Goal: Transaction & Acquisition: Obtain resource

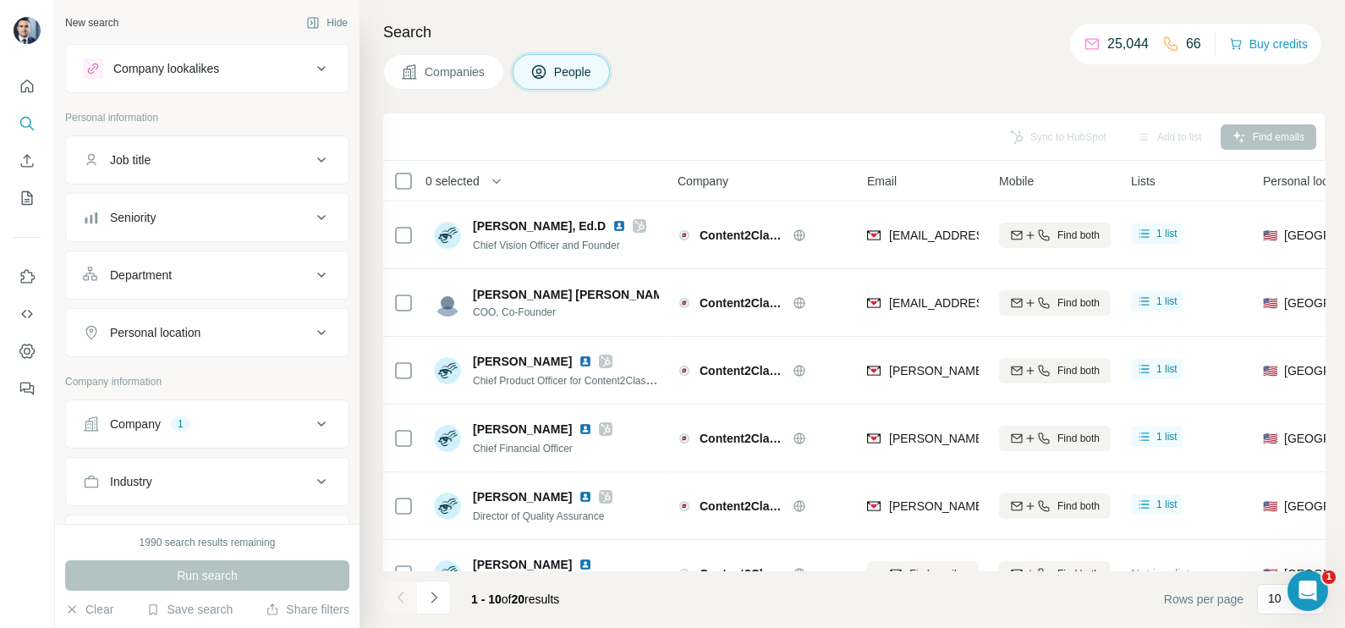
click at [455, 85] on button "Companies" at bounding box center [443, 72] width 121 height 36
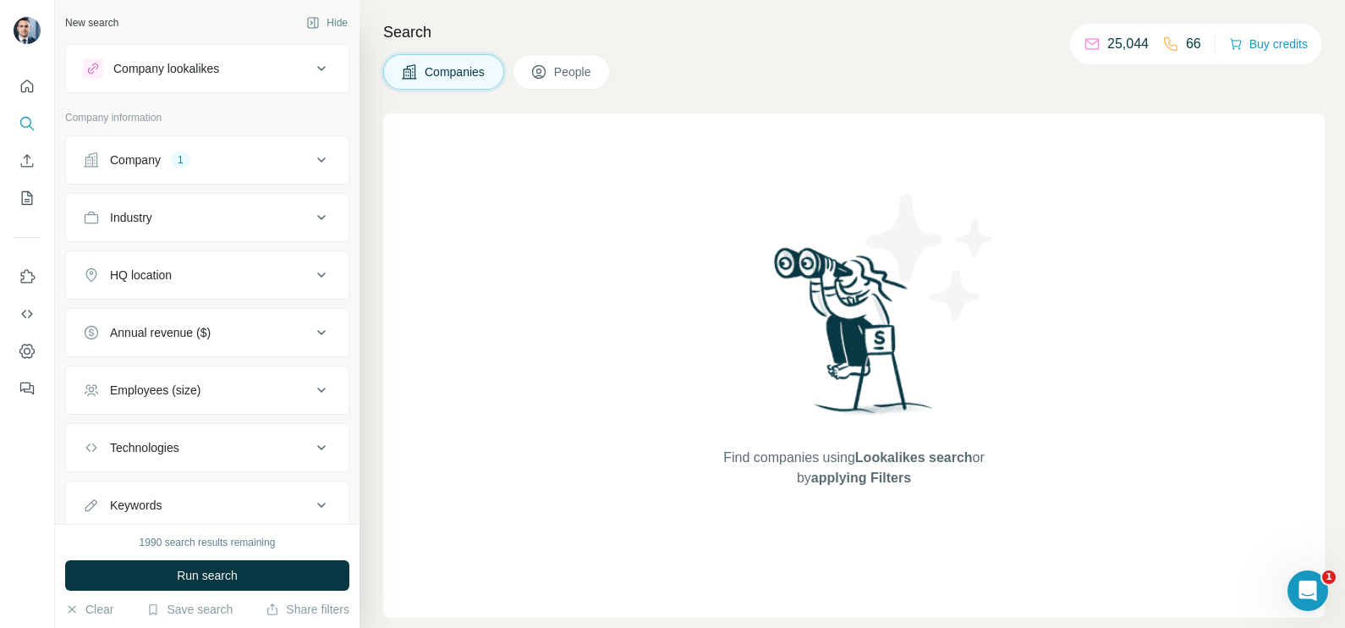
click at [203, 176] on button "Company 1" at bounding box center [207, 160] width 283 height 41
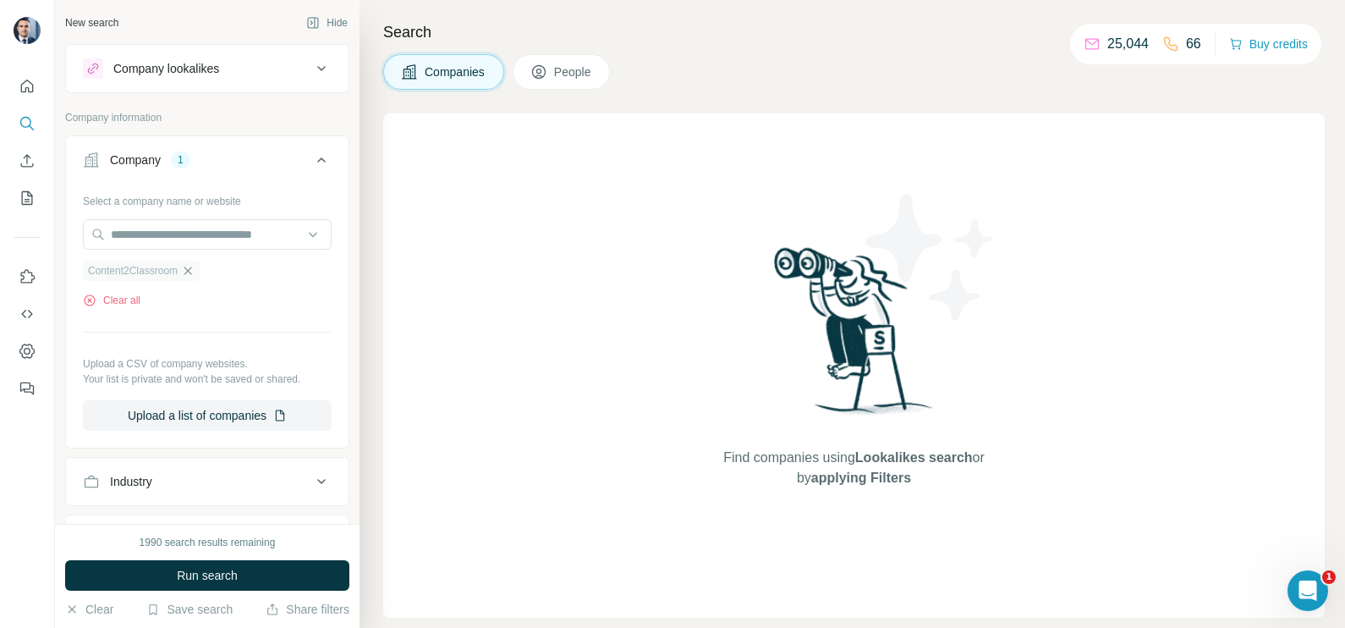
click at [195, 269] on icon "button" at bounding box center [188, 271] width 14 height 14
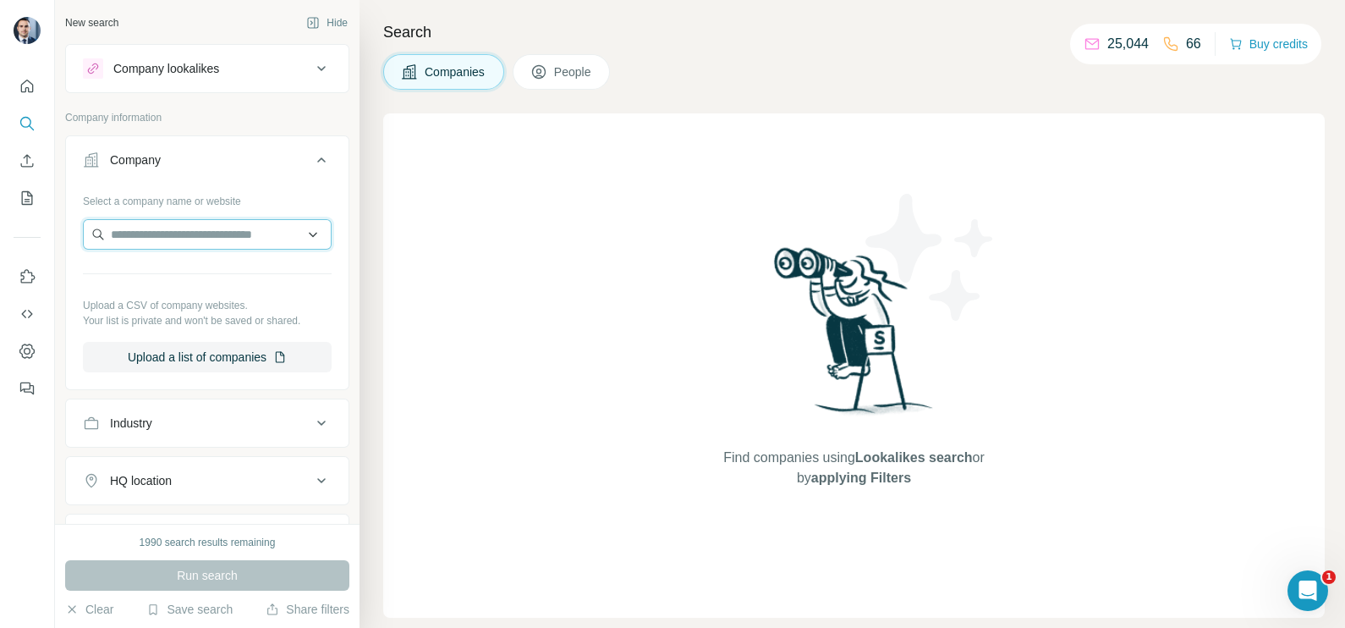
click at [185, 237] on input "text" at bounding box center [207, 234] width 249 height 30
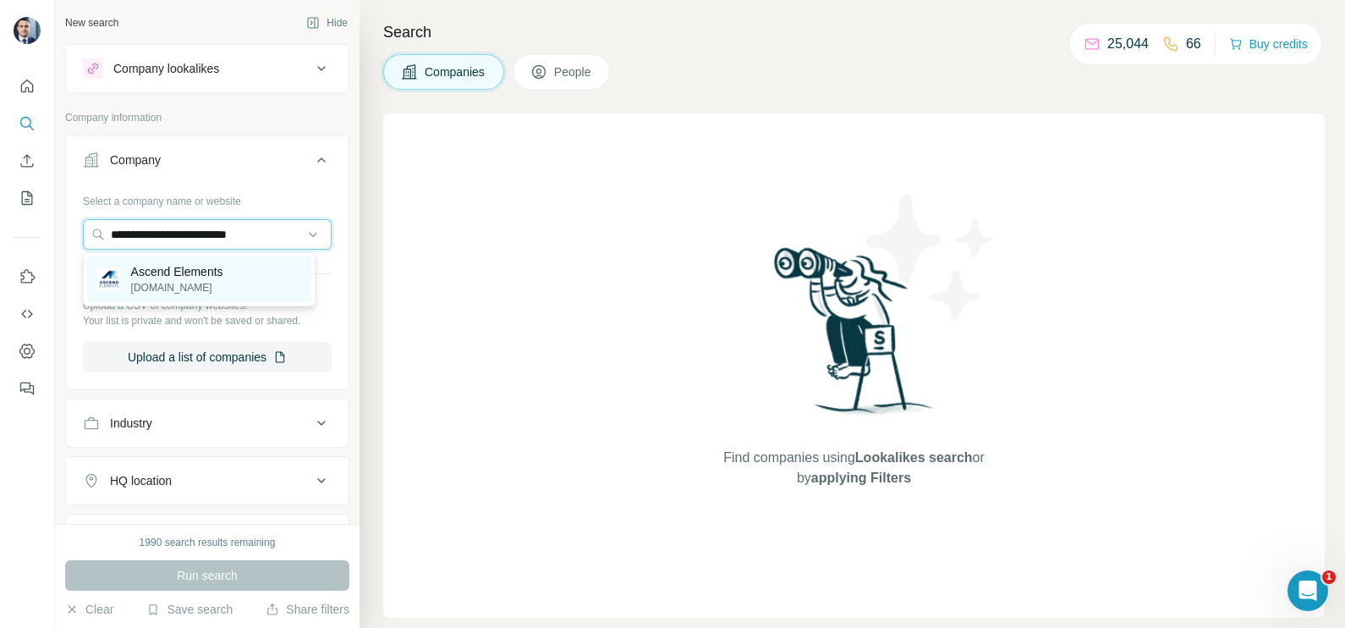
type input "**********"
click at [212, 266] on p "Ascend Elements" at bounding box center [177, 271] width 92 height 17
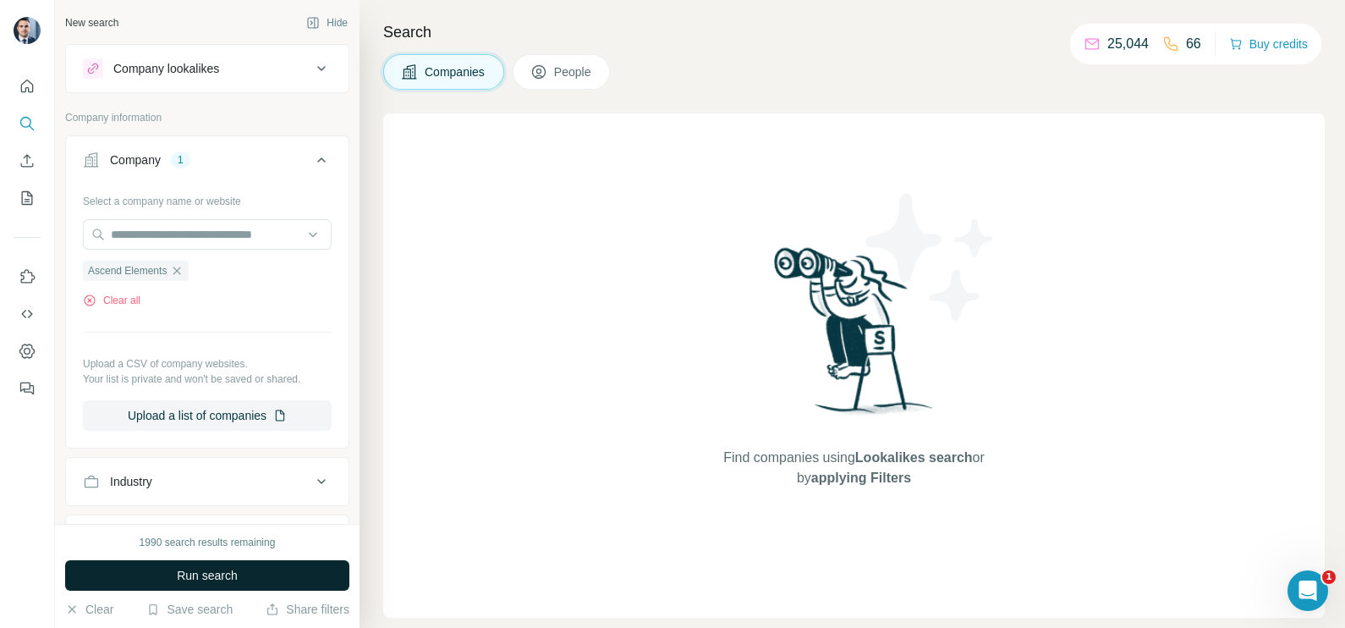
click at [239, 563] on button "Run search" at bounding box center [207, 575] width 284 height 30
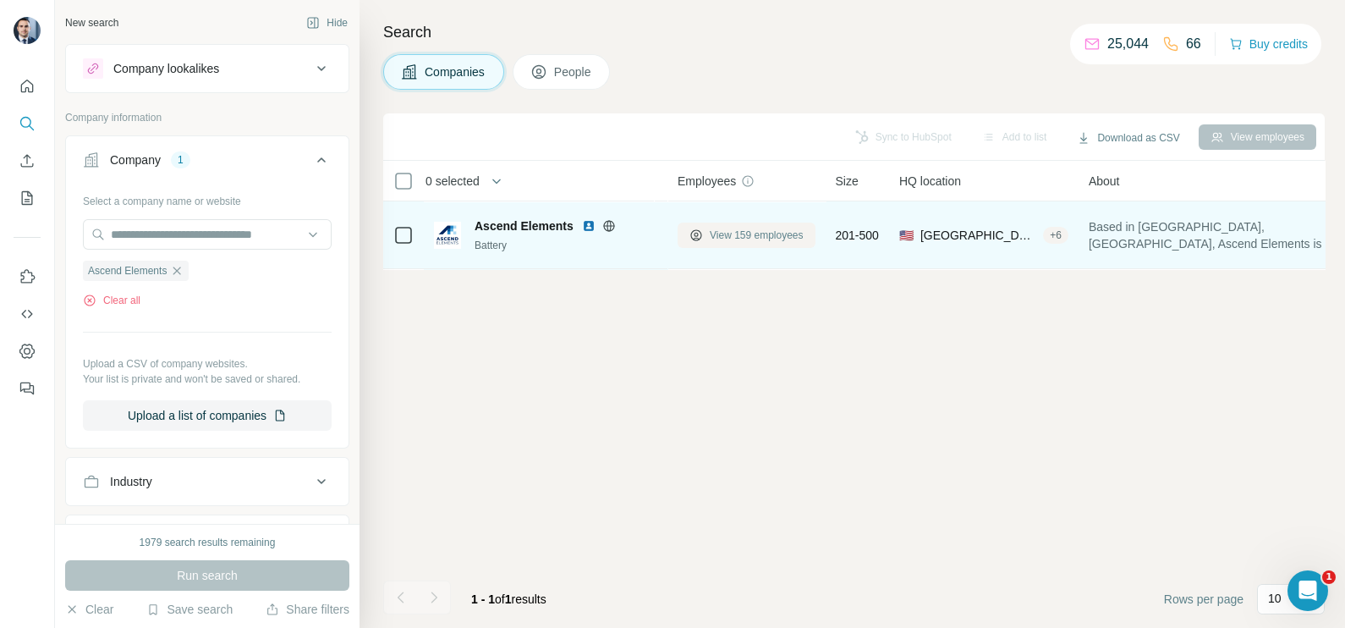
click at [738, 244] on button "View 159 employees" at bounding box center [747, 234] width 138 height 25
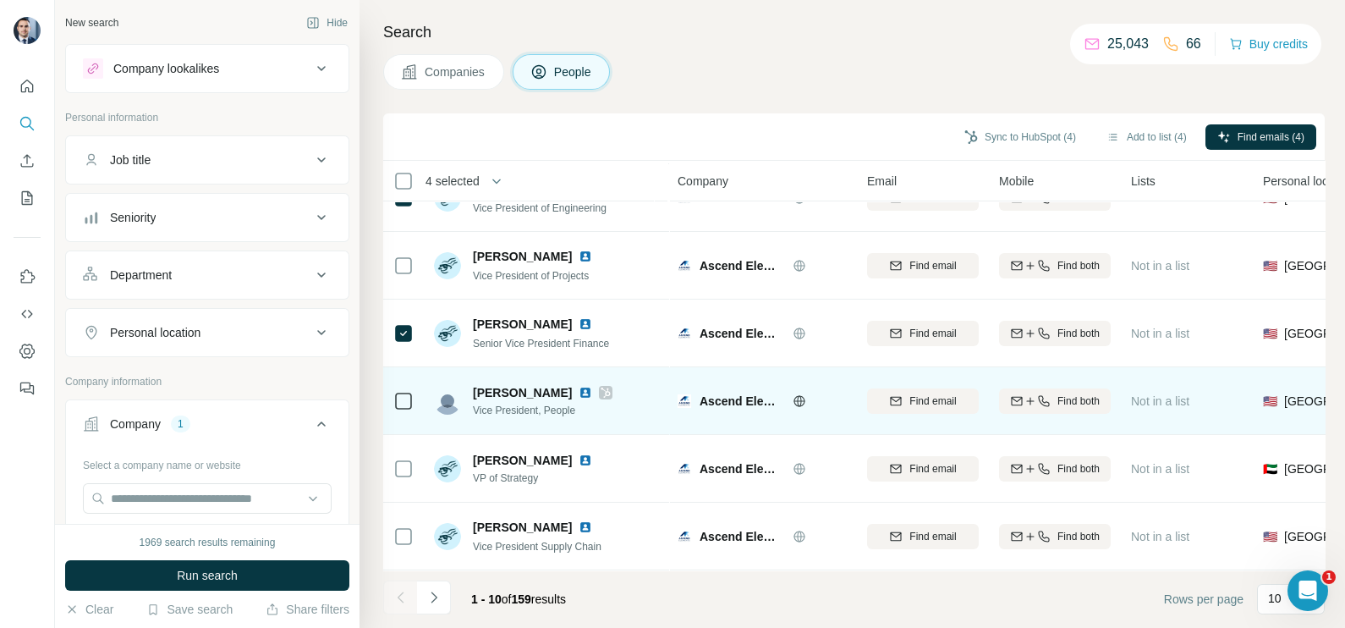
scroll to position [317, 0]
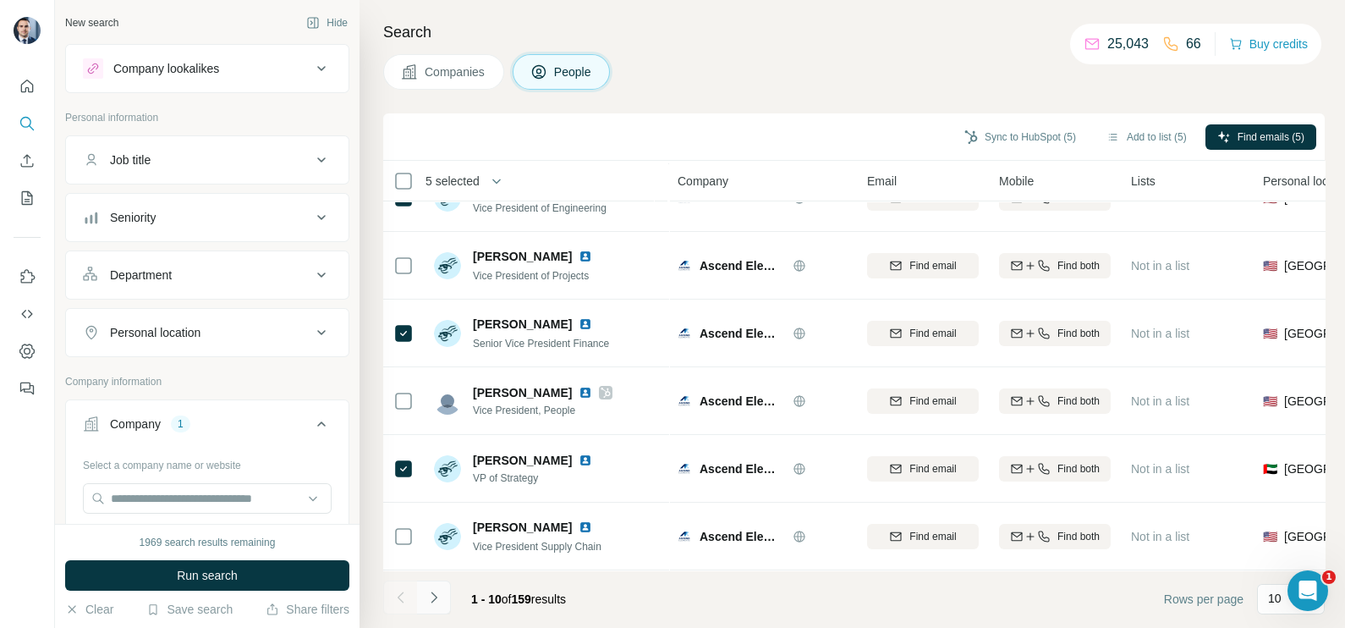
click at [431, 602] on icon "Navigate to next page" at bounding box center [434, 596] width 6 height 11
click at [409, 592] on button "Navigate to previous page" at bounding box center [400, 597] width 34 height 34
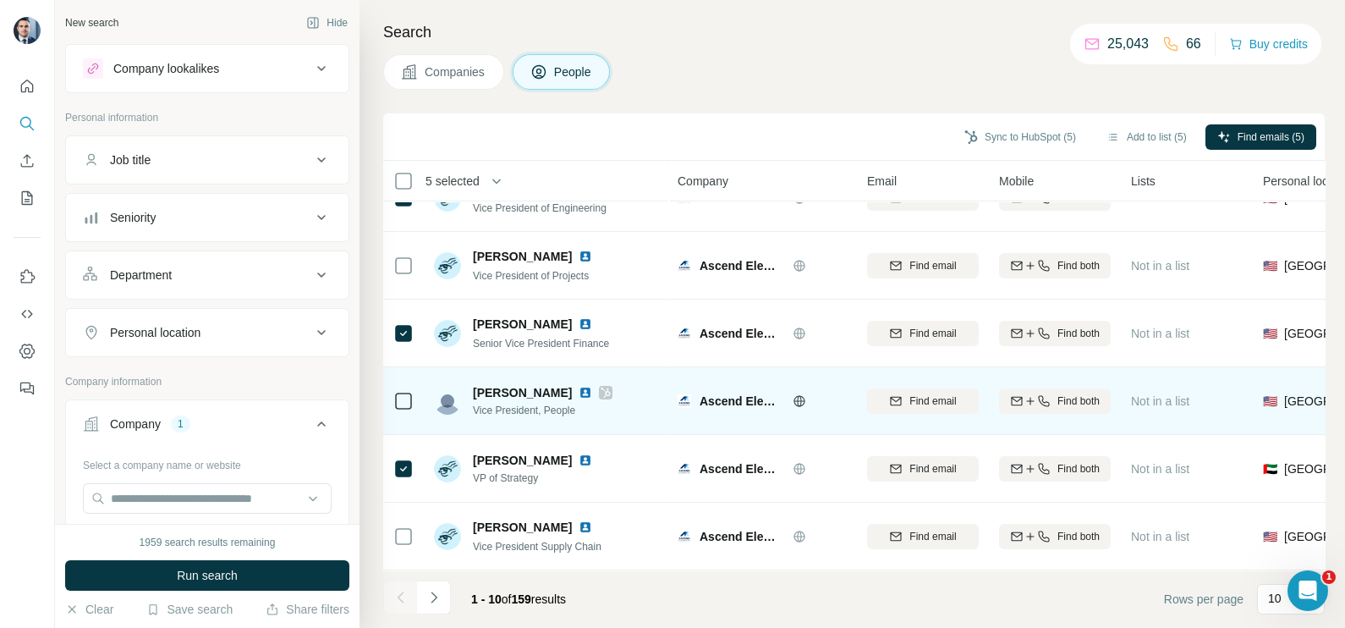
scroll to position [0, 0]
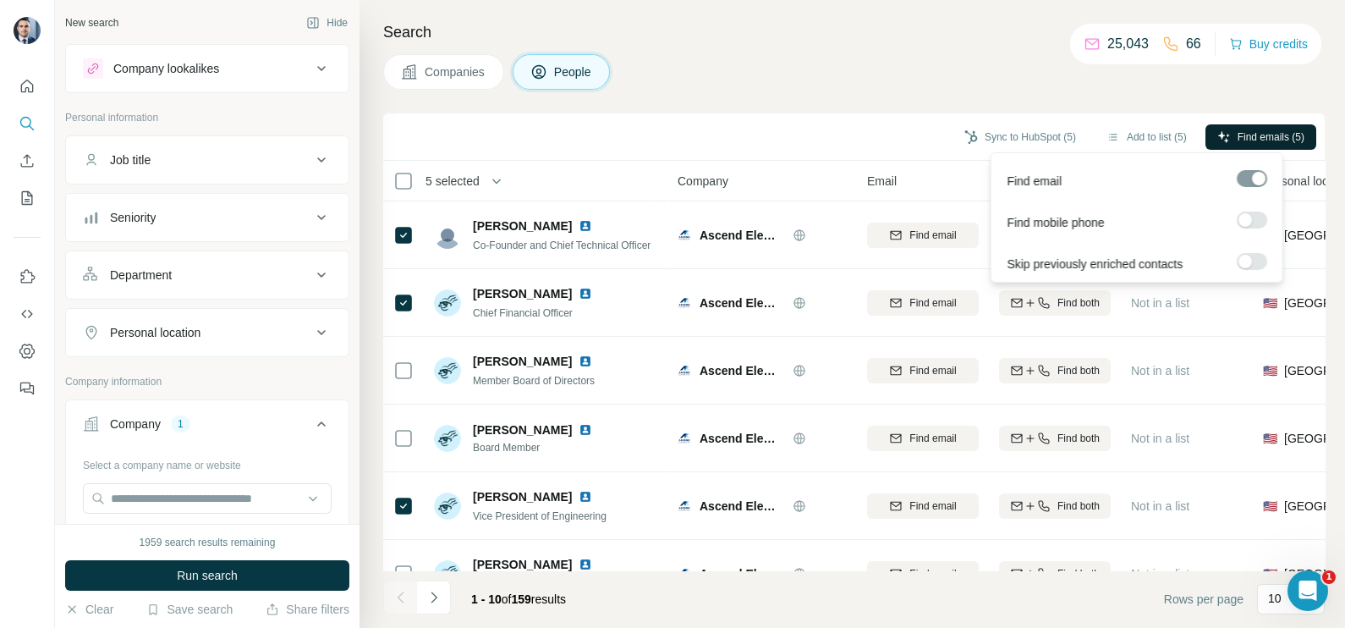
click at [1237, 133] on span "Find emails (5)" at bounding box center [1270, 136] width 67 height 15
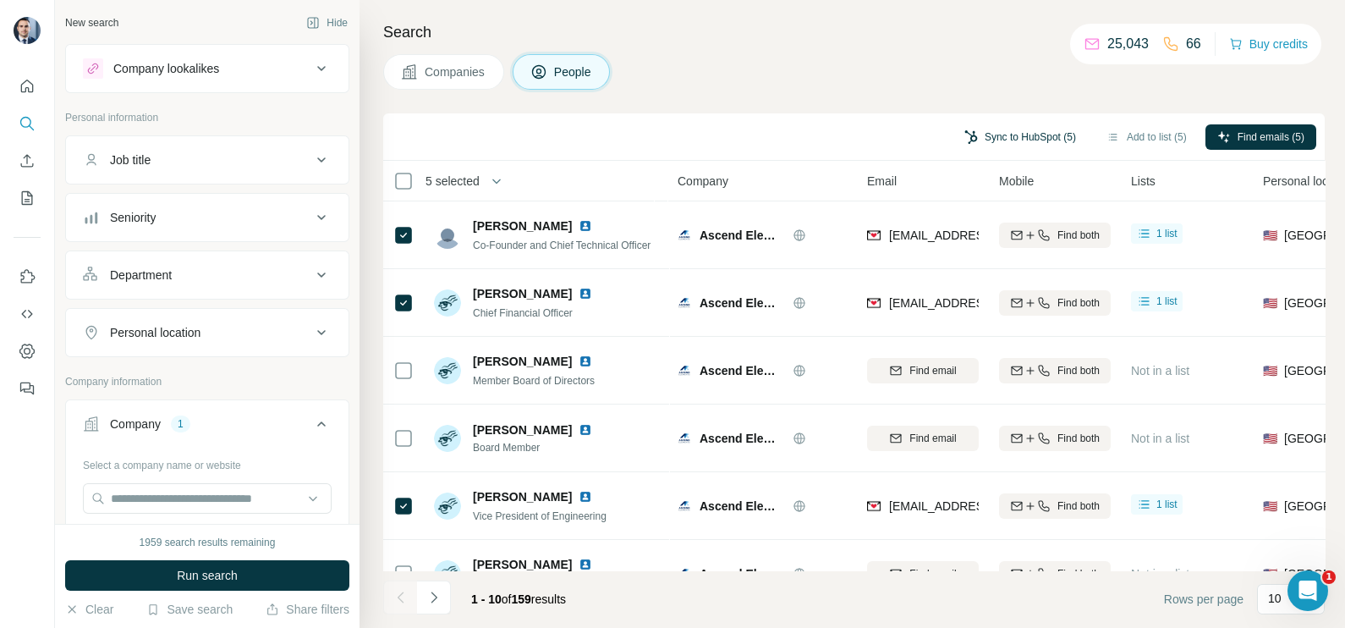
click at [974, 143] on button "Sync to HubSpot (5)" at bounding box center [1019, 136] width 135 height 25
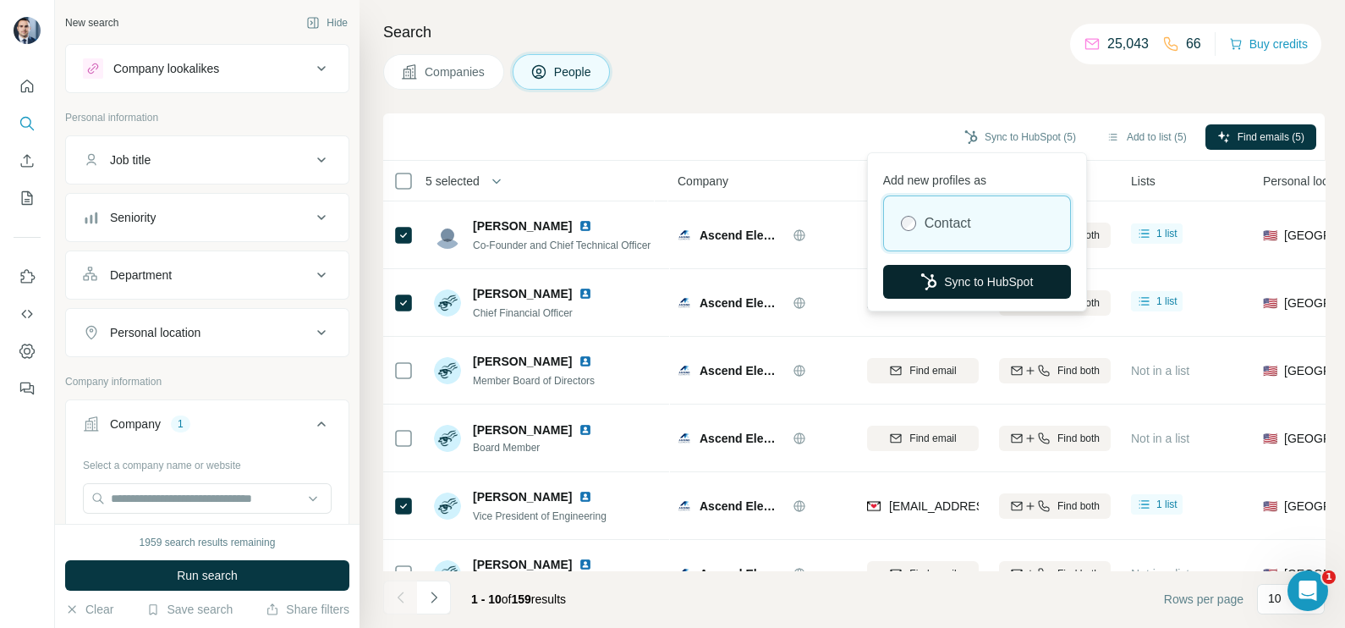
click at [958, 291] on button "Sync to HubSpot" at bounding box center [977, 282] width 188 height 34
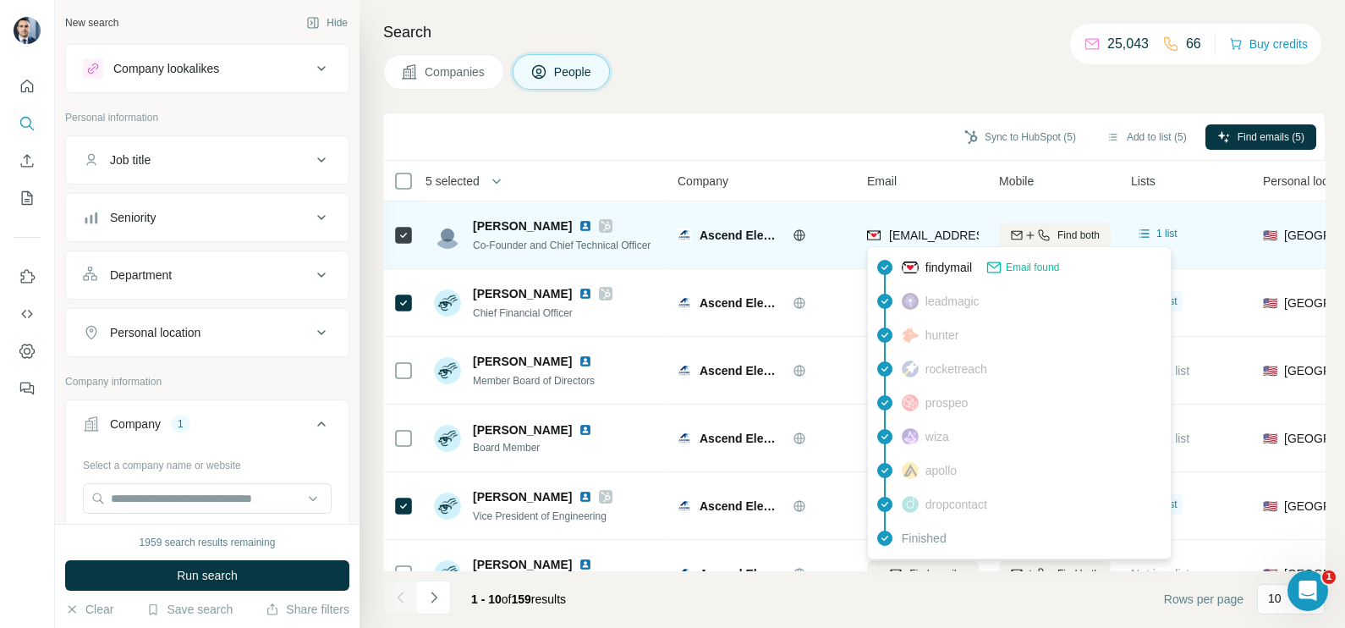
click at [928, 245] on div "[EMAIL_ADDRESS][DOMAIN_NAME]" at bounding box center [971, 237] width 209 height 20
copy tr "[EMAIL_ADDRESS][DOMAIN_NAME]"
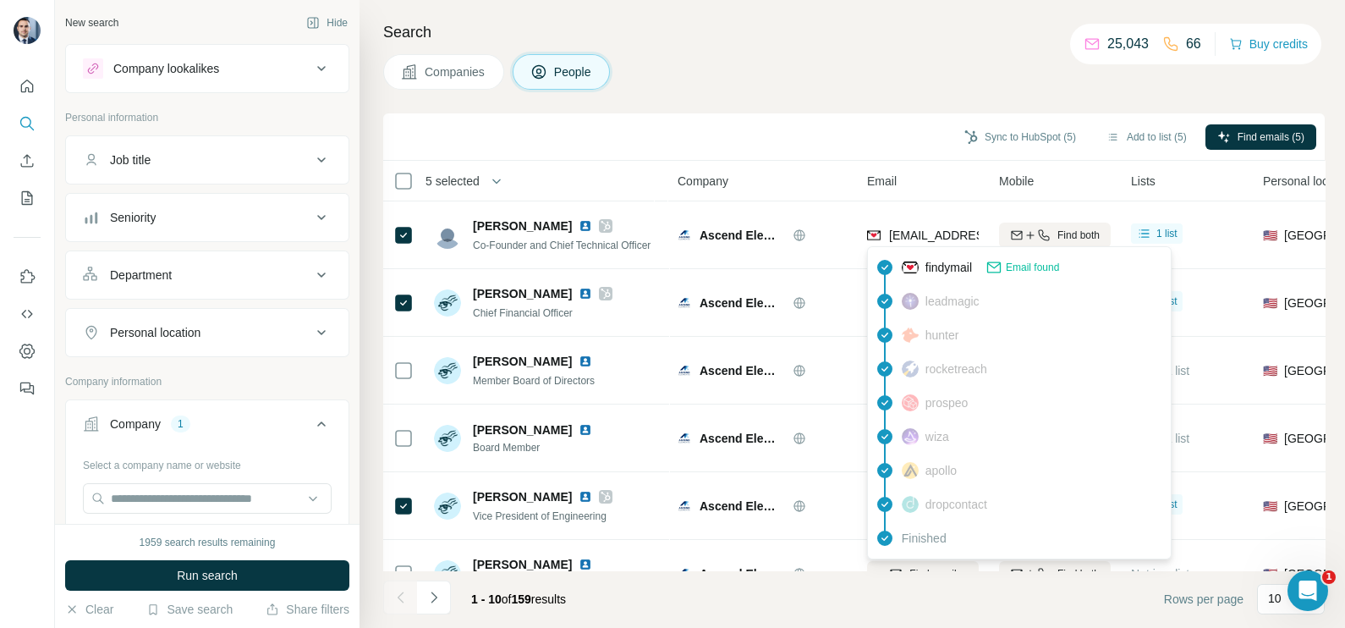
click at [827, 154] on div "Sync to HubSpot (5) Add to list (5) Find emails (5)" at bounding box center [853, 136] width 941 height 47
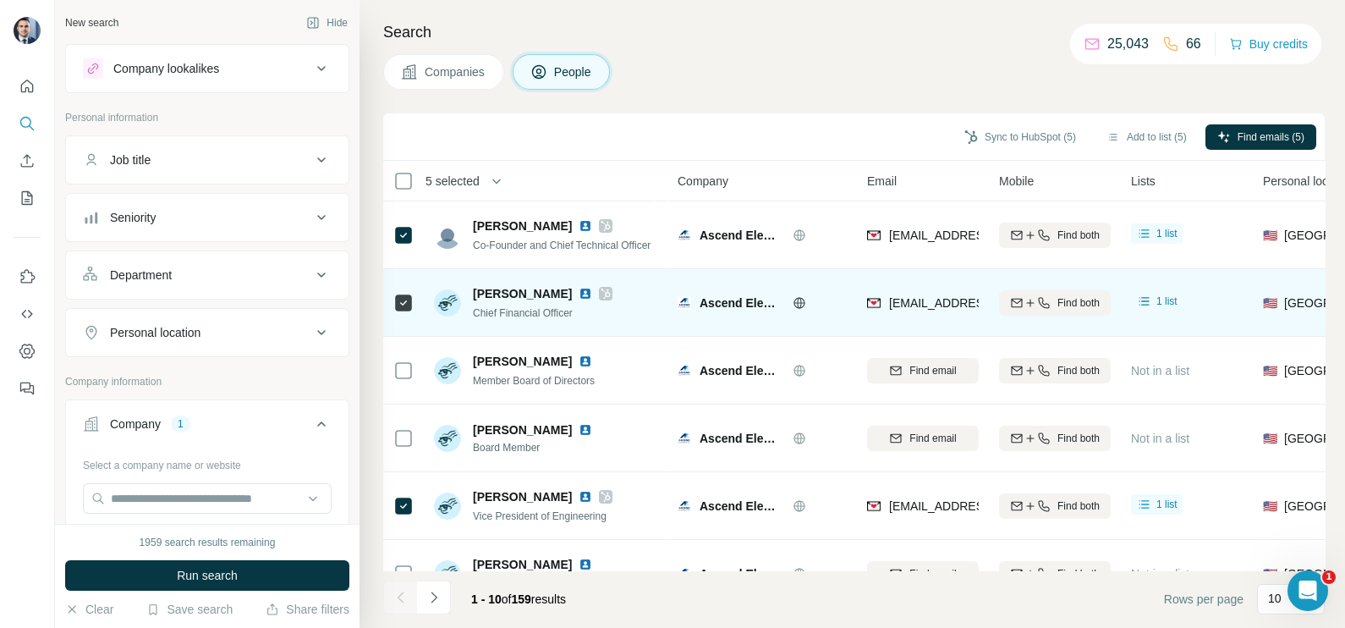
click at [917, 292] on div "[EMAIL_ADDRESS][DOMAIN_NAME]" at bounding box center [923, 302] width 112 height 47
copy tr "[EMAIL_ADDRESS][DOMAIN_NAME]"
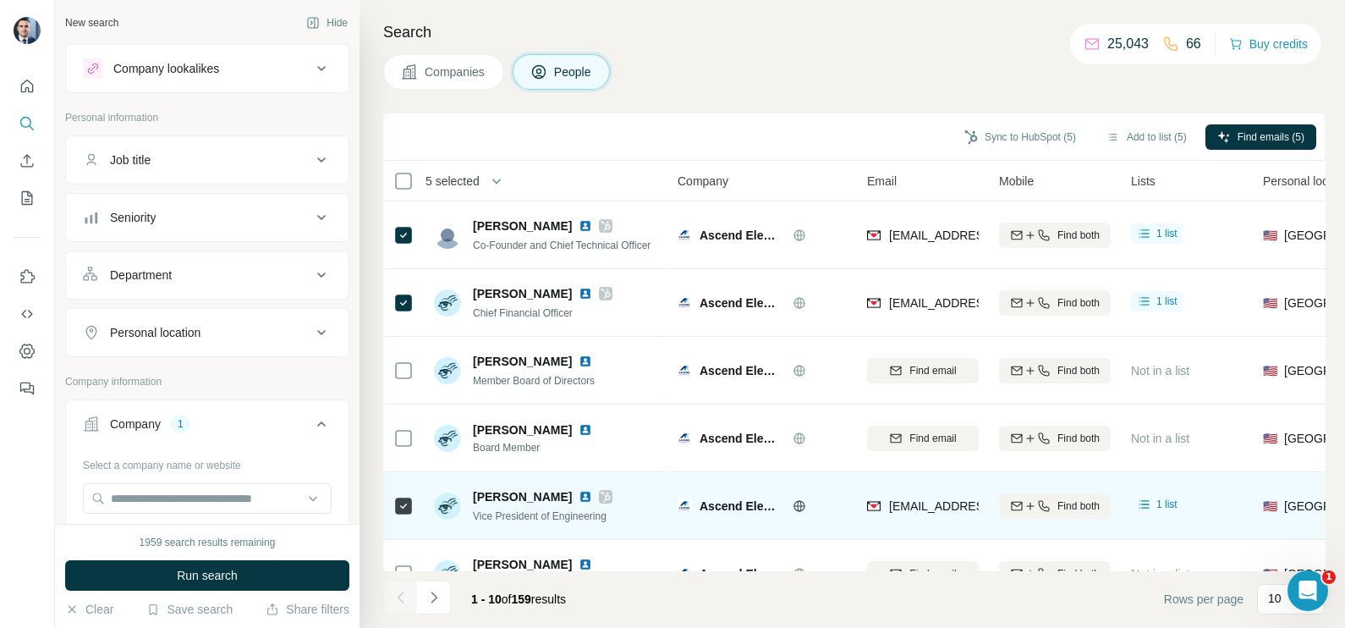
click at [929, 499] on span "[EMAIL_ADDRESS][DOMAIN_NAME]" at bounding box center [989, 506] width 200 height 14
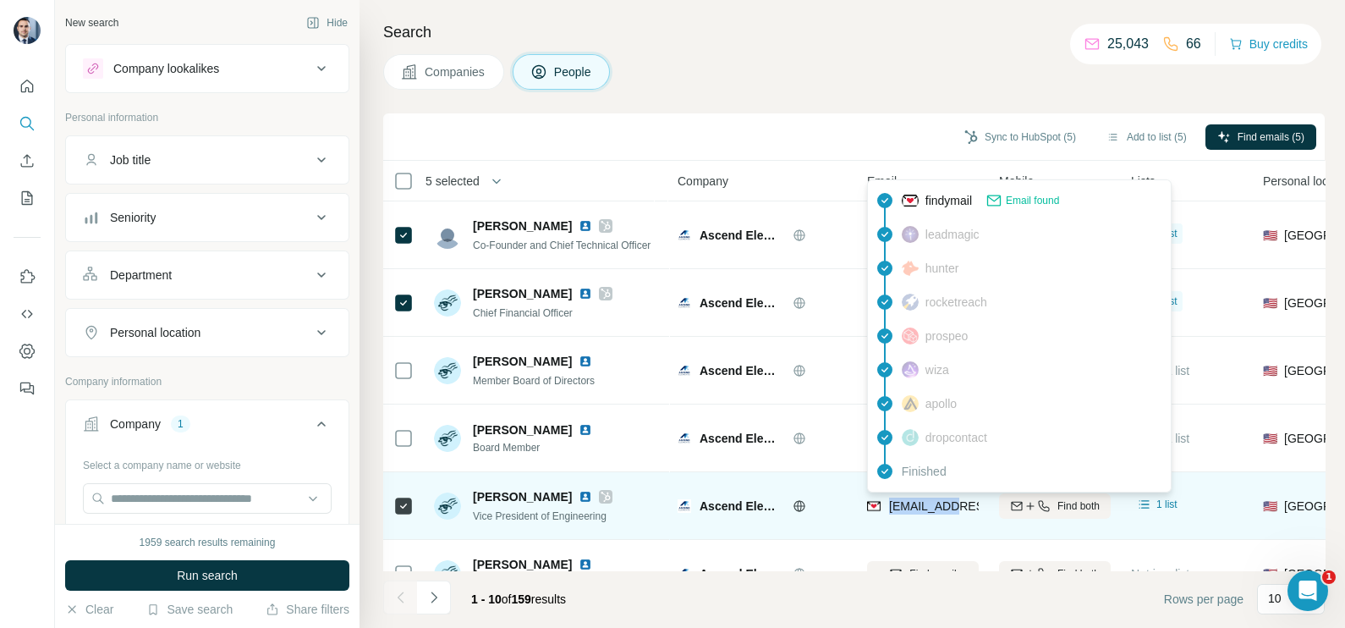
click at [929, 499] on span "[EMAIL_ADDRESS][DOMAIN_NAME]" at bounding box center [989, 506] width 200 height 14
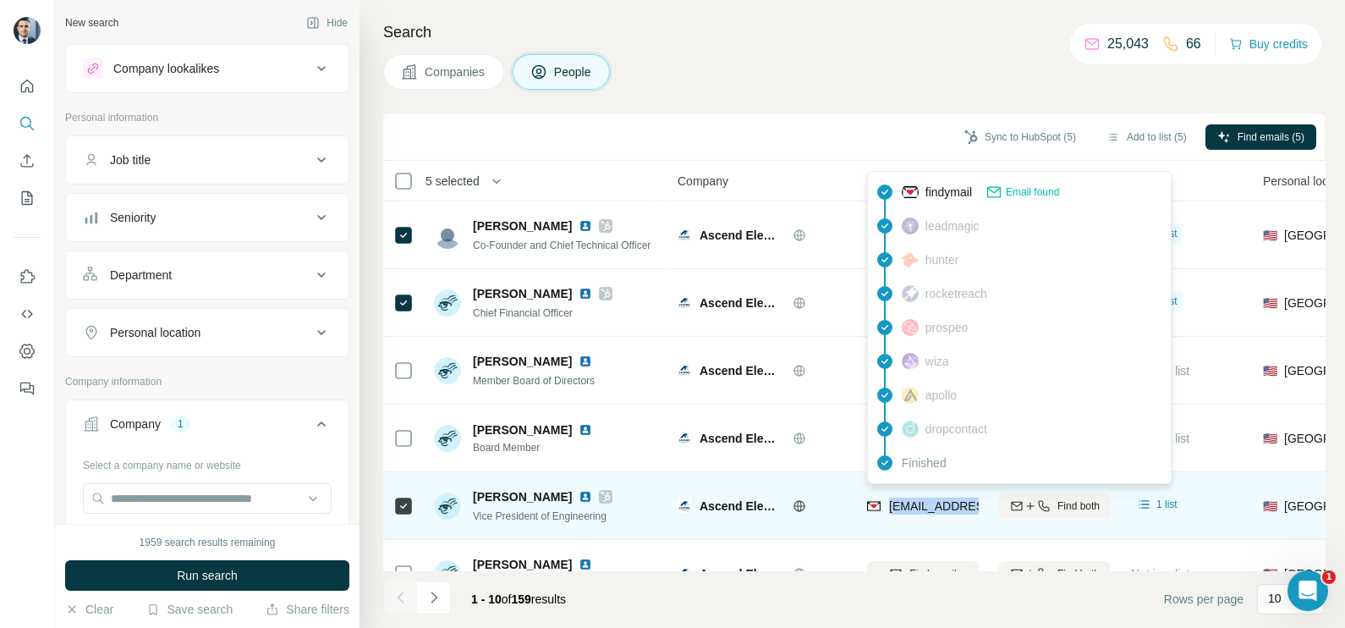
click at [929, 497] on span "[EMAIL_ADDRESS][DOMAIN_NAME]" at bounding box center [982, 505] width 187 height 17
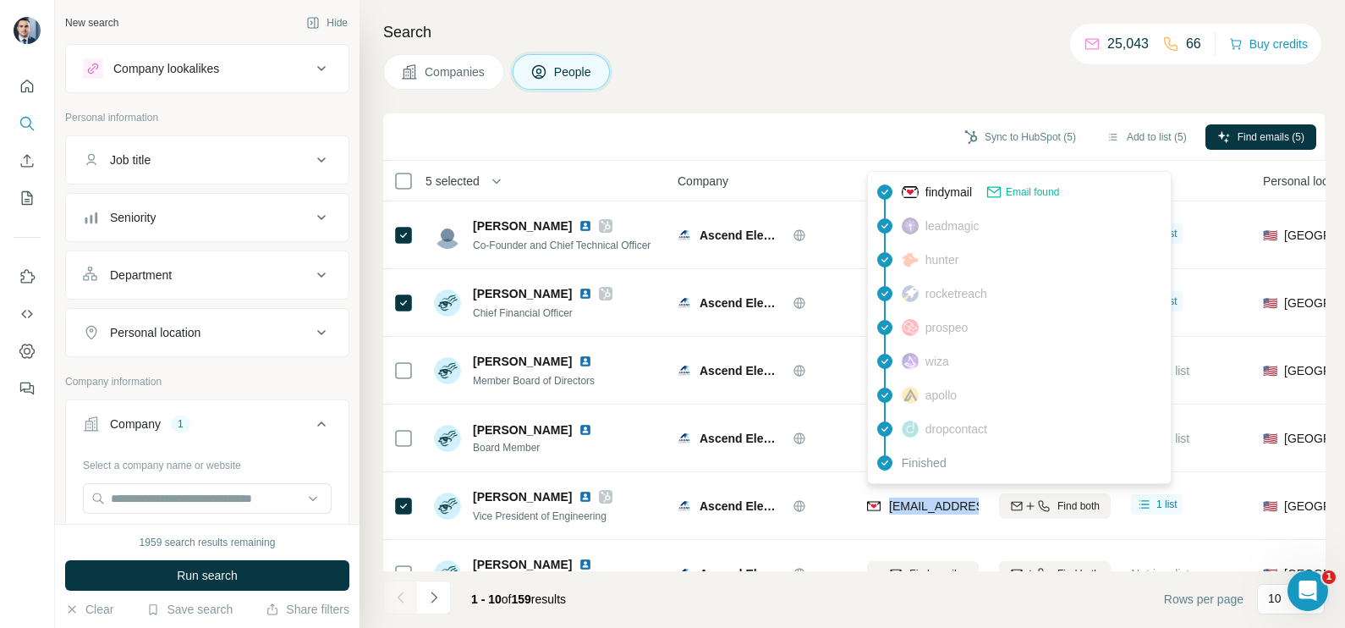
copy tr "[EMAIL_ADDRESS][DOMAIN_NAME]"
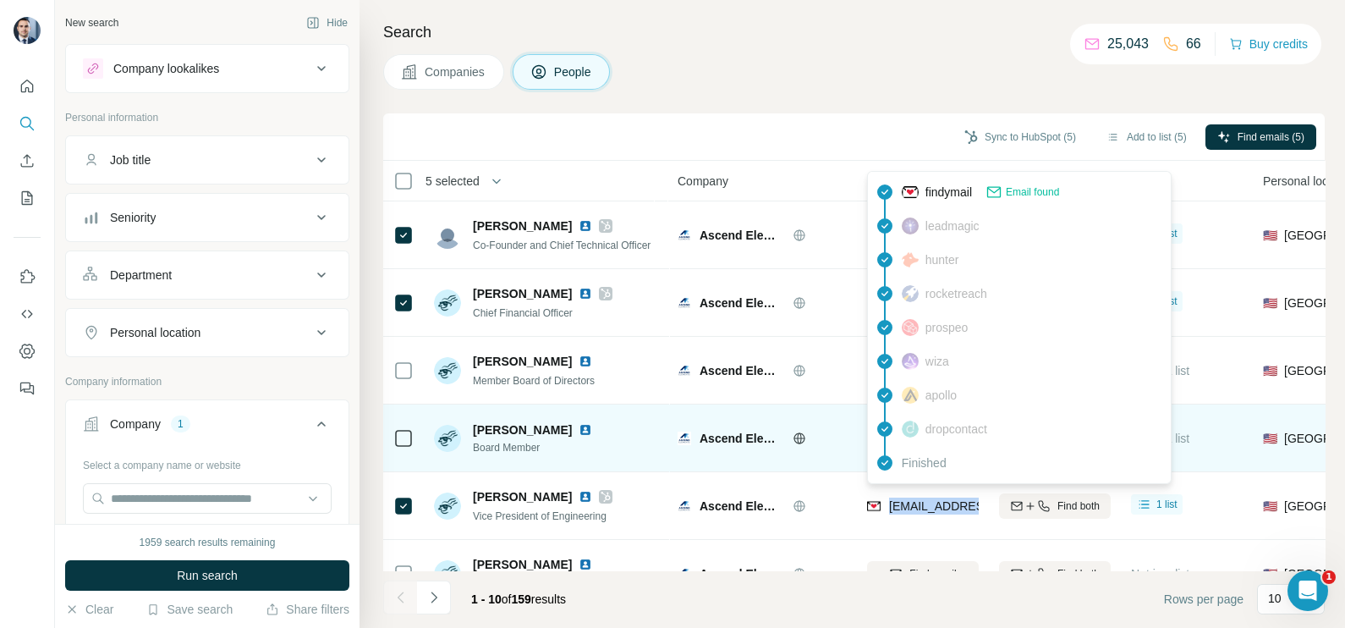
scroll to position [105, 0]
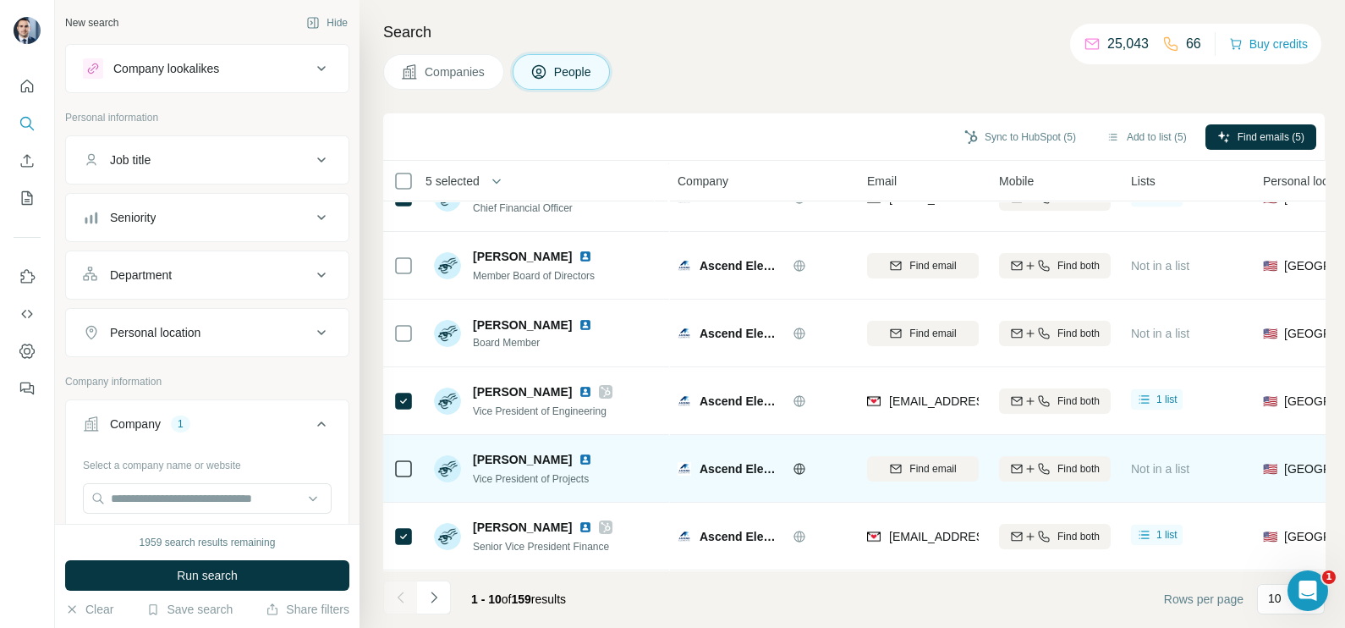
click at [817, 454] on div "Ascend Elements" at bounding box center [762, 468] width 169 height 47
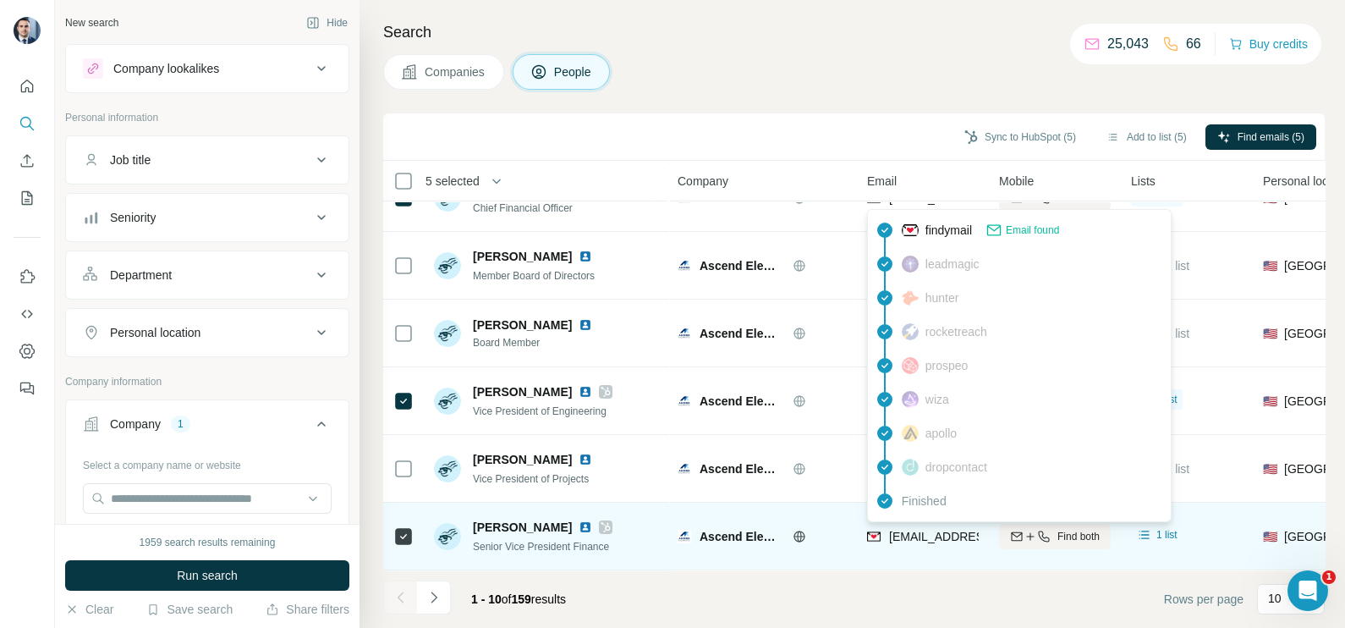
click at [903, 538] on span "[EMAIL_ADDRESS][DOMAIN_NAME]" at bounding box center [989, 536] width 200 height 14
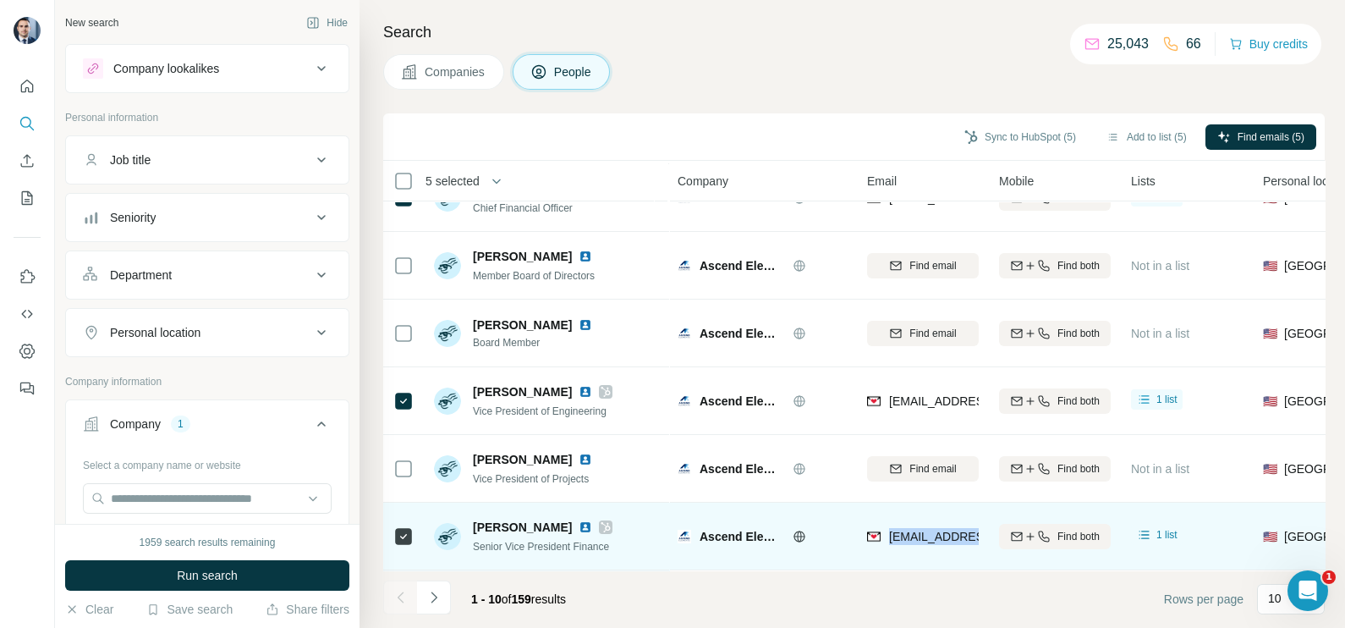
click at [903, 538] on span "[EMAIL_ADDRESS][DOMAIN_NAME]" at bounding box center [989, 536] width 200 height 14
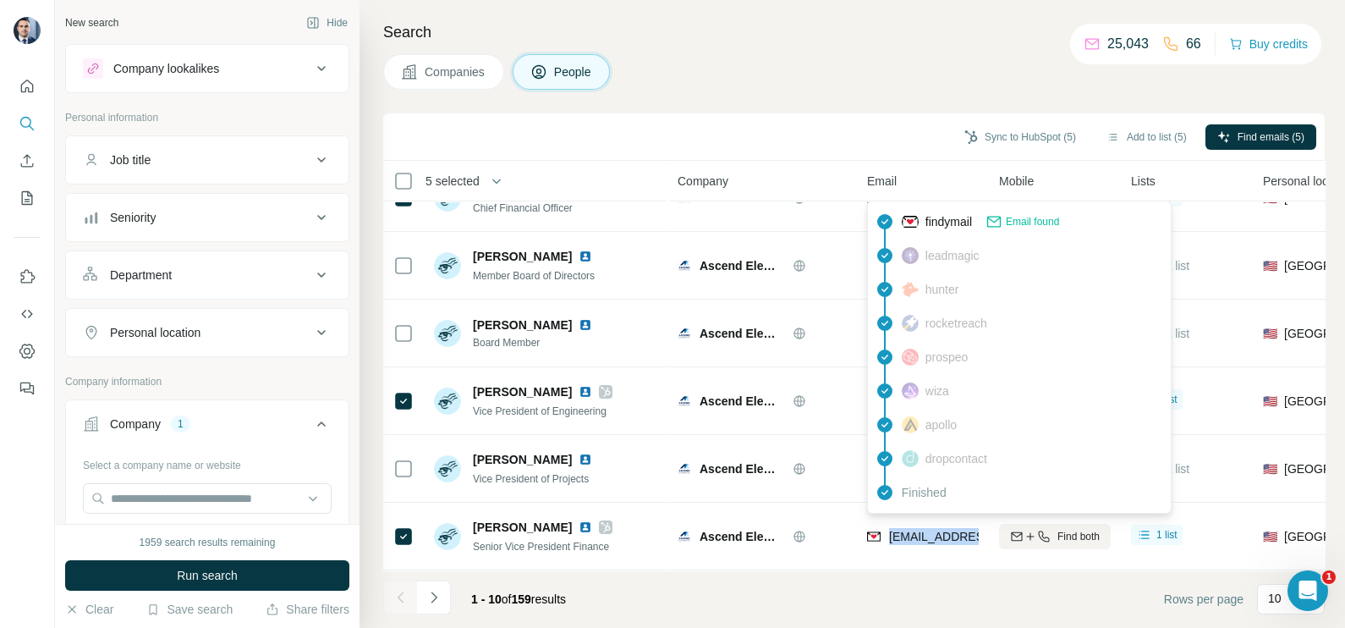
copy tr "[EMAIL_ADDRESS][DOMAIN_NAME]"
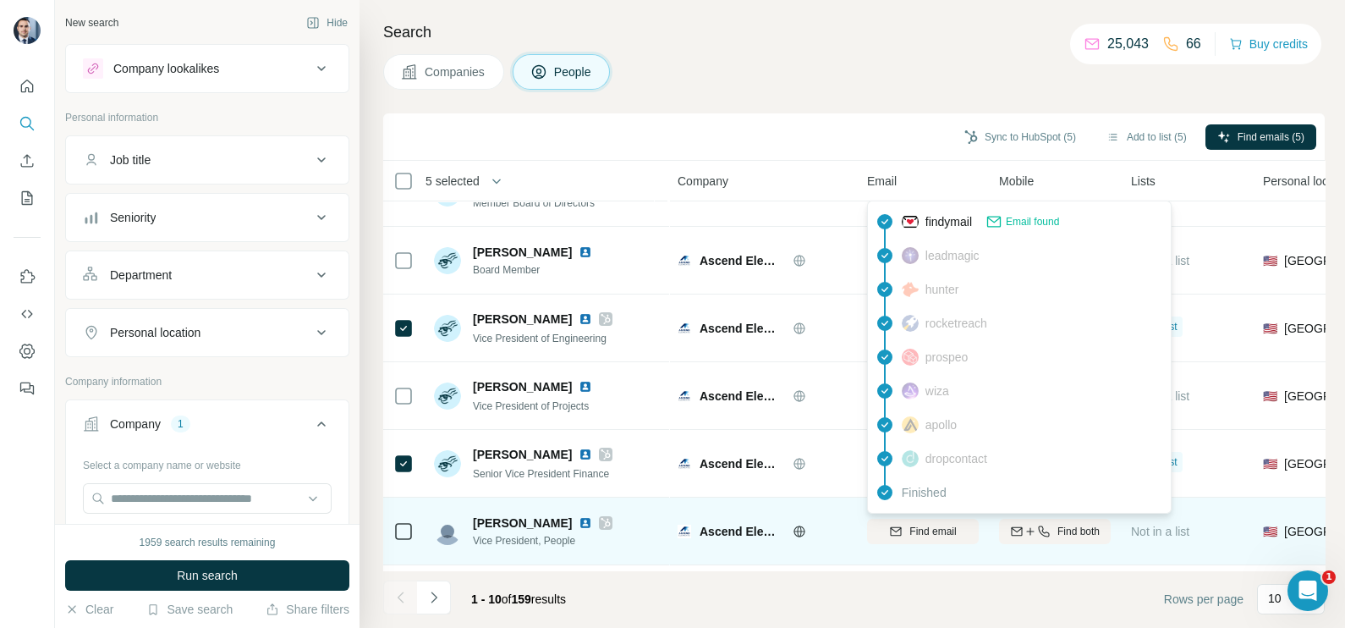
scroll to position [211, 0]
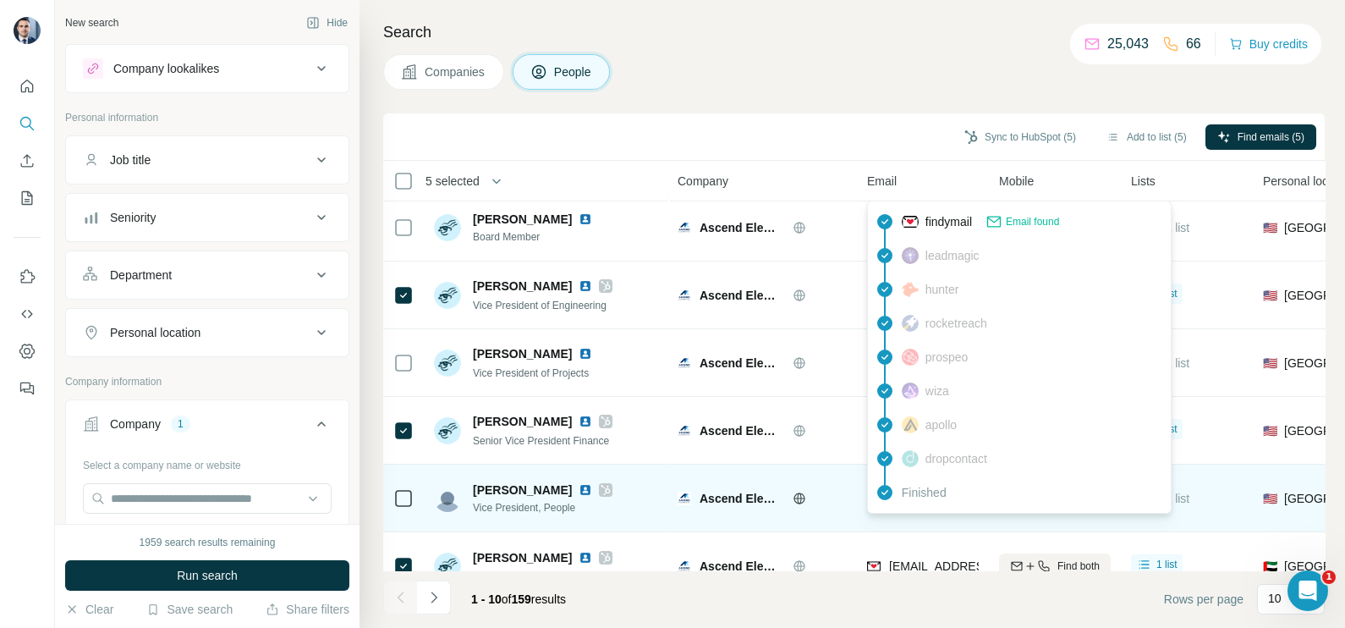
click at [829, 520] on td "Ascend Elements" at bounding box center [761, 498] width 189 height 68
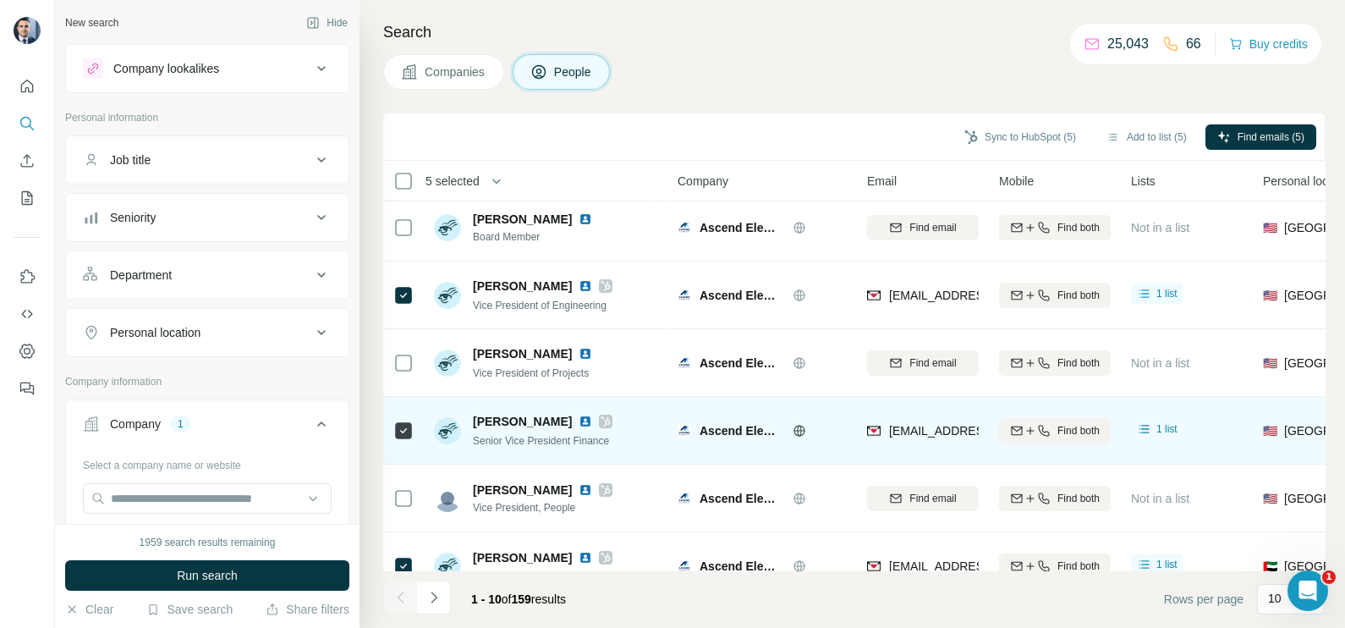
scroll to position [317, 0]
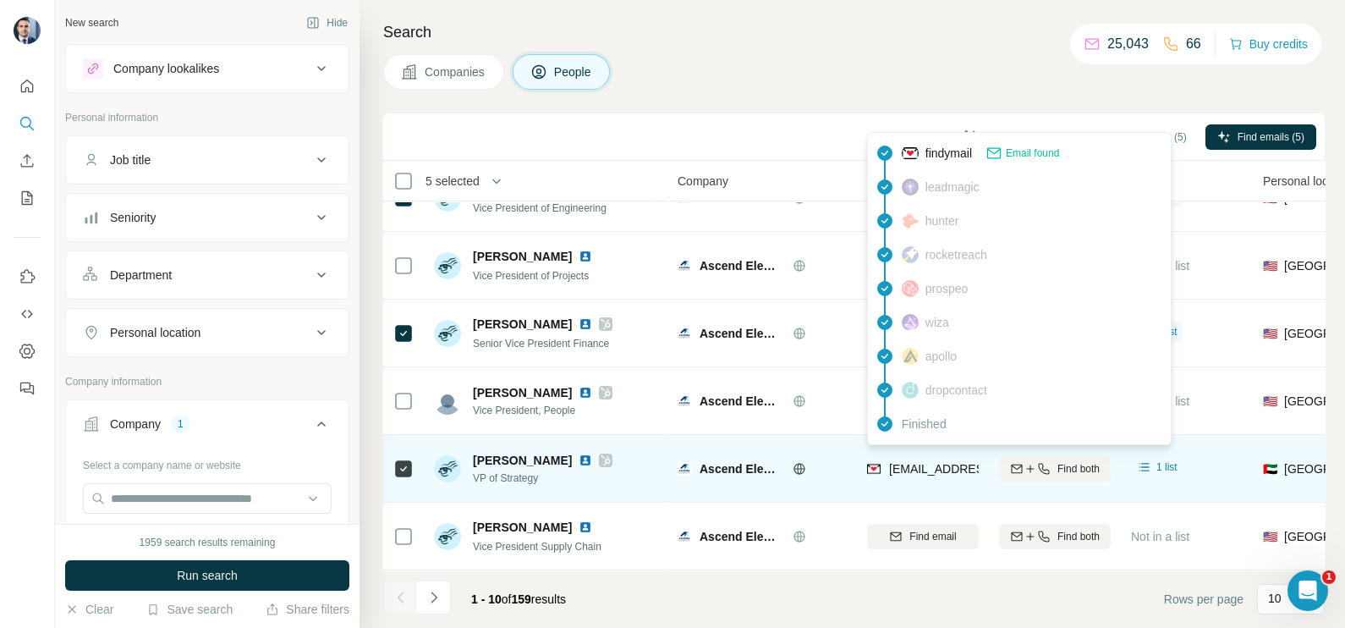
click at [918, 462] on span "[EMAIL_ADDRESS][DOMAIN_NAME]" at bounding box center [989, 469] width 200 height 14
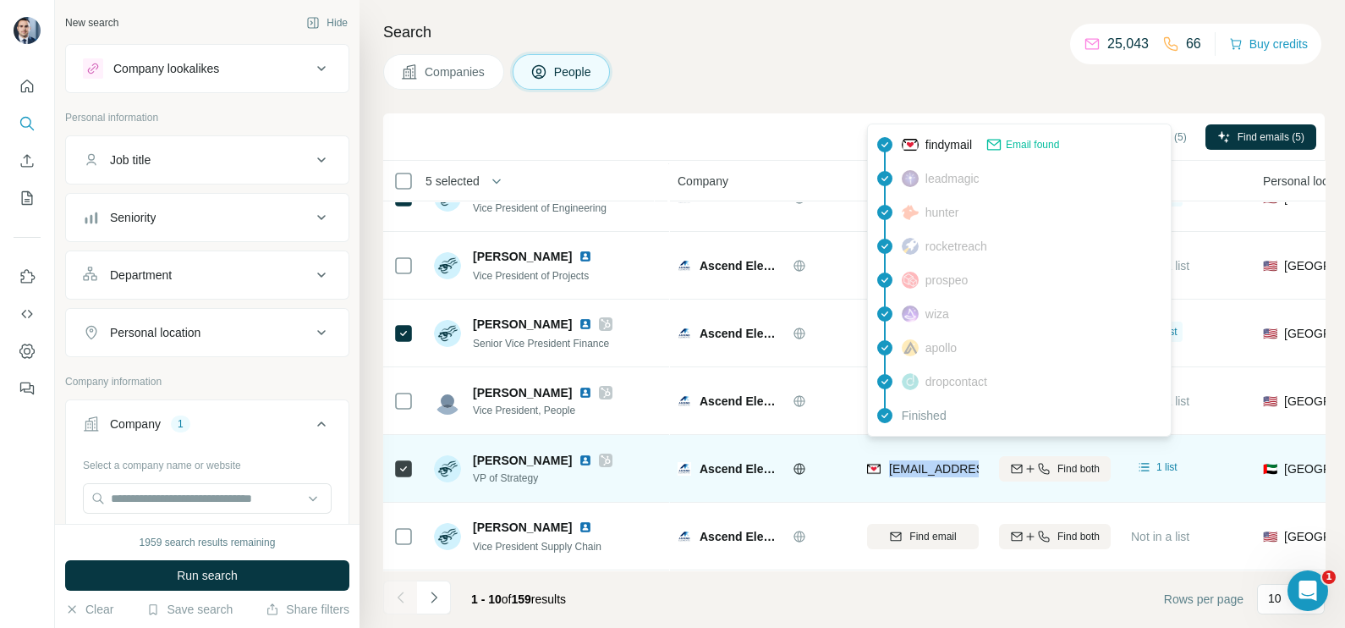
click at [918, 462] on span "[EMAIL_ADDRESS][DOMAIN_NAME]" at bounding box center [989, 469] width 200 height 14
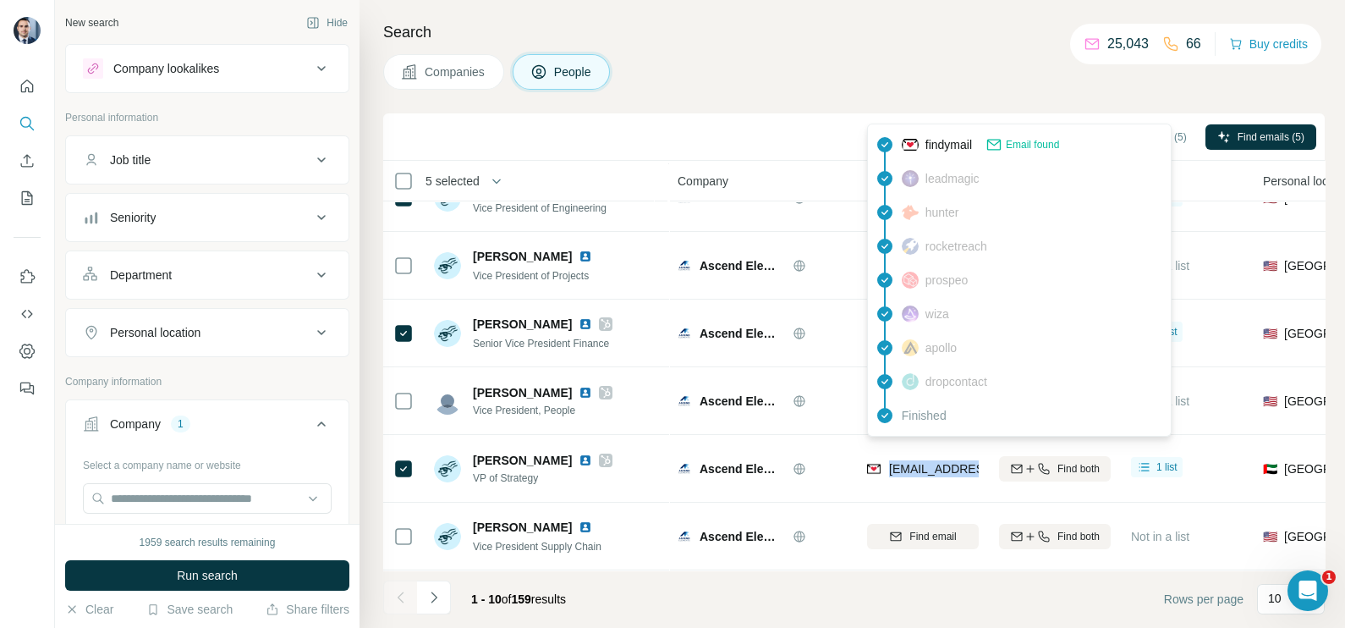
copy tr "[EMAIL_ADDRESS][DOMAIN_NAME]"
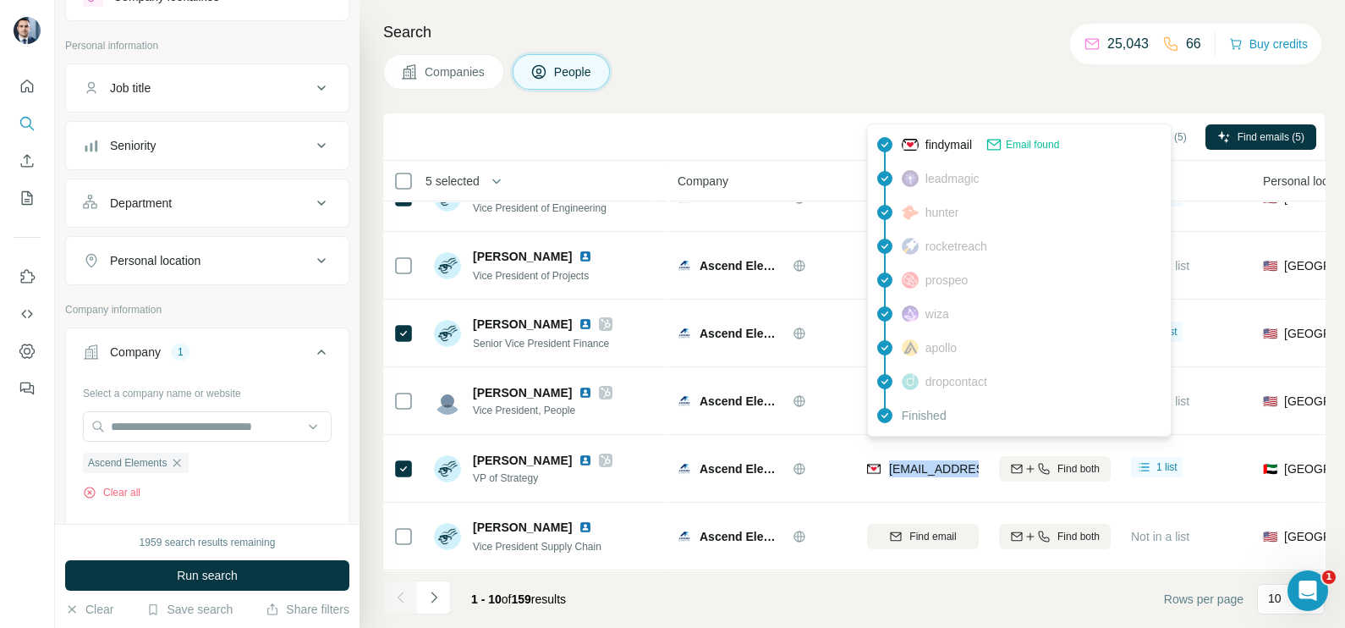
scroll to position [105, 0]
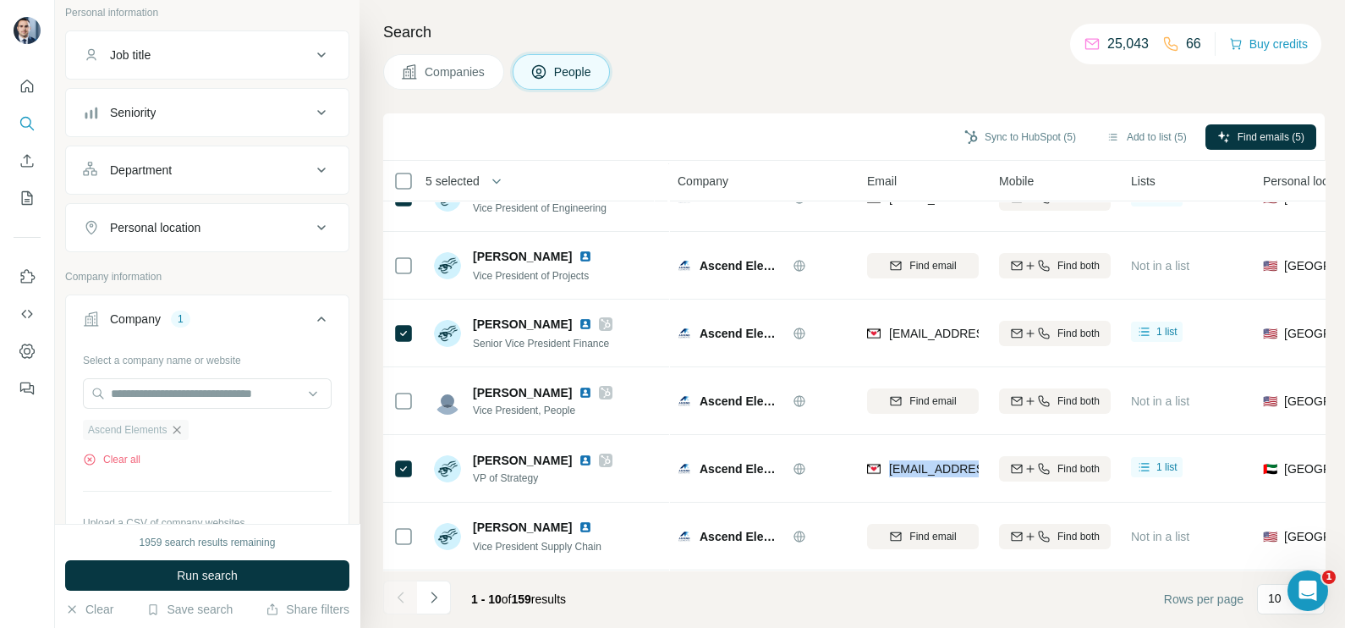
click at [184, 431] on icon "button" at bounding box center [177, 430] width 14 height 14
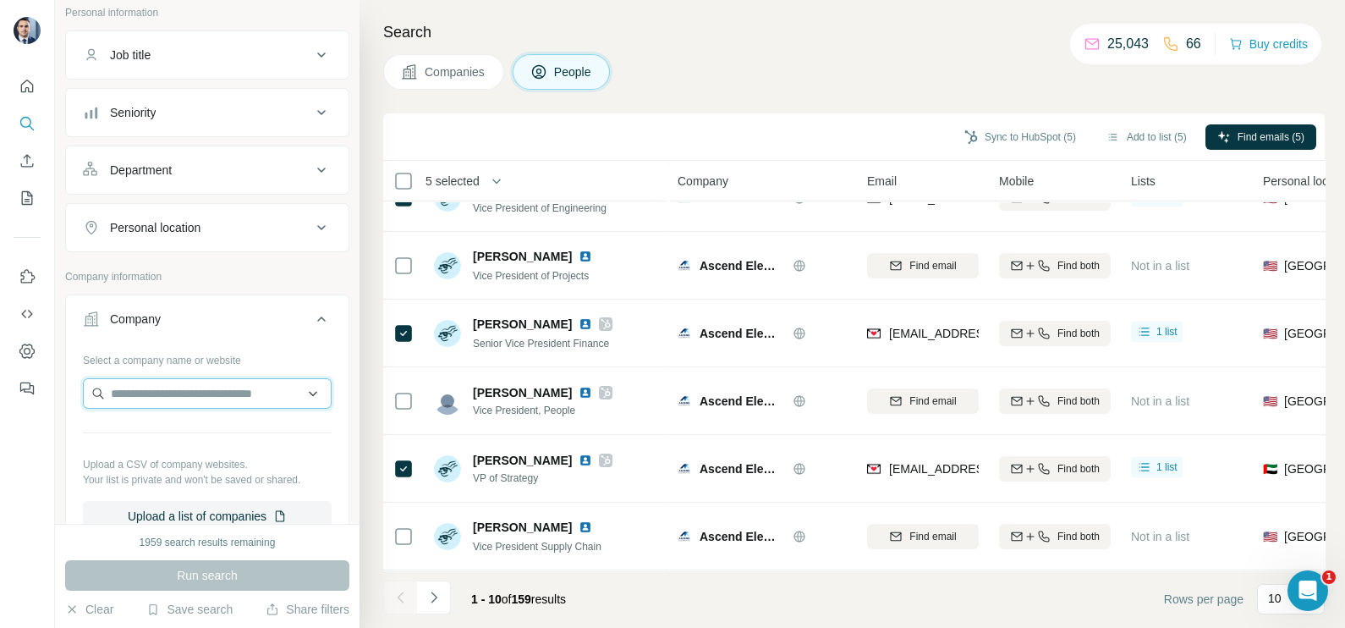
click at [178, 395] on input "text" at bounding box center [207, 393] width 249 height 30
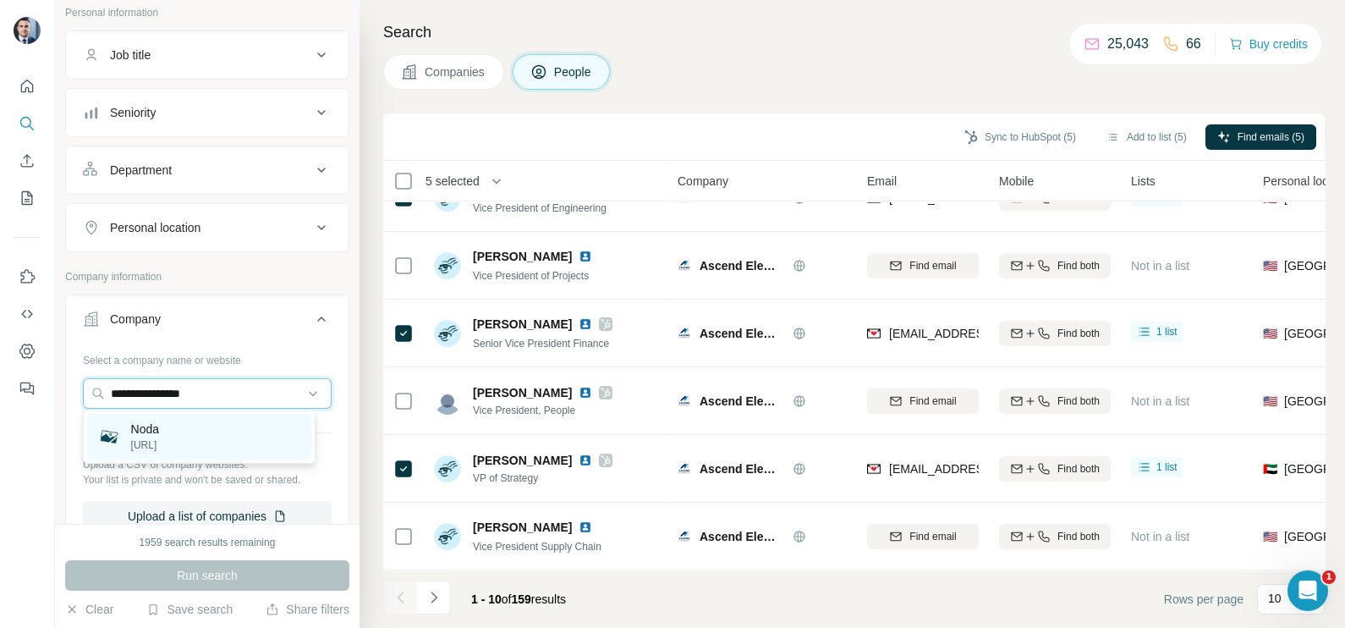
type input "**********"
click at [187, 423] on div "Noda [URL]" at bounding box center [199, 437] width 224 height 46
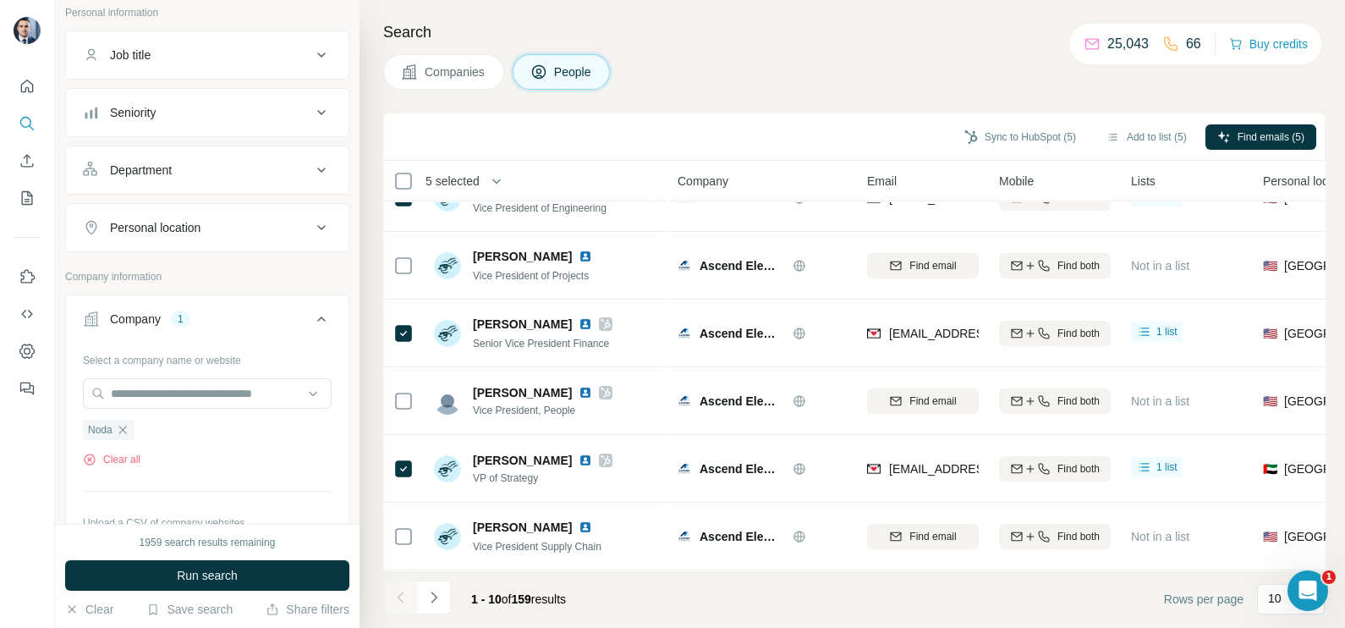
click at [472, 69] on span "Companies" at bounding box center [456, 71] width 62 height 17
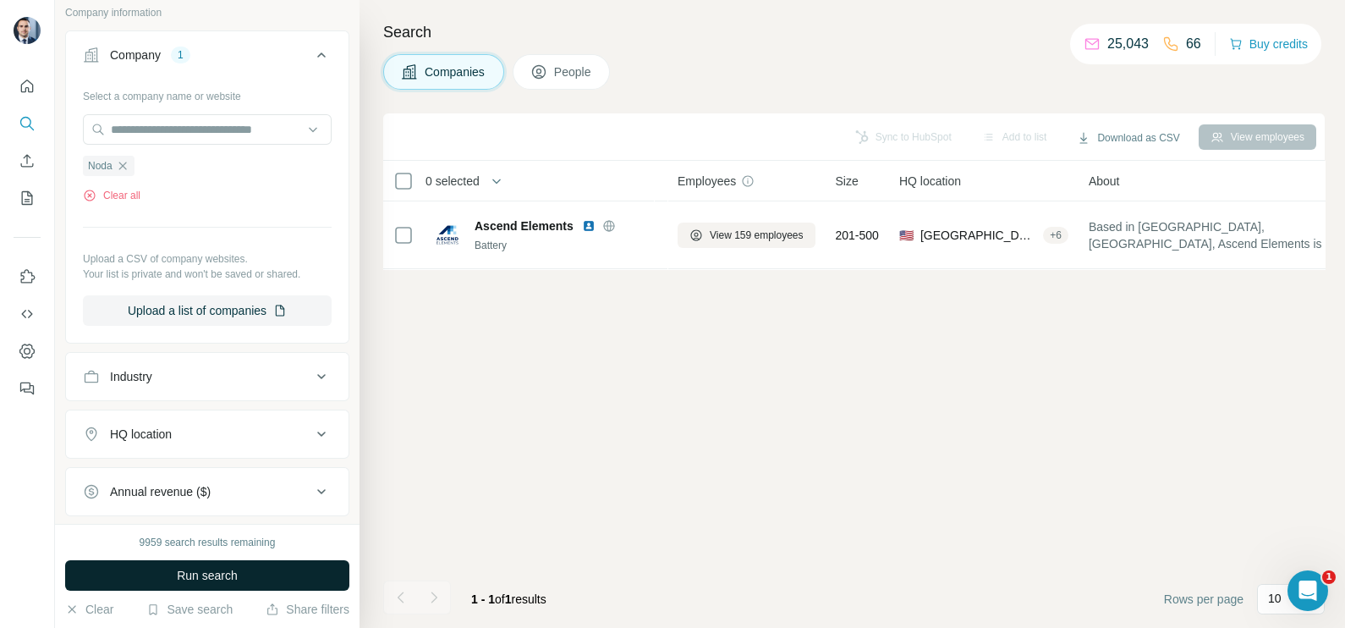
click at [178, 565] on button "Run search" at bounding box center [207, 575] width 284 height 30
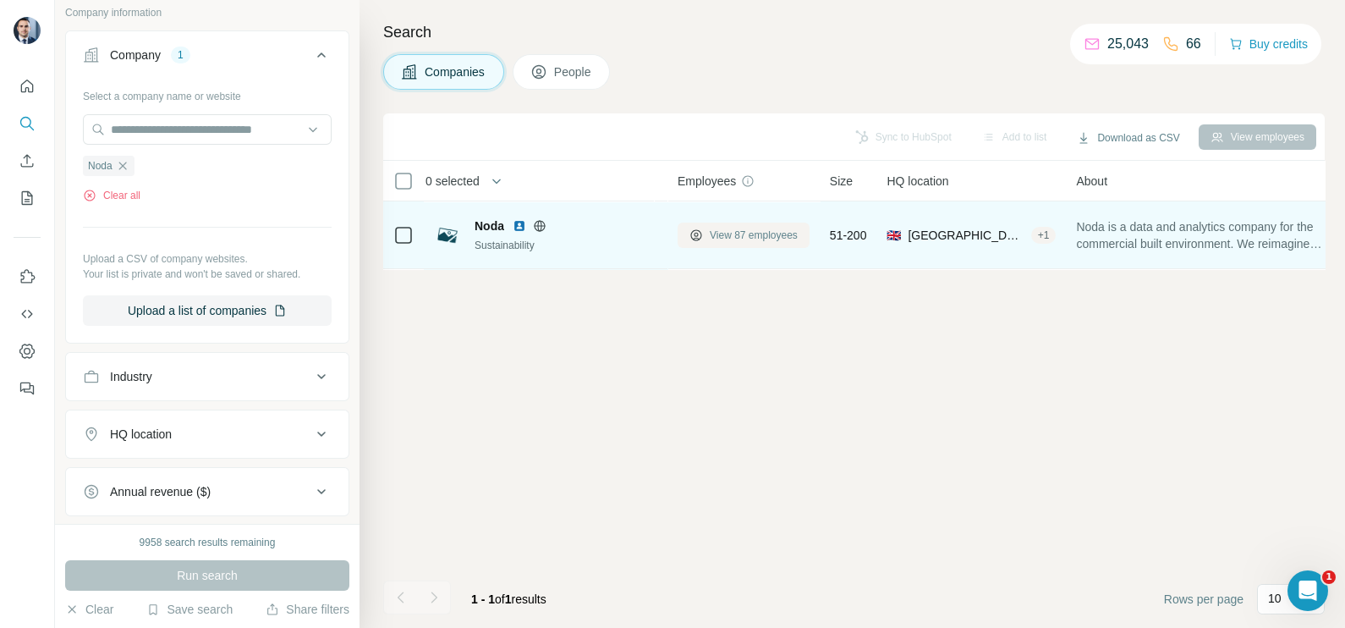
click at [743, 228] on span "View 87 employees" at bounding box center [754, 235] width 88 height 15
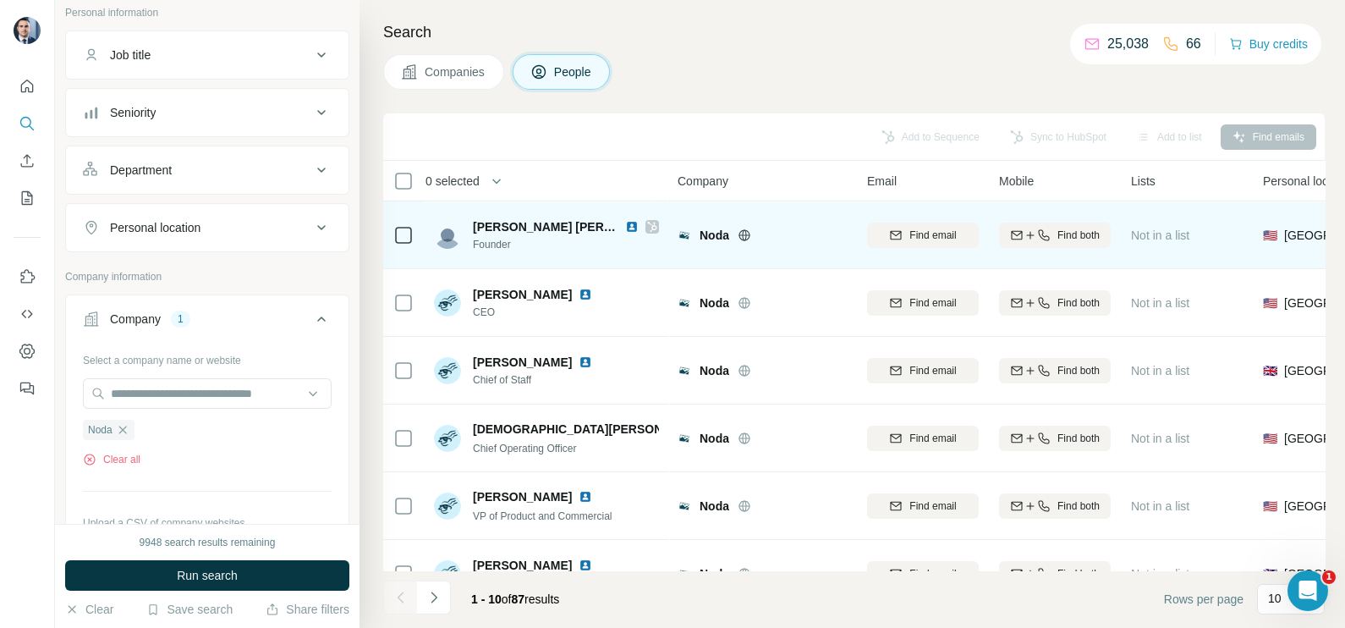
click at [656, 230] on icon at bounding box center [652, 227] width 10 height 14
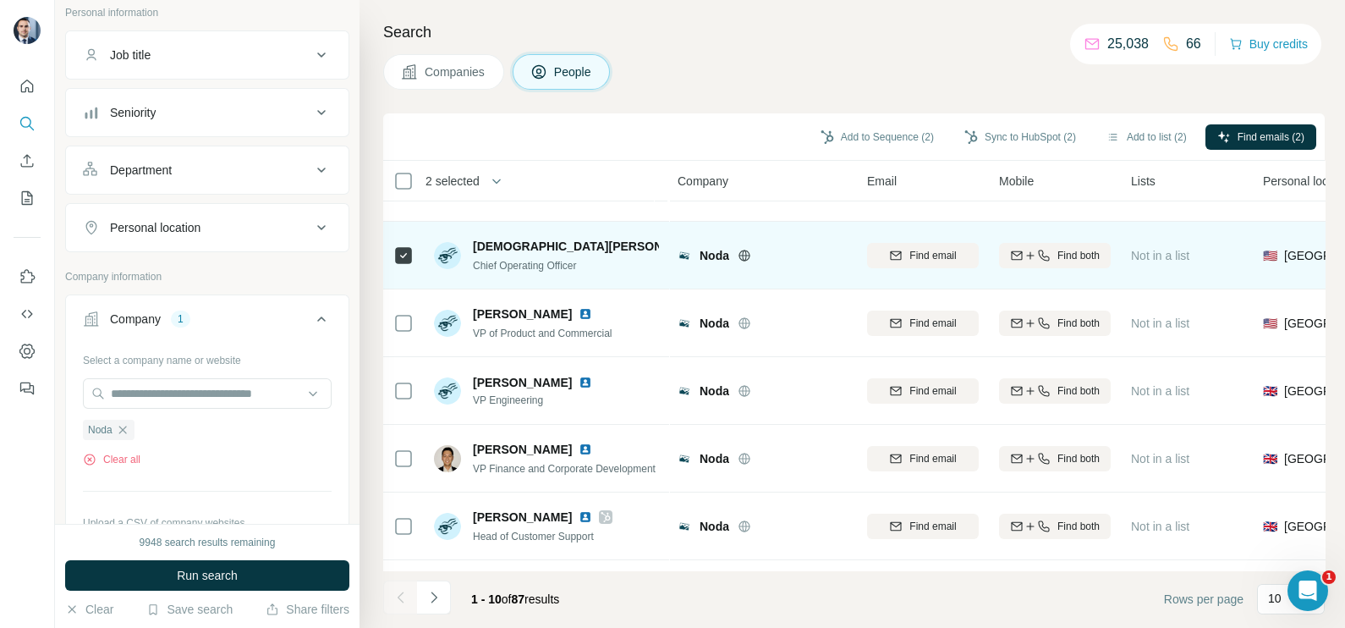
scroll to position [211, 0]
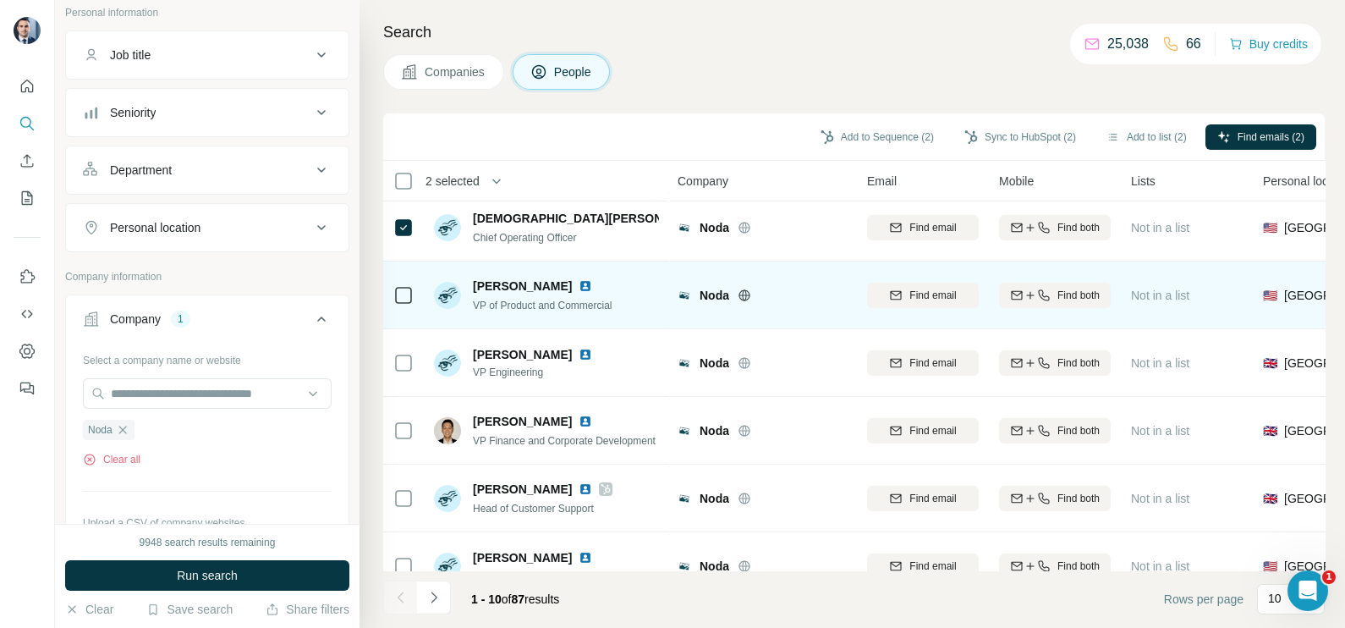
click at [402, 304] on div at bounding box center [403, 295] width 20 height 47
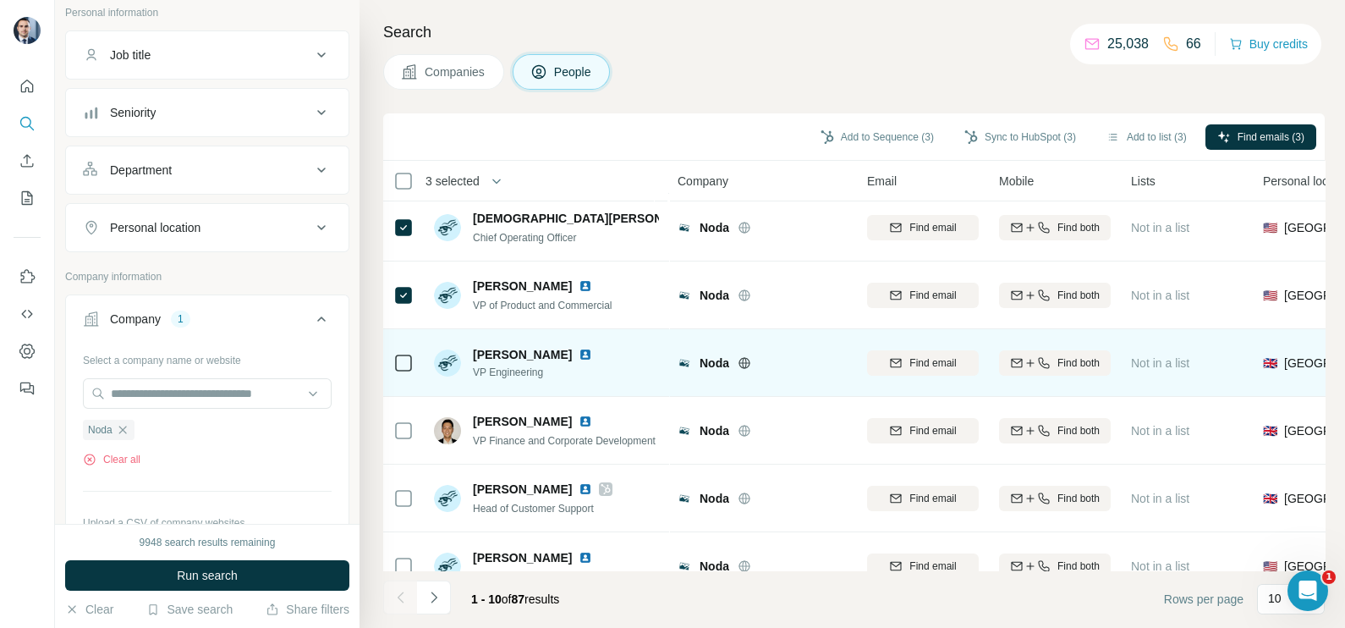
scroll to position [317, 0]
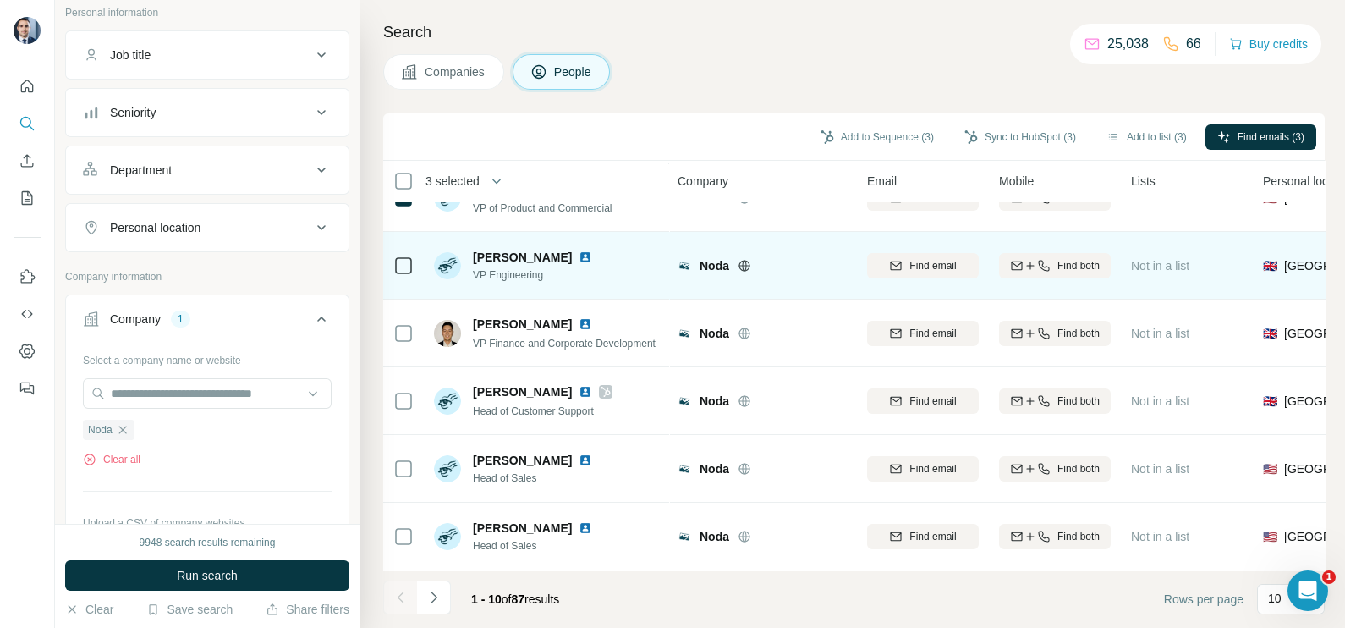
click at [412, 256] on icon at bounding box center [403, 265] width 20 height 20
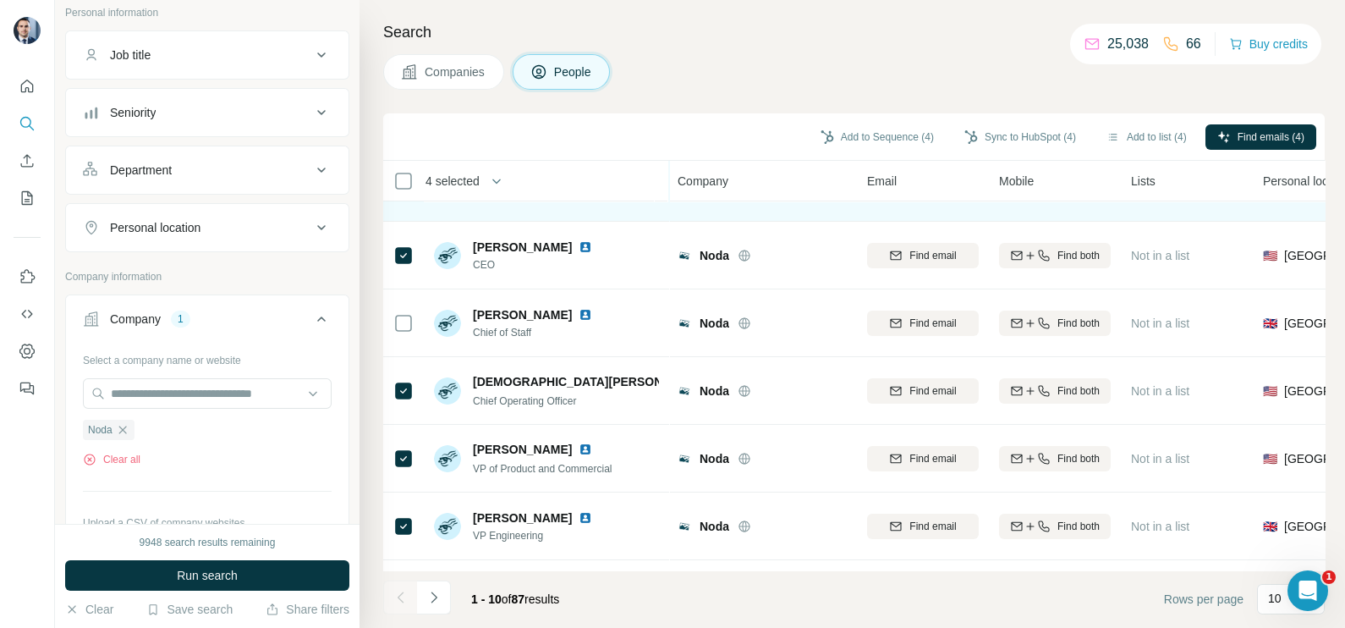
scroll to position [0, 0]
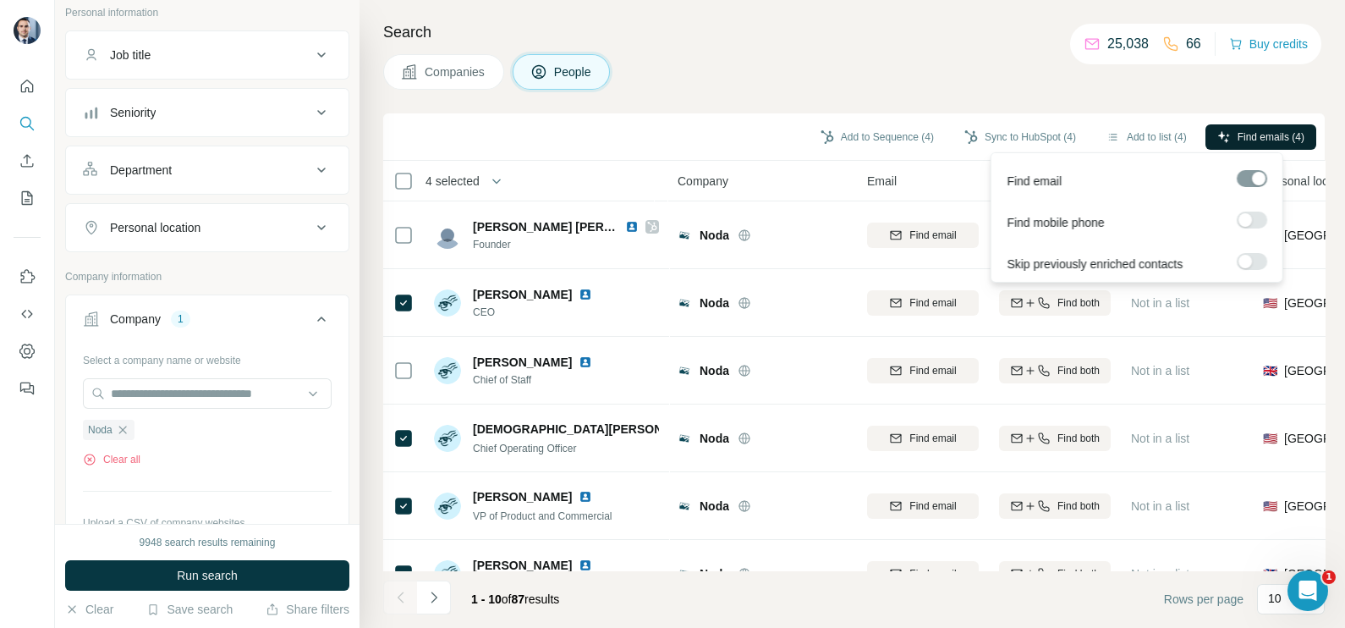
click at [1253, 147] on button "Find emails (4)" at bounding box center [1260, 136] width 111 height 25
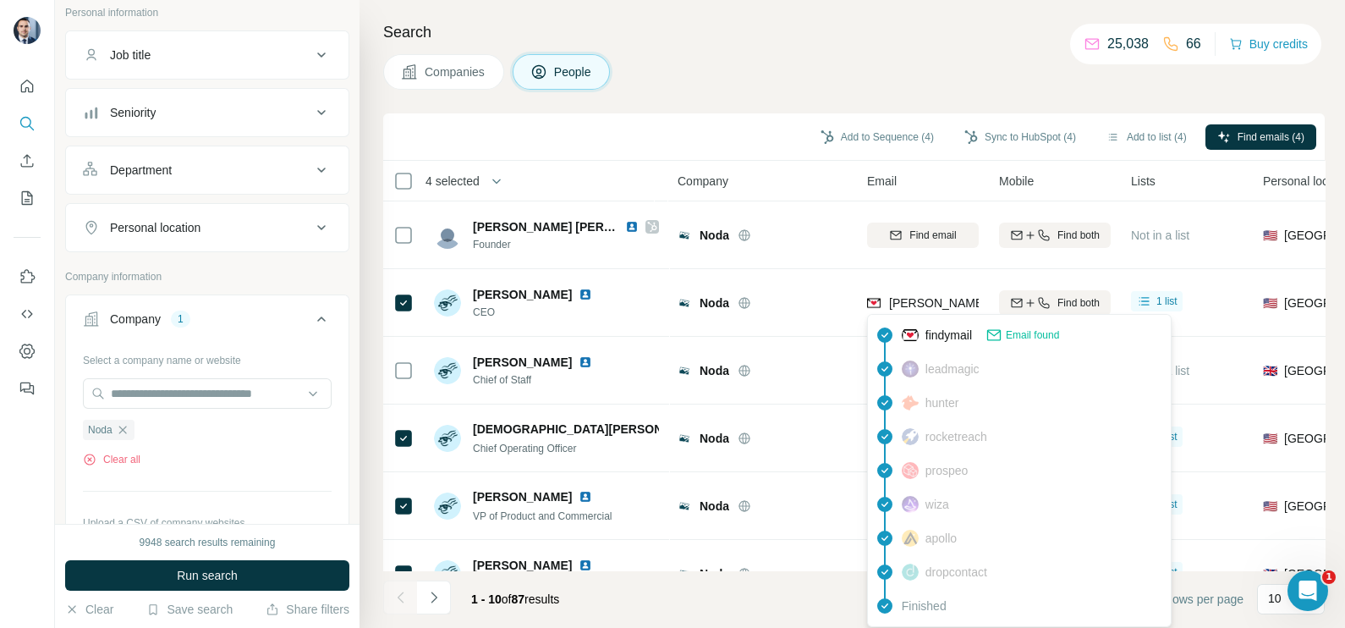
click at [903, 317] on div "findymail Email found leadmagic hunter rocketreach prospeo [PERSON_NAME] apollo…" at bounding box center [1019, 470] width 304 height 313
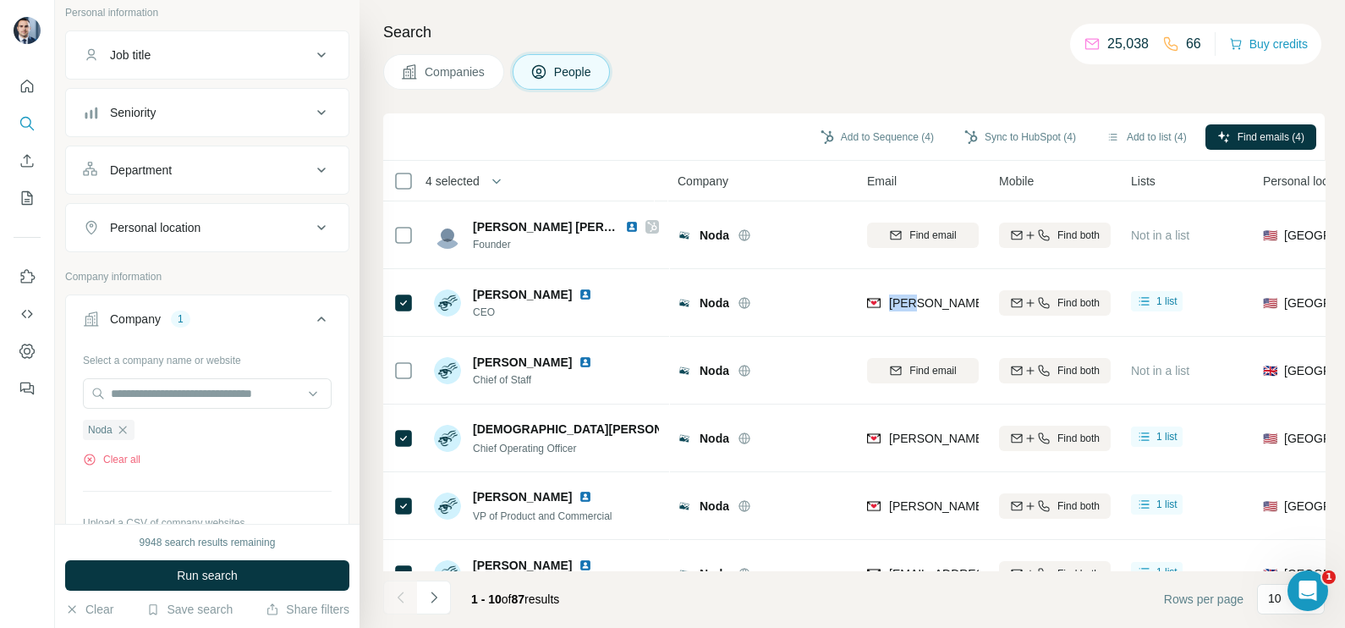
click at [903, 317] on div "[PERSON_NAME][EMAIL_ADDRESS][PERSON_NAME]" at bounding box center [923, 302] width 112 height 47
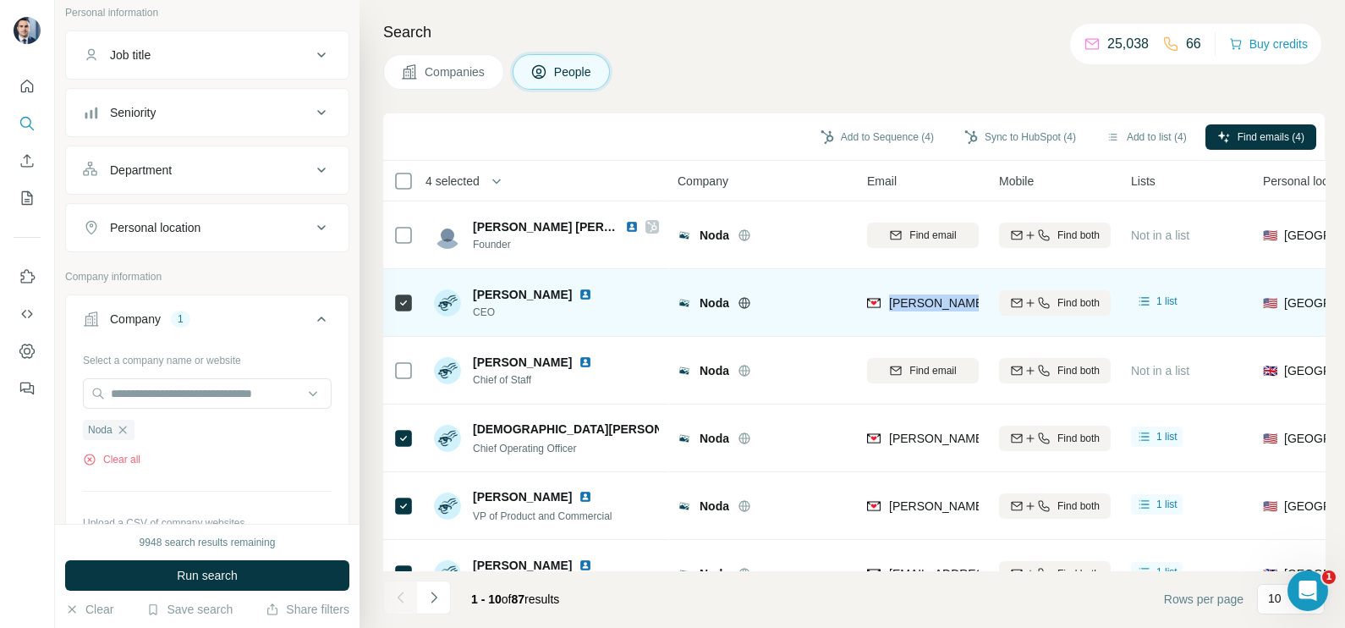
click at [903, 317] on div "[PERSON_NAME][EMAIL_ADDRESS][PERSON_NAME]" at bounding box center [923, 302] width 112 height 47
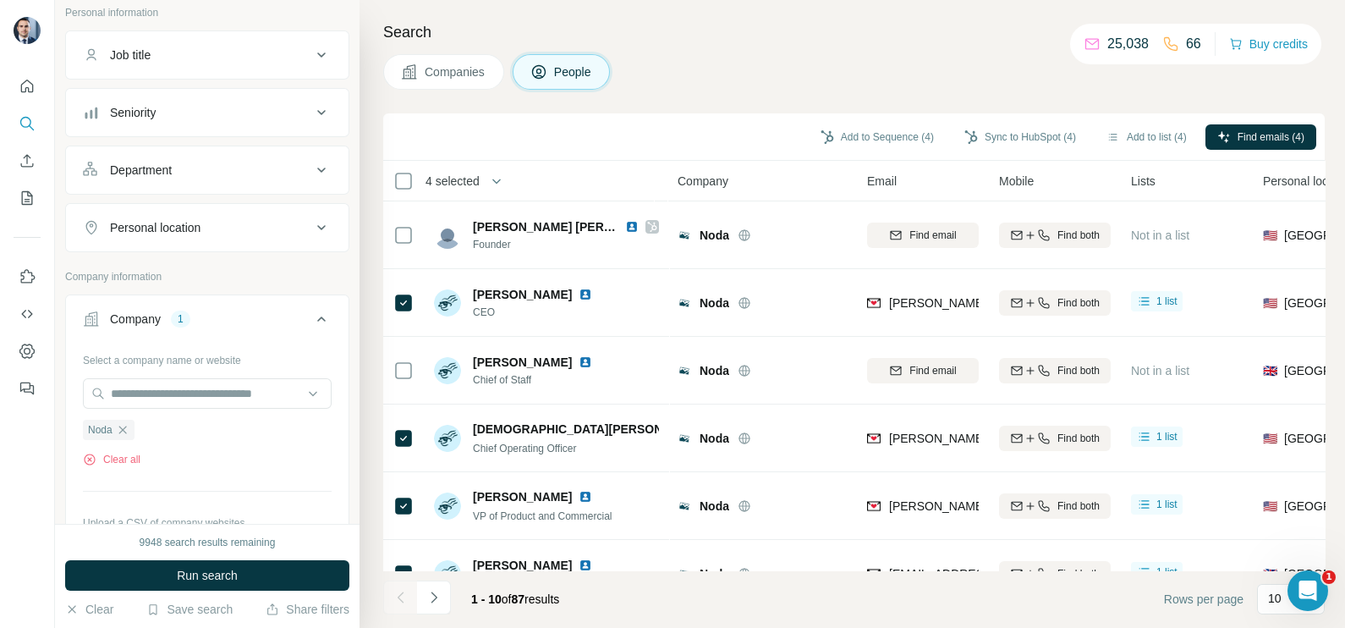
click at [648, 159] on div "Add to Sequence (4) Sync to HubSpot (4) Add to list (4) Find emails (4)" at bounding box center [853, 136] width 941 height 47
click at [980, 135] on button "Sync to HubSpot (4)" at bounding box center [1019, 136] width 135 height 25
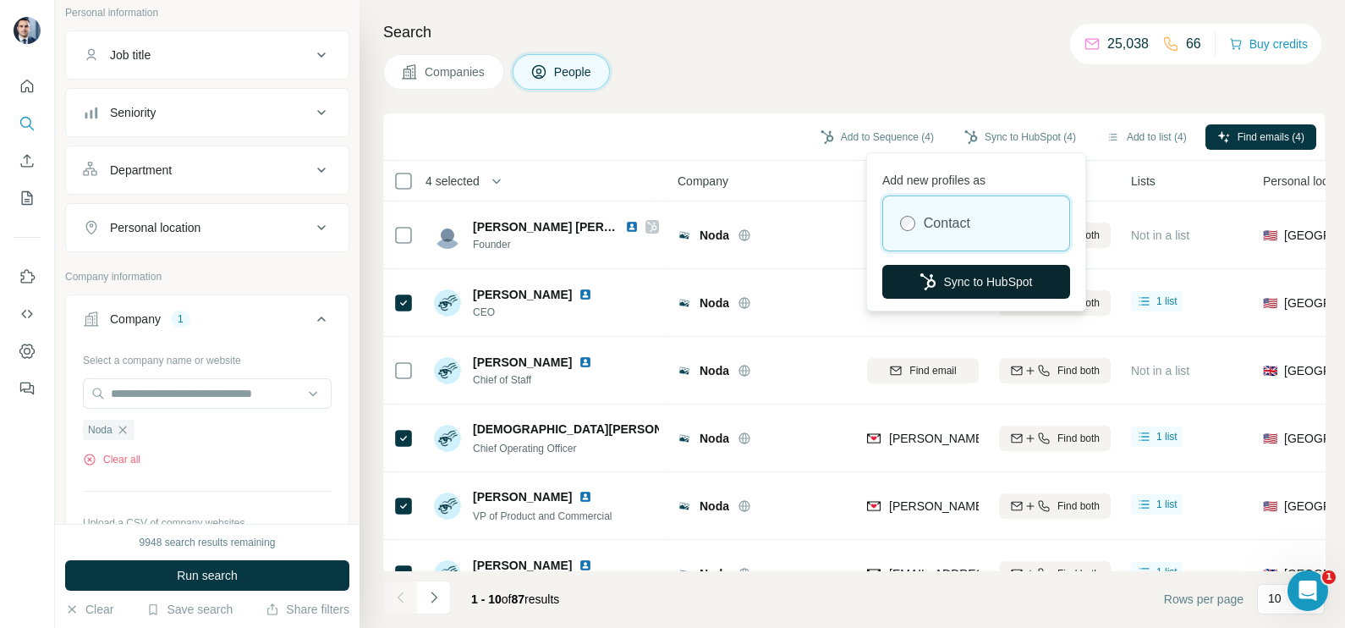
click at [963, 292] on button "Sync to HubSpot" at bounding box center [976, 282] width 188 height 34
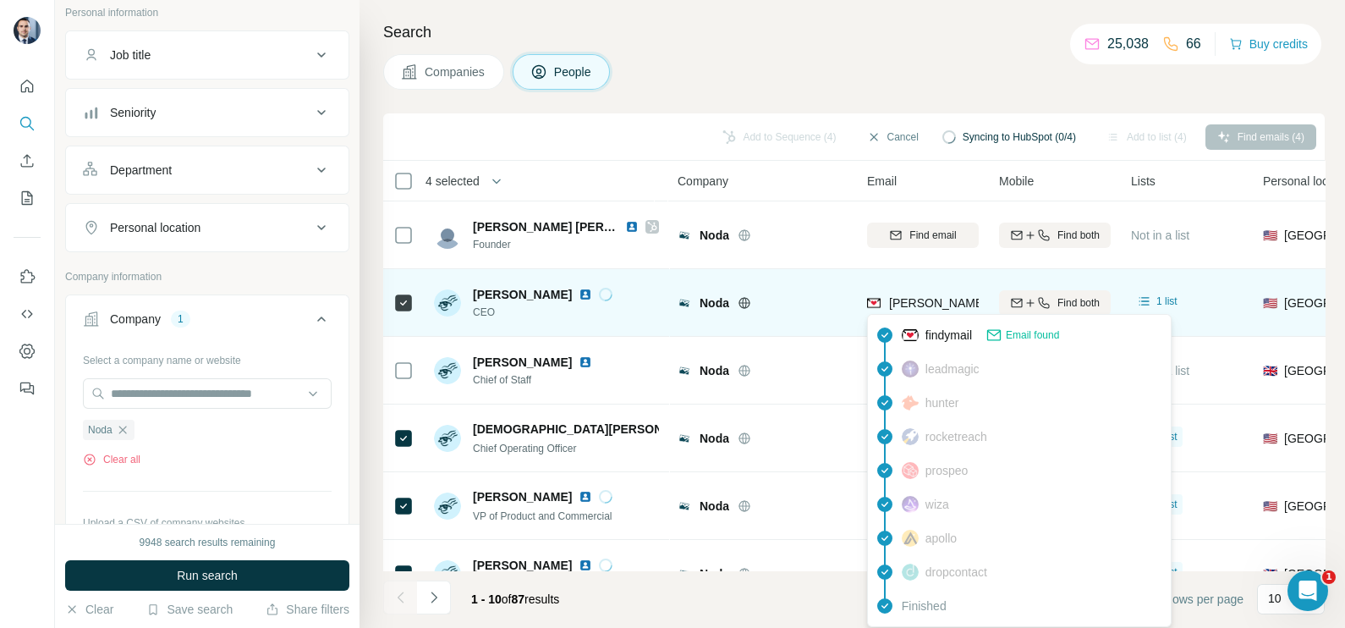
click at [926, 301] on span "[PERSON_NAME][EMAIL_ADDRESS][PERSON_NAME]" at bounding box center [1039, 303] width 301 height 14
copy tr "[PERSON_NAME][EMAIL_ADDRESS][PERSON_NAME]"
click at [913, 300] on span "[PERSON_NAME][EMAIL_ADDRESS][PERSON_NAME]" at bounding box center [1039, 303] width 301 height 14
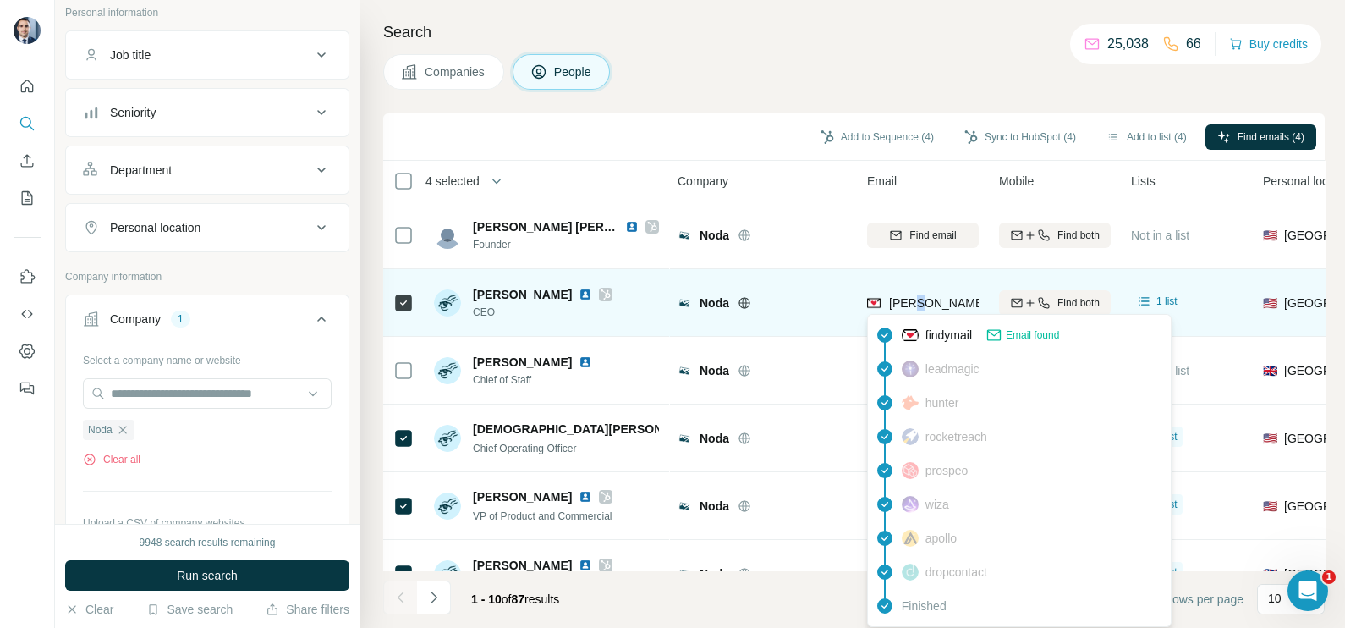
click at [913, 300] on span "[PERSON_NAME][EMAIL_ADDRESS][PERSON_NAME]" at bounding box center [1039, 303] width 301 height 14
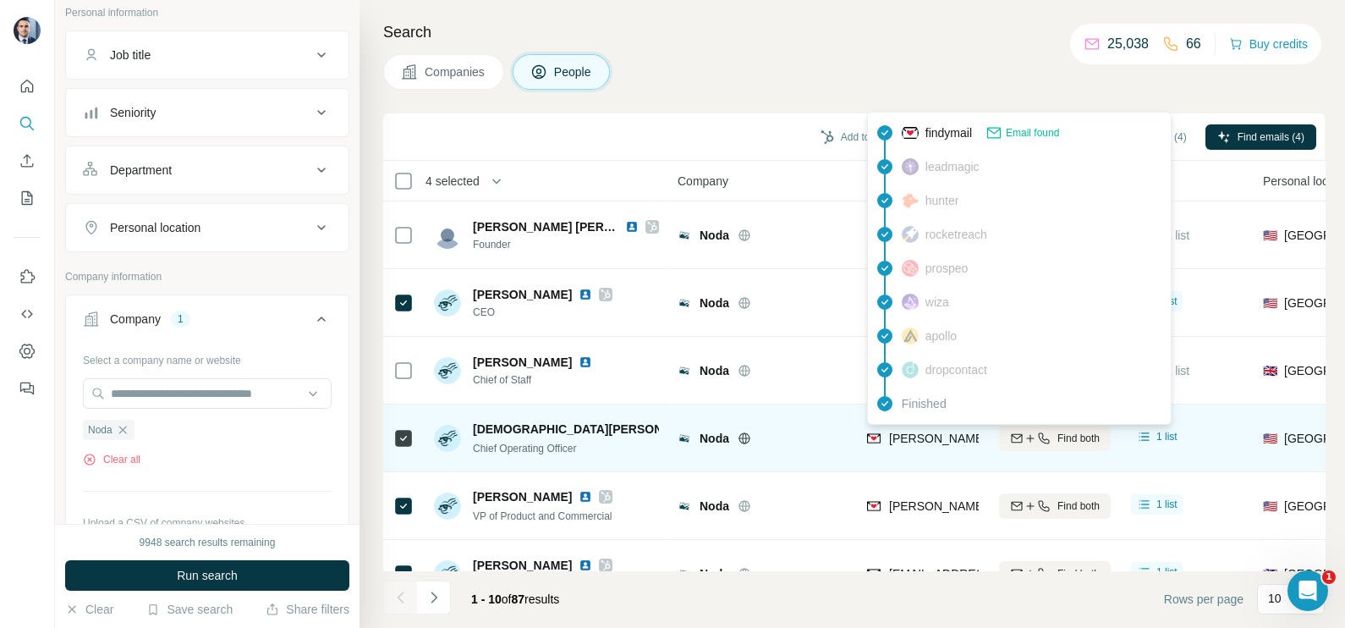
click at [925, 441] on span "[PERSON_NAME][EMAIL_ADDRESS][PERSON_NAME][PERSON_NAME]" at bounding box center [1088, 438] width 398 height 14
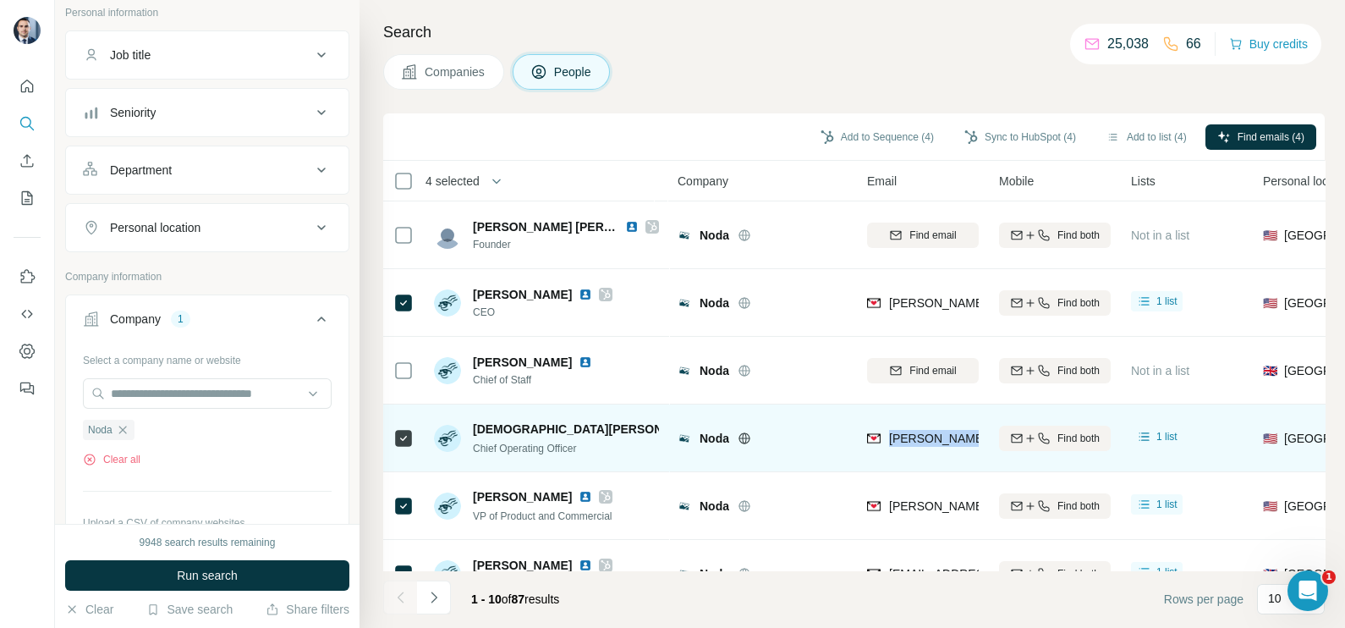
click at [925, 441] on span "[PERSON_NAME][EMAIL_ADDRESS][PERSON_NAME][PERSON_NAME]" at bounding box center [1088, 438] width 398 height 14
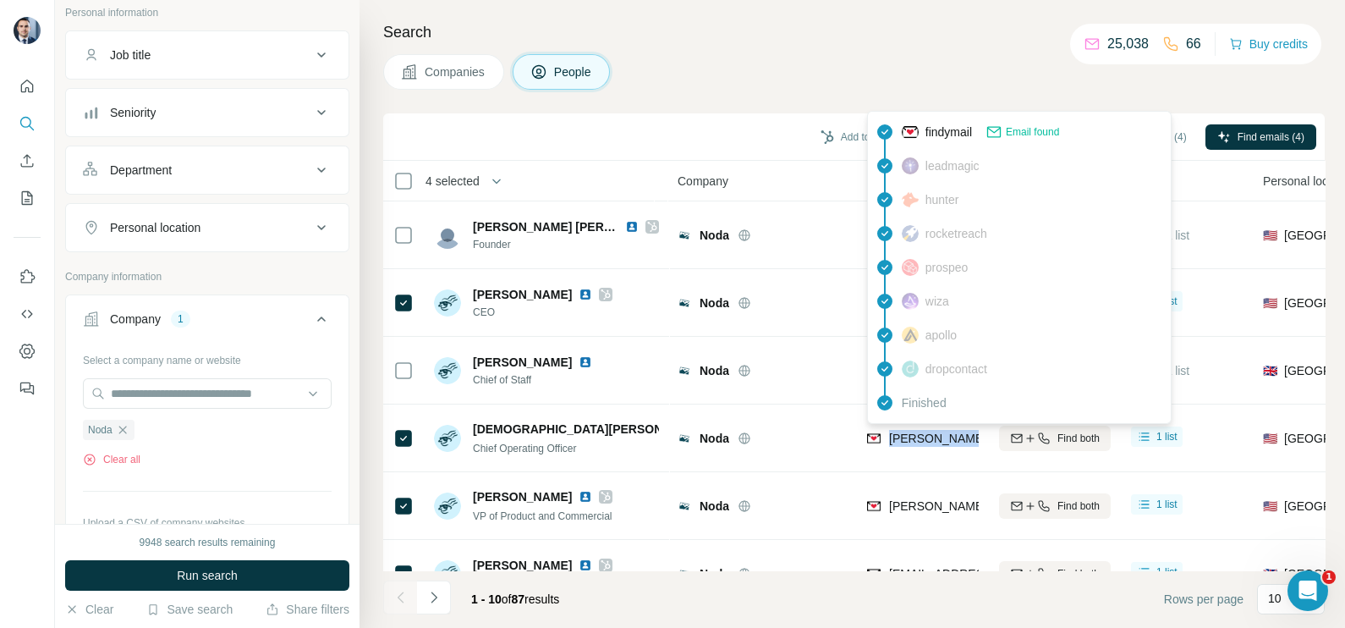
copy tr "[PERSON_NAME][EMAIL_ADDRESS][PERSON_NAME][PERSON_NAME]"
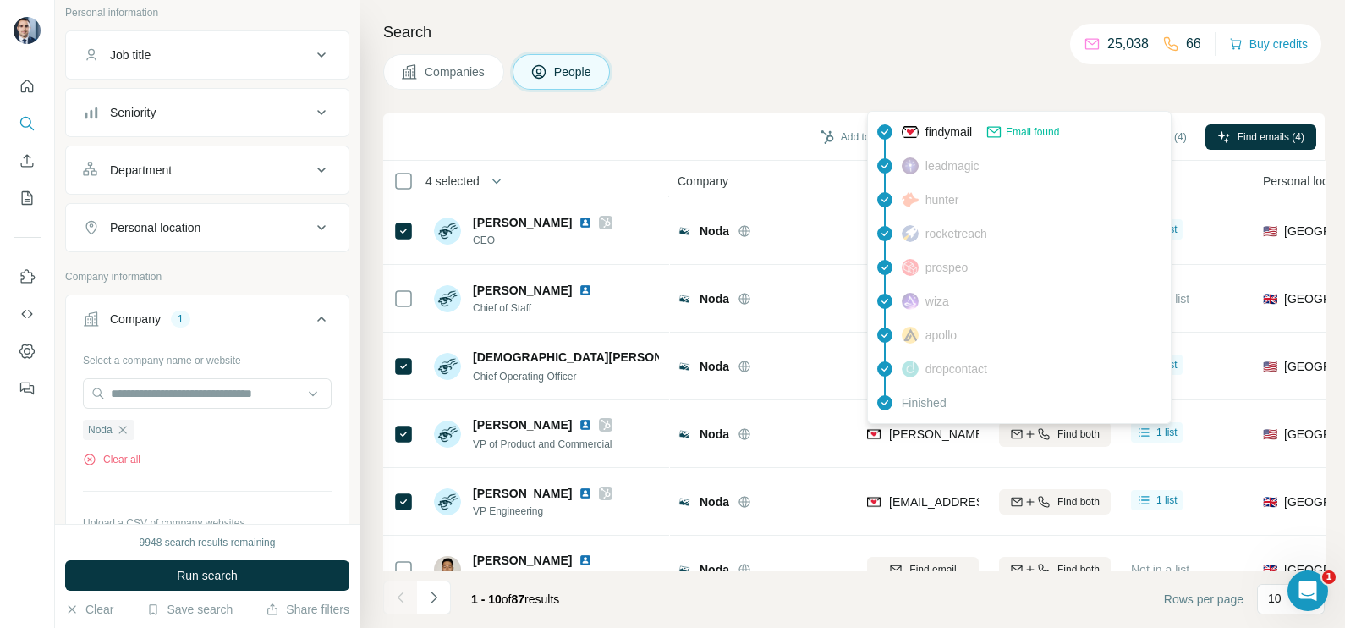
scroll to position [105, 0]
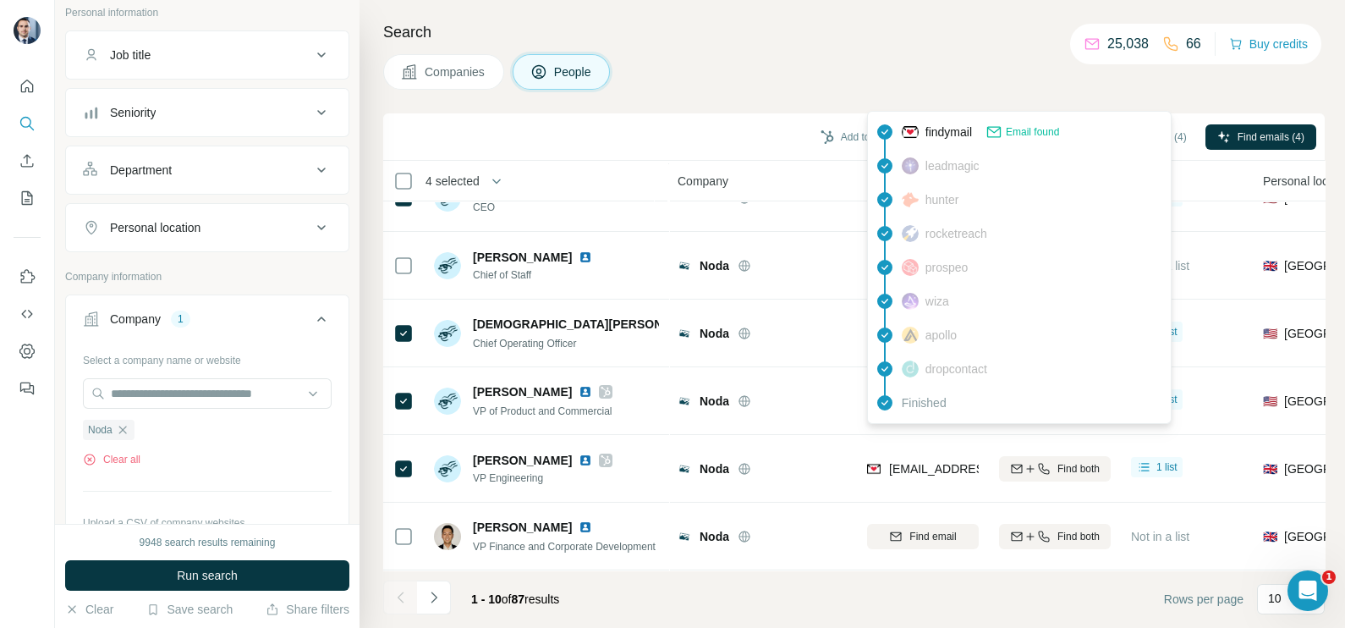
click at [875, 399] on icon at bounding box center [885, 402] width 20 height 20
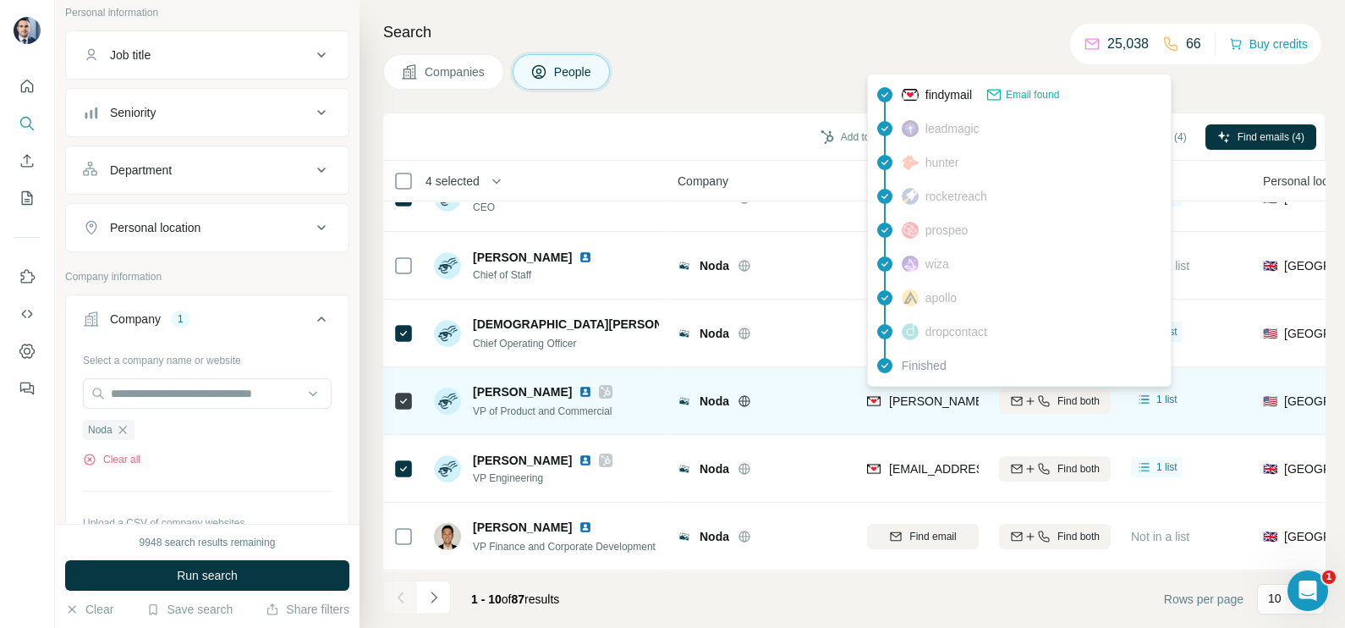
click at [897, 397] on span "[PERSON_NAME][EMAIL_ADDRESS][PERSON_NAME][DOMAIN_NAME]" at bounding box center [1087, 401] width 396 height 14
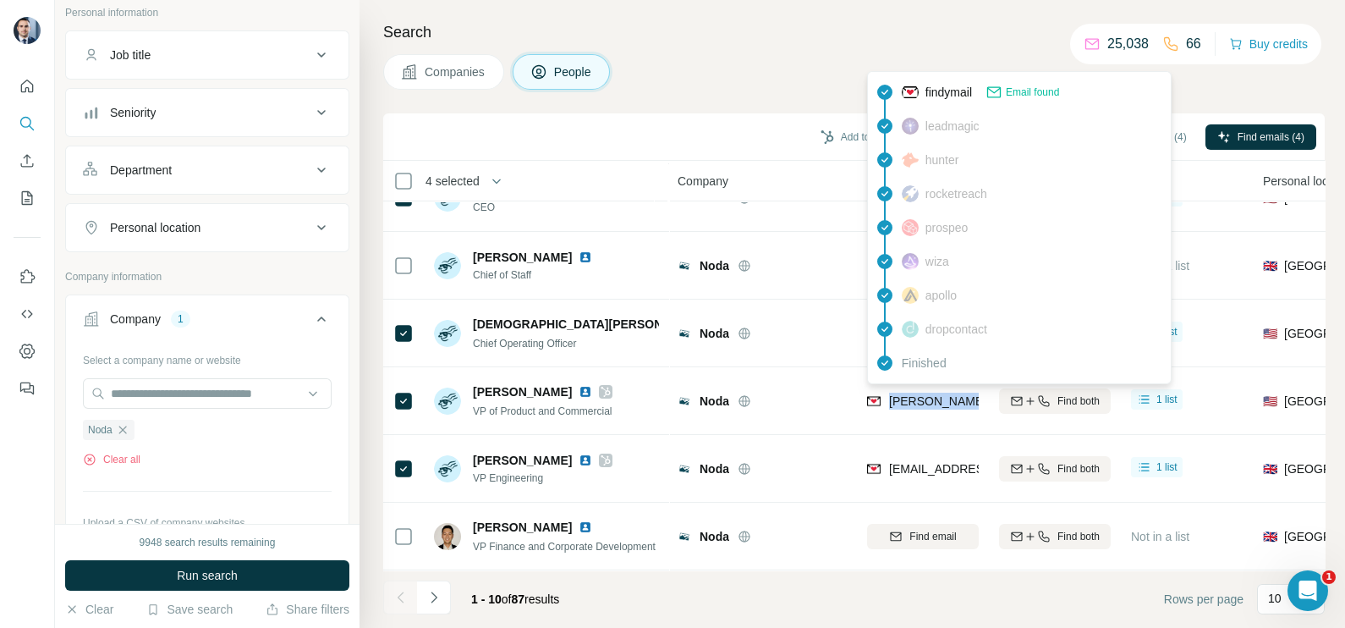
copy tr "[PERSON_NAME][EMAIL_ADDRESS][PERSON_NAME][DOMAIN_NAME]"
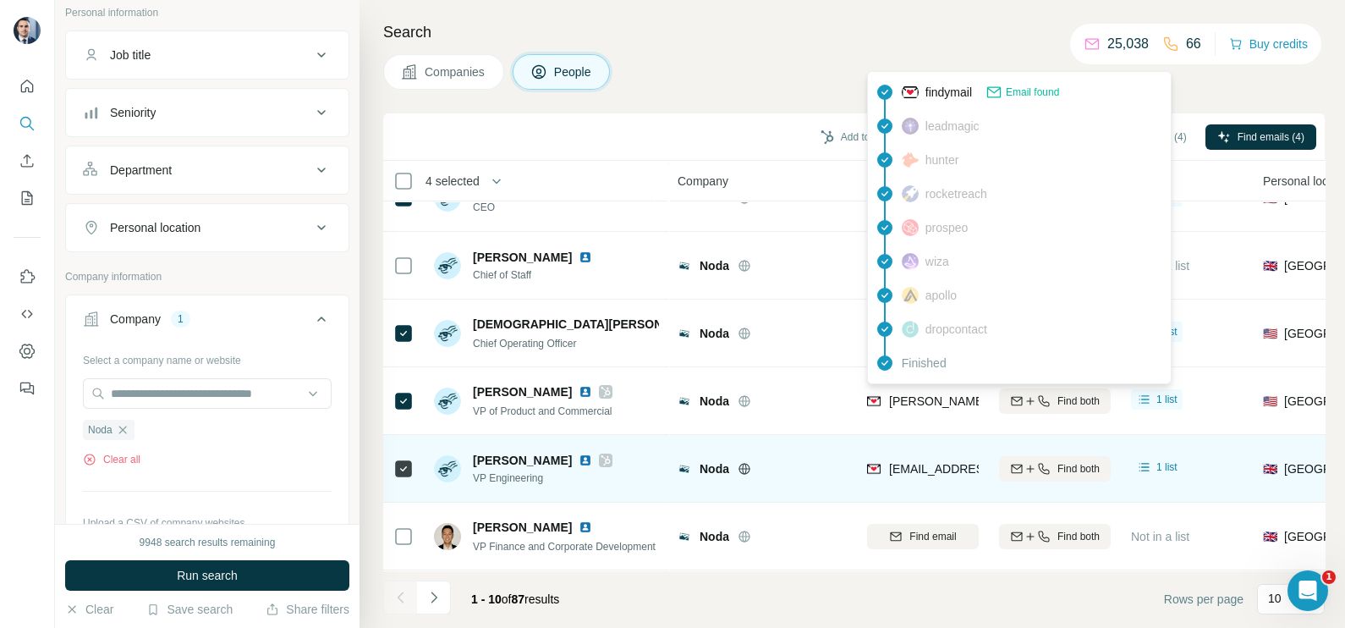
click at [916, 457] on div "[EMAIL_ADDRESS][PERSON_NAME][PERSON_NAME]" at bounding box center [923, 468] width 112 height 47
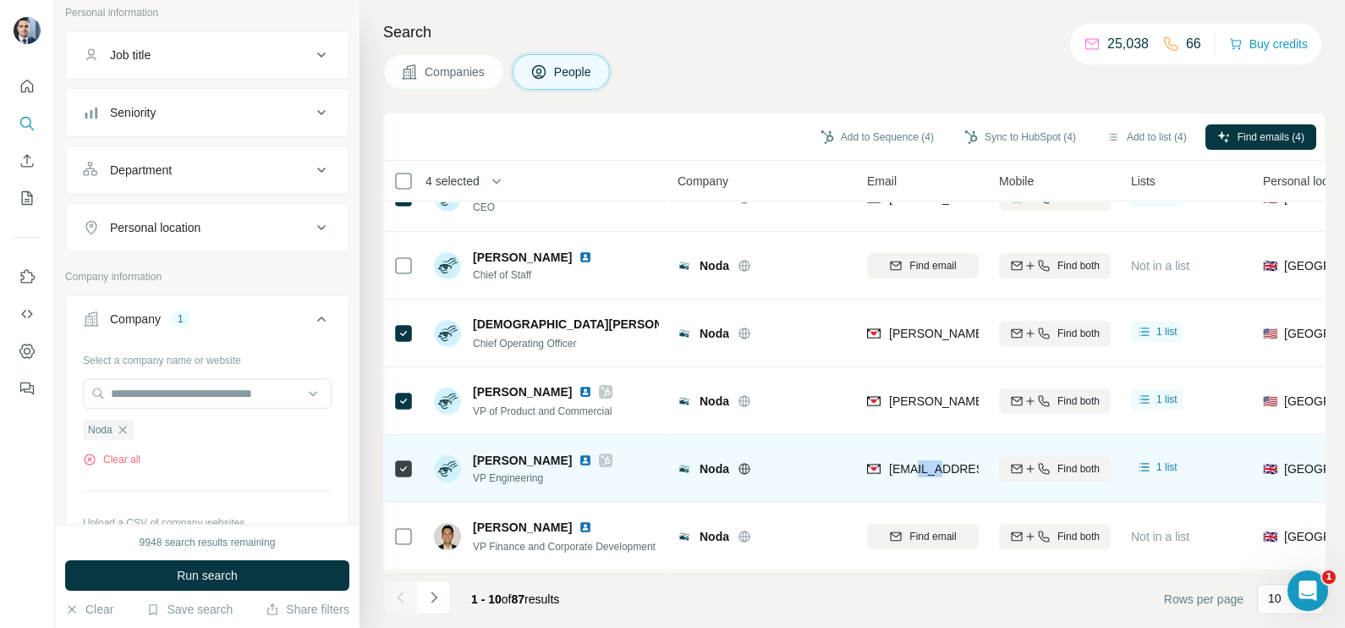
click at [916, 457] on div "[EMAIL_ADDRESS][PERSON_NAME][PERSON_NAME]" at bounding box center [923, 468] width 112 height 47
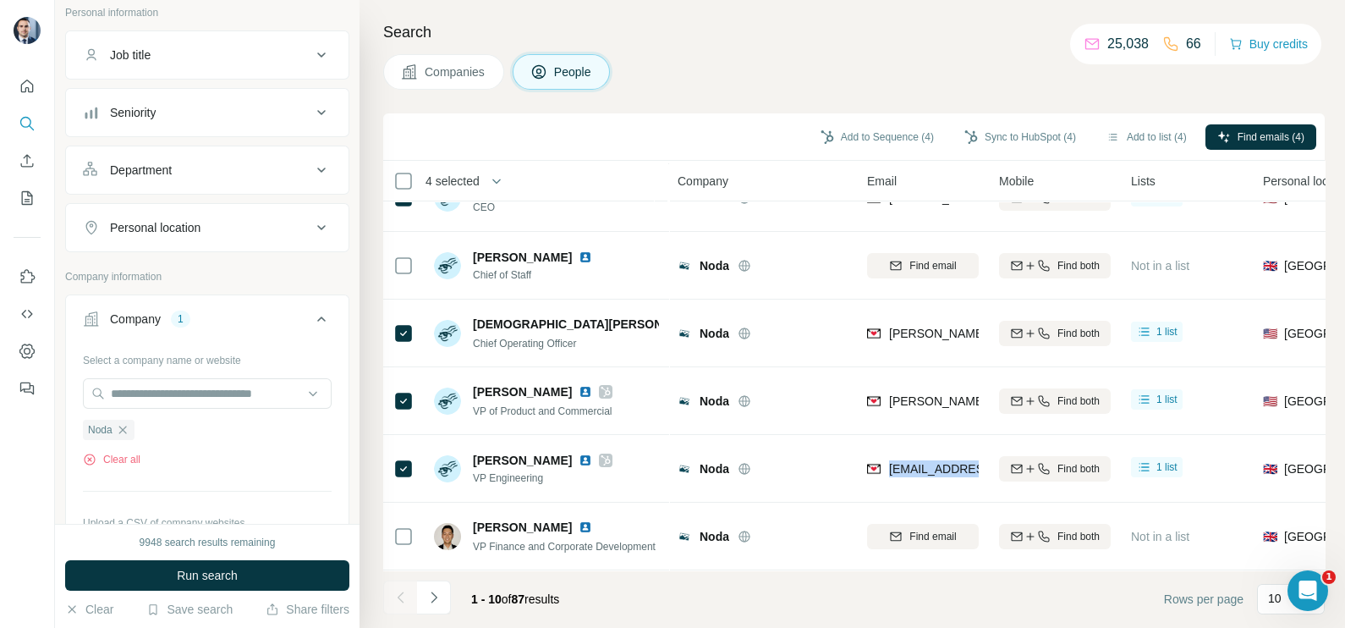
copy tr "[EMAIL_ADDRESS][PERSON_NAME][PERSON_NAME]"
click at [121, 423] on icon "button" at bounding box center [123, 430] width 14 height 14
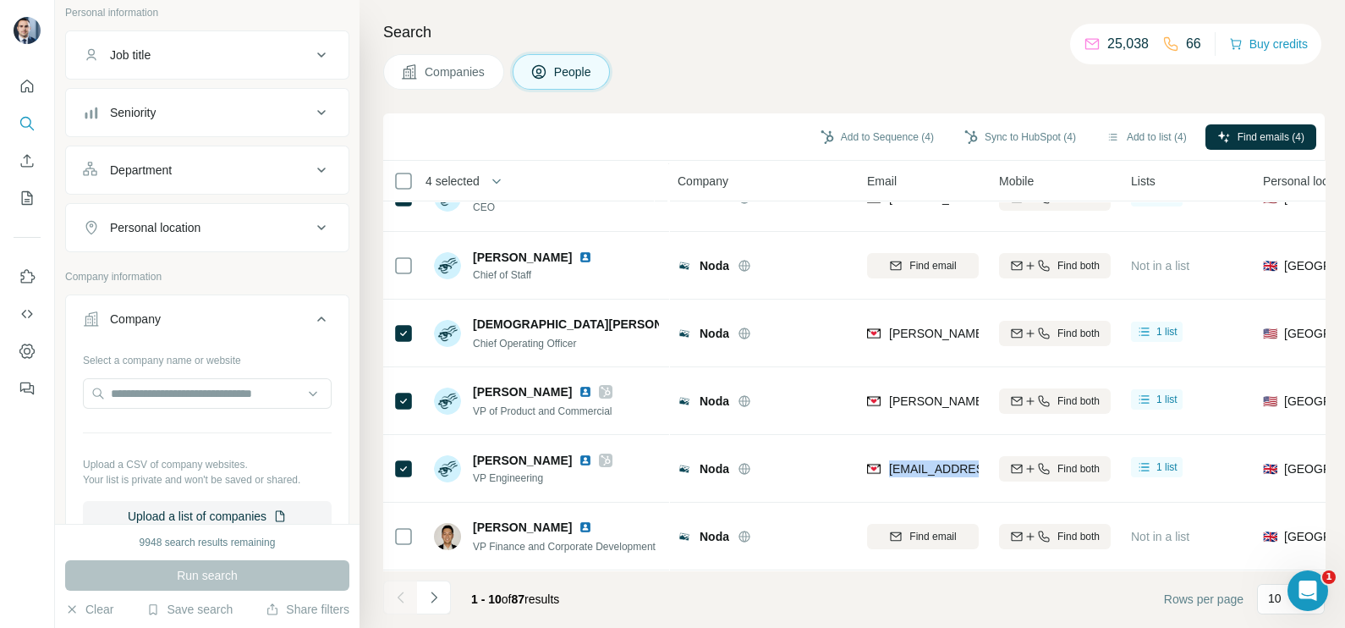
click at [453, 82] on button "Companies" at bounding box center [443, 72] width 121 height 36
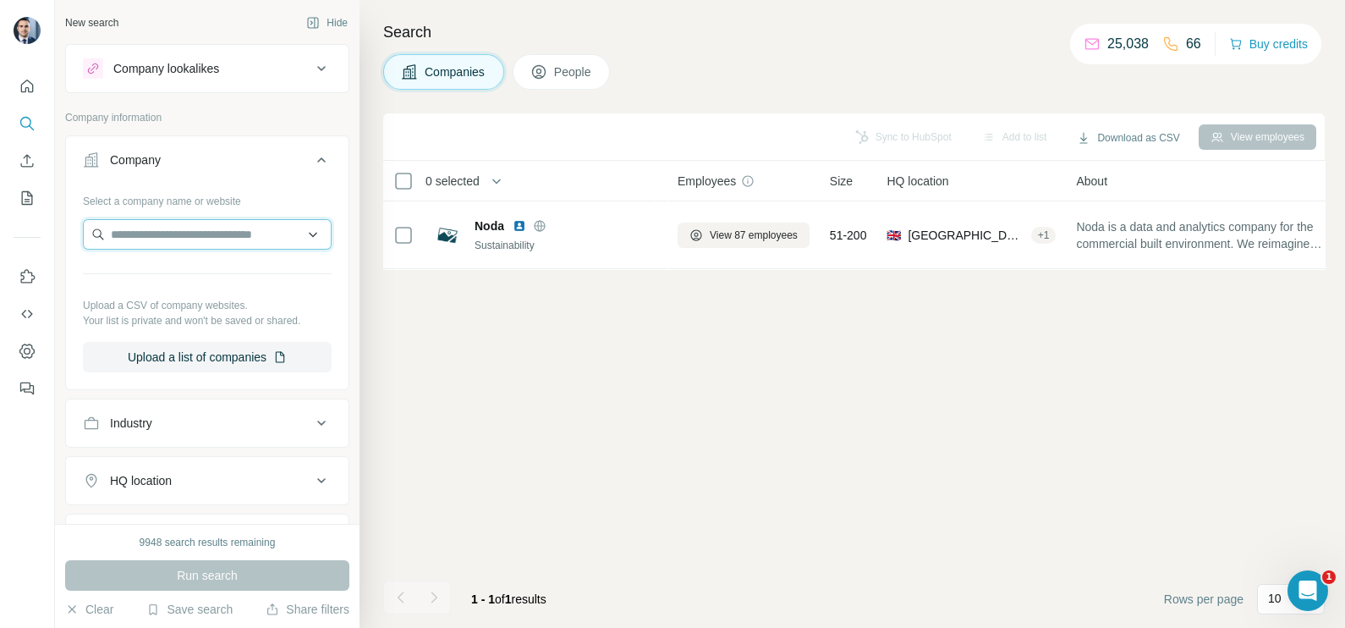
click at [196, 233] on input "text" at bounding box center [207, 234] width 249 height 30
paste input "**********"
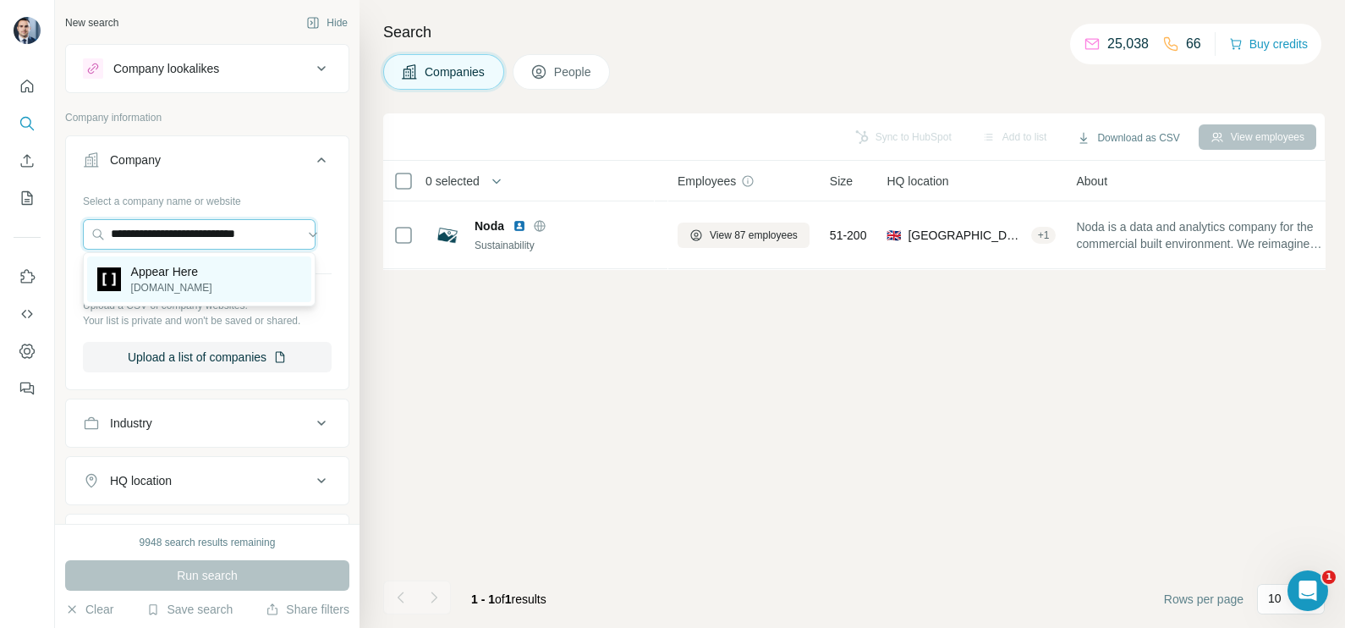
type input "**********"
click at [173, 288] on p "[DOMAIN_NAME]" at bounding box center [171, 287] width 81 height 15
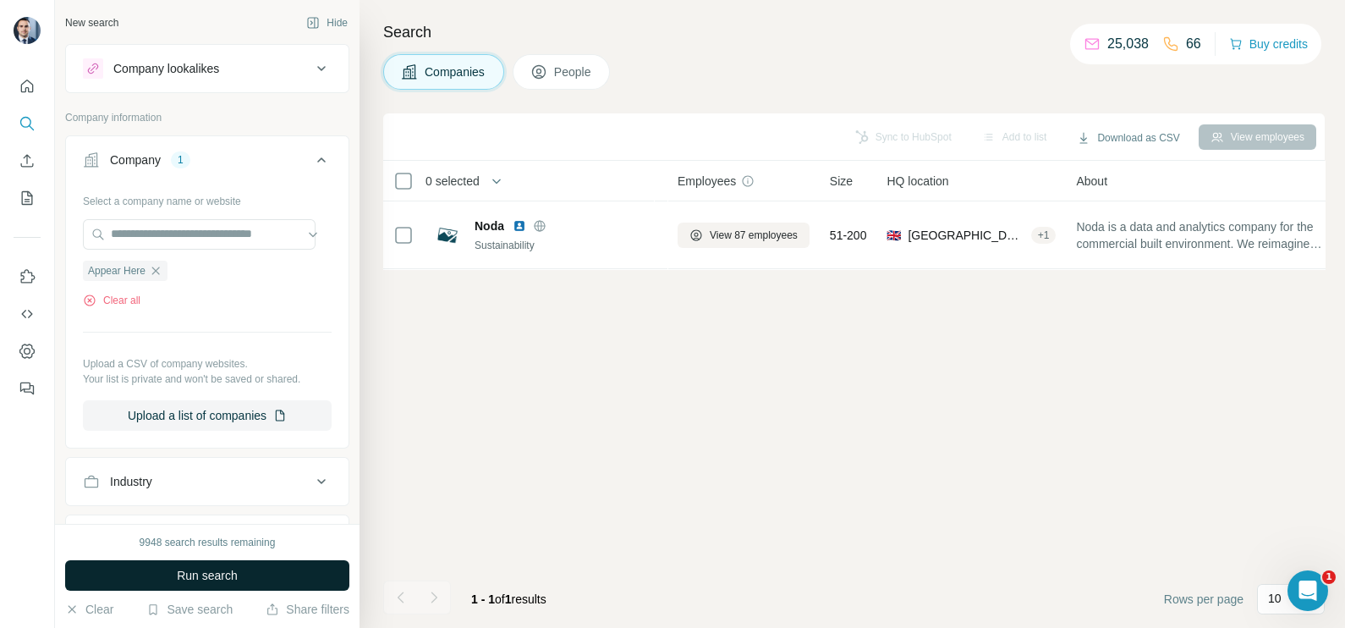
click at [199, 581] on span "Run search" at bounding box center [207, 575] width 61 height 17
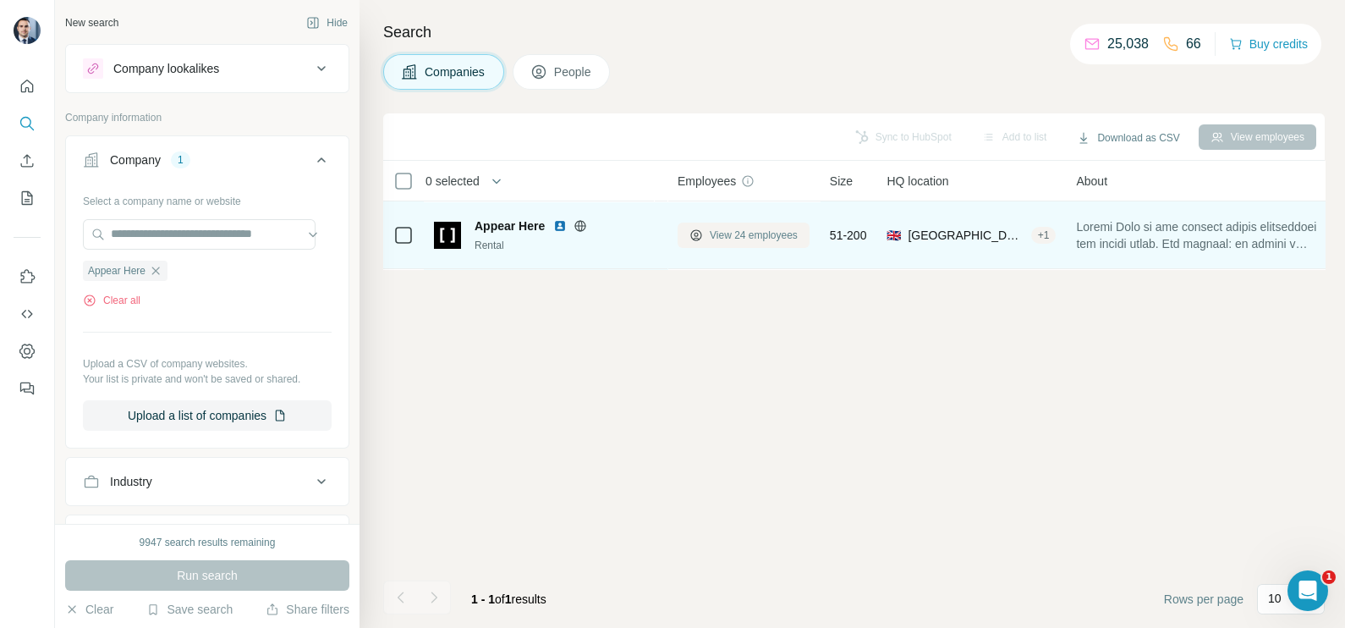
click at [744, 233] on span "View 24 employees" at bounding box center [754, 235] width 88 height 15
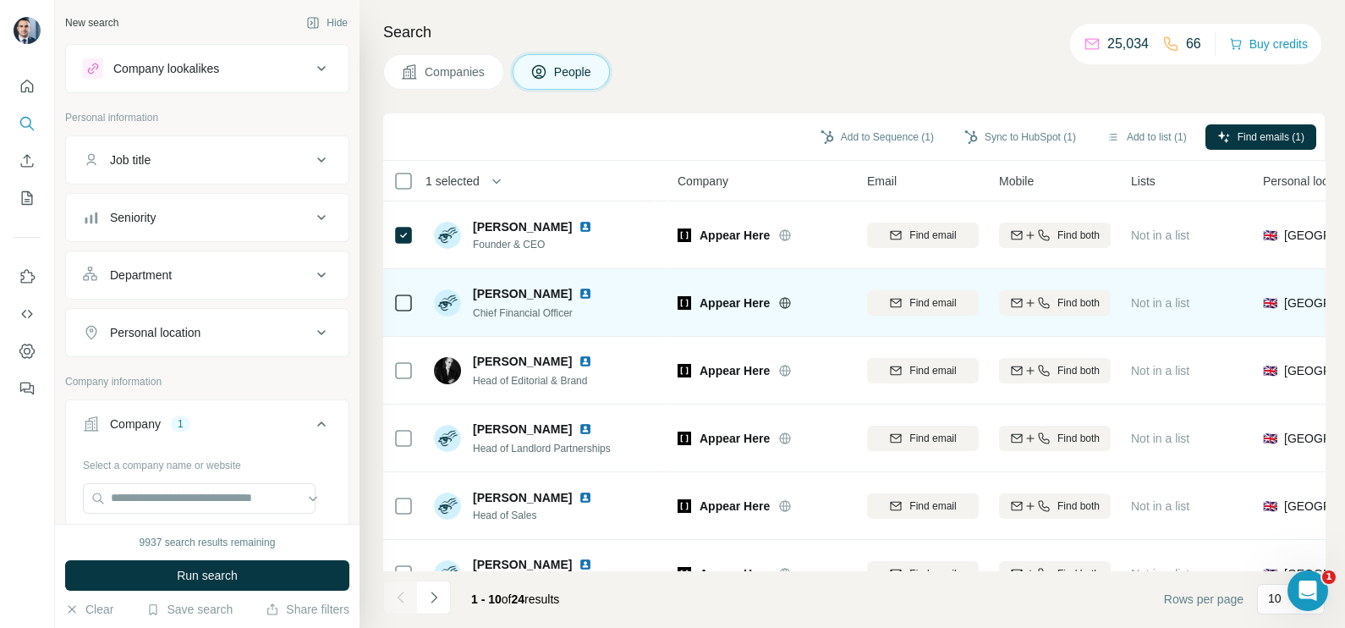
click at [398, 313] on div at bounding box center [403, 302] width 20 height 47
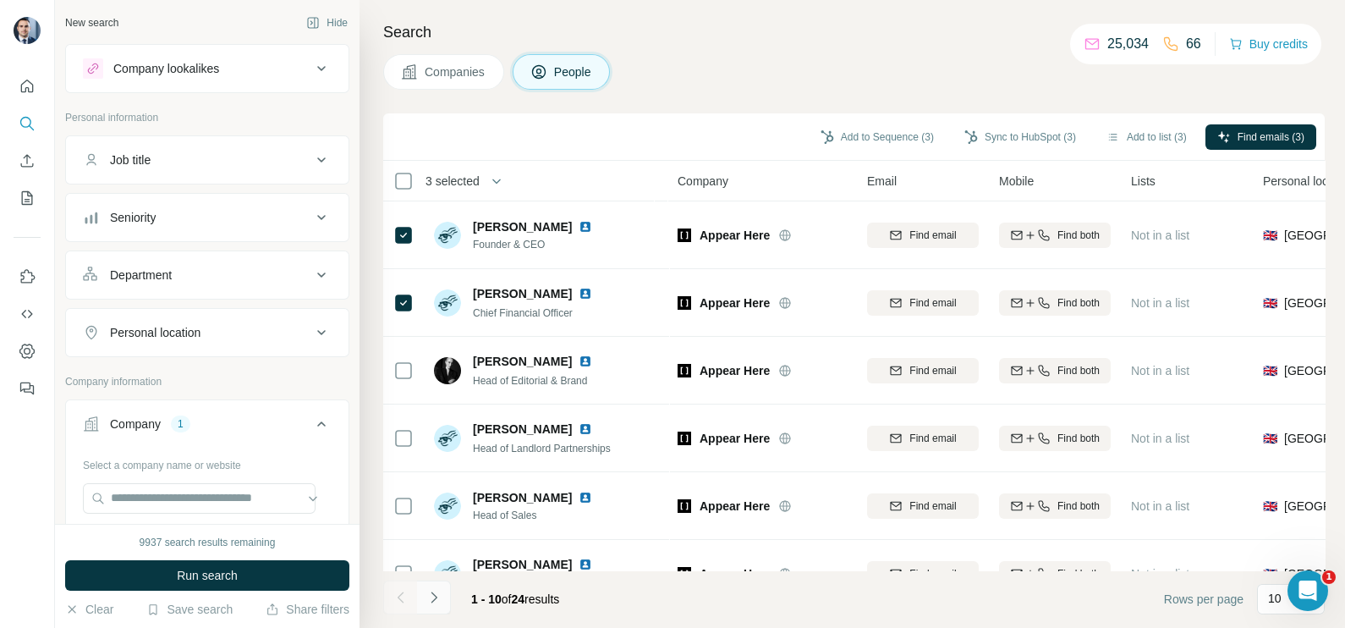
click at [427, 605] on icon "Navigate to next page" at bounding box center [433, 597] width 17 height 17
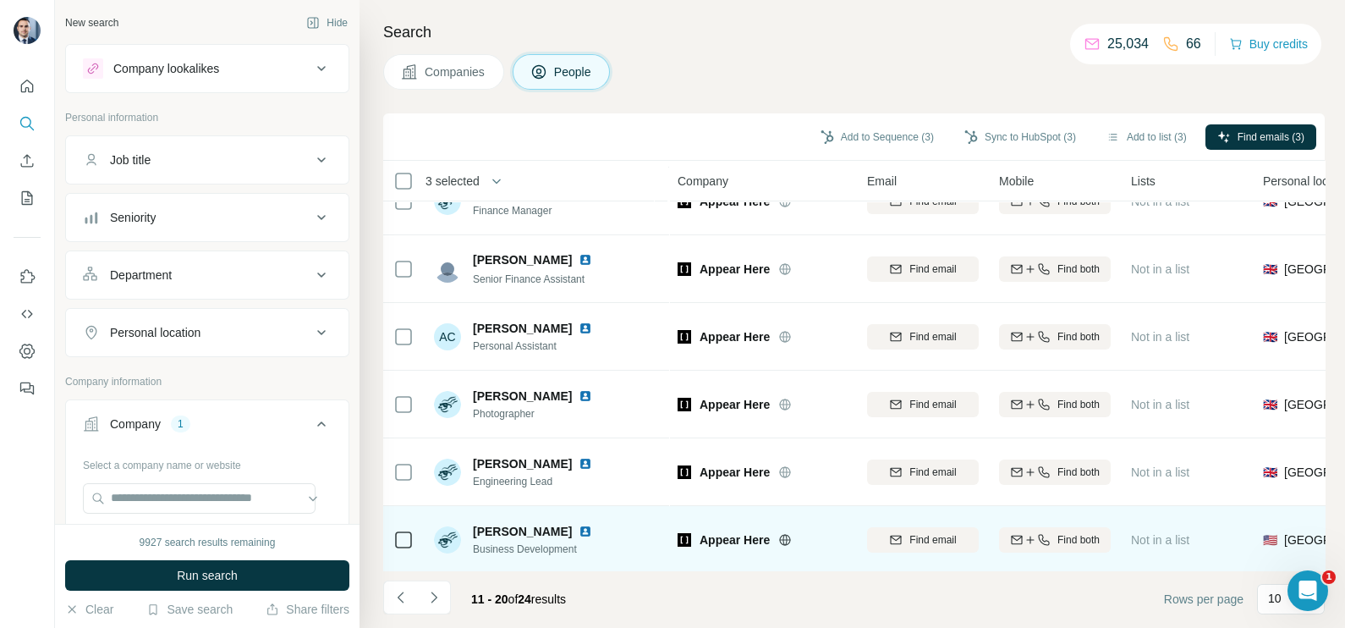
scroll to position [317, 0]
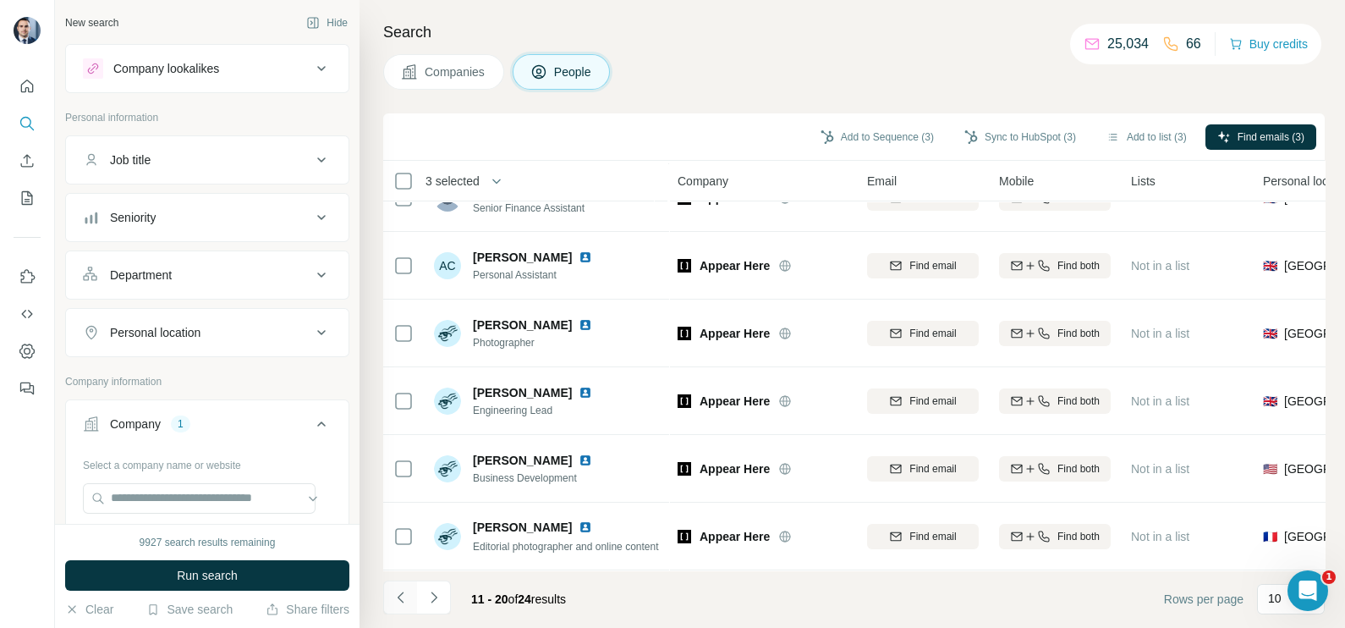
click at [393, 600] on icon "Navigate to previous page" at bounding box center [400, 597] width 17 height 17
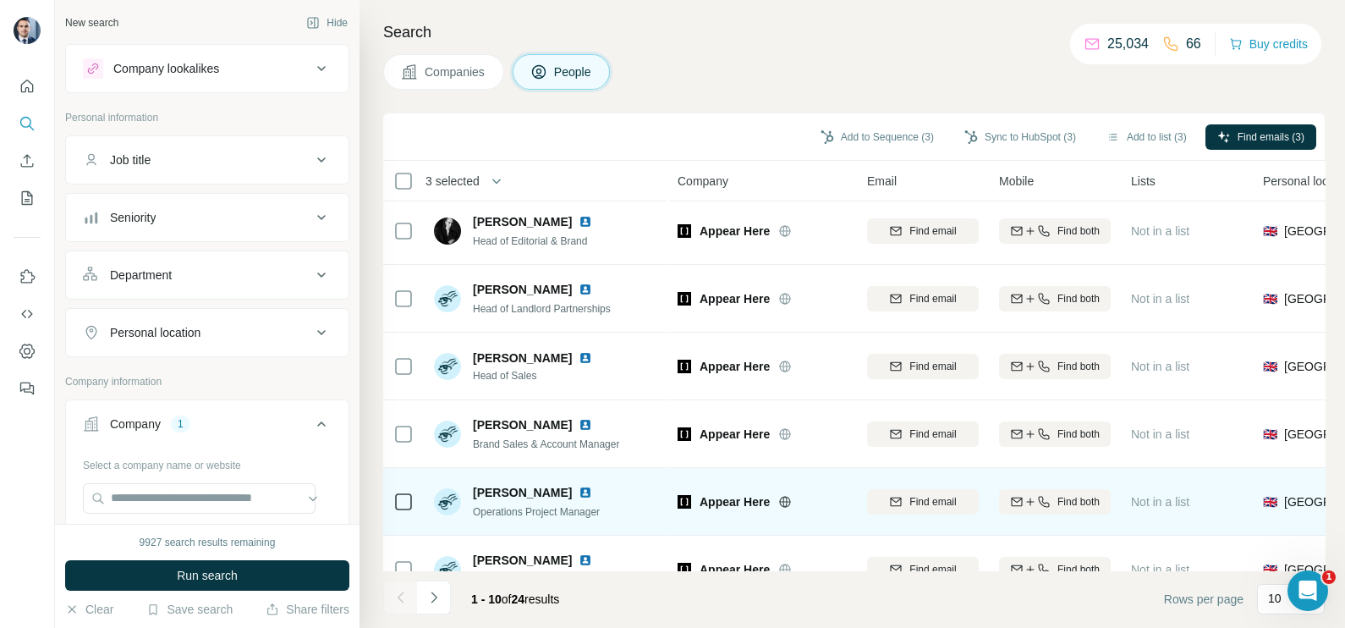
scroll to position [0, 0]
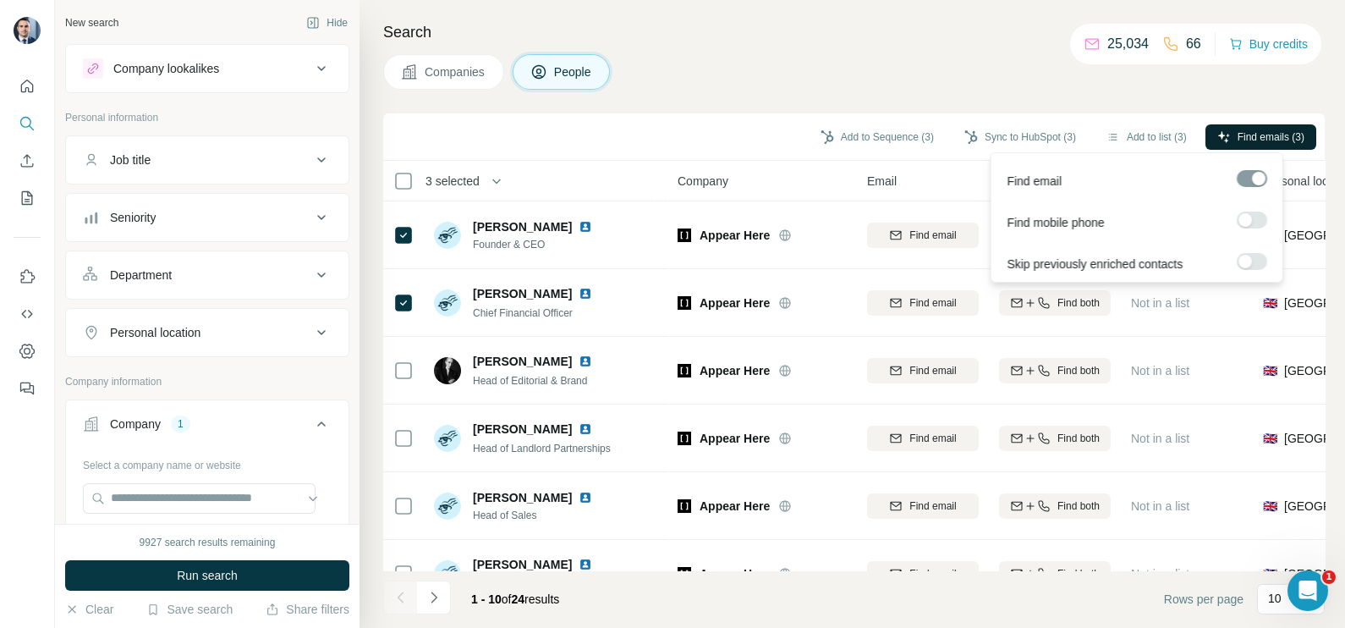
click at [1276, 138] on span "Find emails (3)" at bounding box center [1270, 136] width 67 height 15
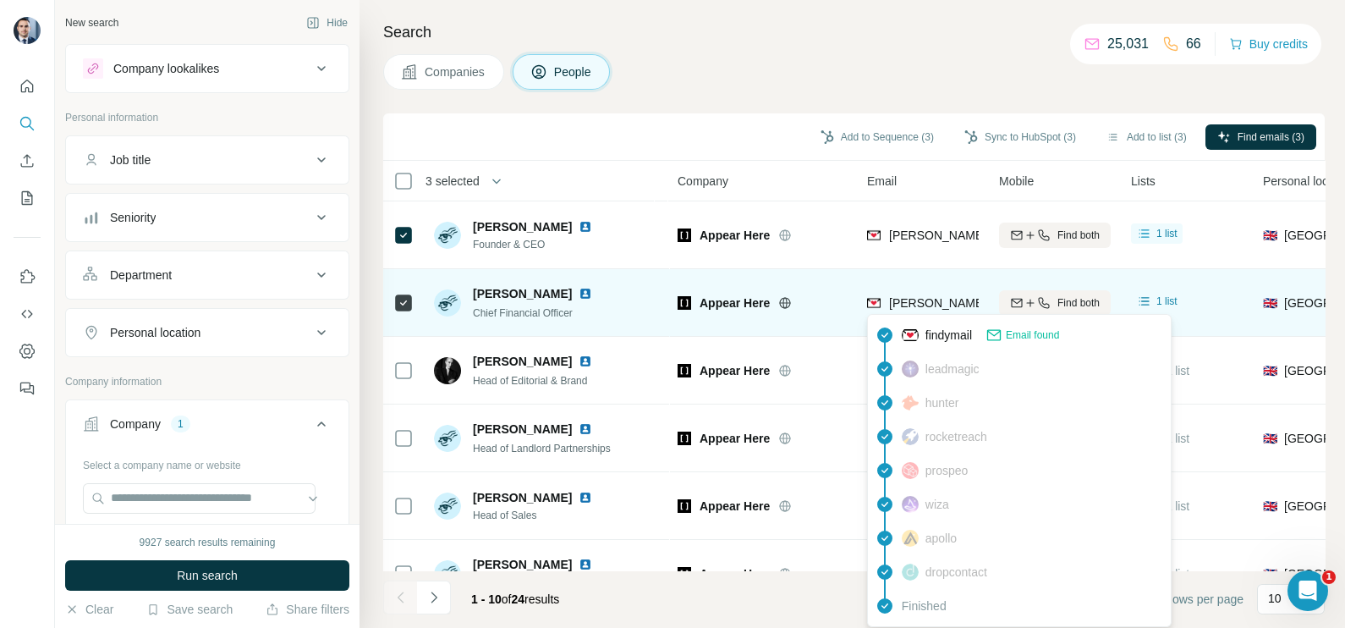
click at [906, 296] on span "[PERSON_NAME][EMAIL_ADDRESS][DOMAIN_NAME]" at bounding box center [1038, 303] width 298 height 14
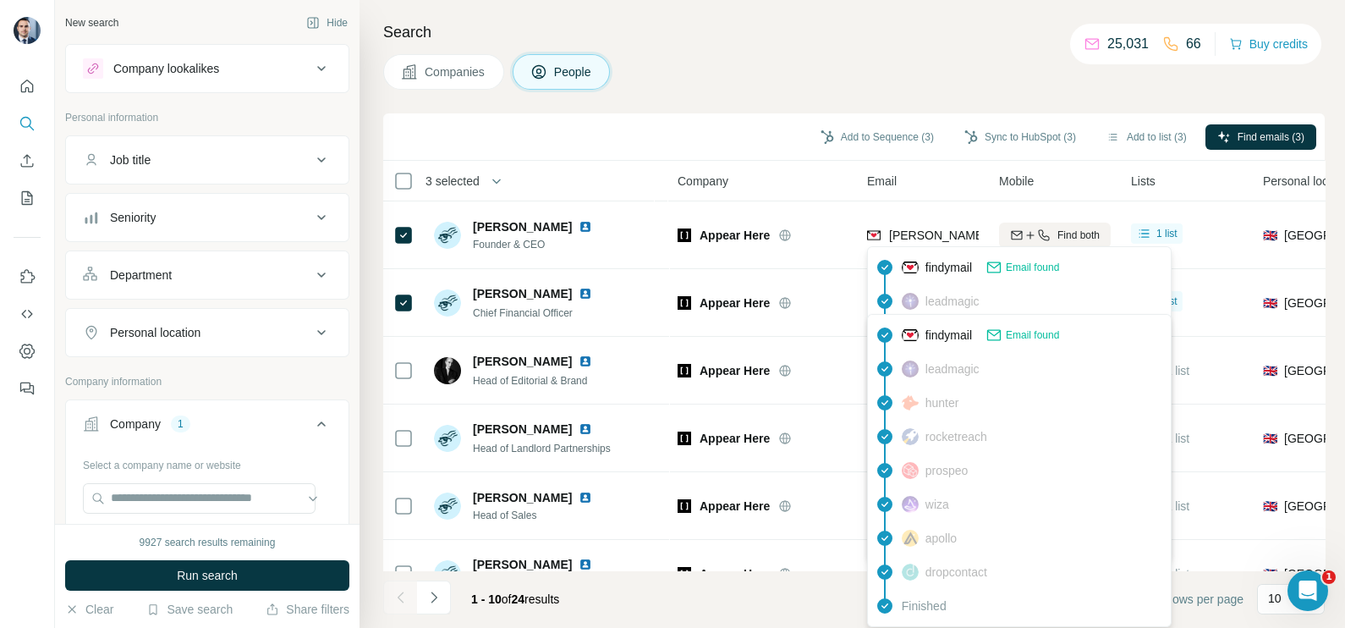
copy tr "[PERSON_NAME][EMAIL_ADDRESS][DOMAIN_NAME]"
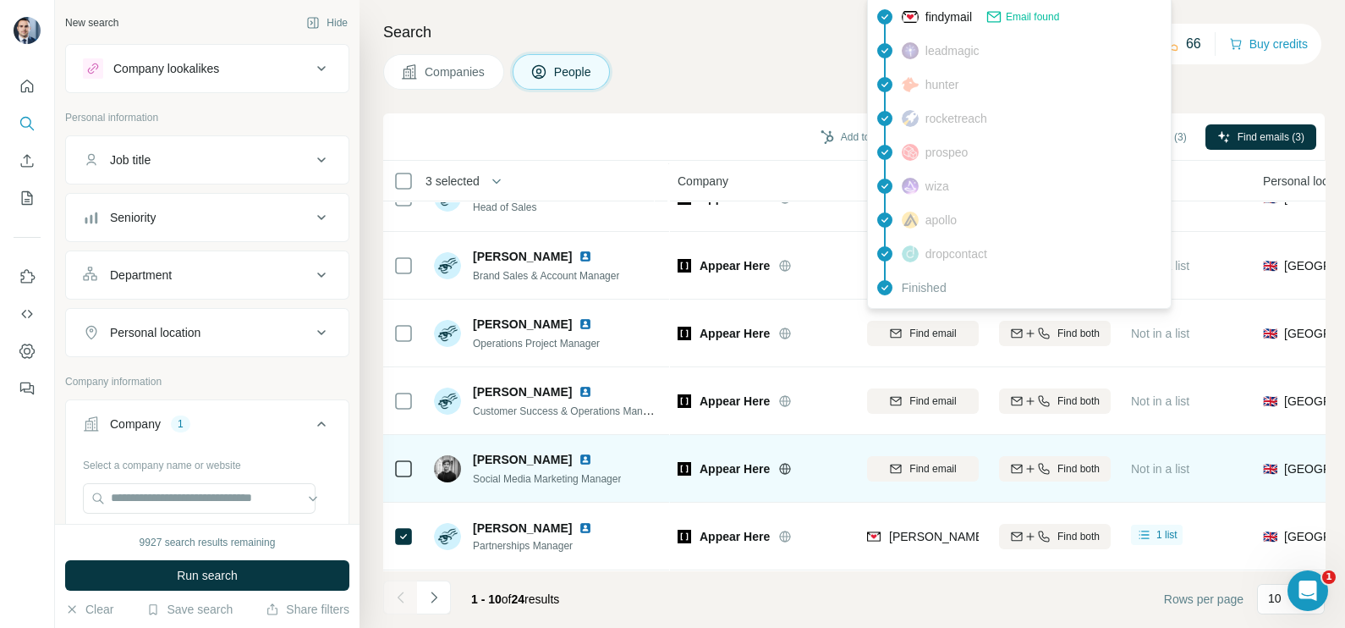
scroll to position [317, 0]
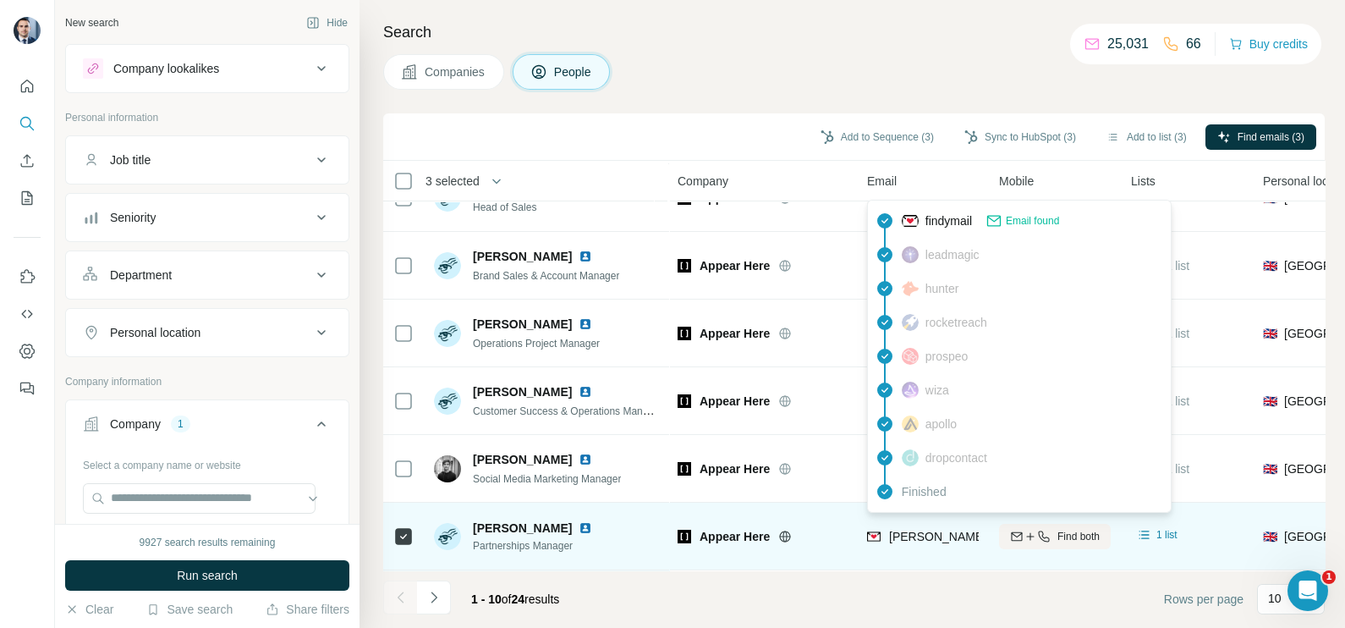
click at [927, 529] on span "[PERSON_NAME][EMAIL_ADDRESS][DOMAIN_NAME]" at bounding box center [1038, 536] width 298 height 14
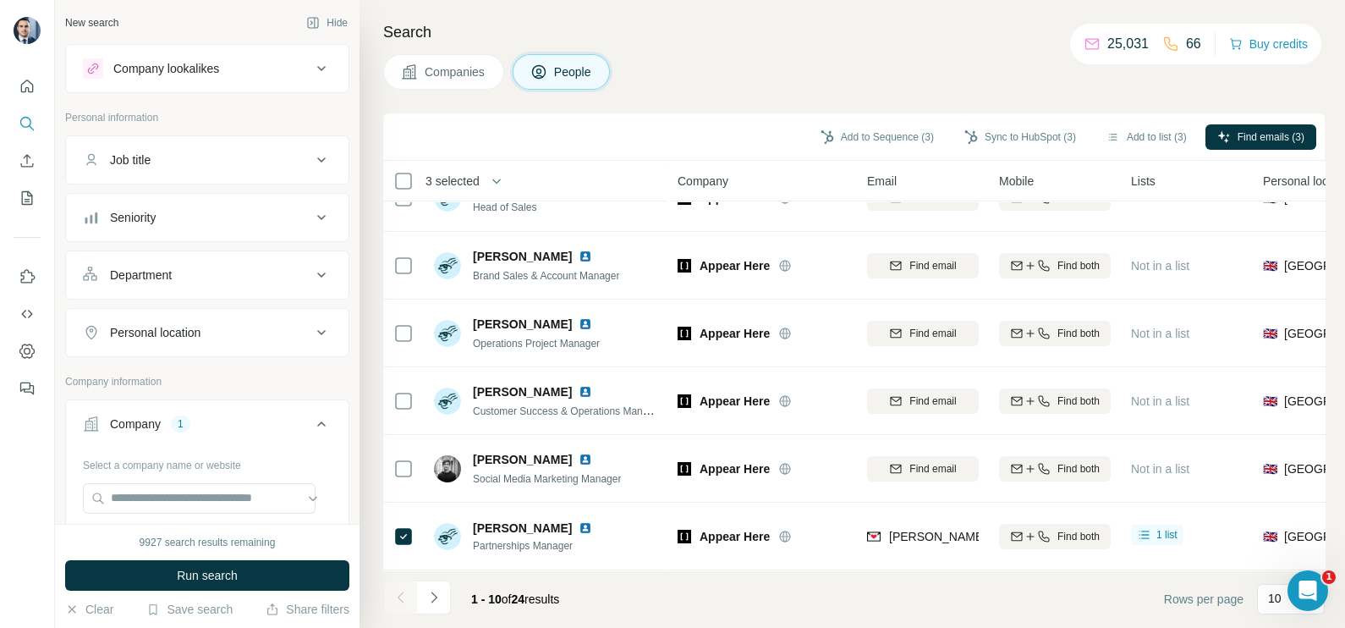
click at [677, 127] on div "Add to Sequence (3) Sync to HubSpot (3) Add to list (3) Find emails (3)" at bounding box center [854, 137] width 924 height 30
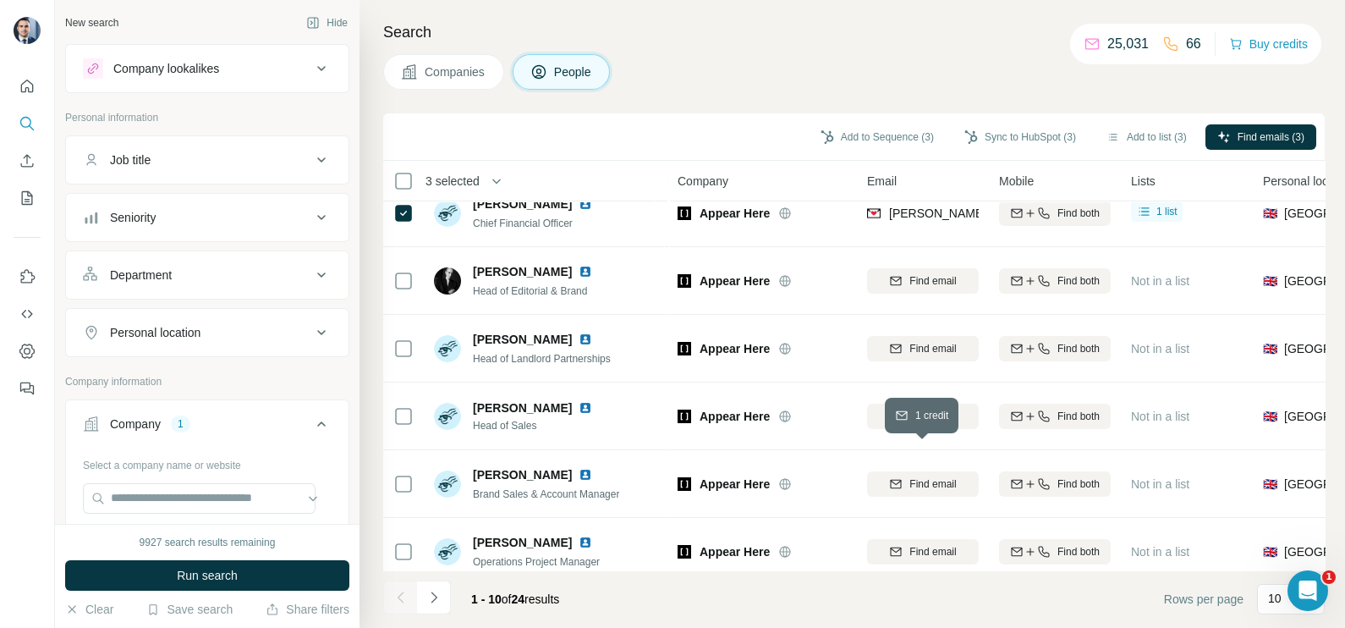
scroll to position [0, 0]
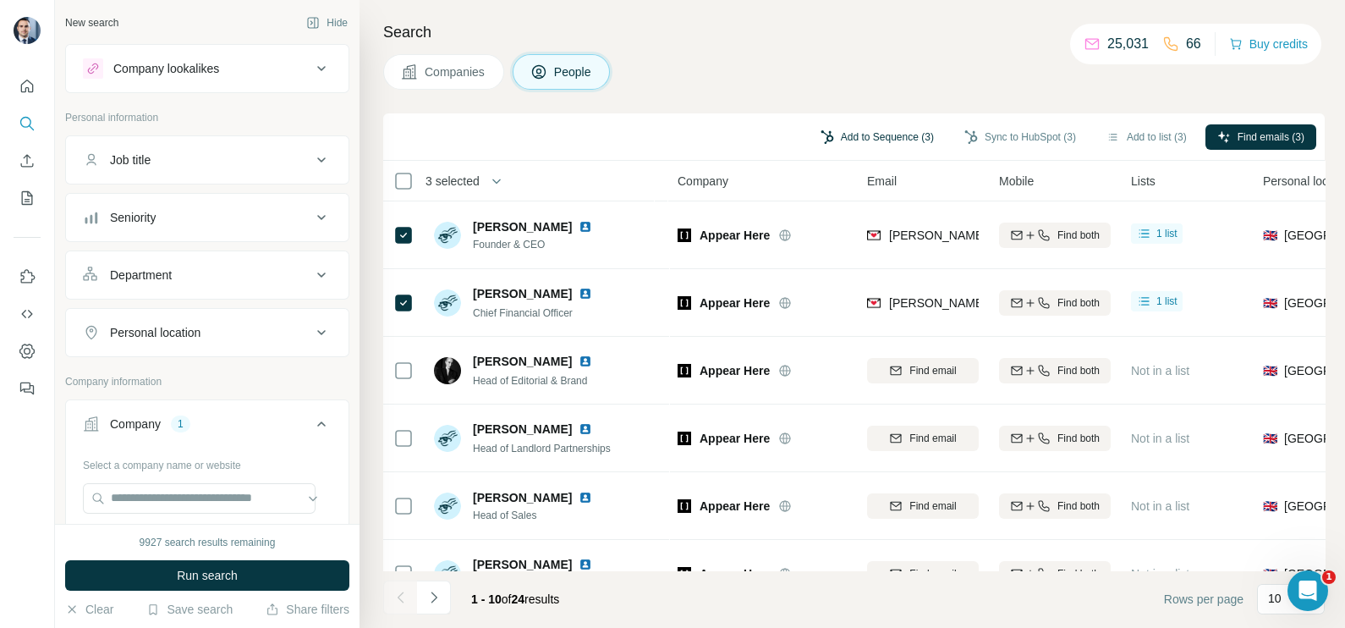
click at [881, 140] on button "Add to Sequence (3)" at bounding box center [877, 136] width 137 height 25
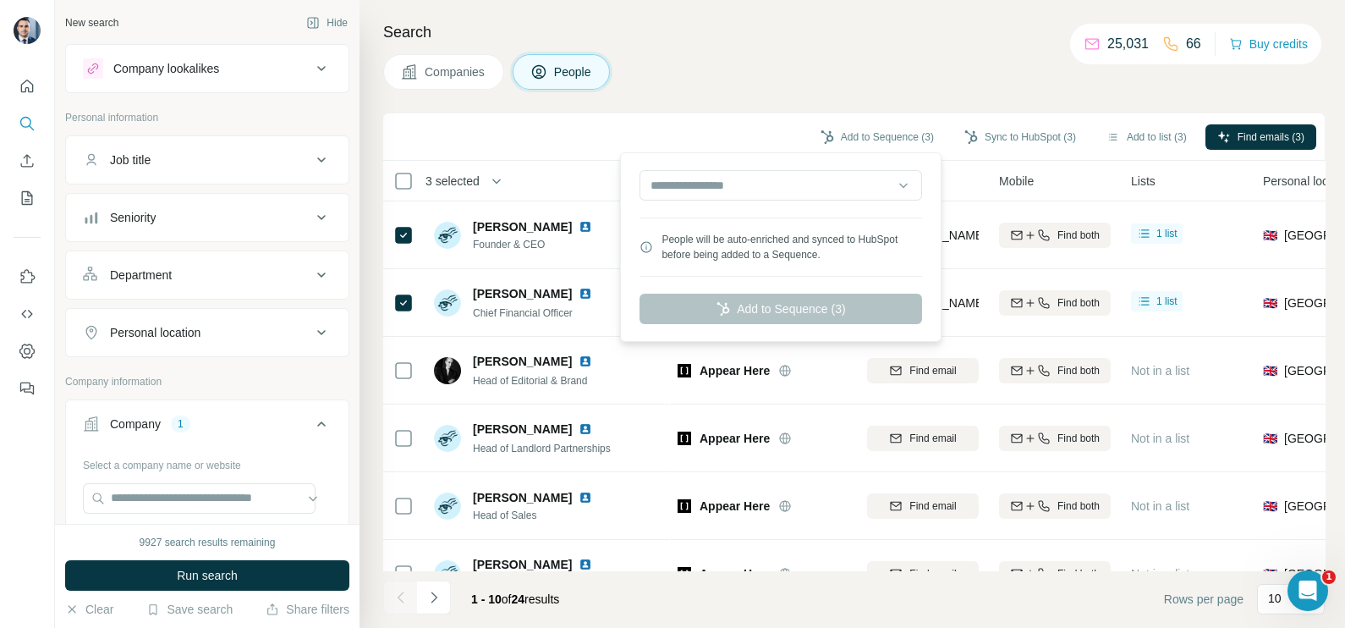
click at [987, 88] on div "Companies People" at bounding box center [853, 72] width 941 height 36
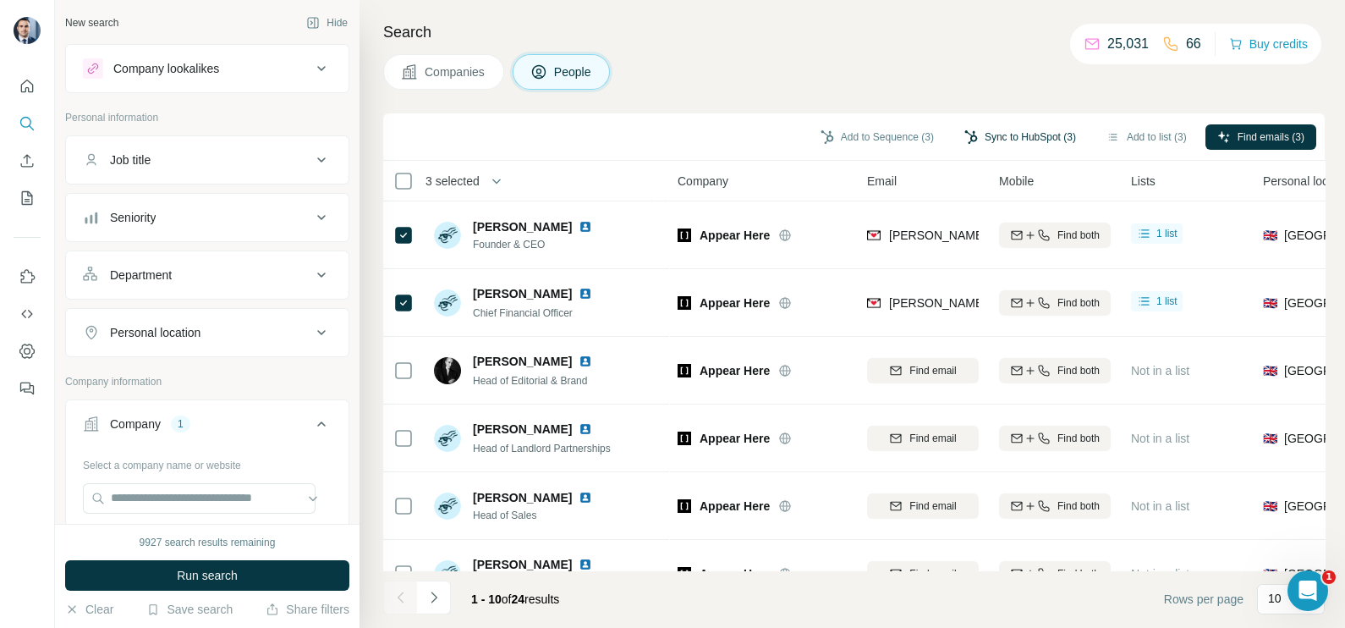
click at [1022, 128] on button "Sync to HubSpot (3)" at bounding box center [1019, 136] width 135 height 25
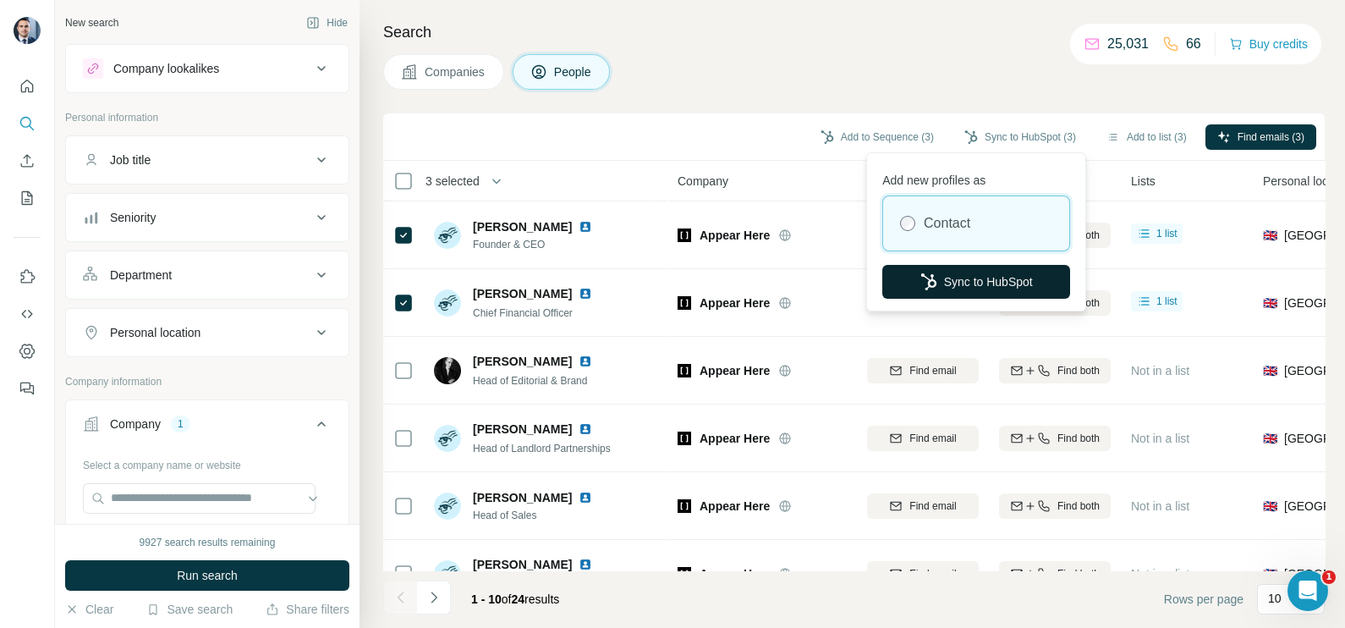
click at [967, 277] on button "Sync to HubSpot" at bounding box center [976, 282] width 188 height 34
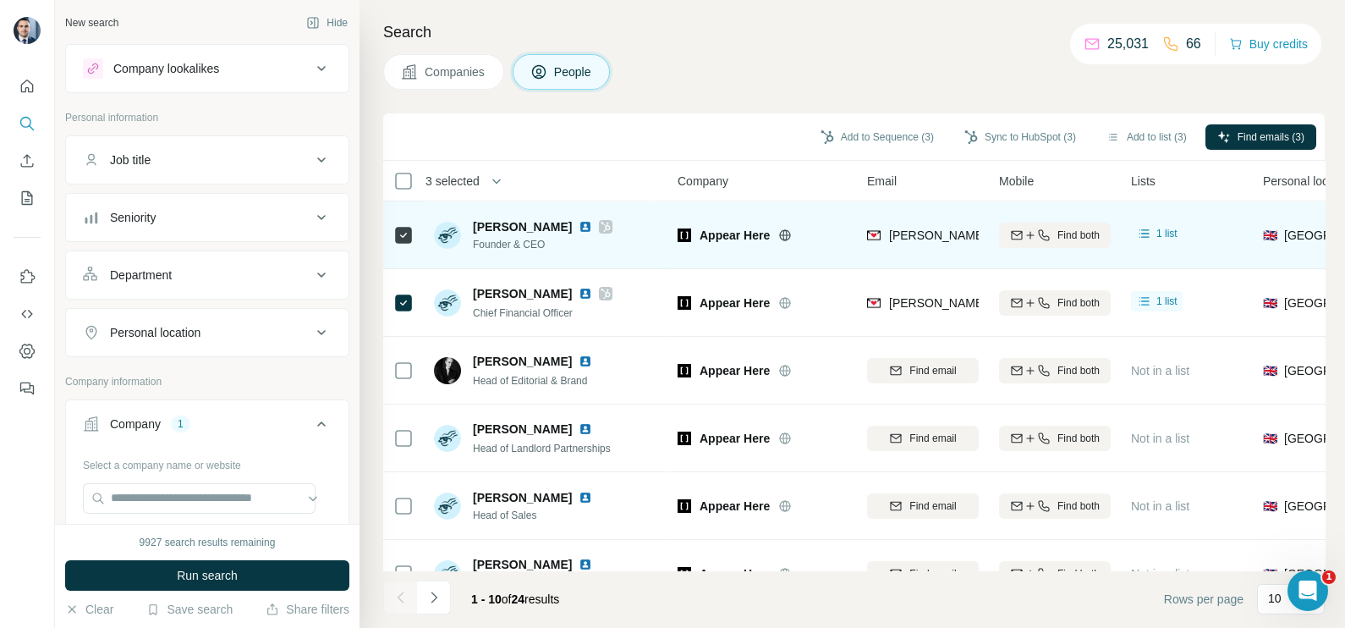
click at [927, 222] on div "[PERSON_NAME][EMAIL_ADDRESS][DOMAIN_NAME]" at bounding box center [923, 234] width 112 height 47
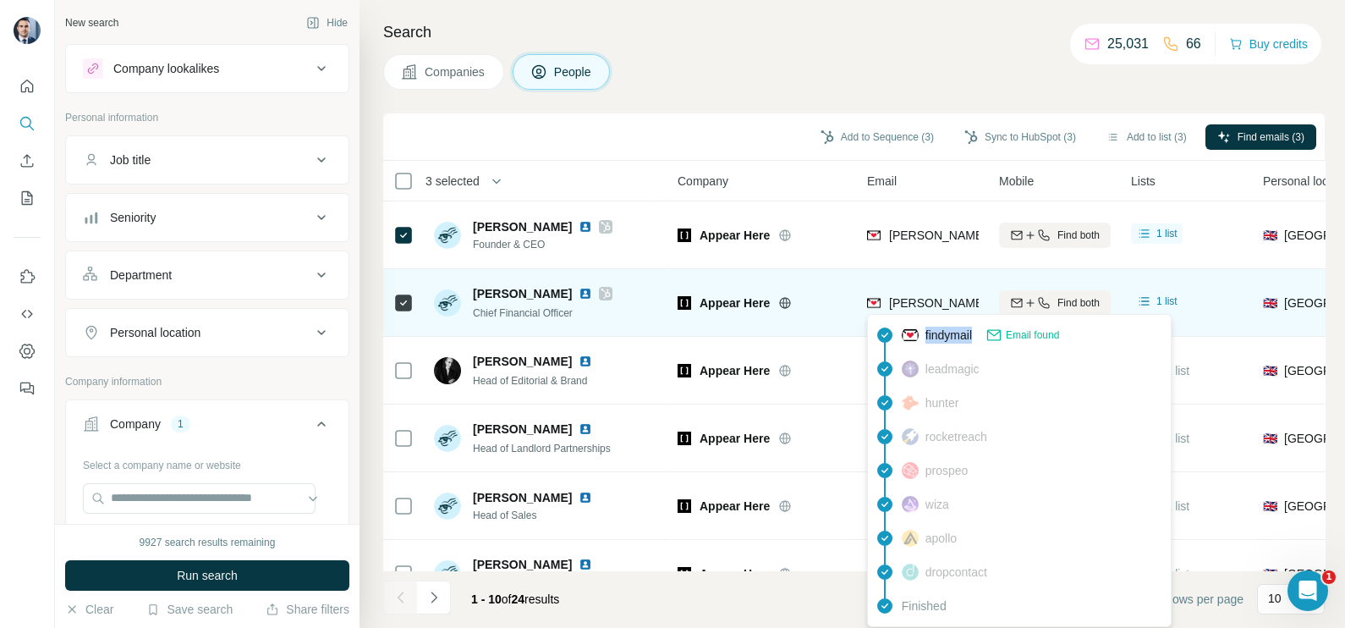
click at [937, 314] on div "findymail Email found leadmagic hunter rocketreach prospeo [PERSON_NAME] apollo…" at bounding box center [1019, 470] width 304 height 313
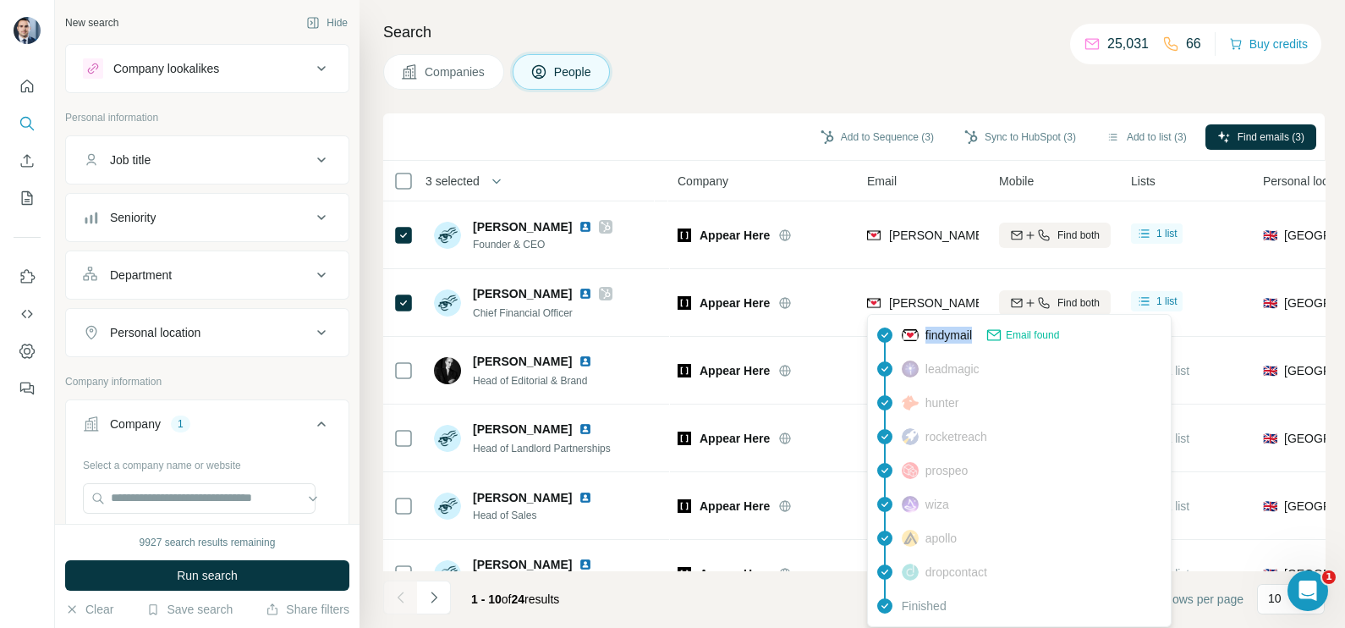
click at [937, 313] on body "New search Hide Company lookalikes Personal information Job title Seniority Dep…" at bounding box center [672, 314] width 1345 height 628
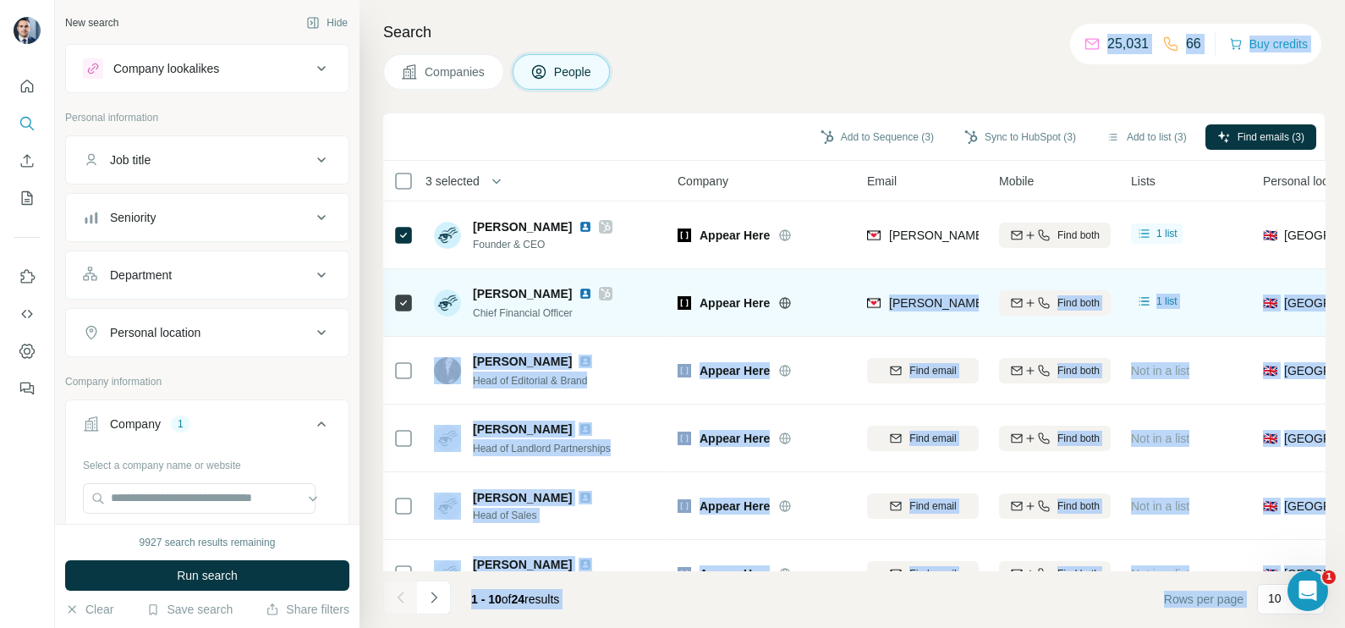
drag, startPoint x: 937, startPoint y: 313, endPoint x: 919, endPoint y: 283, distance: 35.0
click at [919, 283] on div "[PERSON_NAME][EMAIL_ADDRESS][DOMAIN_NAME]" at bounding box center [923, 302] width 112 height 47
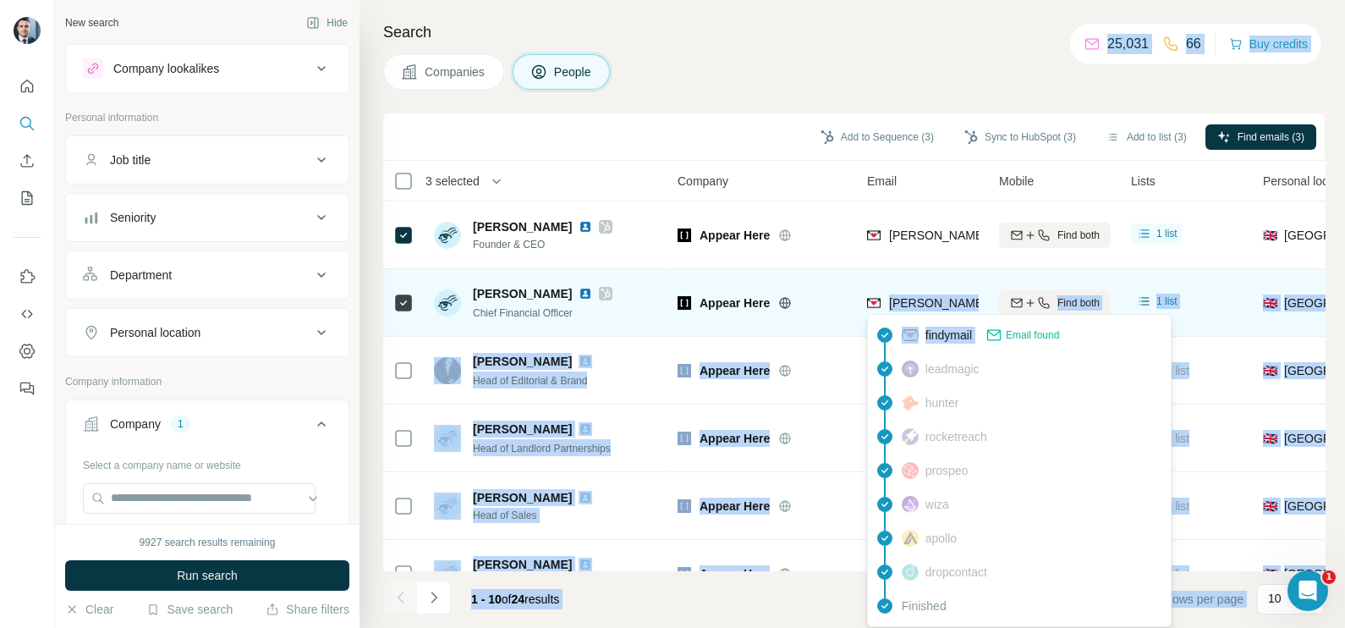
click at [927, 294] on span "[PERSON_NAME][EMAIL_ADDRESS][DOMAIN_NAME]" at bounding box center [1031, 302] width 284 height 17
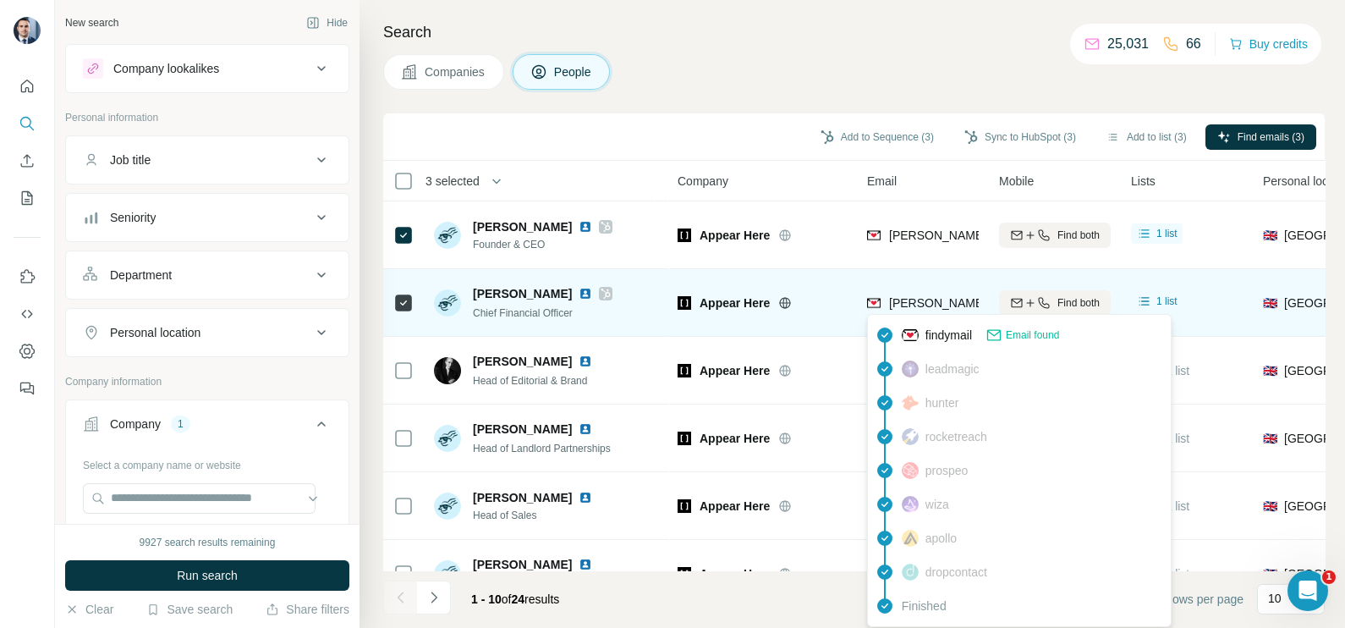
click at [930, 296] on span "[PERSON_NAME][EMAIL_ADDRESS][DOMAIN_NAME]" at bounding box center [1038, 303] width 298 height 14
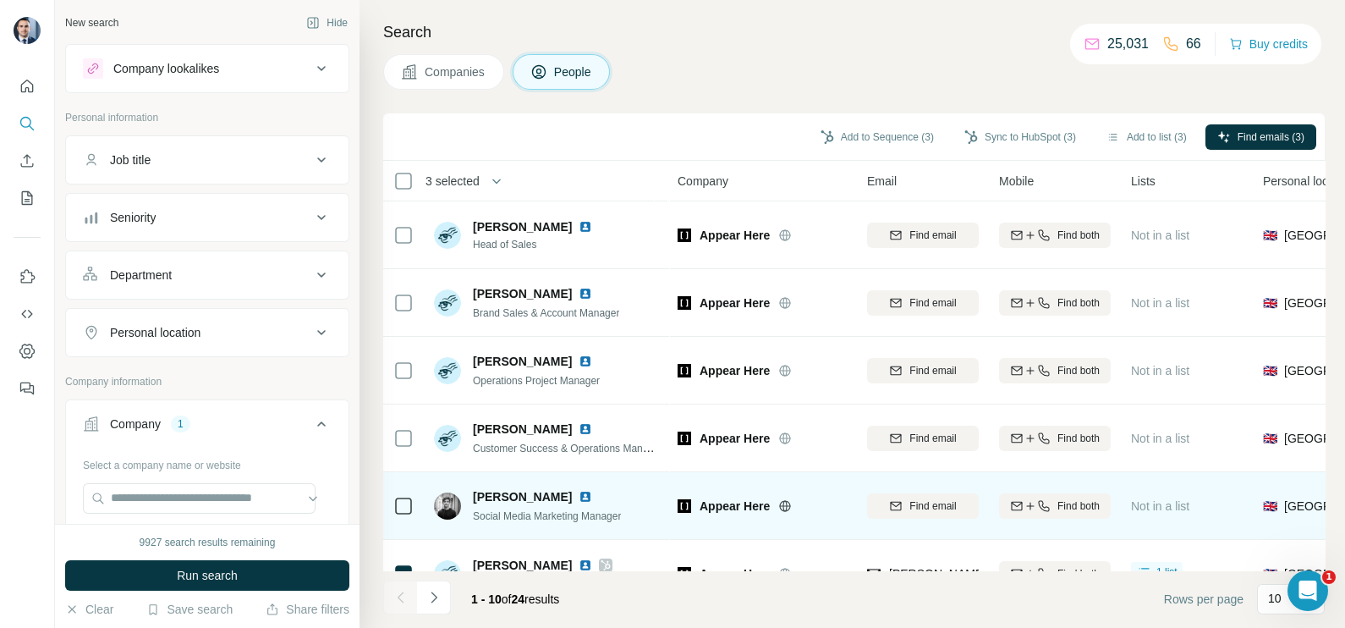
scroll to position [317, 0]
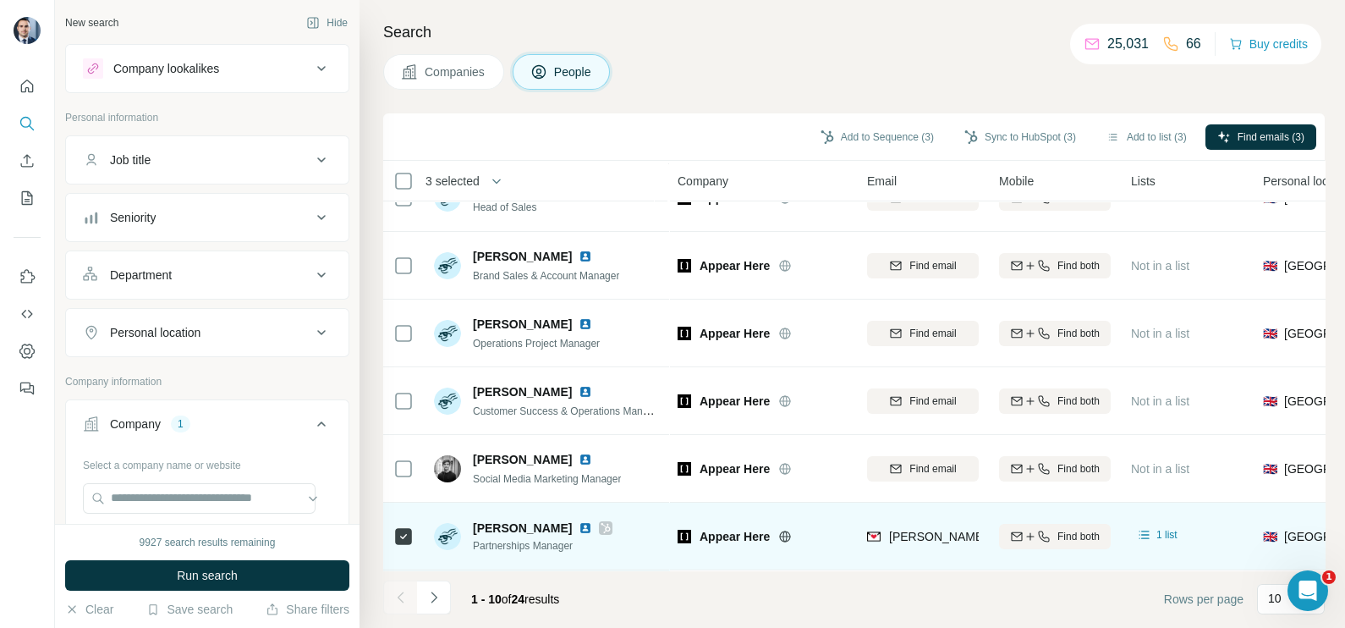
click at [931, 513] on div "[PERSON_NAME][EMAIL_ADDRESS][DOMAIN_NAME]" at bounding box center [923, 536] width 112 height 47
drag, startPoint x: 931, startPoint y: 513, endPoint x: 931, endPoint y: 523, distance: 9.3
click at [931, 529] on span "[PERSON_NAME][EMAIL_ADDRESS][DOMAIN_NAME]" at bounding box center [1038, 536] width 298 height 14
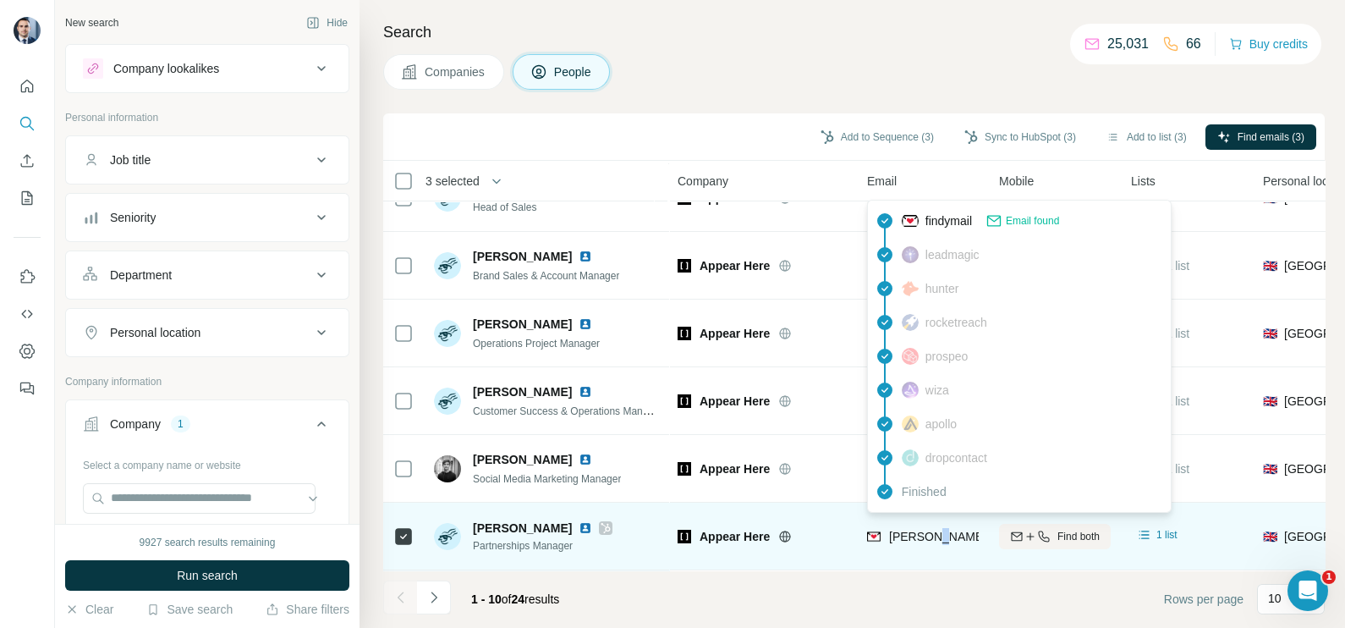
click at [931, 529] on span "[PERSON_NAME][EMAIL_ADDRESS][DOMAIN_NAME]" at bounding box center [1038, 536] width 298 height 14
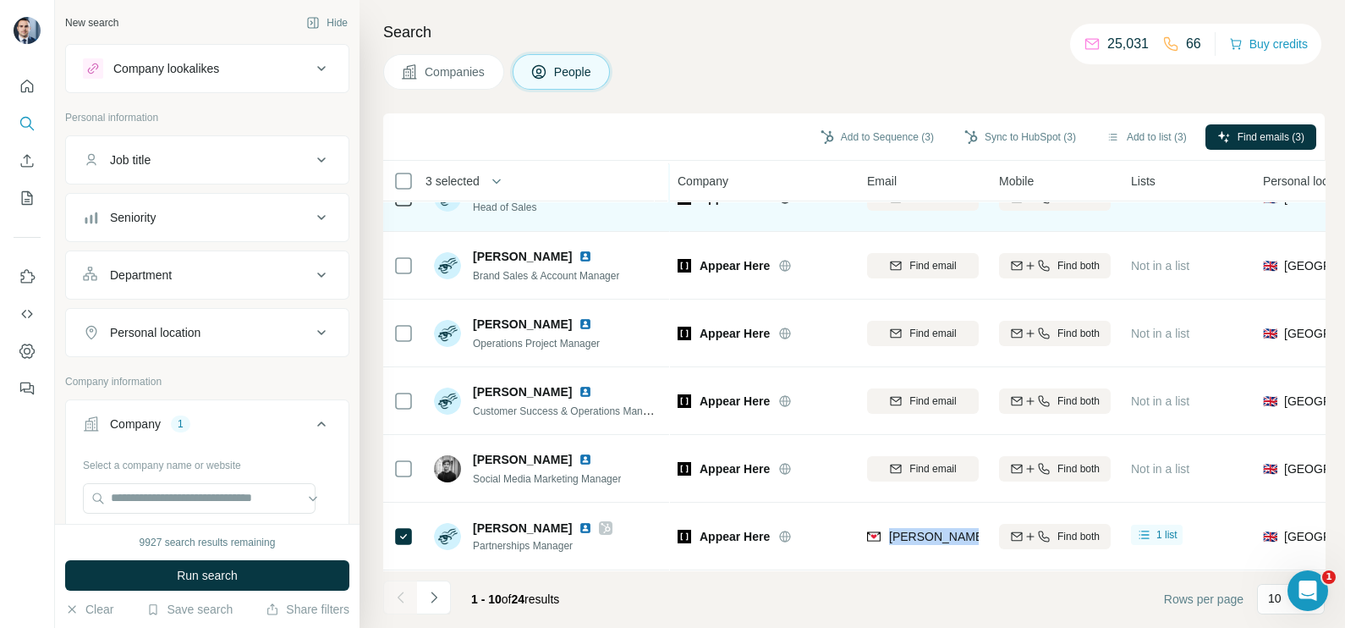
scroll to position [106, 0]
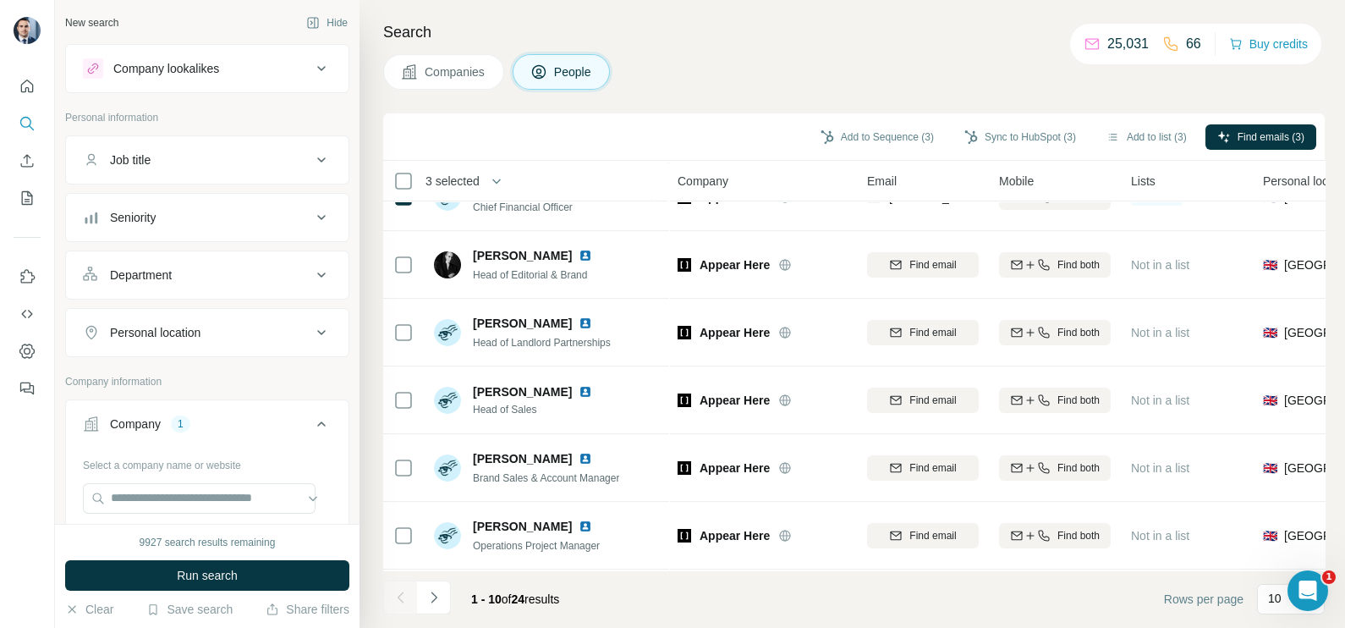
click at [448, 76] on span "Companies" at bounding box center [456, 71] width 62 height 17
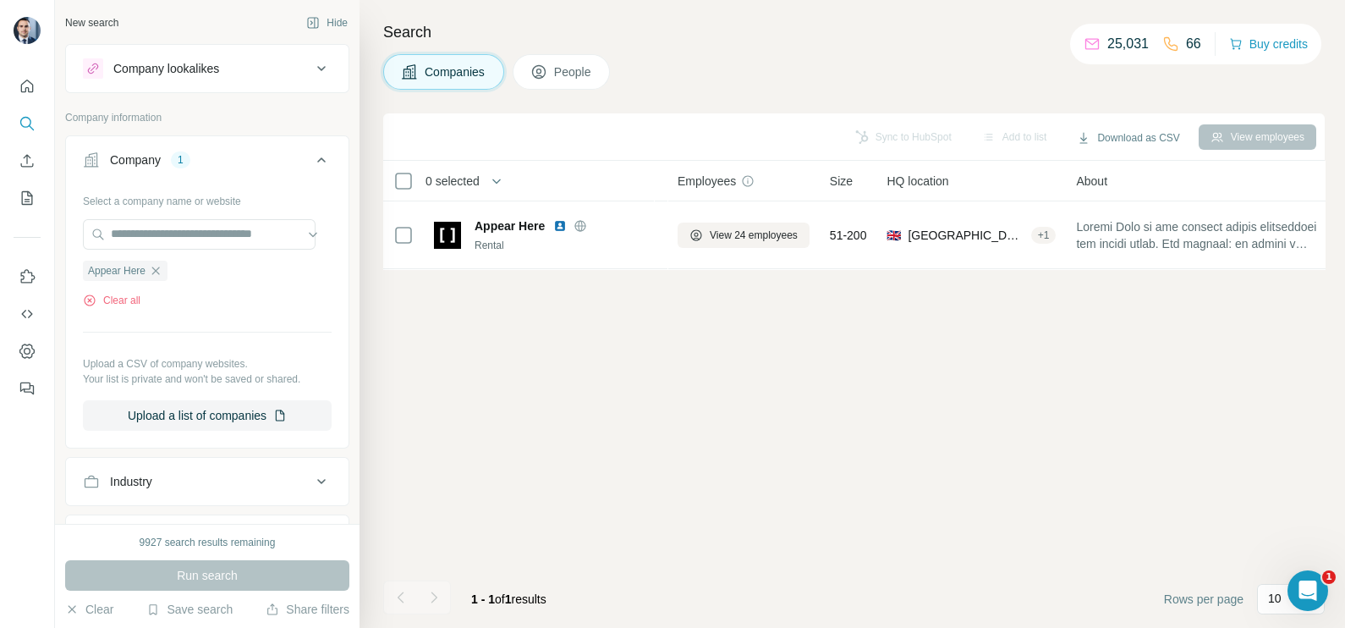
scroll to position [0, 0]
click at [156, 270] on icon "button" at bounding box center [156, 271] width 14 height 14
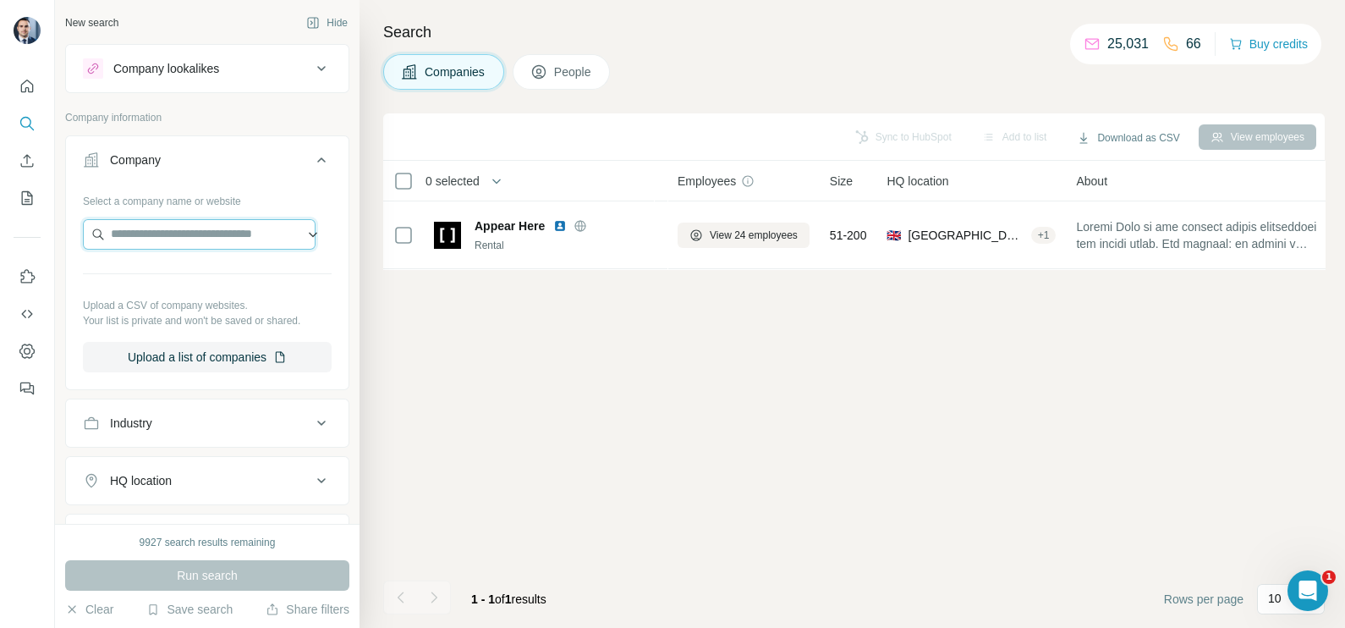
click at [152, 245] on input "text" at bounding box center [199, 234] width 233 height 30
click at [276, 228] on input "**********" at bounding box center [199, 234] width 233 height 30
drag, startPoint x: 283, startPoint y: 230, endPoint x: 85, endPoint y: 228, distance: 198.8
click at [85, 228] on input "**********" at bounding box center [199, 234] width 233 height 30
paste input "text"
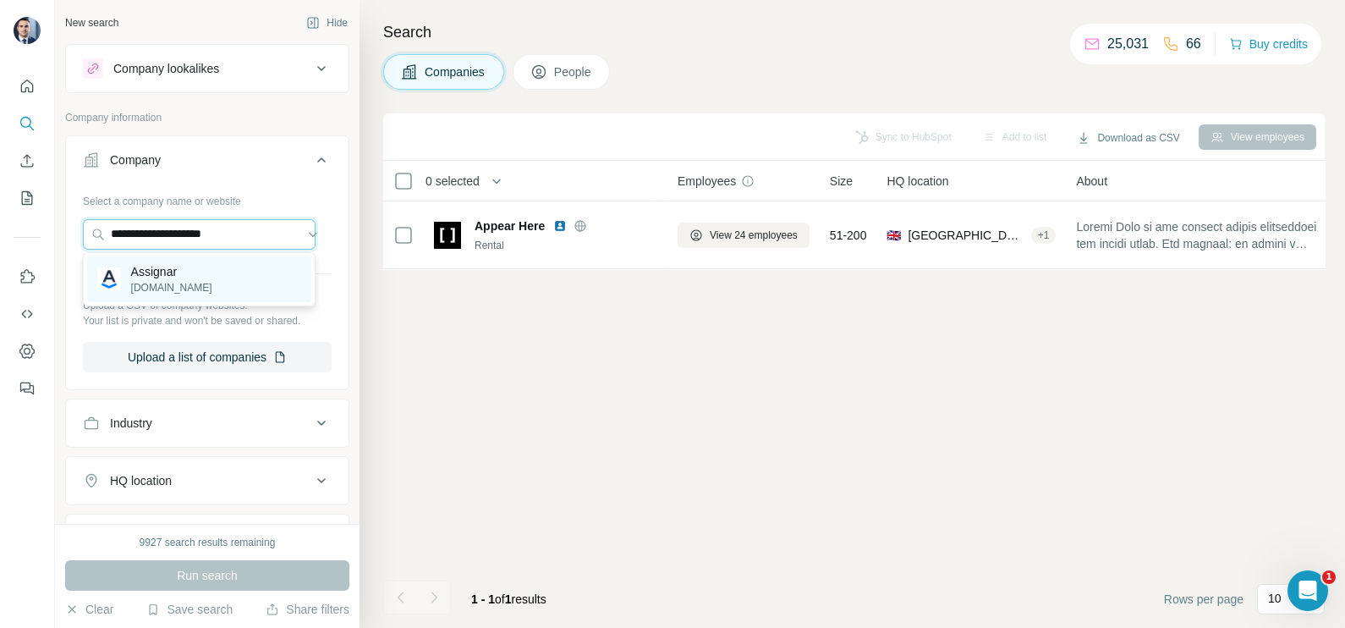
type input "**********"
click at [178, 295] on p "[DOMAIN_NAME]" at bounding box center [171, 287] width 81 height 15
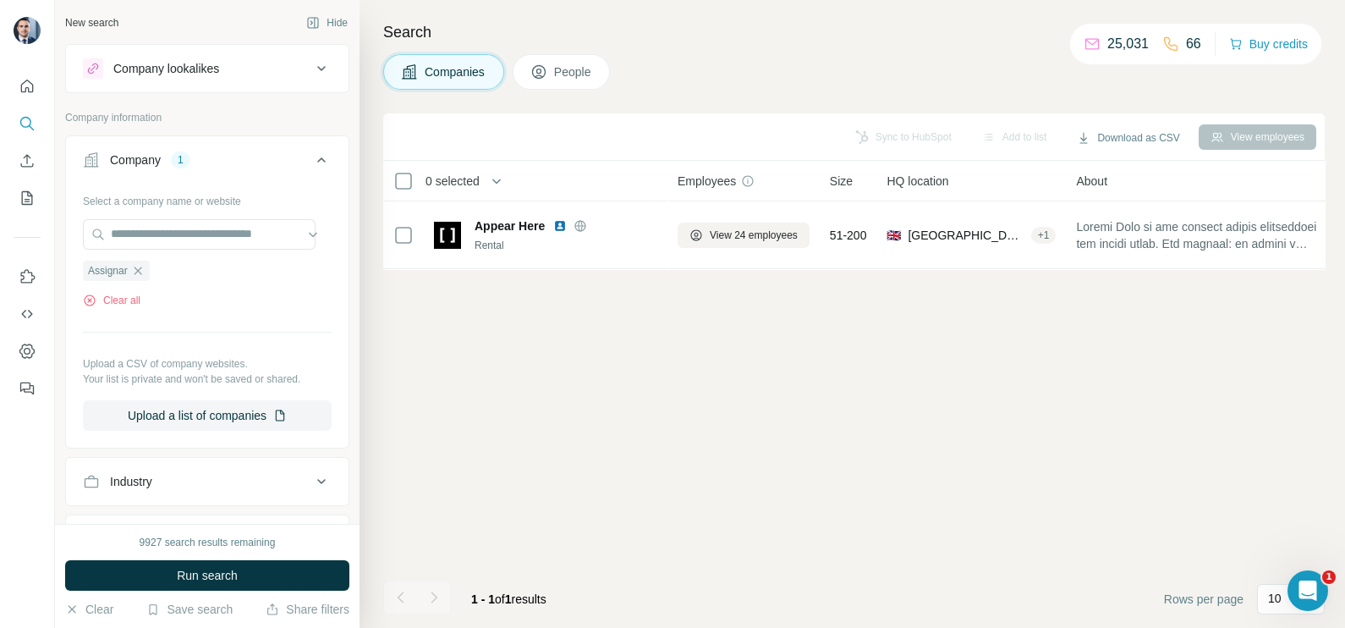
click at [217, 550] on div "9927 search results remaining" at bounding box center [208, 542] width 136 height 15
click at [218, 558] on div "9927 search results remaining Run search Clear Save search Share filters" at bounding box center [207, 576] width 304 height 104
click at [218, 570] on span "Run search" at bounding box center [207, 575] width 61 height 17
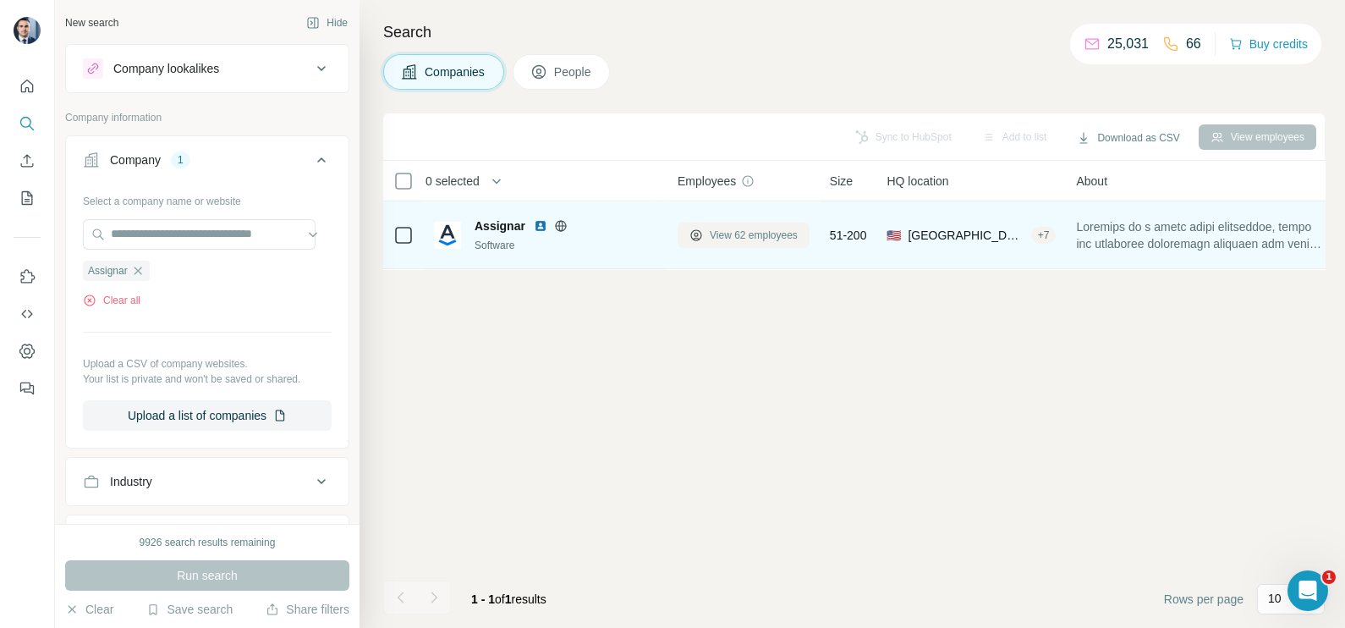
click at [751, 233] on span "View 62 employees" at bounding box center [754, 235] width 88 height 15
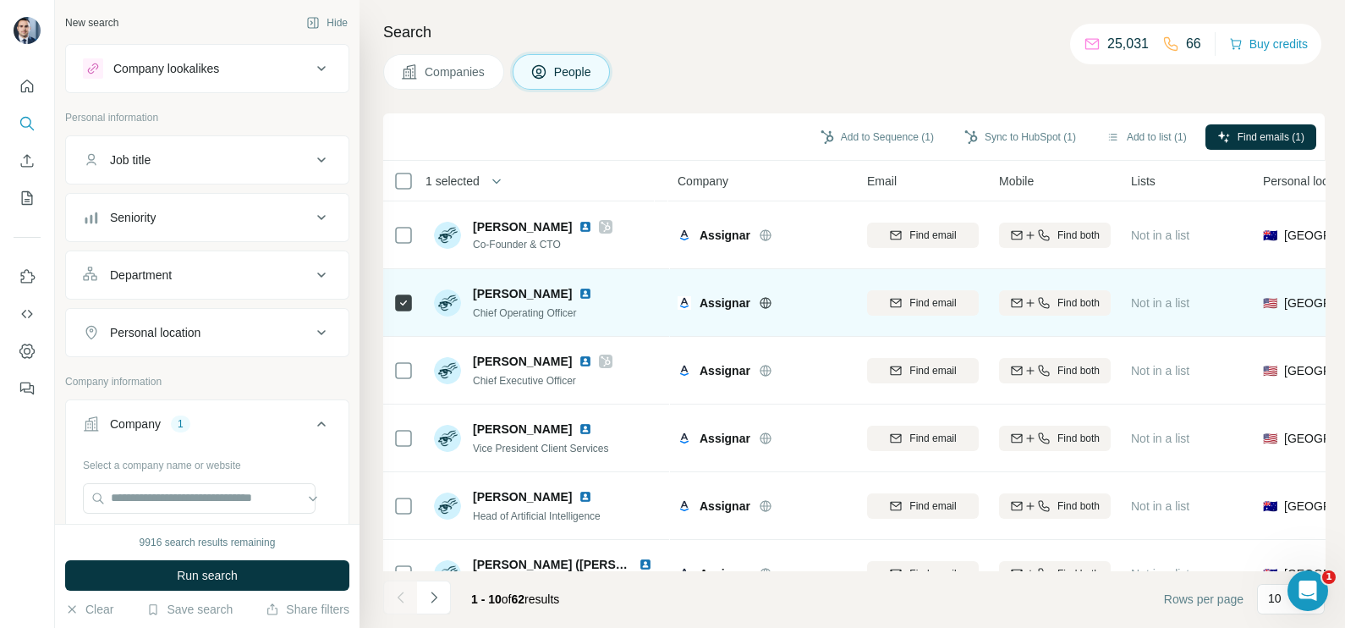
scroll to position [105, 0]
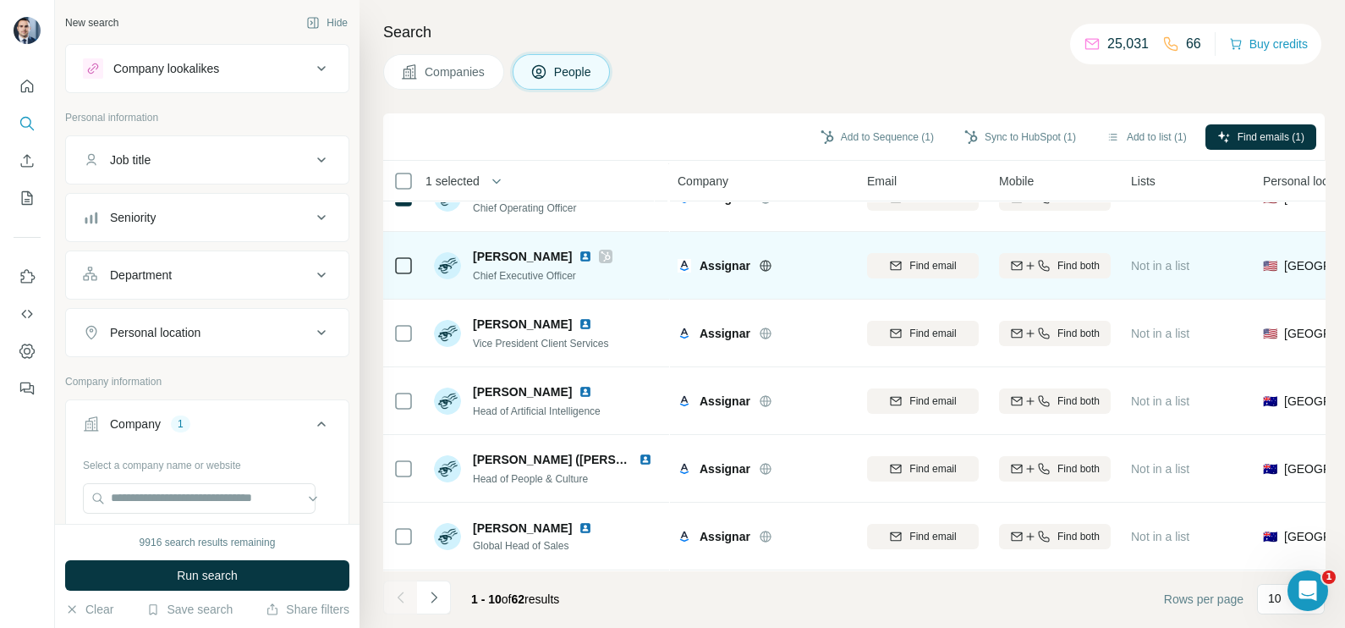
click at [613, 242] on div "[PERSON_NAME] Chief Executive Officer" at bounding box center [546, 265] width 225 height 47
click at [604, 255] on icon at bounding box center [606, 257] width 10 height 14
click at [602, 256] on icon at bounding box center [605, 256] width 9 height 10
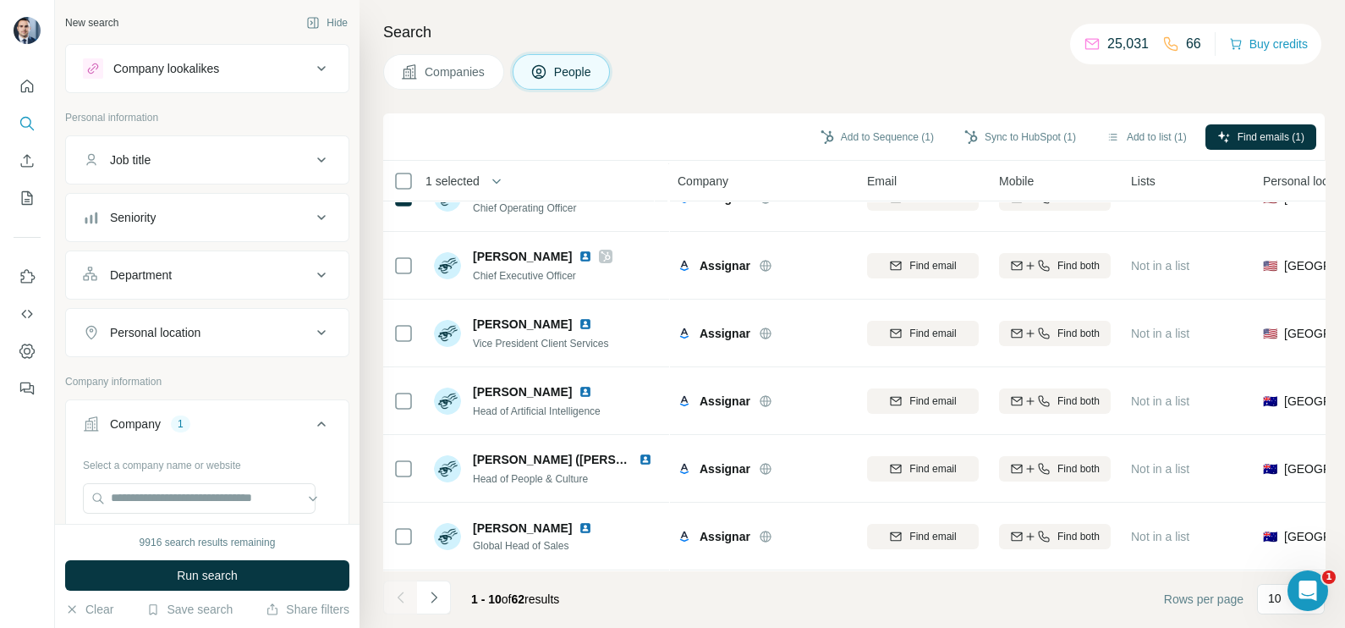
click at [458, 67] on span "Companies" at bounding box center [456, 71] width 62 height 17
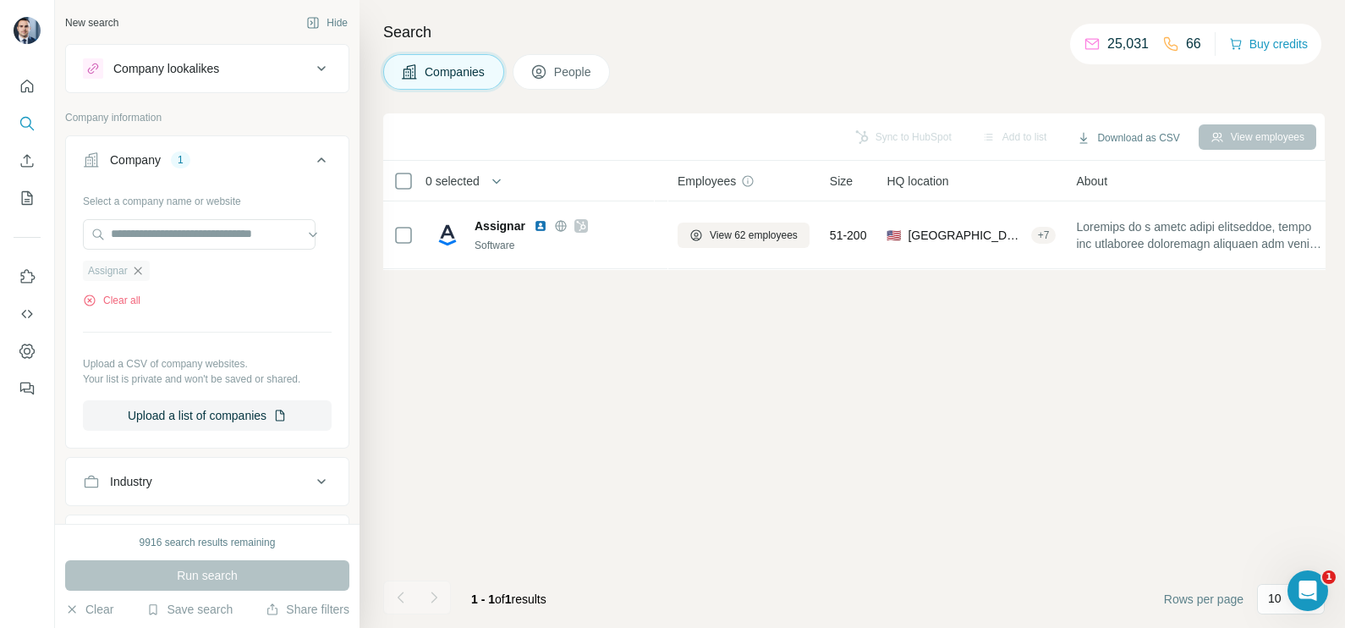
click at [140, 272] on icon "button" at bounding box center [138, 271] width 14 height 14
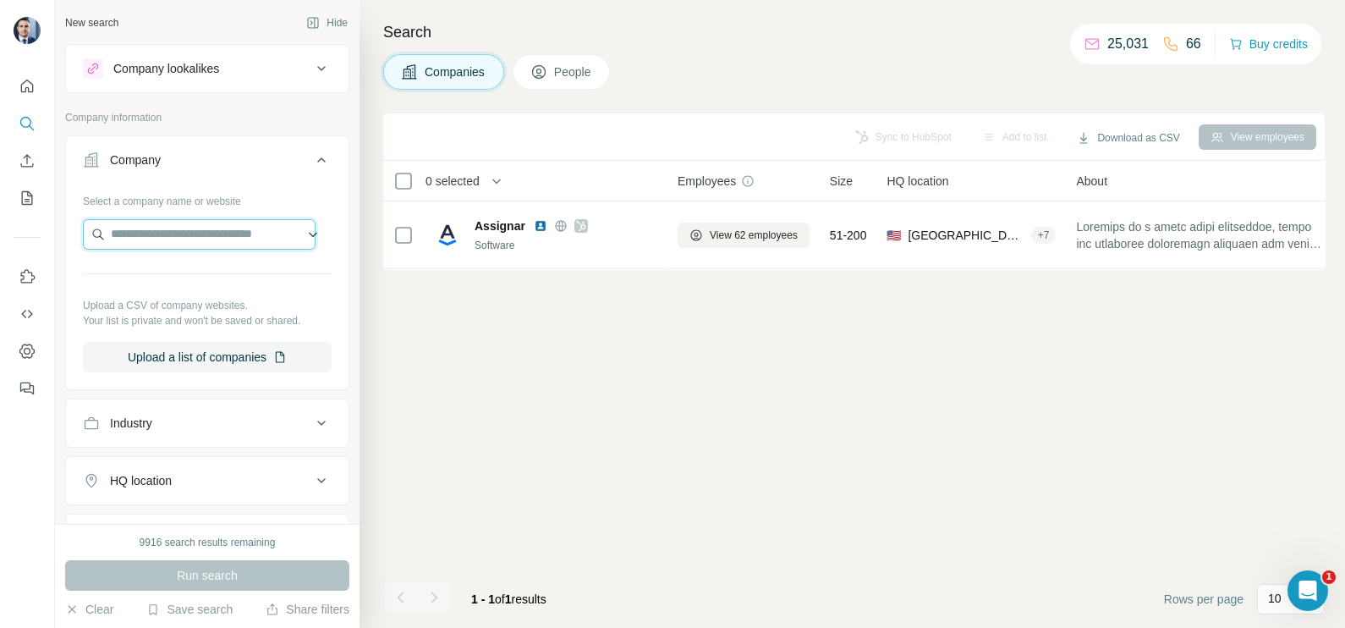
click at [148, 225] on input "text" at bounding box center [199, 234] width 233 height 30
paste input "**********"
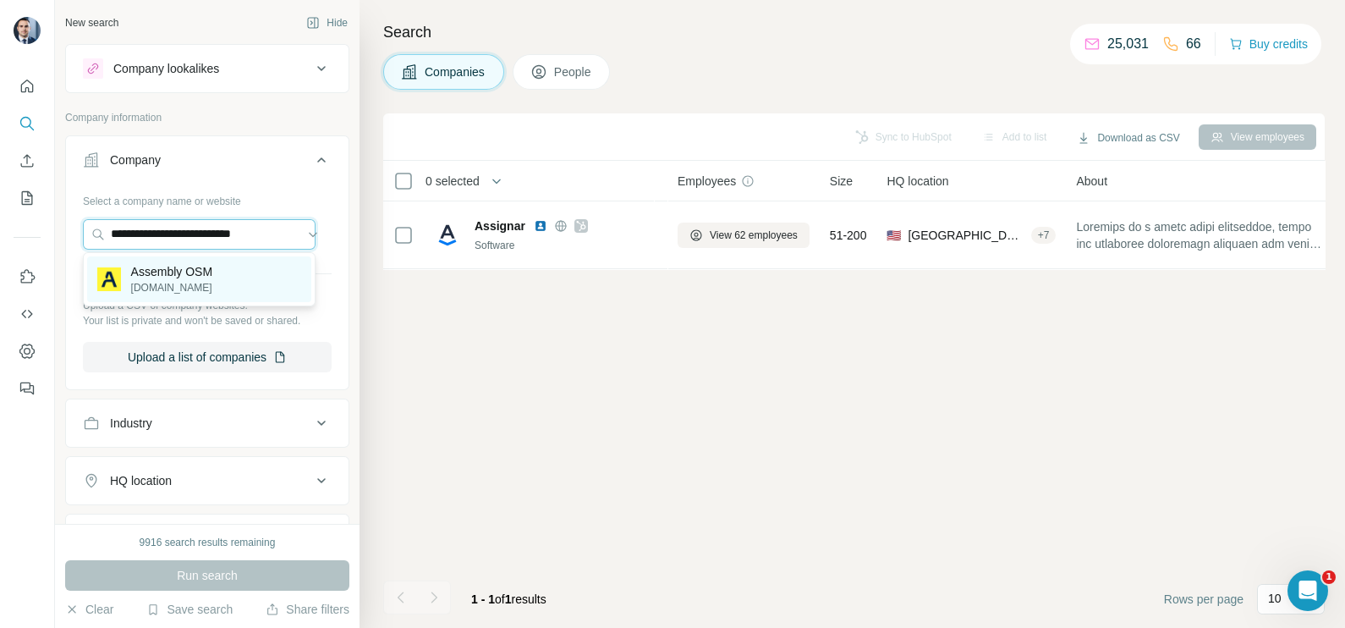
type input "**********"
click at [195, 286] on p "[DOMAIN_NAME]" at bounding box center [171, 287] width 81 height 15
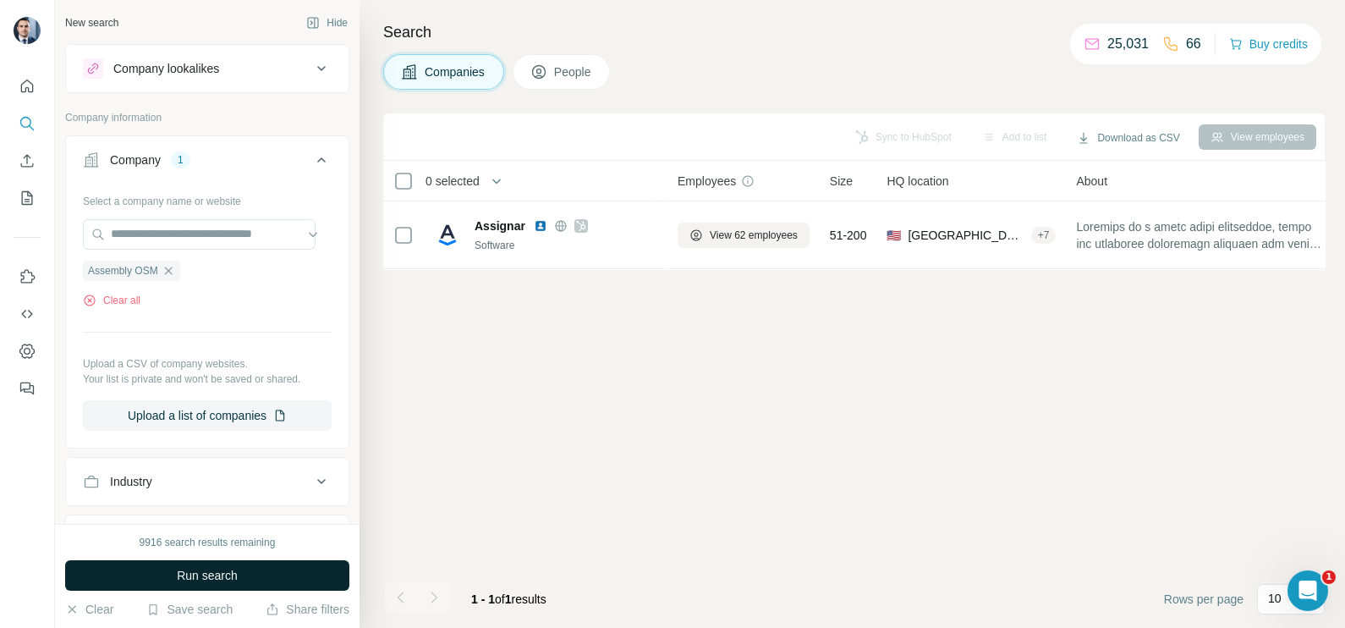
click at [202, 573] on span "Run search" at bounding box center [207, 575] width 61 height 17
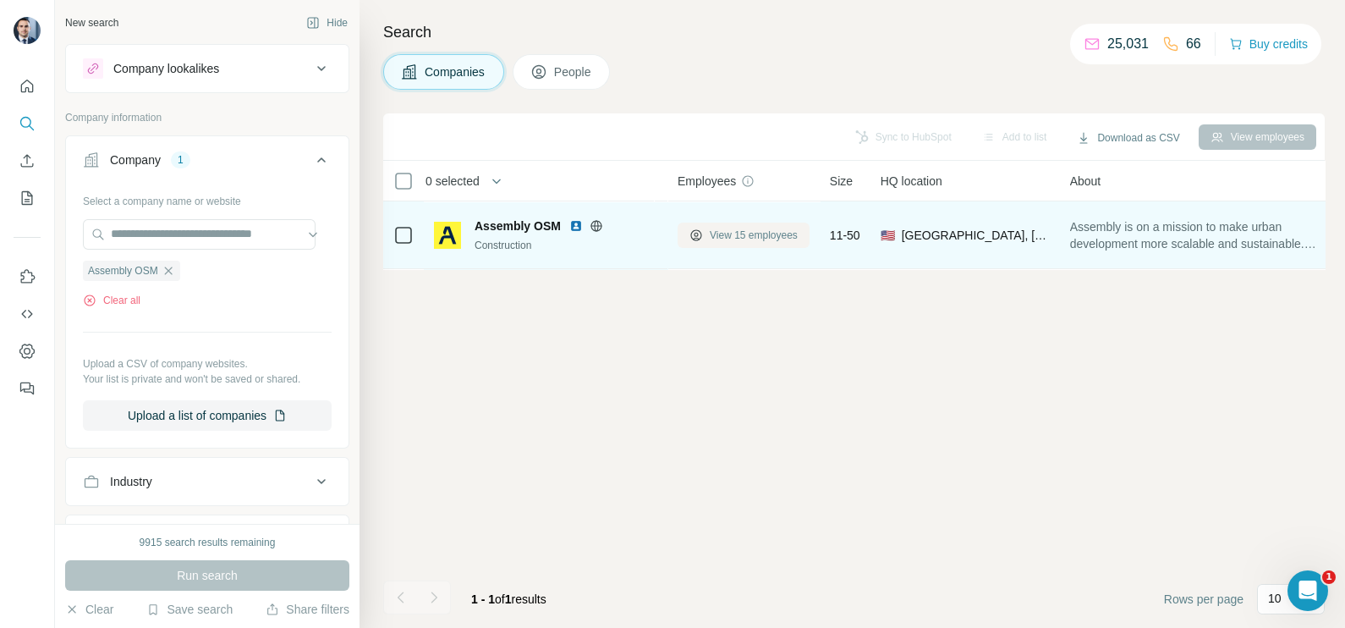
click at [749, 233] on span "View 15 employees" at bounding box center [754, 235] width 88 height 15
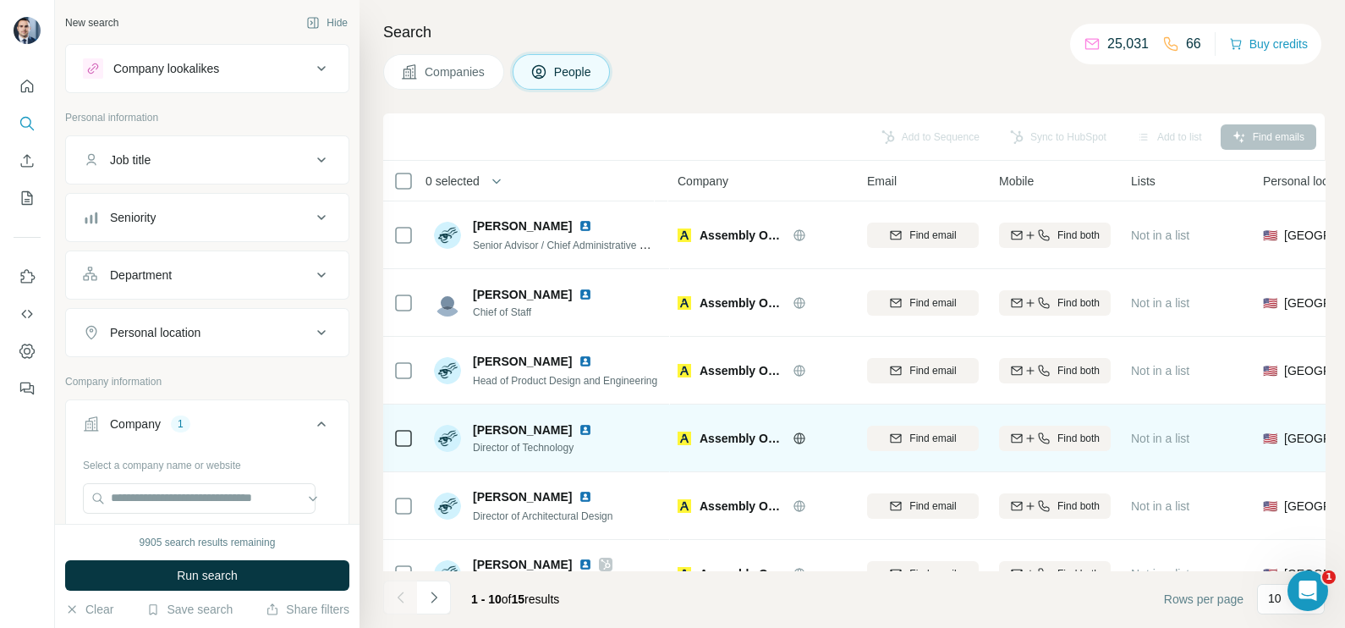
click at [398, 447] on icon at bounding box center [403, 438] width 20 height 20
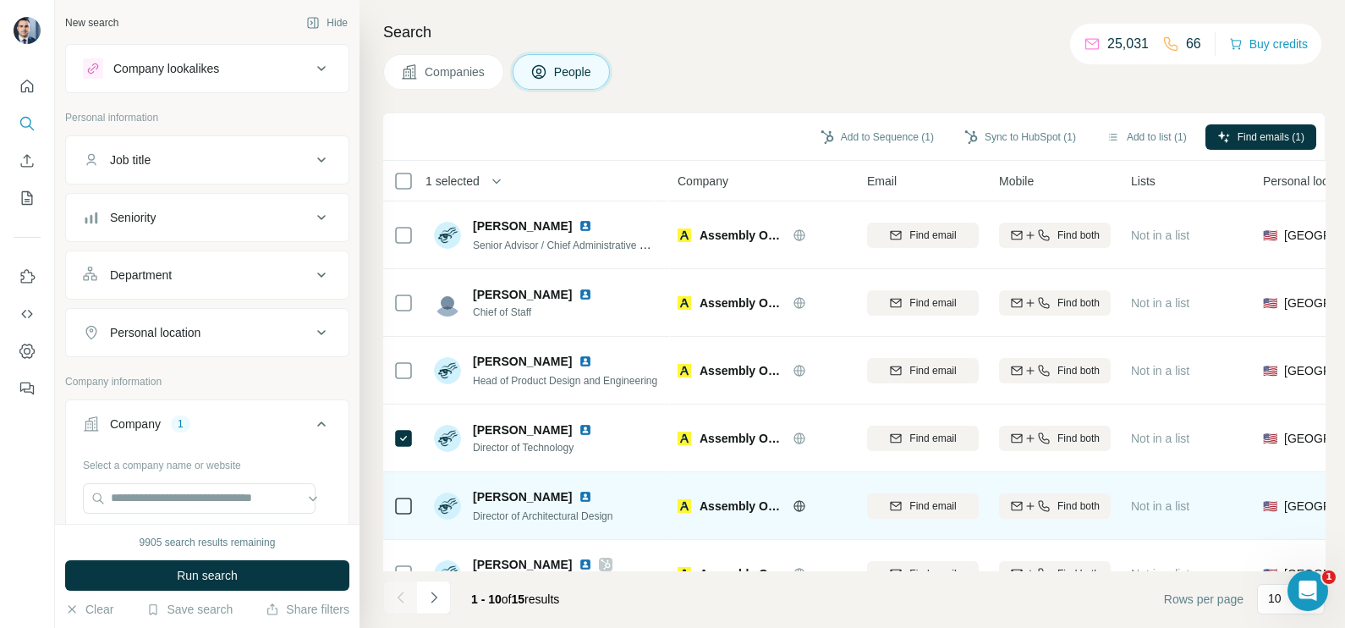
click at [393, 491] on div at bounding box center [403, 505] width 20 height 47
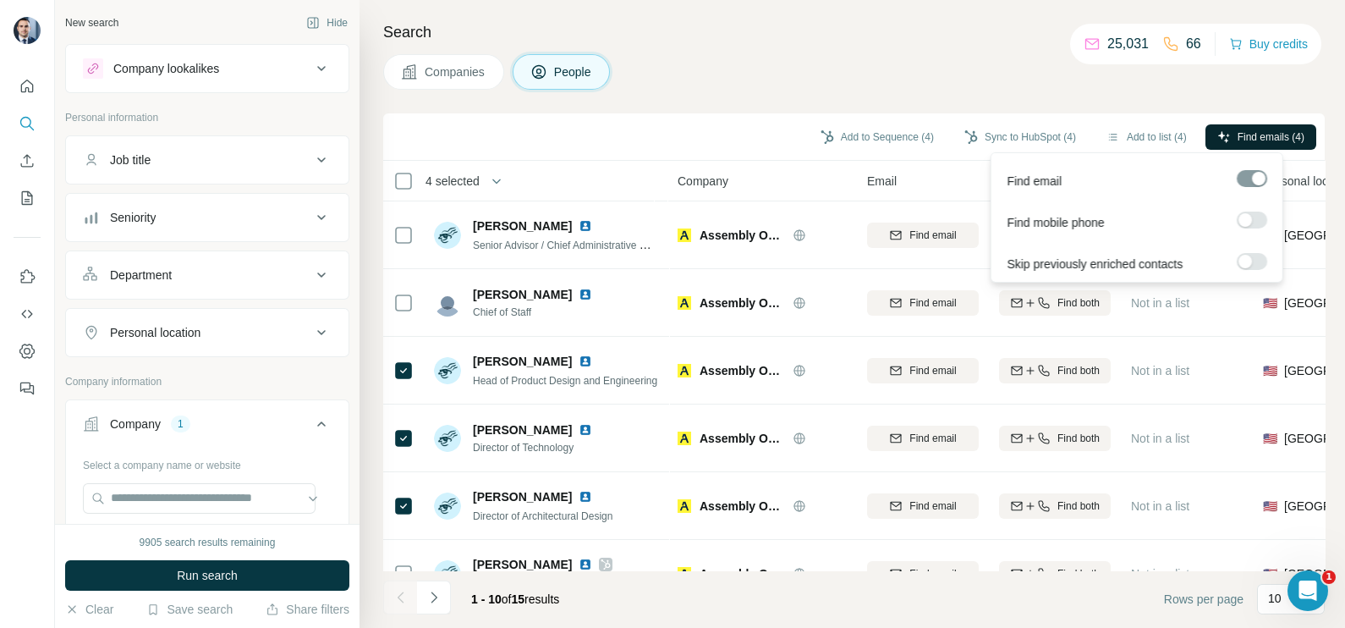
click at [1272, 124] on button "Find emails (4)" at bounding box center [1260, 136] width 111 height 25
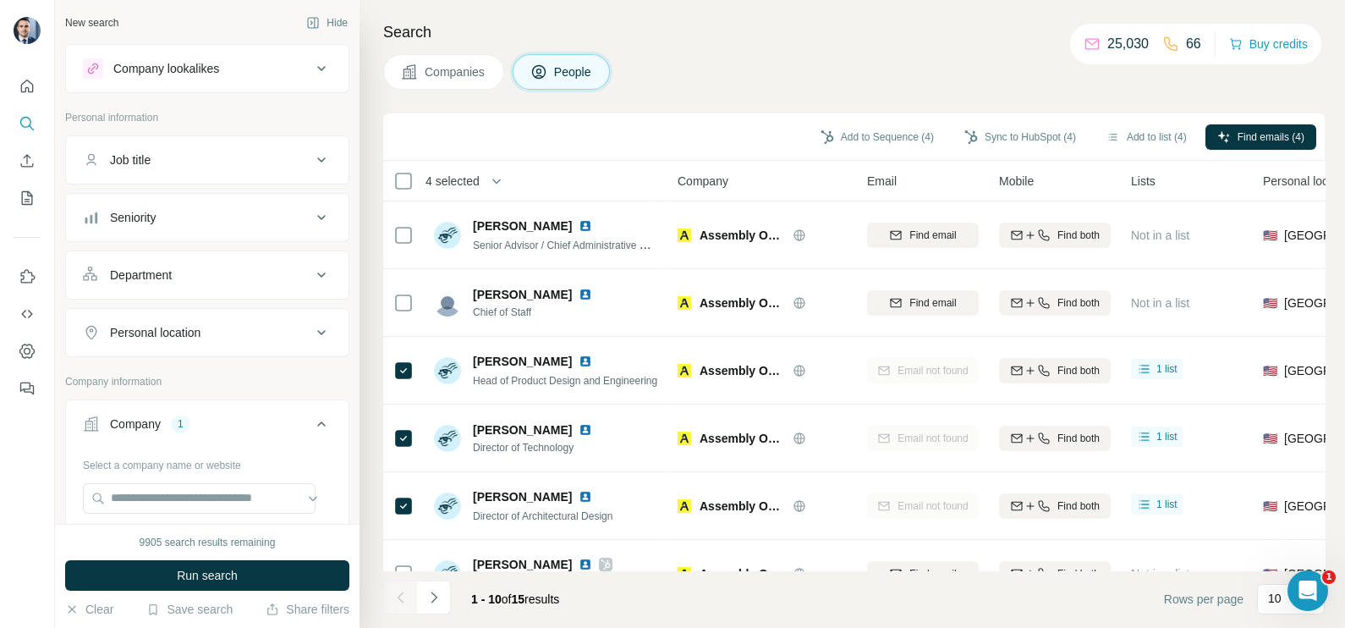
click at [449, 83] on button "Companies" at bounding box center [443, 72] width 121 height 36
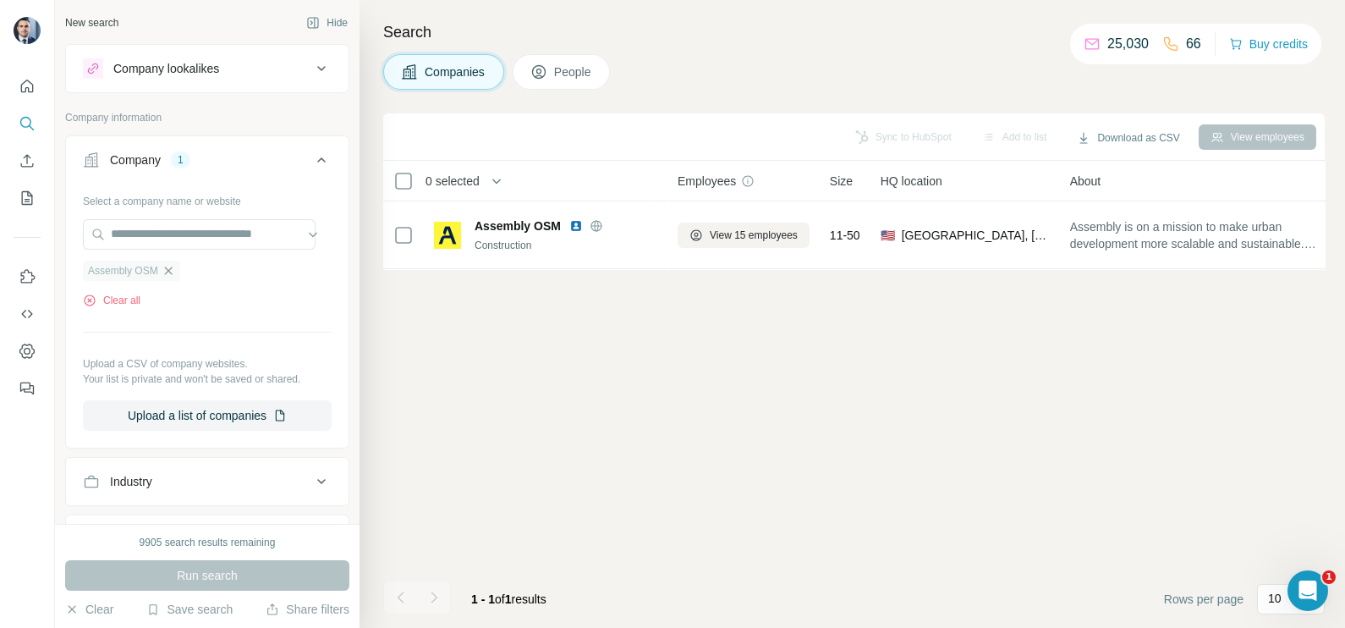
click at [175, 272] on icon "button" at bounding box center [169, 271] width 14 height 14
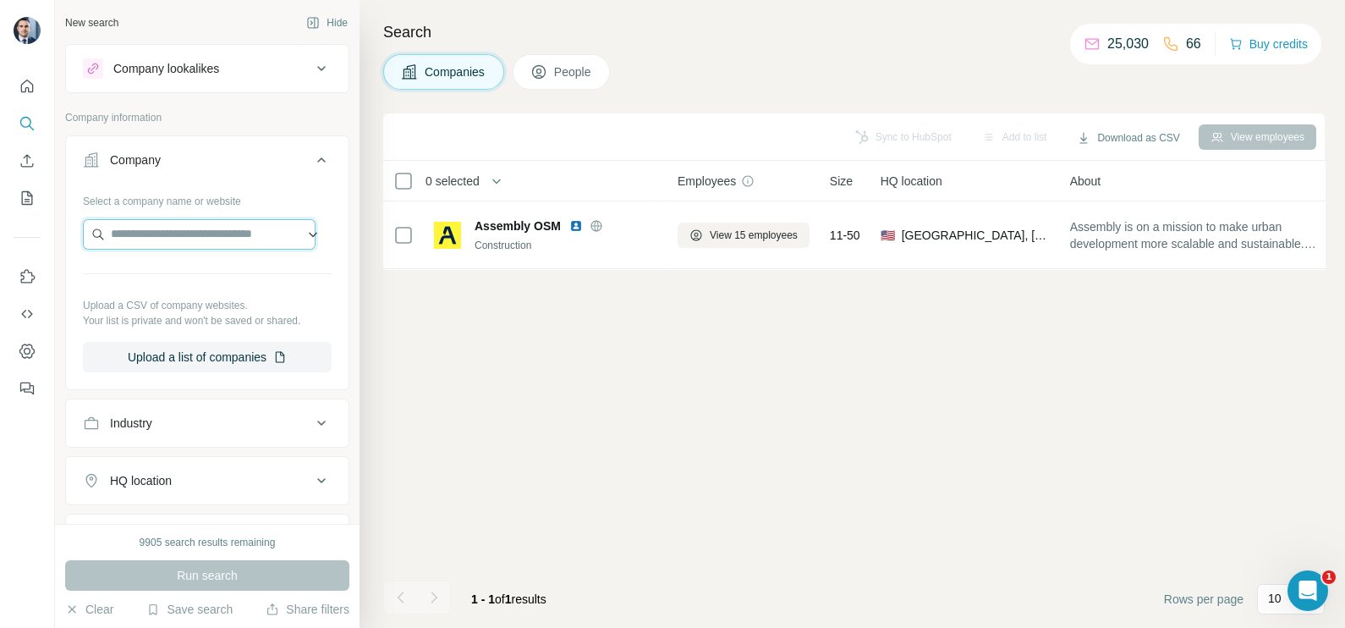
click at [164, 246] on input "text" at bounding box center [199, 234] width 233 height 30
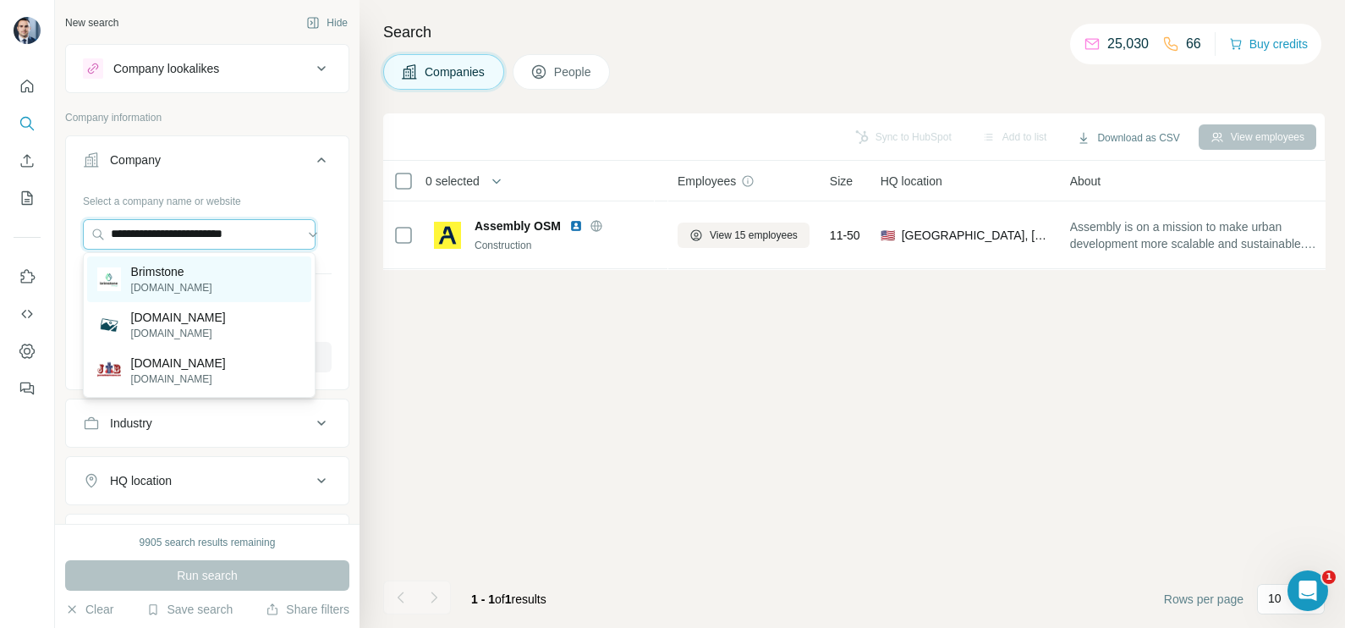
type input "**********"
click at [216, 278] on div "Brimstone [DOMAIN_NAME]" at bounding box center [199, 279] width 224 height 46
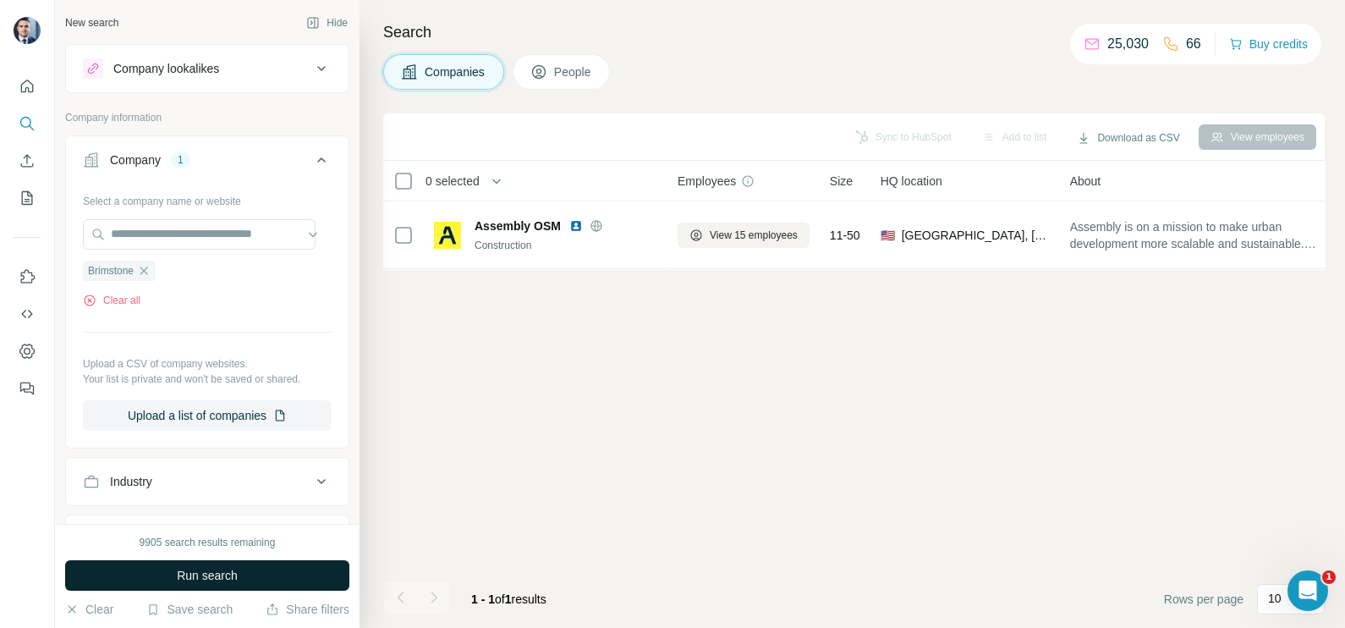
click at [228, 562] on button "Run search" at bounding box center [207, 575] width 284 height 30
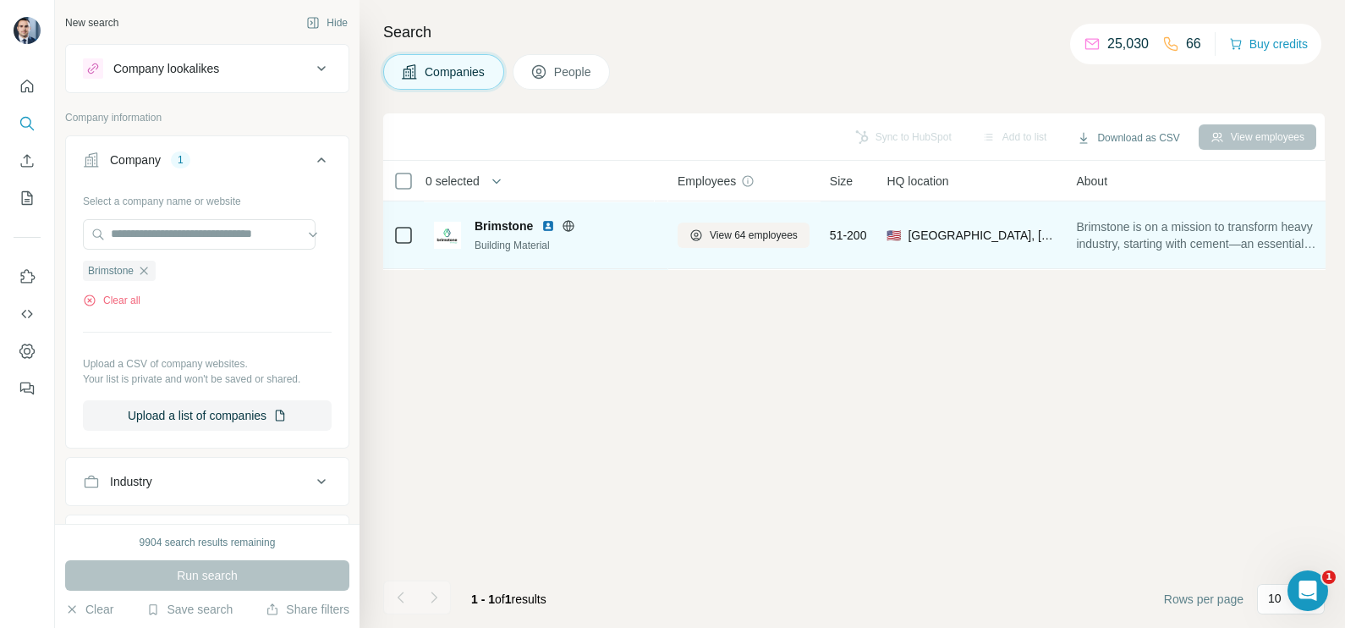
click at [570, 228] on icon at bounding box center [569, 226] width 14 height 14
click at [759, 236] on span "View 64 employees" at bounding box center [754, 235] width 88 height 15
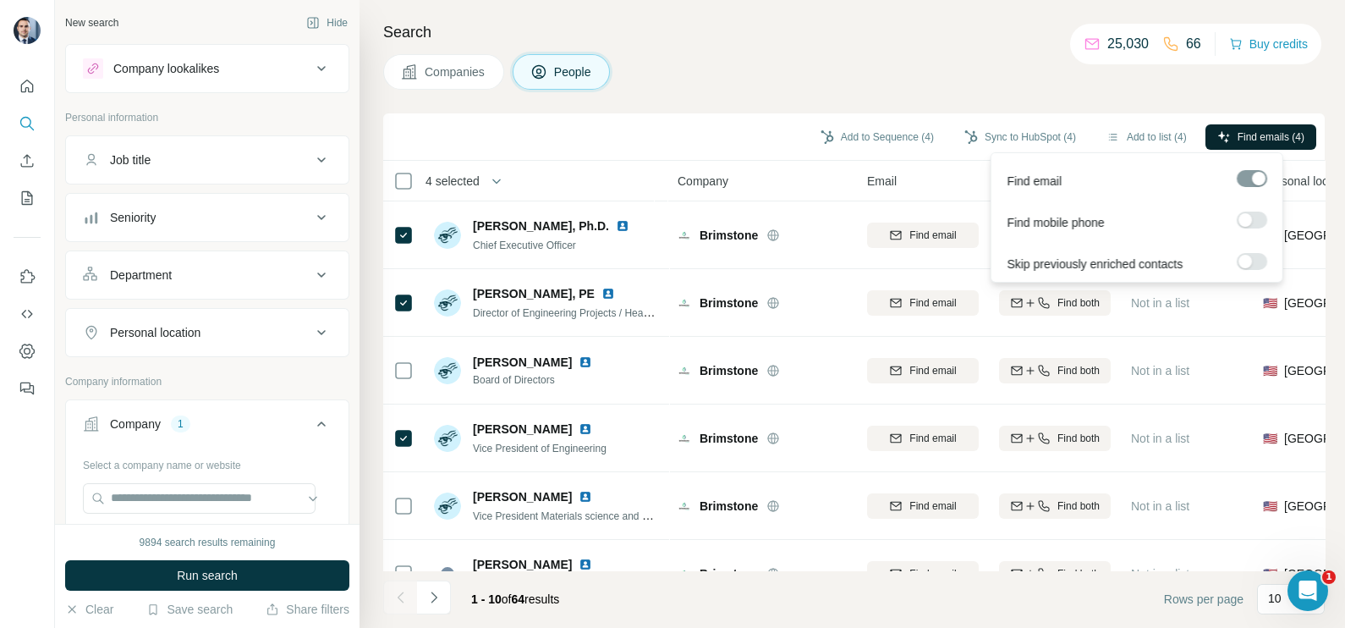
click at [1237, 129] on span "Find emails (4)" at bounding box center [1270, 136] width 67 height 15
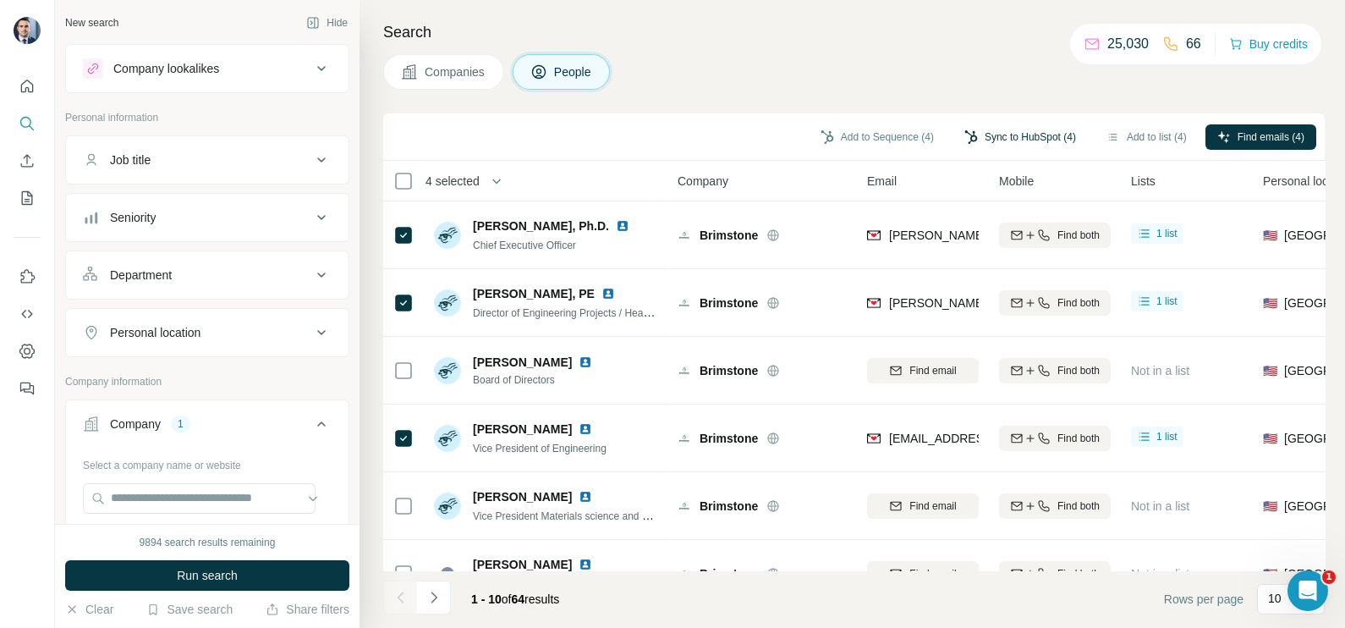
click at [1028, 148] on button "Sync to HubSpot (4)" at bounding box center [1019, 136] width 135 height 25
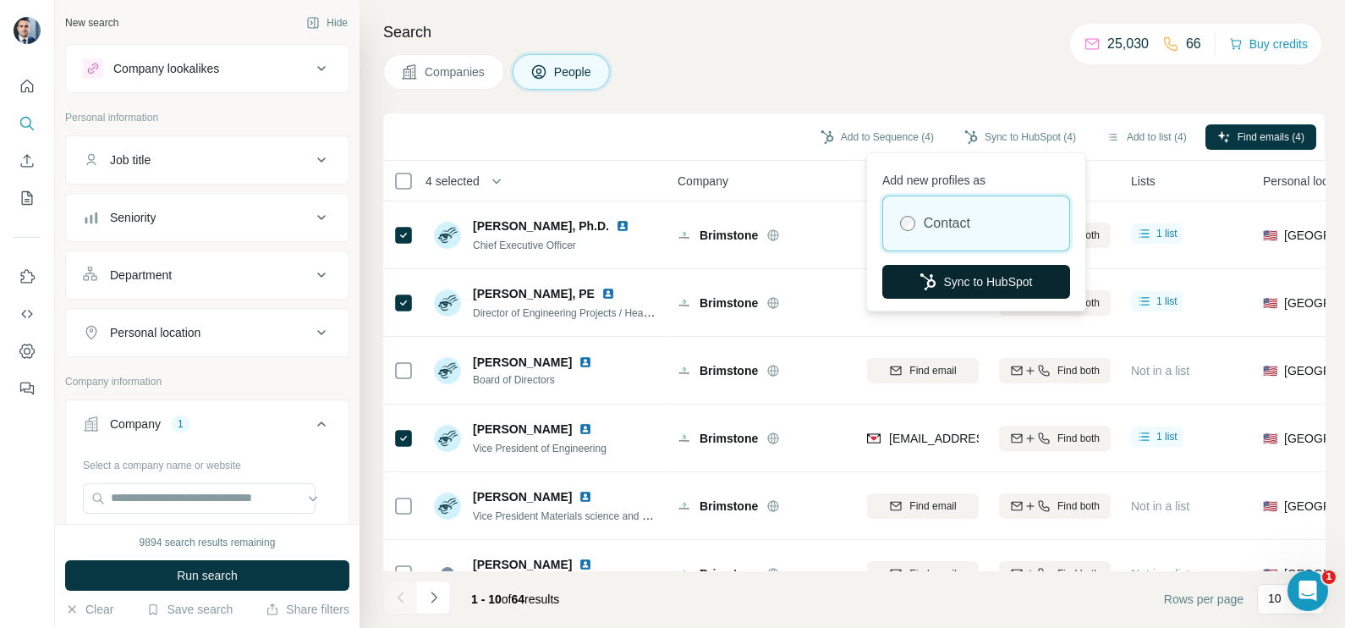
click at [957, 277] on button "Sync to HubSpot" at bounding box center [976, 282] width 188 height 34
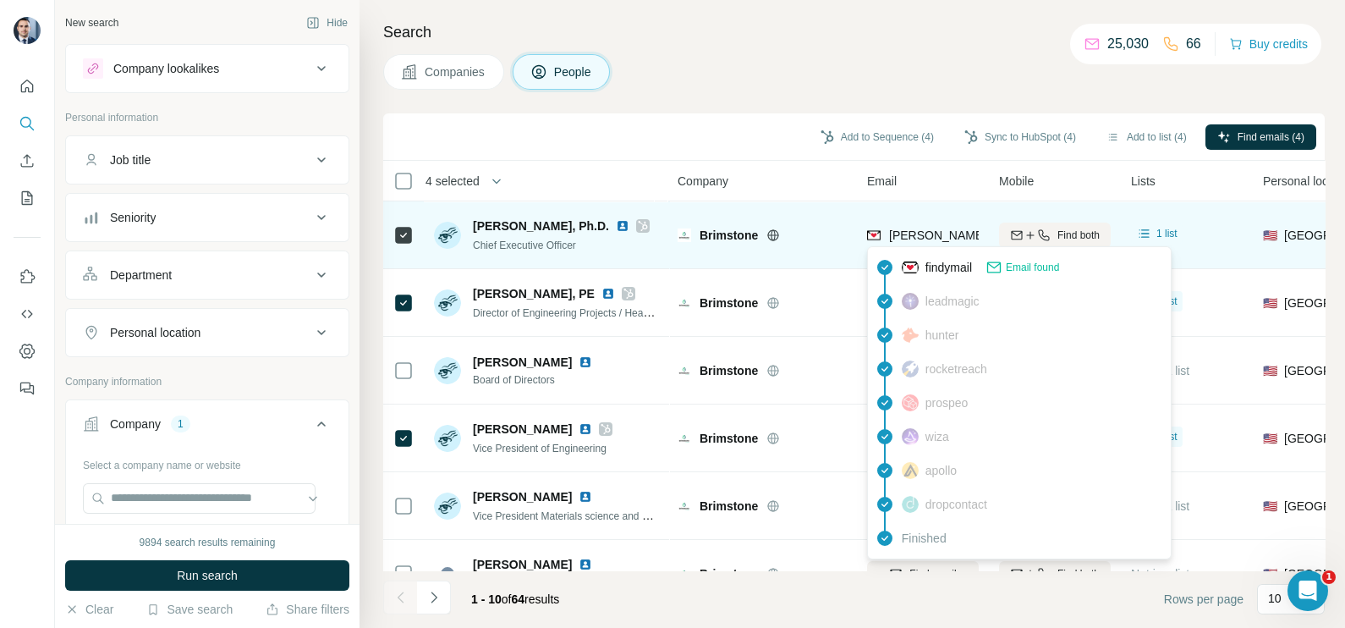
click at [919, 236] on span "[PERSON_NAME][EMAIL_ADDRESS][DOMAIN_NAME]" at bounding box center [1038, 235] width 298 height 14
click at [804, 217] on div "Brimstone" at bounding box center [762, 234] width 169 height 47
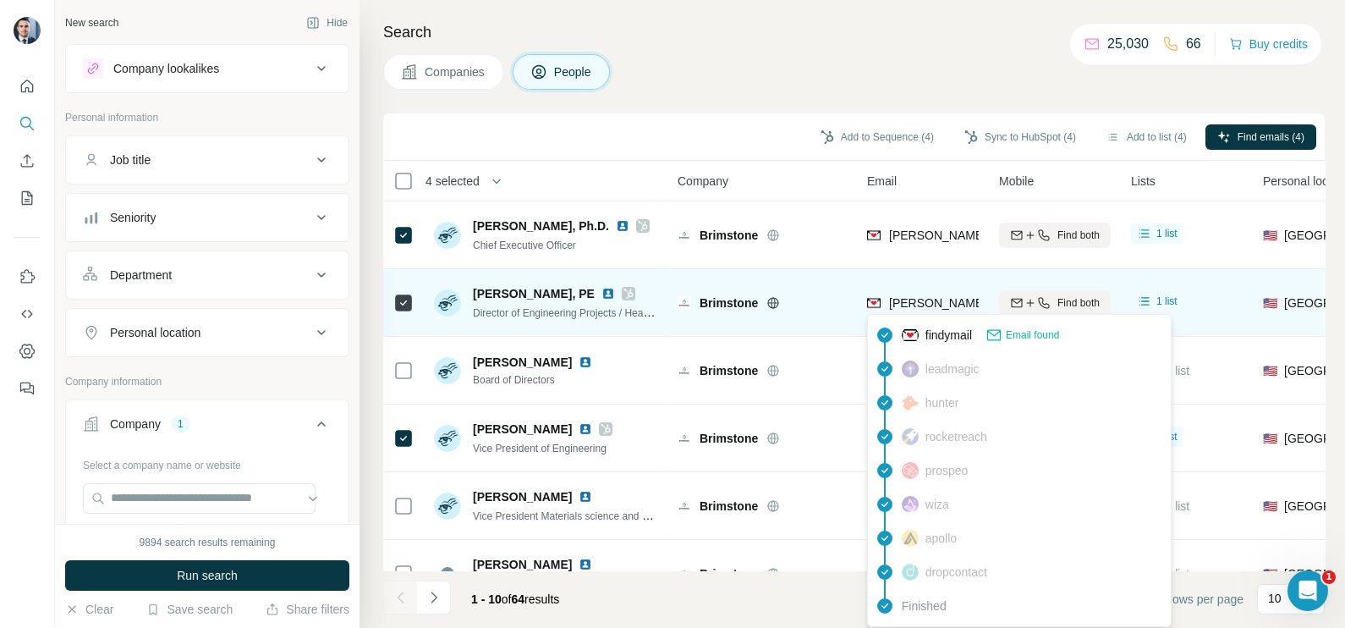
click at [904, 305] on span "[PERSON_NAME][EMAIL_ADDRESS][DOMAIN_NAME]" at bounding box center [1038, 303] width 298 height 14
click at [829, 305] on div "Brimstone" at bounding box center [772, 302] width 147 height 17
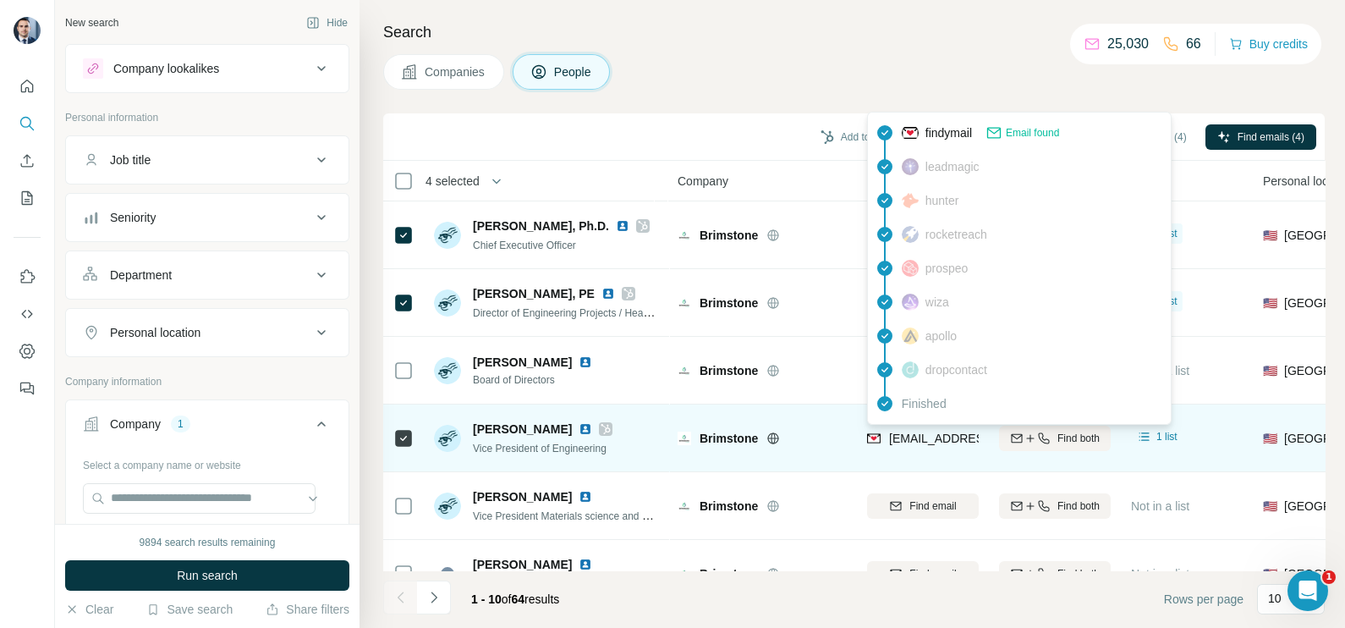
click at [926, 444] on span "[EMAIL_ADDRESS][DOMAIN_NAME]" at bounding box center [982, 438] width 187 height 17
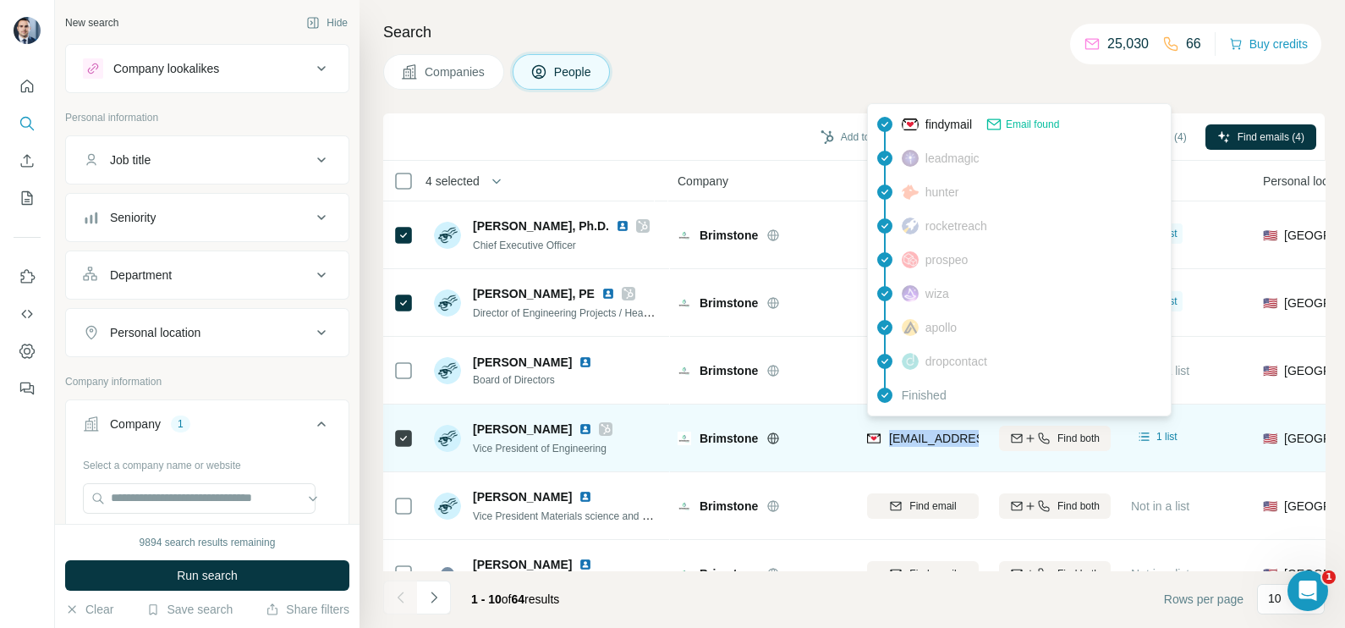
click at [926, 444] on span "[EMAIL_ADDRESS][DOMAIN_NAME]" at bounding box center [982, 438] width 187 height 17
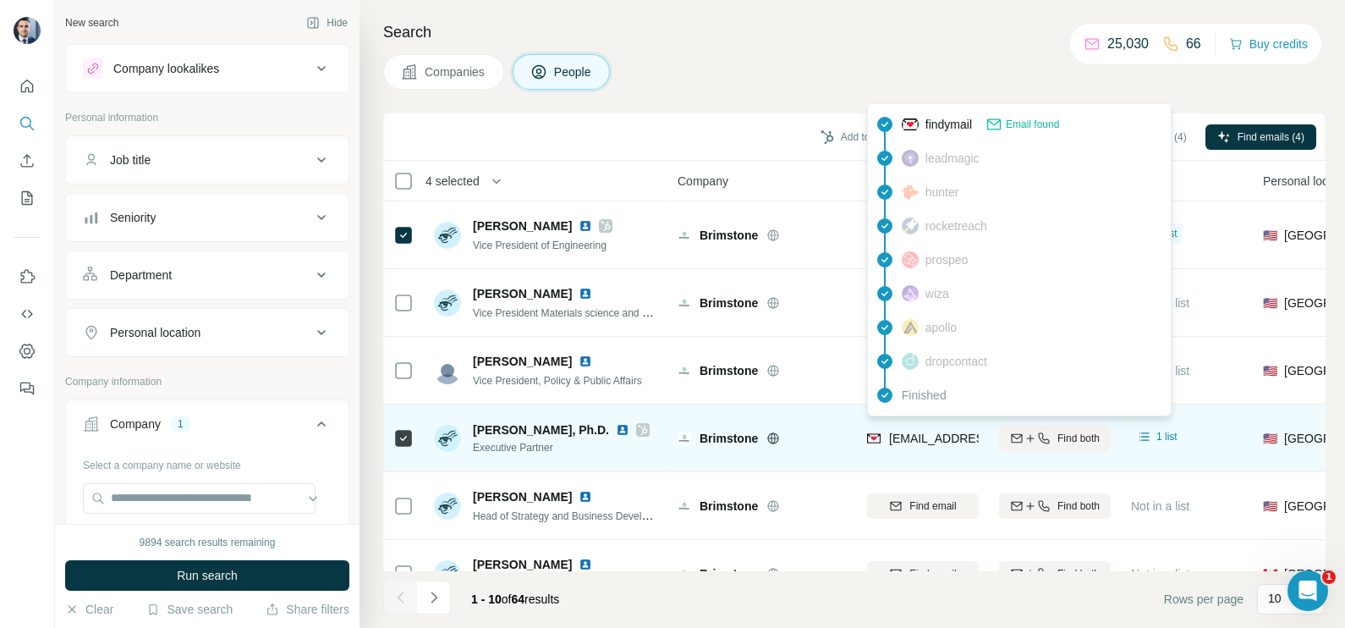
scroll to position [211, 0]
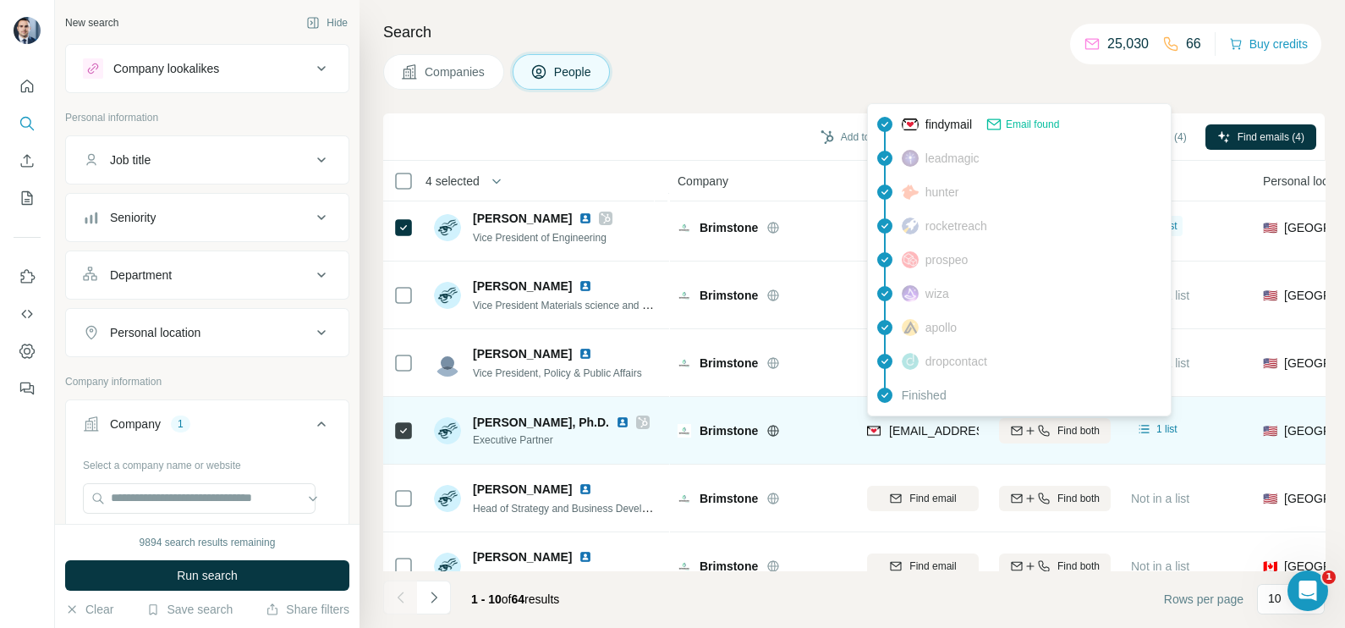
click at [902, 444] on div "[EMAIL_ADDRESS][DOMAIN_NAME]" at bounding box center [923, 430] width 112 height 47
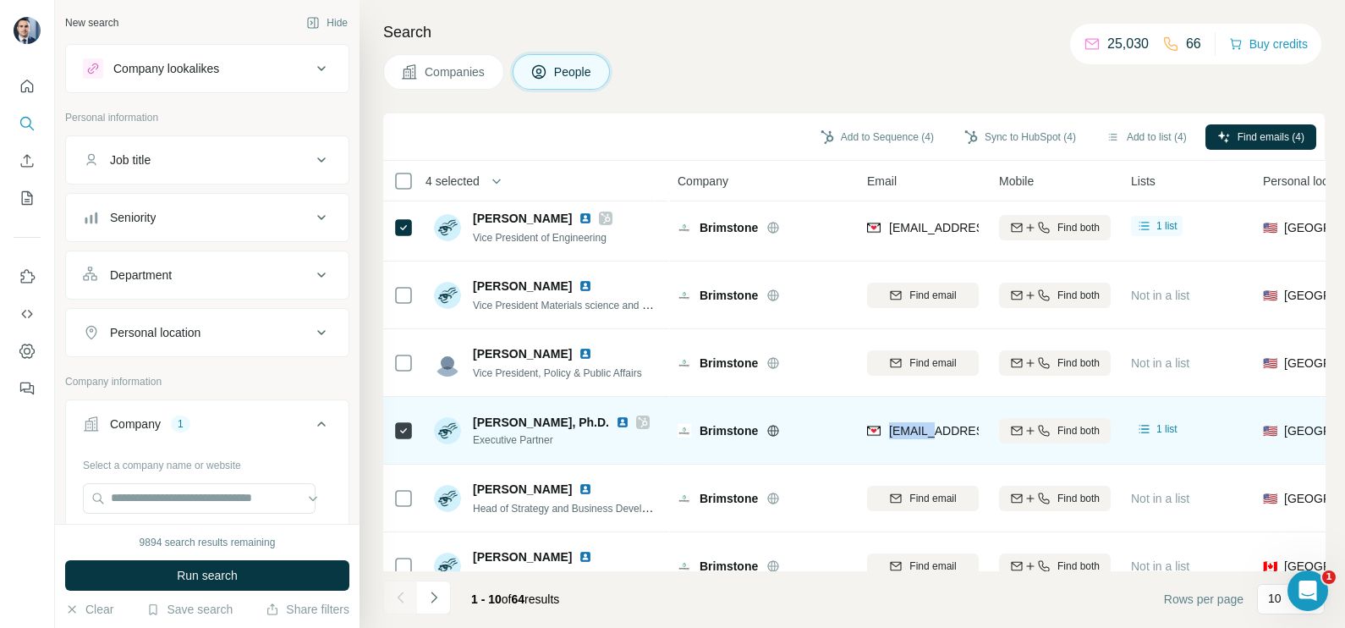
click at [902, 444] on div "[EMAIL_ADDRESS][DOMAIN_NAME]" at bounding box center [923, 430] width 112 height 47
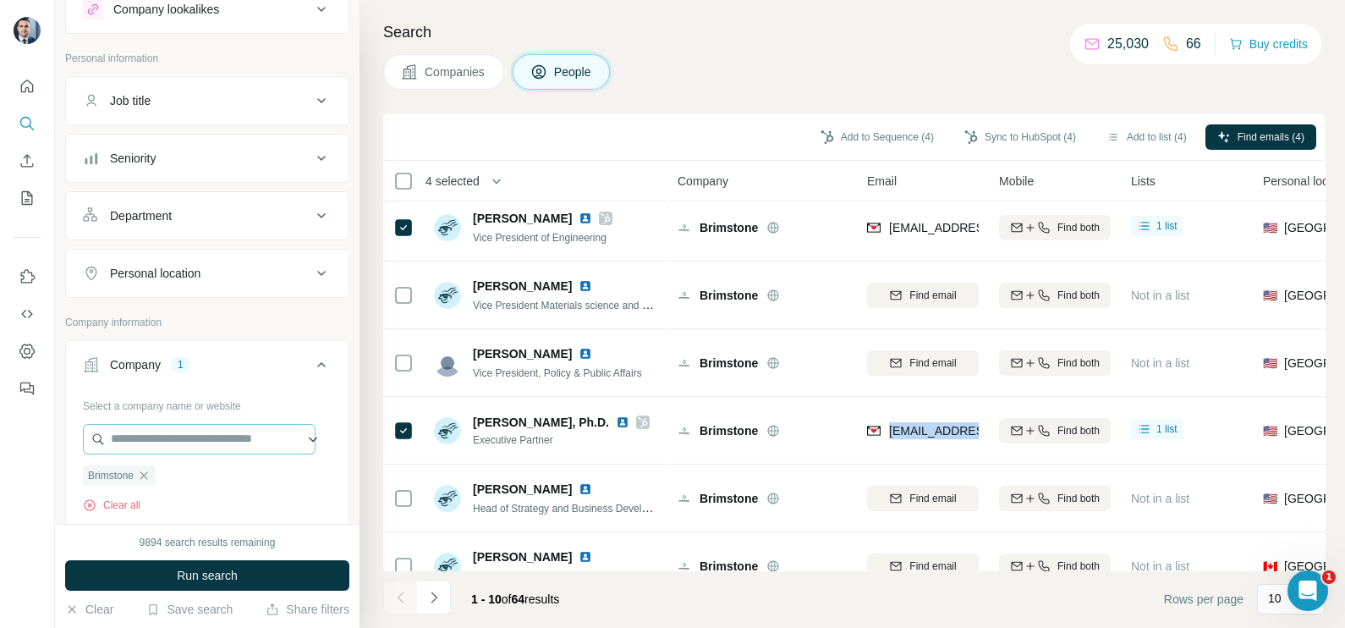
scroll to position [105, 0]
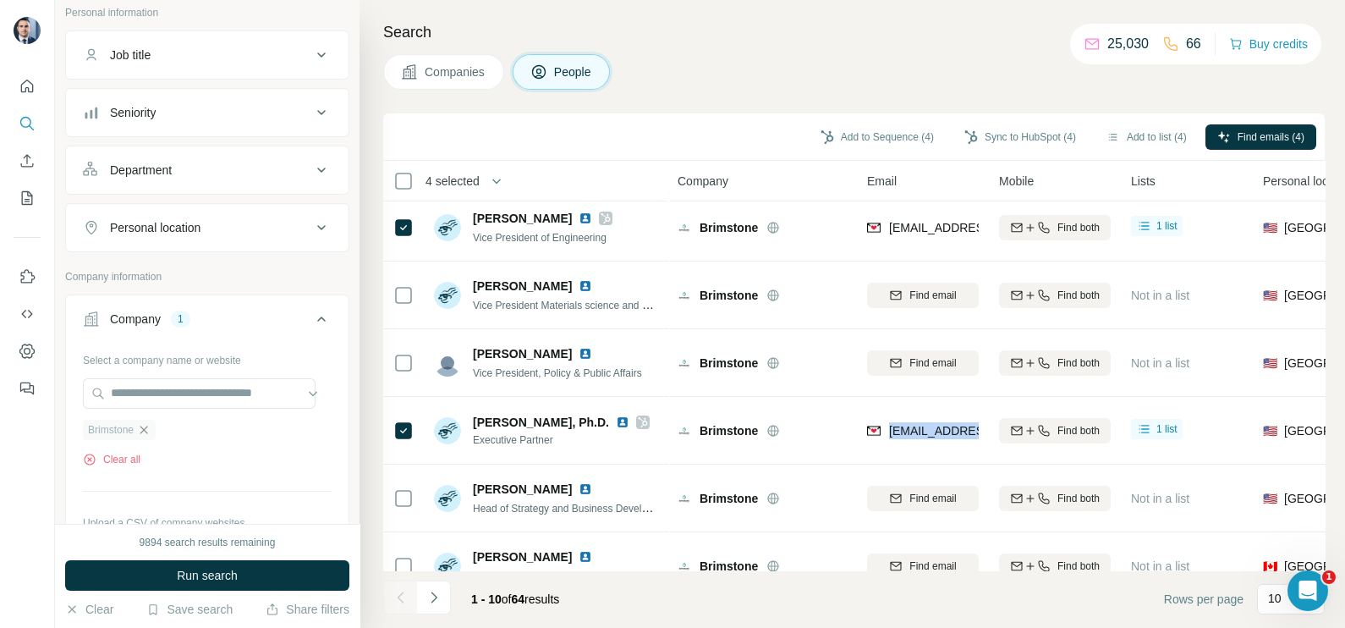
click at [147, 430] on icon "button" at bounding box center [144, 430] width 14 height 14
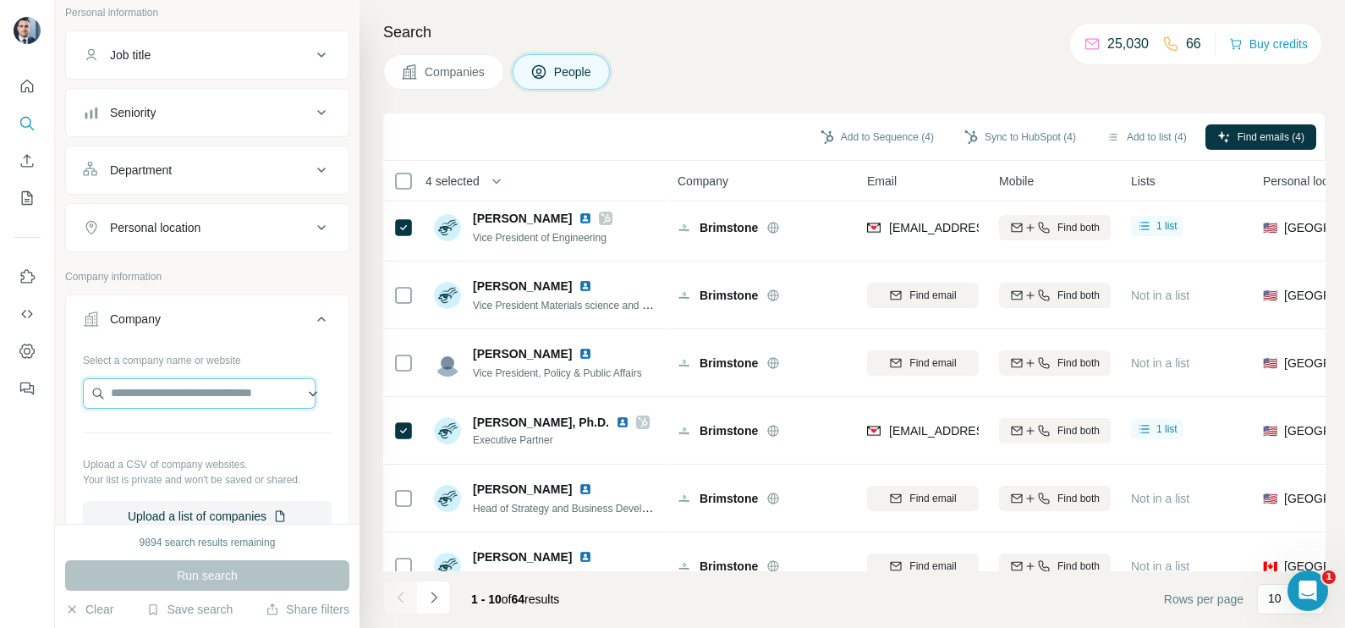
click at [147, 389] on input "text" at bounding box center [199, 393] width 233 height 30
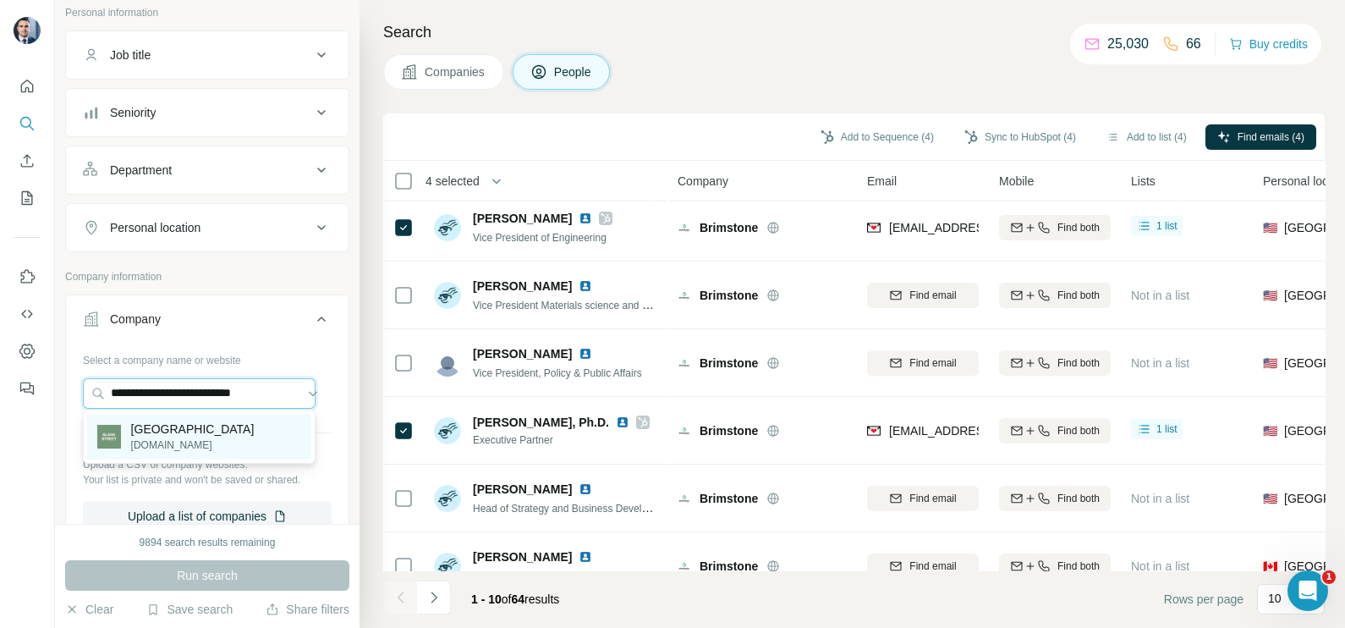
type input "**********"
click at [191, 430] on p "[GEOGRAPHIC_DATA]" at bounding box center [192, 428] width 123 height 17
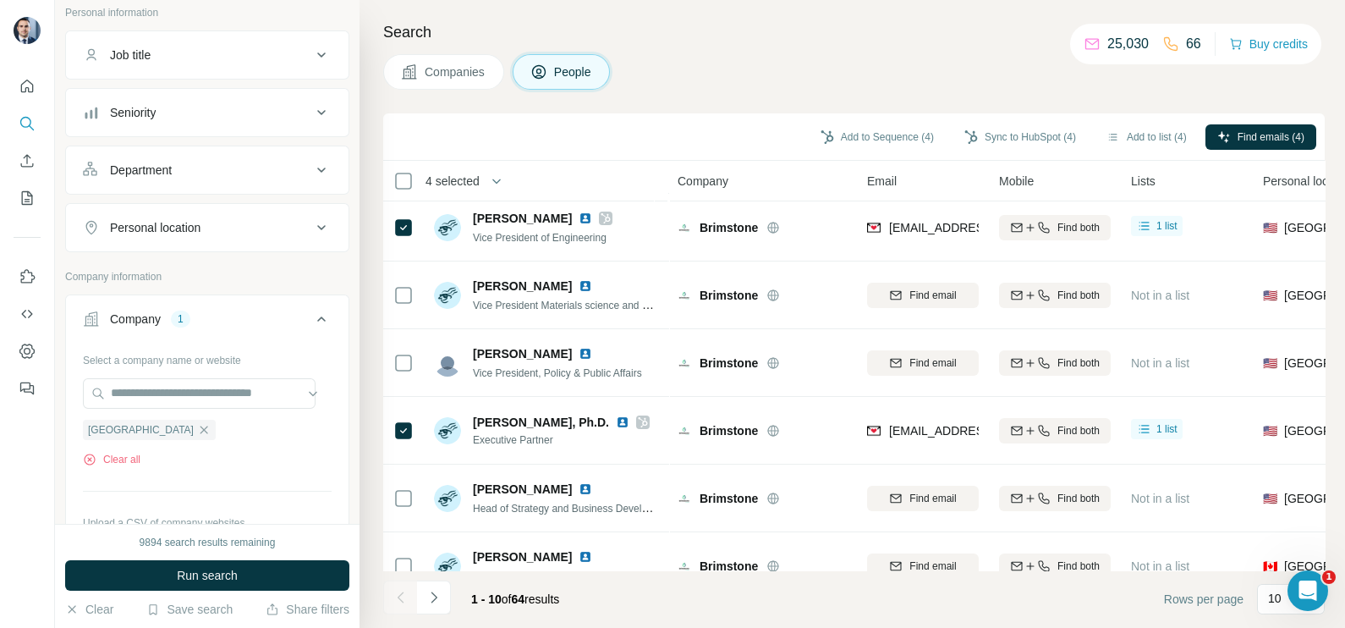
click at [450, 83] on button "Companies" at bounding box center [443, 72] width 121 height 36
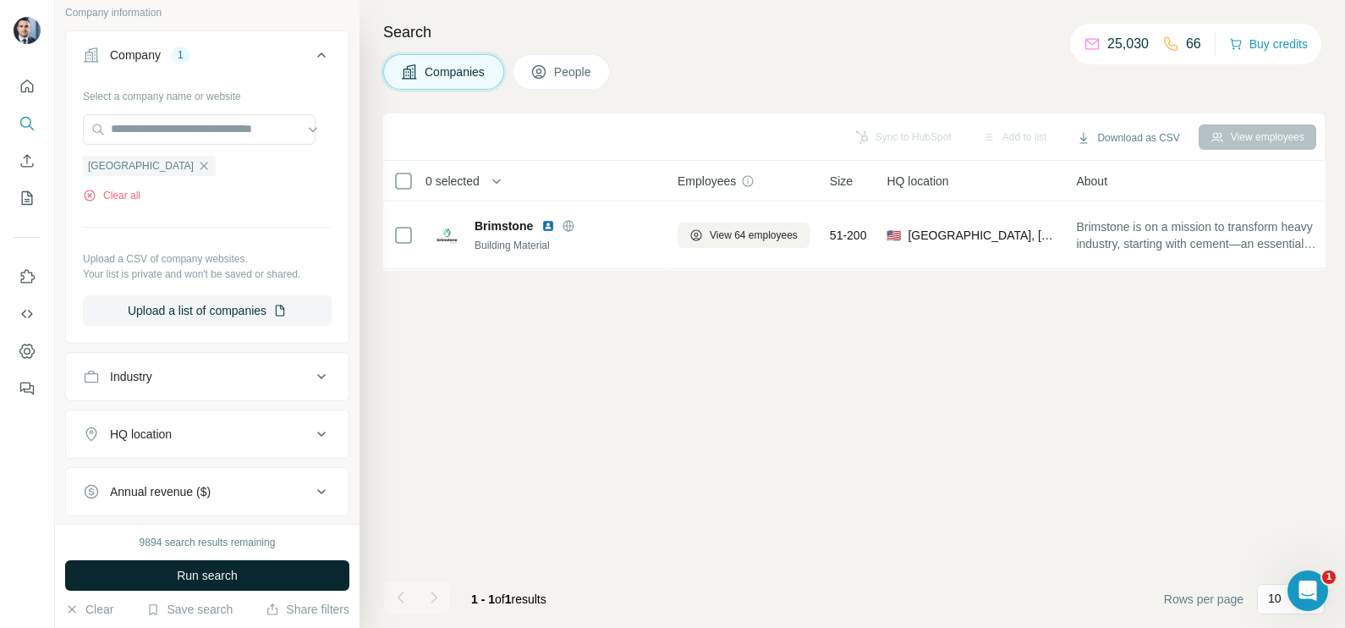
click at [261, 568] on button "Run search" at bounding box center [207, 575] width 284 height 30
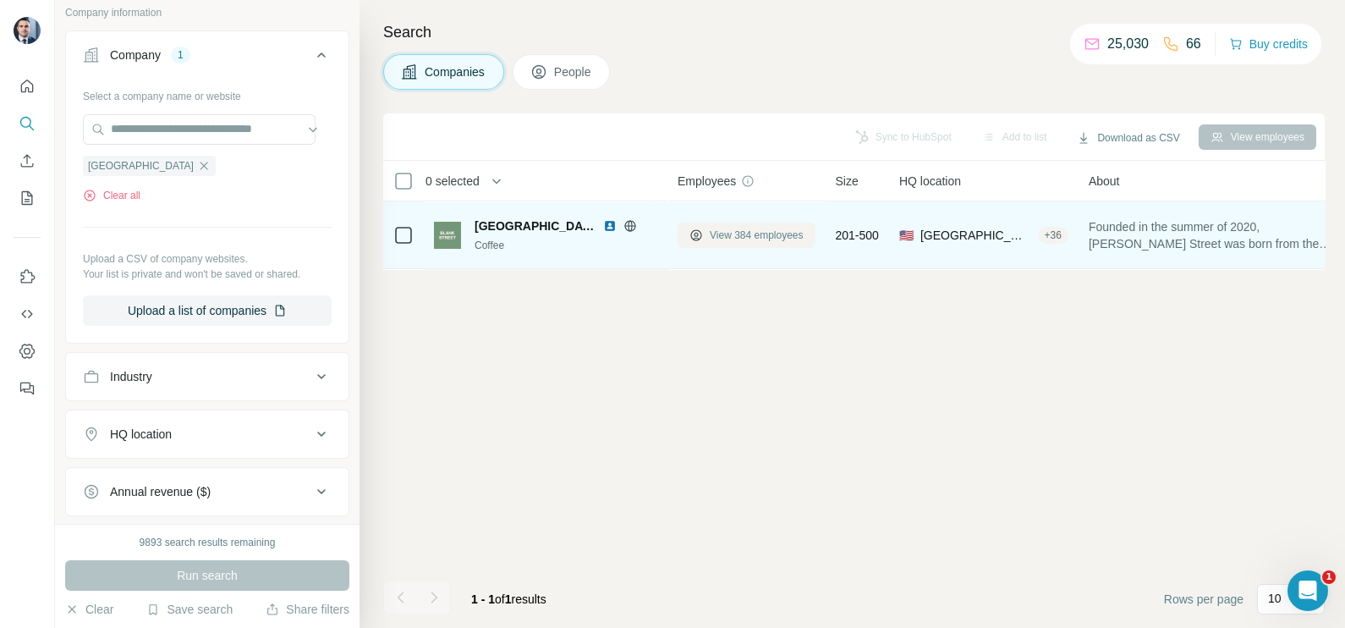
click at [744, 230] on span "View 384 employees" at bounding box center [757, 235] width 94 height 15
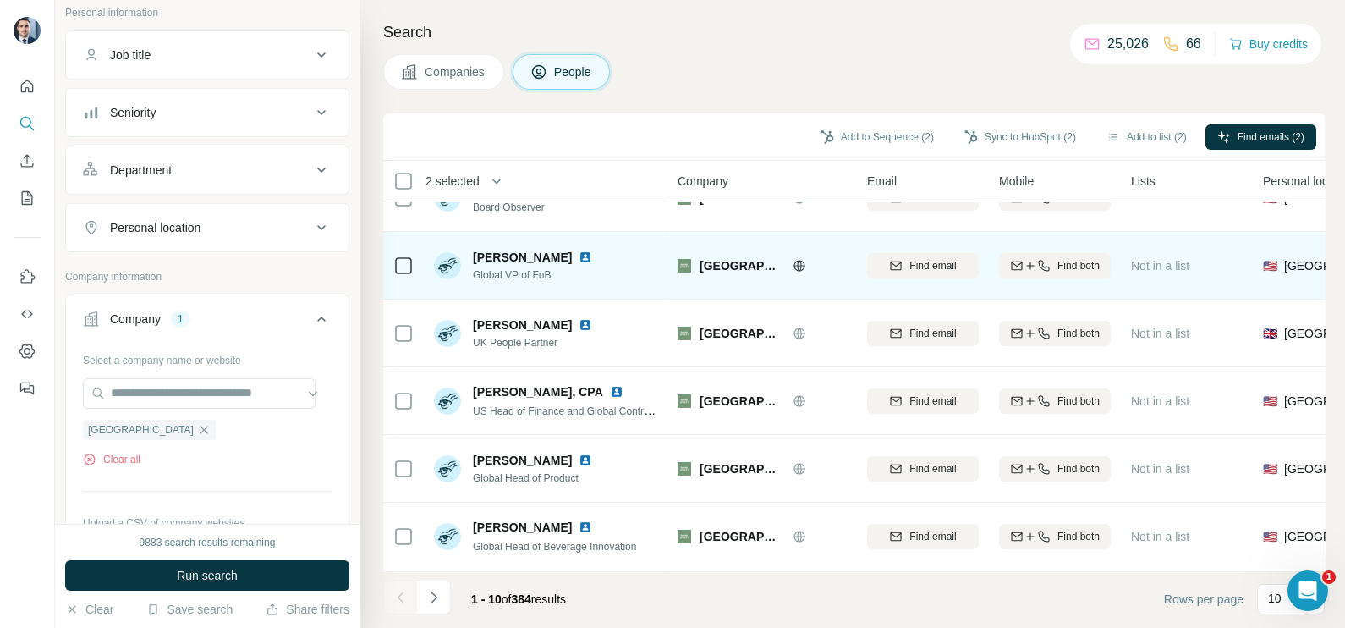
scroll to position [317, 0]
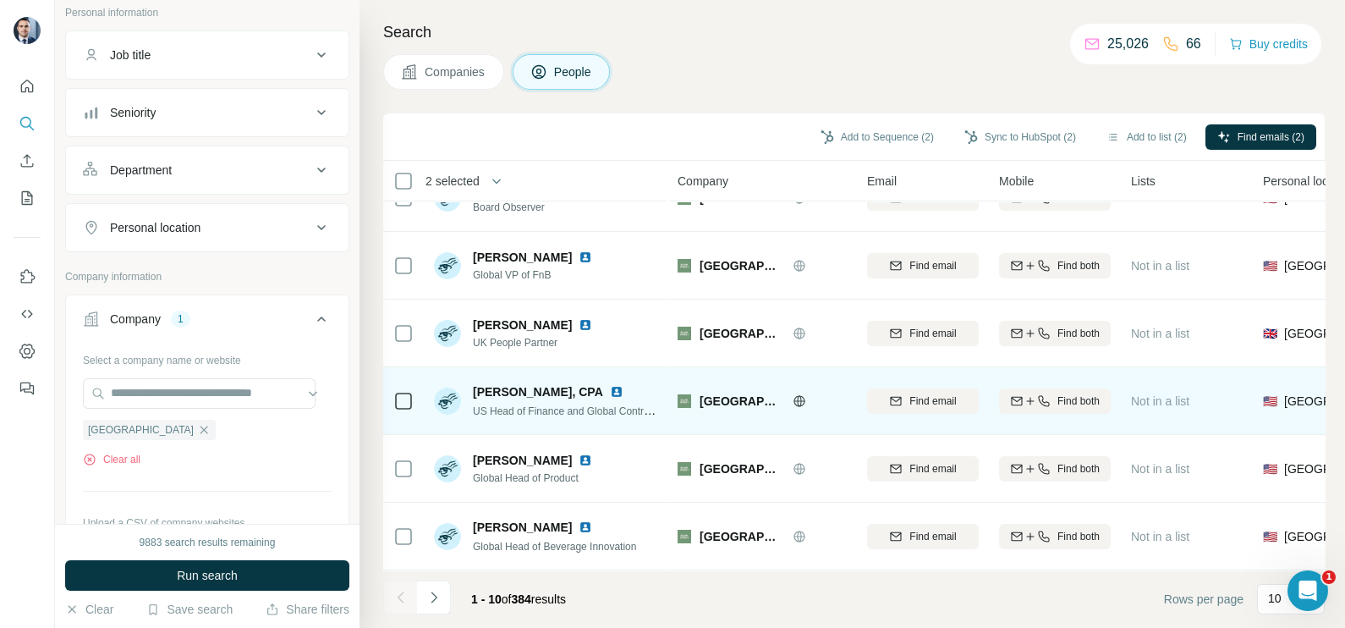
click at [418, 384] on td at bounding box center [403, 401] width 41 height 68
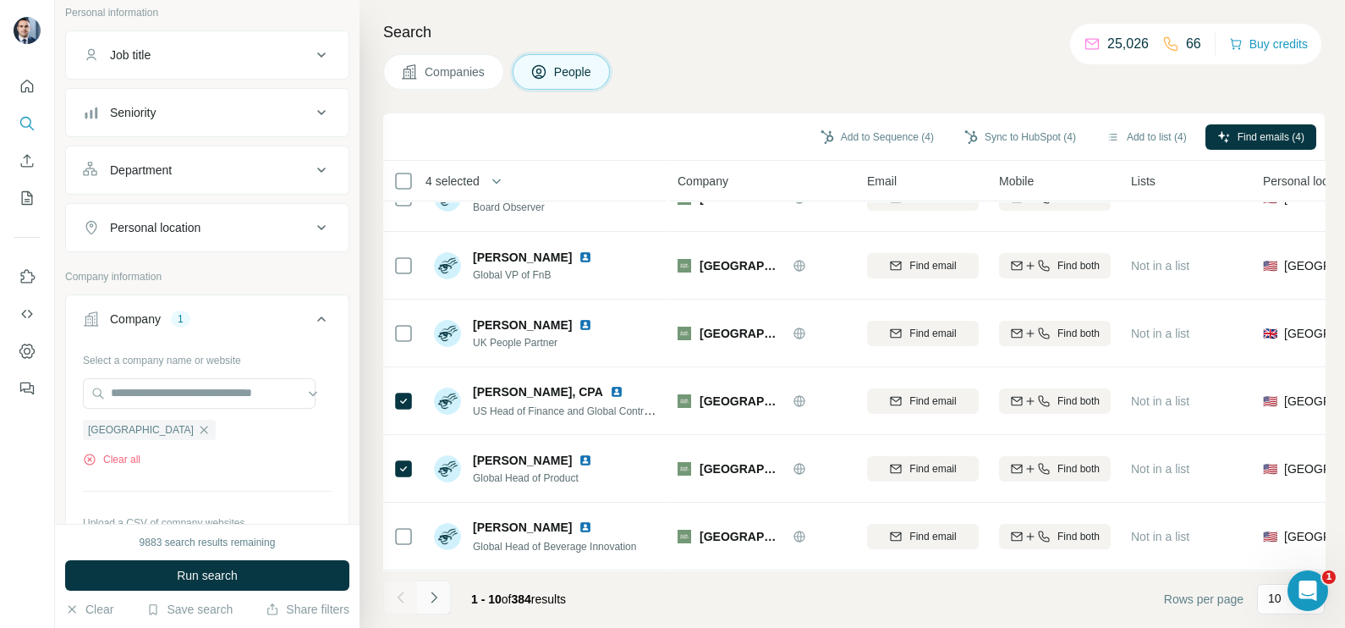
click at [436, 595] on icon "Navigate to next page" at bounding box center [433, 597] width 17 height 17
click at [431, 610] on button "Navigate to next page" at bounding box center [434, 597] width 34 height 34
click at [377, 612] on div "Search Companies People Add to Sequence (6) Sync to HubSpot (6) Add to list (6)…" at bounding box center [851, 314] width 985 height 628
click at [392, 606] on button "Navigate to previous page" at bounding box center [400, 597] width 34 height 34
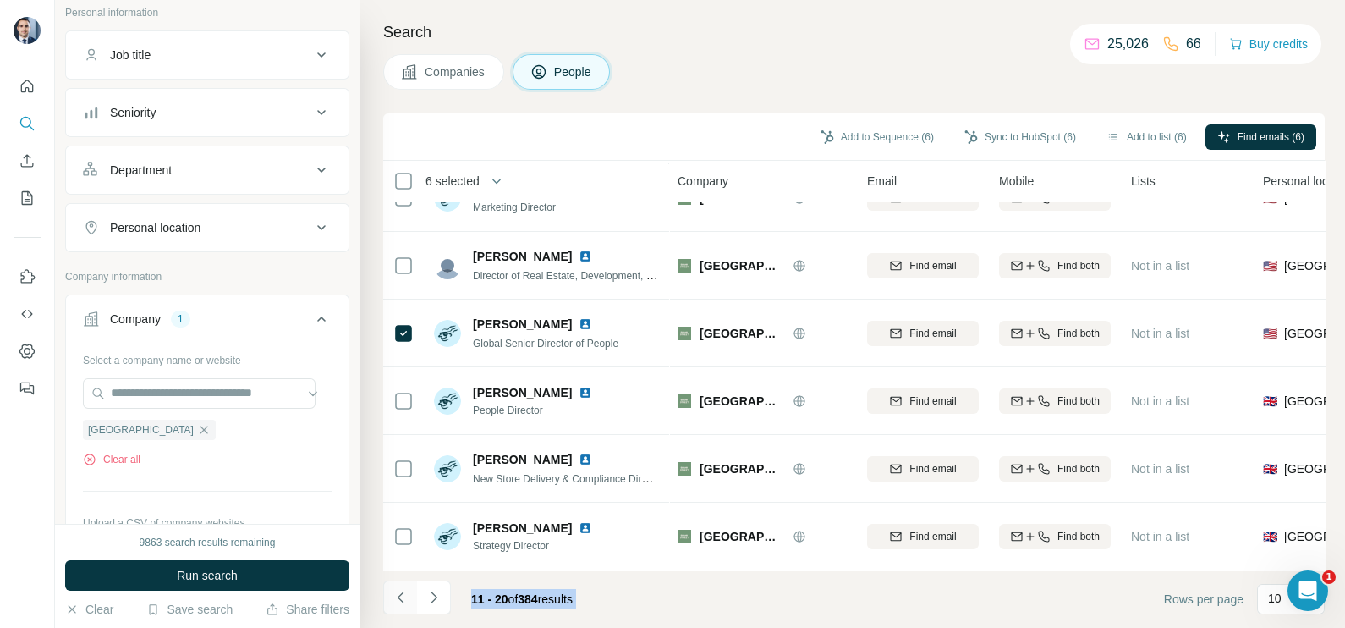
click at [392, 606] on div at bounding box center [400, 597] width 34 height 34
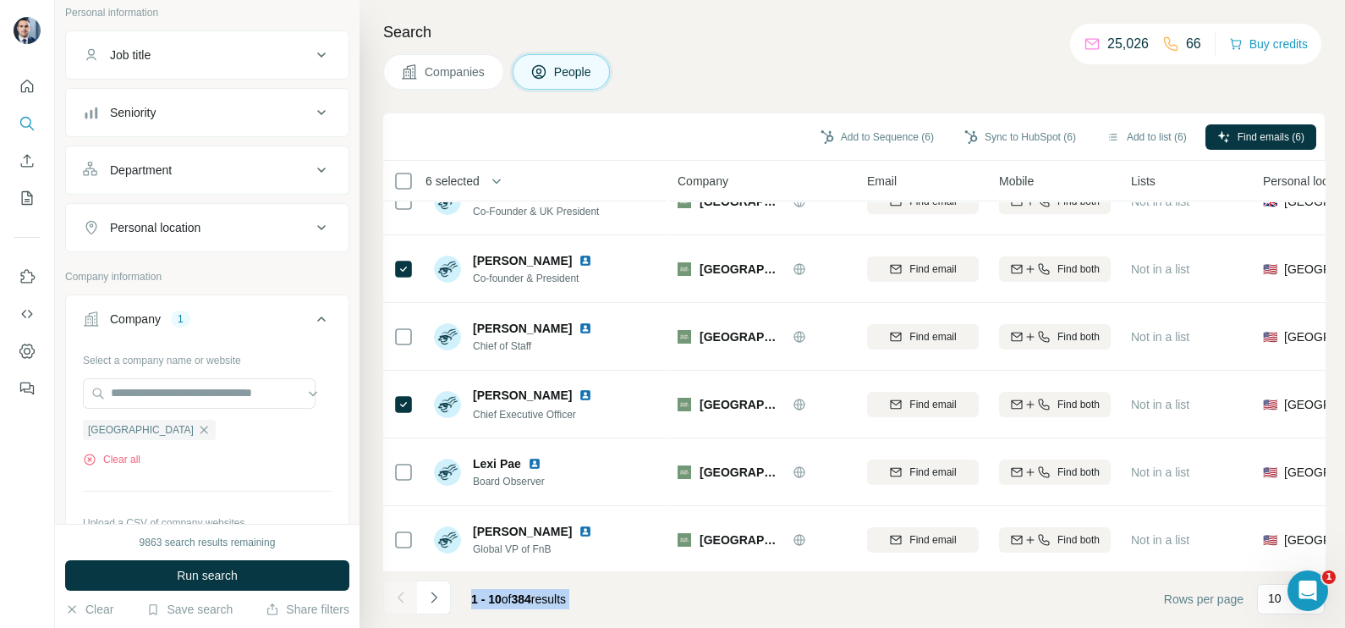
scroll to position [0, 0]
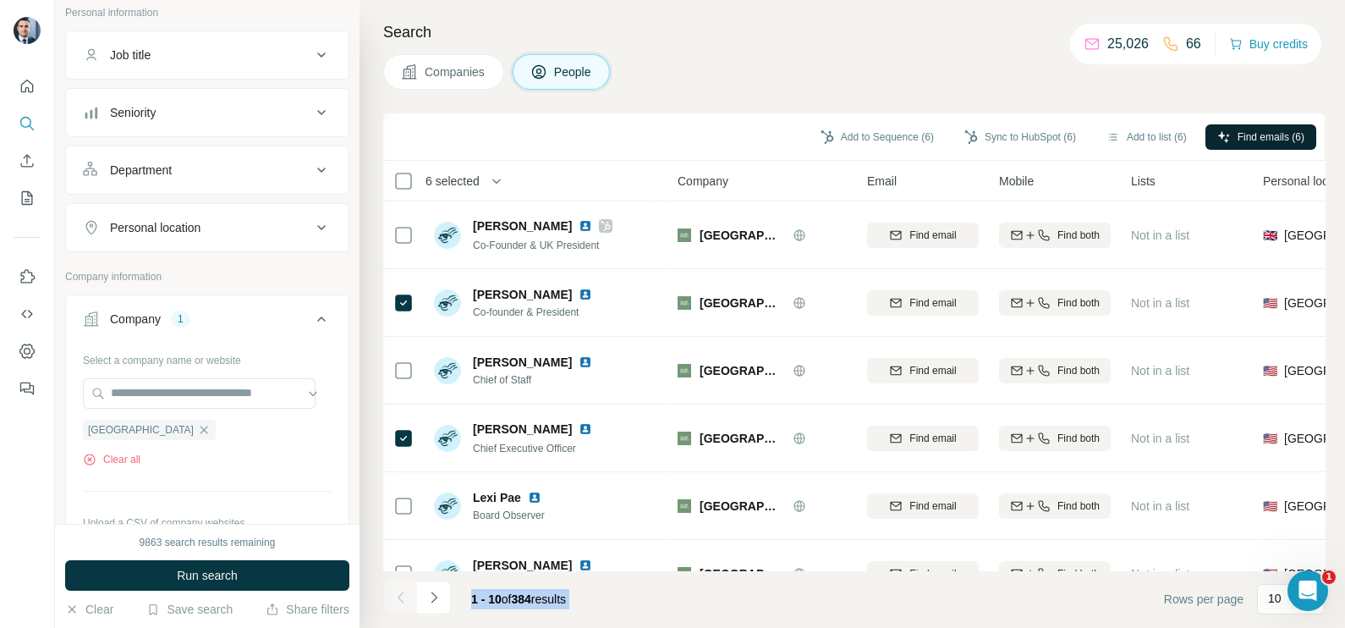
click at [1237, 142] on span "Find emails (6)" at bounding box center [1270, 136] width 67 height 15
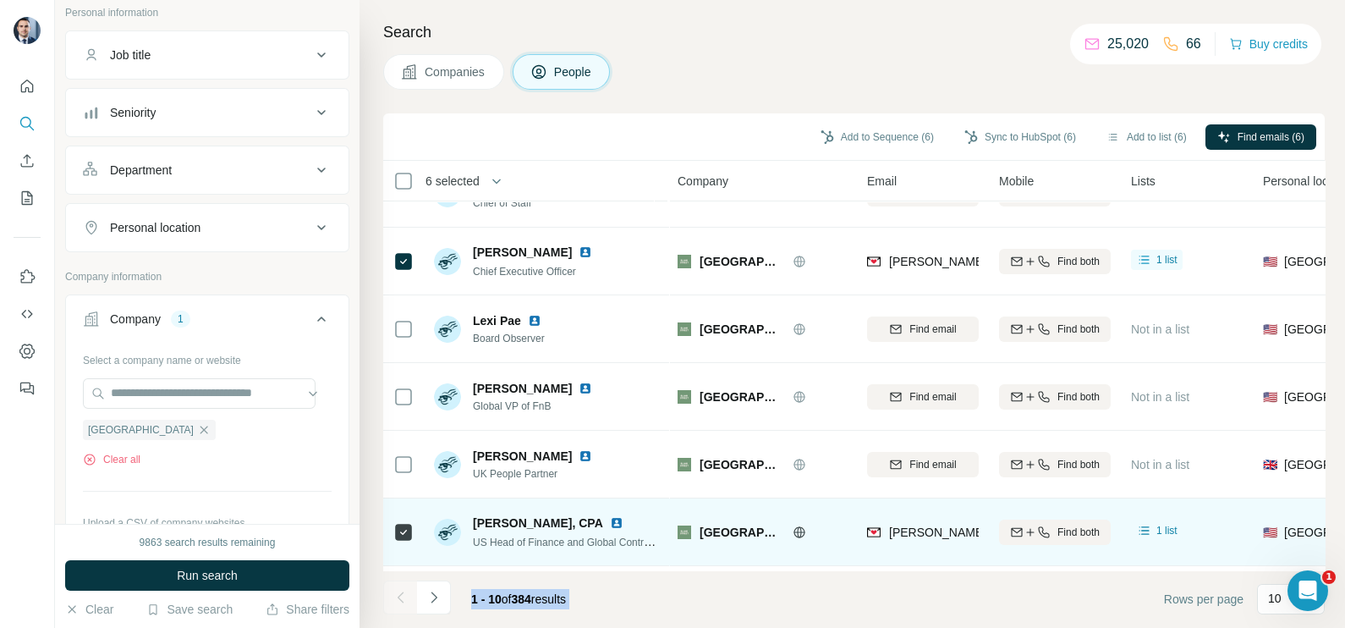
scroll to position [317, 0]
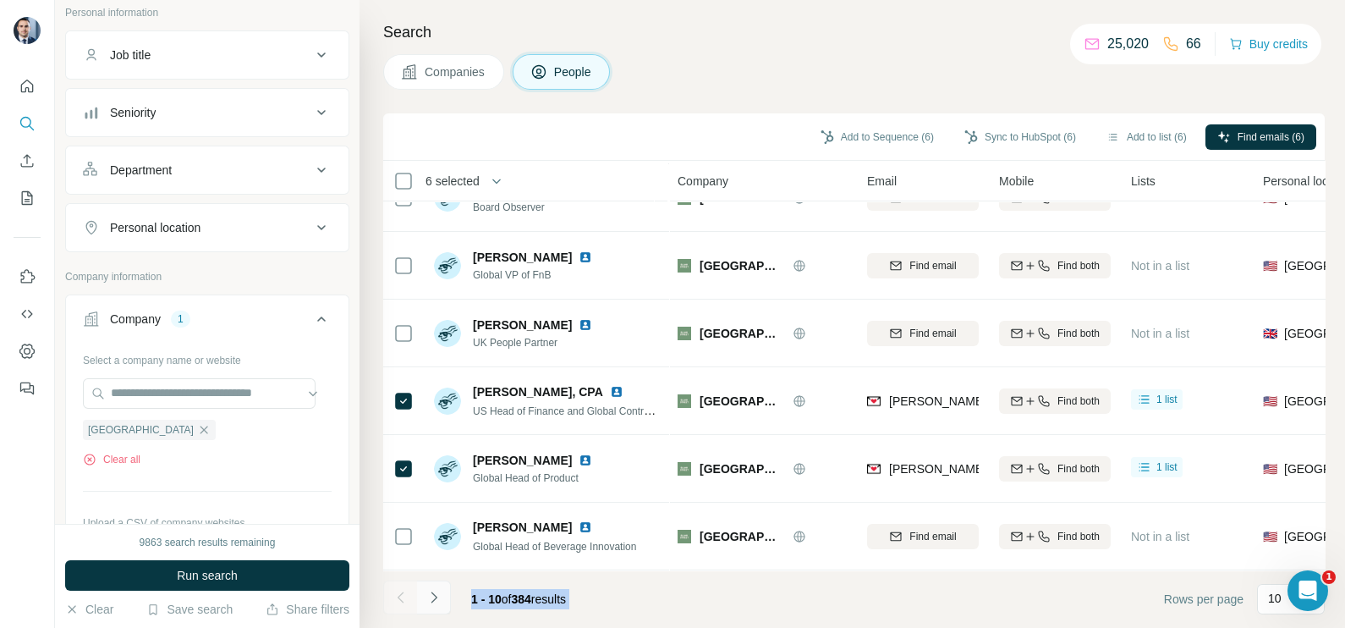
click at [435, 596] on icon "Navigate to next page" at bounding box center [434, 596] width 6 height 11
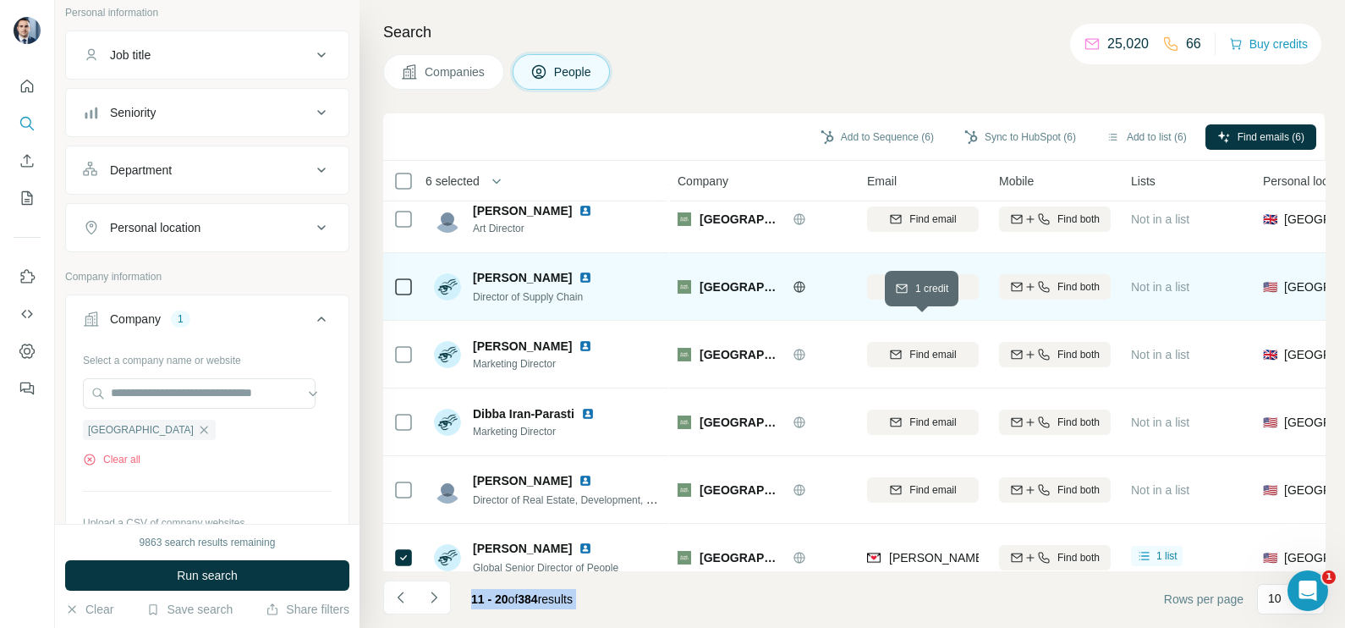
scroll to position [0, 0]
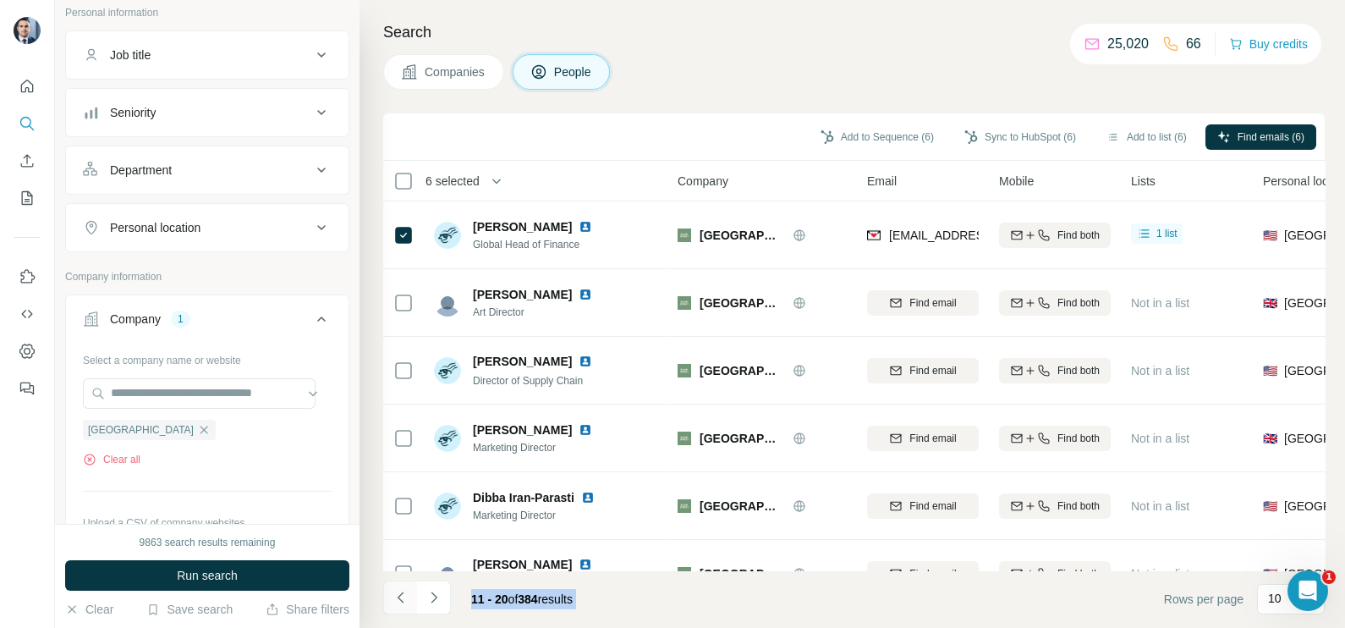
click at [401, 601] on icon "Navigate to previous page" at bounding box center [400, 596] width 6 height 11
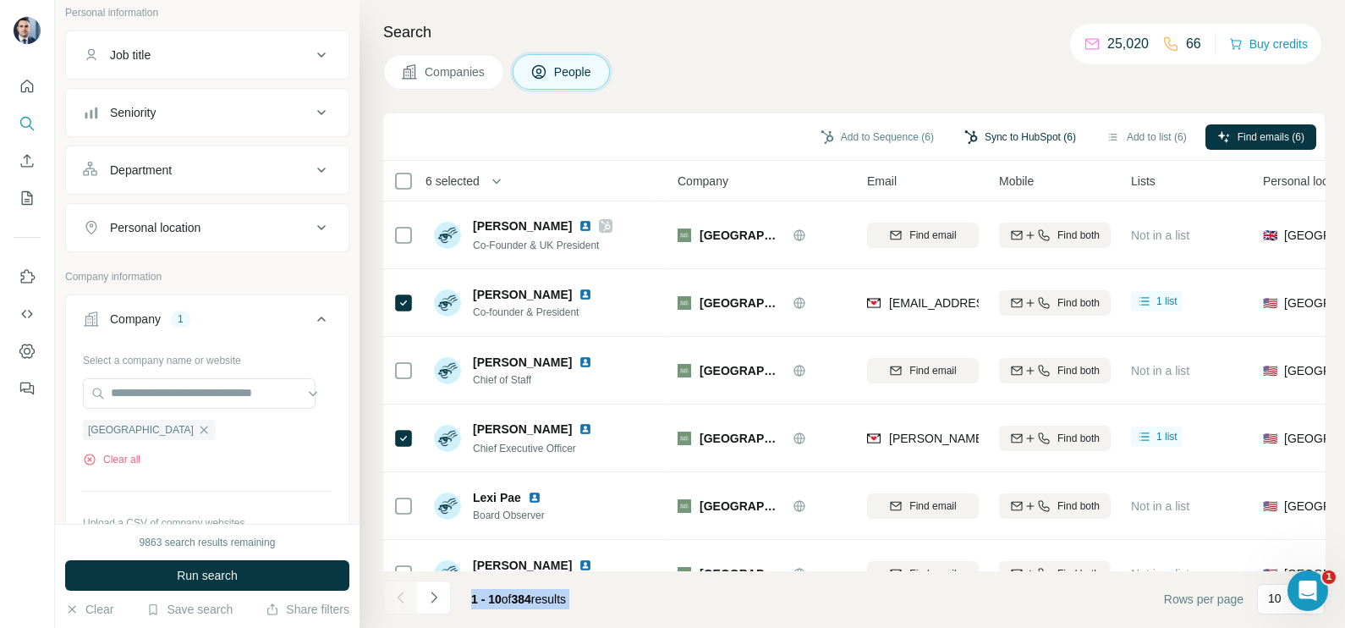
click at [1010, 141] on button "Sync to HubSpot (6)" at bounding box center [1019, 136] width 135 height 25
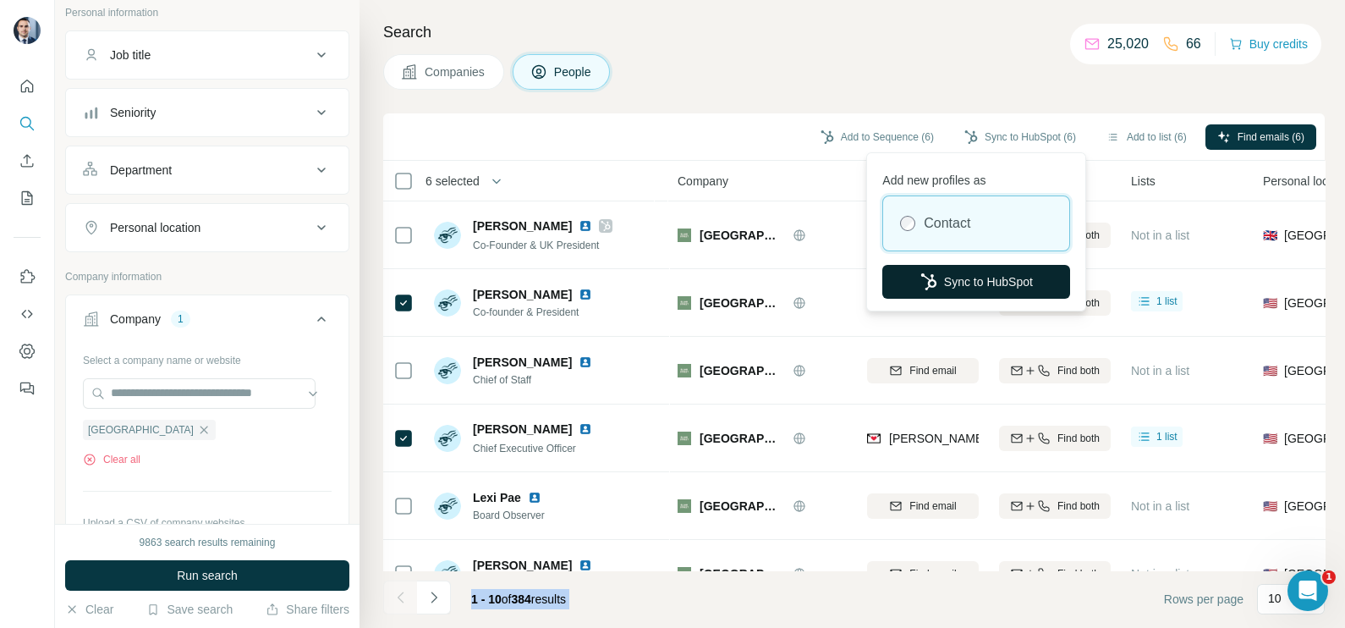
click at [989, 272] on button "Sync to HubSpot" at bounding box center [976, 282] width 188 height 34
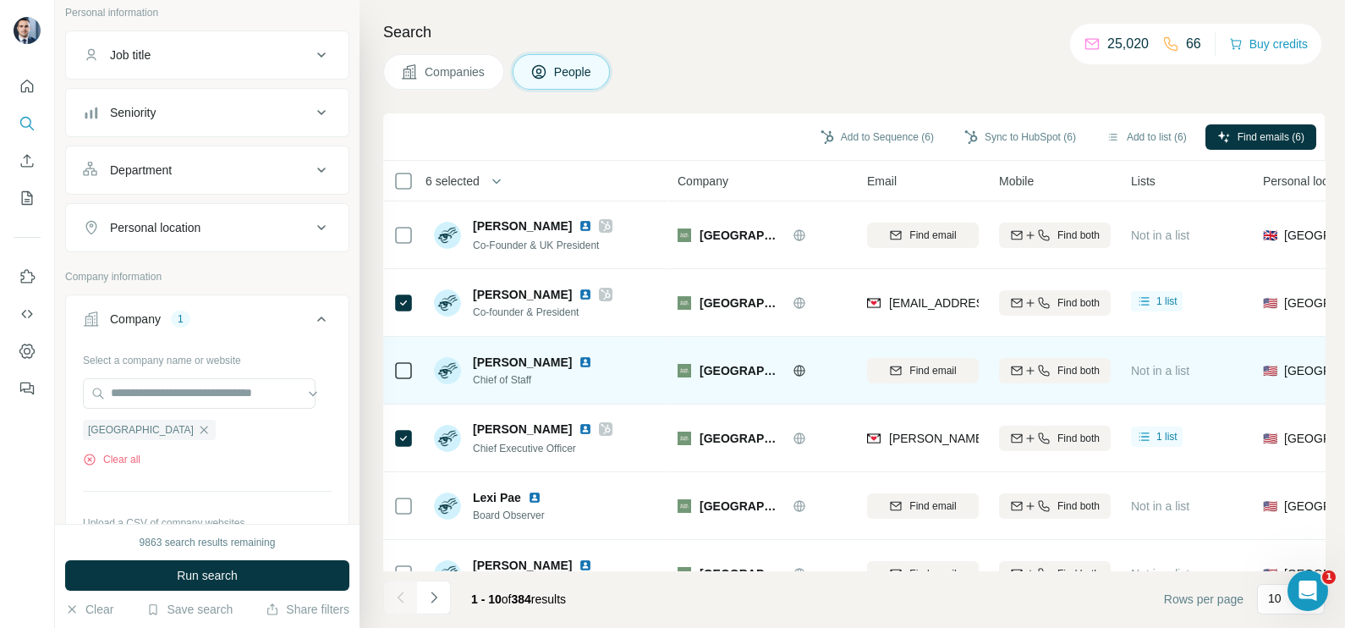
click at [922, 343] on td "Find email" at bounding box center [923, 371] width 132 height 68
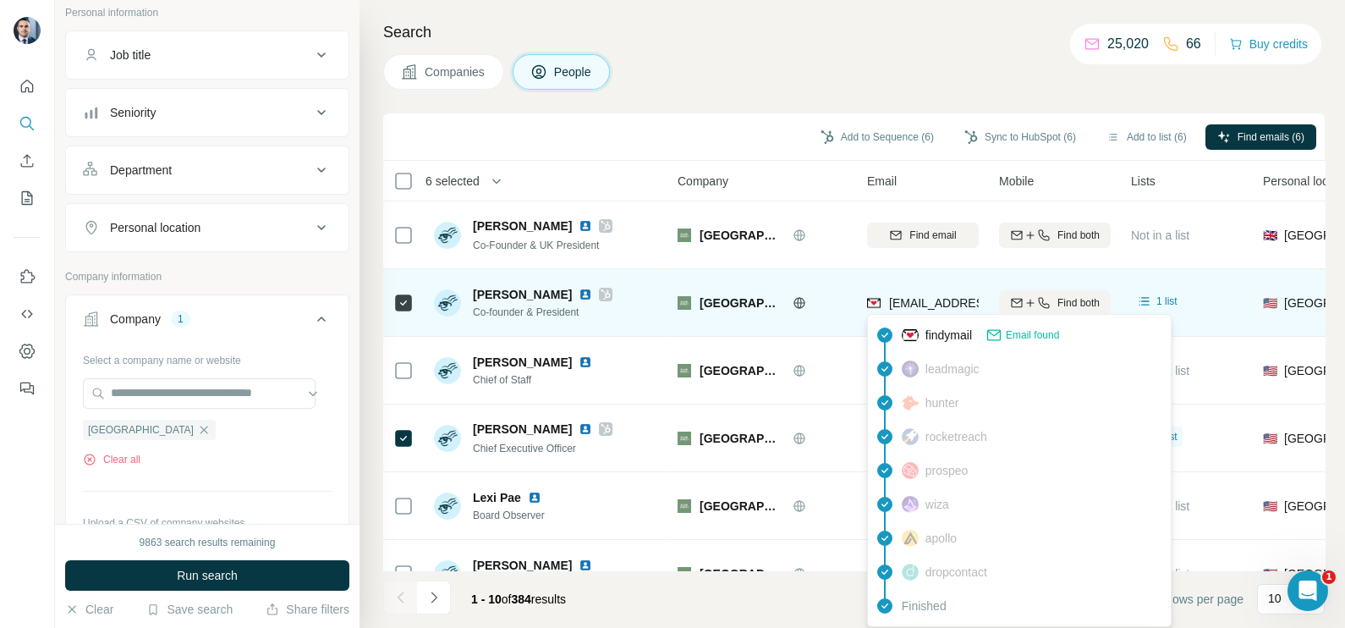
click at [936, 313] on div "[EMAIL_ADDRESS][DOMAIN_NAME]" at bounding box center [971, 304] width 209 height 20
click at [915, 303] on span "[EMAIL_ADDRESS][DOMAIN_NAME]" at bounding box center [989, 303] width 200 height 14
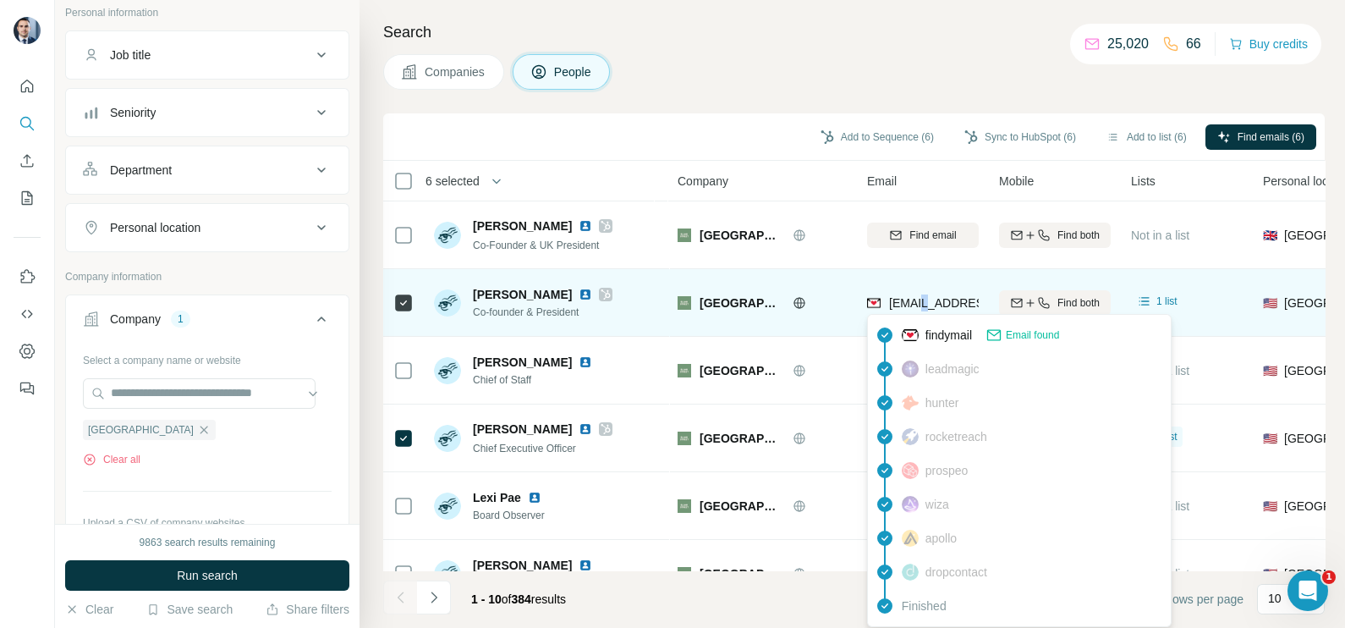
click at [915, 303] on span "[EMAIL_ADDRESS][DOMAIN_NAME]" at bounding box center [989, 303] width 200 height 14
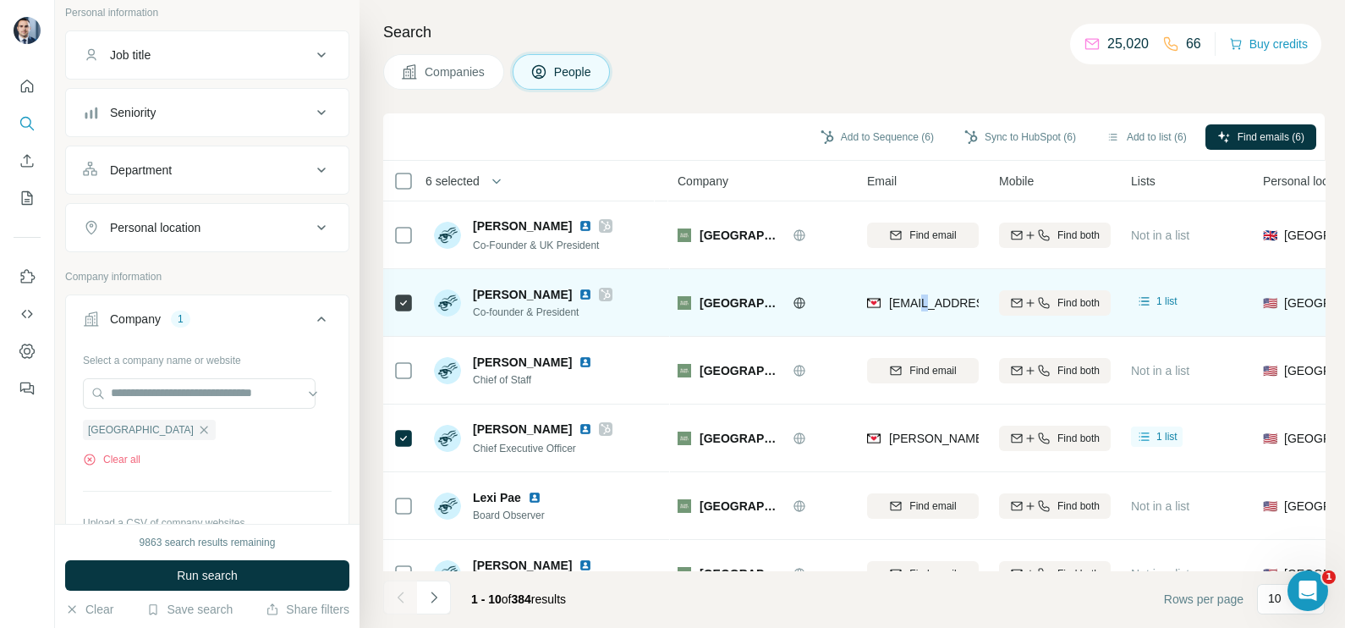
click at [915, 303] on span "[EMAIL_ADDRESS][DOMAIN_NAME]" at bounding box center [989, 303] width 200 height 14
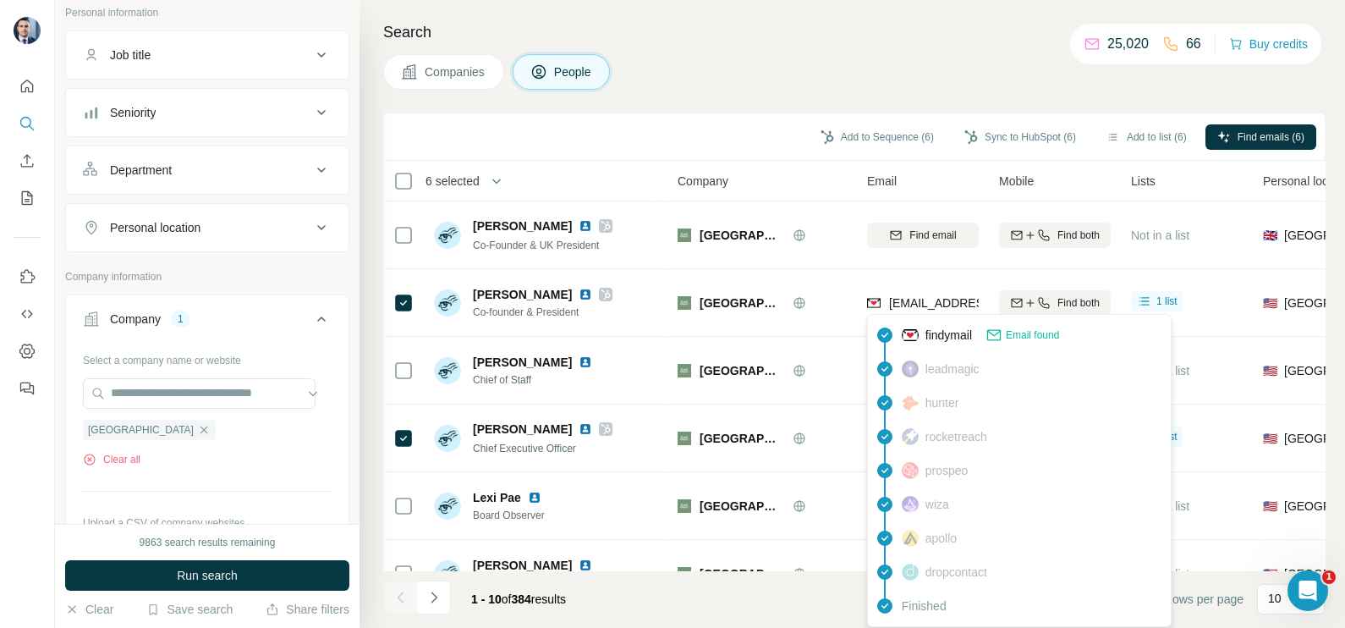
click at [824, 178] on div "Company" at bounding box center [762, 180] width 169 height 19
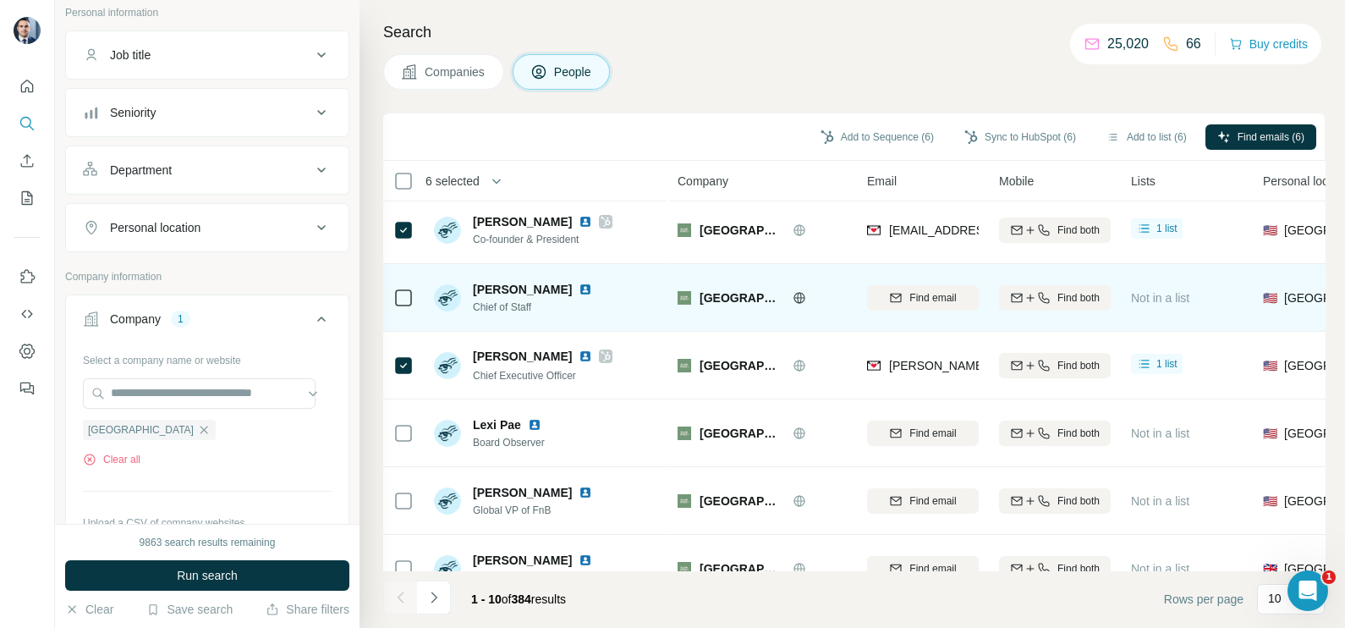
scroll to position [105, 0]
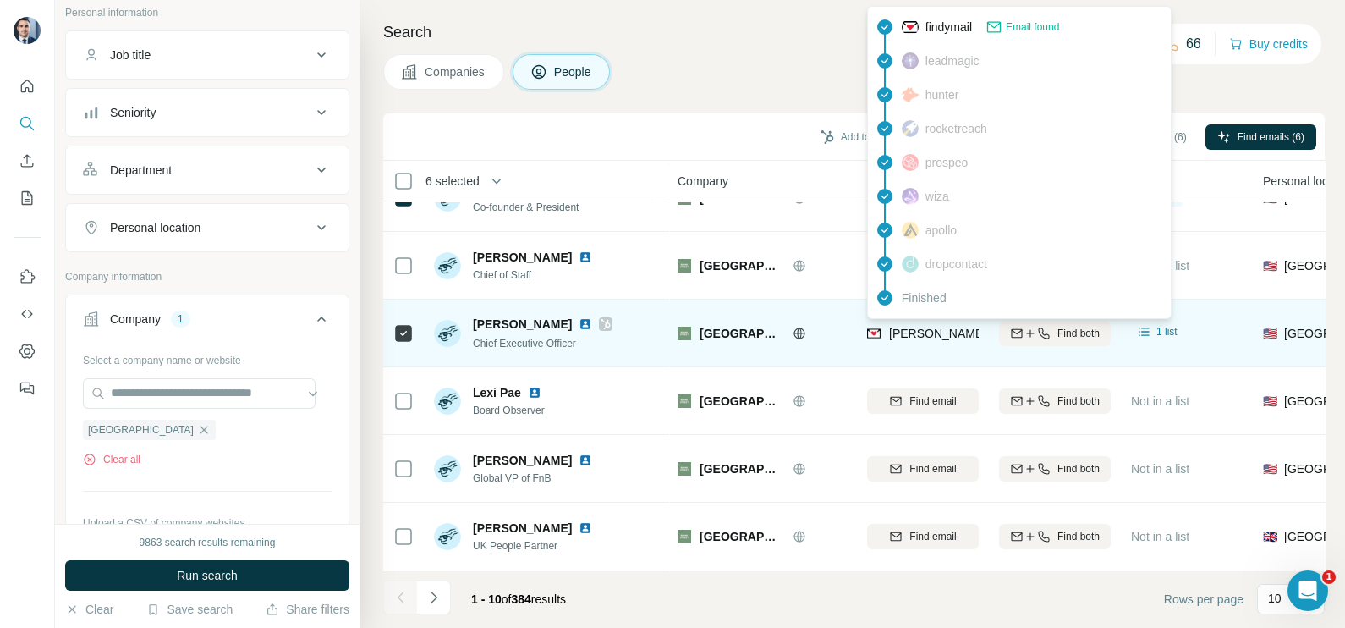
click at [941, 338] on span "[PERSON_NAME][EMAIL_ADDRESS][DOMAIN_NAME]" at bounding box center [1031, 333] width 284 height 17
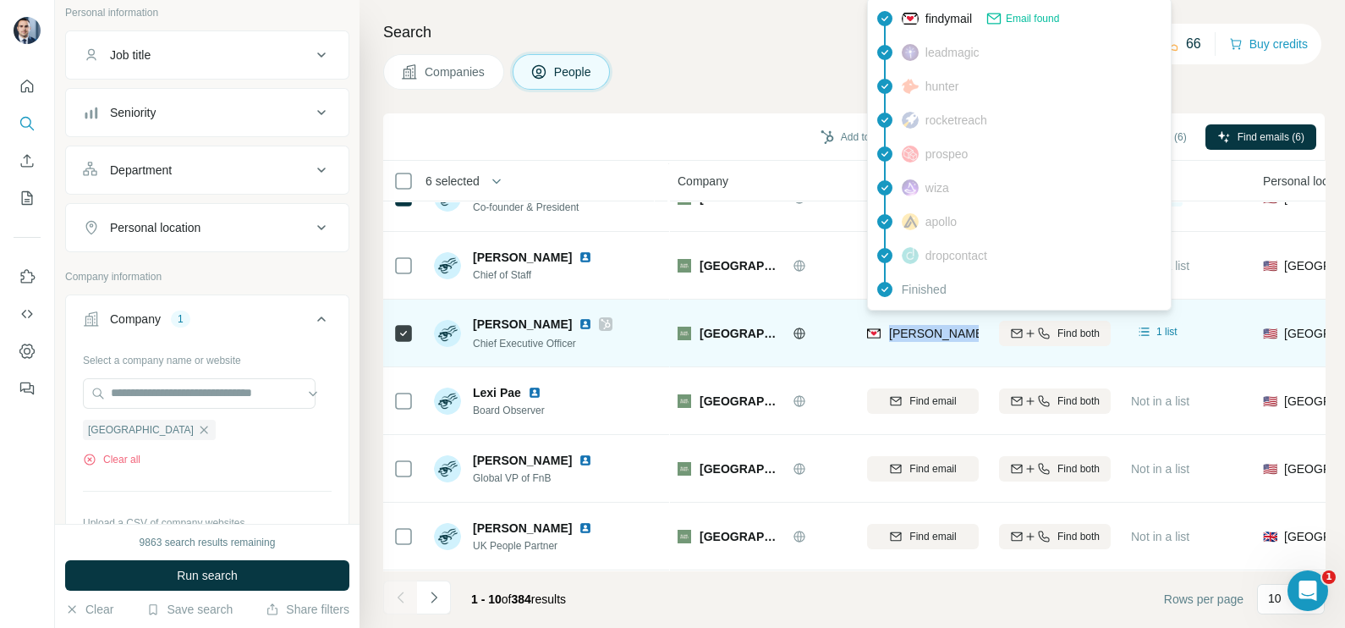
click at [941, 338] on span "[PERSON_NAME][EMAIL_ADDRESS][DOMAIN_NAME]" at bounding box center [1031, 333] width 284 height 17
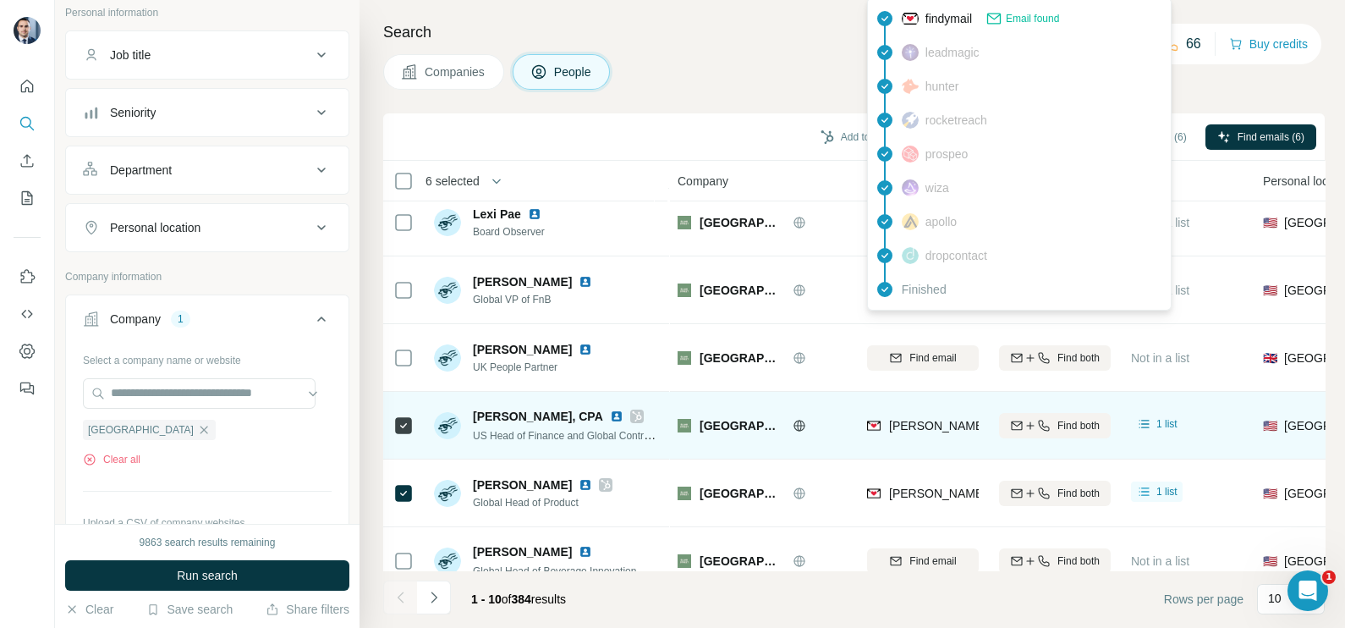
scroll to position [317, 0]
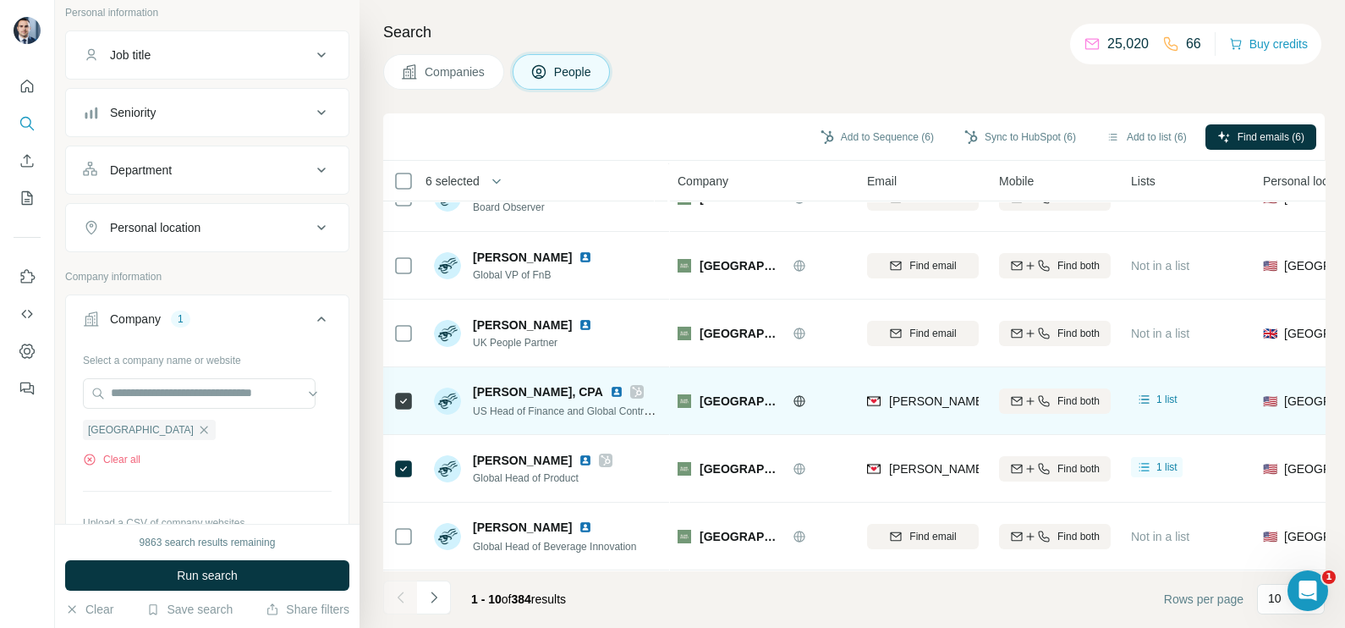
click at [913, 412] on div "[PERSON_NAME][EMAIL_ADDRESS][DOMAIN_NAME]" at bounding box center [923, 400] width 112 height 47
click at [913, 402] on div "[PERSON_NAME][EMAIL_ADDRESS][DOMAIN_NAME]" at bounding box center [923, 400] width 112 height 47
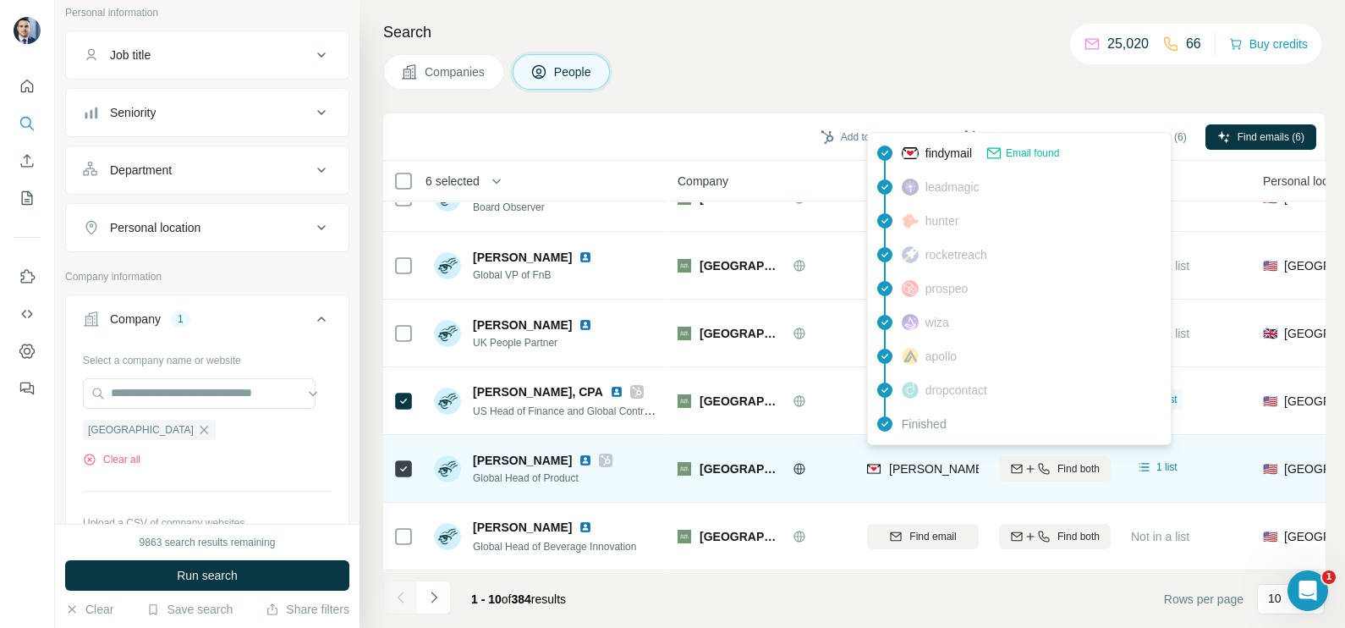
click at [926, 462] on span "[PERSON_NAME][EMAIL_ADDRESS][DOMAIN_NAME]" at bounding box center [1038, 469] width 298 height 14
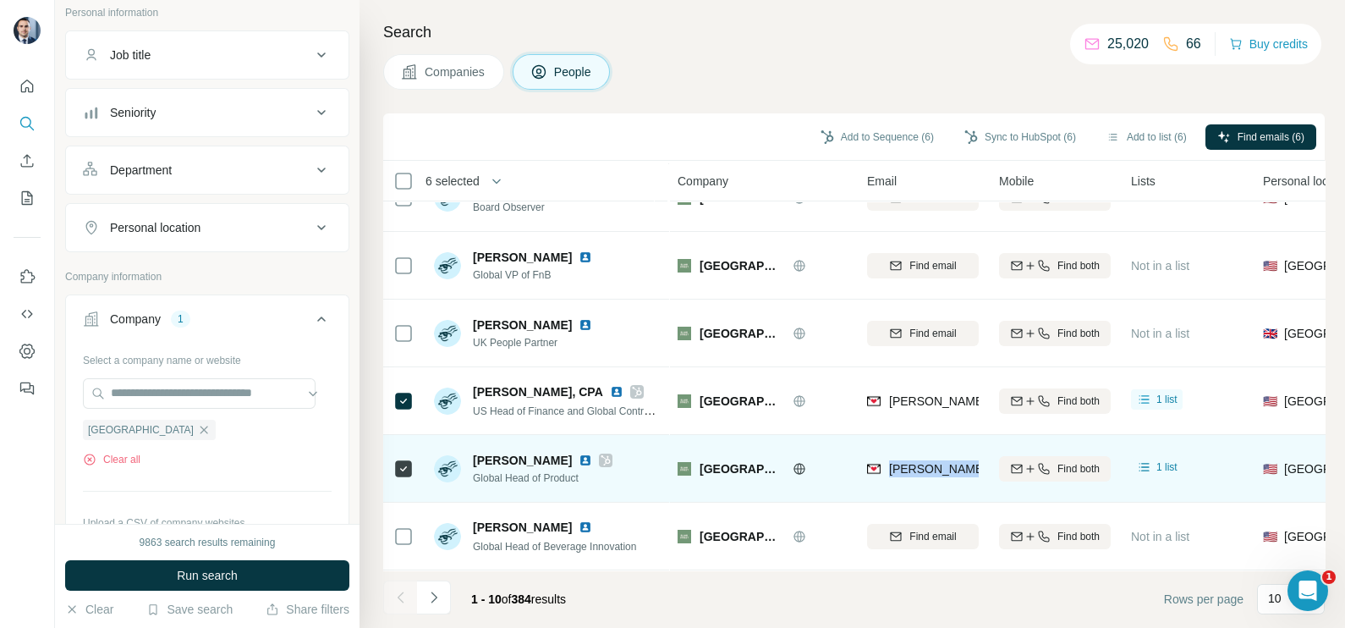
click at [926, 462] on span "[PERSON_NAME][EMAIL_ADDRESS][DOMAIN_NAME]" at bounding box center [1038, 469] width 298 height 14
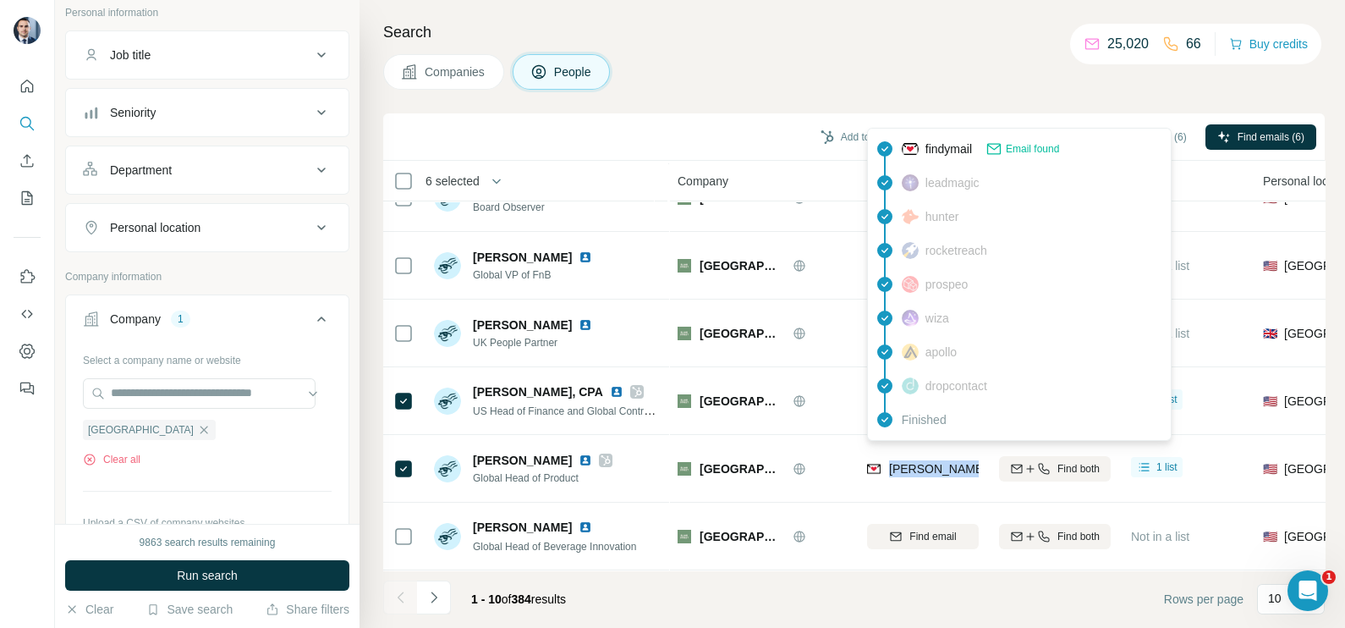
click at [442, 606] on button "Navigate to next page" at bounding box center [434, 597] width 34 height 34
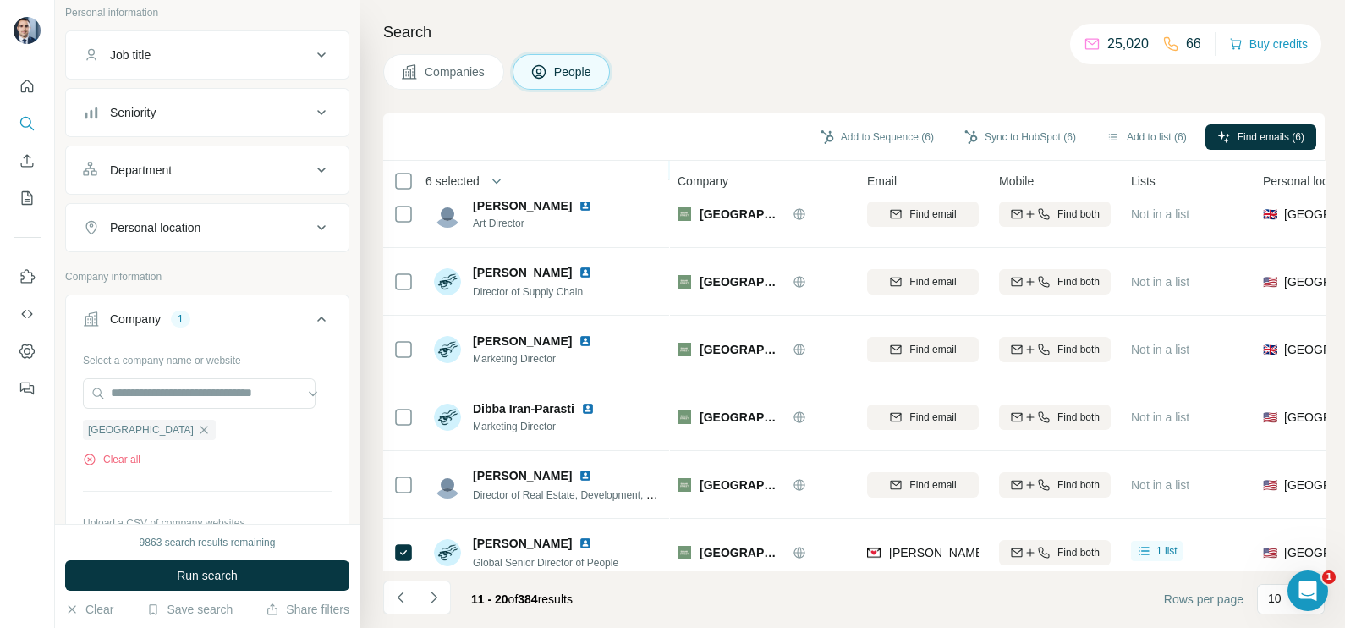
scroll to position [0, 0]
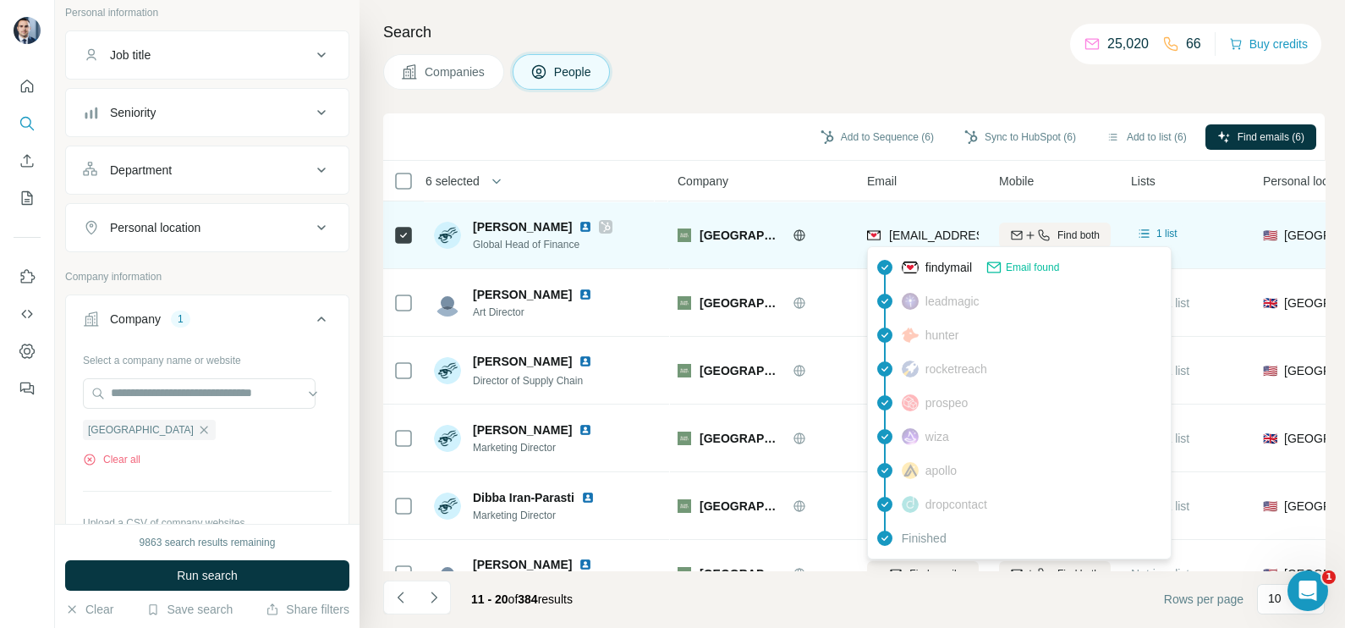
click at [909, 232] on span "[EMAIL_ADDRESS][DOMAIN_NAME]" at bounding box center [989, 235] width 200 height 14
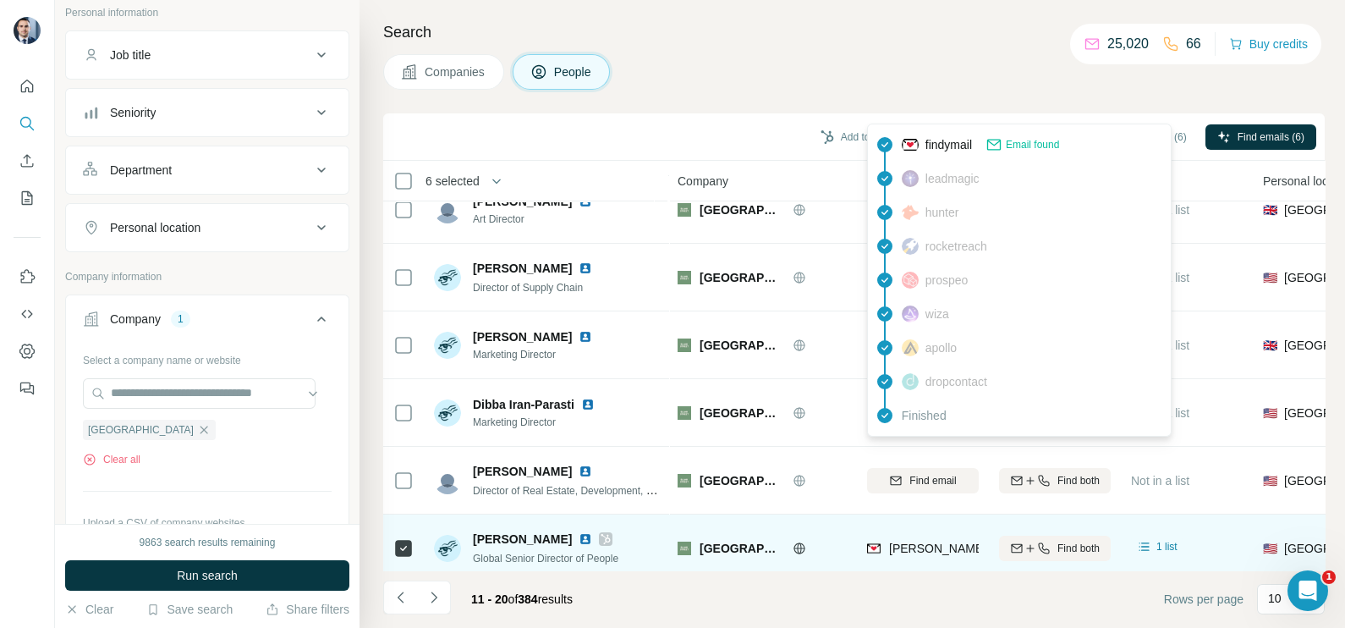
scroll to position [211, 0]
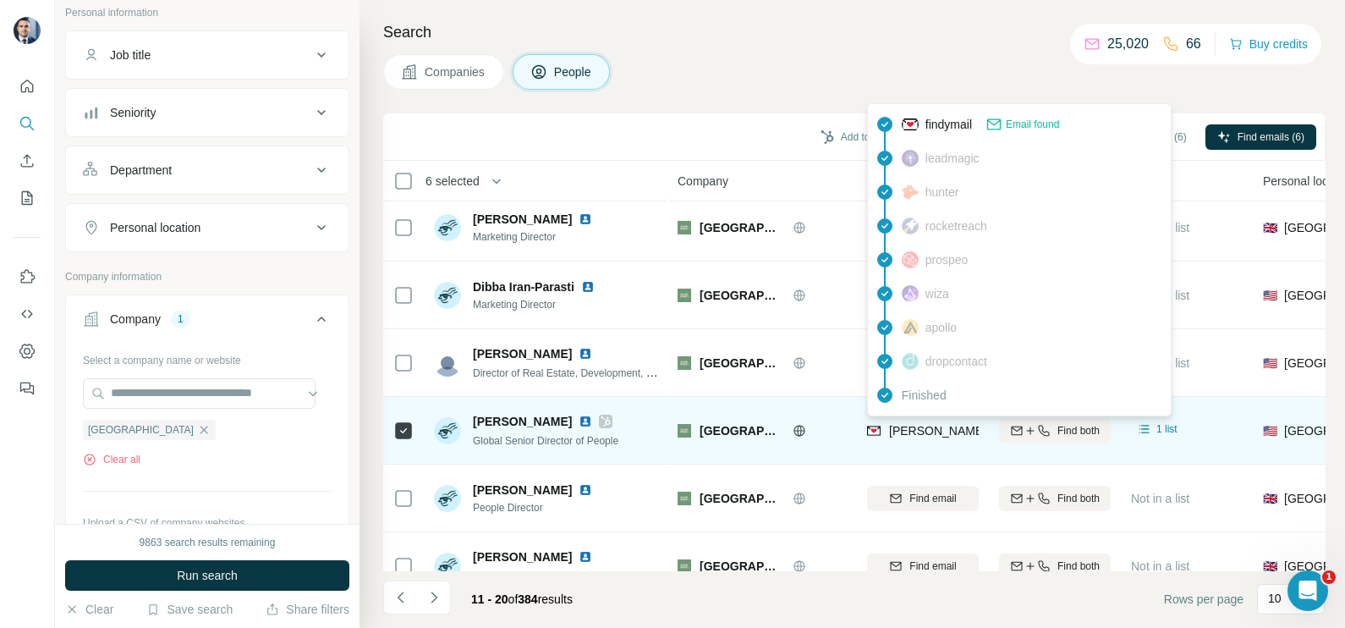
click at [907, 428] on span "[PERSON_NAME][EMAIL_ADDRESS][DOMAIN_NAME]" at bounding box center [1038, 431] width 298 height 14
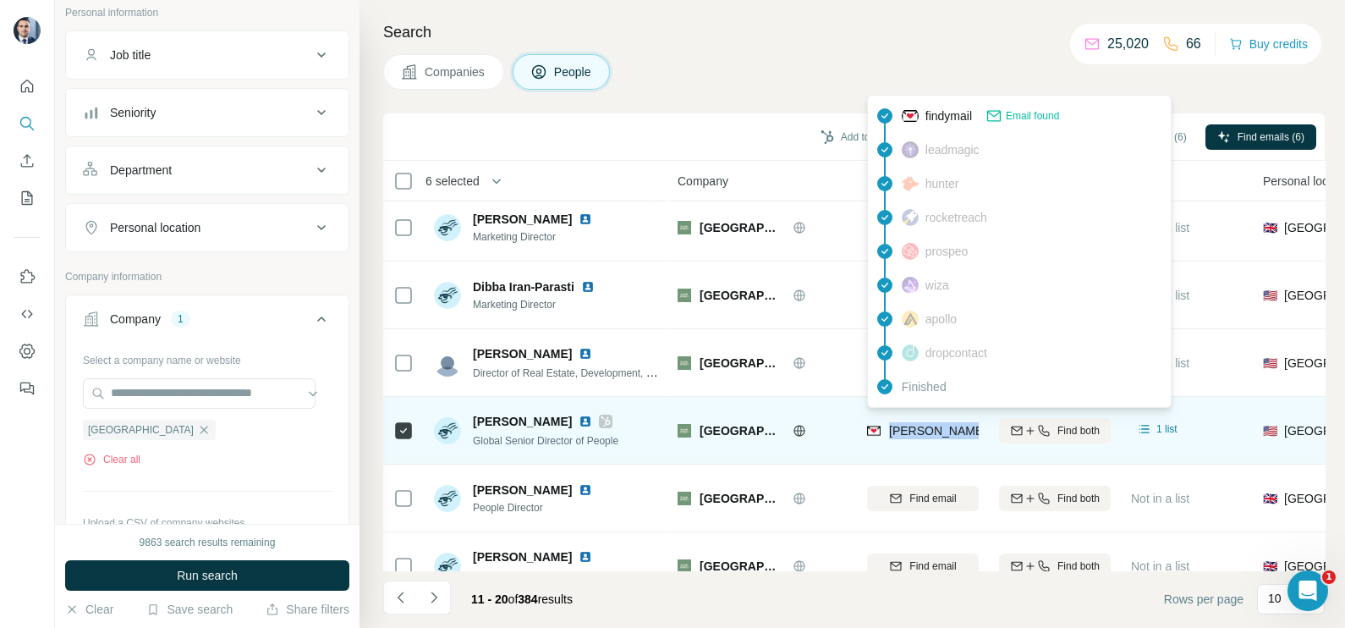
click at [907, 428] on span "[PERSON_NAME][EMAIL_ADDRESS][DOMAIN_NAME]" at bounding box center [1038, 431] width 298 height 14
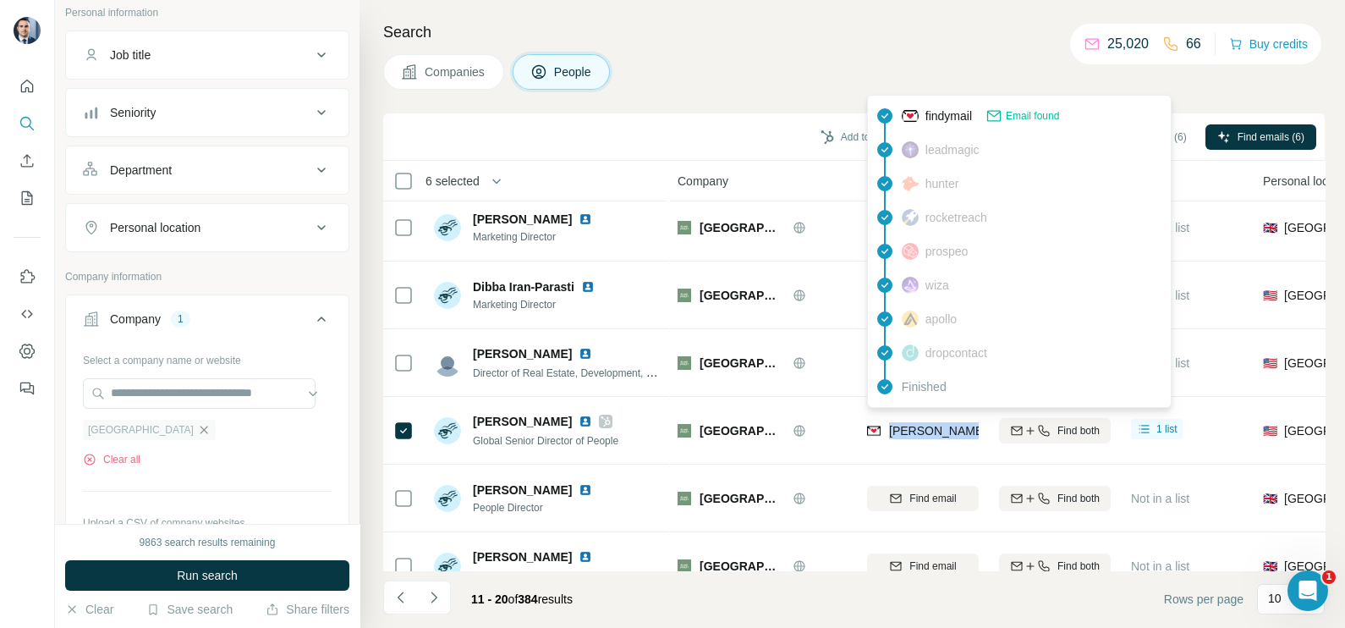
click at [197, 428] on icon "button" at bounding box center [204, 430] width 14 height 14
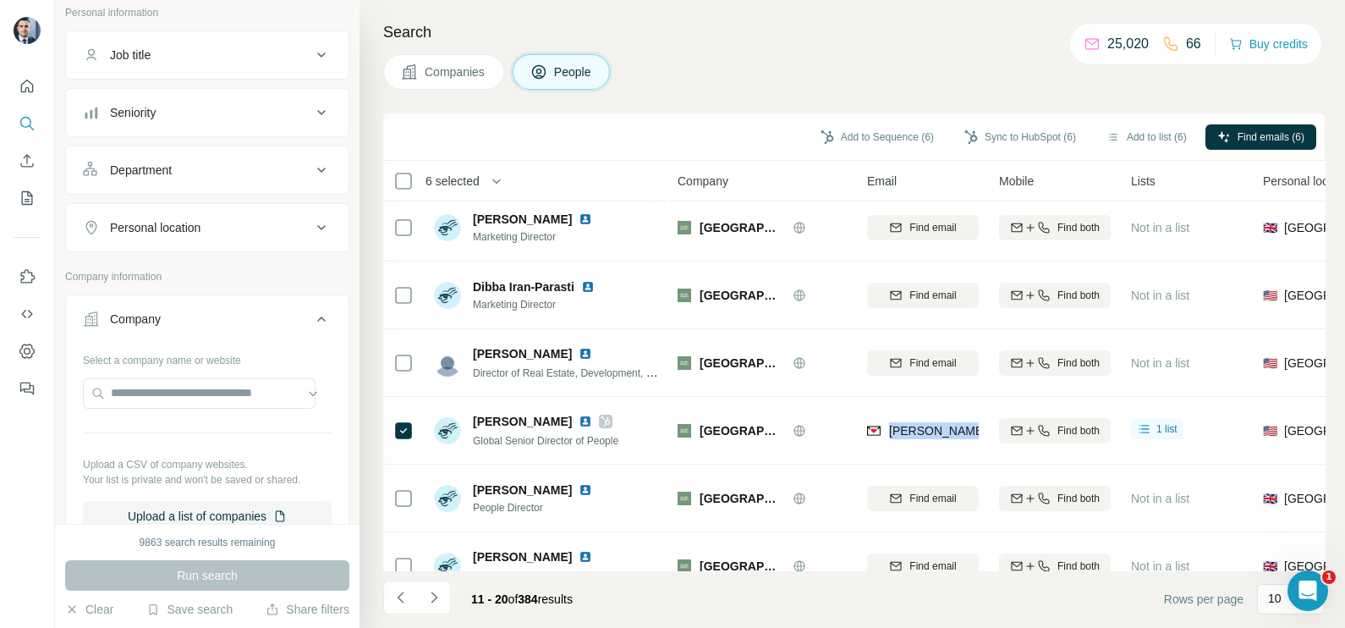
click at [465, 69] on span "Companies" at bounding box center [456, 71] width 62 height 17
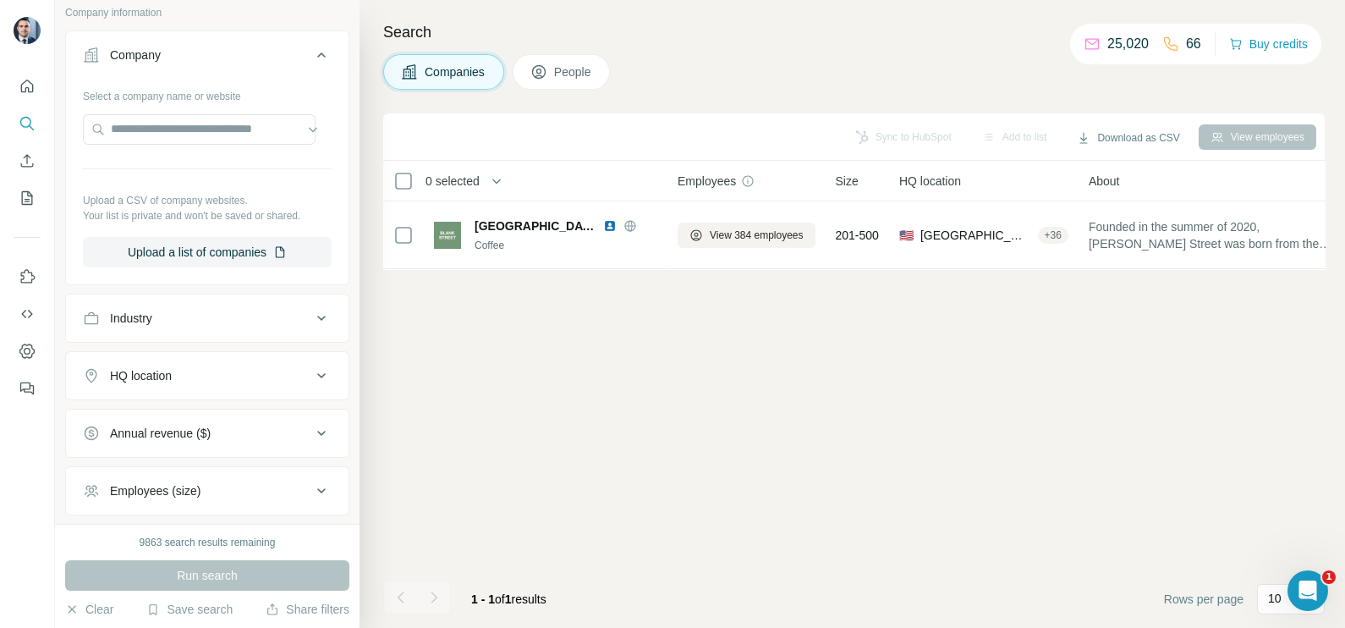
scroll to position [0, 0]
click at [167, 135] on input "text" at bounding box center [199, 129] width 233 height 30
paste input "**********"
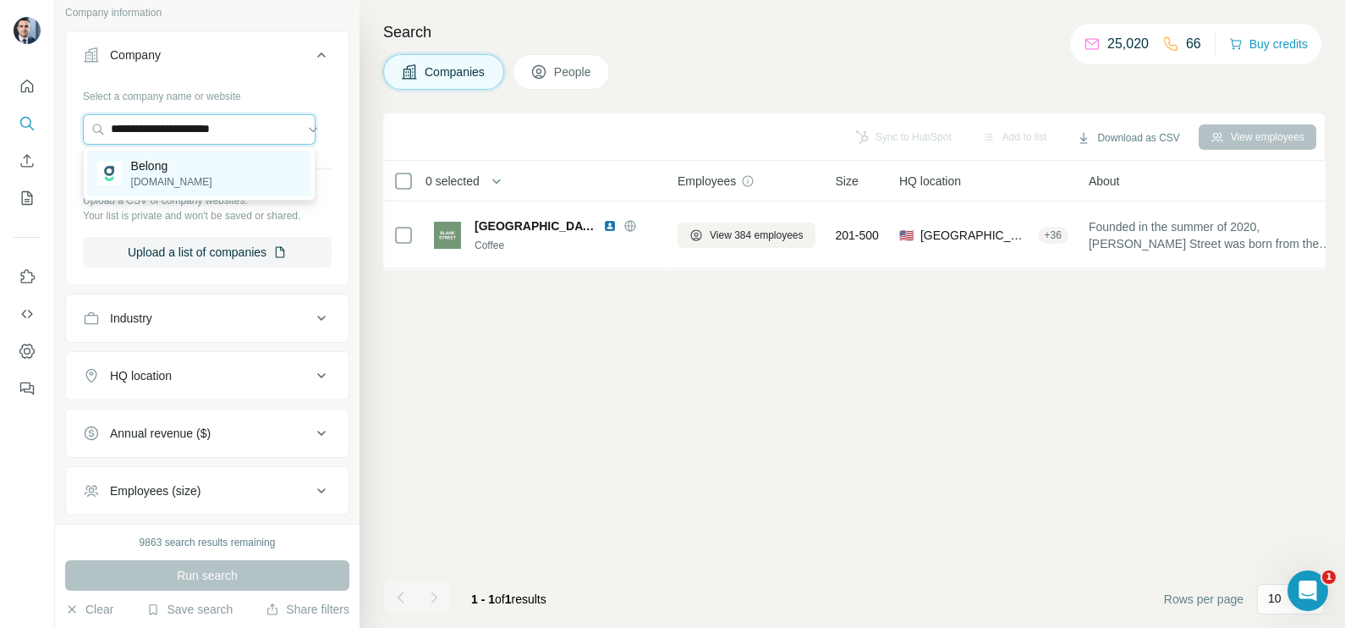
type input "**********"
click at [187, 178] on p "[DOMAIN_NAME]" at bounding box center [171, 181] width 81 height 15
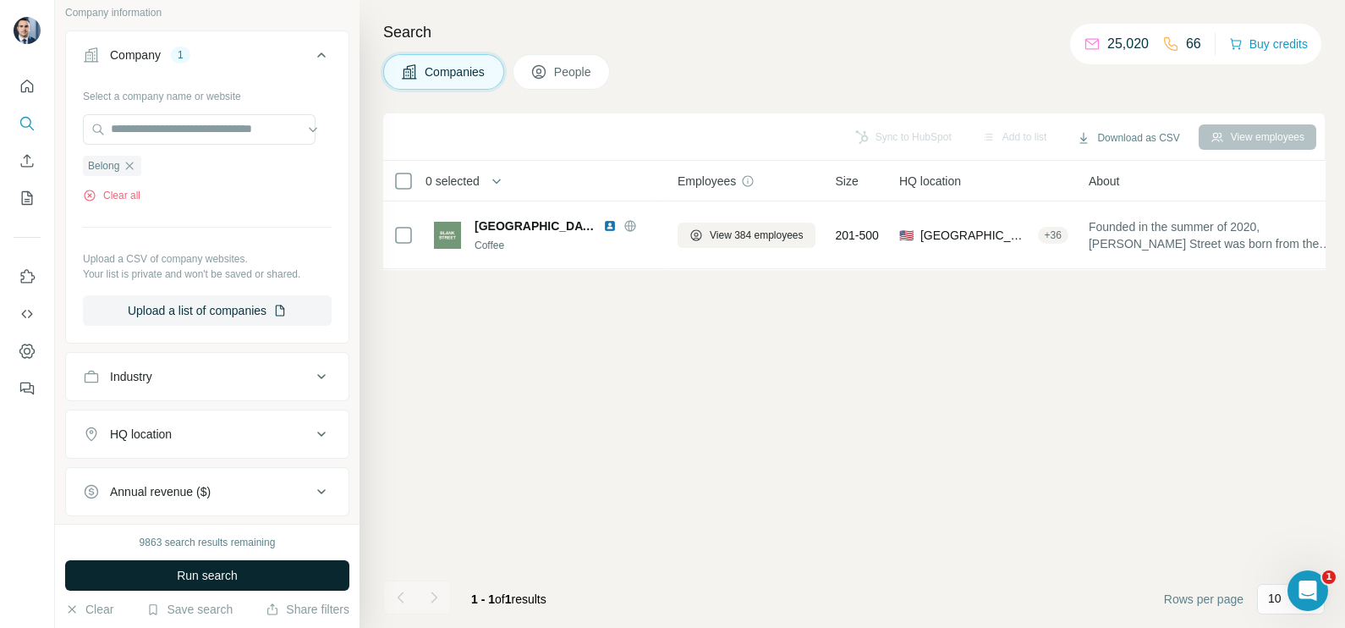
click at [204, 578] on span "Run search" at bounding box center [207, 575] width 61 height 17
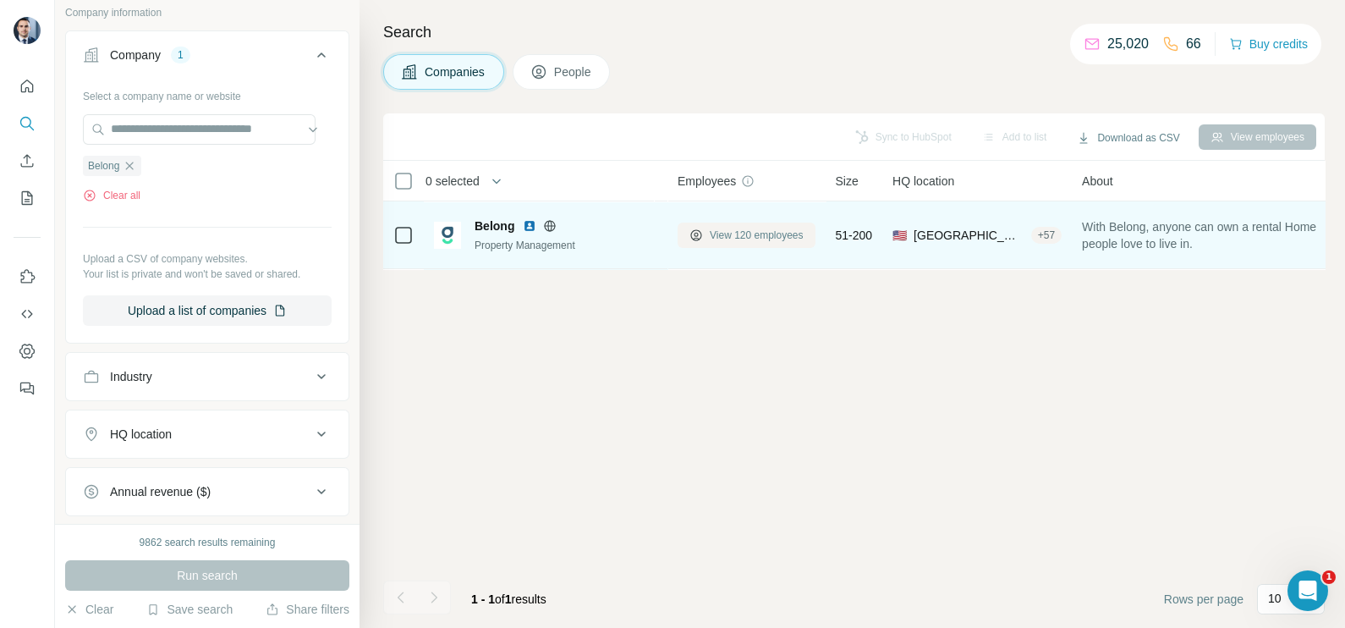
click at [749, 230] on span "View 120 employees" at bounding box center [757, 235] width 94 height 15
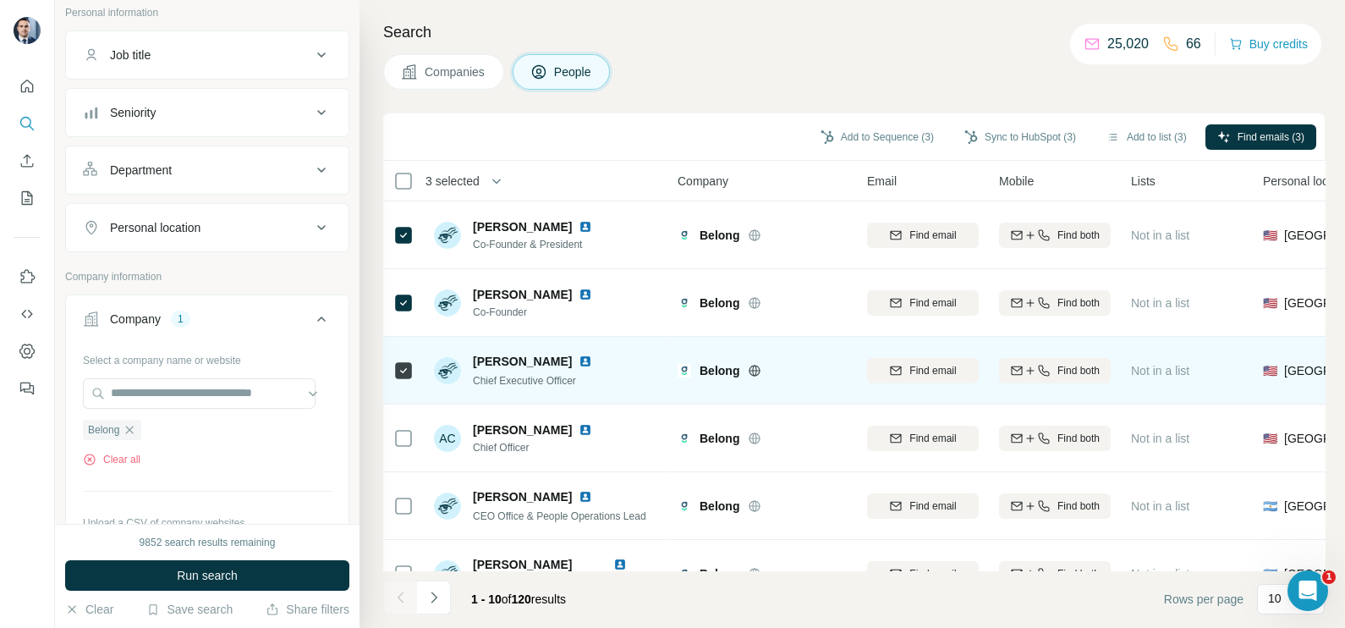
scroll to position [105, 0]
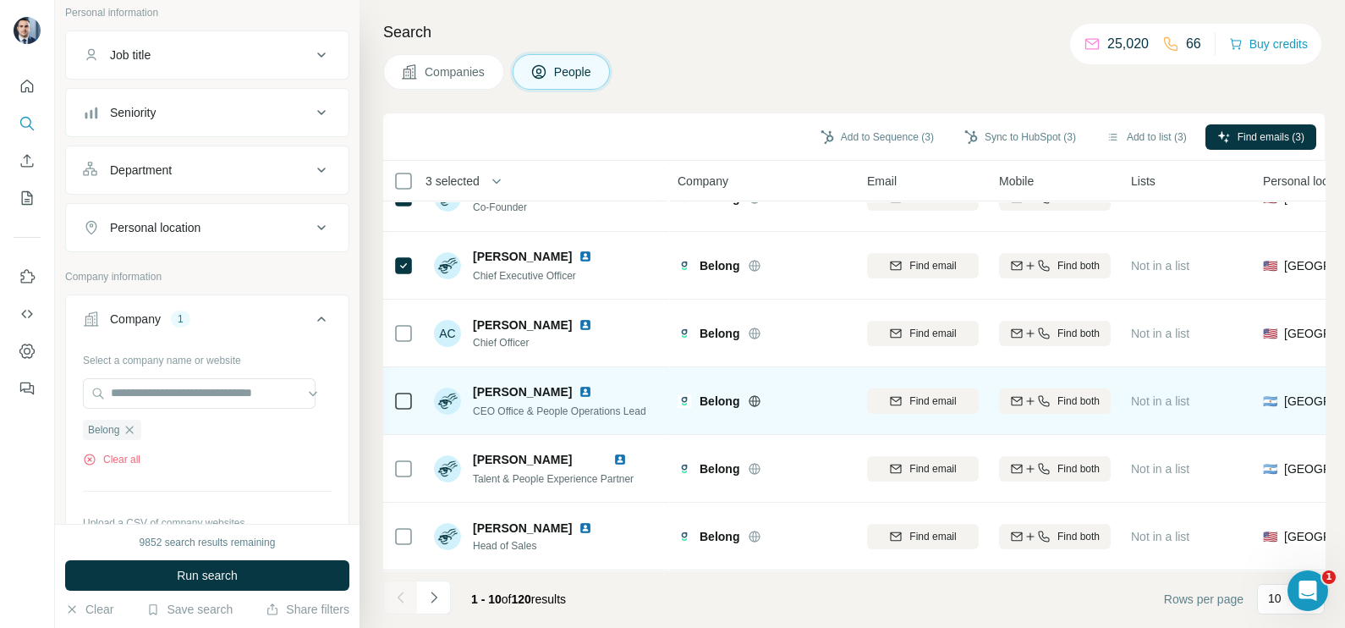
click at [415, 402] on td at bounding box center [403, 401] width 41 height 68
click at [399, 391] on icon at bounding box center [403, 401] width 20 height 20
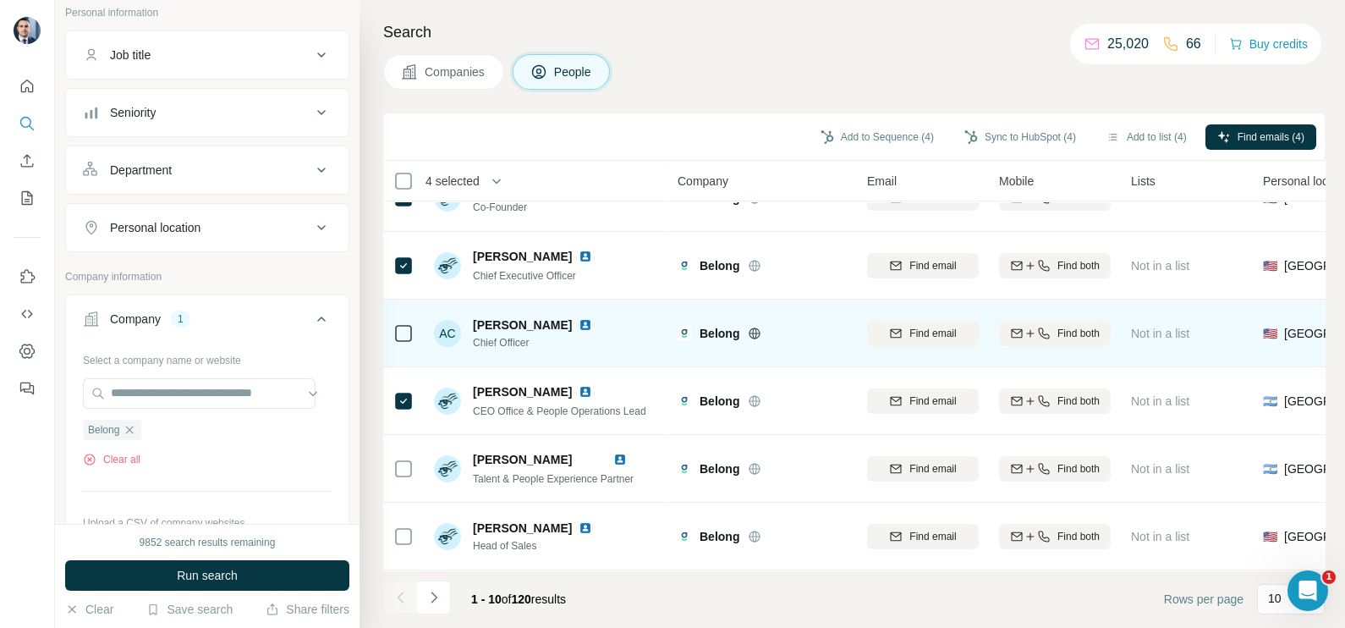
scroll to position [211, 0]
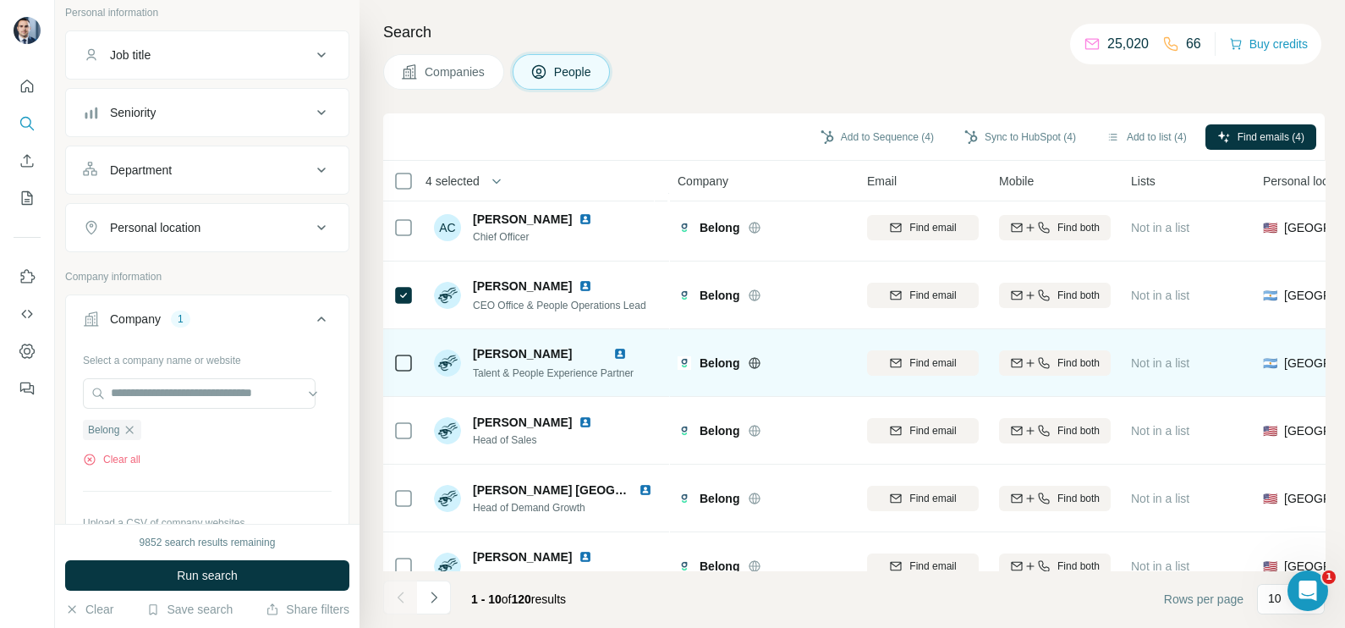
click at [393, 359] on icon at bounding box center [403, 363] width 20 height 20
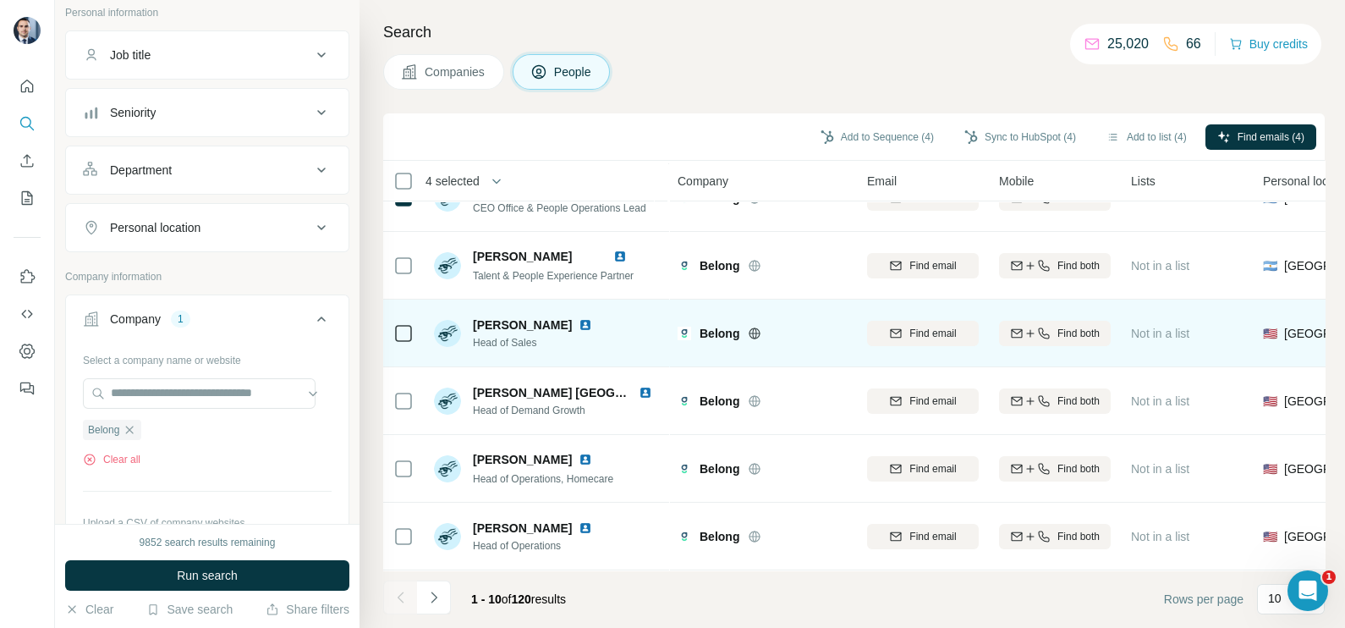
scroll to position [317, 0]
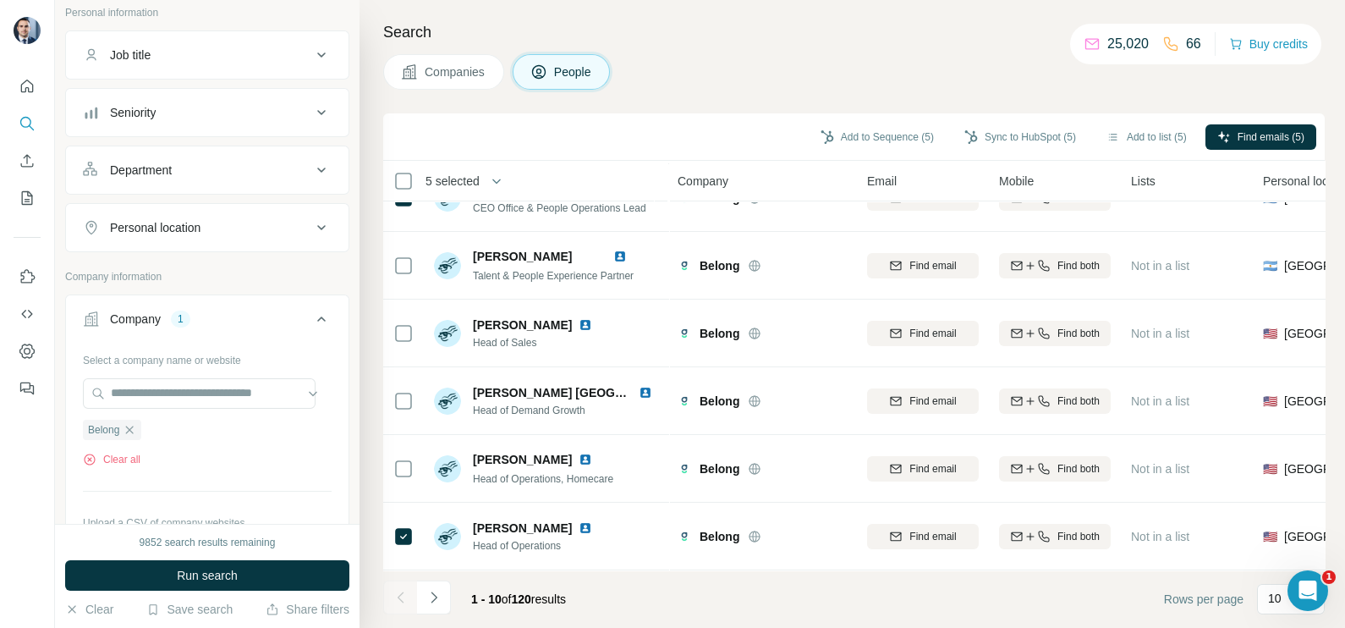
click at [427, 614] on li at bounding box center [434, 598] width 34 height 37
click at [431, 601] on icon "Navigate to next page" at bounding box center [434, 596] width 6 height 11
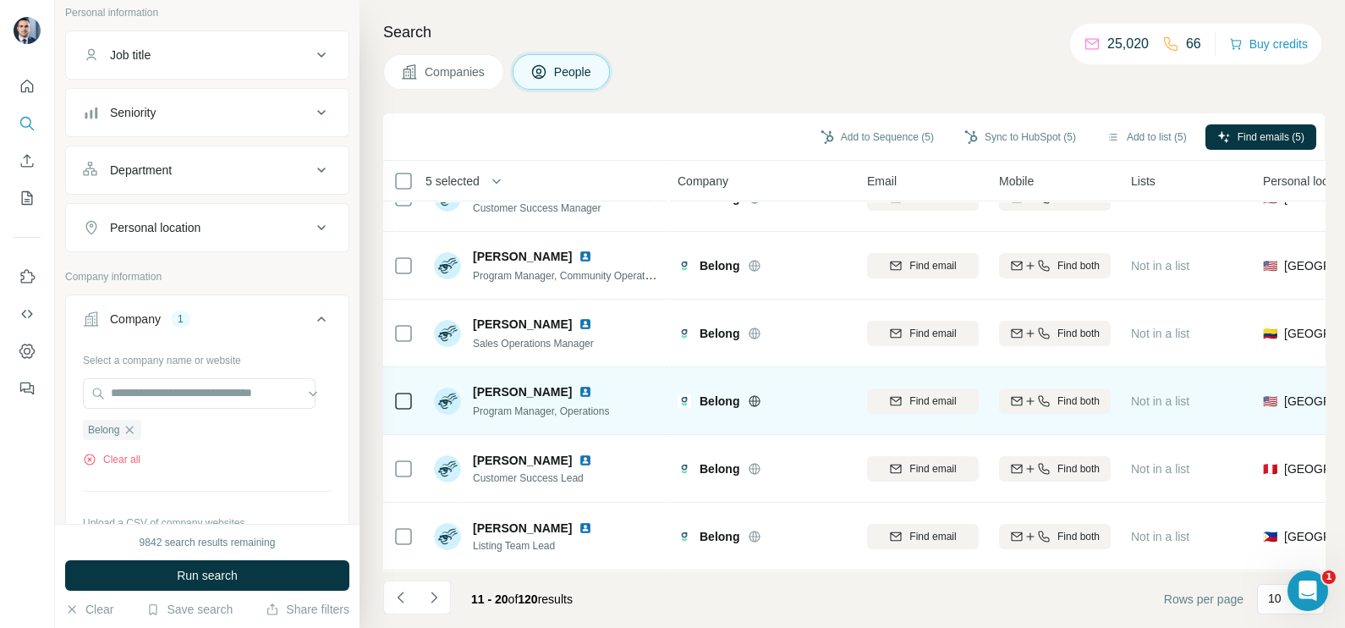
scroll to position [0, 0]
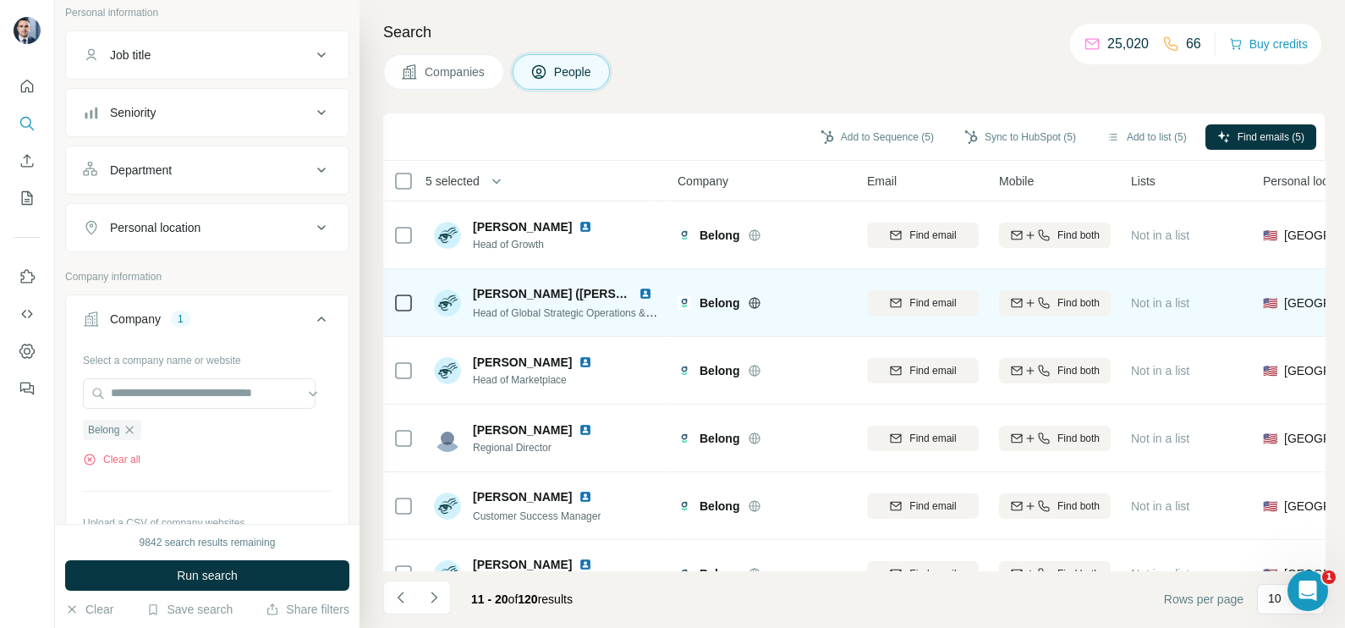
click at [419, 310] on td at bounding box center [403, 303] width 41 height 68
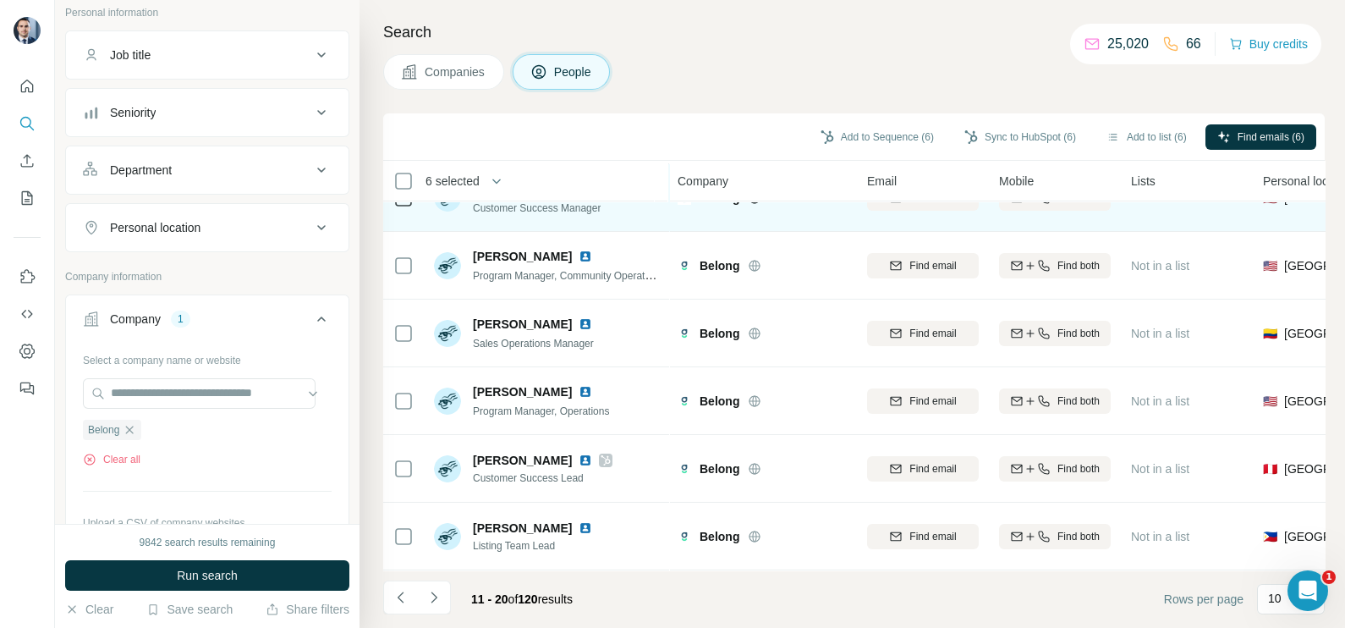
scroll to position [317, 0]
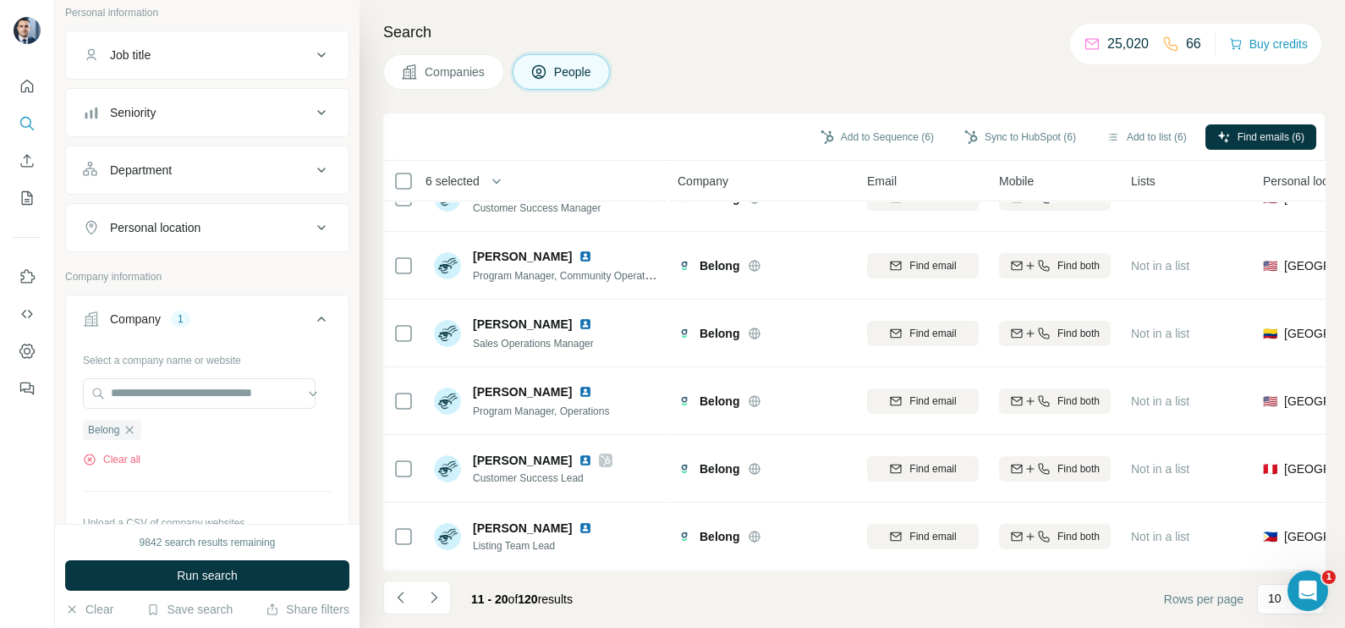
click at [448, 590] on button "Navigate to next page" at bounding box center [434, 597] width 34 height 34
click at [398, 601] on icon "Navigate to previous page" at bounding box center [400, 597] width 17 height 17
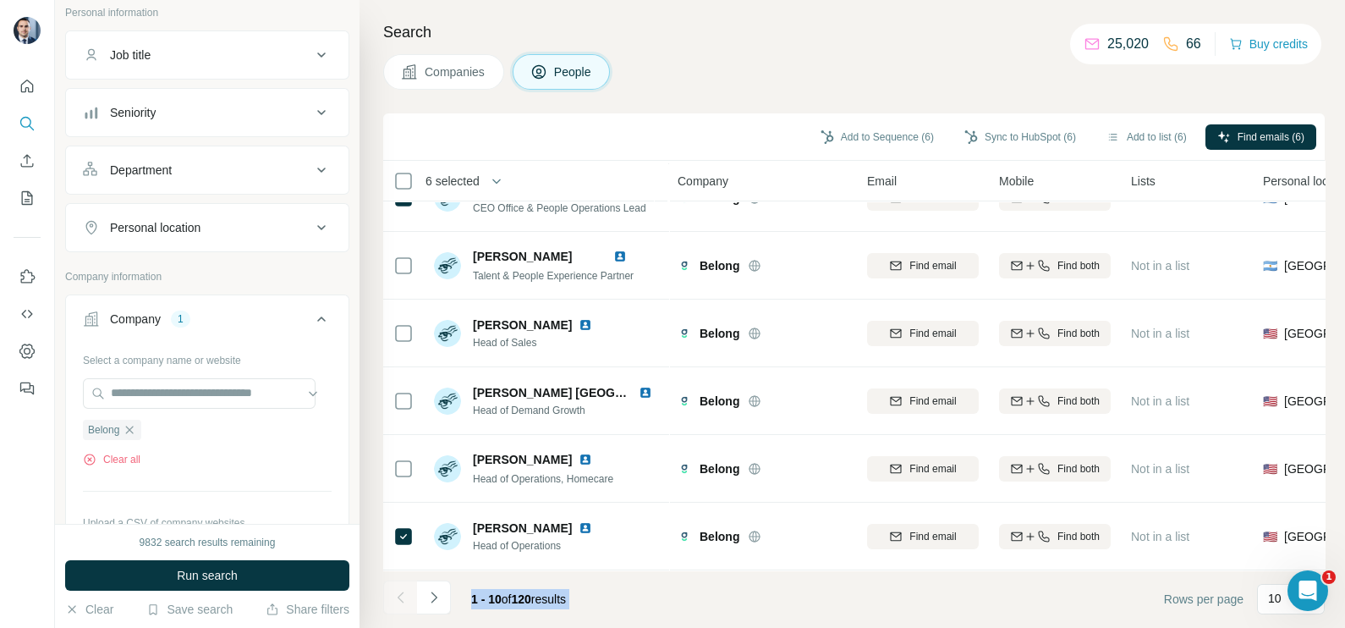
click at [398, 601] on div at bounding box center [400, 597] width 34 height 34
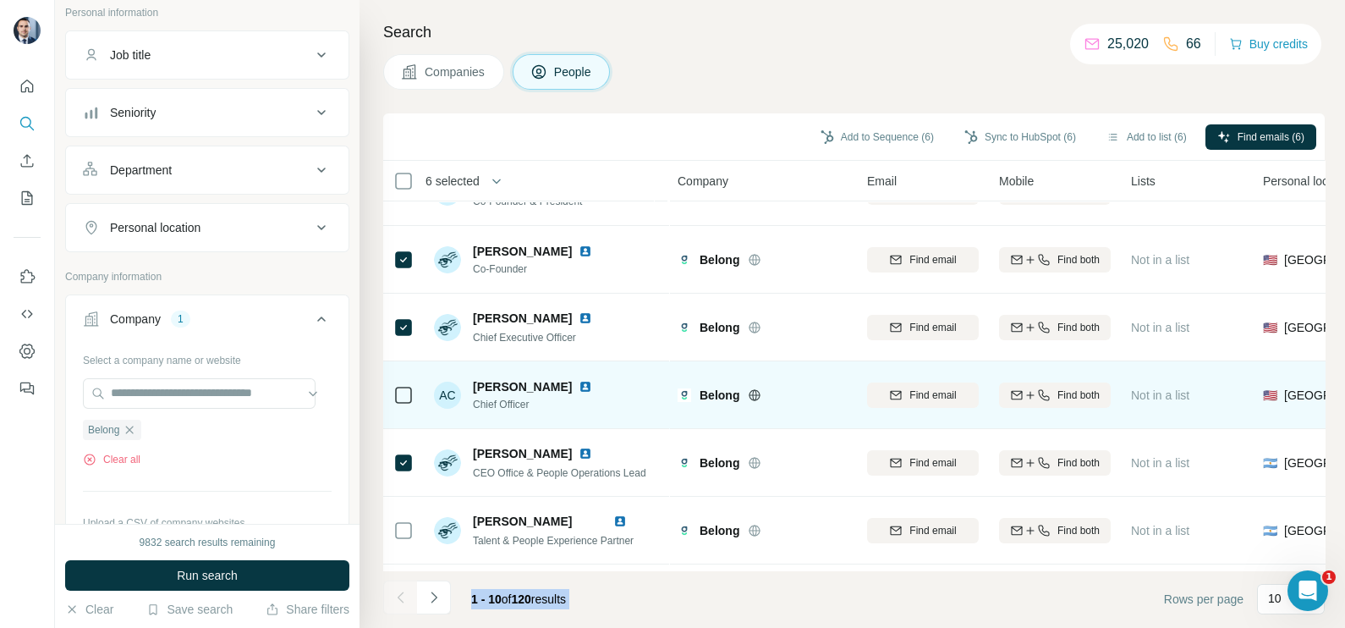
scroll to position [0, 0]
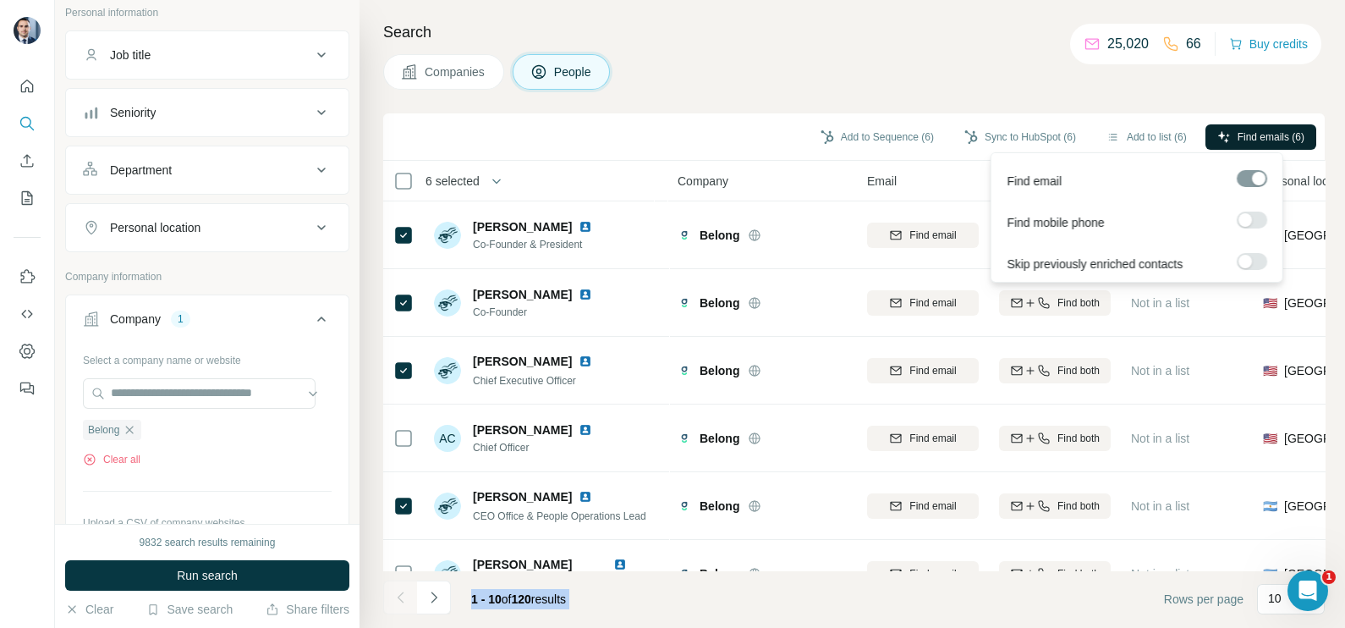
click at [1242, 132] on span "Find emails (6)" at bounding box center [1270, 136] width 67 height 15
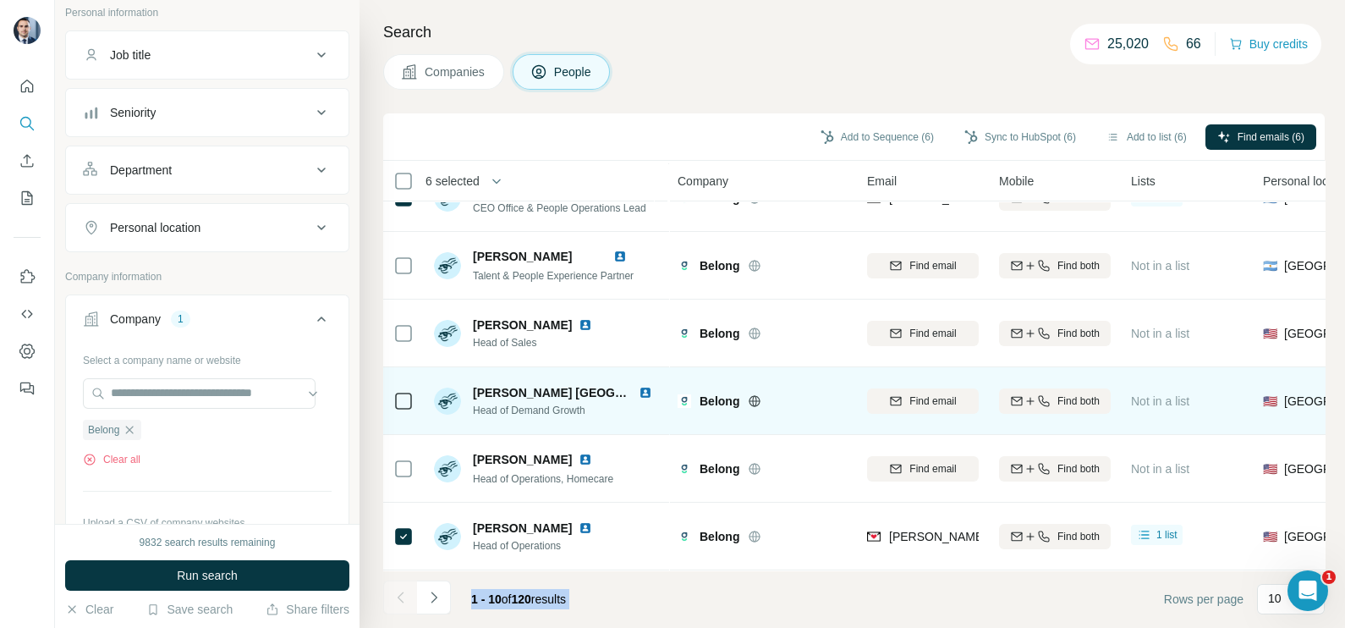
scroll to position [317, 0]
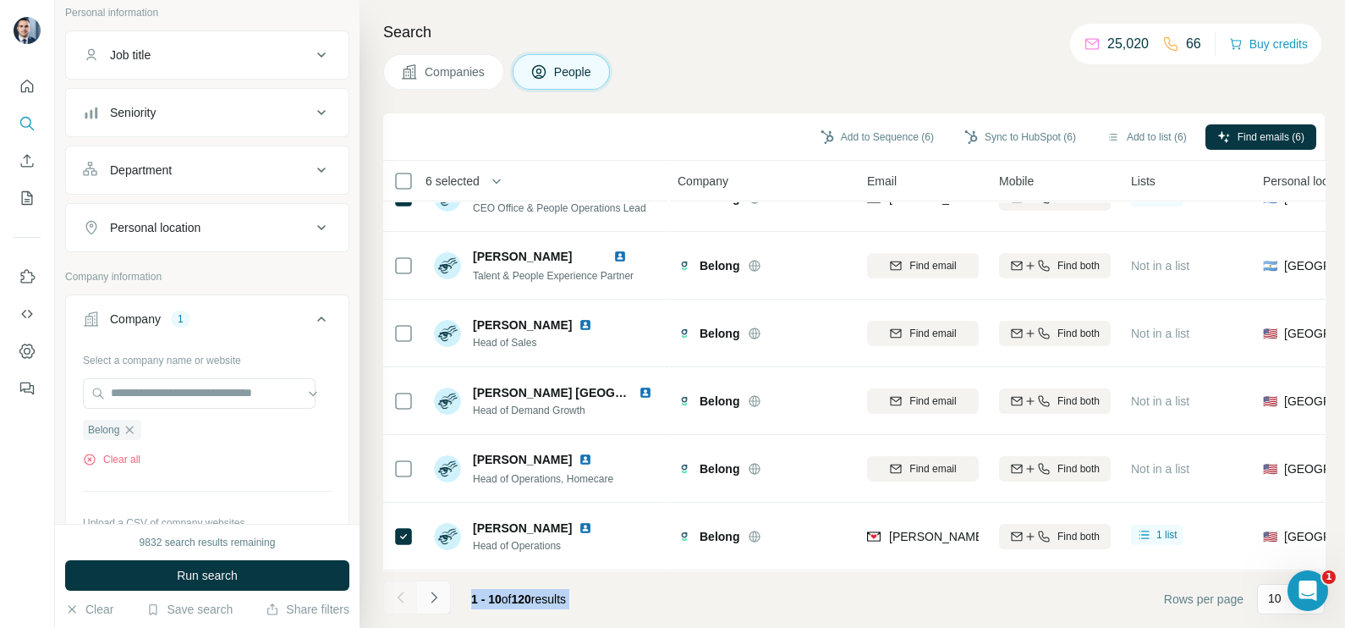
click at [436, 601] on icon "Navigate to next page" at bounding box center [433, 597] width 17 height 17
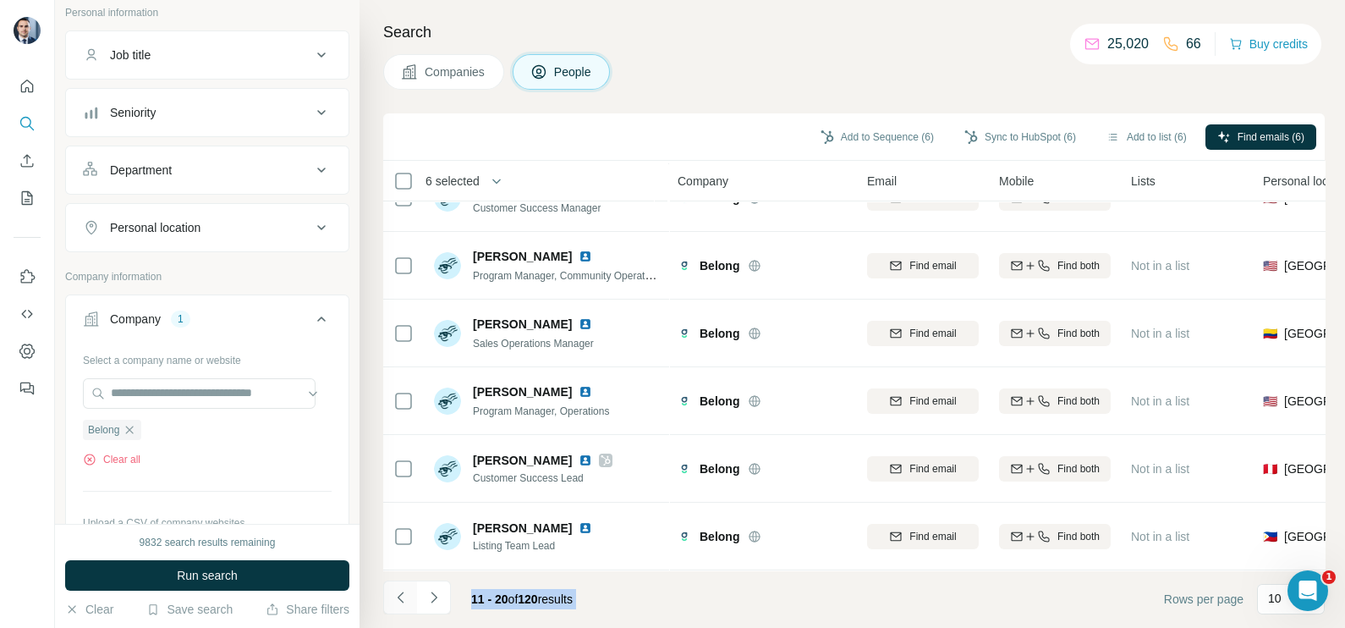
click at [403, 599] on icon "Navigate to previous page" at bounding box center [400, 597] width 17 height 17
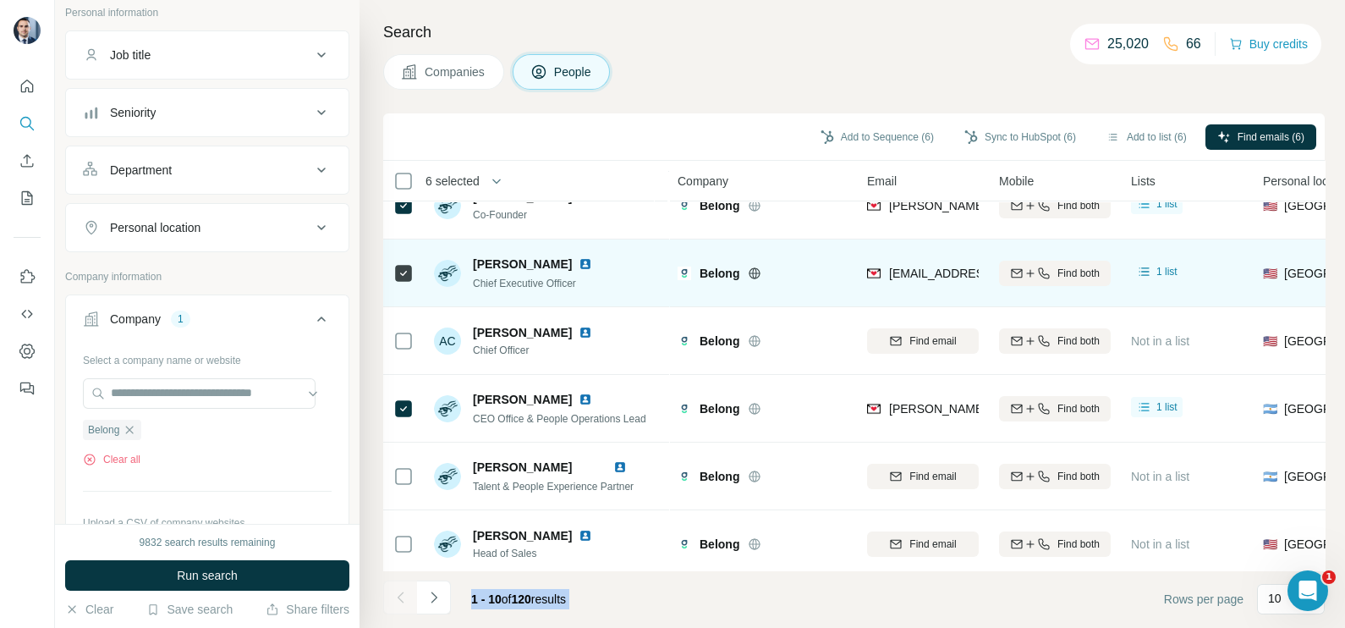
scroll to position [0, 0]
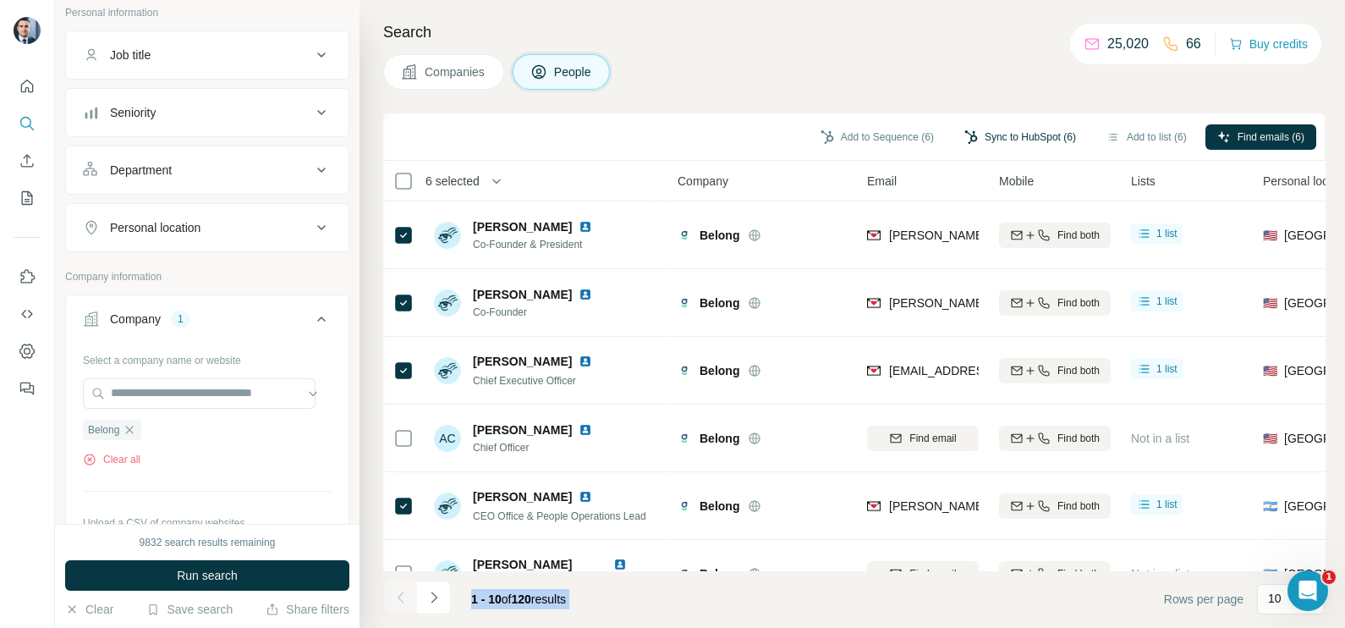
click at [1001, 135] on button "Sync to HubSpot (6)" at bounding box center [1019, 136] width 135 height 25
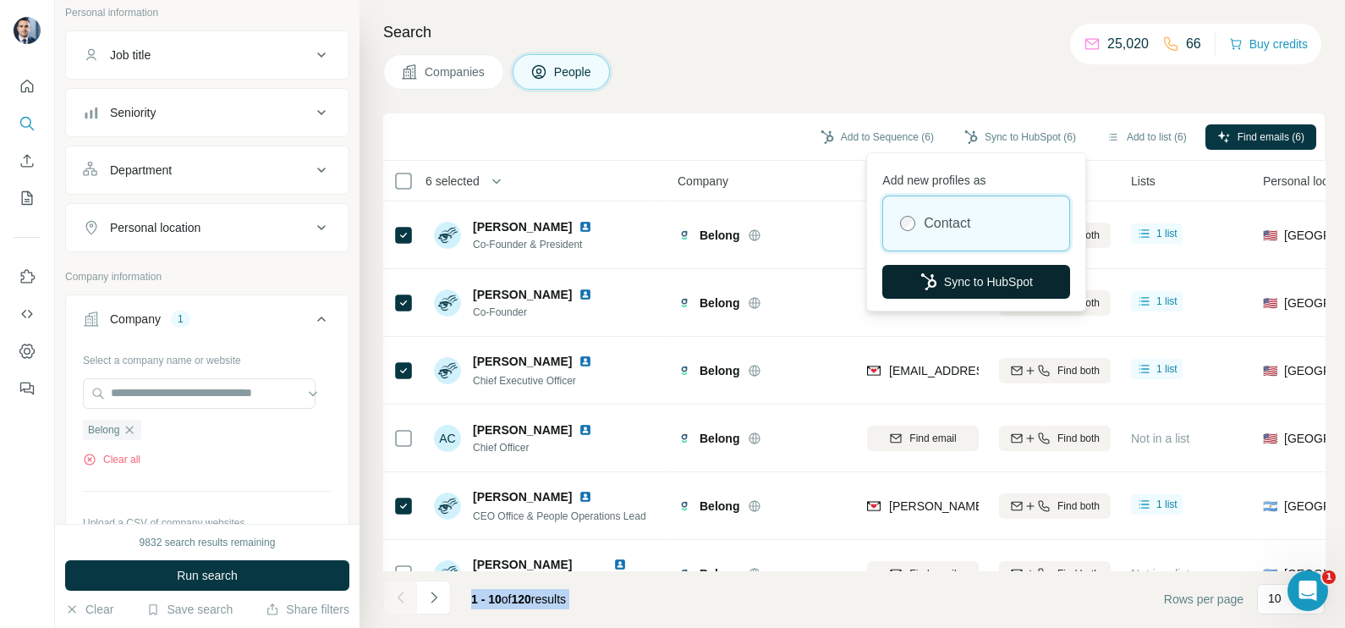
click at [951, 286] on button "Sync to HubSpot" at bounding box center [976, 282] width 188 height 34
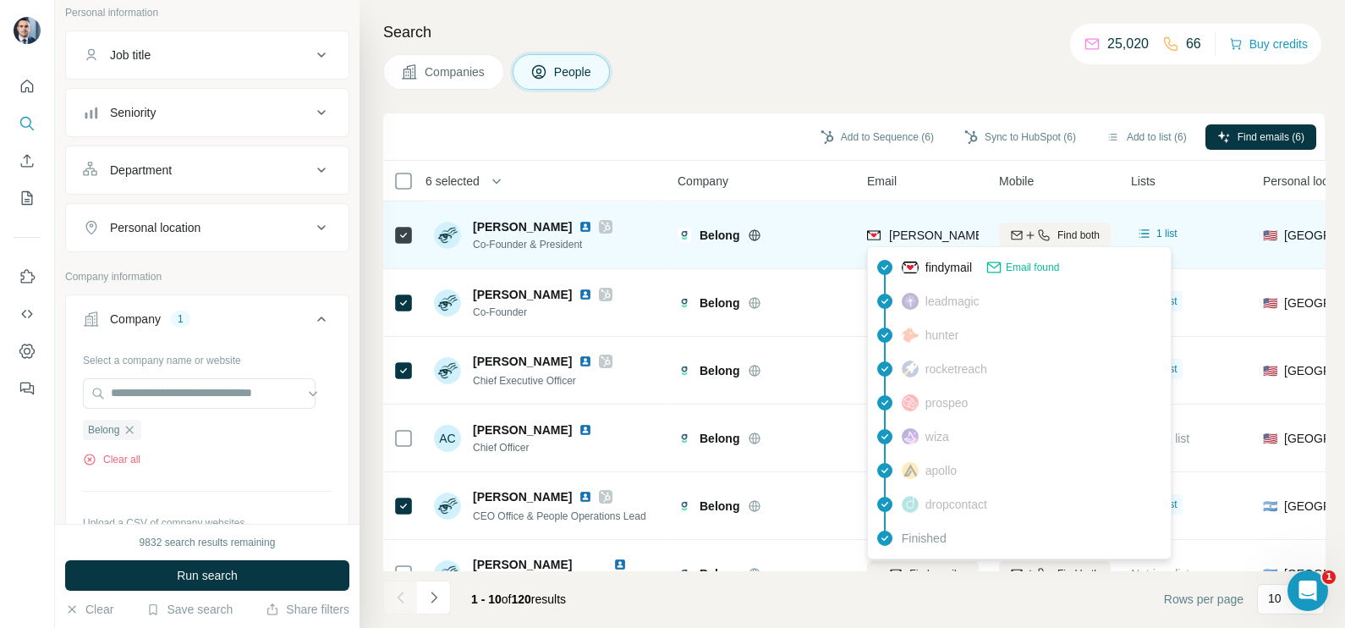
click at [915, 243] on div "[PERSON_NAME][EMAIL_ADDRESS][DOMAIN_NAME]" at bounding box center [1020, 237] width 306 height 20
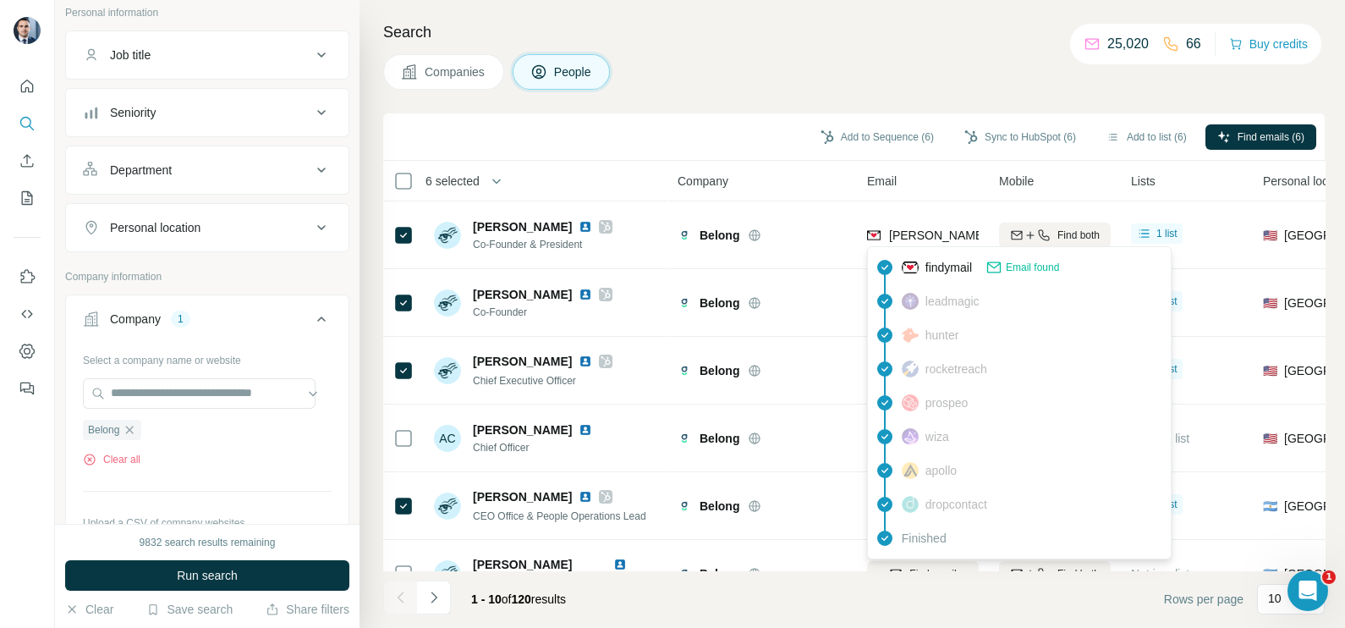
click at [754, 101] on div "Search Companies People Add to Sequence (6) Sync to HubSpot (6) Add to list (6)…" at bounding box center [851, 314] width 985 height 628
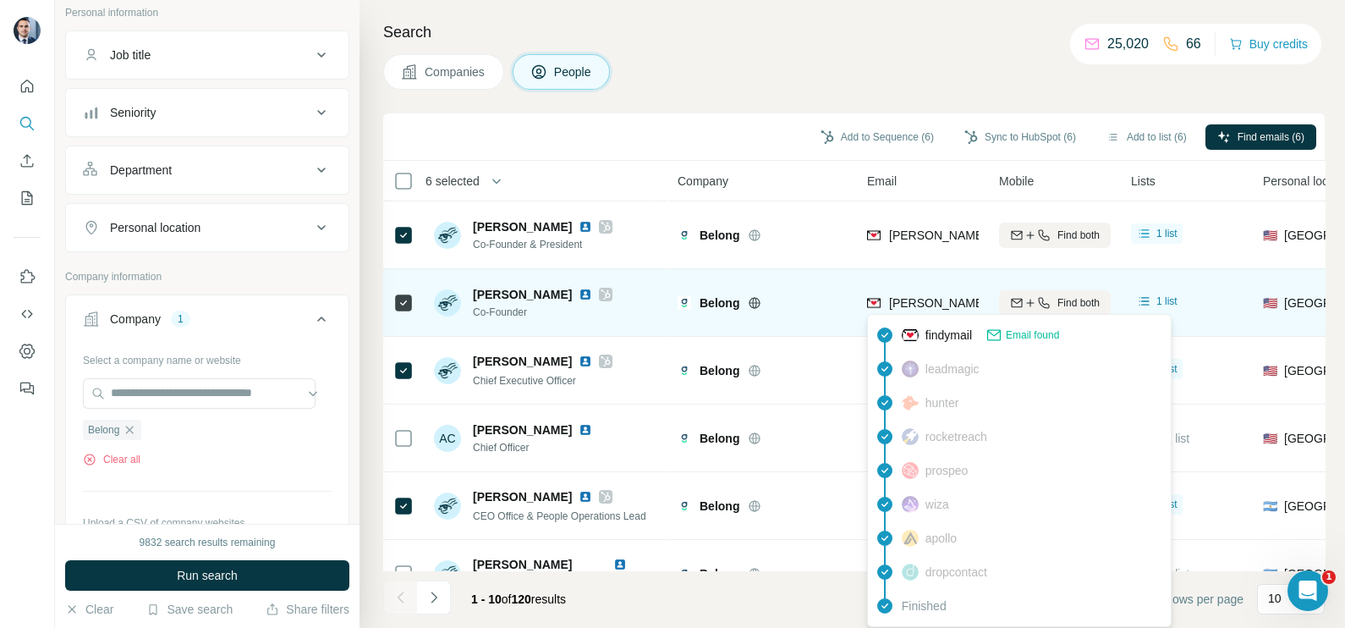
click at [921, 299] on span "[PERSON_NAME][EMAIL_ADDRESS][DOMAIN_NAME]" at bounding box center [1038, 303] width 298 height 14
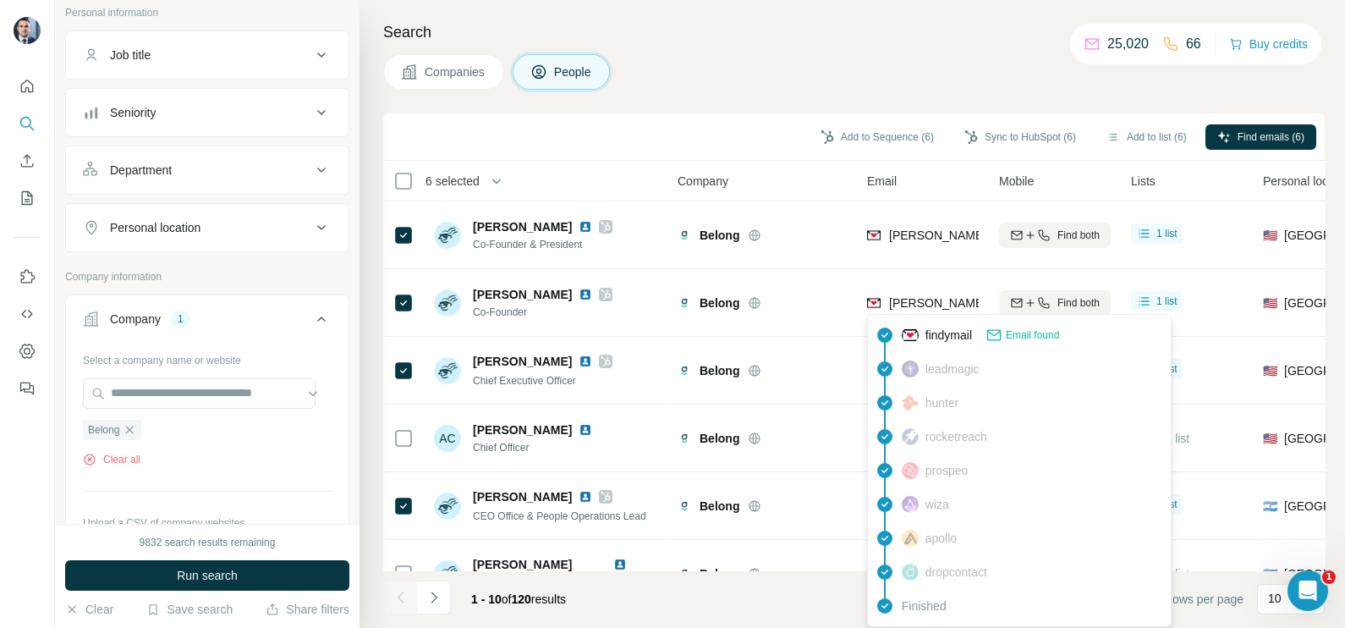
click at [731, 142] on div "Add to Sequence (6) Sync to HubSpot (6) Add to list (6) Find emails (6)" at bounding box center [854, 137] width 924 height 30
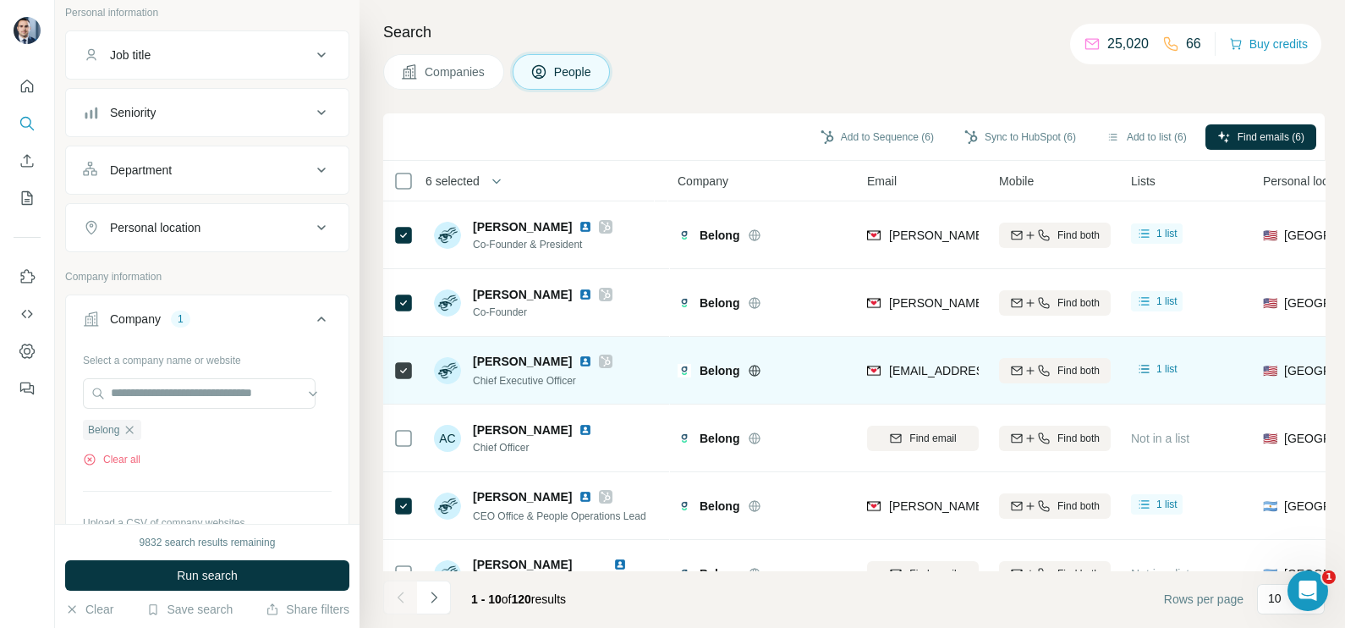
click at [909, 388] on div "[EMAIL_ADDRESS][DOMAIN_NAME]" at bounding box center [923, 370] width 112 height 47
drag, startPoint x: 909, startPoint y: 388, endPoint x: 914, endPoint y: 376, distance: 12.9
click at [914, 376] on span "[EMAIL_ADDRESS][DOMAIN_NAME]" at bounding box center [982, 370] width 187 height 17
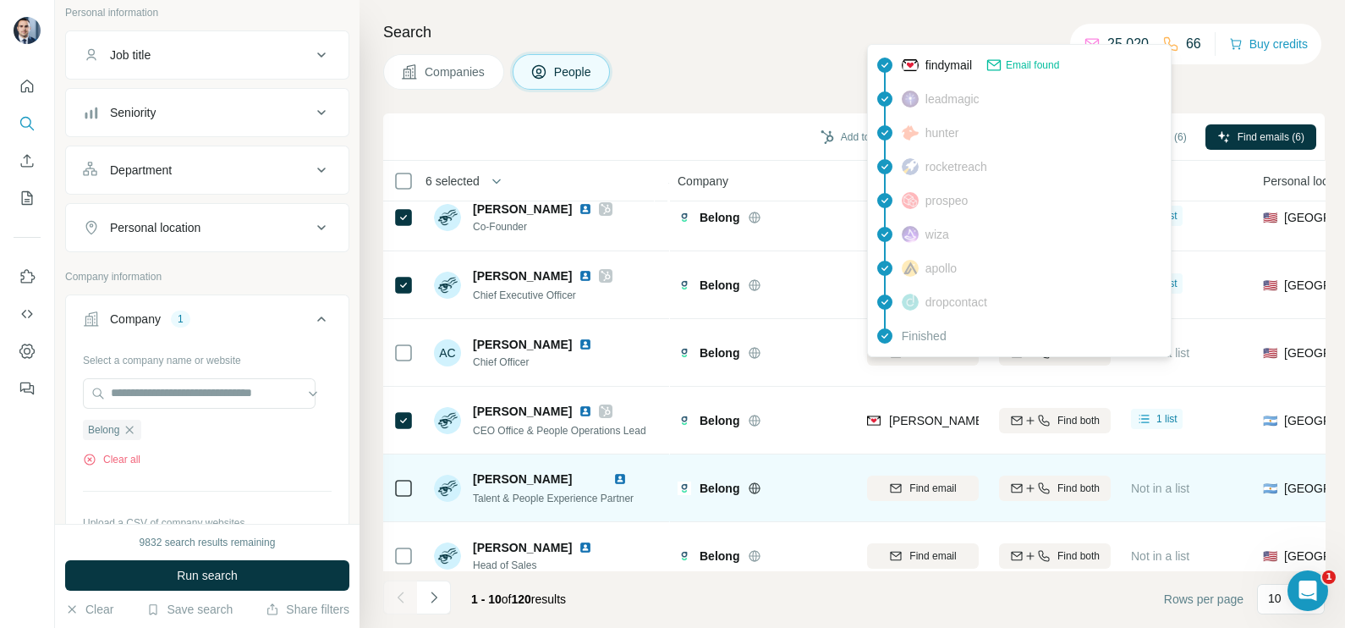
scroll to position [105, 0]
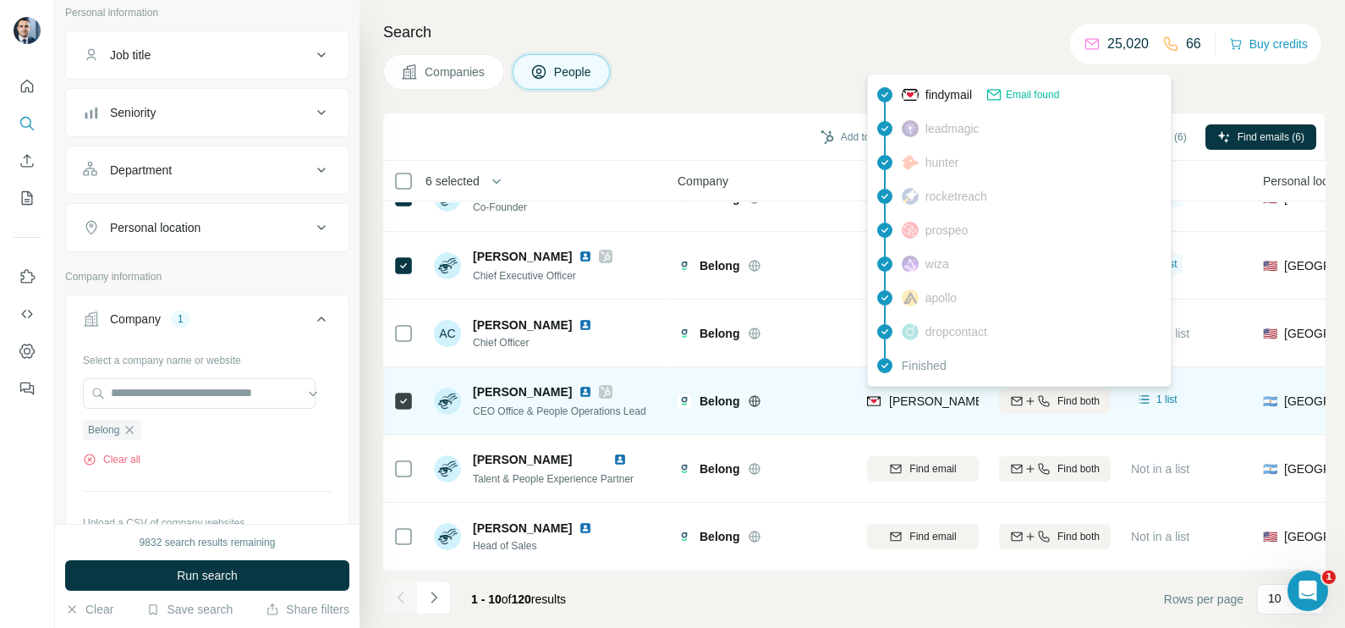
click at [912, 406] on span "[PERSON_NAME][EMAIL_ADDRESS][DOMAIN_NAME]" at bounding box center [1031, 400] width 284 height 17
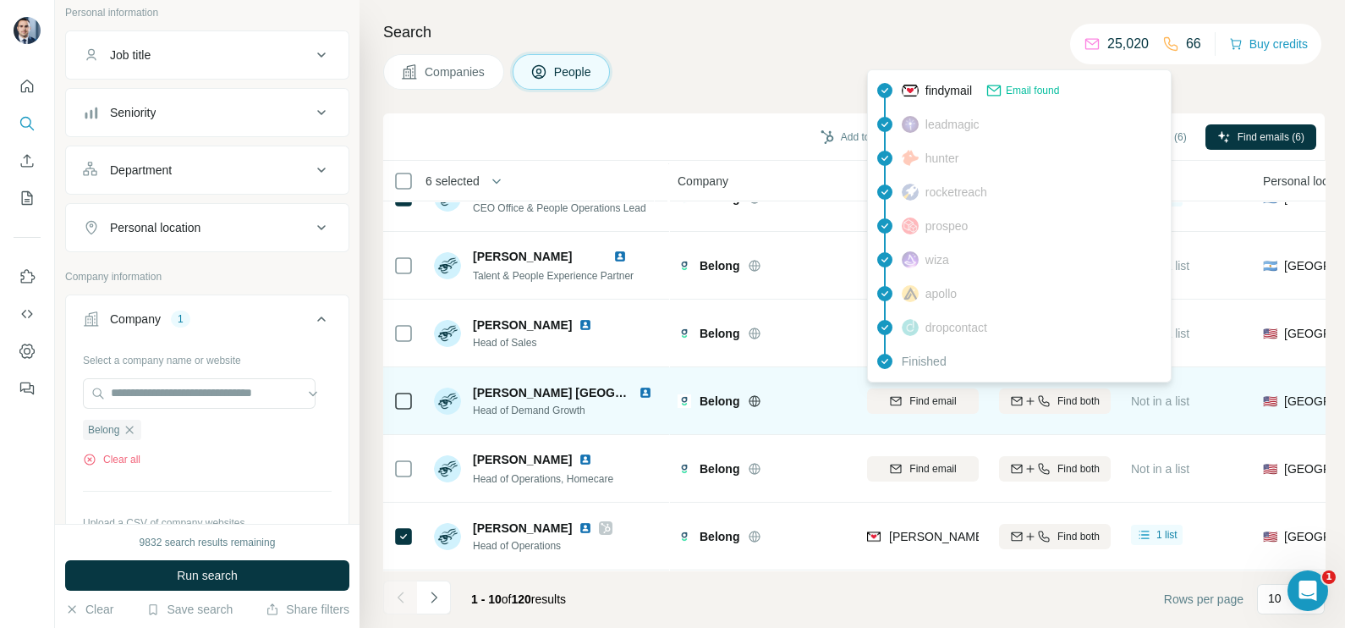
scroll to position [317, 0]
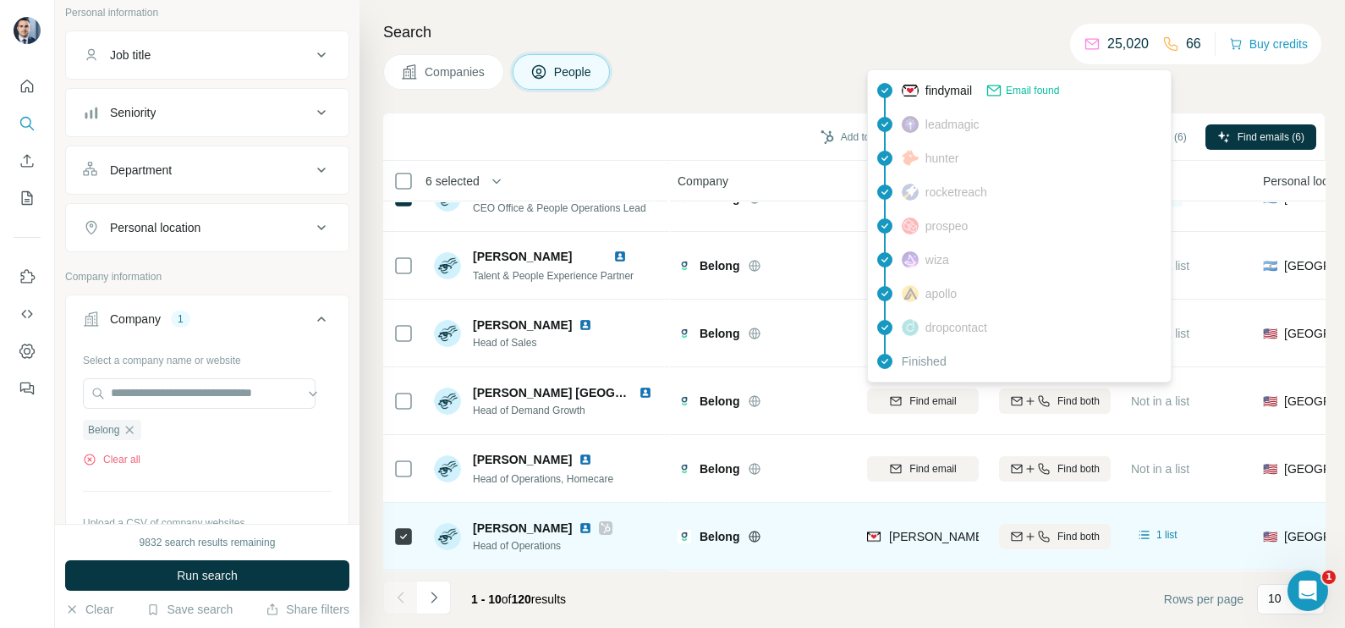
click at [919, 529] on span "[PERSON_NAME][EMAIL_ADDRESS][PERSON_NAME][DOMAIN_NAME]" at bounding box center [1087, 536] width 396 height 14
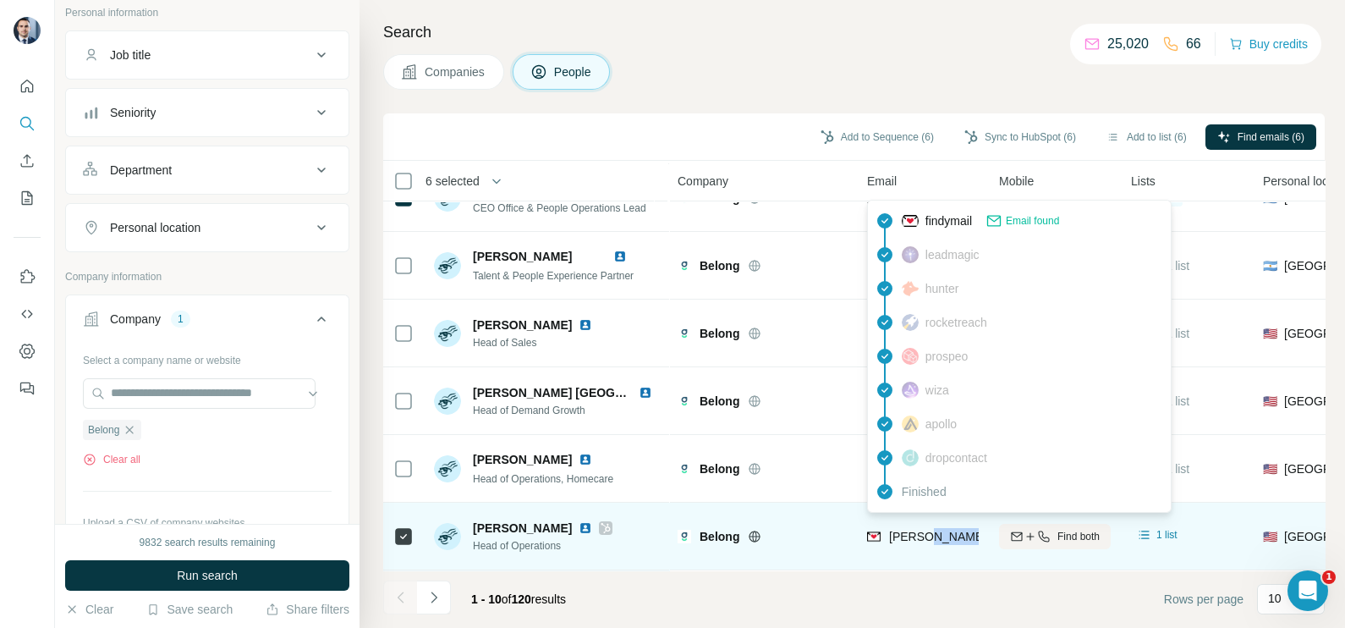
click at [919, 529] on span "[PERSON_NAME][EMAIL_ADDRESS][PERSON_NAME][DOMAIN_NAME]" at bounding box center [1087, 536] width 396 height 14
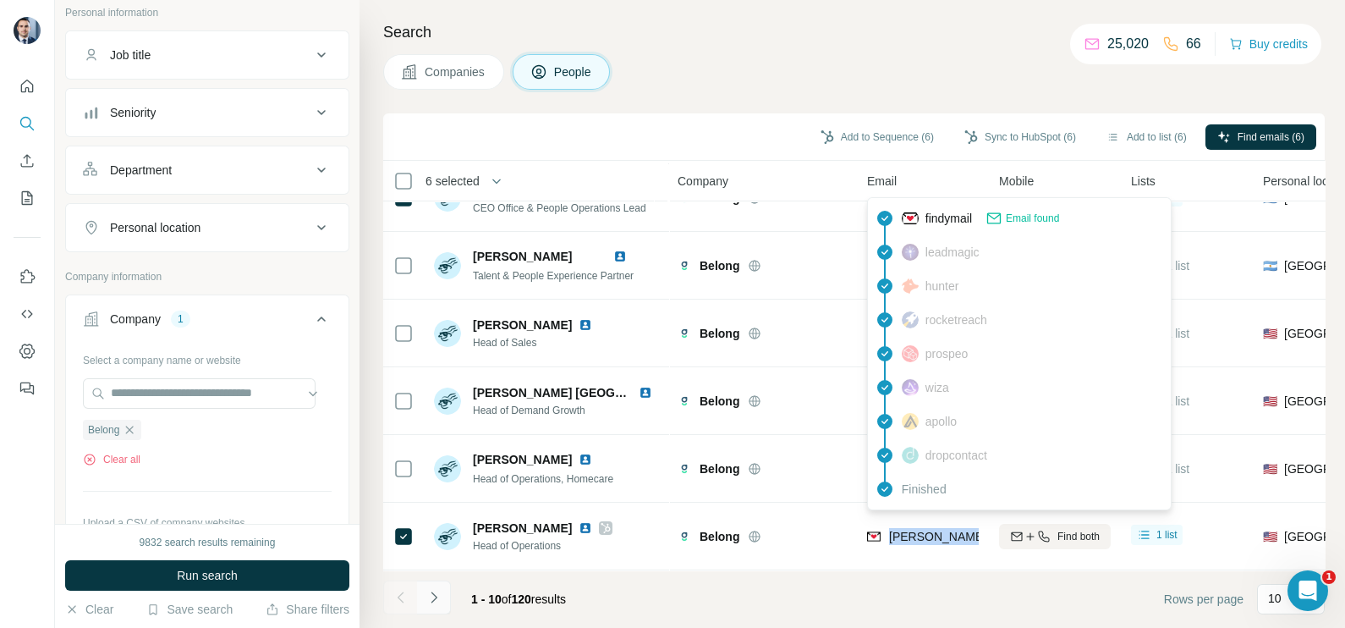
click at [439, 609] on button "Navigate to next page" at bounding box center [434, 597] width 34 height 34
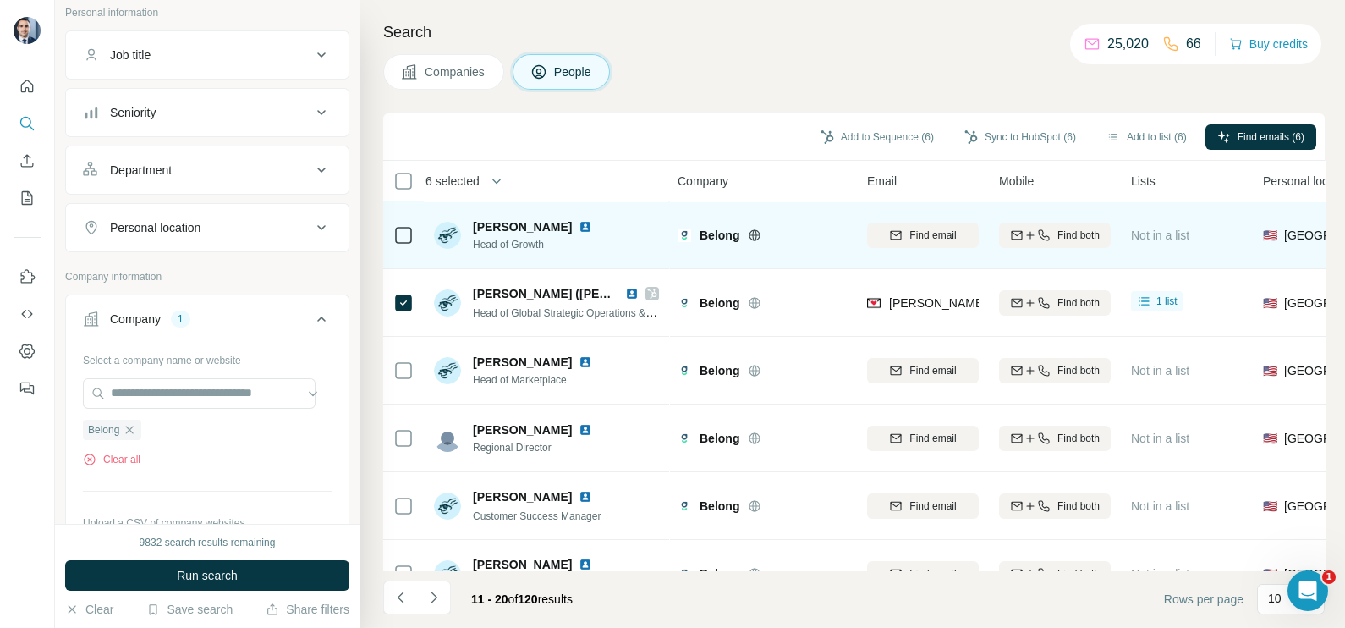
scroll to position [0, 0]
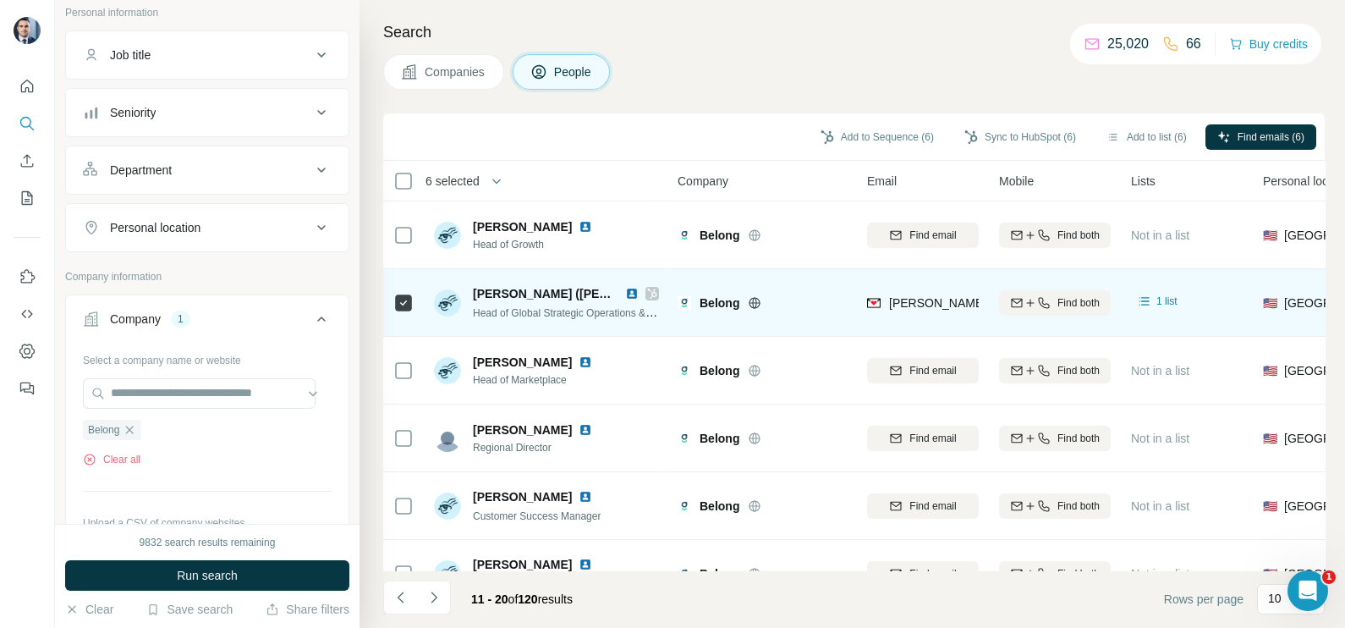
click at [927, 294] on span "[PERSON_NAME][EMAIL_ADDRESS][PERSON_NAME][DOMAIN_NAME]" at bounding box center [1080, 302] width 382 height 17
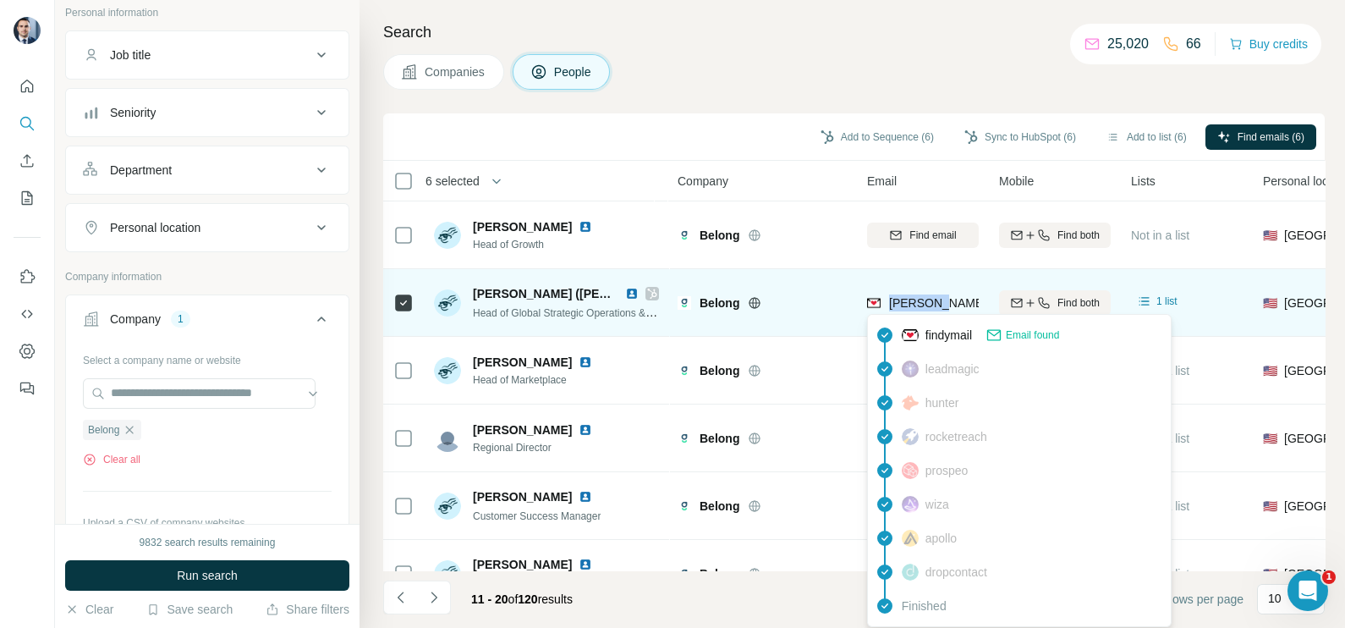
click at [927, 294] on span "[PERSON_NAME][EMAIL_ADDRESS][PERSON_NAME][DOMAIN_NAME]" at bounding box center [1080, 302] width 382 height 17
click at [927, 293] on div "[PERSON_NAME][EMAIL_ADDRESS][PERSON_NAME][DOMAIN_NAME]" at bounding box center [923, 302] width 112 height 47
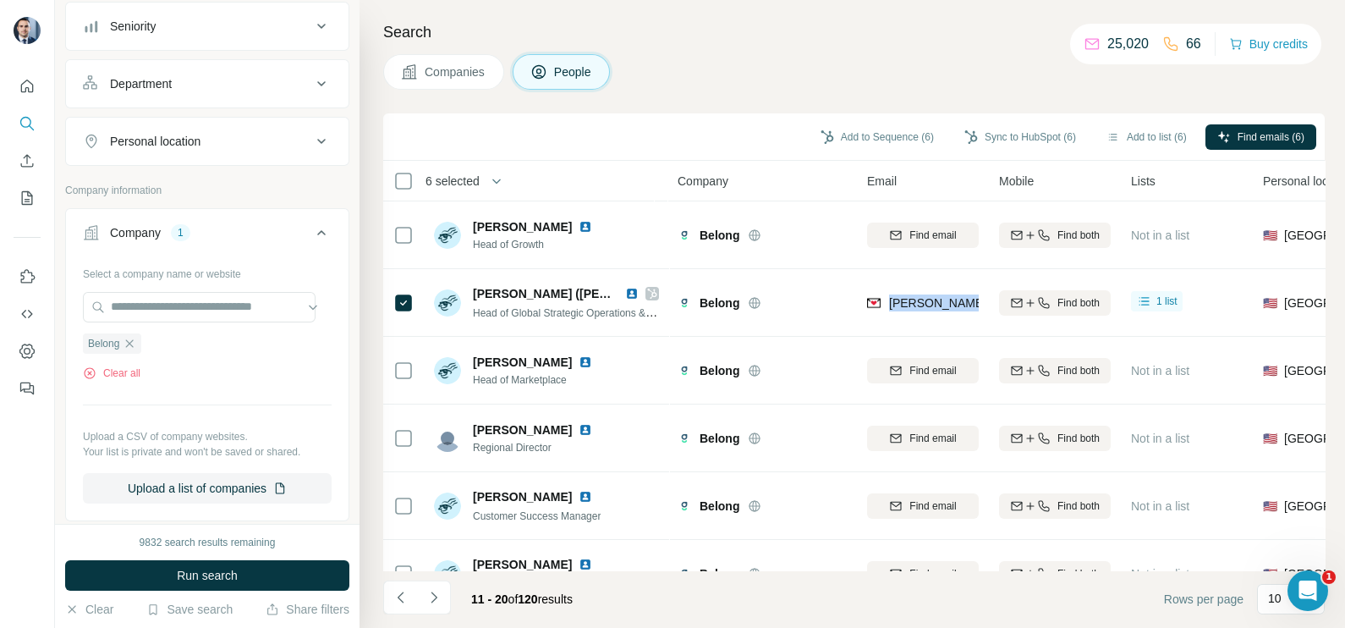
scroll to position [211, 0]
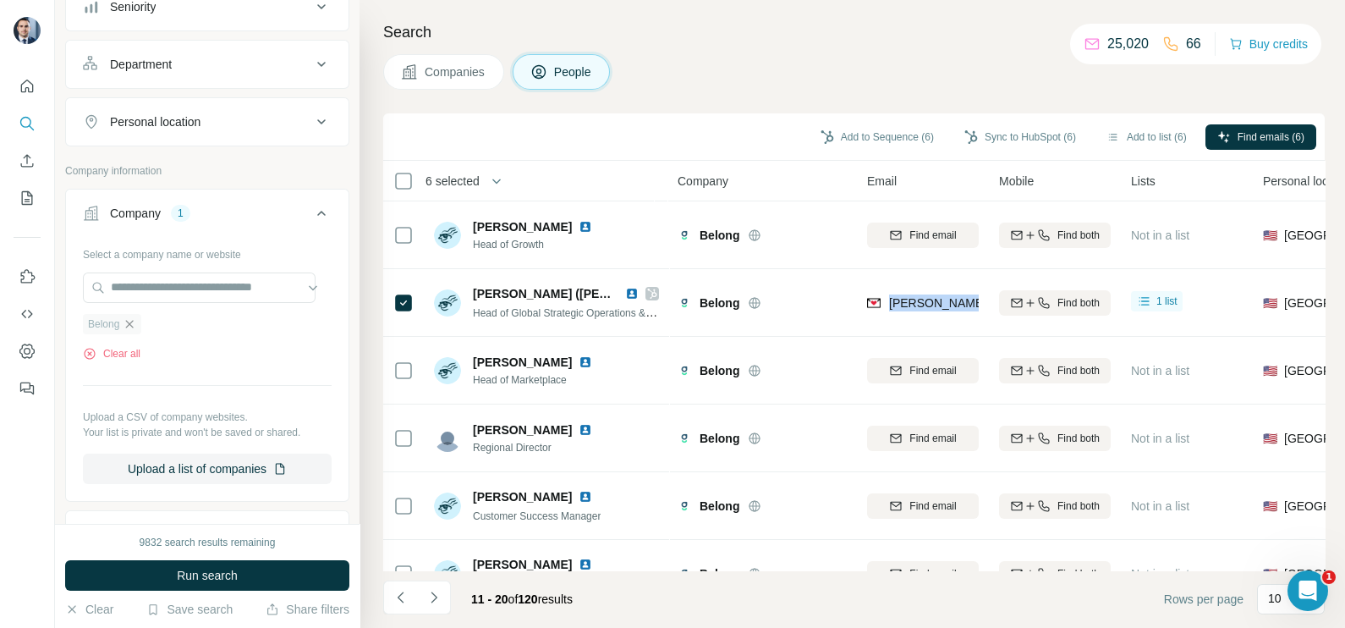
click at [135, 325] on icon "button" at bounding box center [130, 324] width 14 height 14
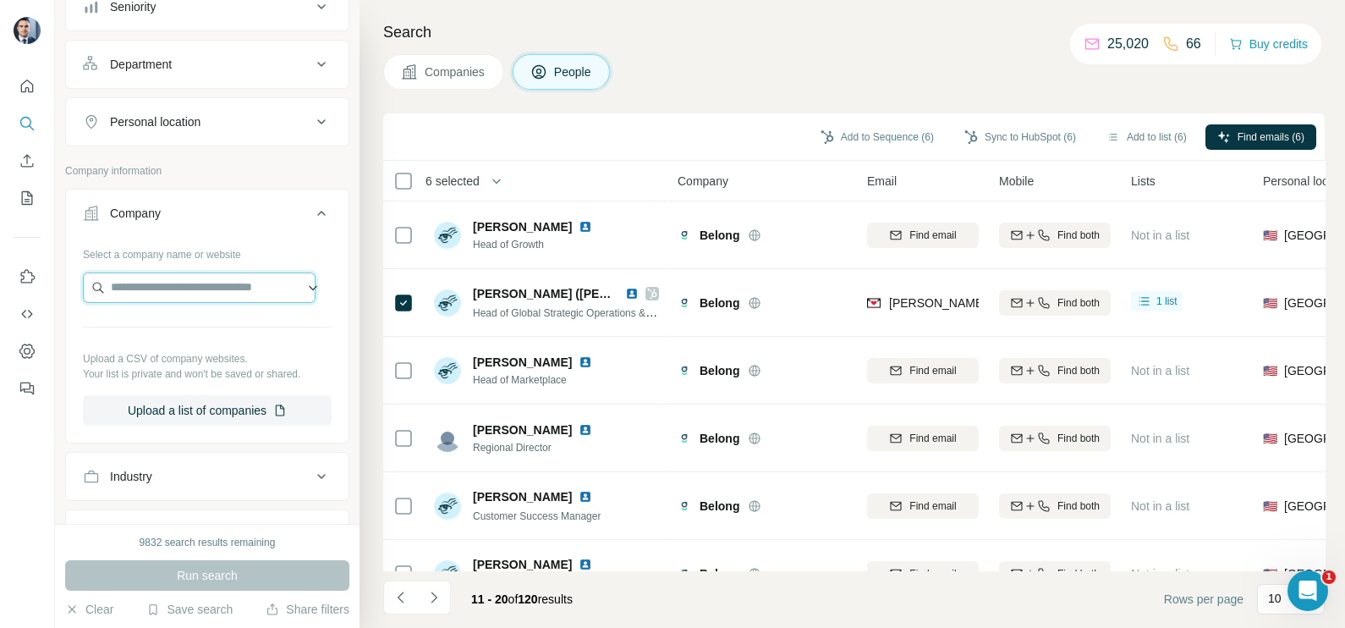
click at [151, 292] on input "text" at bounding box center [199, 287] width 233 height 30
paste input "**********"
type input "**********"
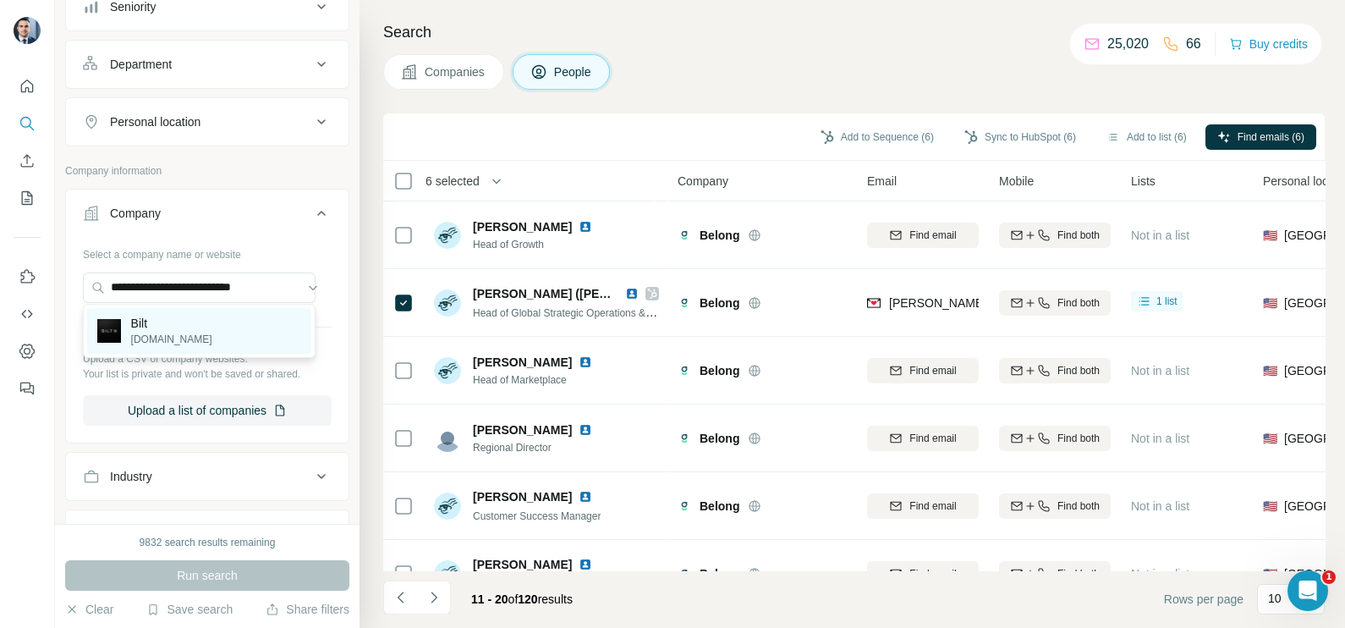
click at [188, 323] on p "Bilt" at bounding box center [171, 323] width 81 height 17
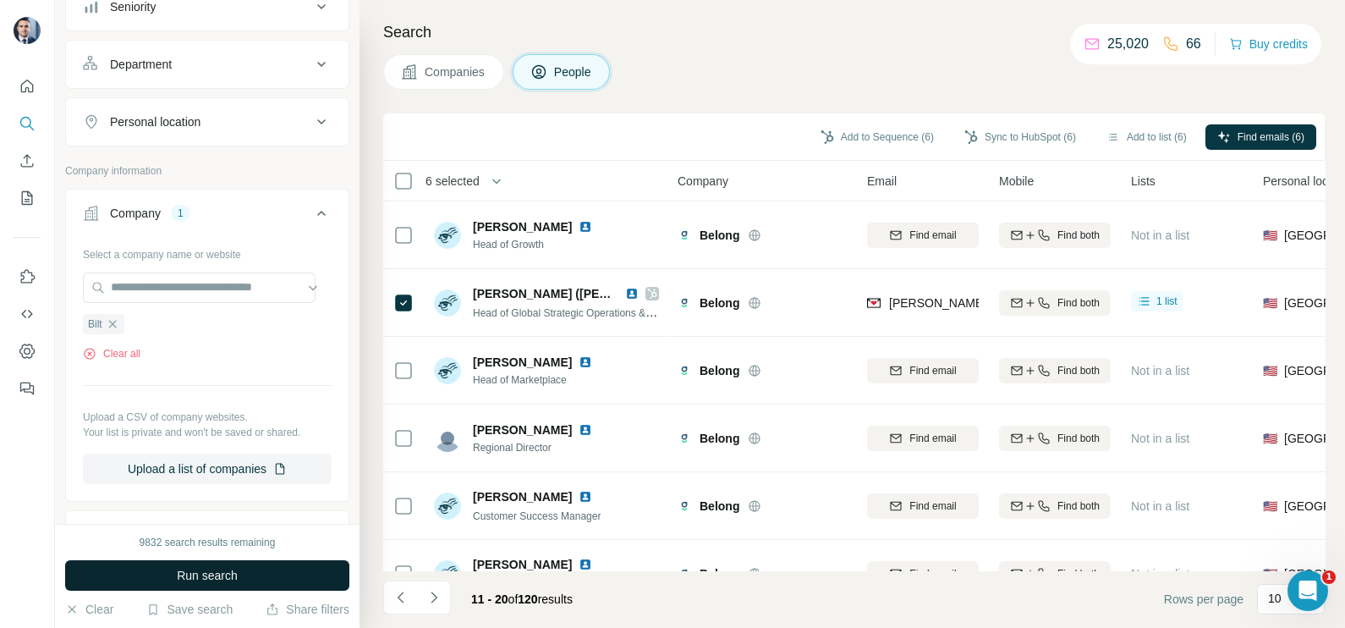
click at [221, 590] on button "Run search" at bounding box center [207, 575] width 284 height 30
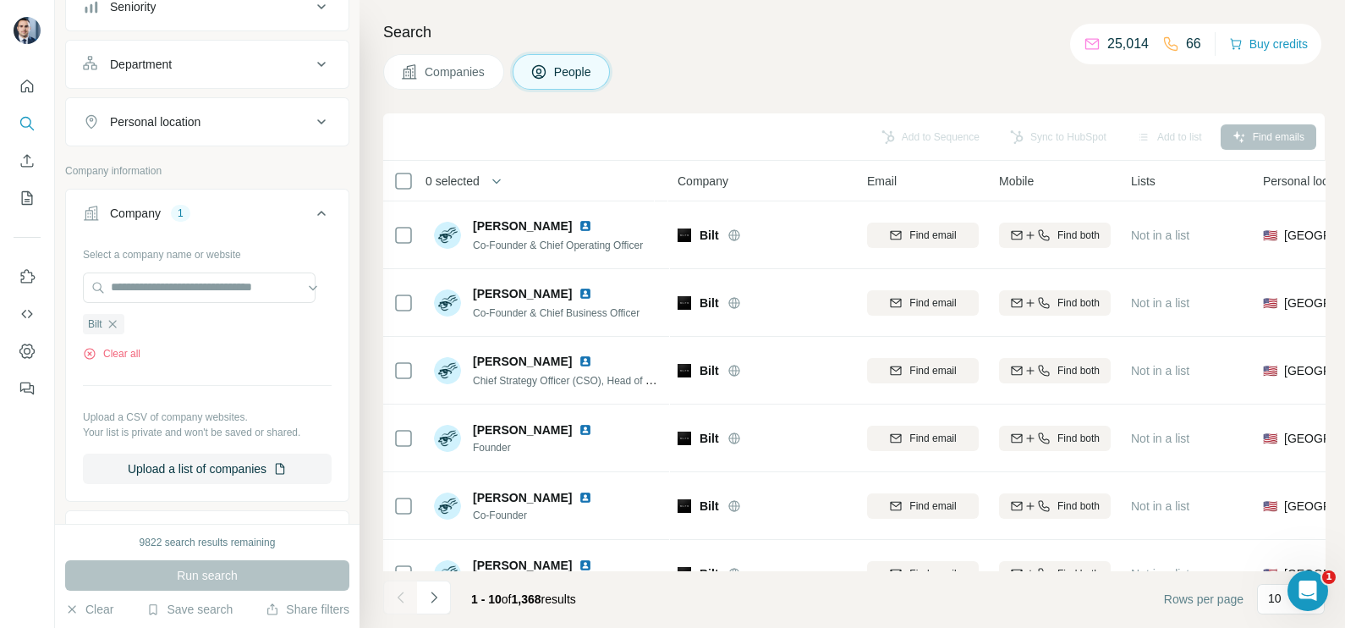
click at [458, 80] on button "Companies" at bounding box center [443, 72] width 121 height 36
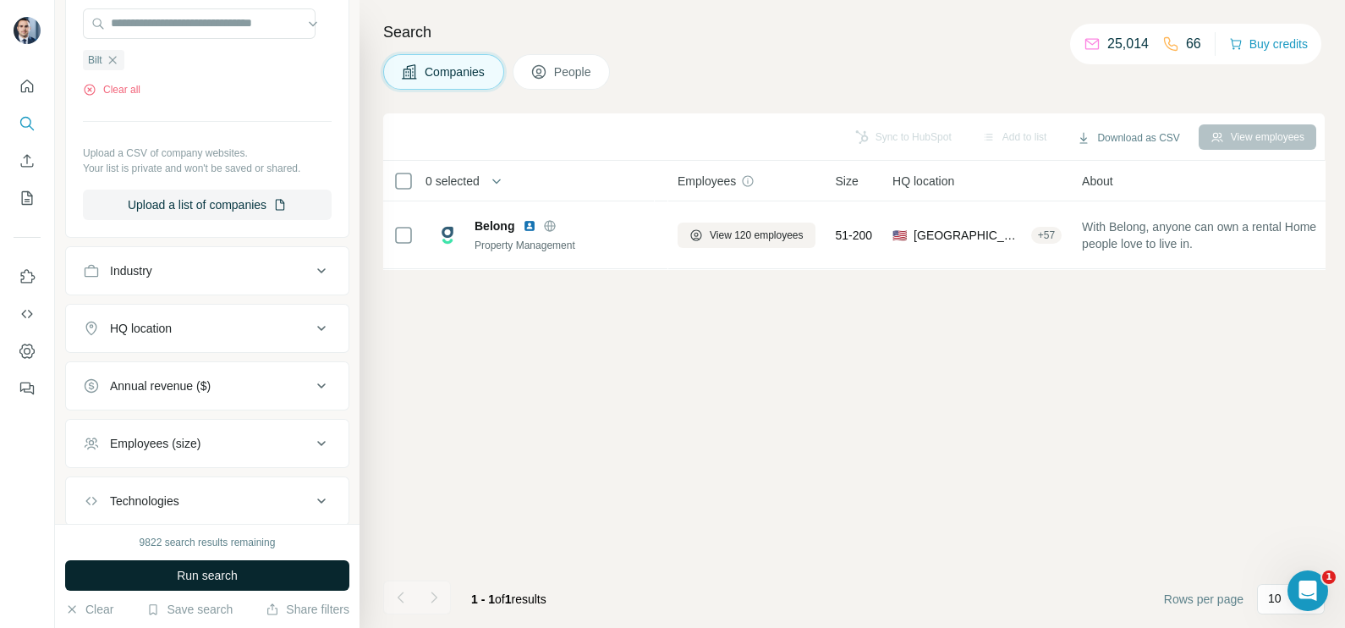
click at [251, 562] on button "Run search" at bounding box center [207, 575] width 284 height 30
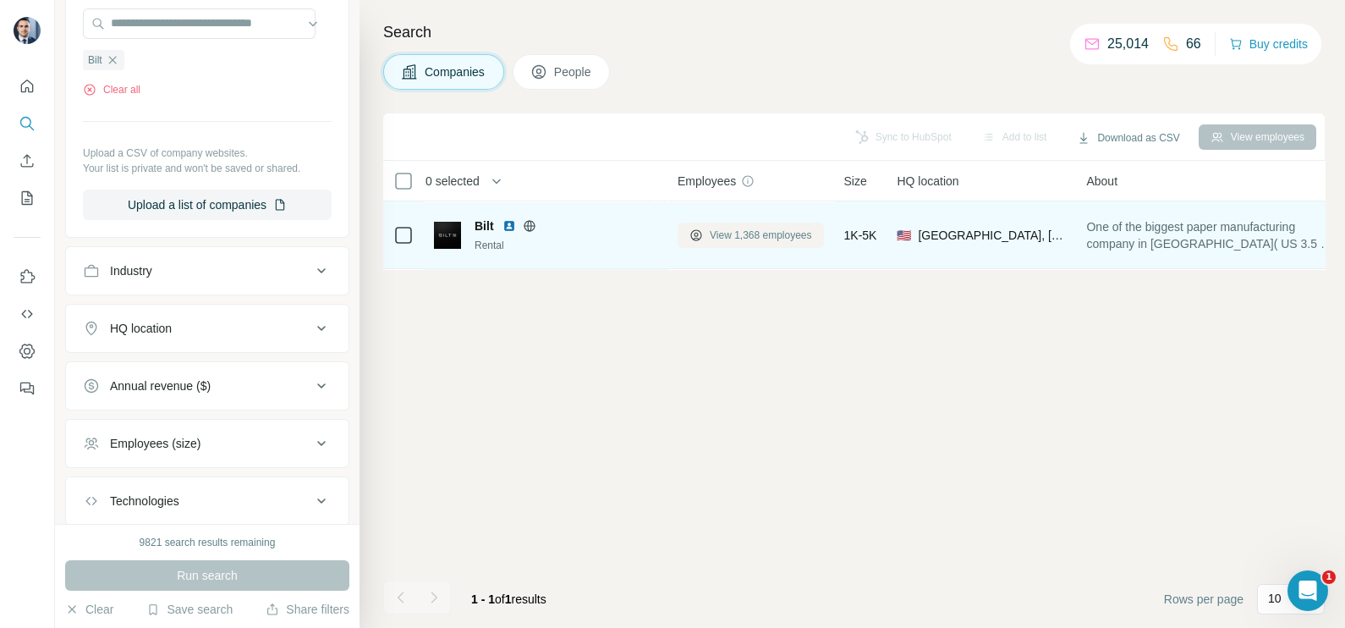
click at [769, 224] on button "View 1,368 employees" at bounding box center [751, 234] width 146 height 25
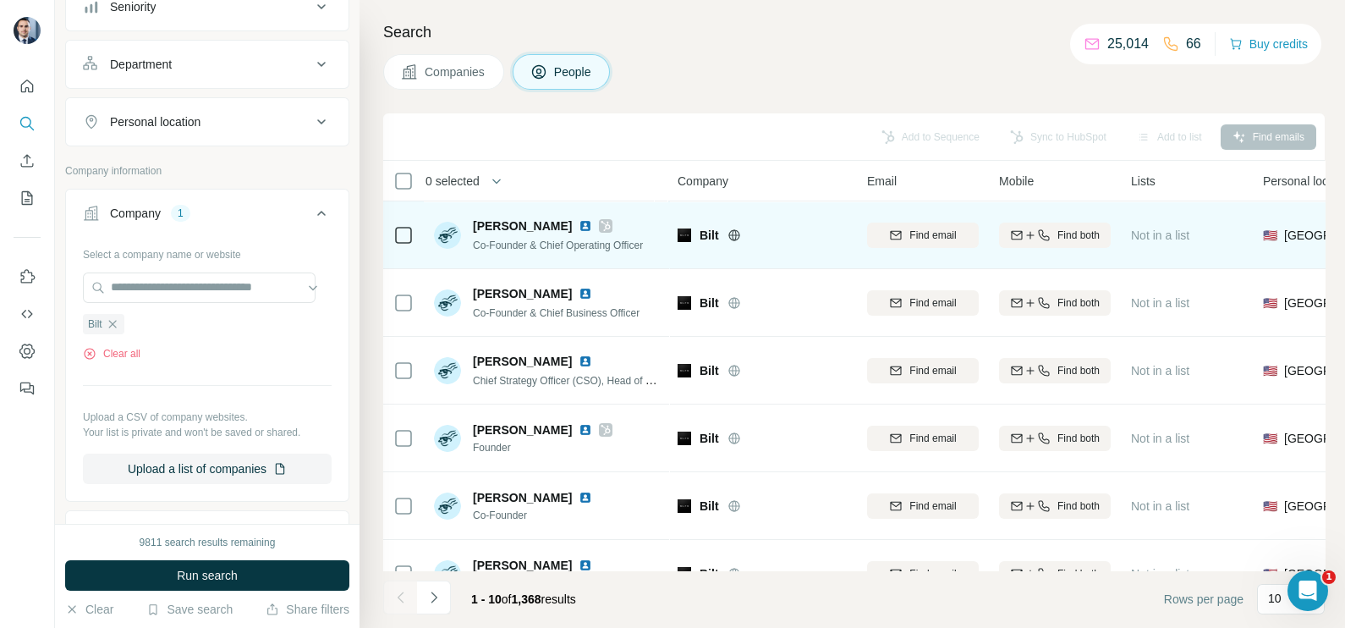
click at [601, 231] on icon at bounding box center [606, 226] width 10 height 14
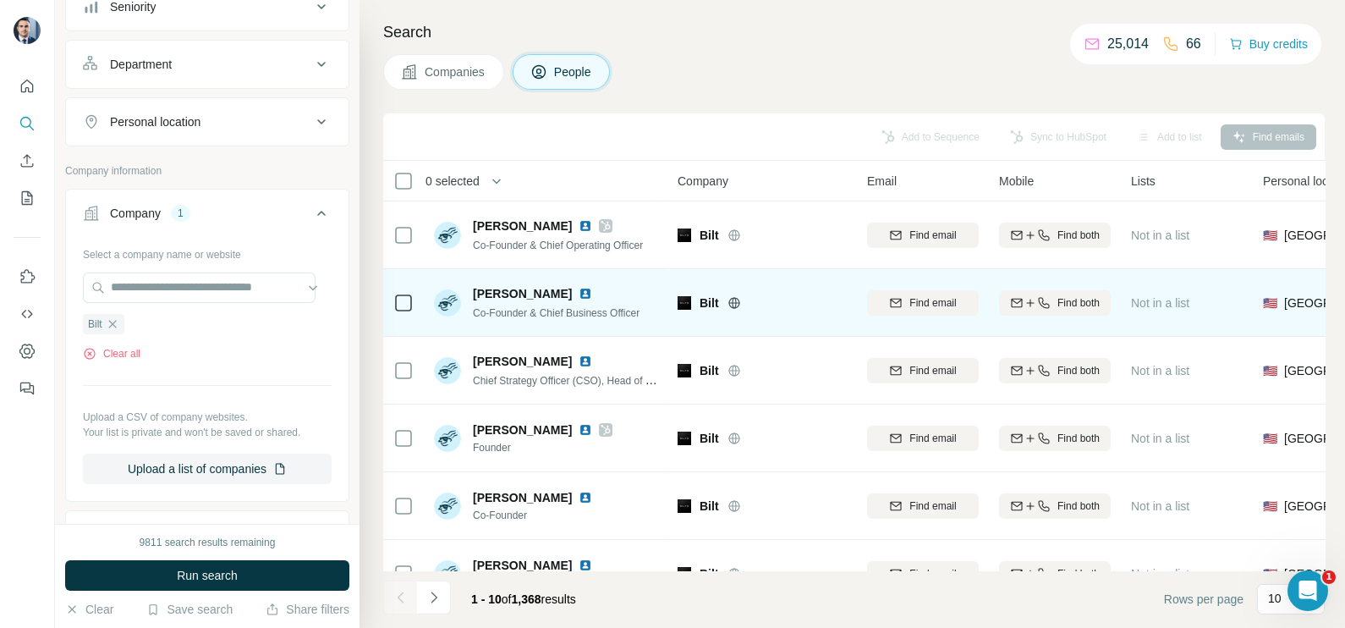
click at [393, 312] on icon at bounding box center [403, 303] width 20 height 20
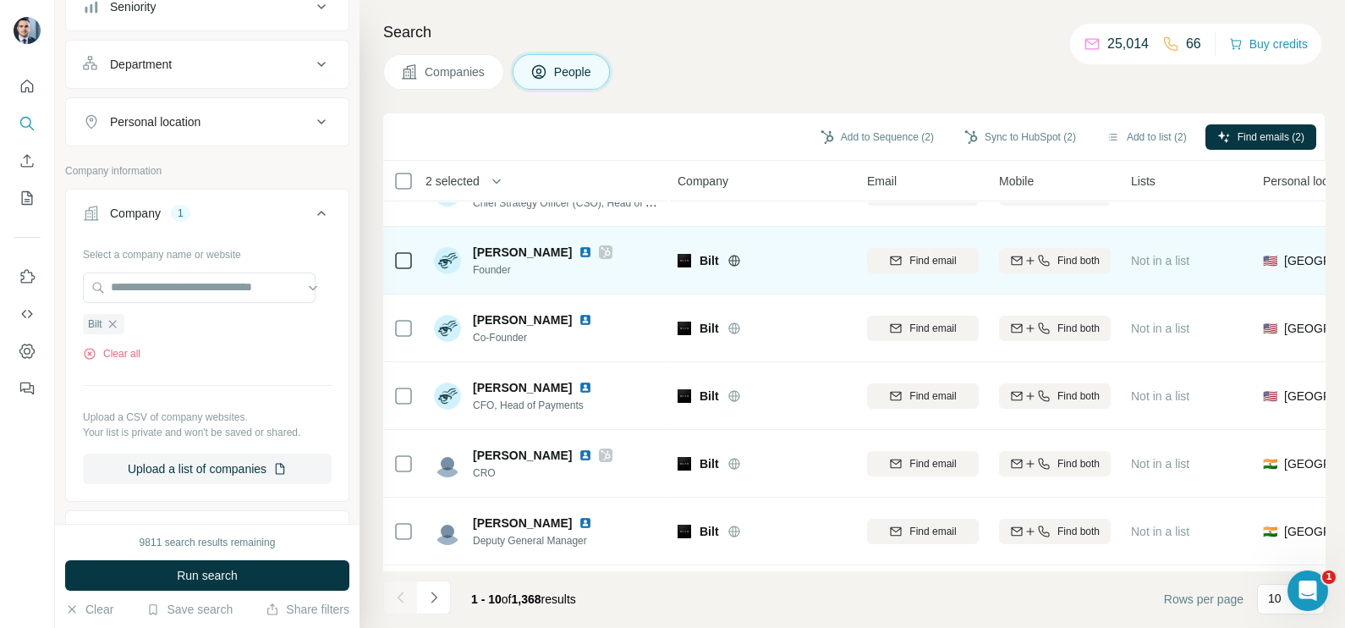
scroll to position [211, 0]
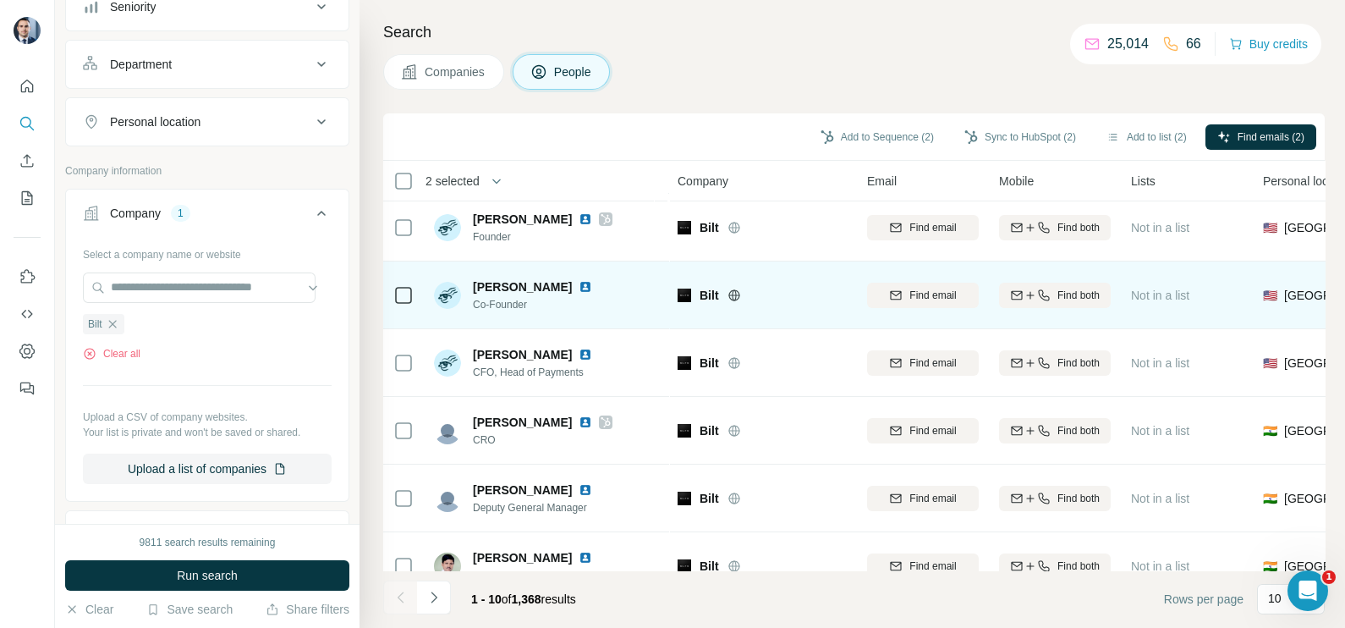
click at [397, 302] on icon at bounding box center [403, 295] width 20 height 20
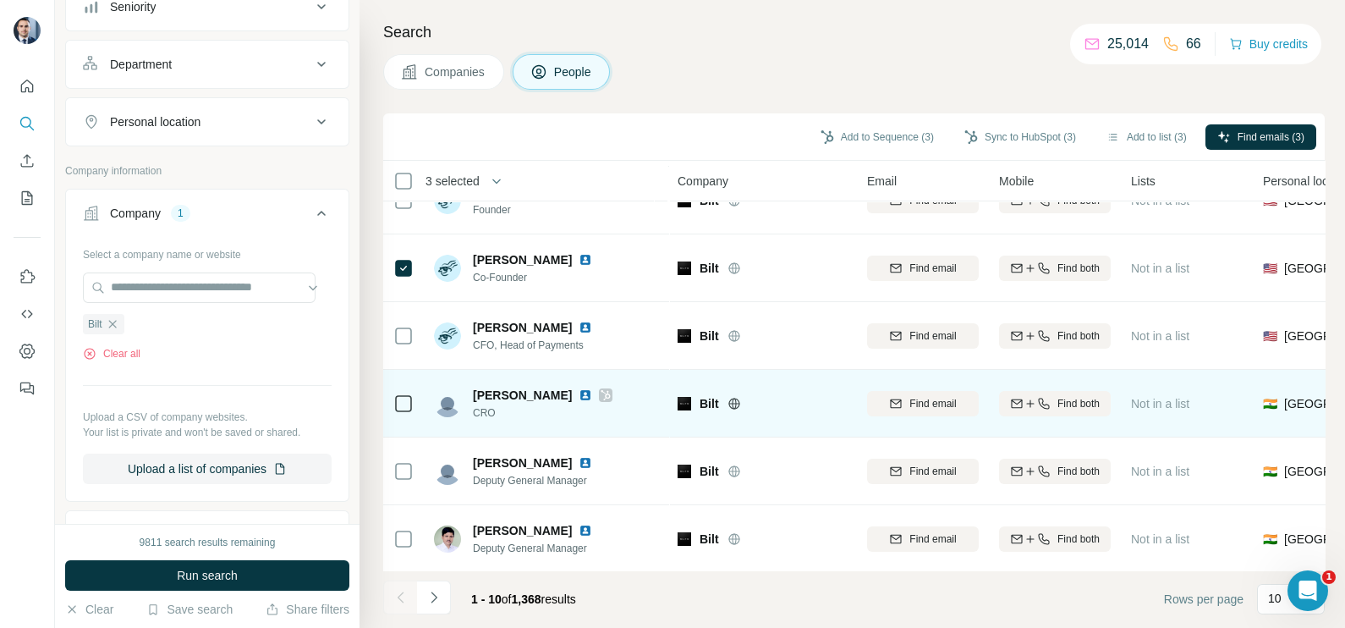
scroll to position [317, 0]
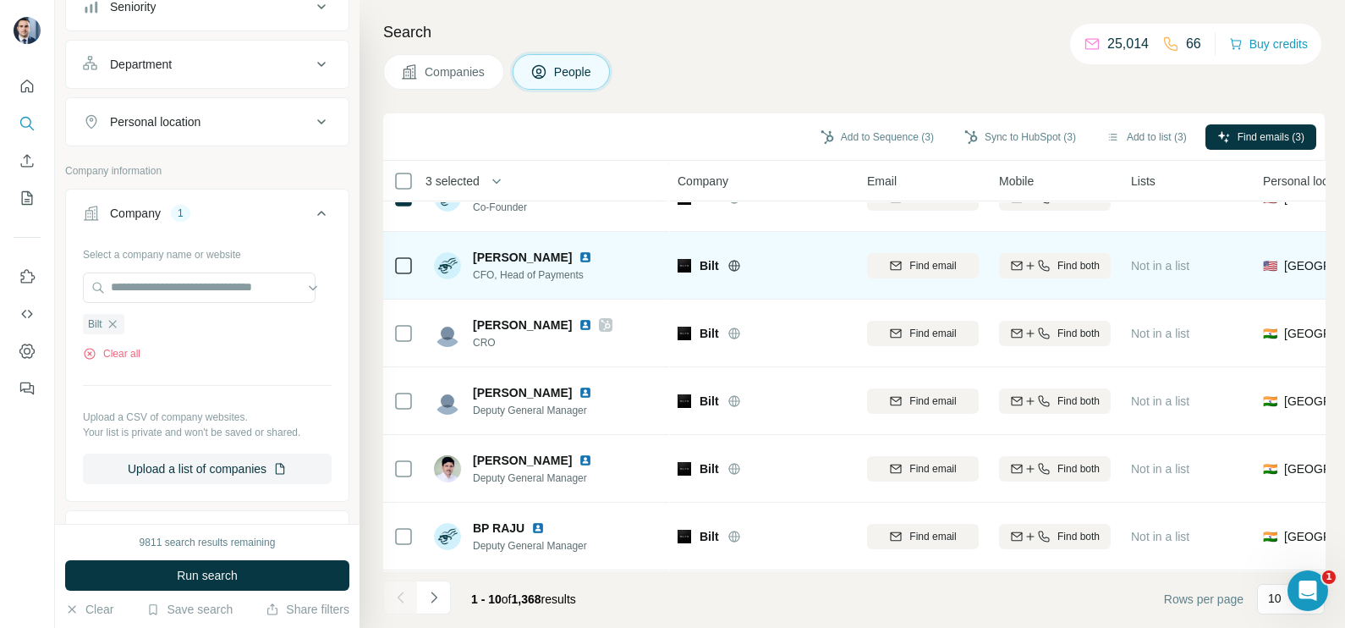
click at [386, 260] on td at bounding box center [403, 266] width 41 height 68
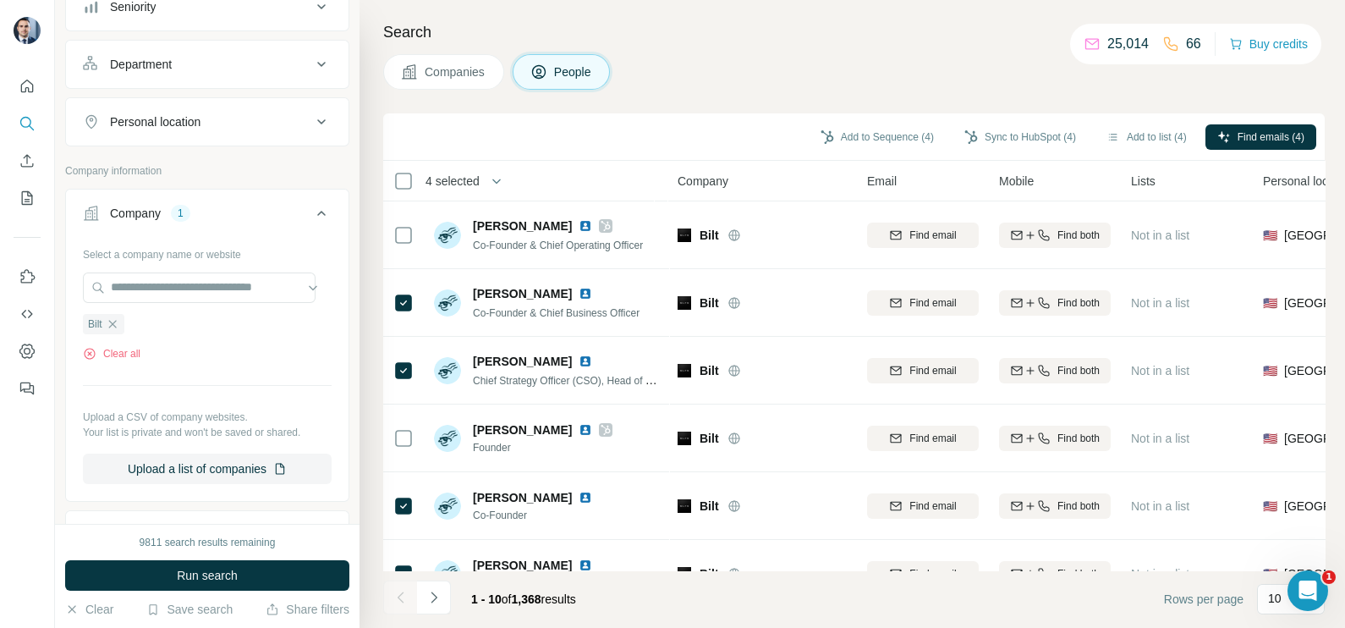
scroll to position [0, 0]
click at [439, 584] on button "Navigate to next page" at bounding box center [434, 597] width 34 height 34
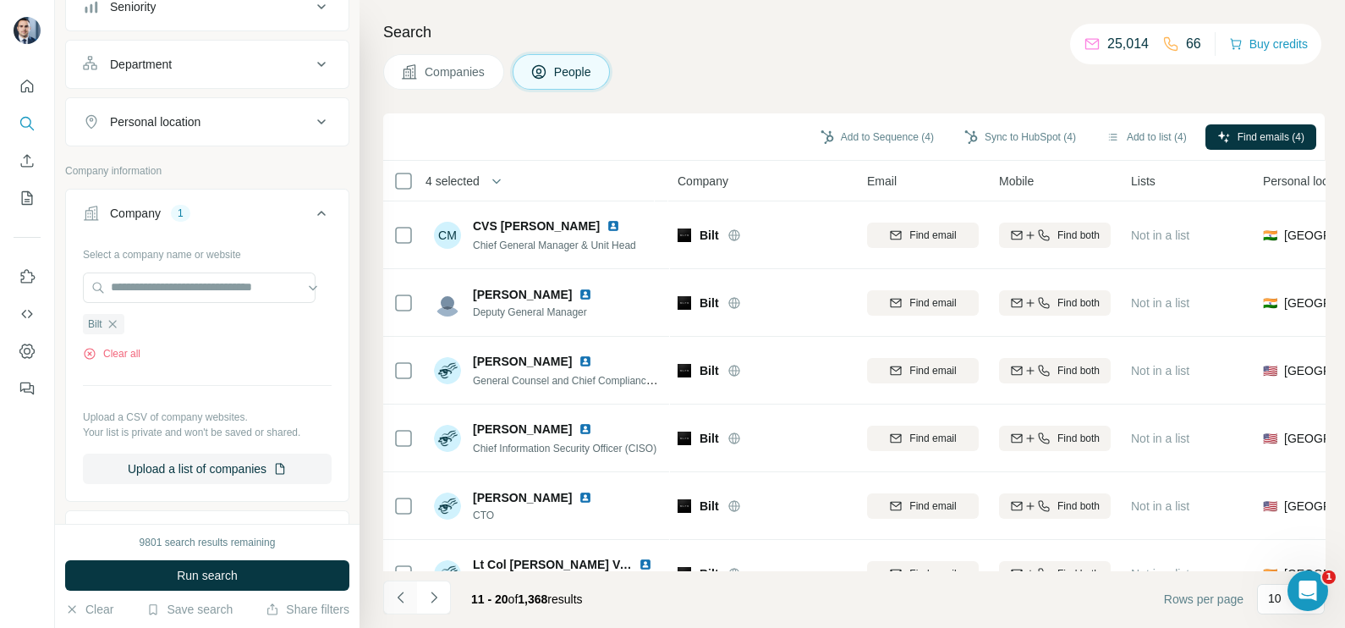
click at [392, 601] on icon "Navigate to previous page" at bounding box center [400, 597] width 17 height 17
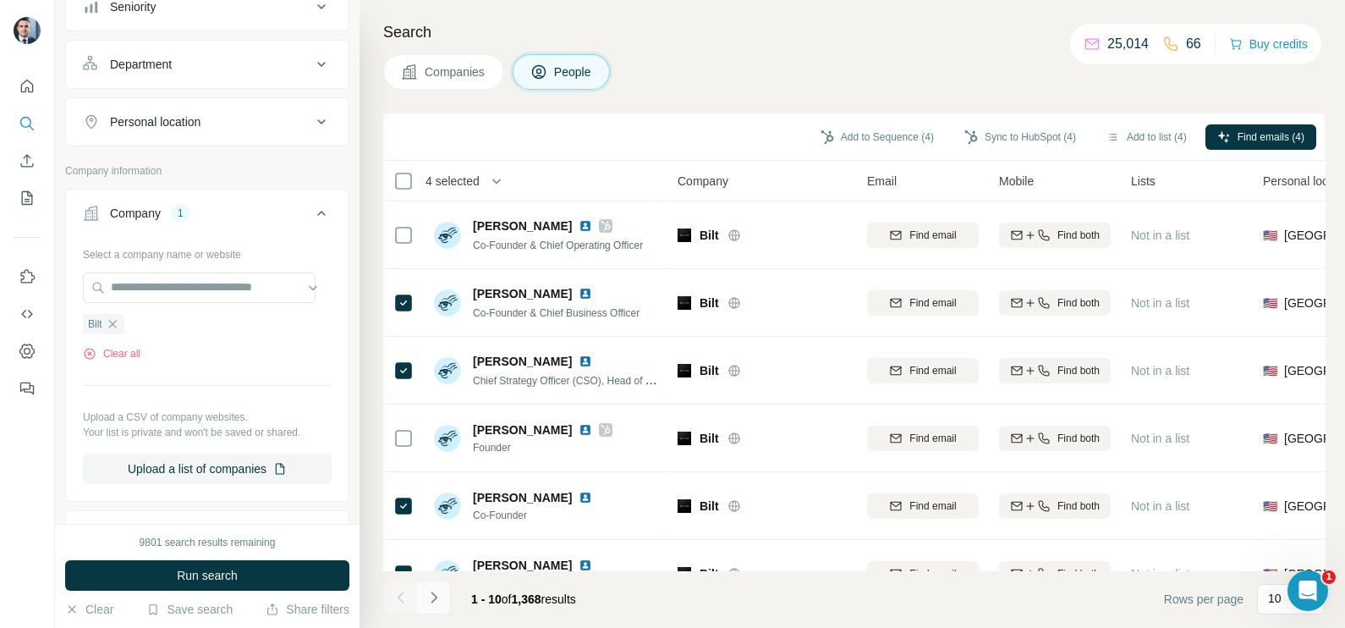
drag, startPoint x: 431, startPoint y: 590, endPoint x: 441, endPoint y: 579, distance: 14.4
click at [431, 590] on icon "Navigate to next page" at bounding box center [433, 597] width 17 height 17
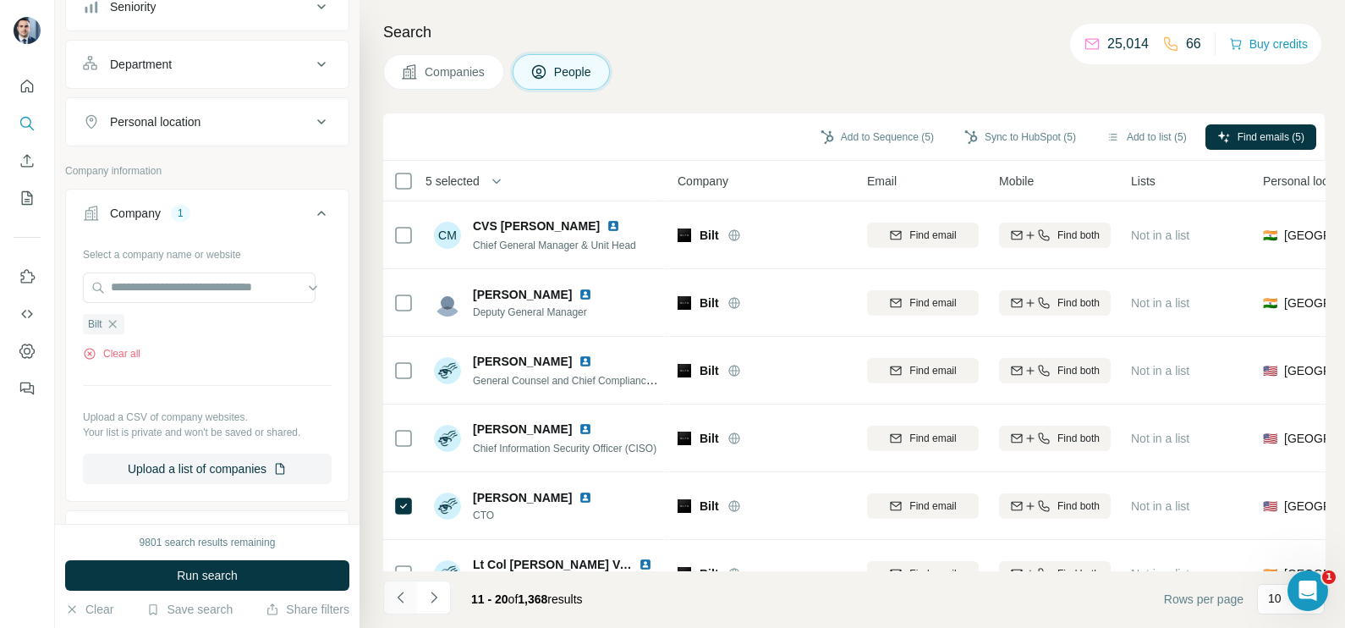
click at [407, 590] on icon "Navigate to previous page" at bounding box center [400, 597] width 17 height 17
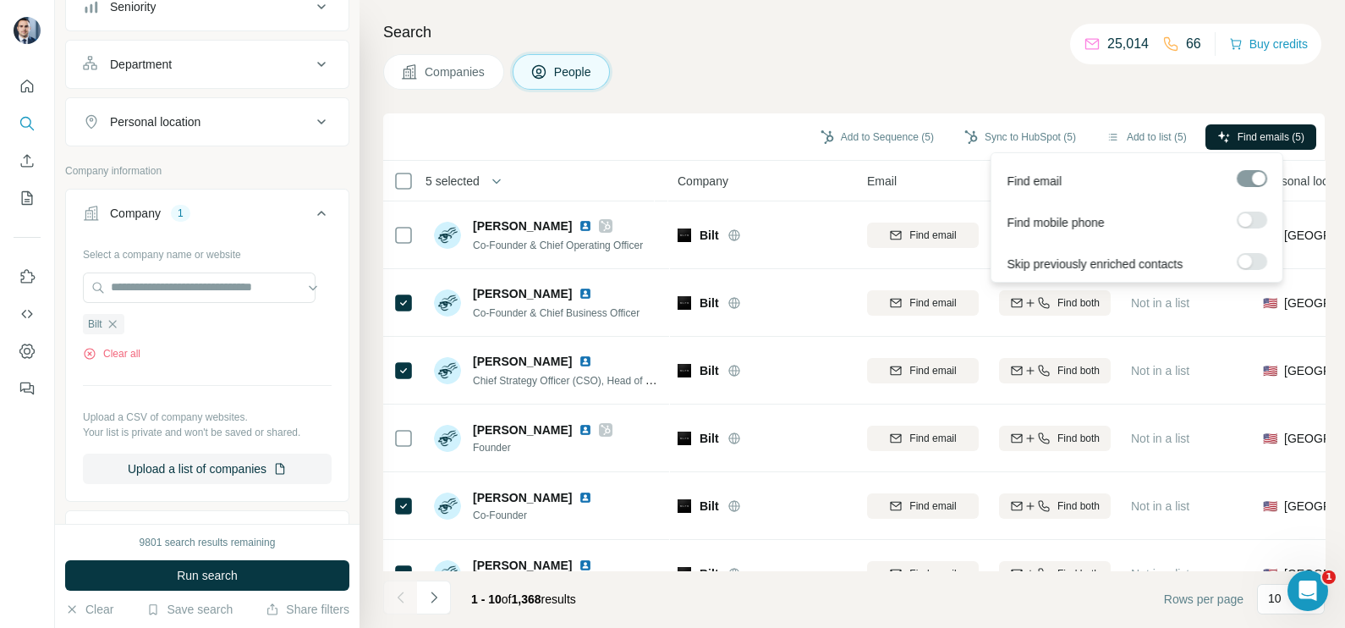
click at [1247, 124] on button "Find emails (5)" at bounding box center [1260, 136] width 111 height 25
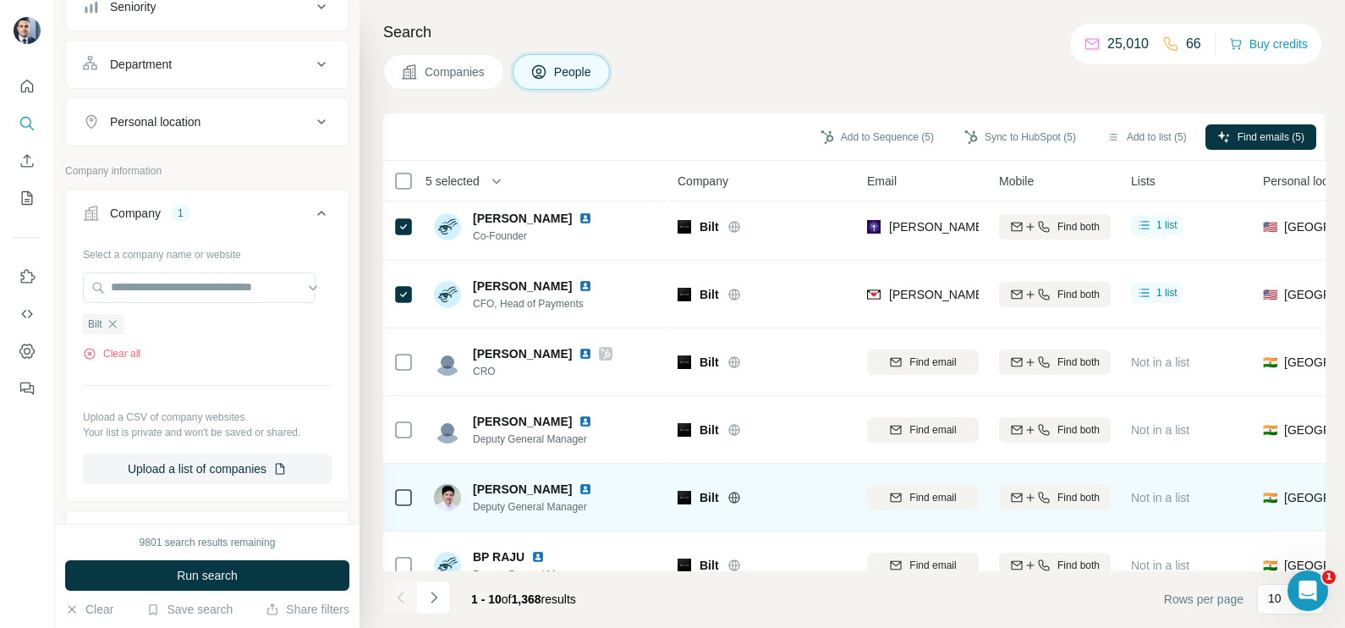
scroll to position [317, 0]
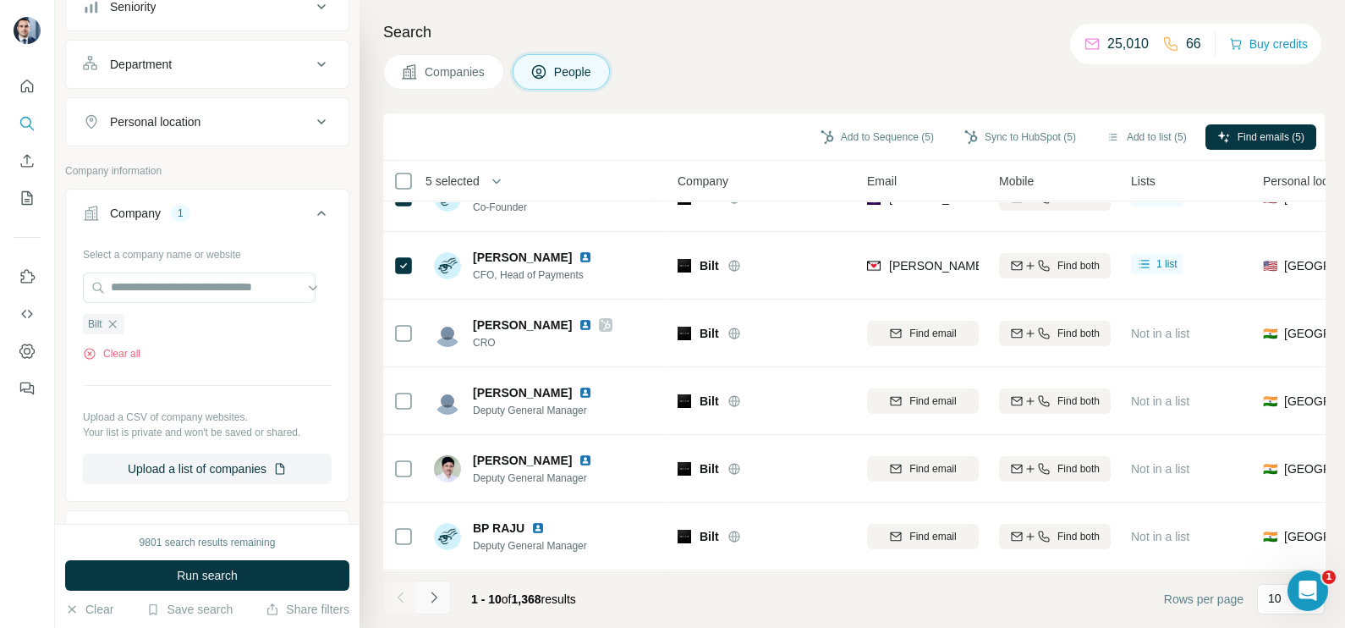
click at [449, 588] on button "Navigate to next page" at bounding box center [434, 597] width 34 height 34
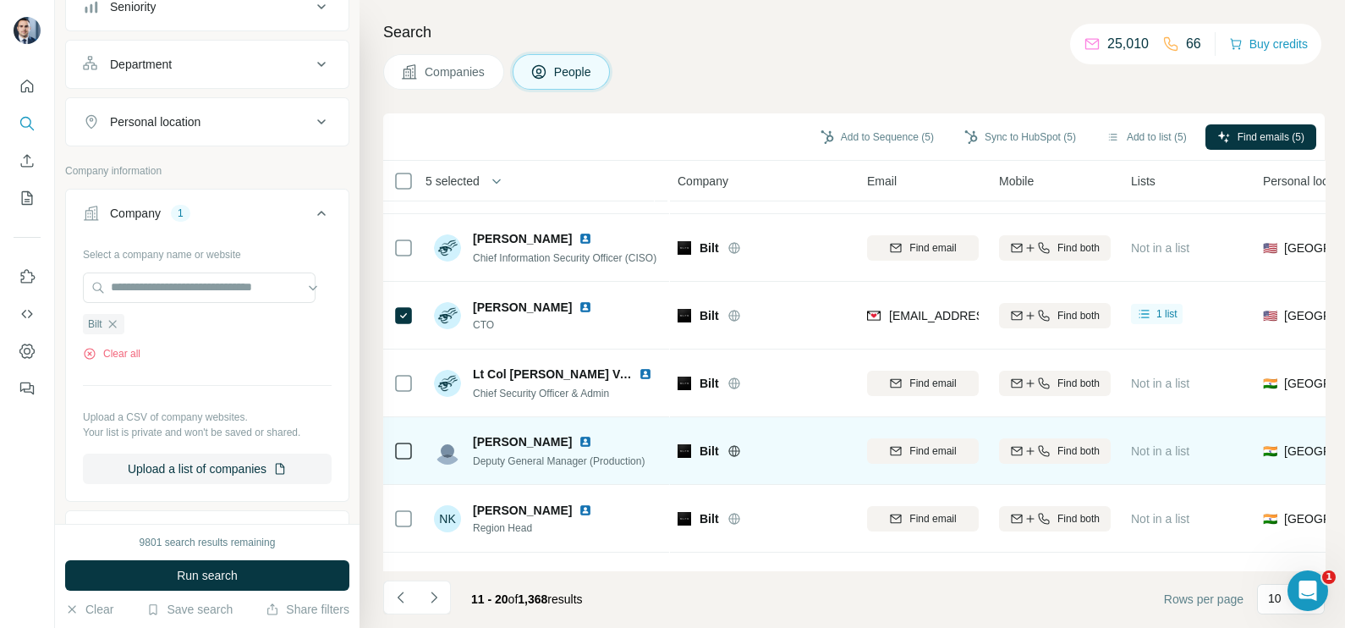
scroll to position [211, 0]
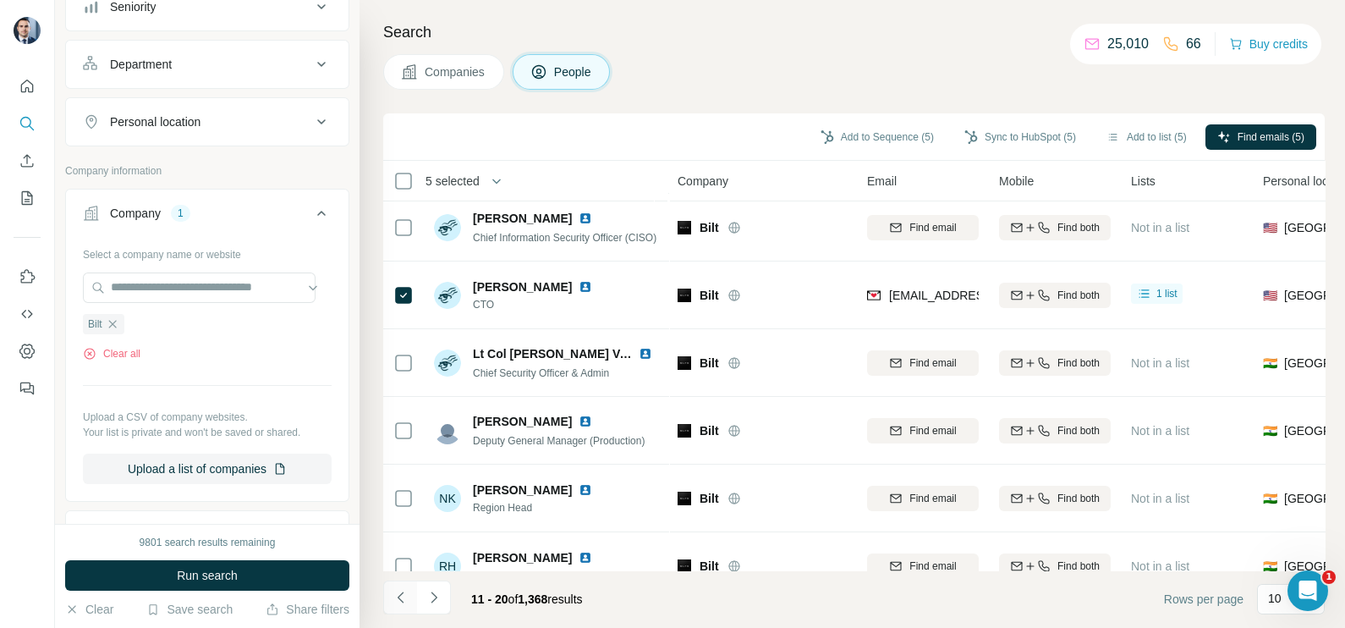
click at [409, 587] on button "Navigate to previous page" at bounding box center [400, 597] width 34 height 34
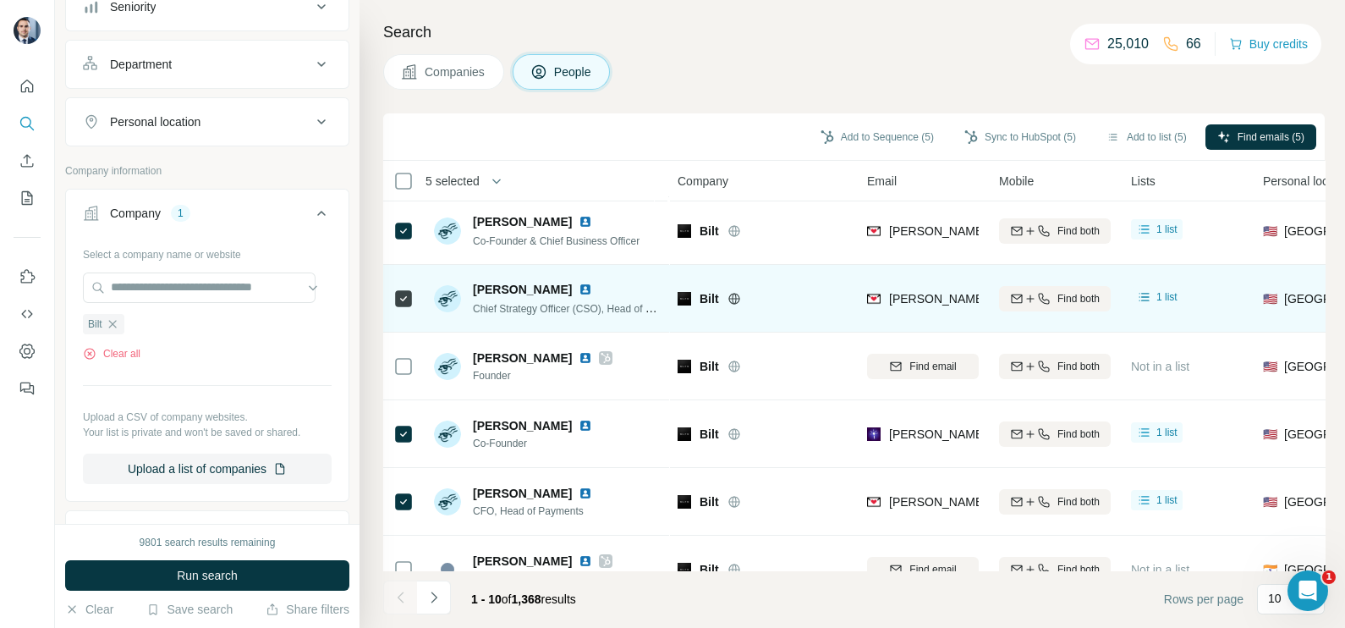
scroll to position [0, 0]
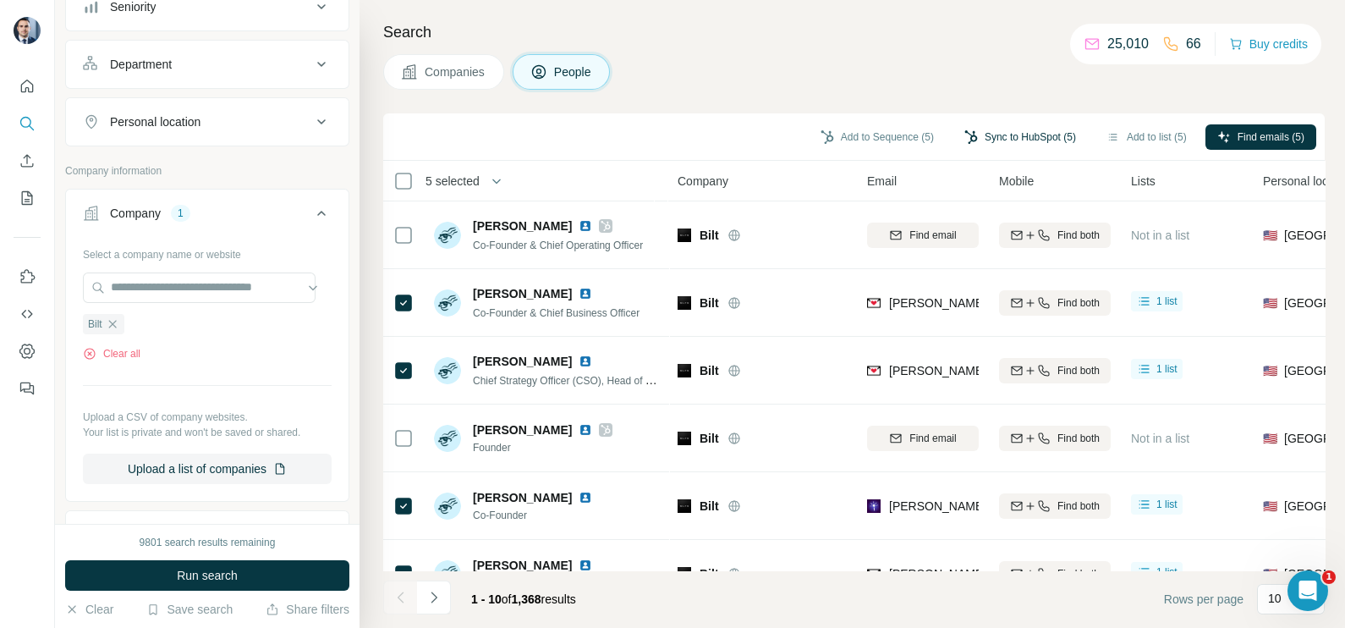
click at [1023, 138] on button "Sync to HubSpot (5)" at bounding box center [1019, 136] width 135 height 25
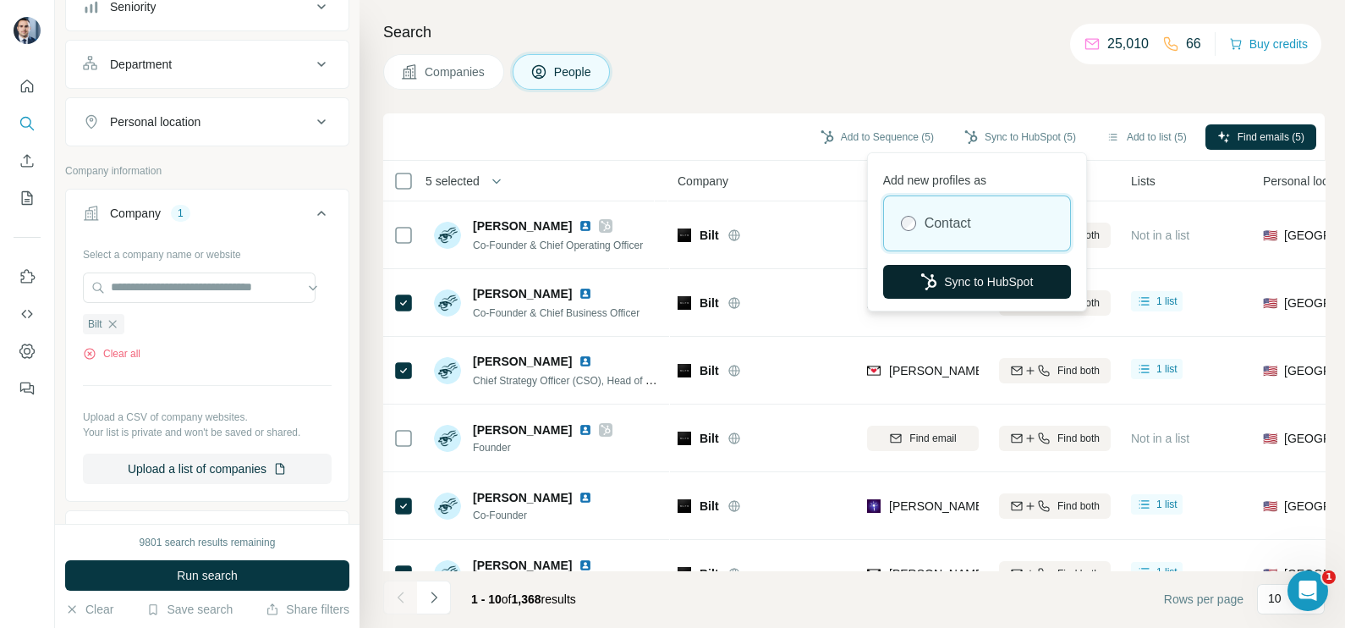
click at [987, 272] on button "Sync to HubSpot" at bounding box center [977, 282] width 188 height 34
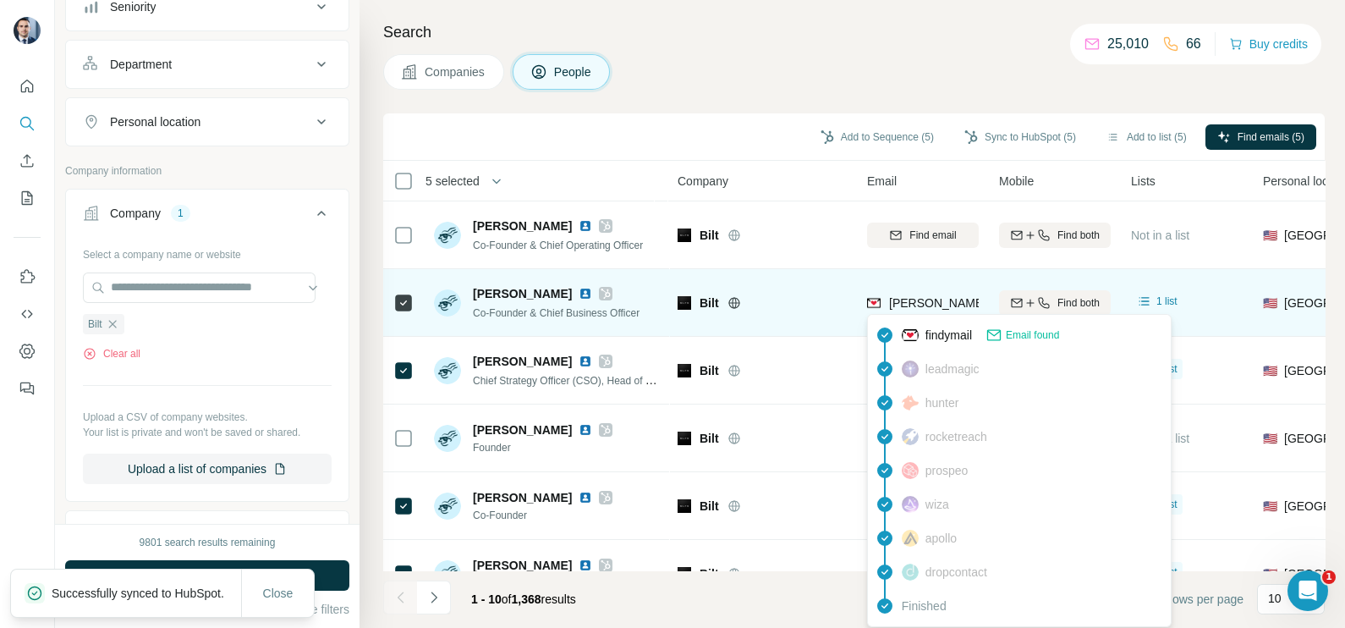
click at [921, 304] on span "[PERSON_NAME][EMAIL_ADDRESS][DOMAIN_NAME]" at bounding box center [1038, 303] width 298 height 14
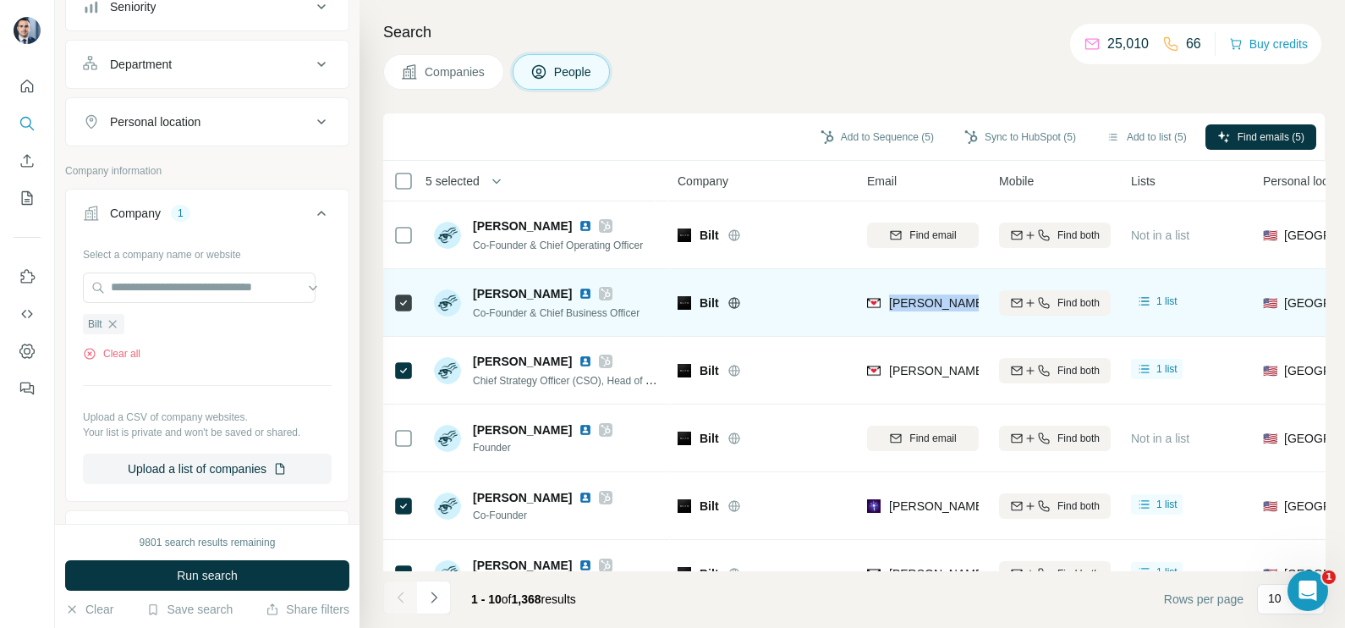
click at [921, 304] on span "[PERSON_NAME][EMAIL_ADDRESS][DOMAIN_NAME]" at bounding box center [1038, 303] width 298 height 14
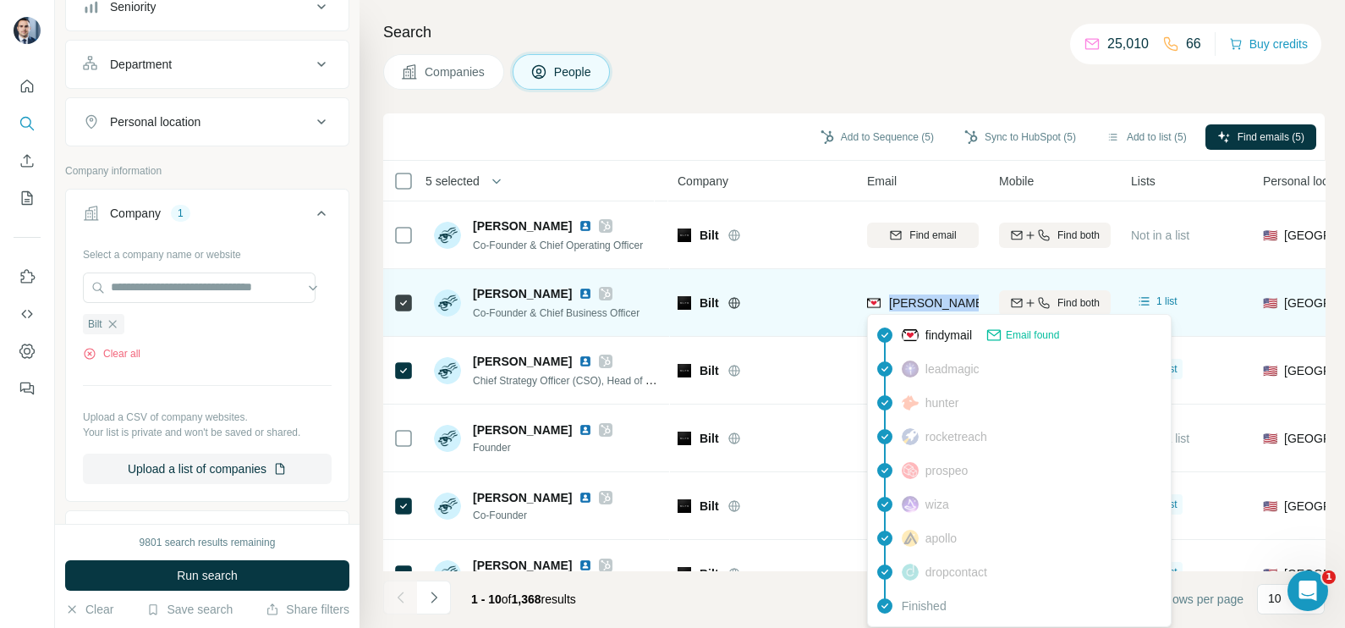
click at [921, 304] on span "[PERSON_NAME][EMAIL_ADDRESS][DOMAIN_NAME]" at bounding box center [1038, 303] width 298 height 14
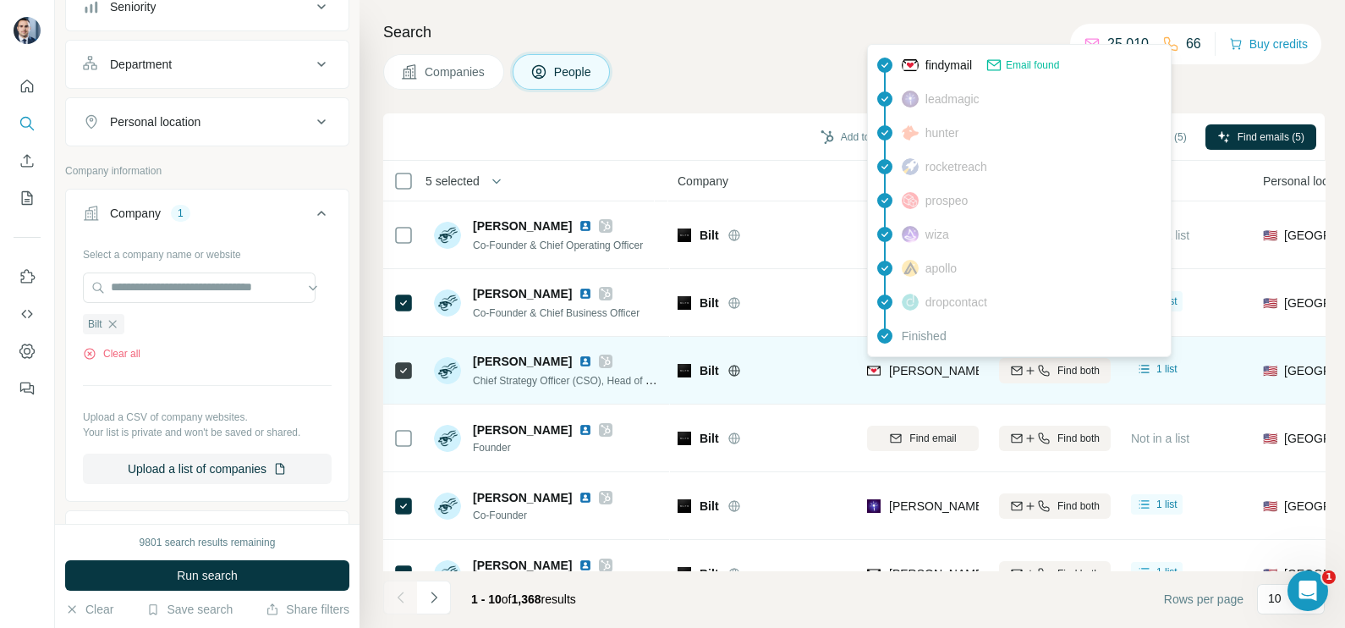
click at [942, 368] on span "[PERSON_NAME][EMAIL_ADDRESS][DOMAIN_NAME]" at bounding box center [1038, 371] width 298 height 14
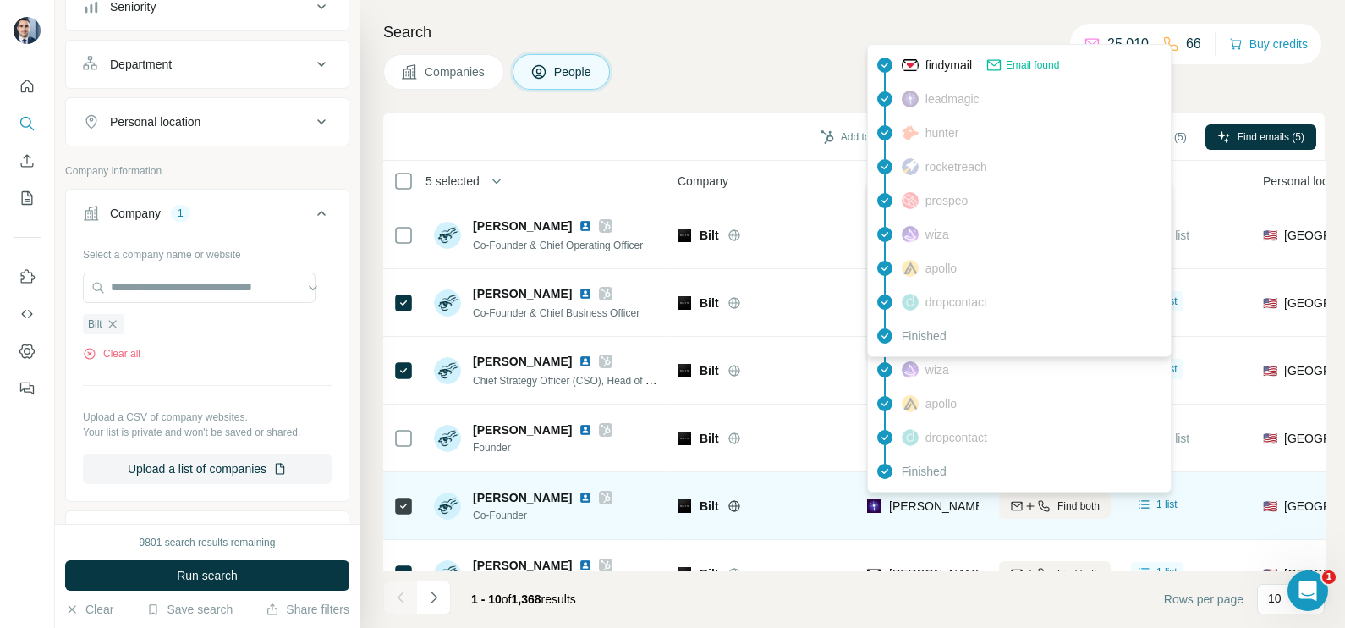
click at [908, 499] on span "[PERSON_NAME][EMAIL_ADDRESS][PERSON_NAME][DOMAIN_NAME]" at bounding box center [1087, 506] width 396 height 14
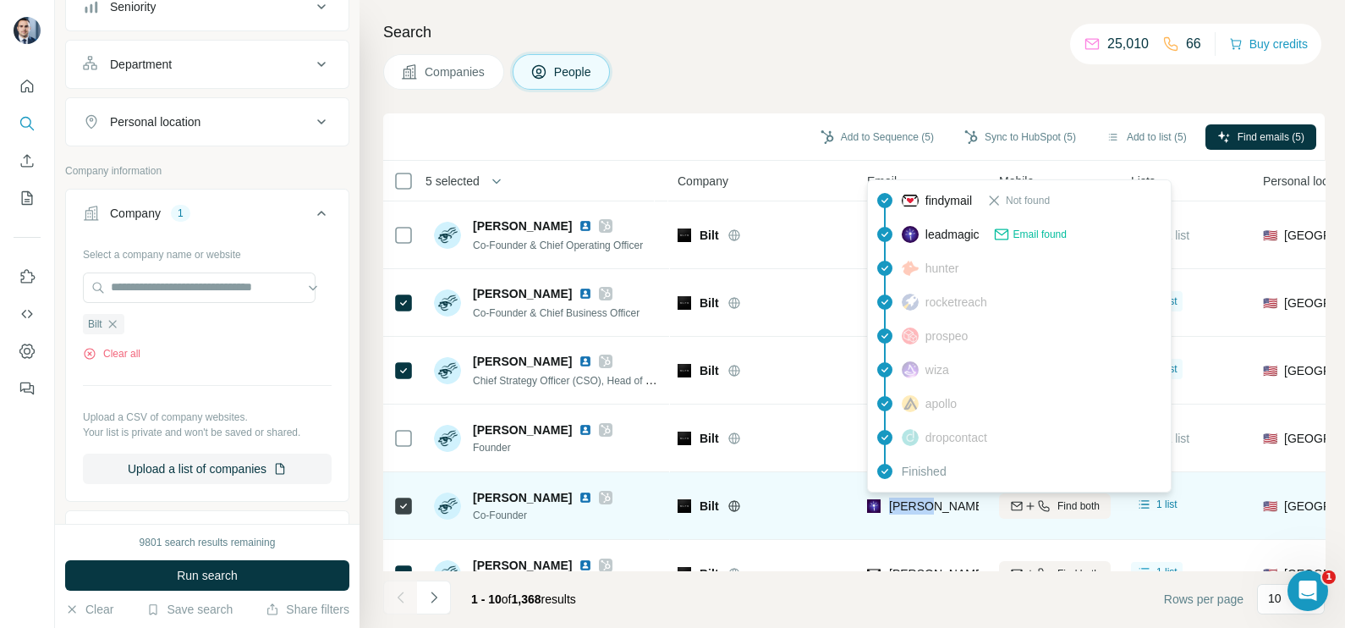
click at [908, 499] on span "[PERSON_NAME][EMAIL_ADDRESS][PERSON_NAME][DOMAIN_NAME]" at bounding box center [1087, 506] width 396 height 14
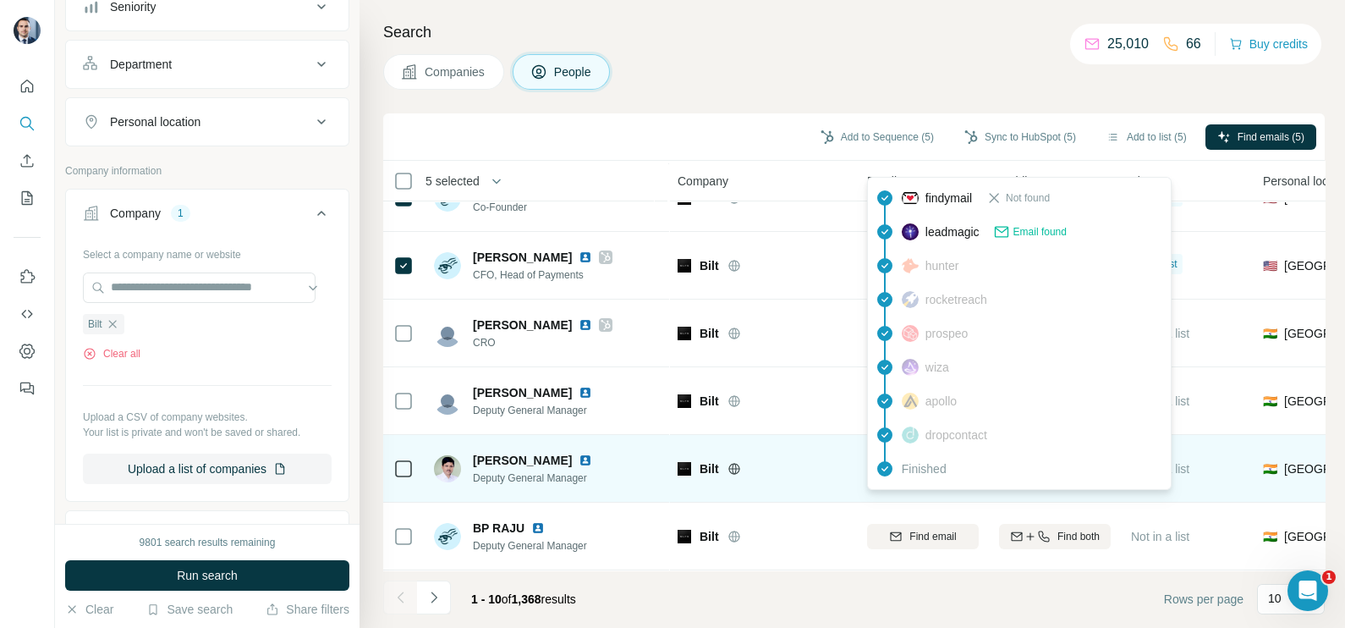
scroll to position [211, 0]
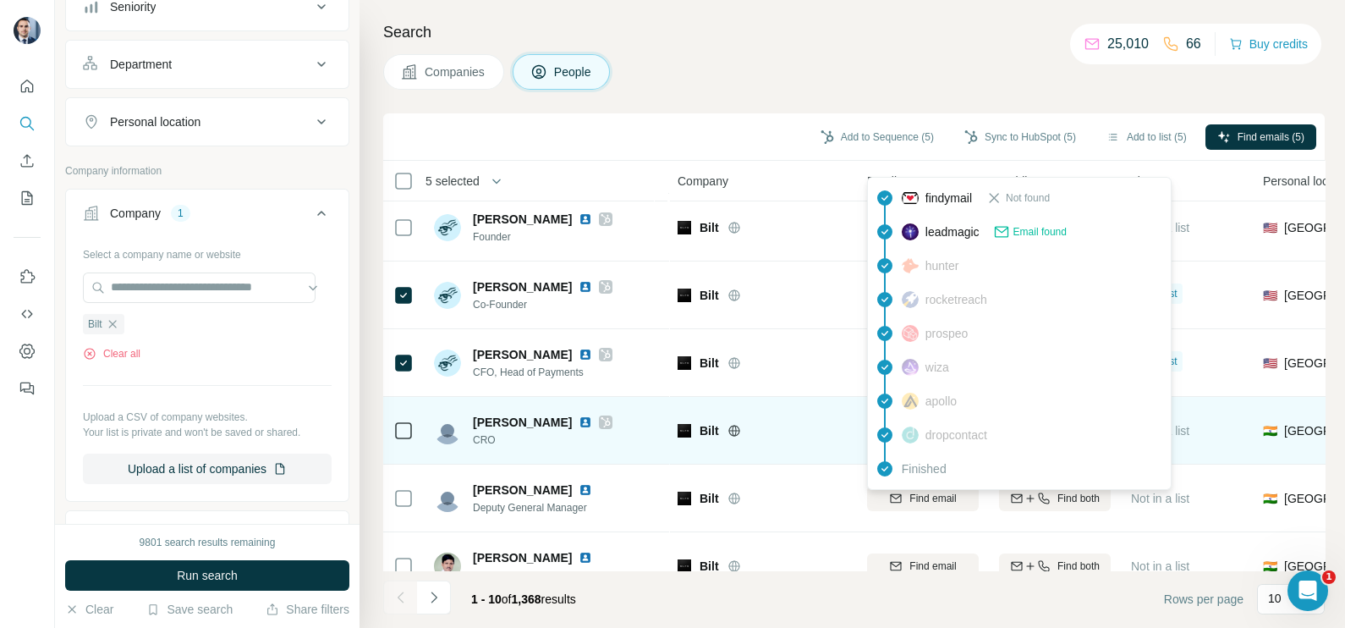
click at [827, 426] on div "Bilt" at bounding box center [772, 430] width 147 height 17
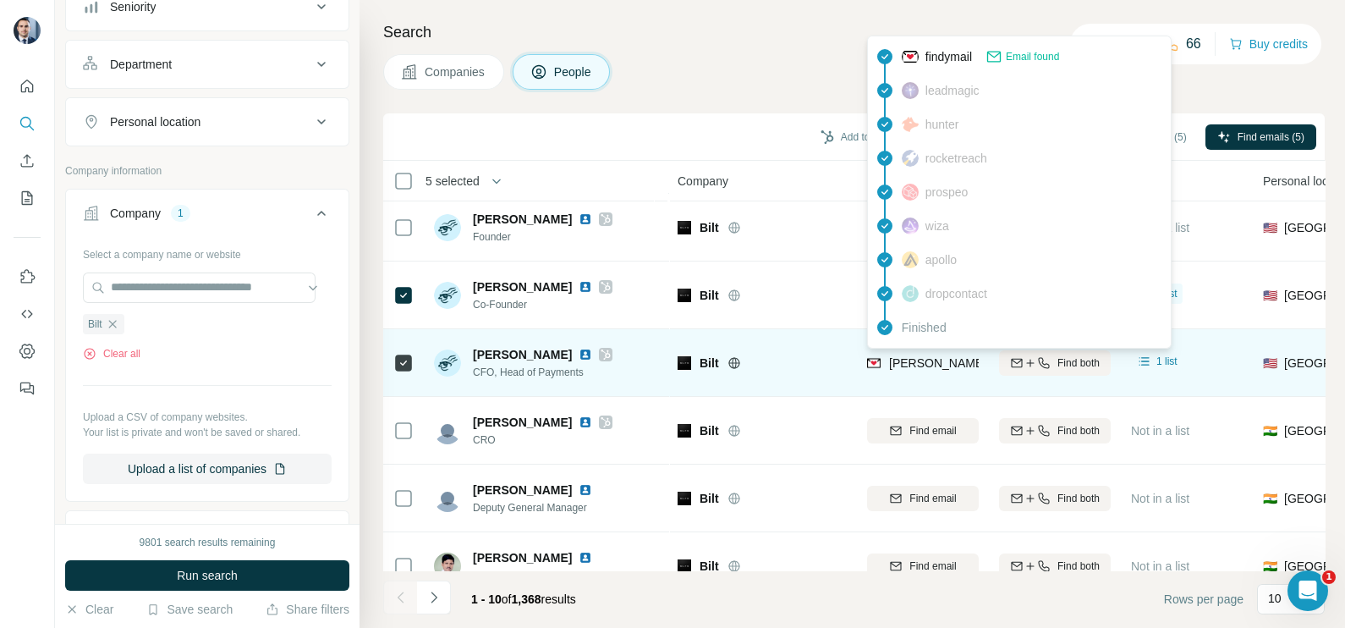
click at [924, 359] on span "[PERSON_NAME][EMAIL_ADDRESS][DOMAIN_NAME]" at bounding box center [1038, 363] width 298 height 14
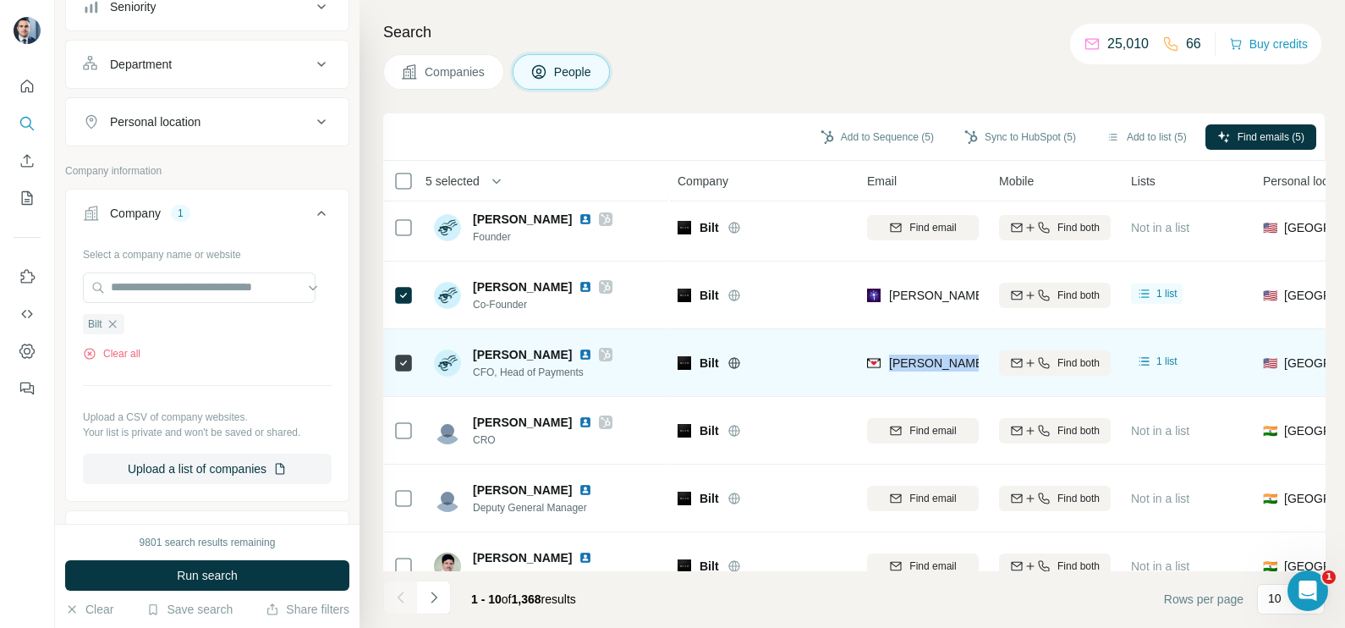
click at [924, 359] on span "[PERSON_NAME][EMAIL_ADDRESS][DOMAIN_NAME]" at bounding box center [1038, 363] width 298 height 14
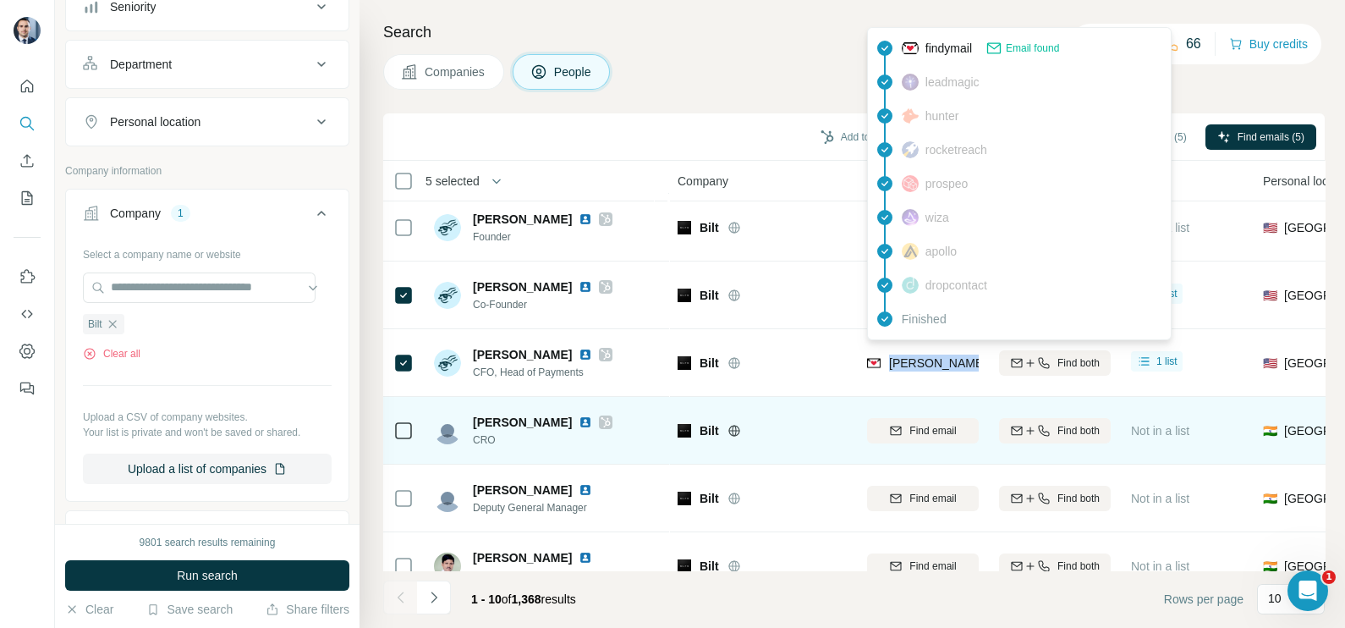
scroll to position [317, 0]
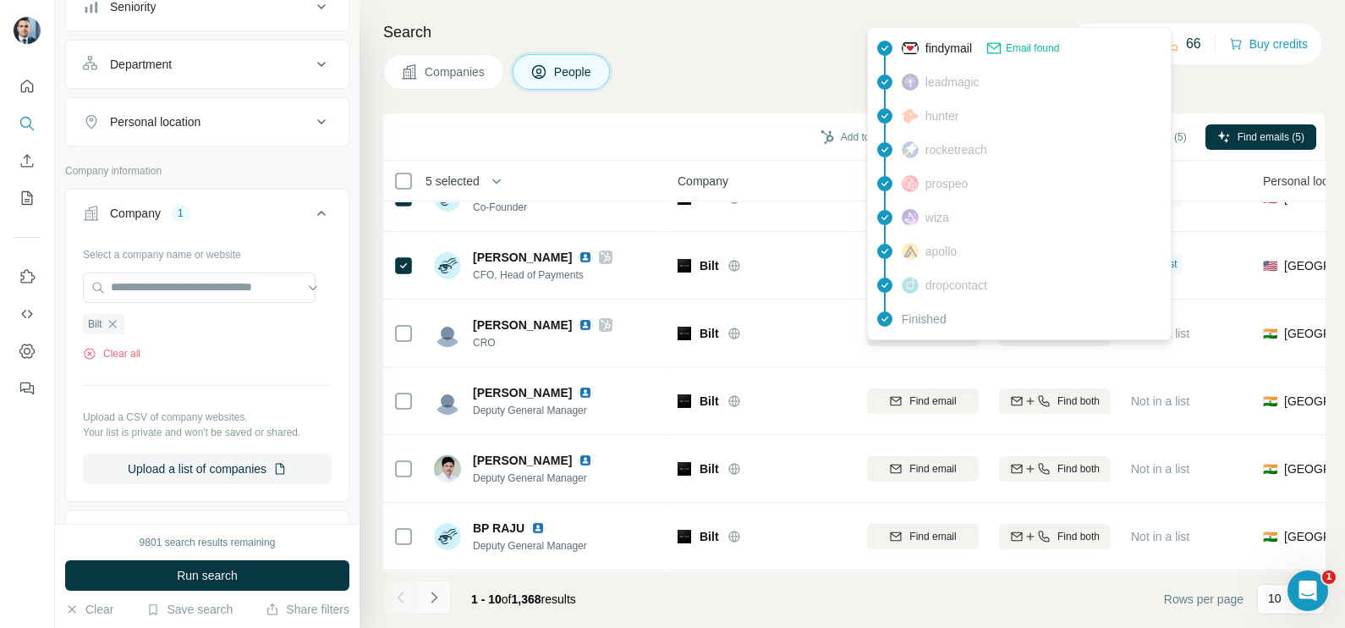
click at [444, 606] on button "Navigate to next page" at bounding box center [434, 597] width 34 height 34
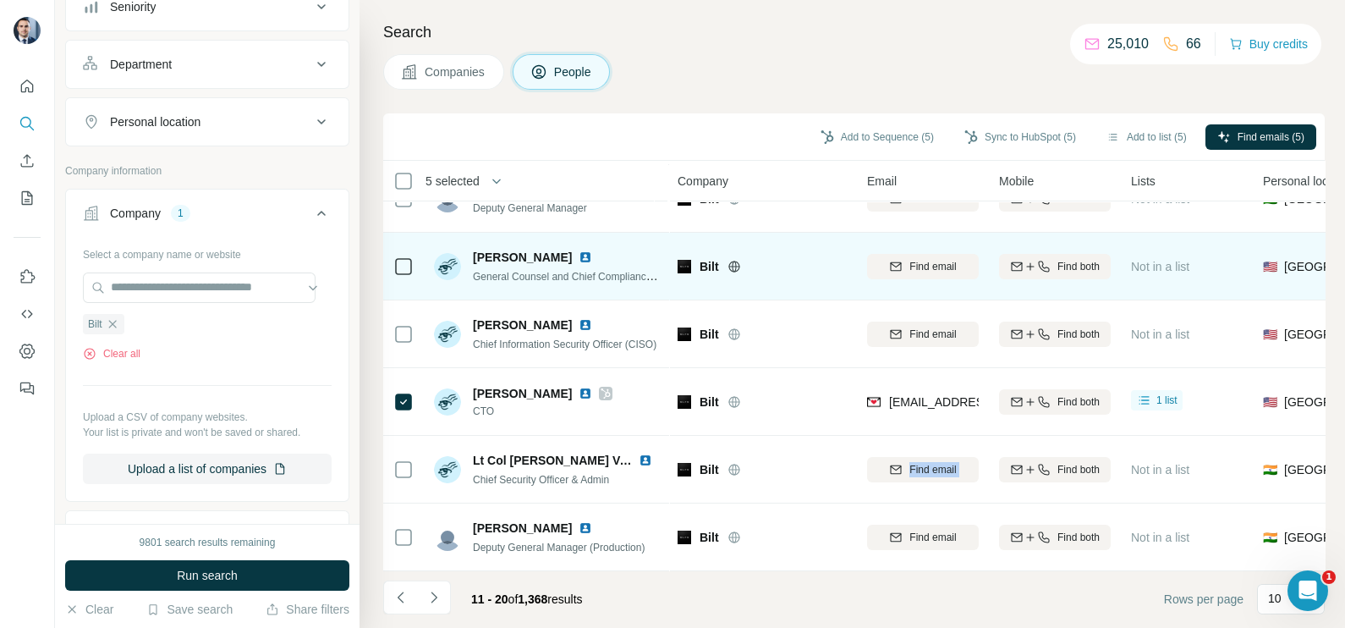
scroll to position [211, 0]
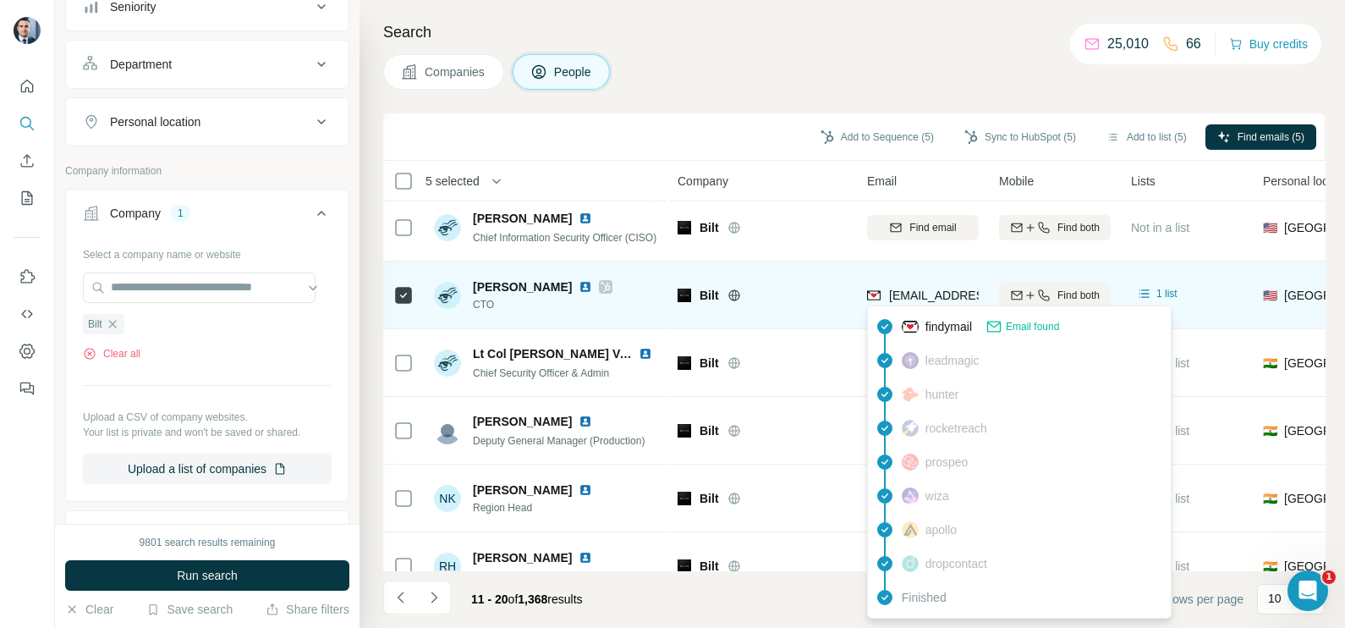
click at [939, 290] on span "[EMAIL_ADDRESS][DOMAIN_NAME]" at bounding box center [989, 295] width 200 height 14
click at [601, 288] on icon at bounding box center [605, 287] width 9 height 10
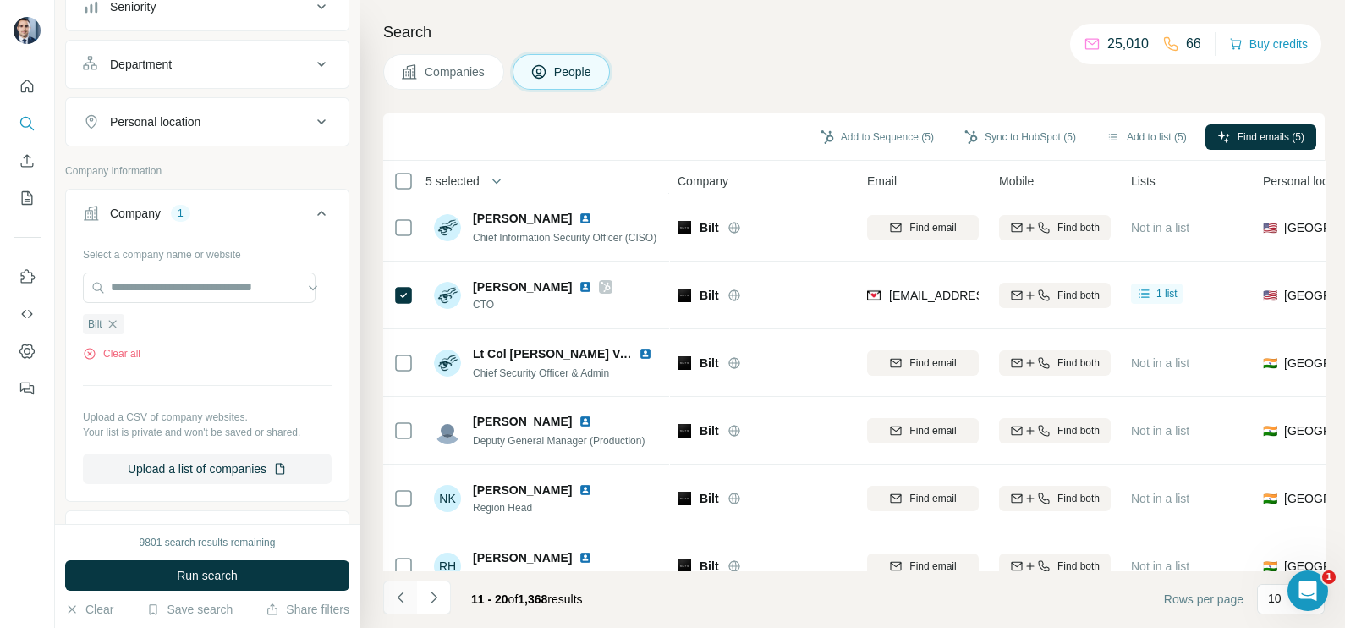
click at [401, 595] on icon "Navigate to previous page" at bounding box center [400, 597] width 17 height 17
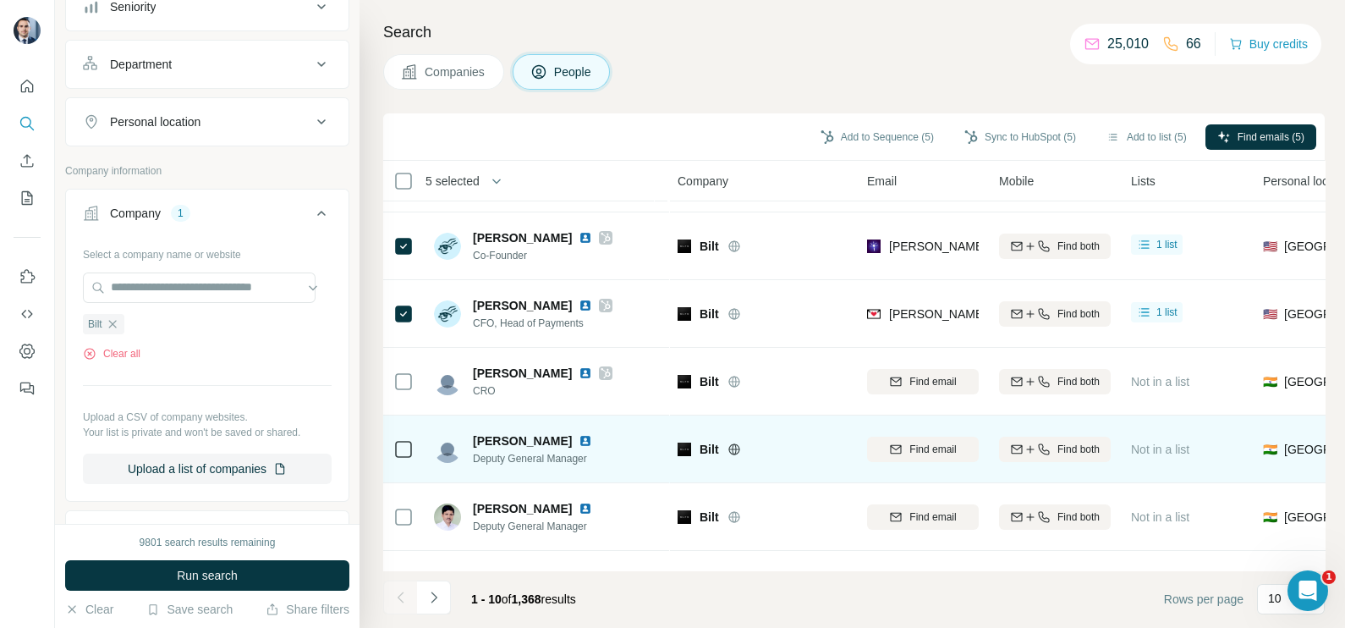
scroll to position [211, 0]
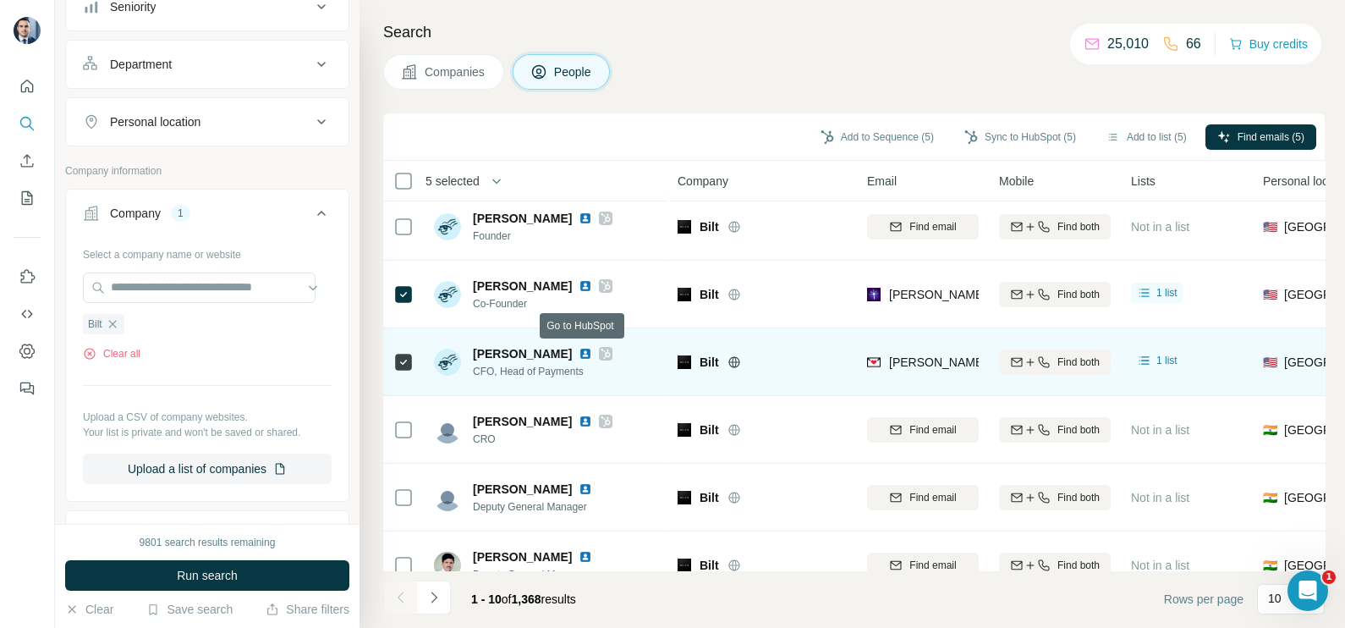
click at [601, 349] on icon at bounding box center [606, 354] width 10 height 14
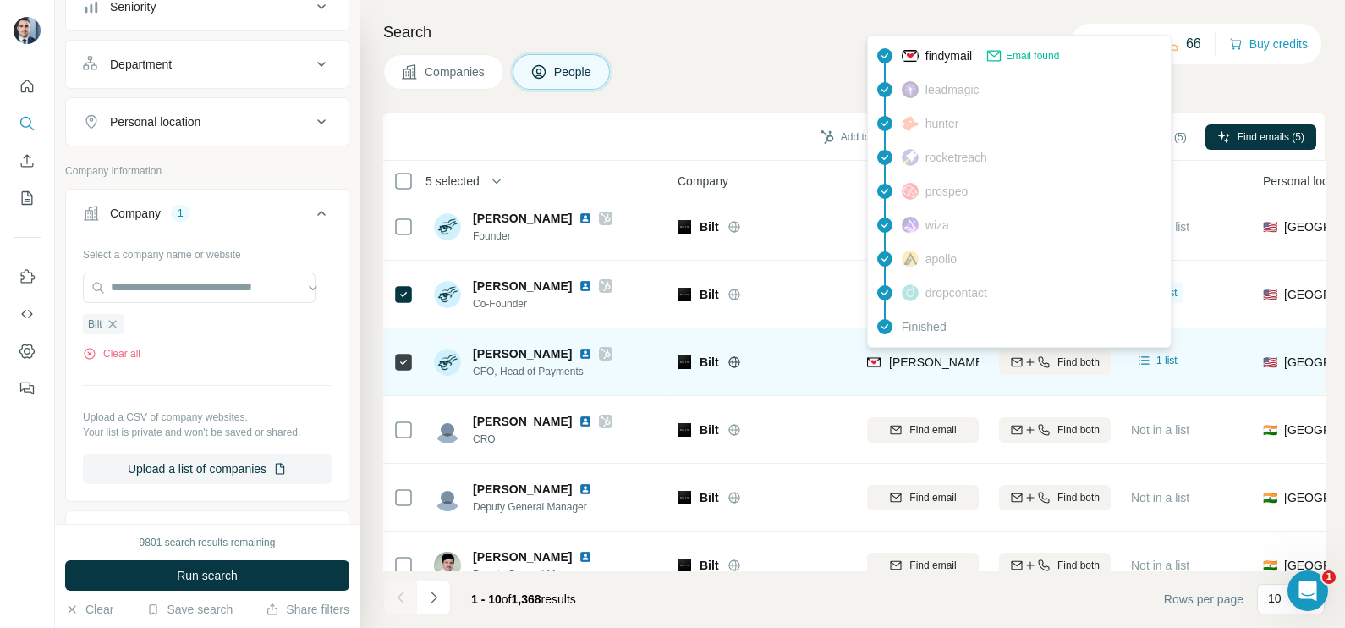
click at [941, 359] on span "[PERSON_NAME][EMAIL_ADDRESS][DOMAIN_NAME]" at bounding box center [1038, 362] width 298 height 14
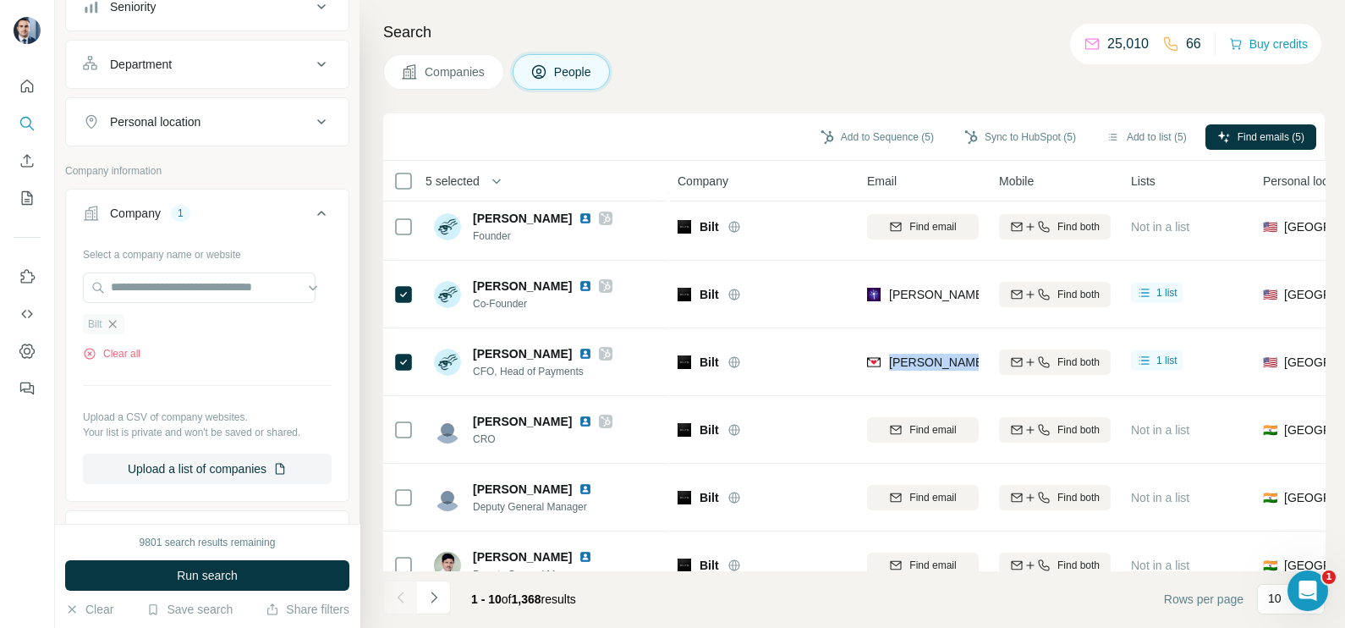
click at [110, 322] on icon "button" at bounding box center [113, 324] width 14 height 14
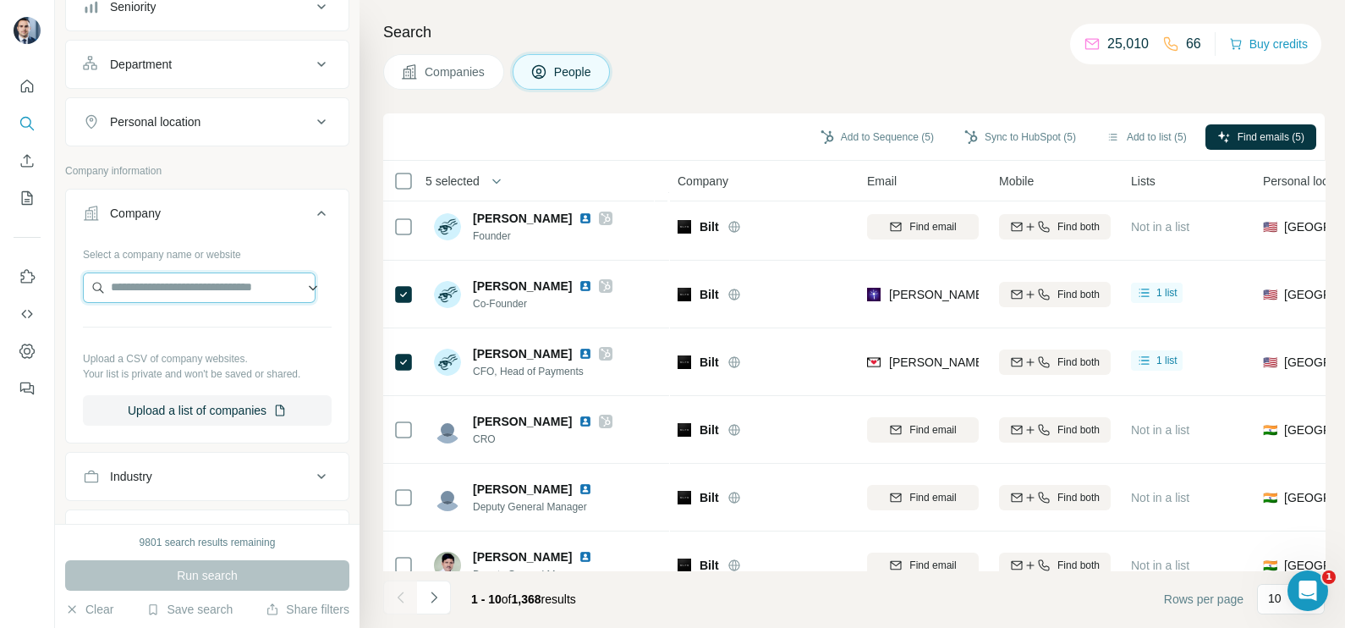
click at [151, 276] on input "text" at bounding box center [199, 287] width 233 height 30
paste input "**********"
type input "**********"
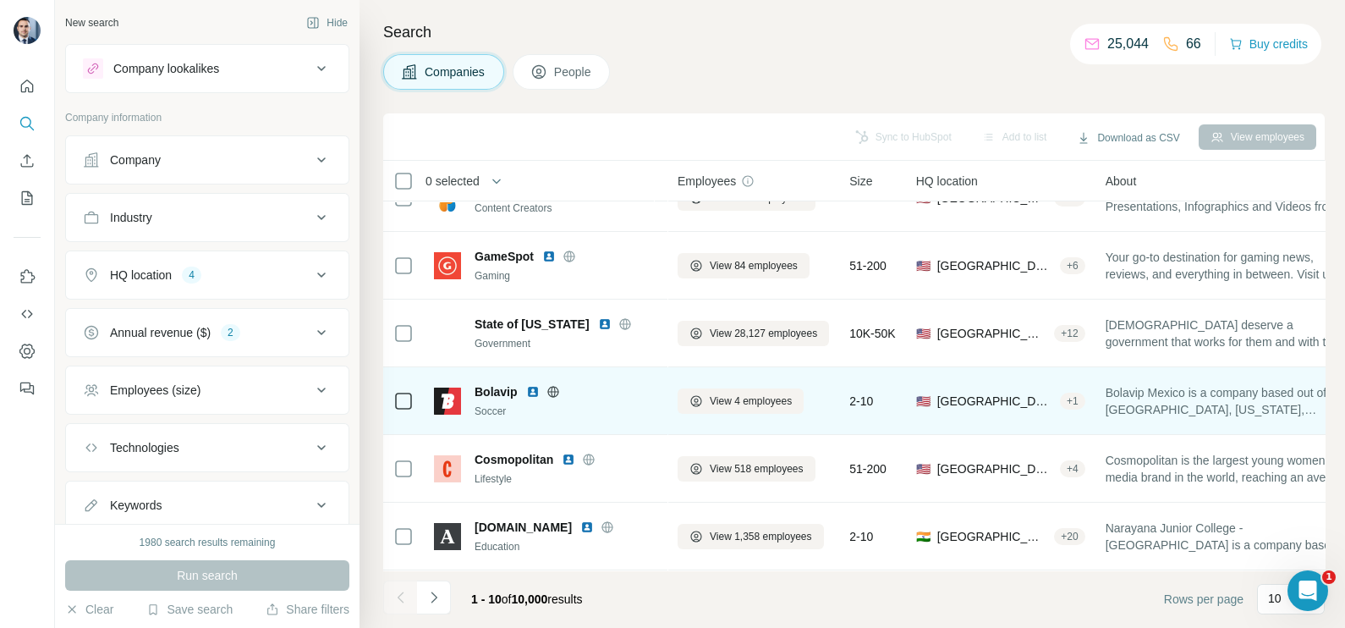
scroll to position [317, 0]
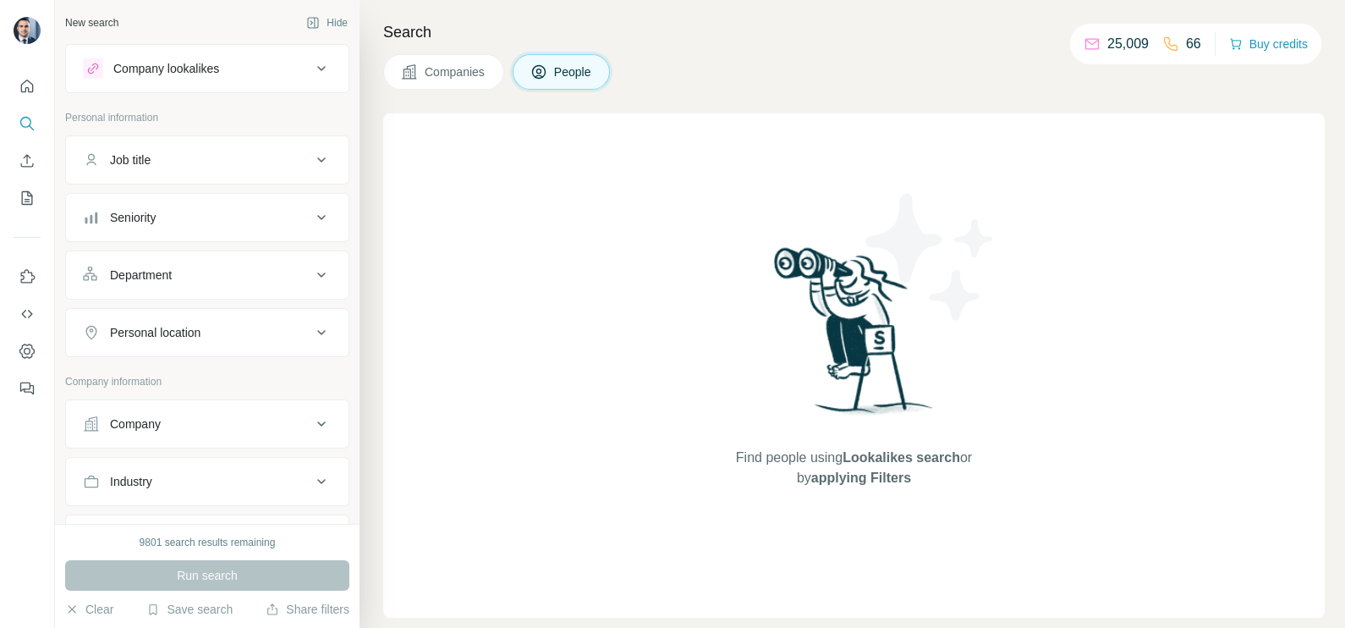
click at [427, 59] on button "Companies" at bounding box center [443, 72] width 121 height 36
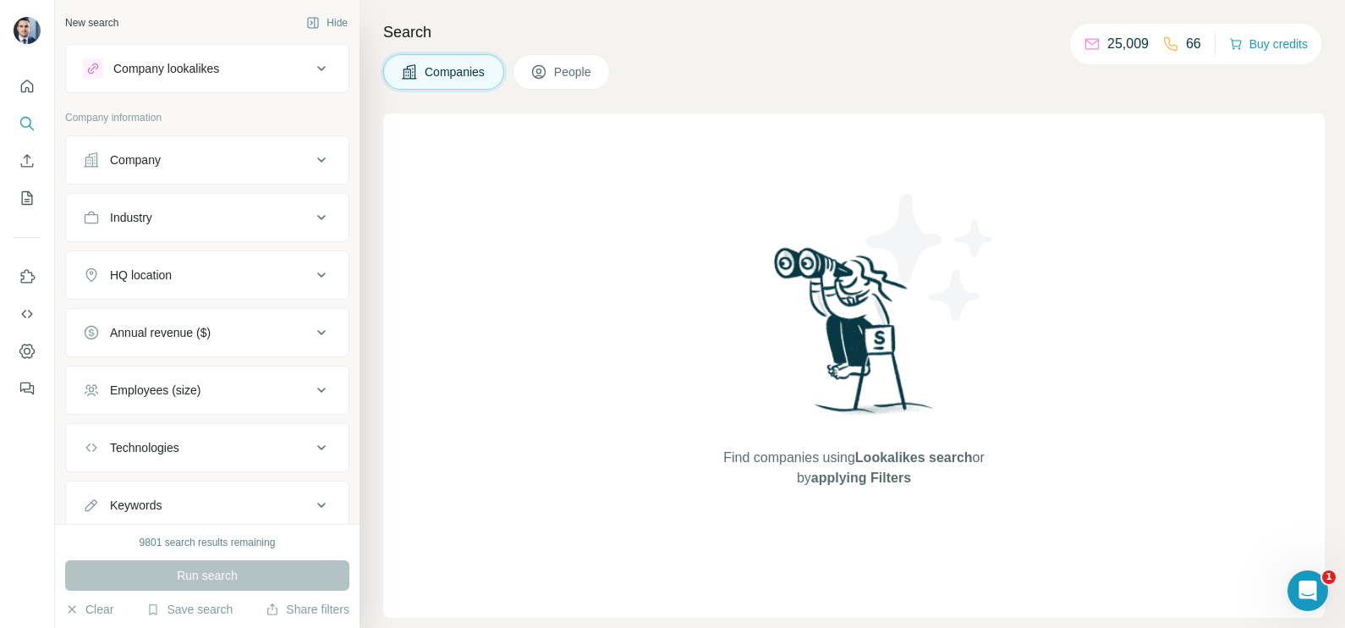
click at [173, 167] on div "Company" at bounding box center [197, 159] width 228 height 17
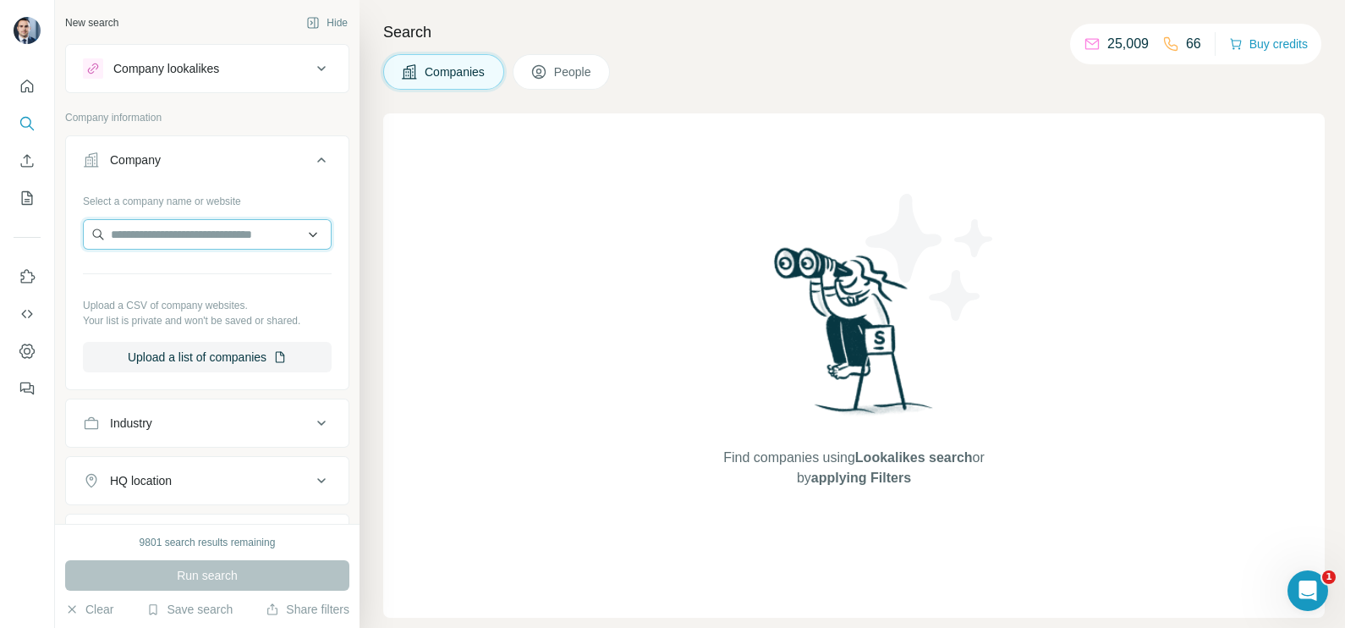
click at [184, 237] on input "text" at bounding box center [207, 234] width 249 height 30
paste input "**********"
type input "**********"
click at [199, 275] on p "Aurora Solar" at bounding box center [171, 271] width 81 height 17
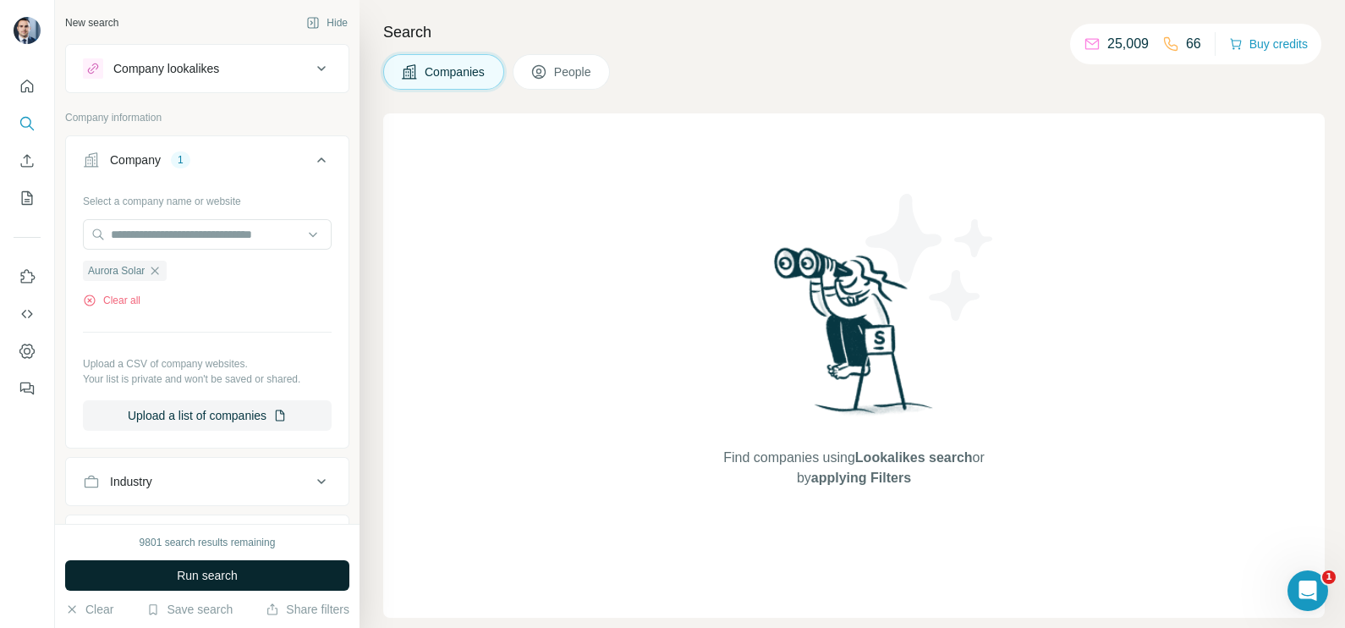
click at [231, 569] on span "Run search" at bounding box center [207, 575] width 61 height 17
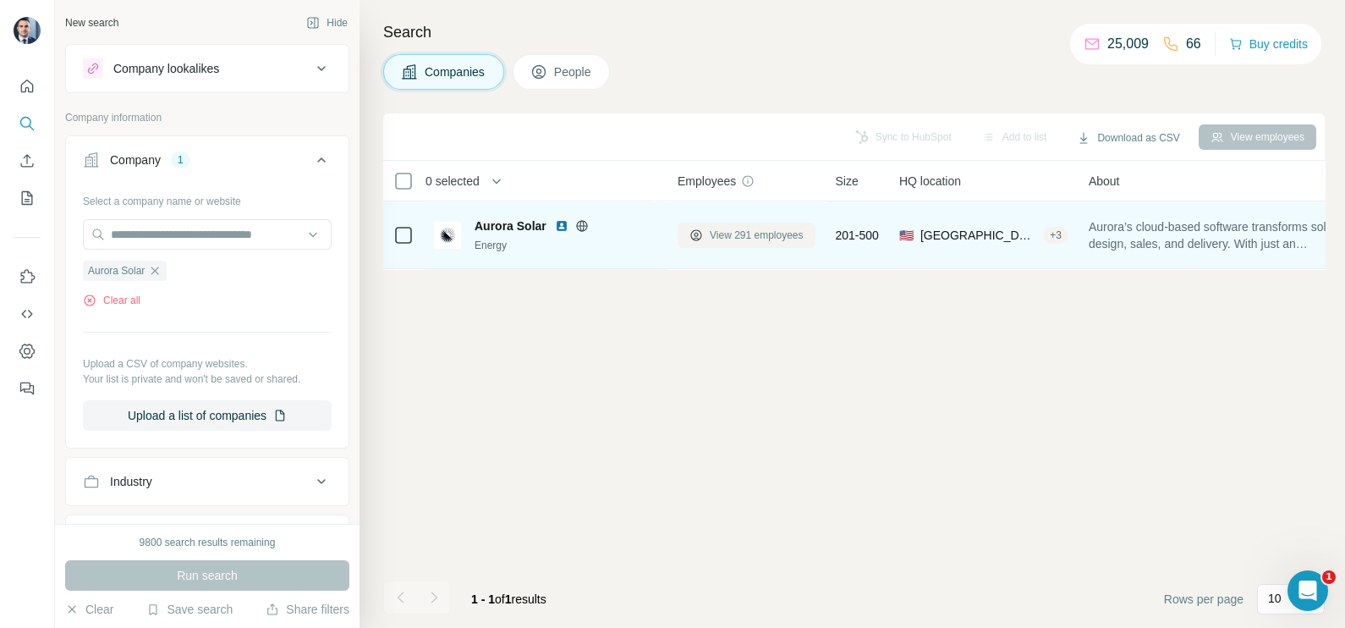
click at [752, 237] on span "View 291 employees" at bounding box center [757, 235] width 94 height 15
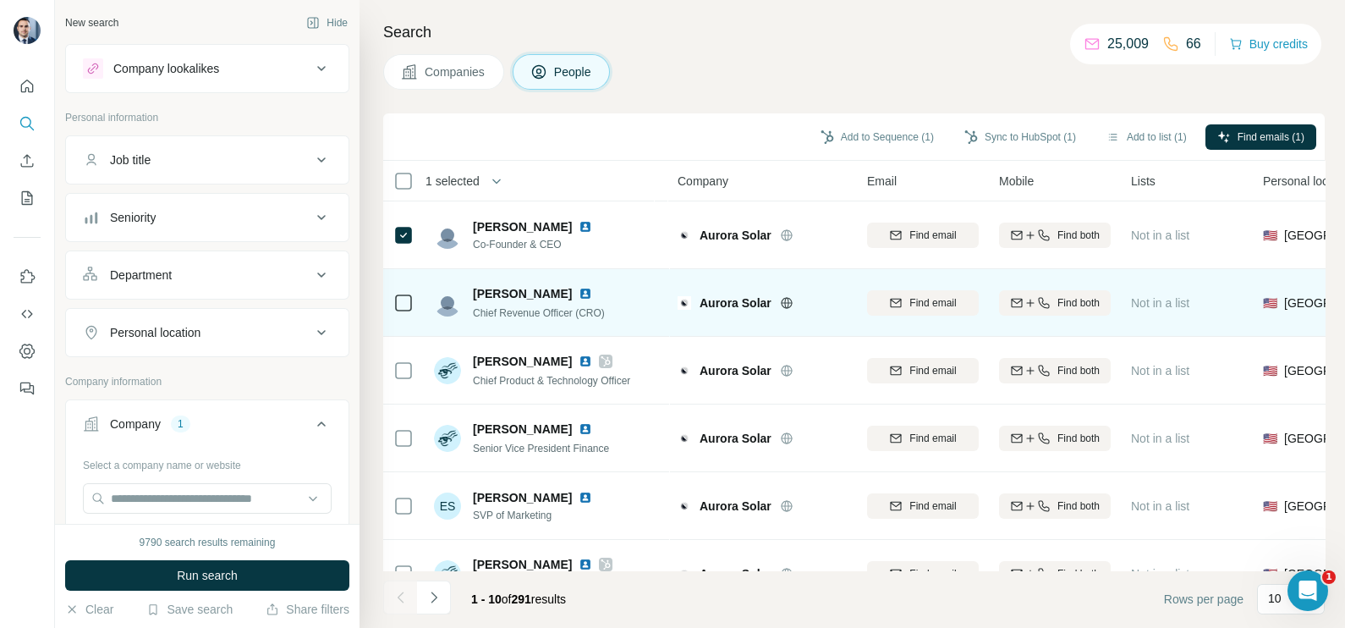
click at [393, 303] on icon at bounding box center [403, 303] width 20 height 20
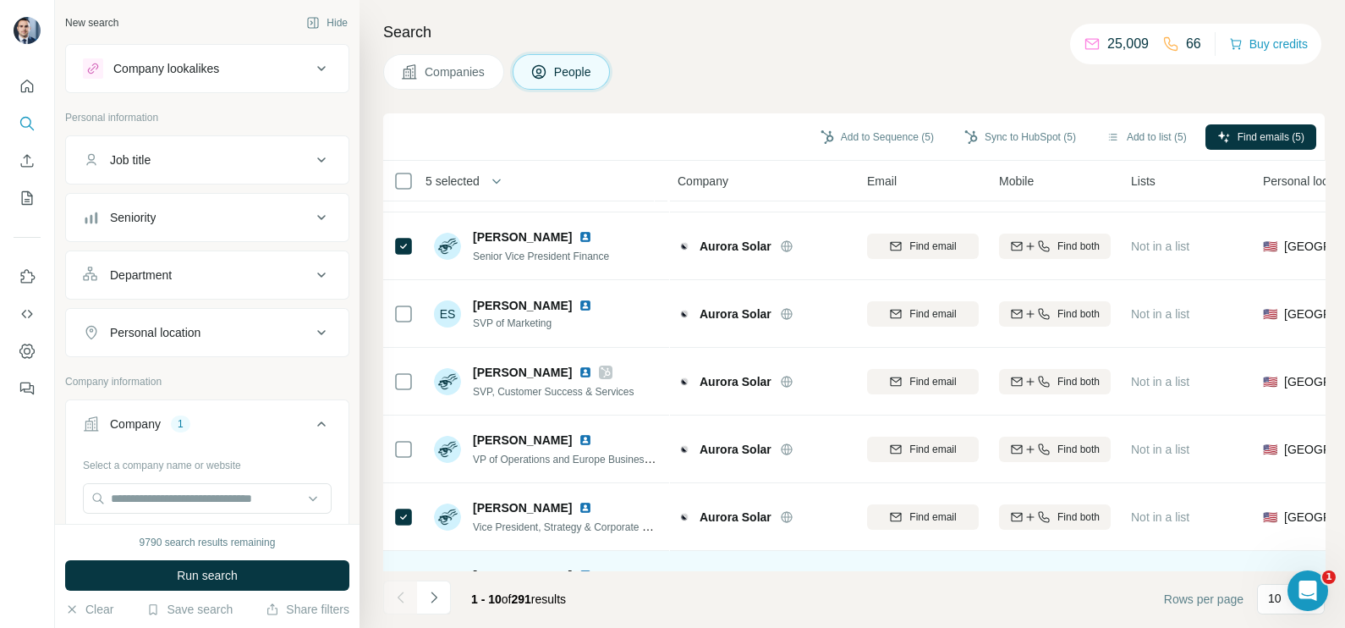
scroll to position [106, 0]
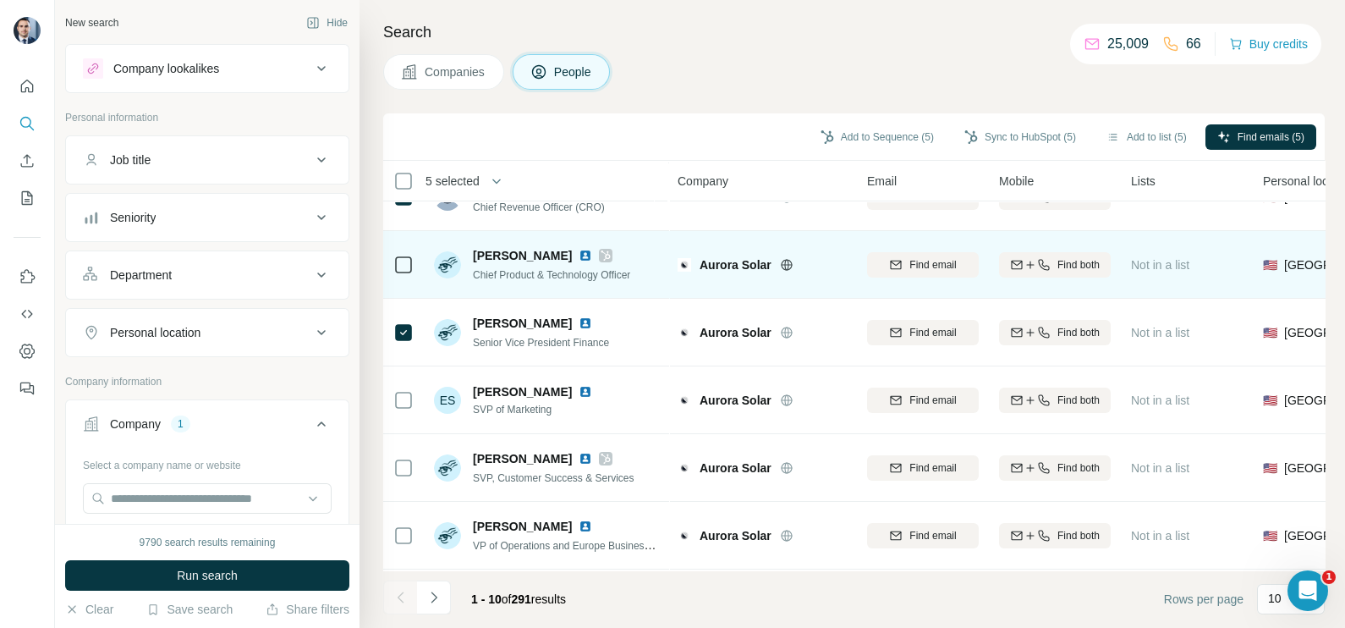
click at [603, 257] on icon at bounding box center [605, 255] width 9 height 10
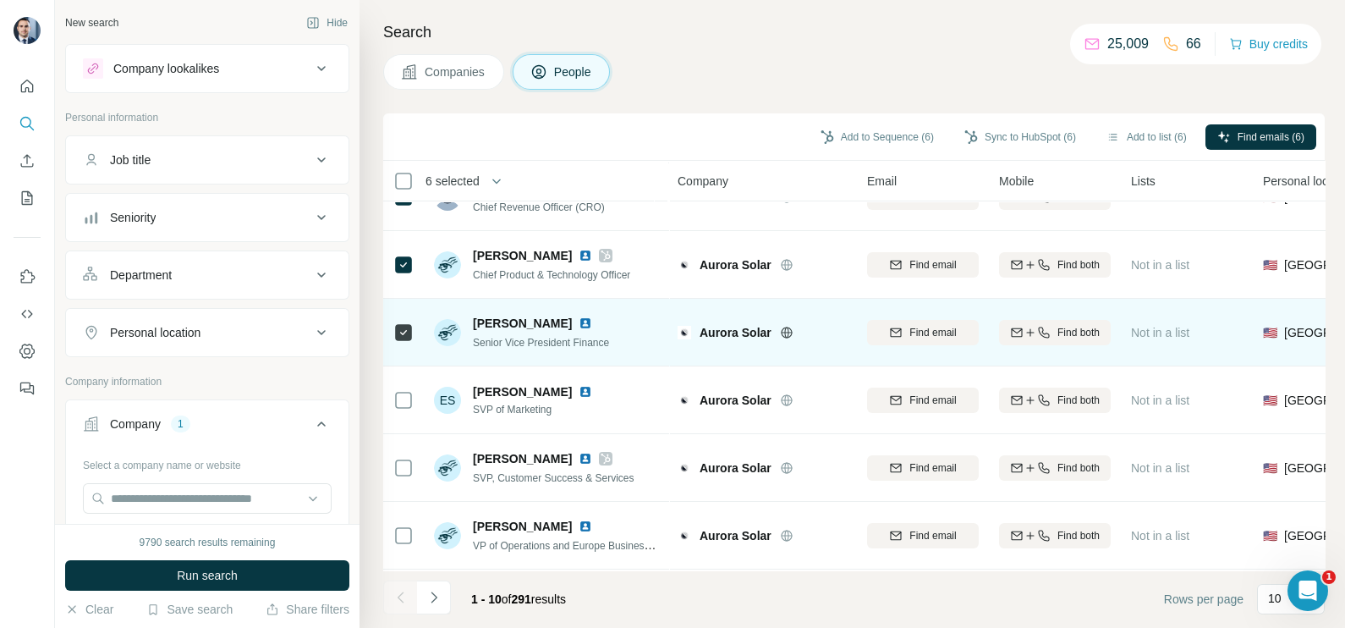
scroll to position [0, 0]
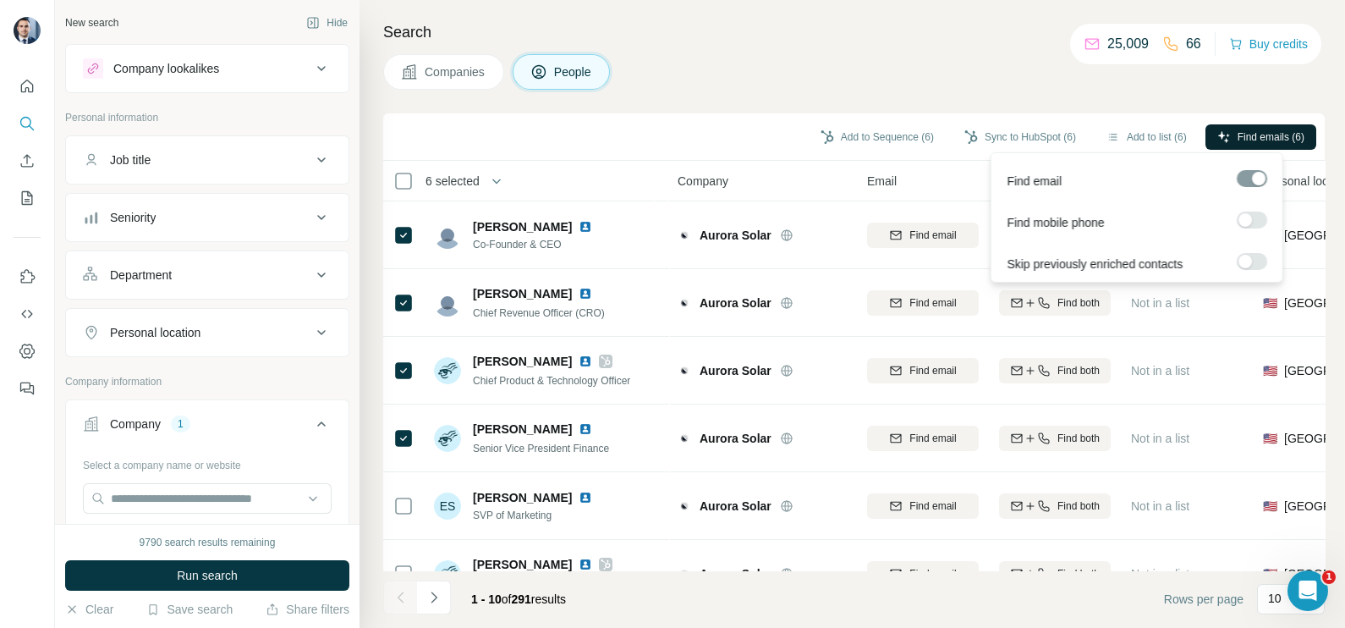
click at [1265, 129] on span "Find emails (6)" at bounding box center [1270, 136] width 67 height 15
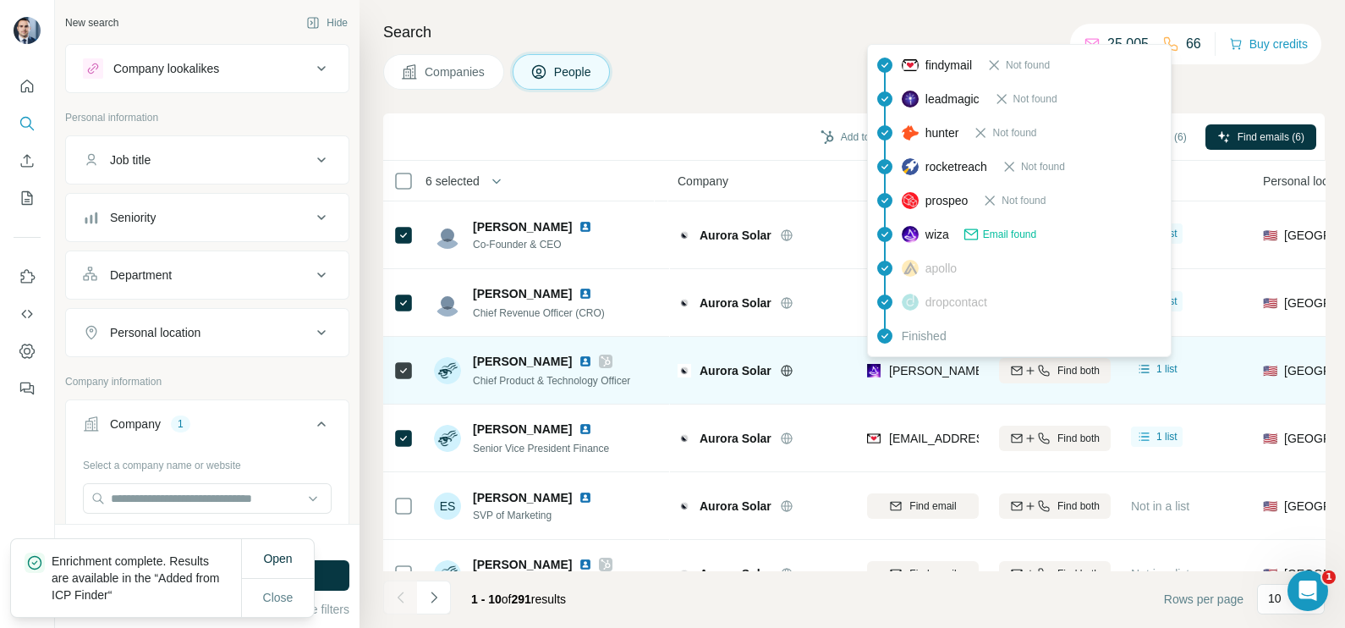
click at [942, 368] on span "patrick.donahue@chainguard.dev" at bounding box center [1087, 371] width 396 height 14
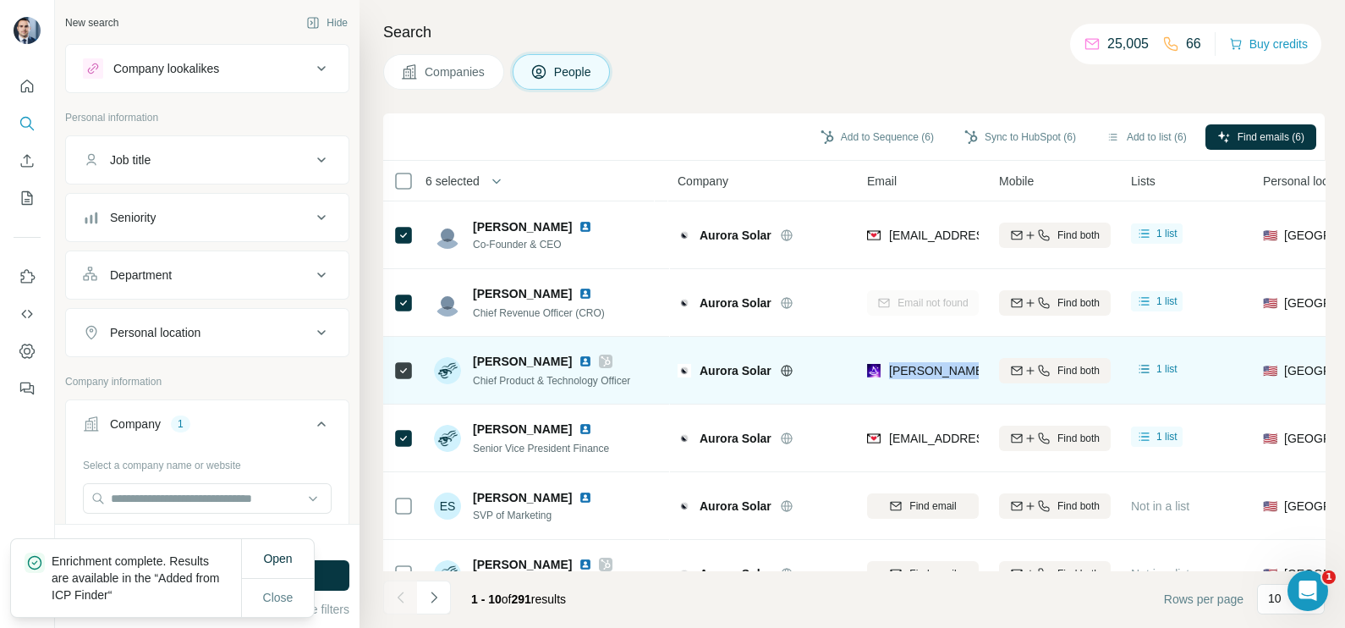
click at [942, 368] on span "patrick.donahue@chainguard.dev" at bounding box center [1087, 371] width 396 height 14
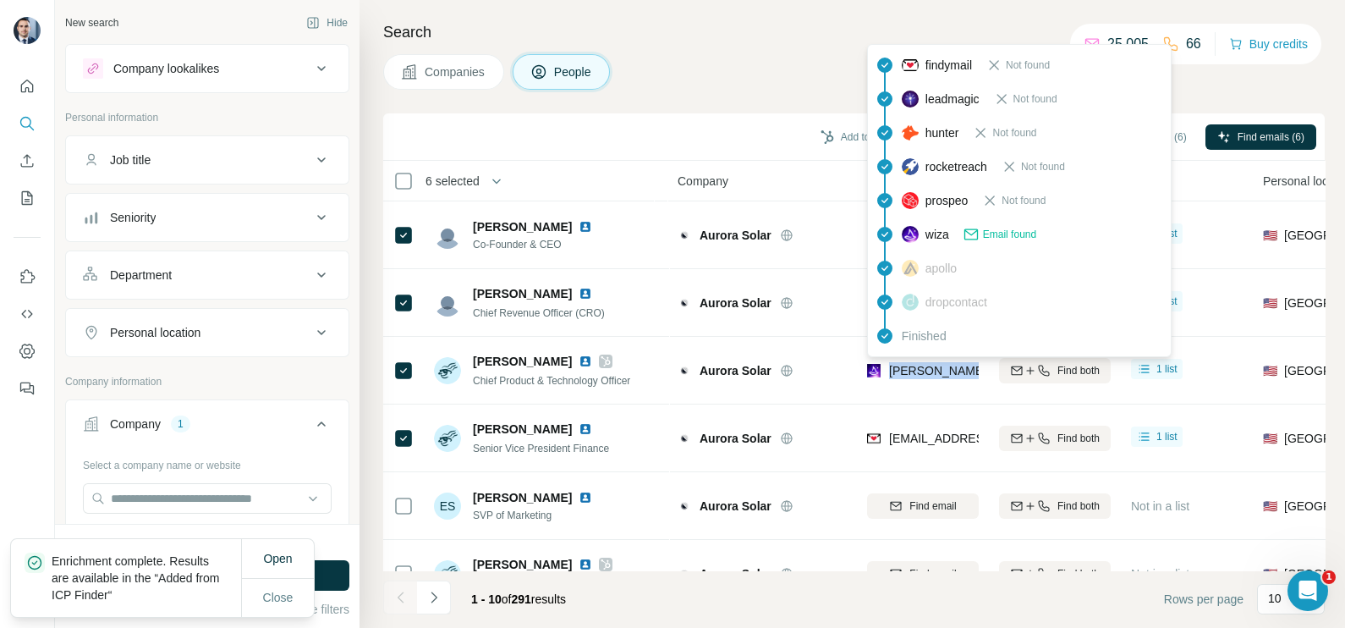
copy tr "patrick.donahue@chainguard.dev"
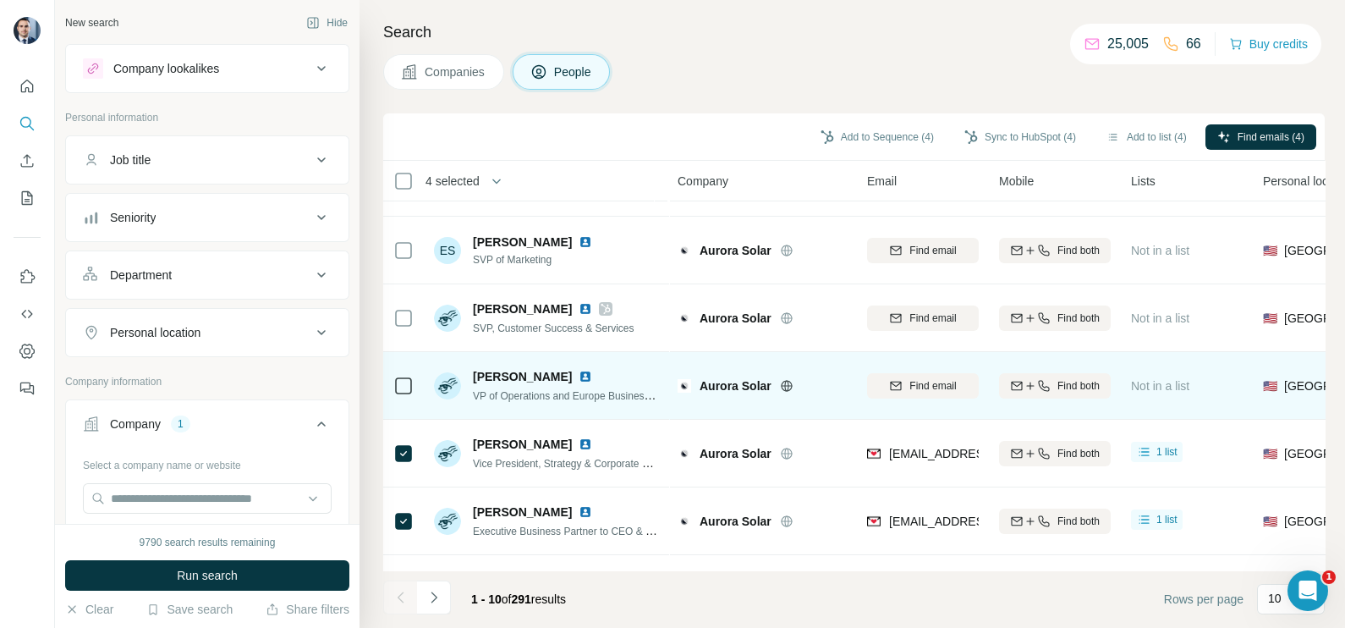
scroll to position [317, 0]
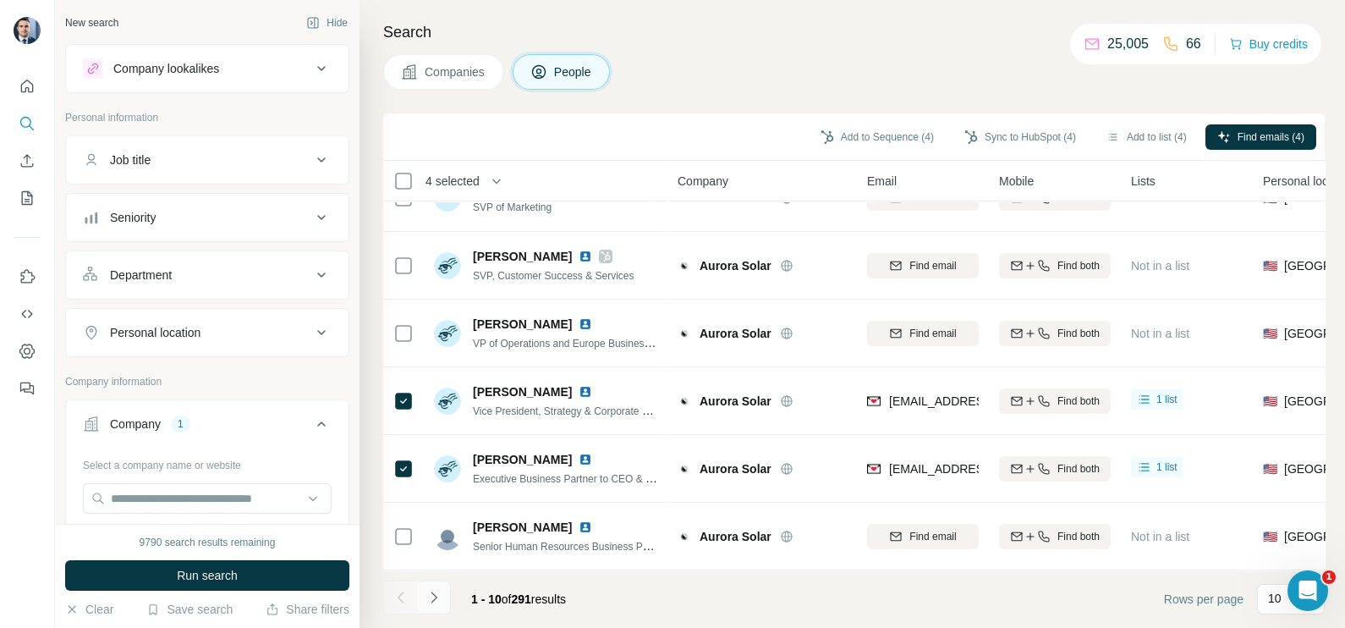
click at [443, 601] on button "Navigate to next page" at bounding box center [434, 597] width 34 height 34
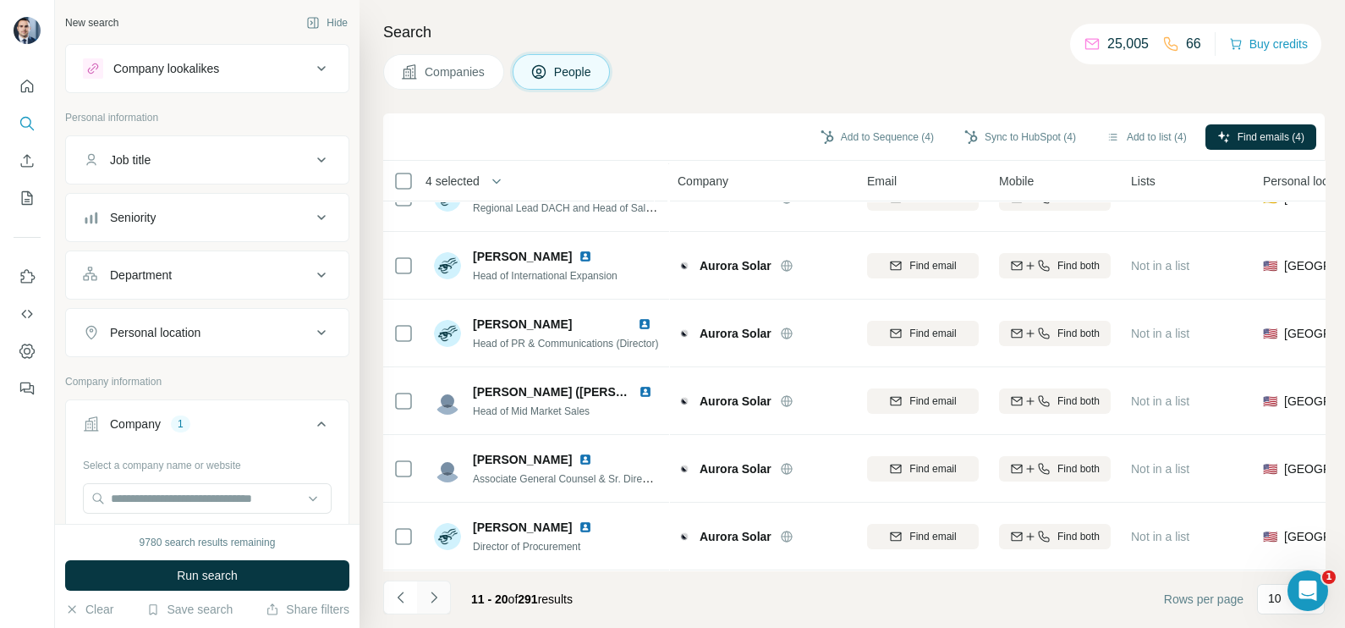
click at [447, 598] on button "Navigate to next page" at bounding box center [434, 597] width 34 height 34
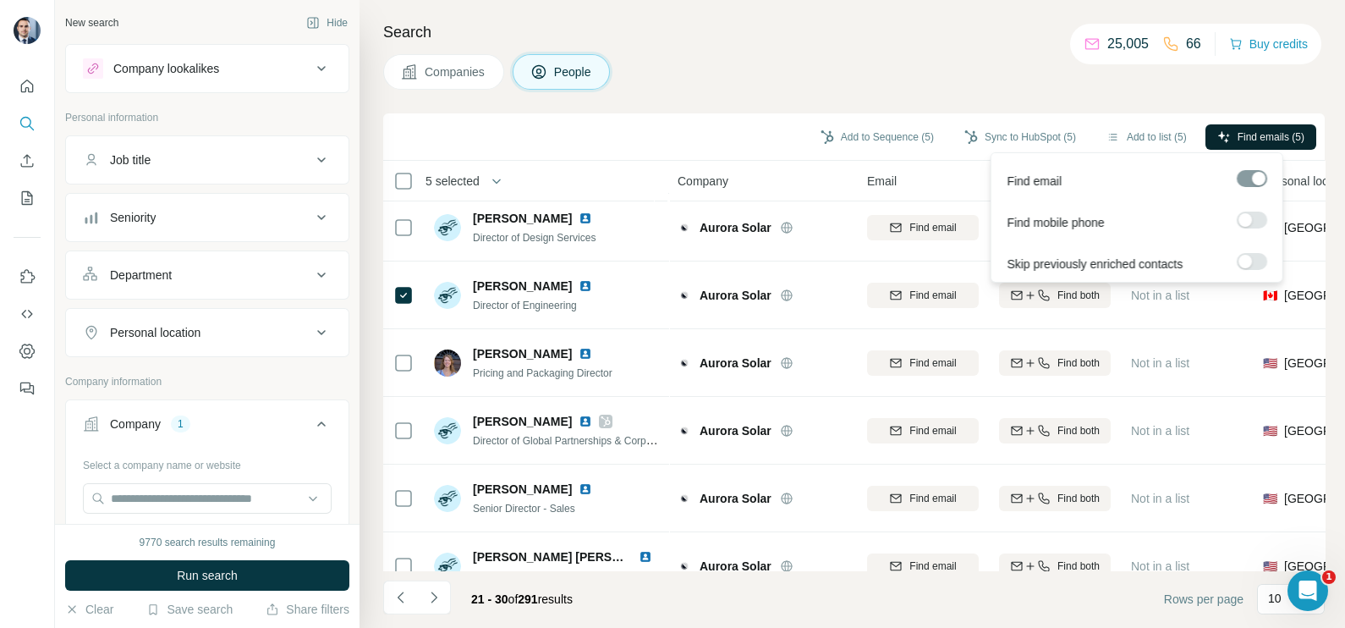
click at [1243, 124] on button "Find emails (5)" at bounding box center [1260, 136] width 111 height 25
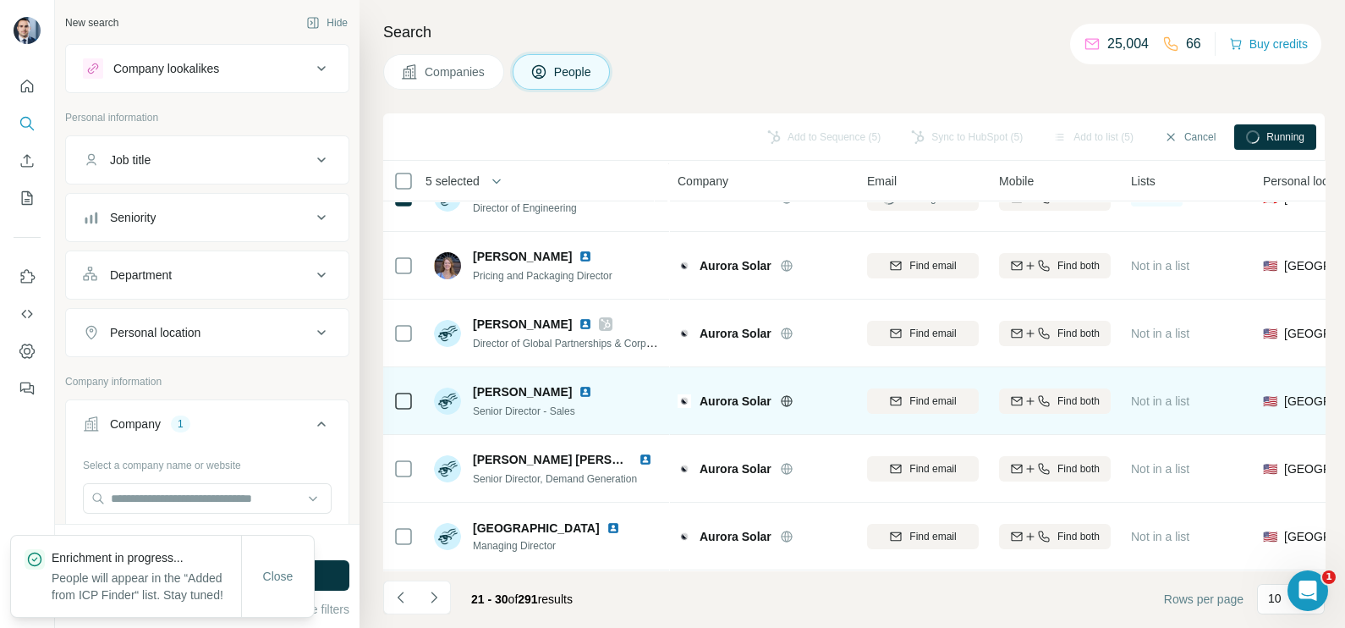
scroll to position [317, 0]
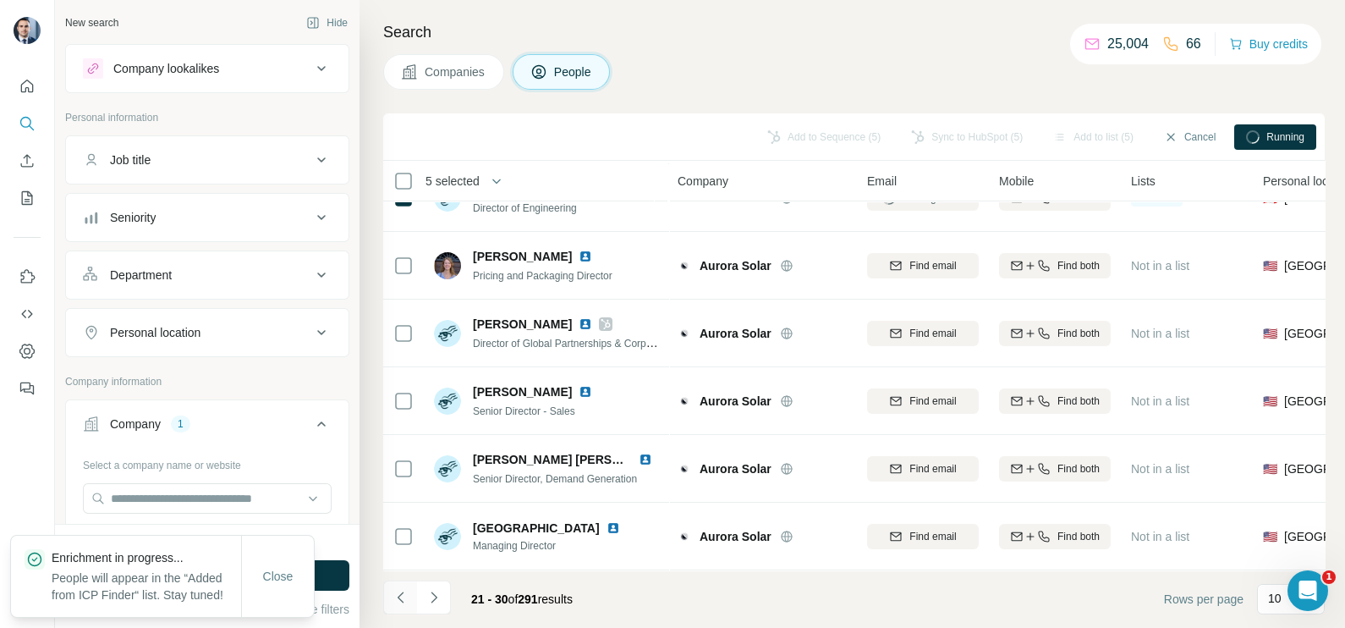
click at [399, 592] on icon "Navigate to previous page" at bounding box center [400, 597] width 17 height 17
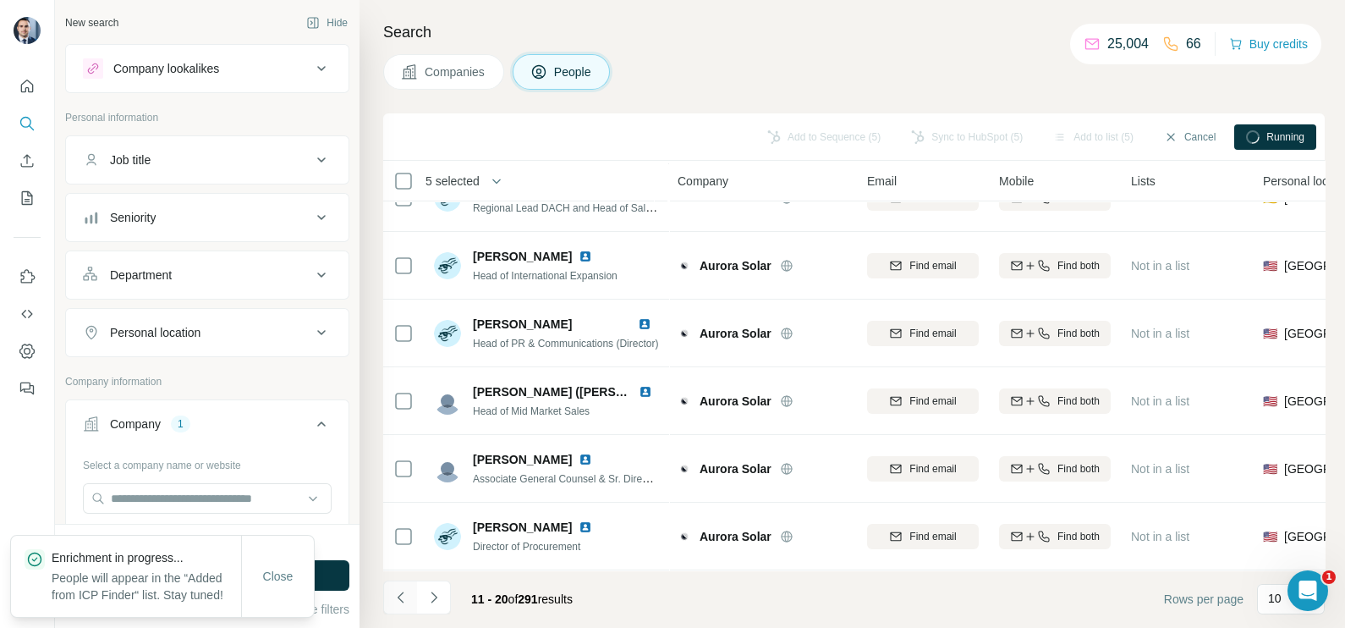
click at [399, 592] on icon "Navigate to previous page" at bounding box center [400, 597] width 17 height 17
click at [399, 592] on div at bounding box center [400, 597] width 34 height 34
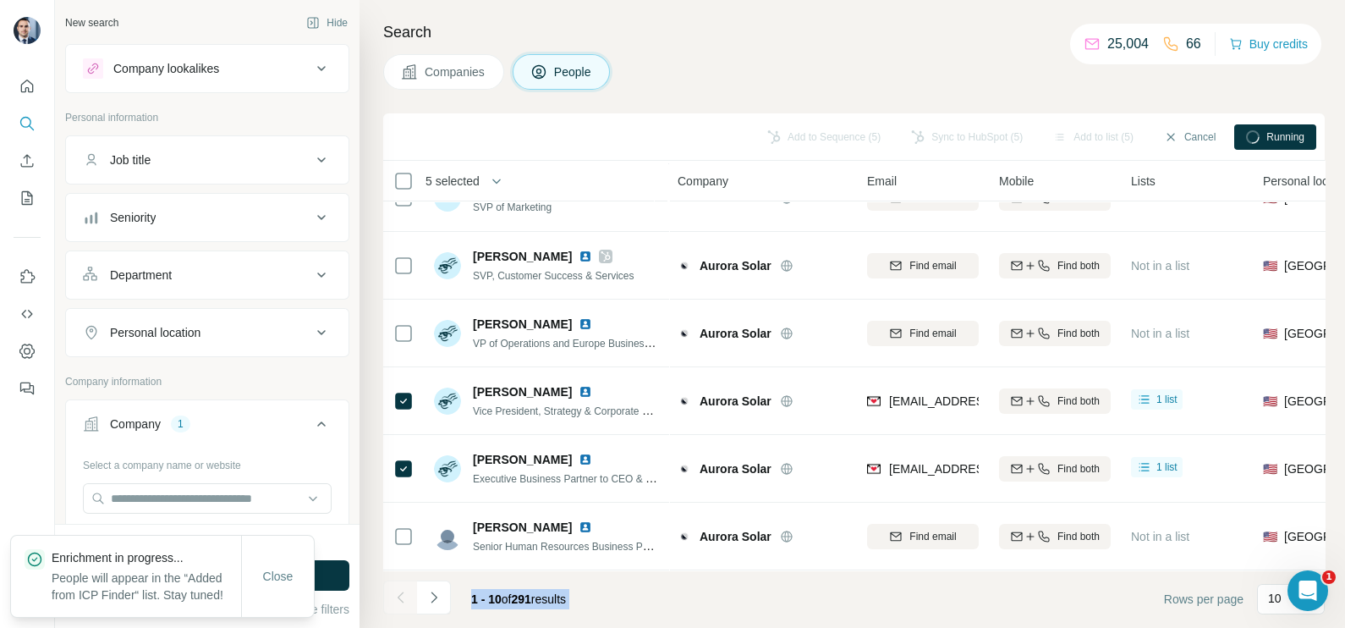
click at [399, 592] on div at bounding box center [400, 597] width 34 height 34
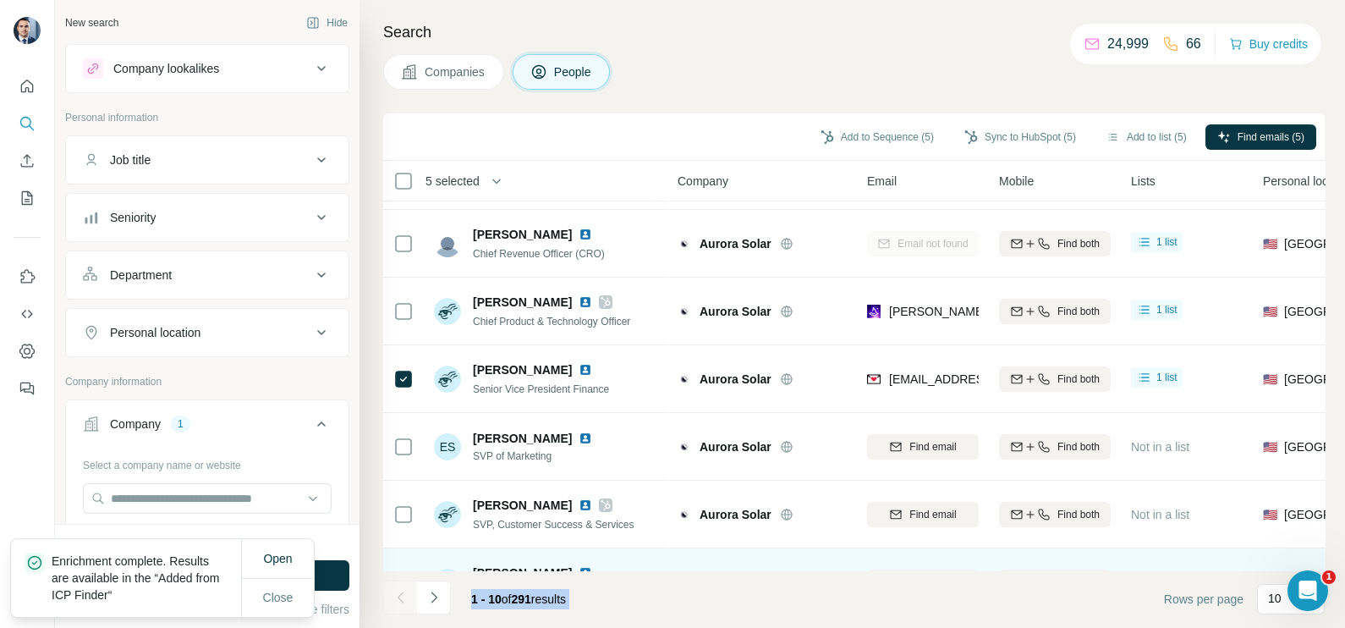
scroll to position [105, 0]
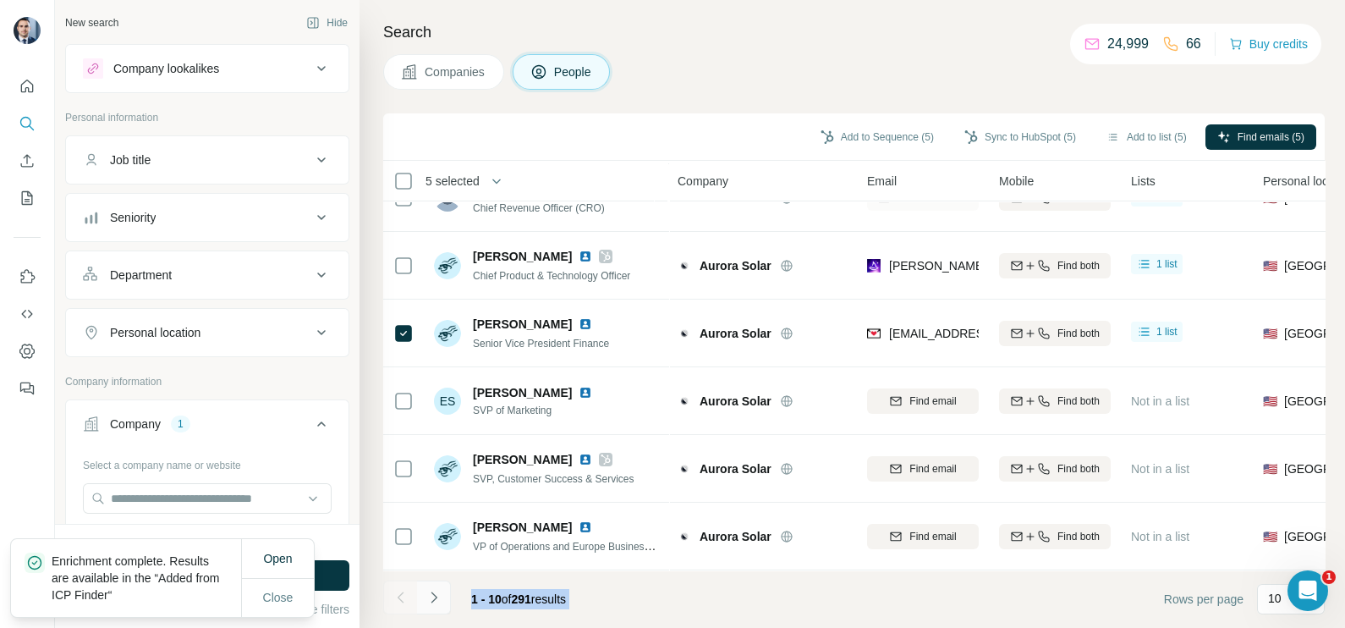
click at [445, 593] on button "Navigate to next page" at bounding box center [434, 597] width 34 height 34
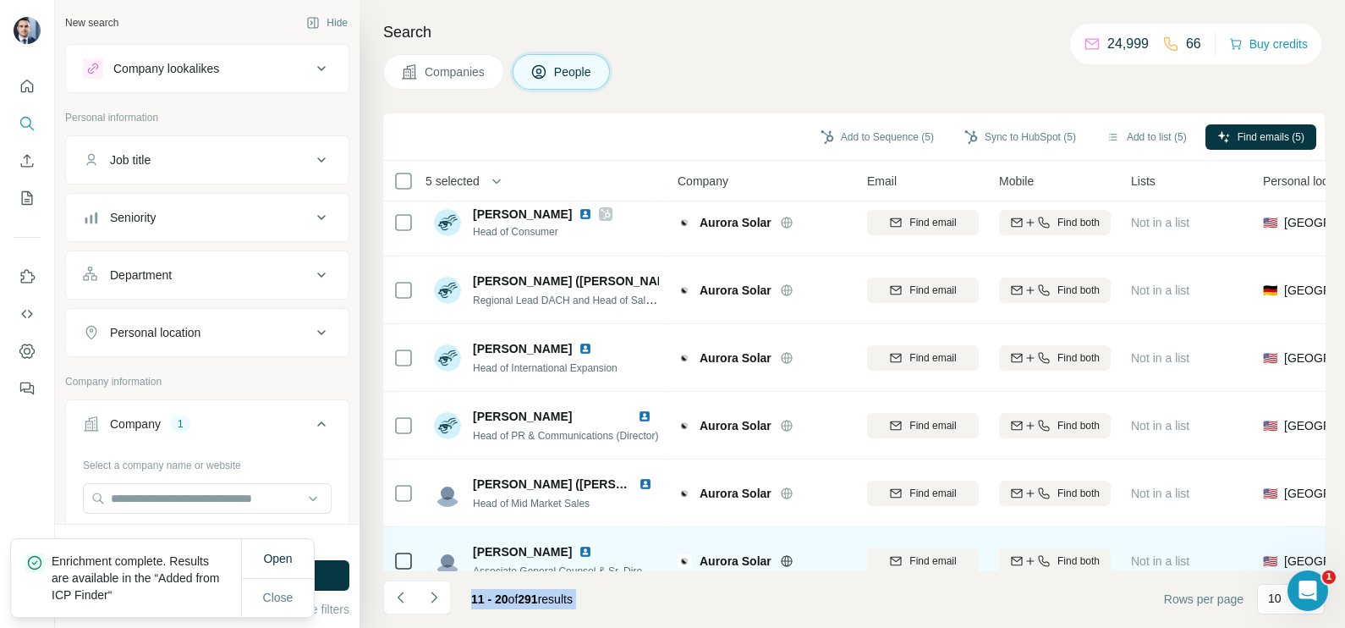
scroll to position [317, 0]
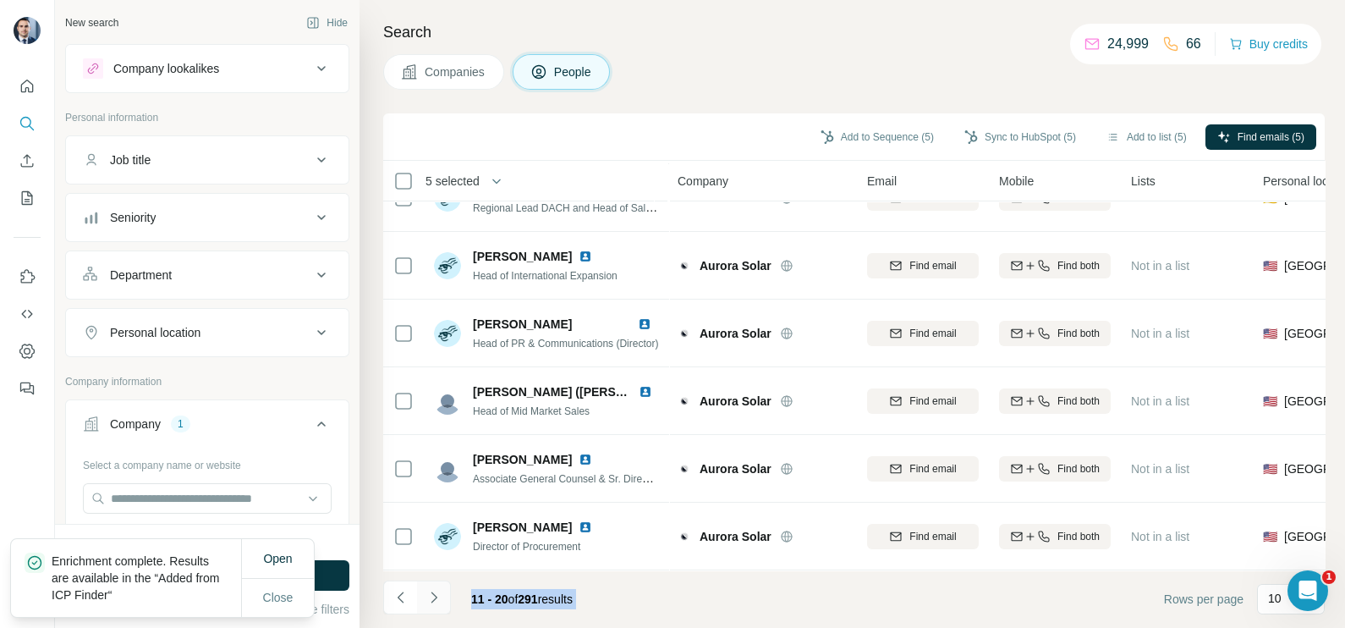
click at [434, 604] on icon "Navigate to next page" at bounding box center [433, 597] width 17 height 17
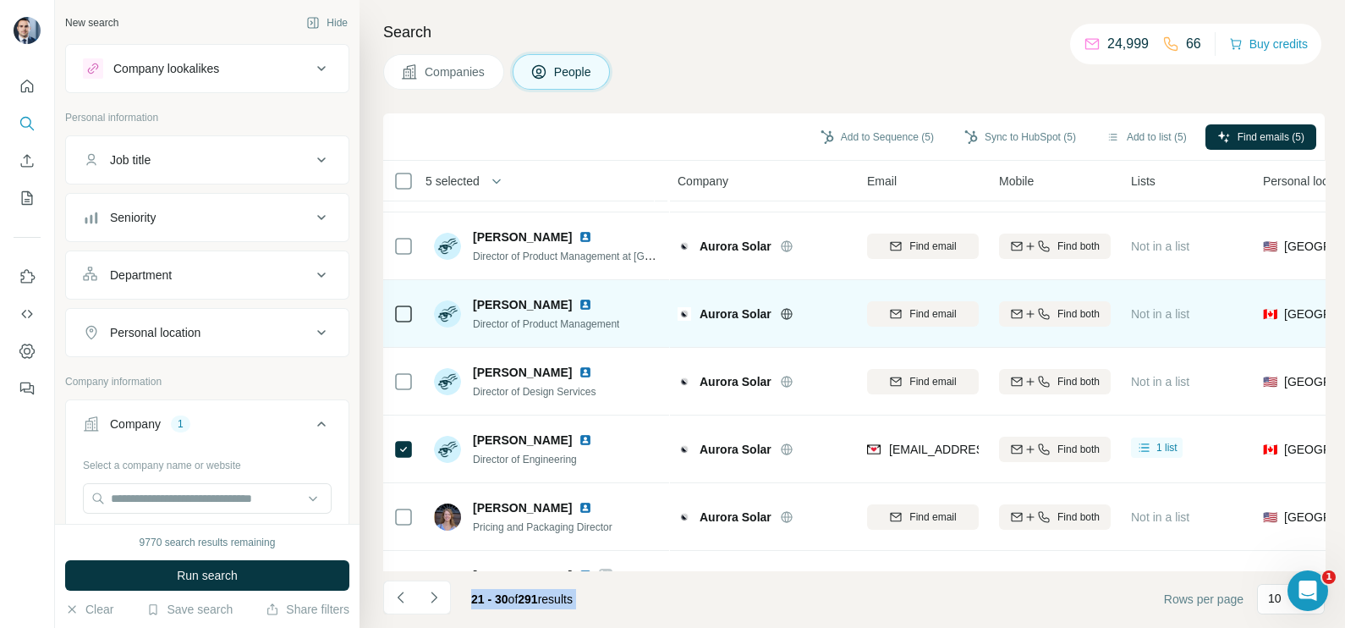
scroll to position [105, 0]
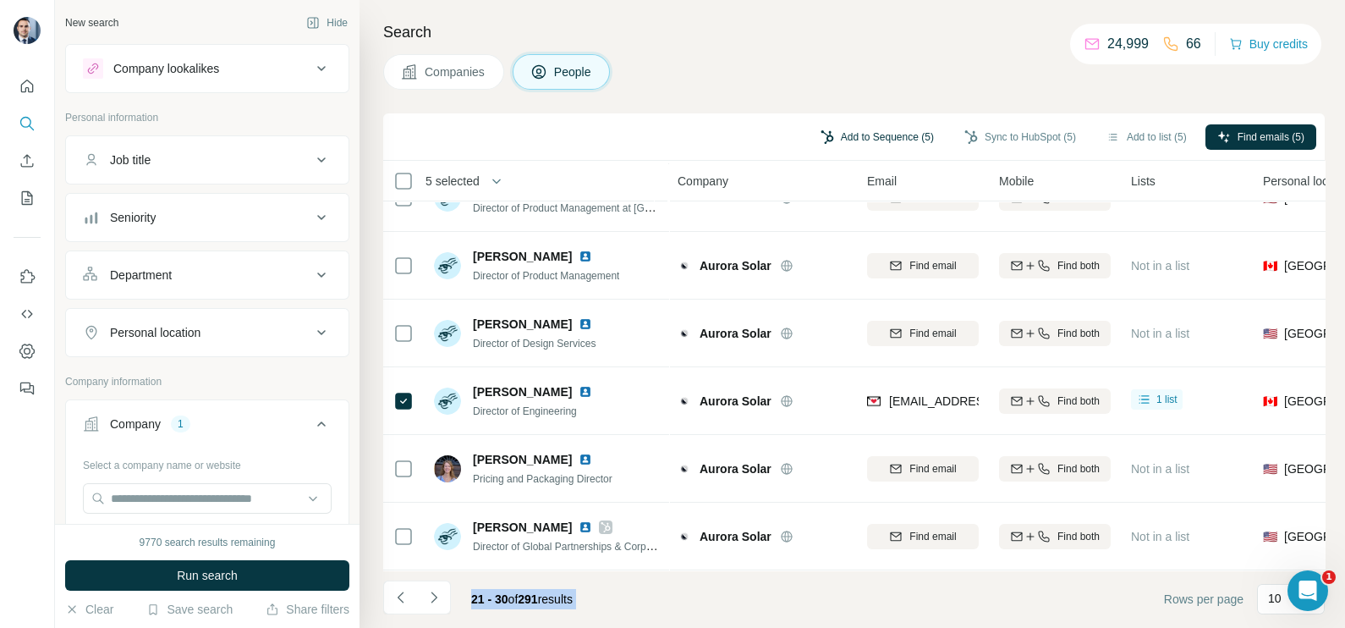
click at [848, 138] on button "Add to Sequence (5)" at bounding box center [877, 136] width 137 height 25
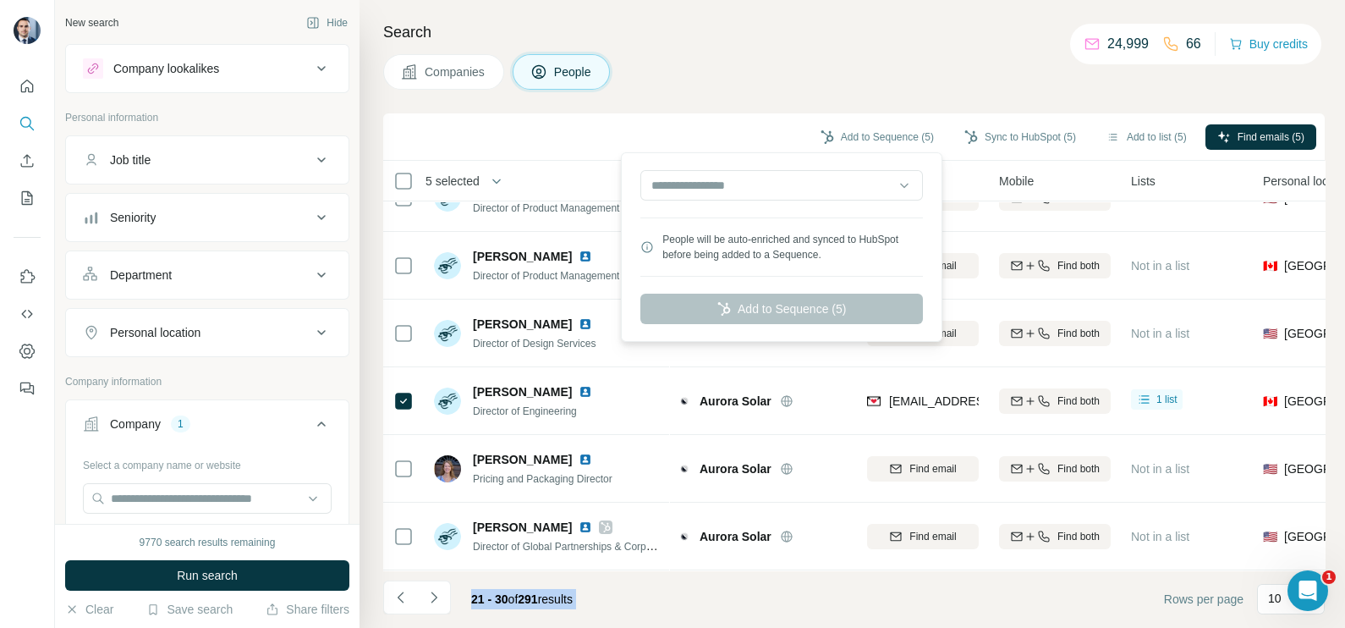
click at [1012, 124] on button "Sync to HubSpot (5)" at bounding box center [1019, 136] width 135 height 25
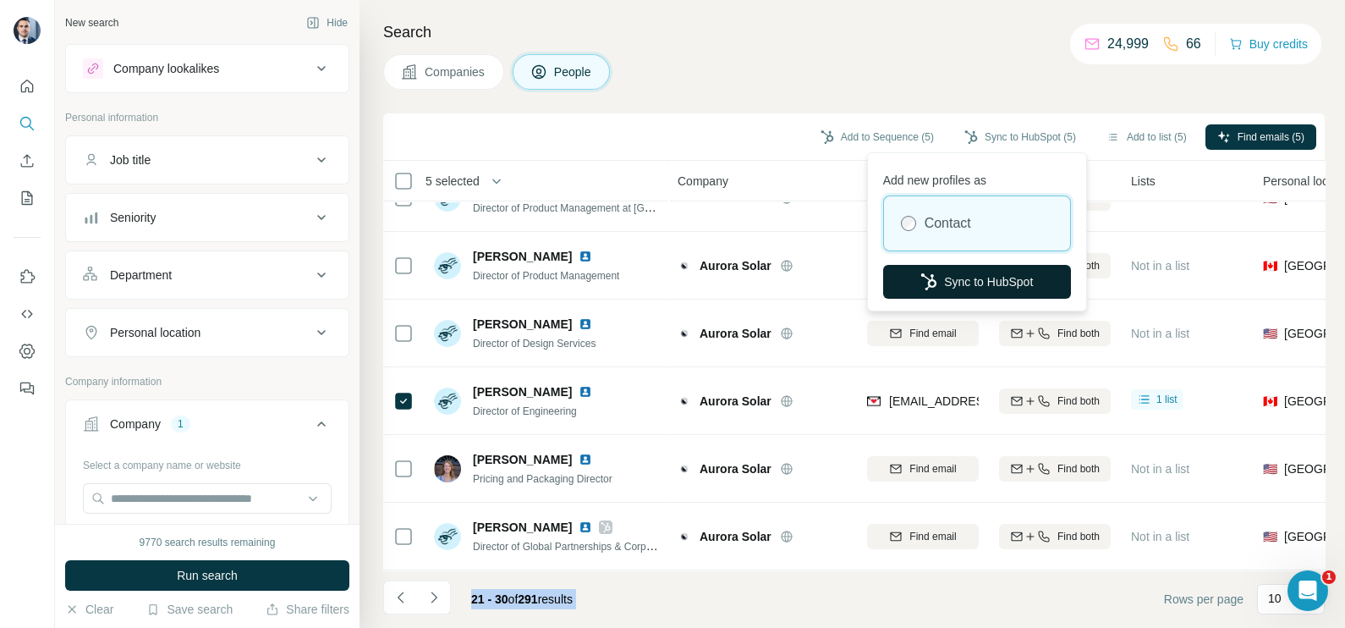
click at [980, 271] on button "Sync to HubSpot" at bounding box center [977, 282] width 188 height 34
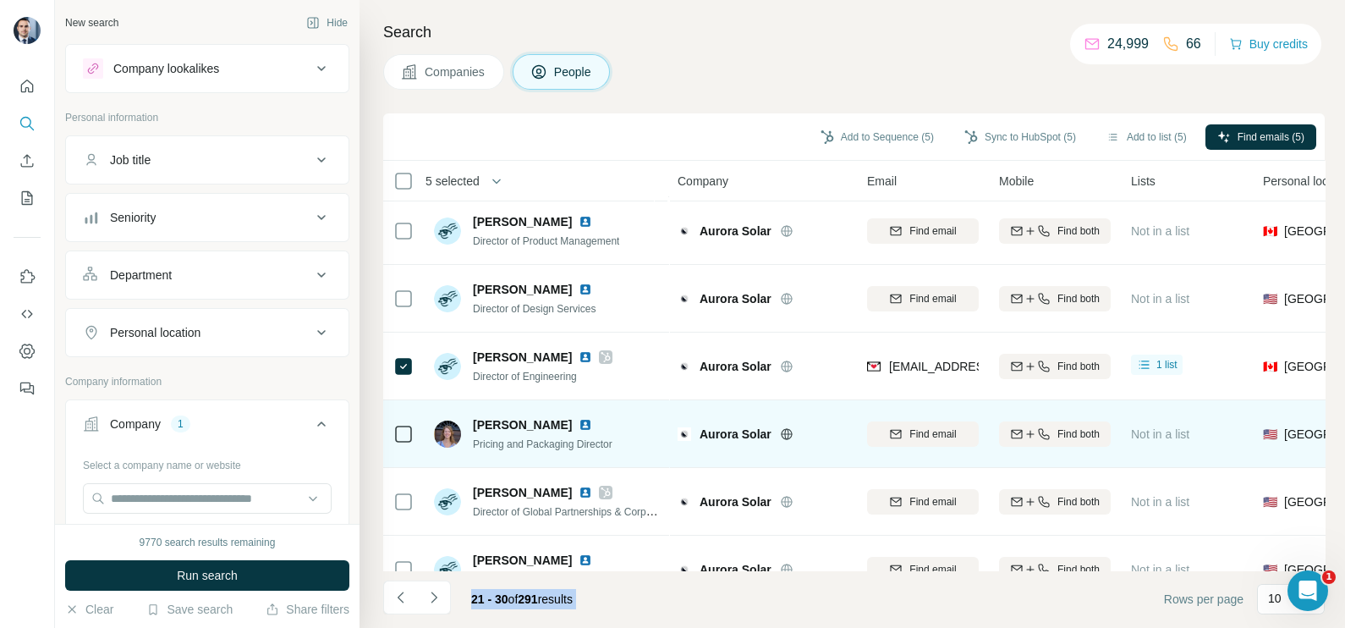
scroll to position [211, 0]
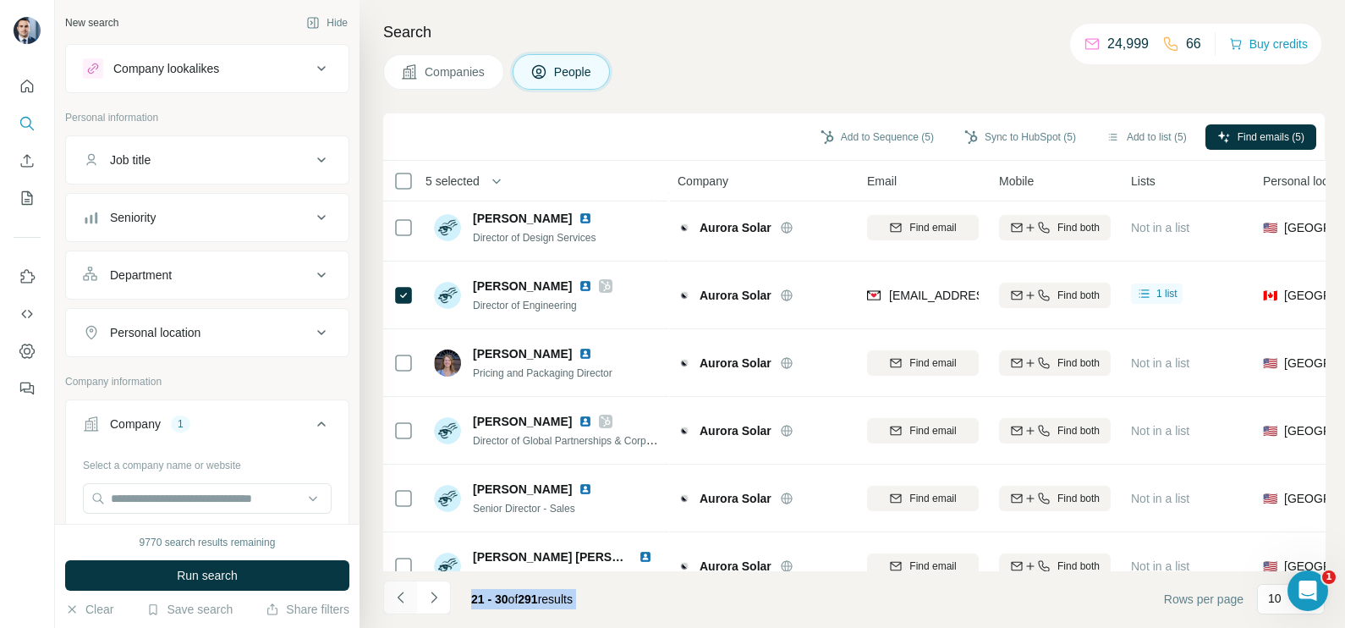
click at [395, 606] on button "Navigate to previous page" at bounding box center [400, 597] width 34 height 34
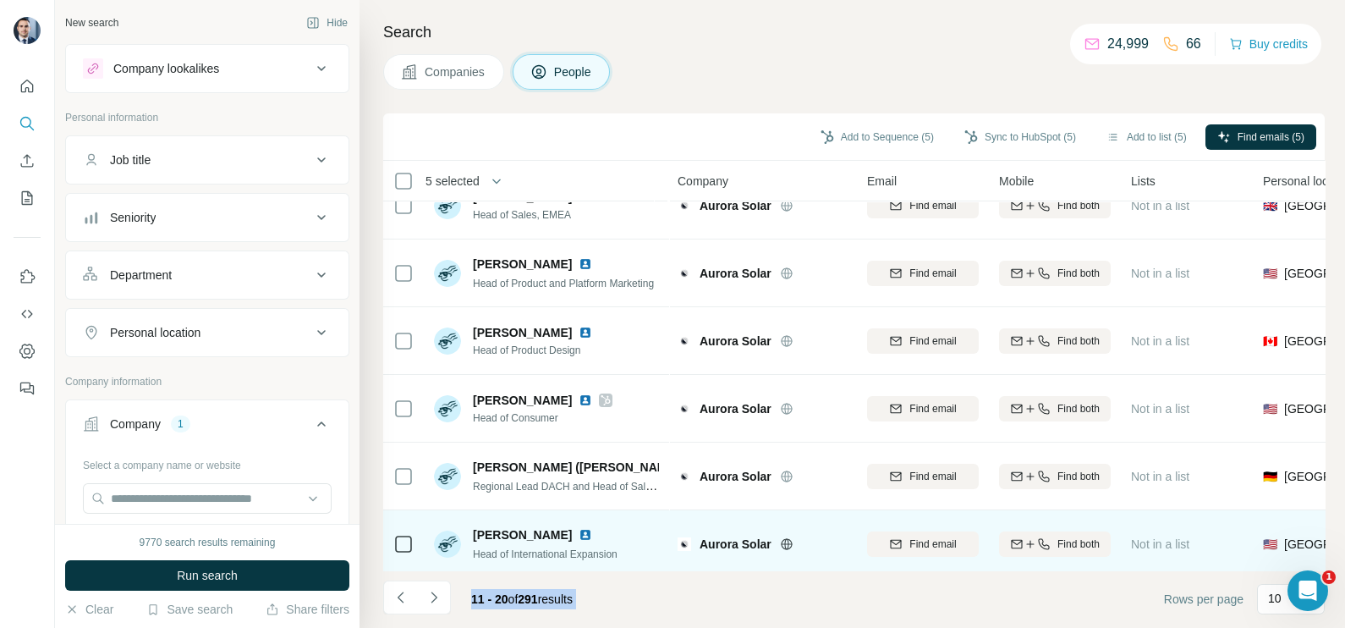
scroll to position [0, 0]
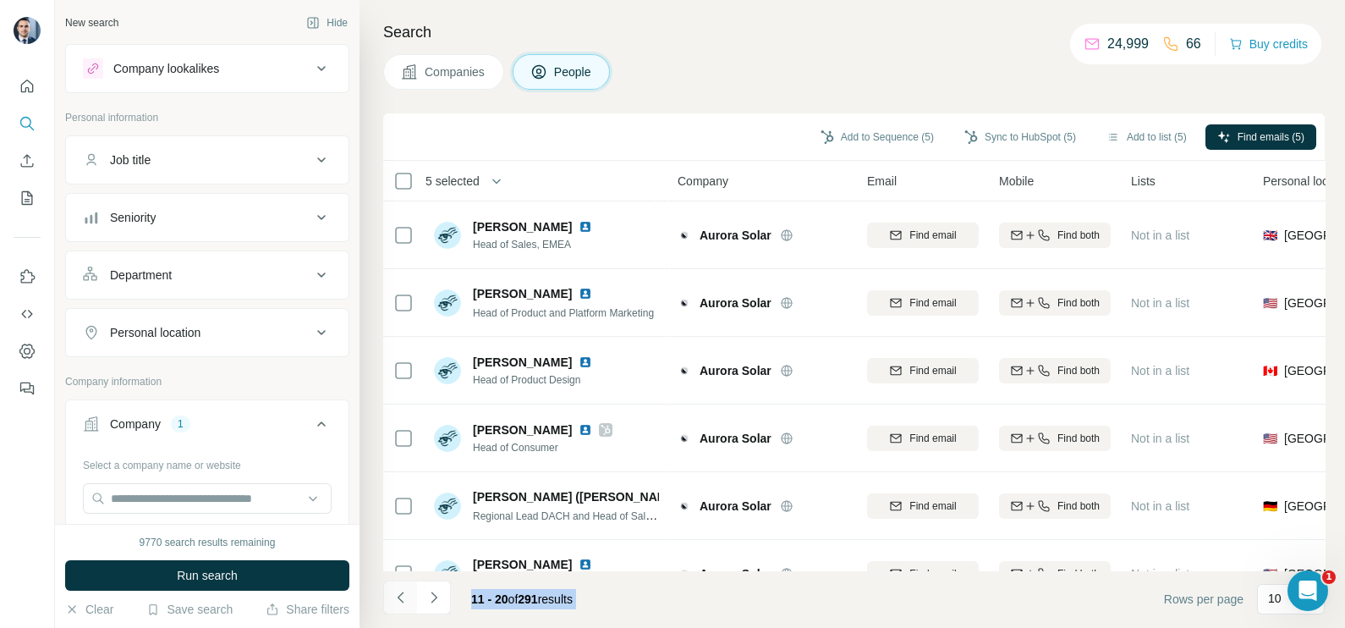
click at [409, 595] on button "Navigate to previous page" at bounding box center [400, 597] width 34 height 34
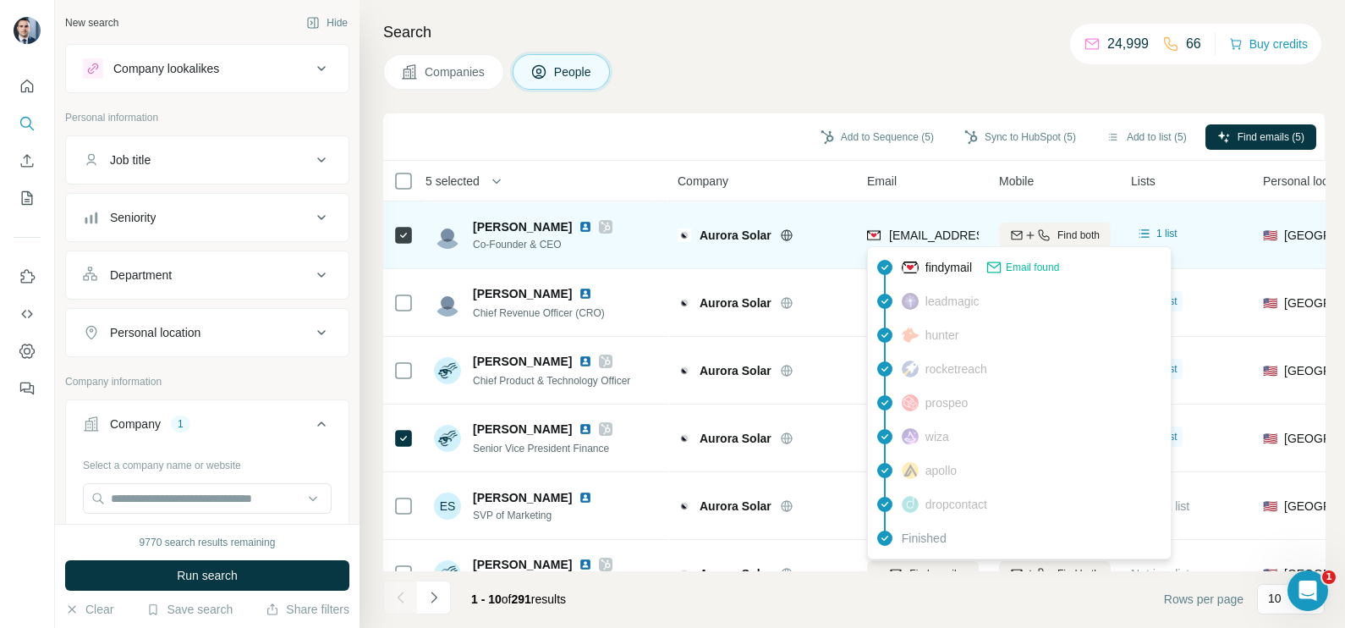
click at [930, 235] on span "chopper@aurorasolar.com" at bounding box center [989, 235] width 200 height 14
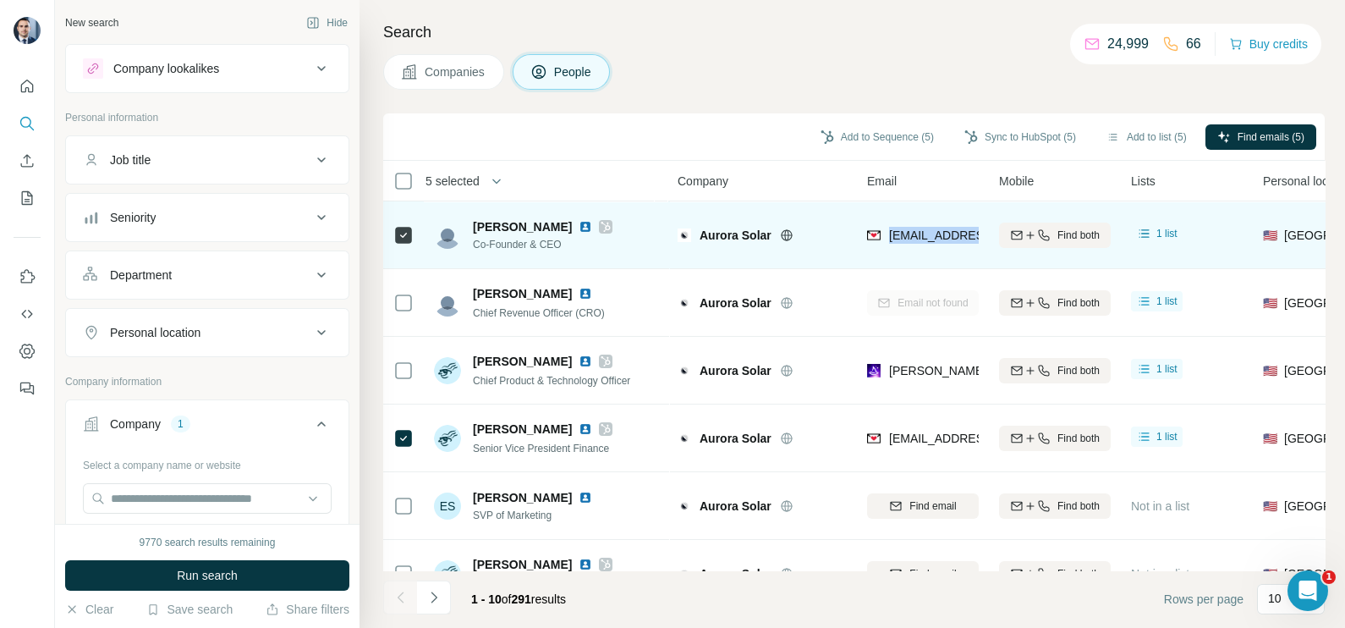
click at [930, 235] on span "chopper@aurorasolar.com" at bounding box center [989, 235] width 200 height 14
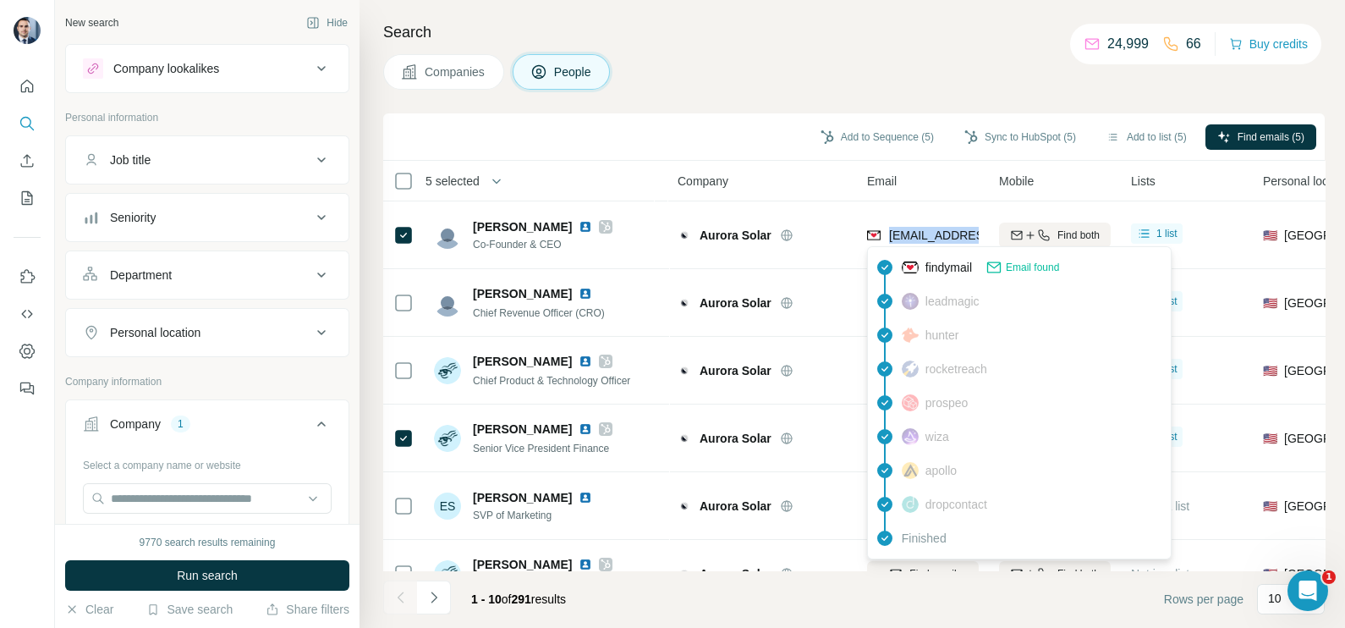
copy tr "chopper@aurorasolar.com"
click at [831, 43] on h4 "Search" at bounding box center [853, 32] width 941 height 24
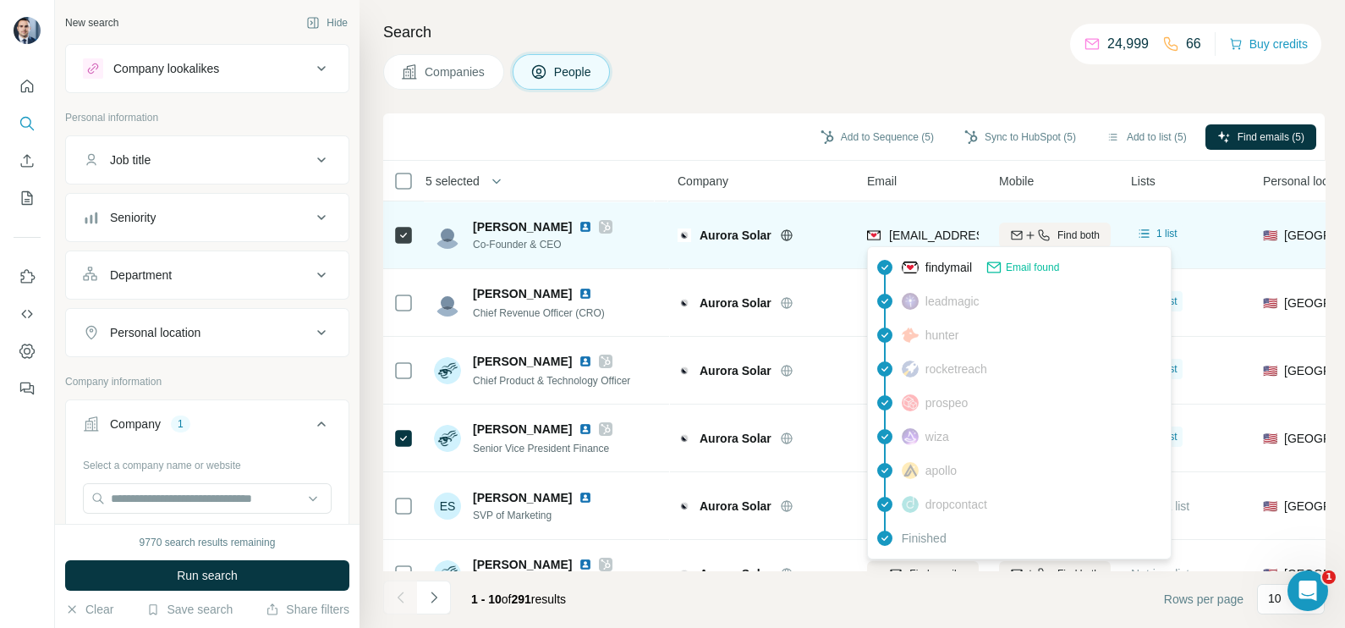
click at [928, 228] on span "chopper@aurorasolar.com" at bounding box center [989, 235] width 200 height 14
click at [928, 228] on span "chopper@aurorasolar.com" at bounding box center [982, 235] width 187 height 17
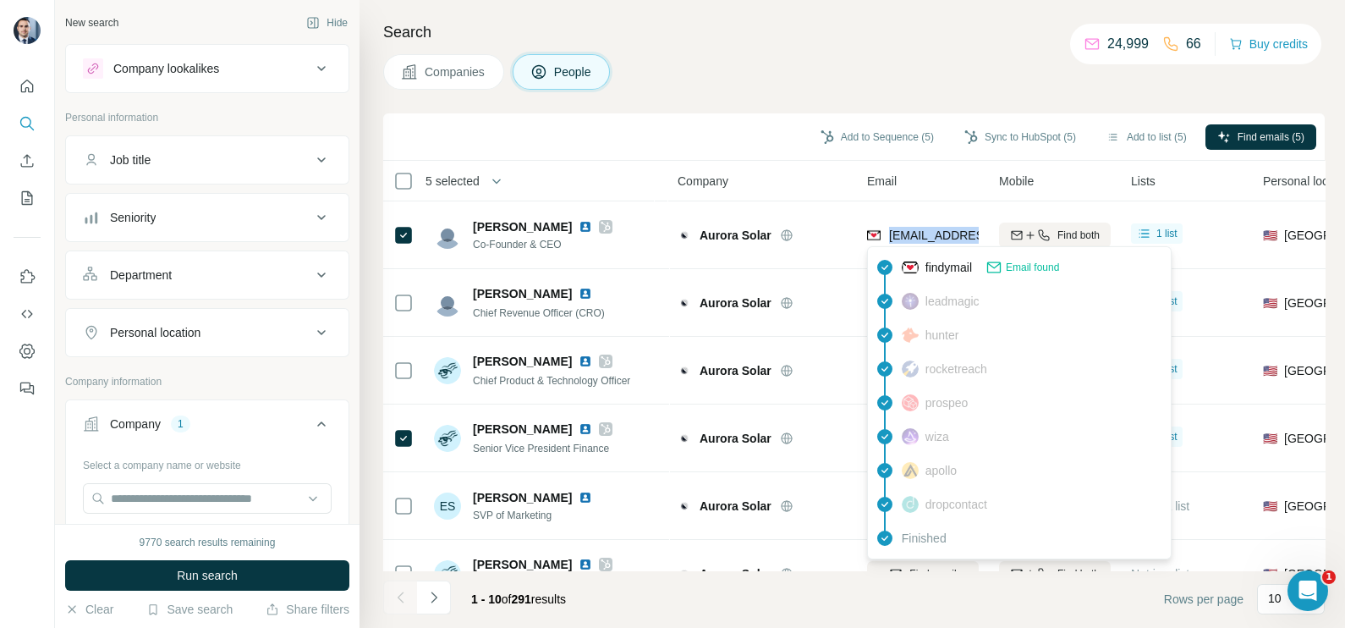
copy tr "chopper@aurorasolar.com"
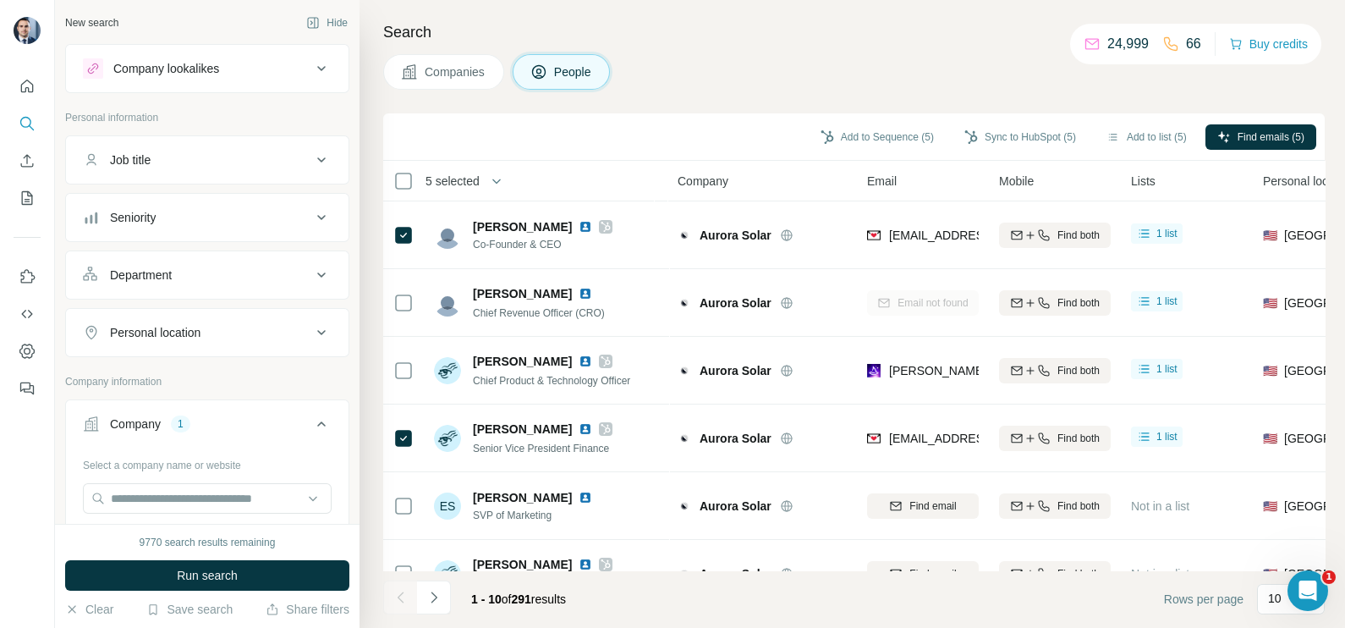
click at [770, 107] on div "Search Companies People Add to Sequence (5) Sync to HubSpot (5) Add to list (5)…" at bounding box center [851, 314] width 985 height 628
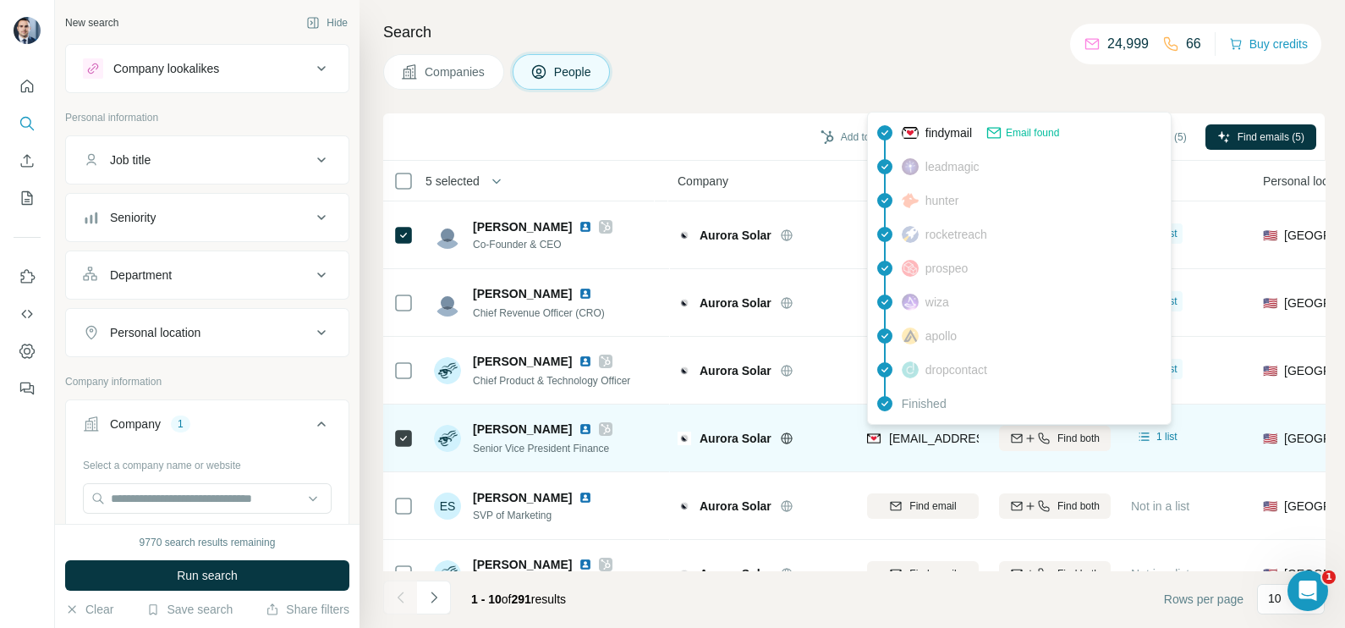
click at [935, 447] on div "cherche@aurorasolar.com" at bounding box center [971, 440] width 209 height 20
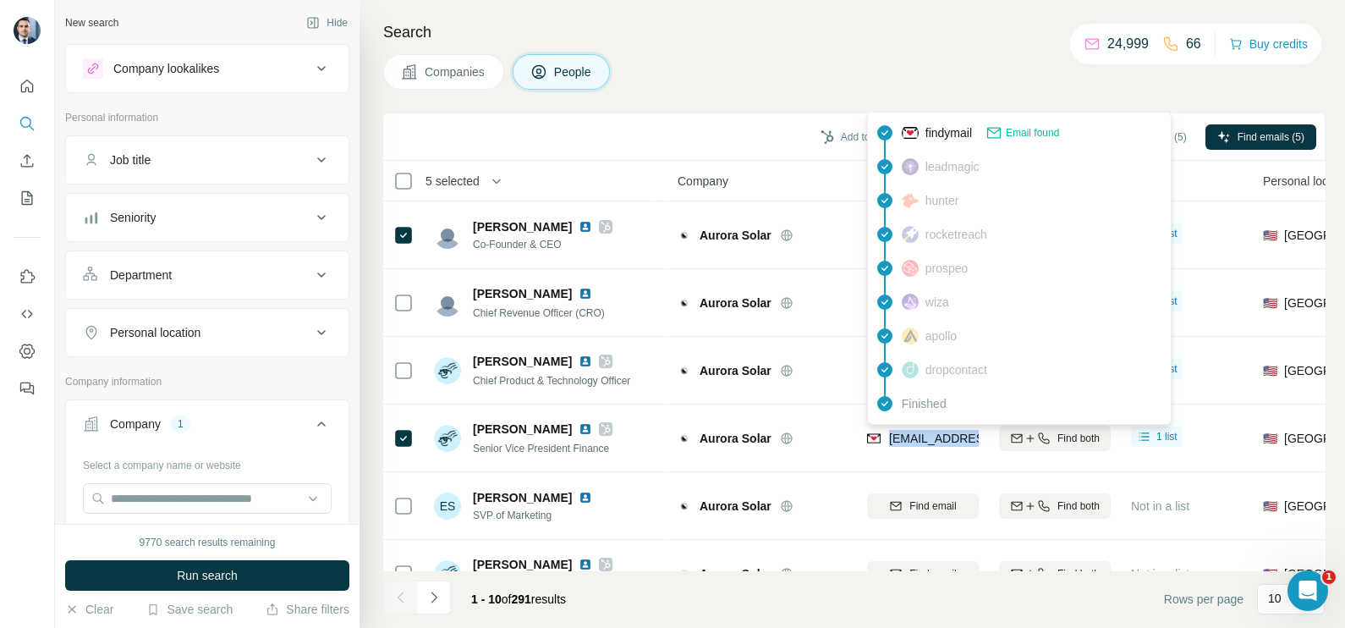
copy tr "cherche@aurorasolar.com"
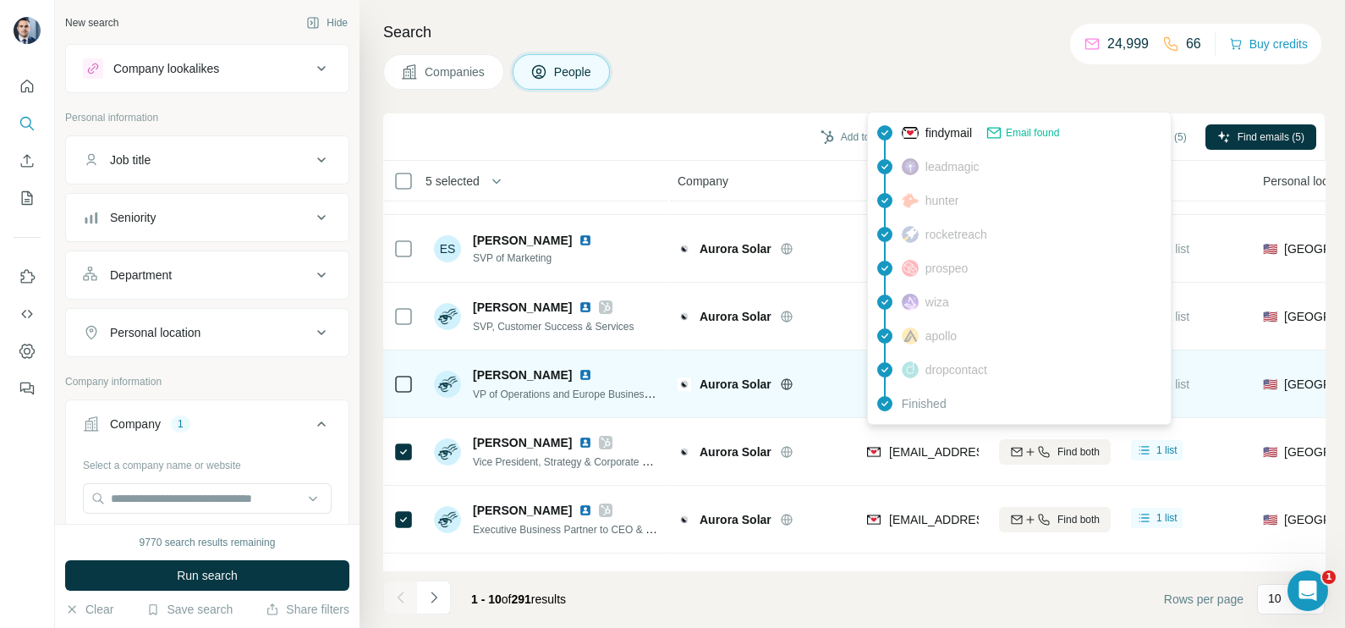
scroll to position [317, 0]
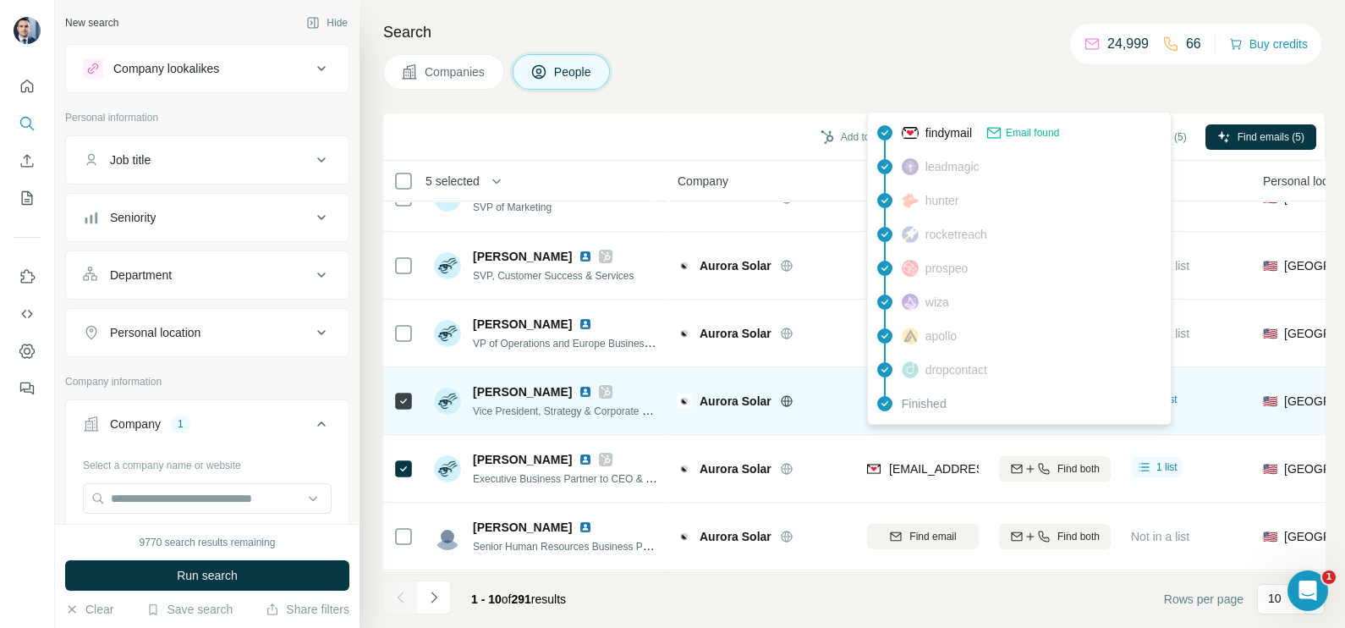
click at [837, 408] on div "Aurora Solar" at bounding box center [762, 400] width 169 height 47
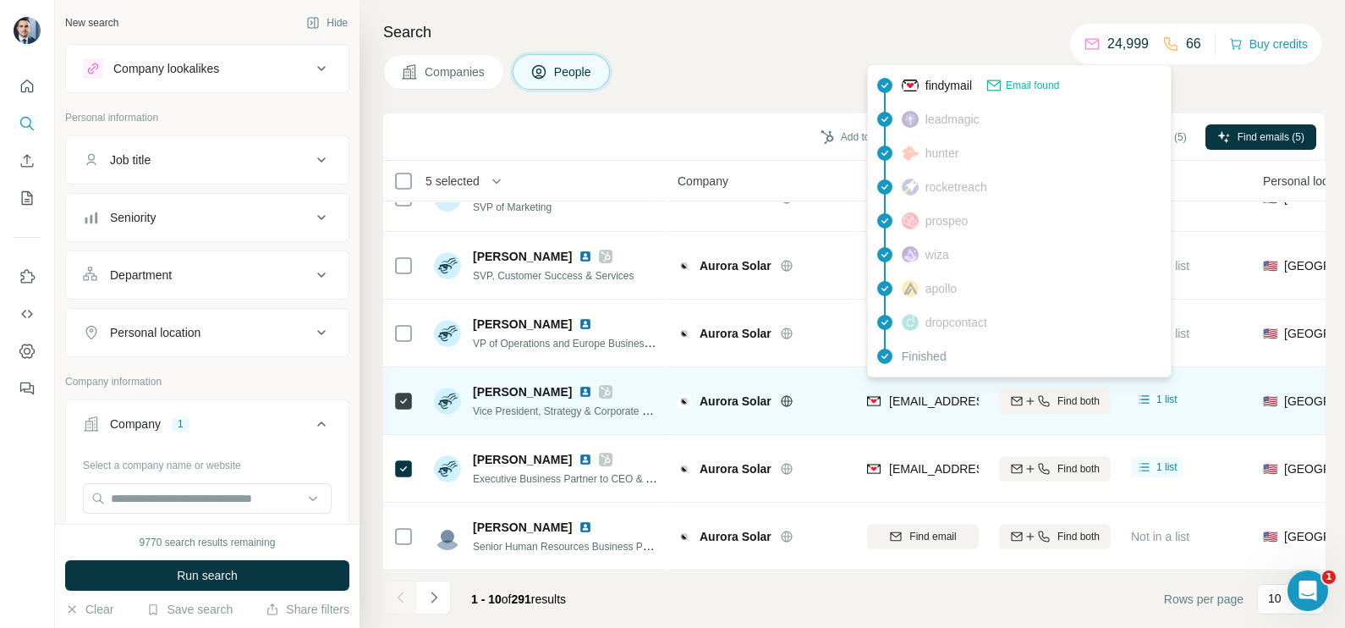
click at [919, 394] on span "vneitzel@aurorasolar.com" at bounding box center [989, 401] width 200 height 14
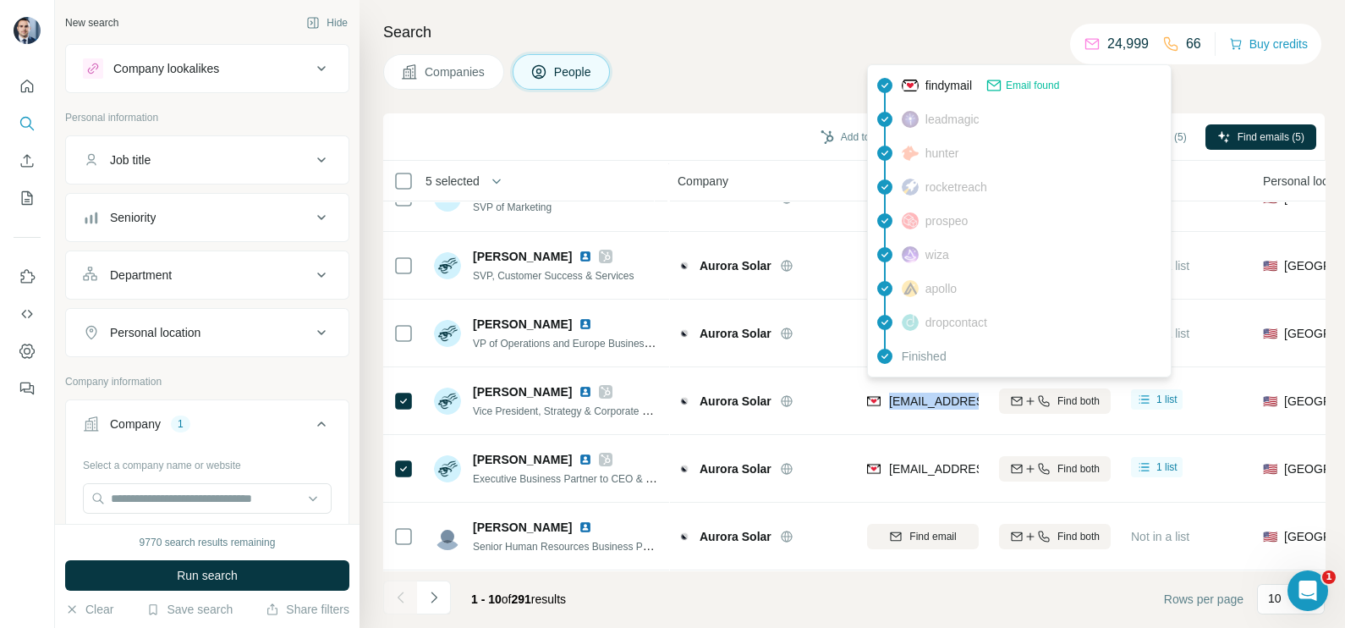
copy tr "vneitzel@aurorasolar.com"
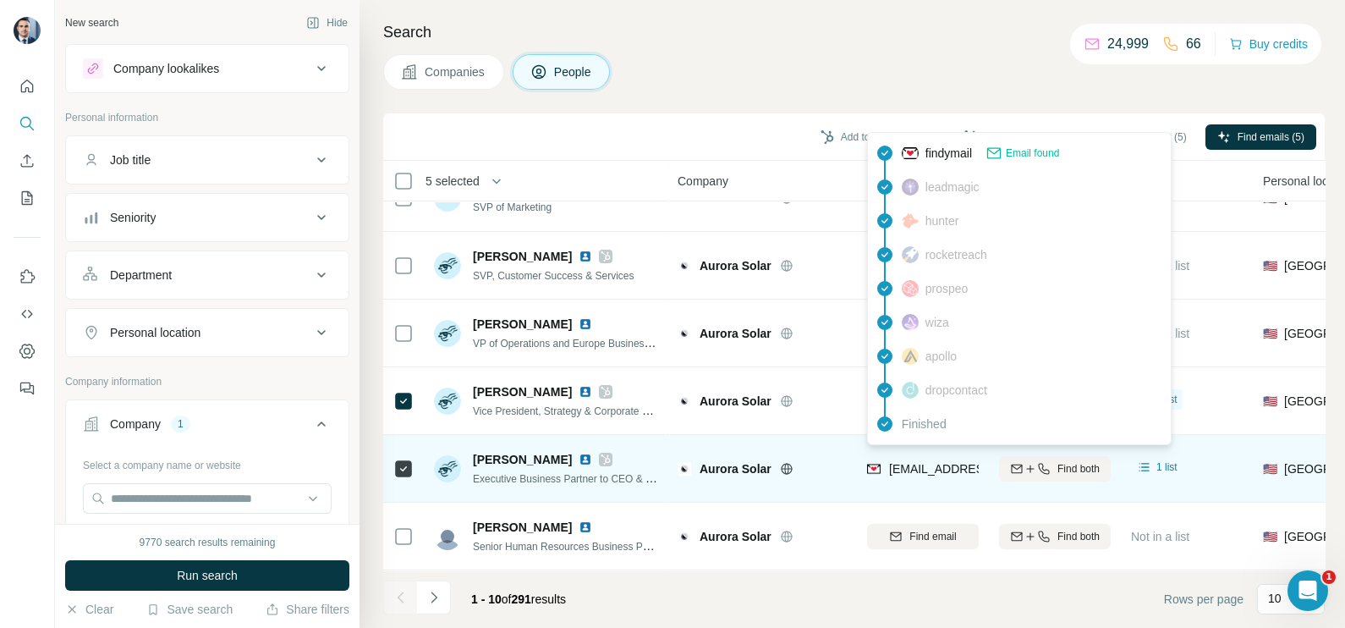
click at [897, 462] on span "bdean@aurorasolar.com" at bounding box center [989, 469] width 200 height 14
copy tr "bdean@aurorasolar.com"
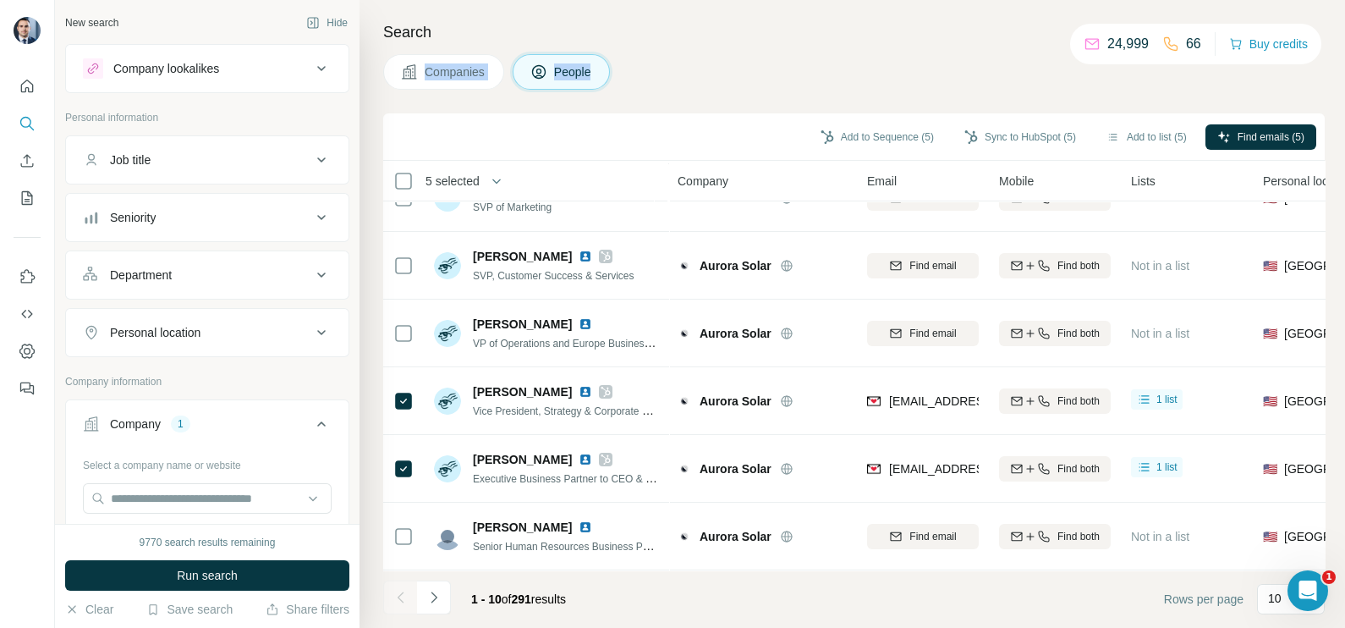
drag, startPoint x: 897, startPoint y: 458, endPoint x: 930, endPoint y: -30, distance: 490.0
click at [930, 0] on html "New search Hide Company lookalikes Personal information Job title Seniority Dep…" at bounding box center [672, 314] width 1345 height 628
click at [436, 590] on icon "Navigate to next page" at bounding box center [433, 597] width 17 height 17
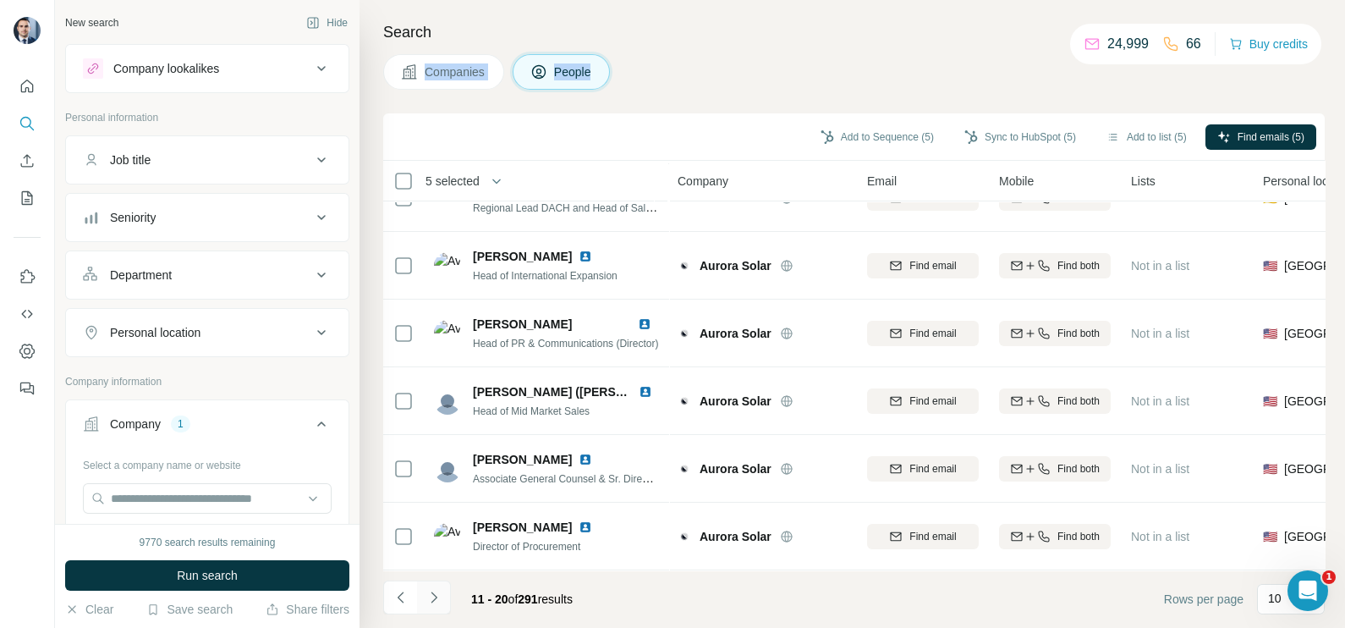
click at [436, 590] on icon "Navigate to next page" at bounding box center [433, 597] width 17 height 17
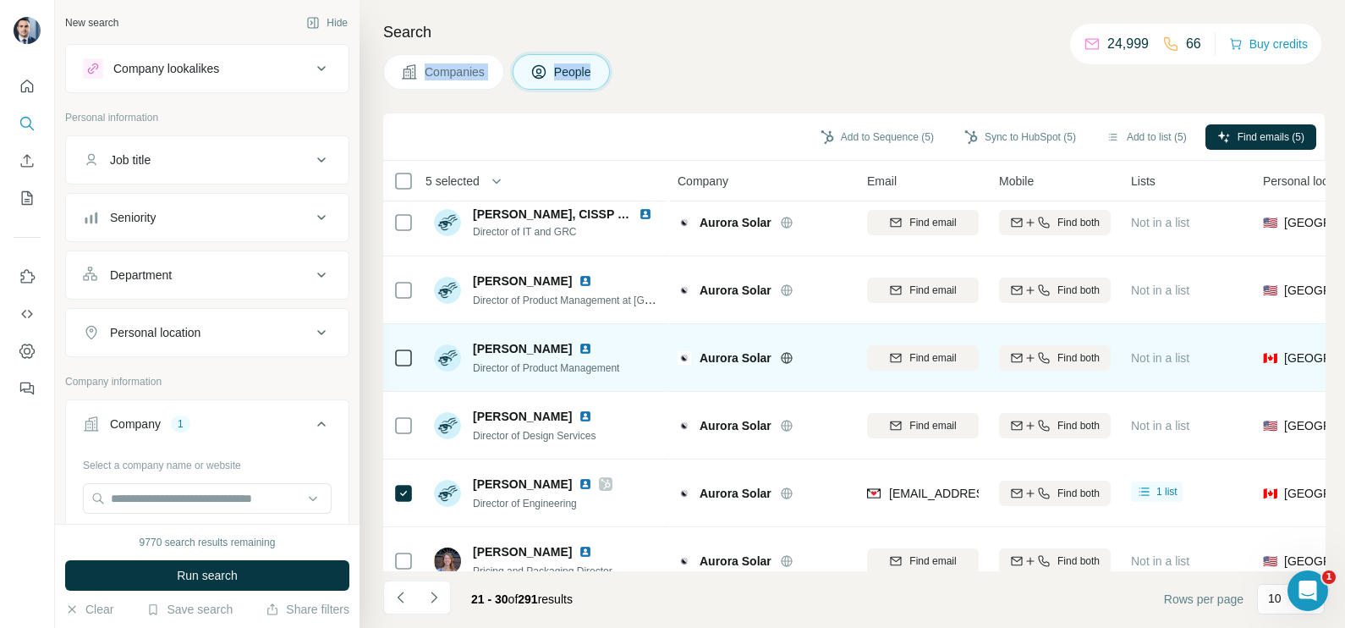
scroll to position [0, 0]
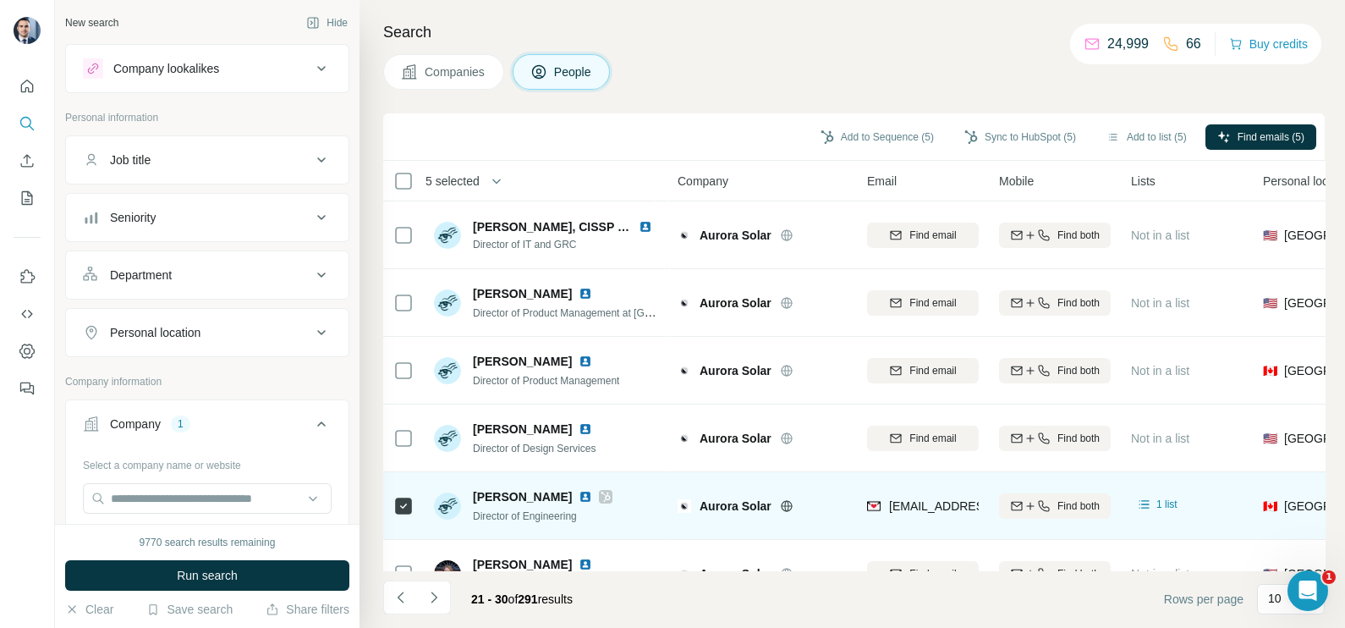
click at [909, 516] on div "jbarrington@aurorasolar.com" at bounding box center [923, 505] width 112 height 47
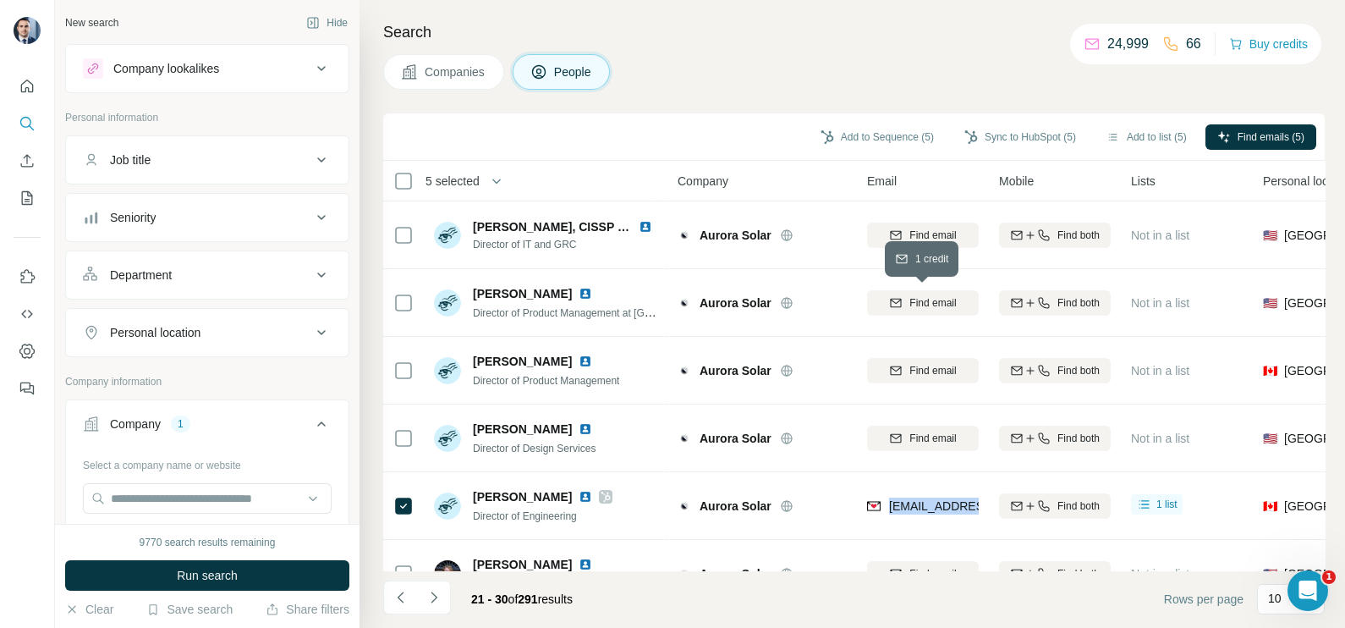
copy tr "jbarrington@aurorasolar.com"
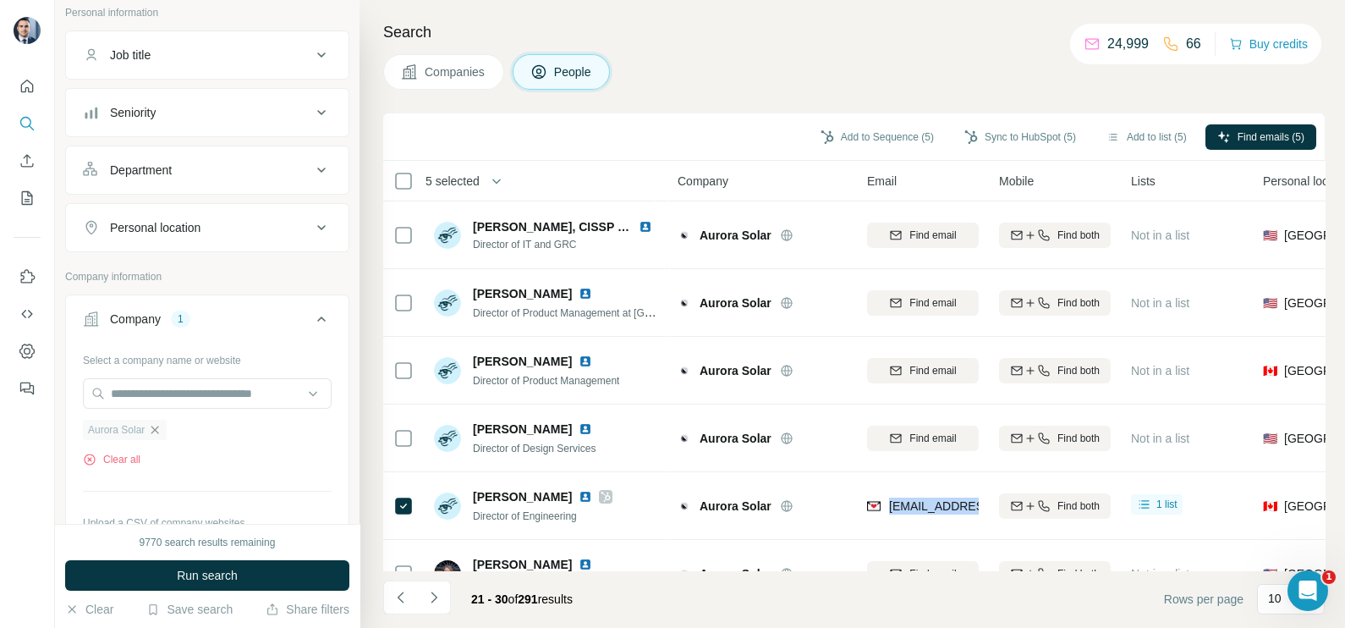
click at [158, 431] on icon "button" at bounding box center [155, 430] width 14 height 14
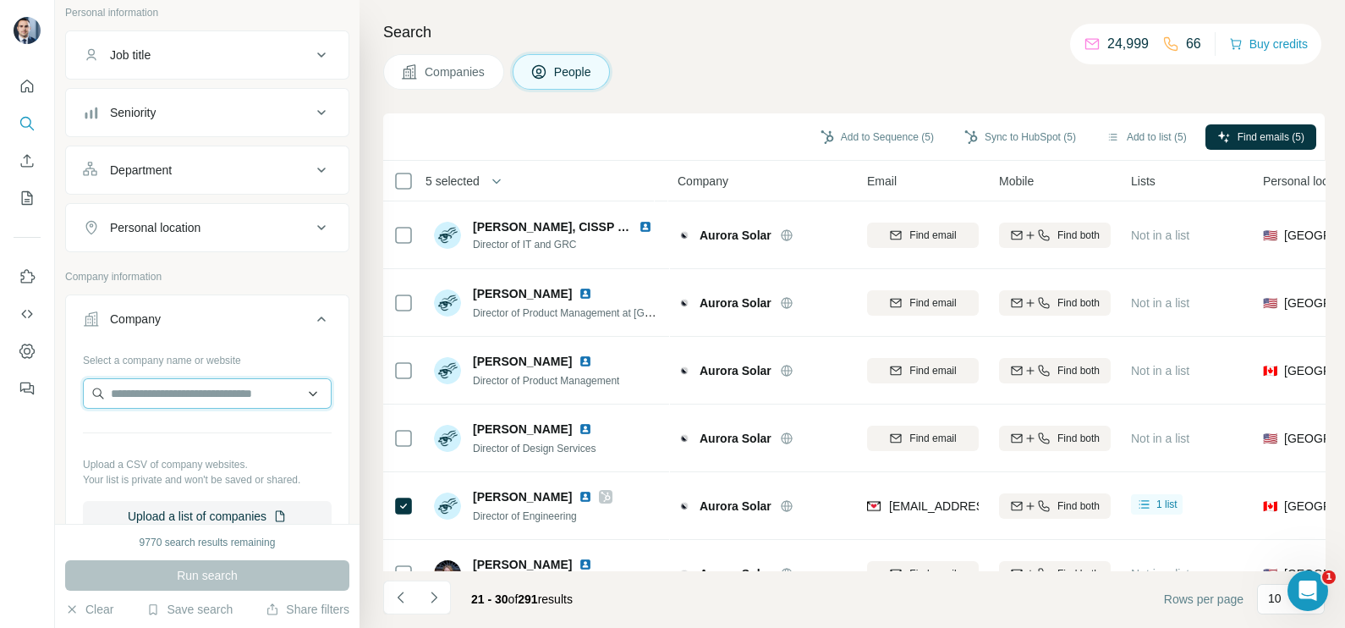
click at [166, 385] on input "text" at bounding box center [207, 393] width 249 height 30
type input "**********"
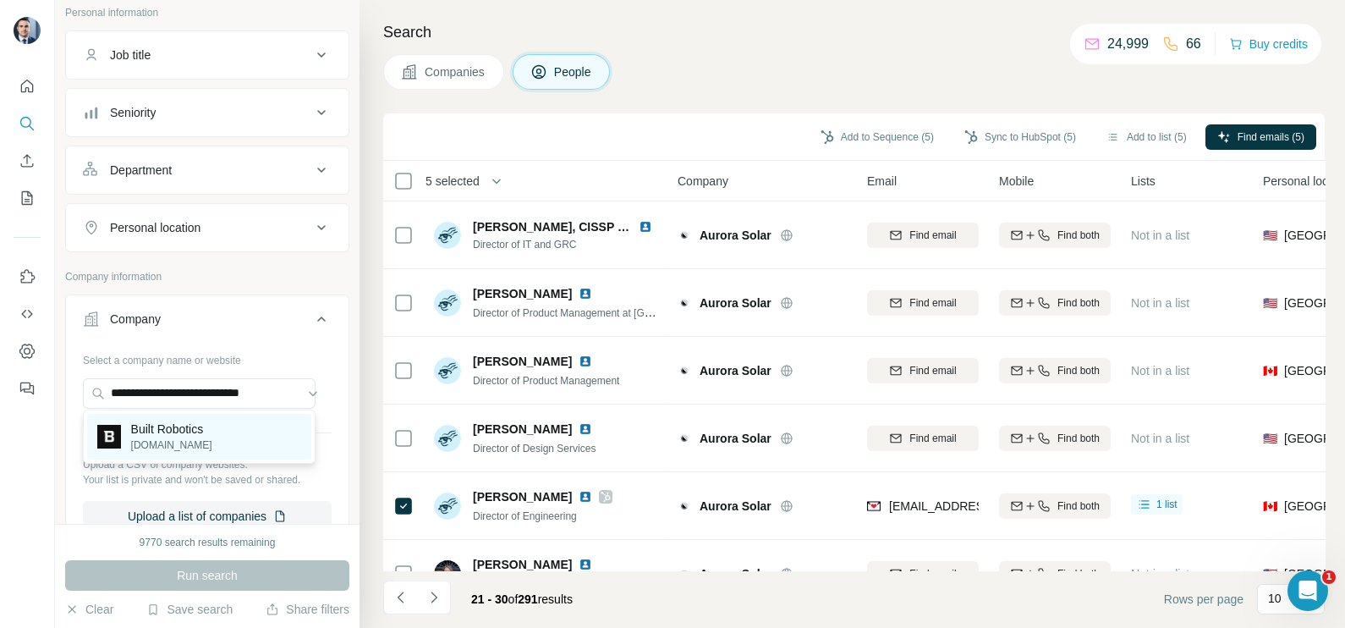
click at [175, 432] on p "Built Robotics" at bounding box center [171, 428] width 81 height 17
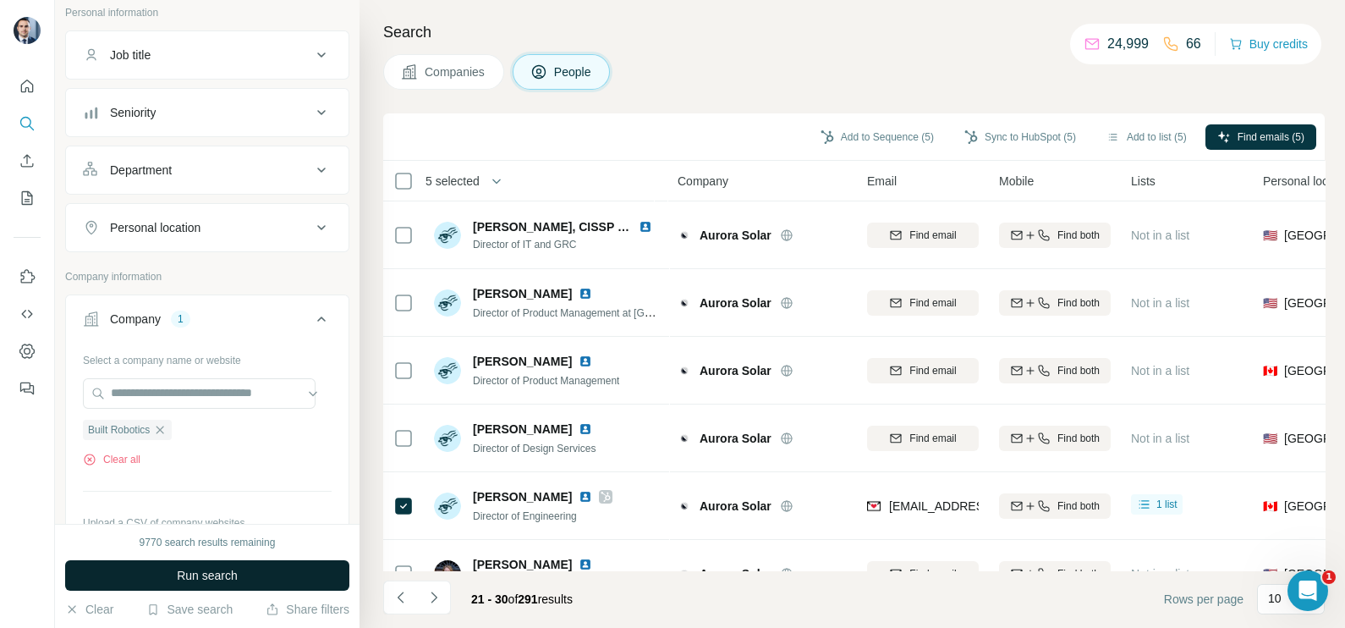
click at [231, 575] on span "Run search" at bounding box center [207, 575] width 61 height 17
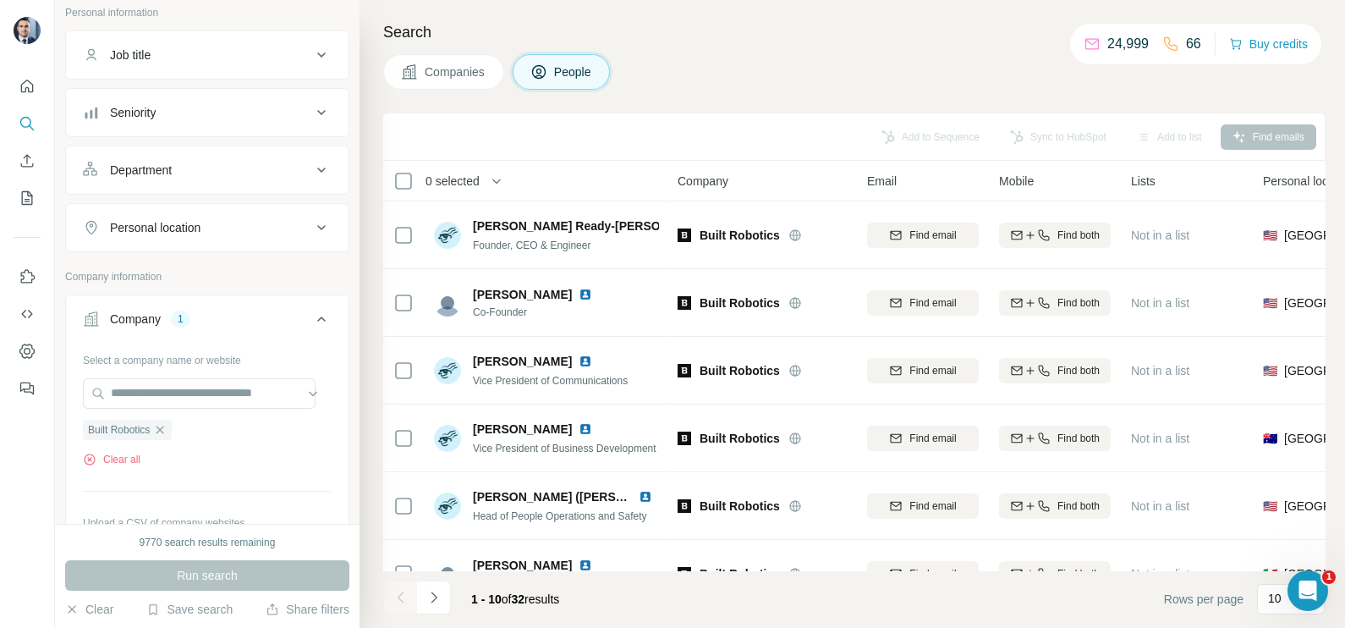
click at [453, 68] on span "Companies" at bounding box center [456, 71] width 62 height 17
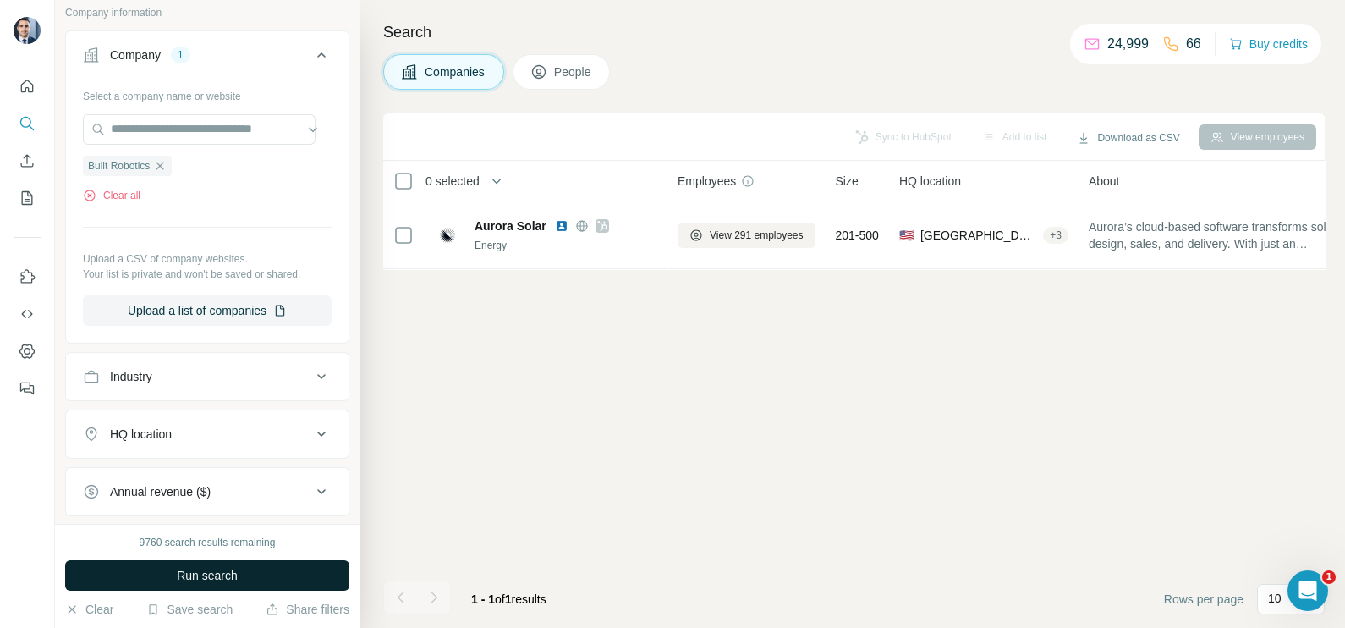
click at [213, 568] on span "Run search" at bounding box center [207, 575] width 61 height 17
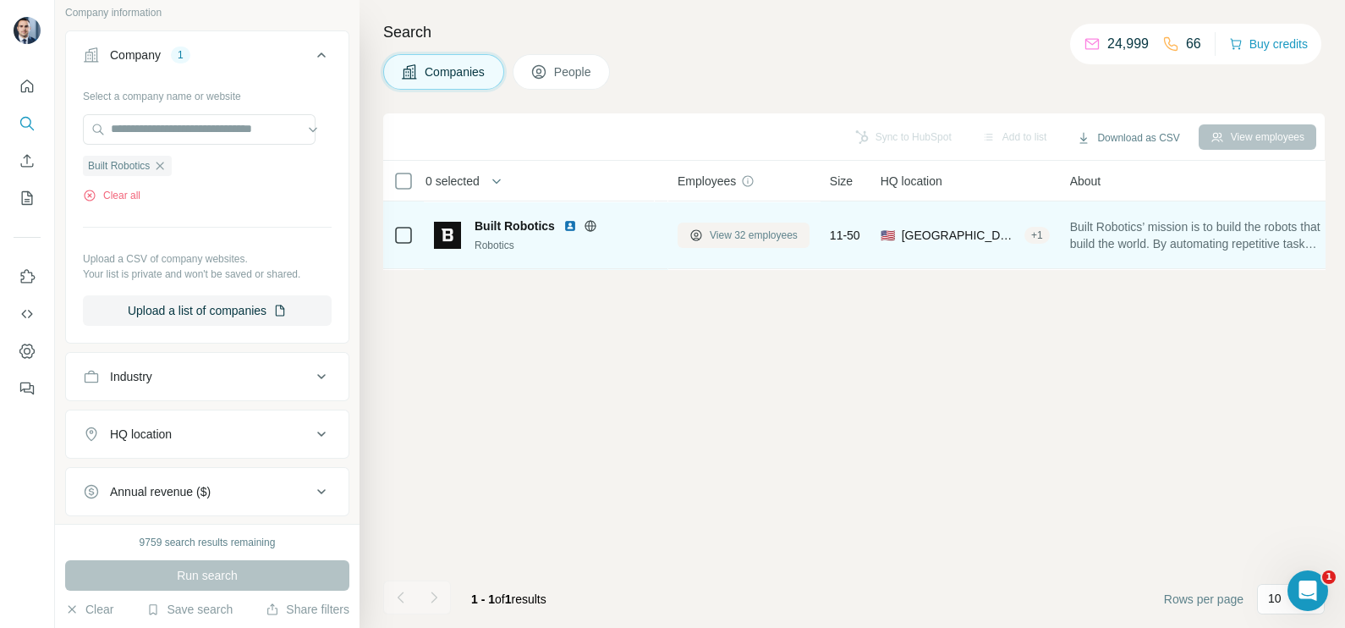
click at [761, 231] on span "View 32 employees" at bounding box center [754, 235] width 88 height 15
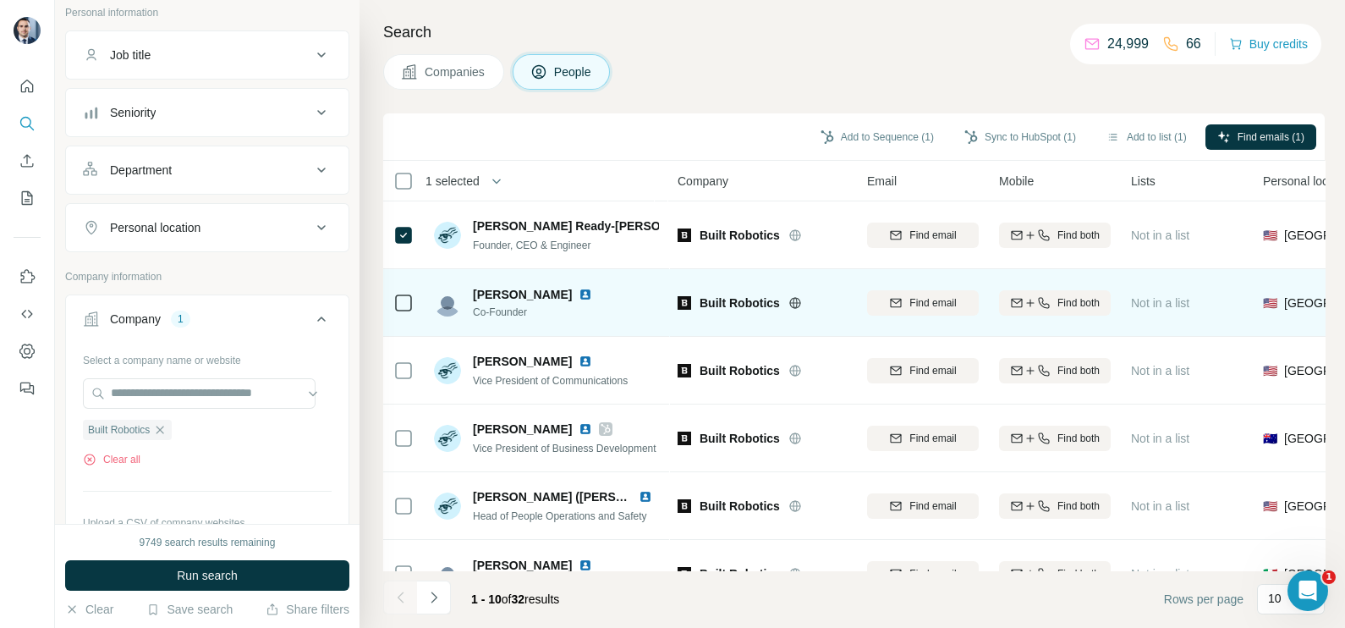
click at [392, 317] on td at bounding box center [403, 303] width 41 height 68
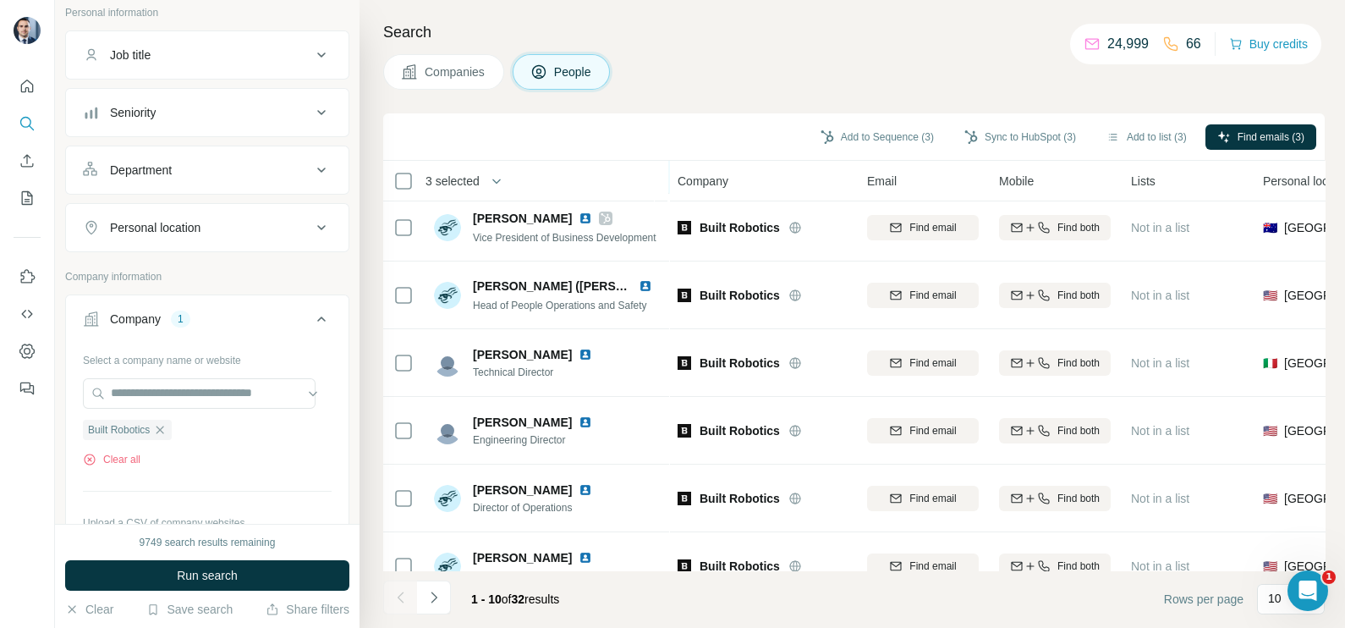
scroll to position [105, 0]
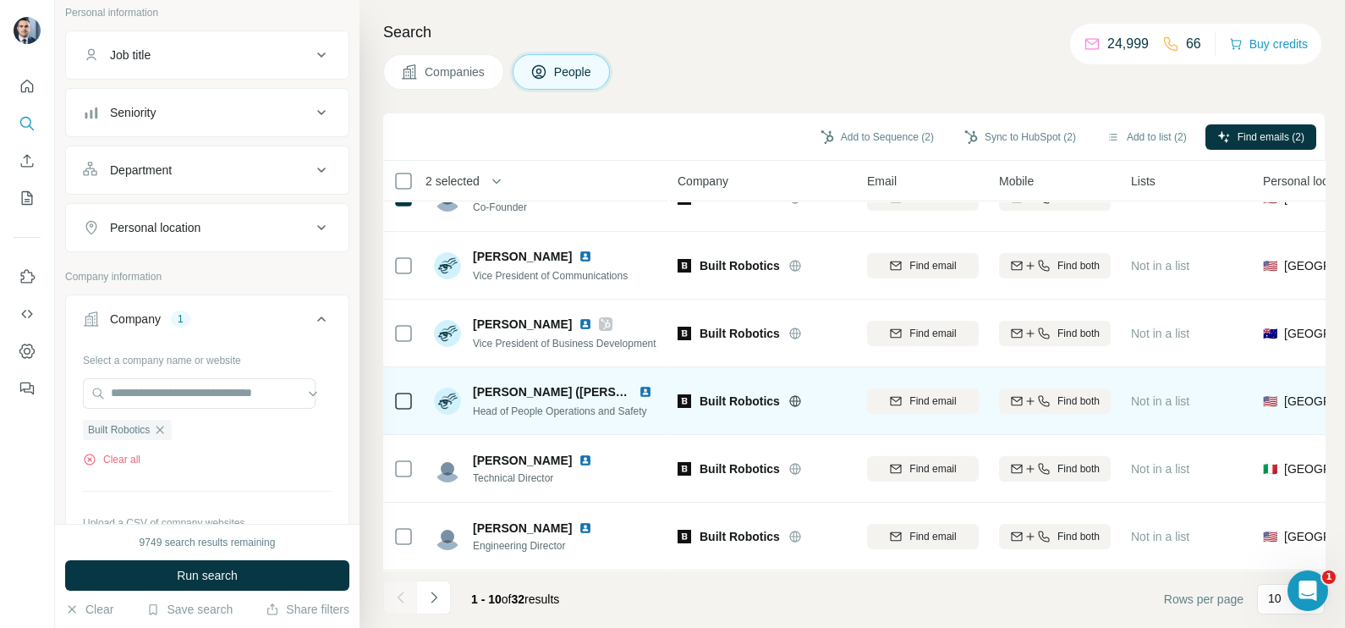
click at [416, 395] on td at bounding box center [403, 401] width 41 height 68
click at [398, 410] on div at bounding box center [403, 400] width 20 height 47
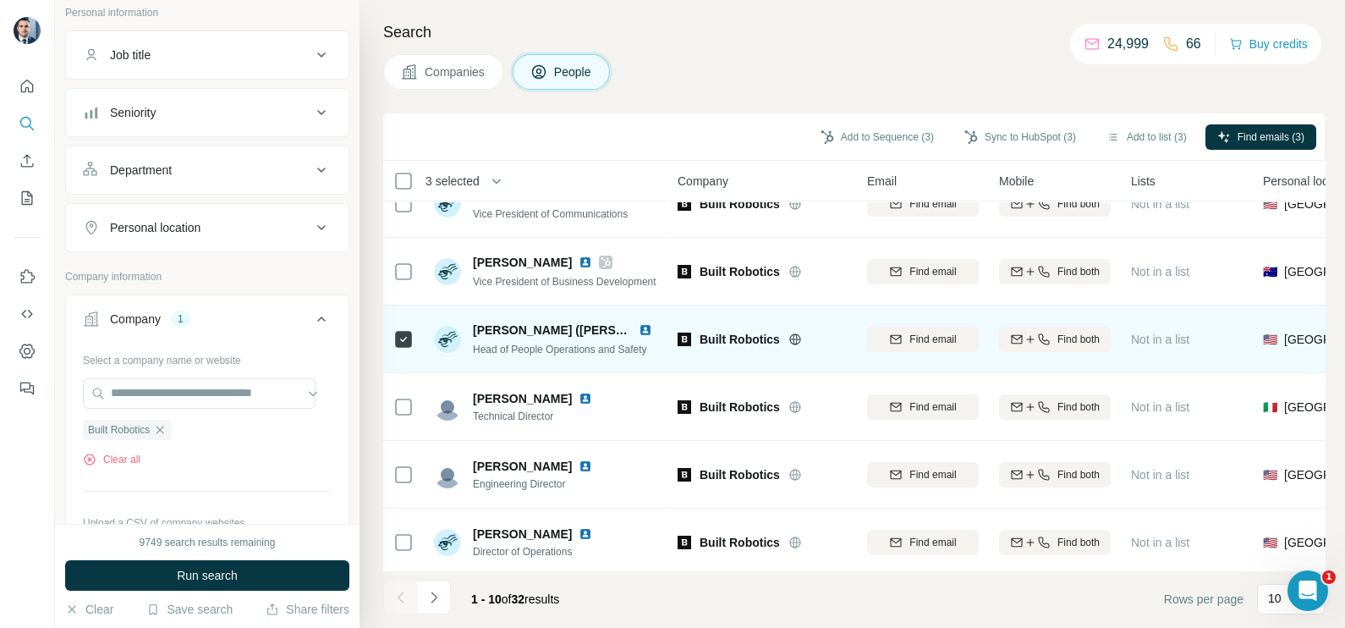
scroll to position [211, 0]
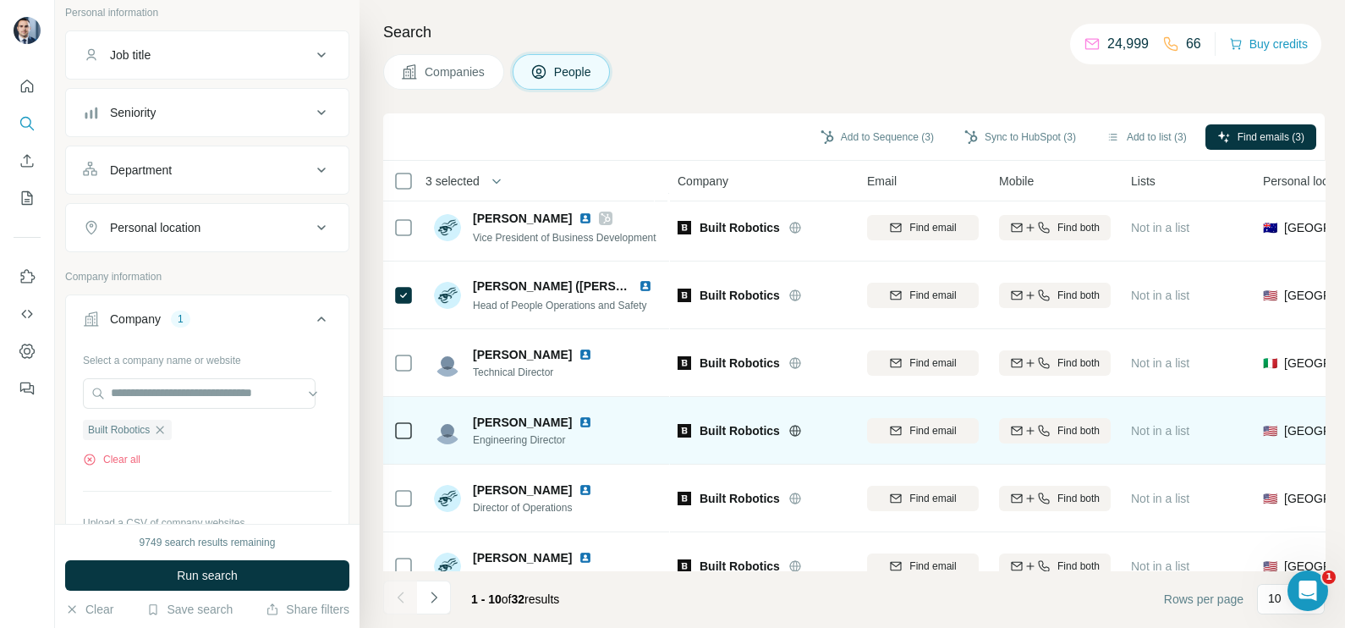
click at [414, 423] on td at bounding box center [403, 431] width 41 height 68
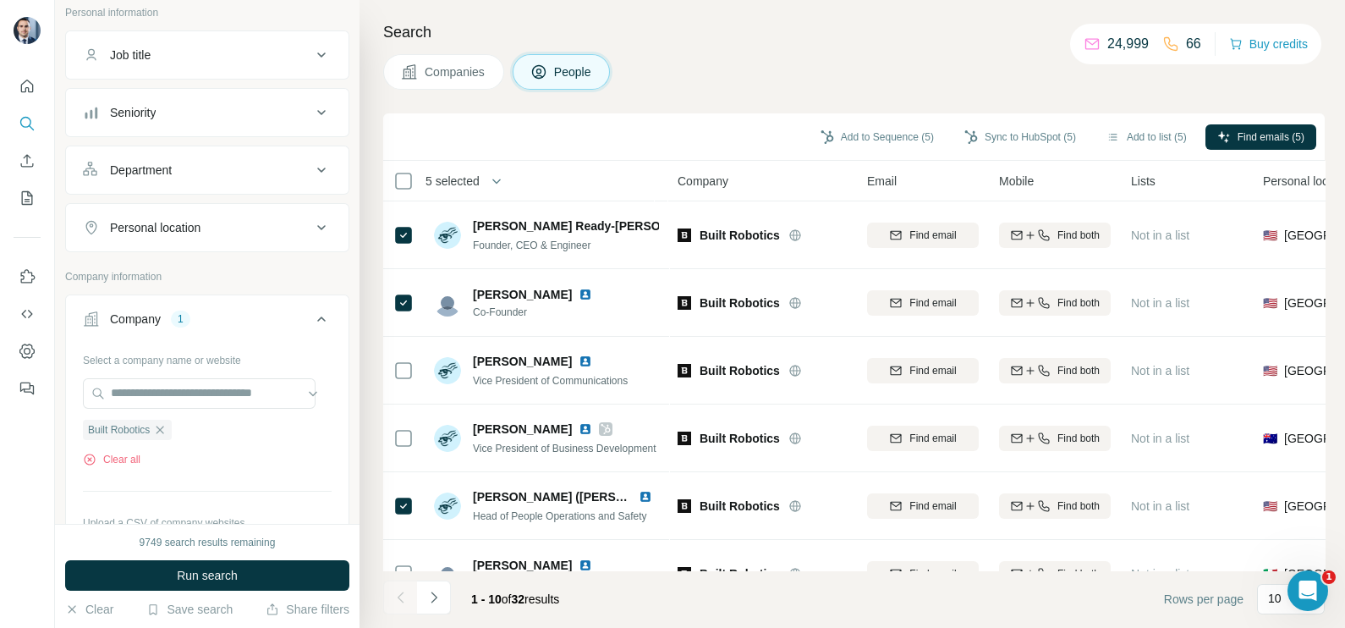
scroll to position [317, 0]
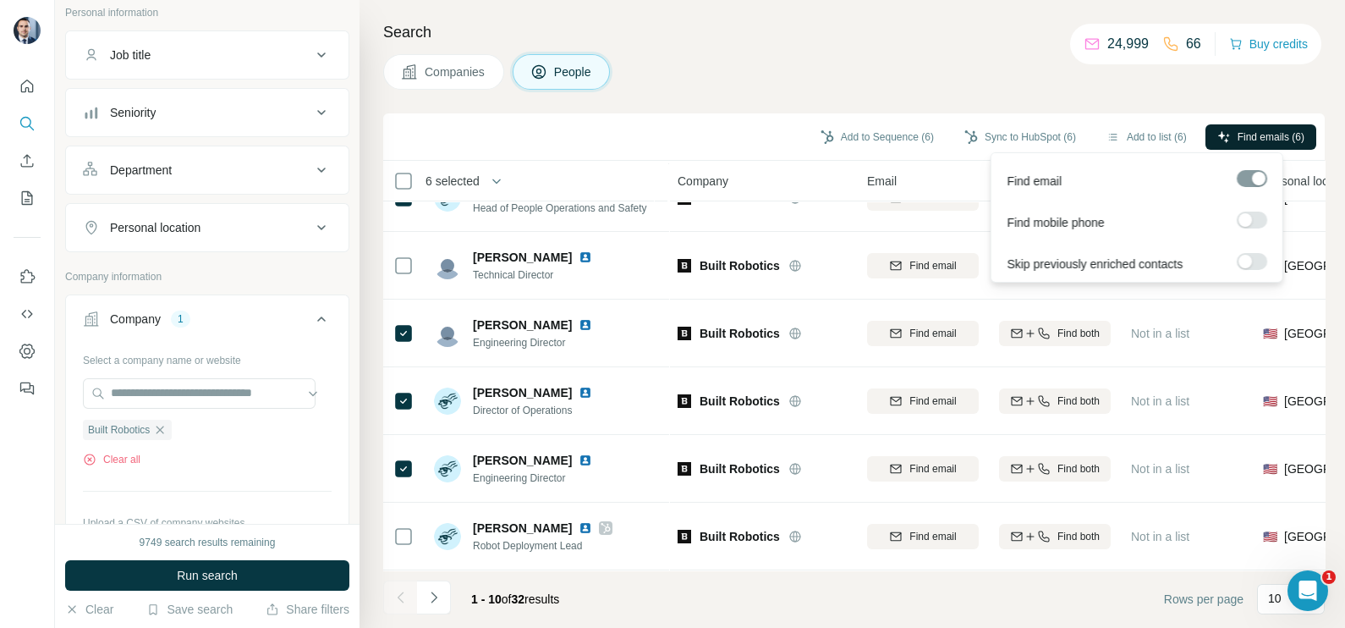
click at [1237, 140] on span "Find emails (6)" at bounding box center [1270, 136] width 67 height 15
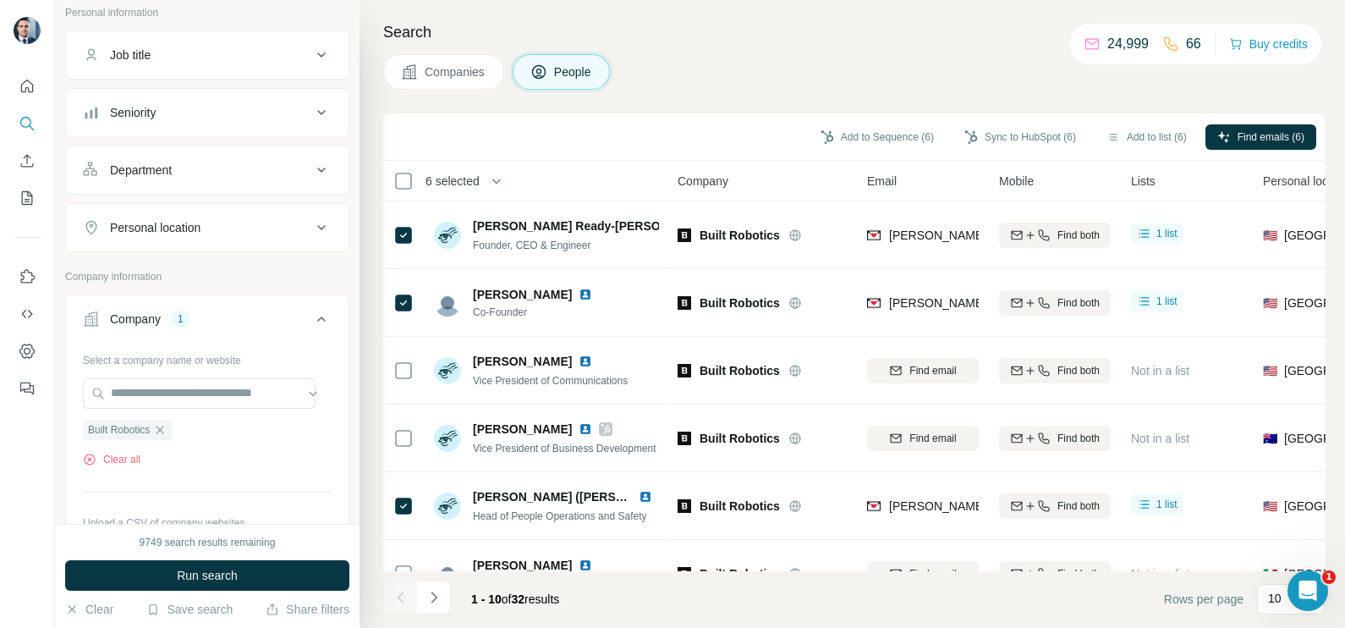
scroll to position [0, 0]
click at [1024, 142] on button "Sync to HubSpot (6)" at bounding box center [1019, 136] width 135 height 25
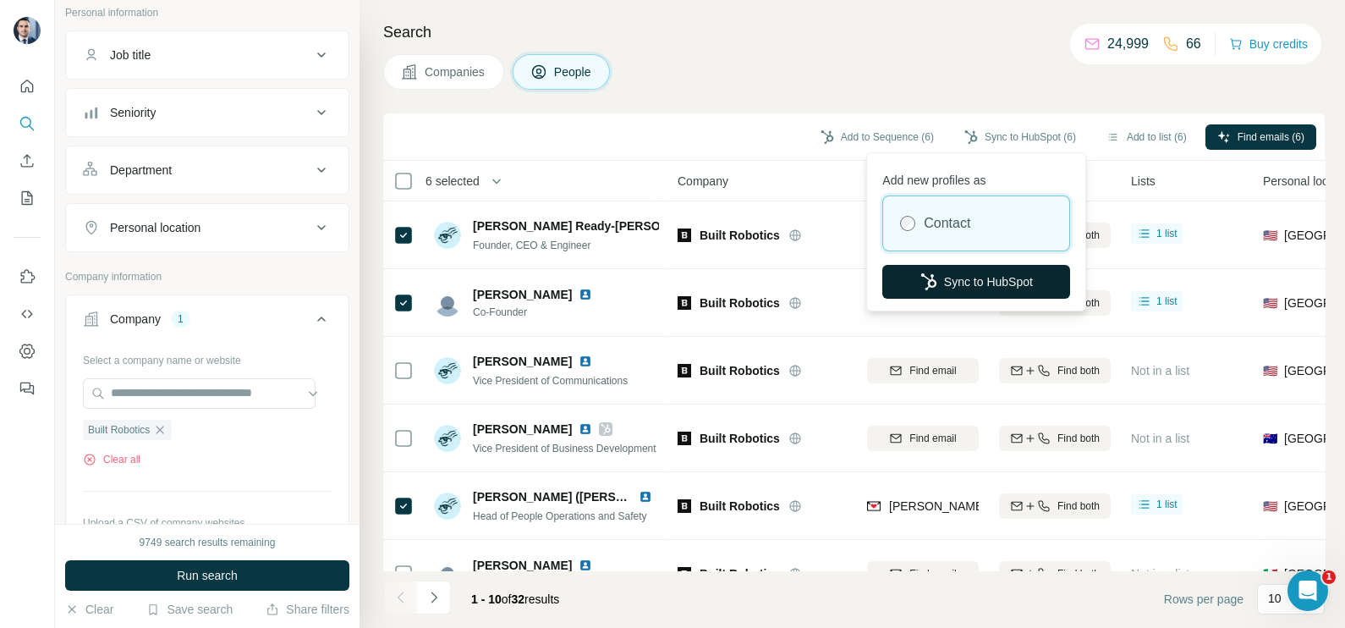
click at [979, 288] on button "Sync to HubSpot" at bounding box center [976, 282] width 188 height 34
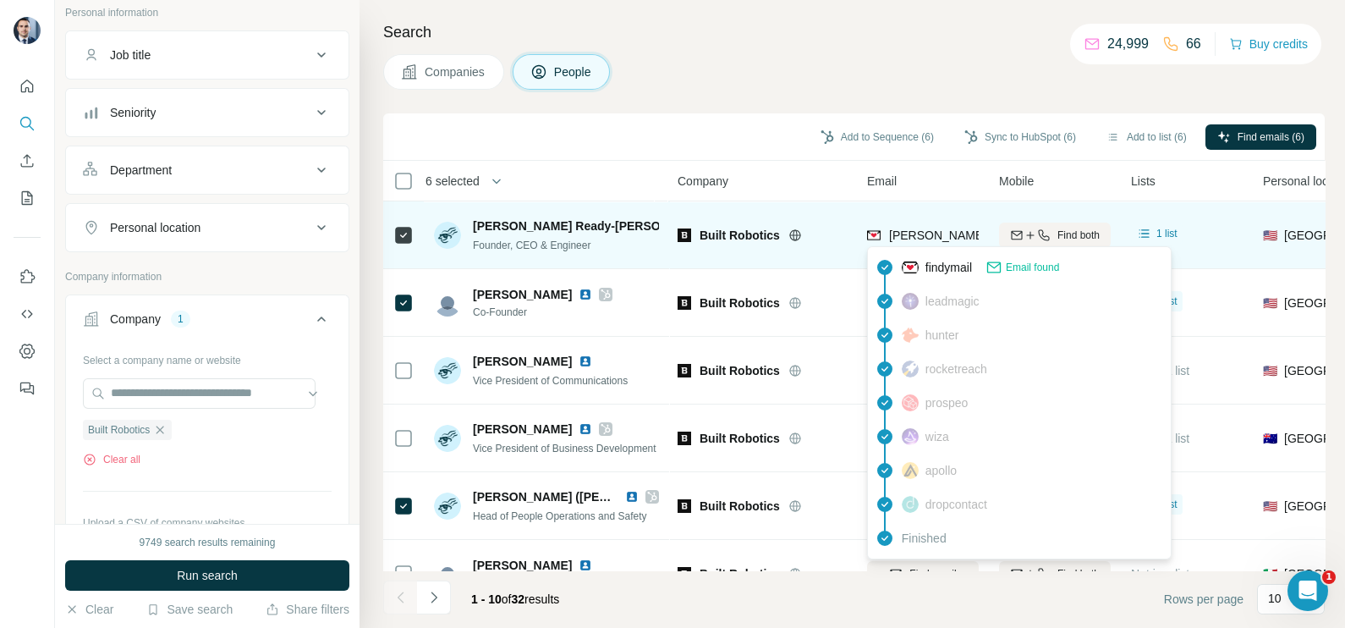
click at [911, 237] on span "noah@builtrobotics.com" at bounding box center [1038, 235] width 298 height 14
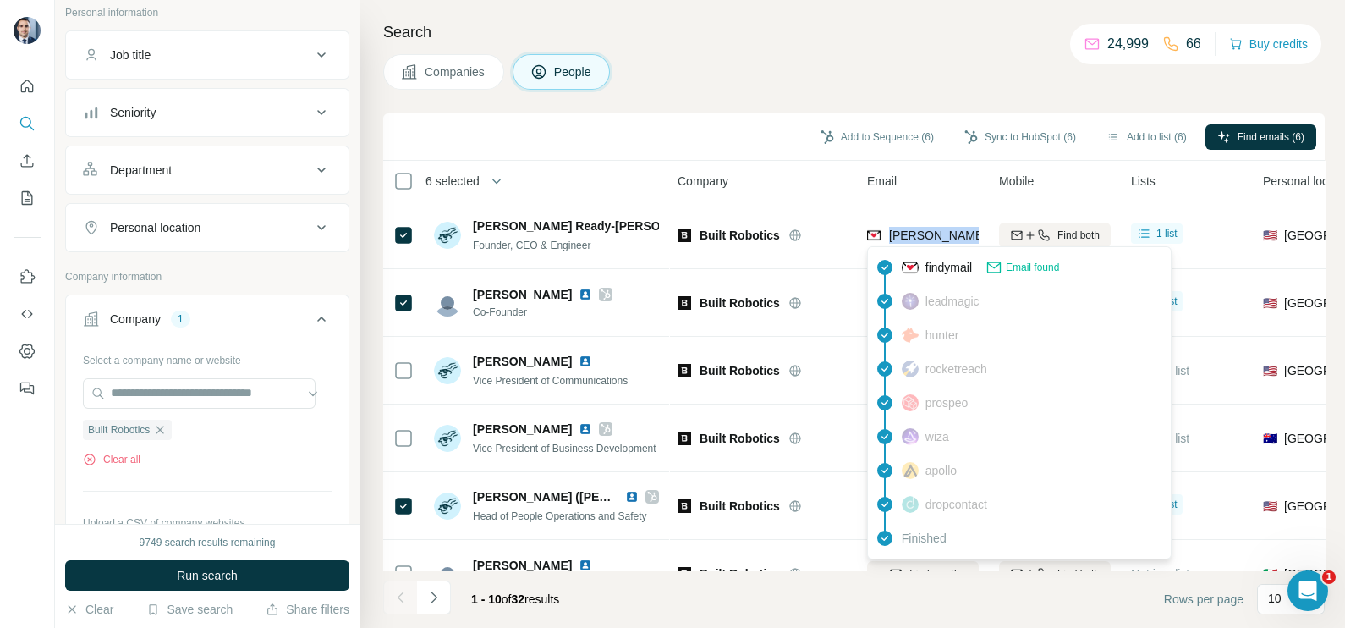
copy tr "noah@builtrobotics.com"
click at [744, 98] on div "Search Companies People Add to Sequence (6) Sync to HubSpot (6) Add to list (6)…" at bounding box center [851, 314] width 985 height 628
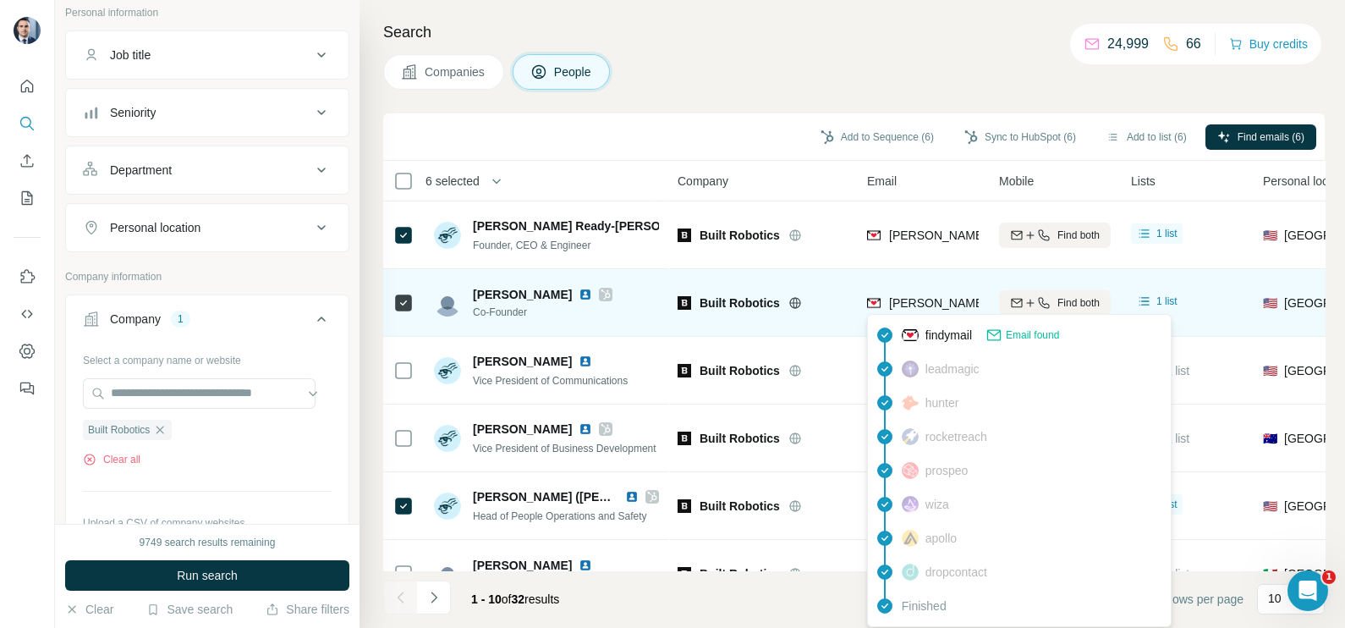
click at [937, 309] on span "andrew@builtrobotics.com" at bounding box center [1038, 303] width 298 height 14
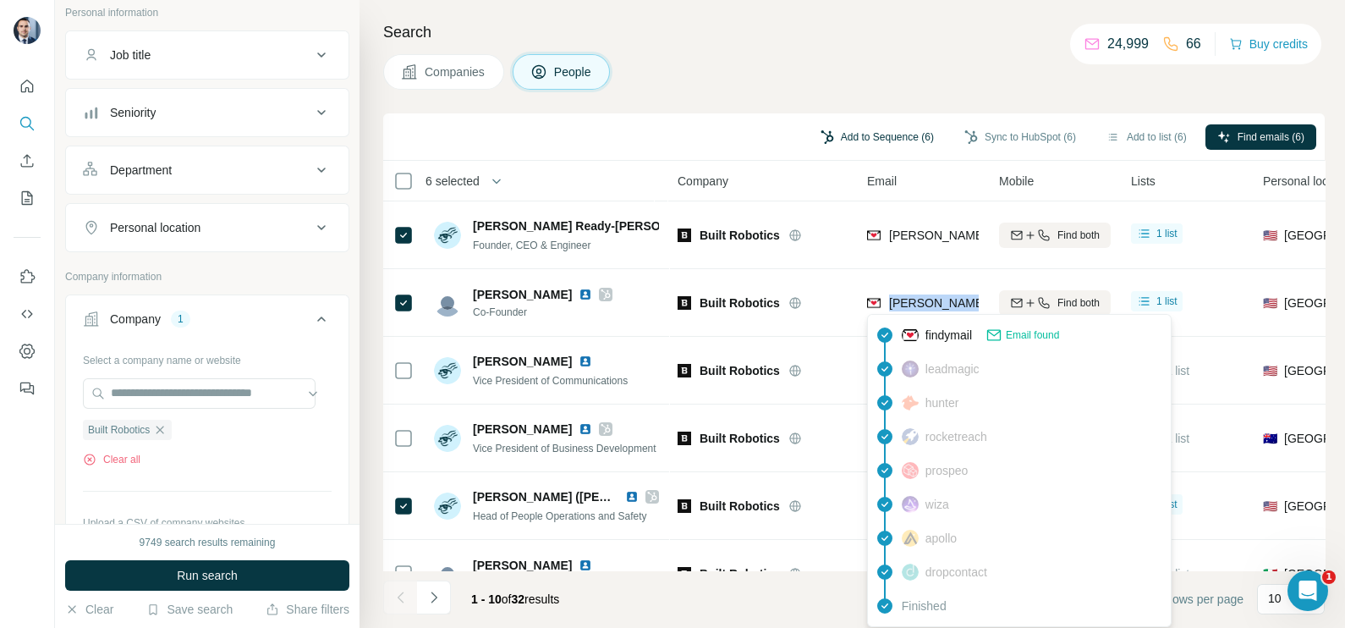
copy tr "andrew@builtrobotics.com"
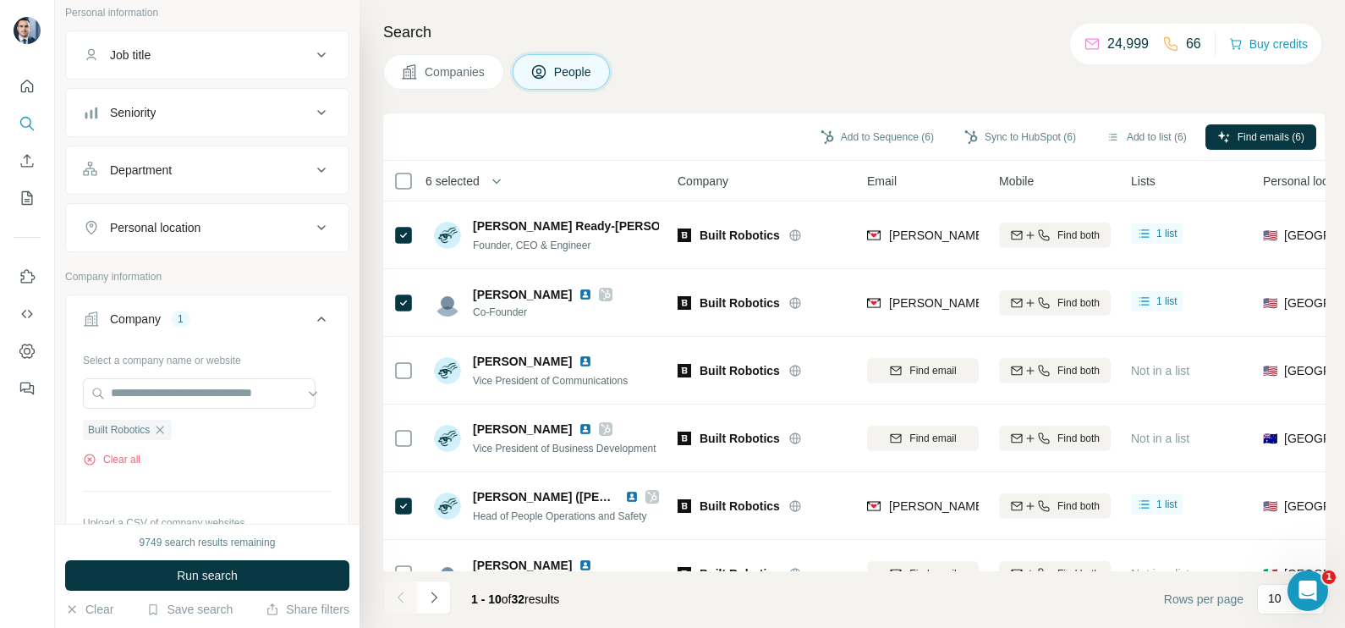
click at [732, 107] on div "Search Companies People Add to Sequence (6) Sync to HubSpot (6) Add to list (6)…" at bounding box center [851, 314] width 985 height 628
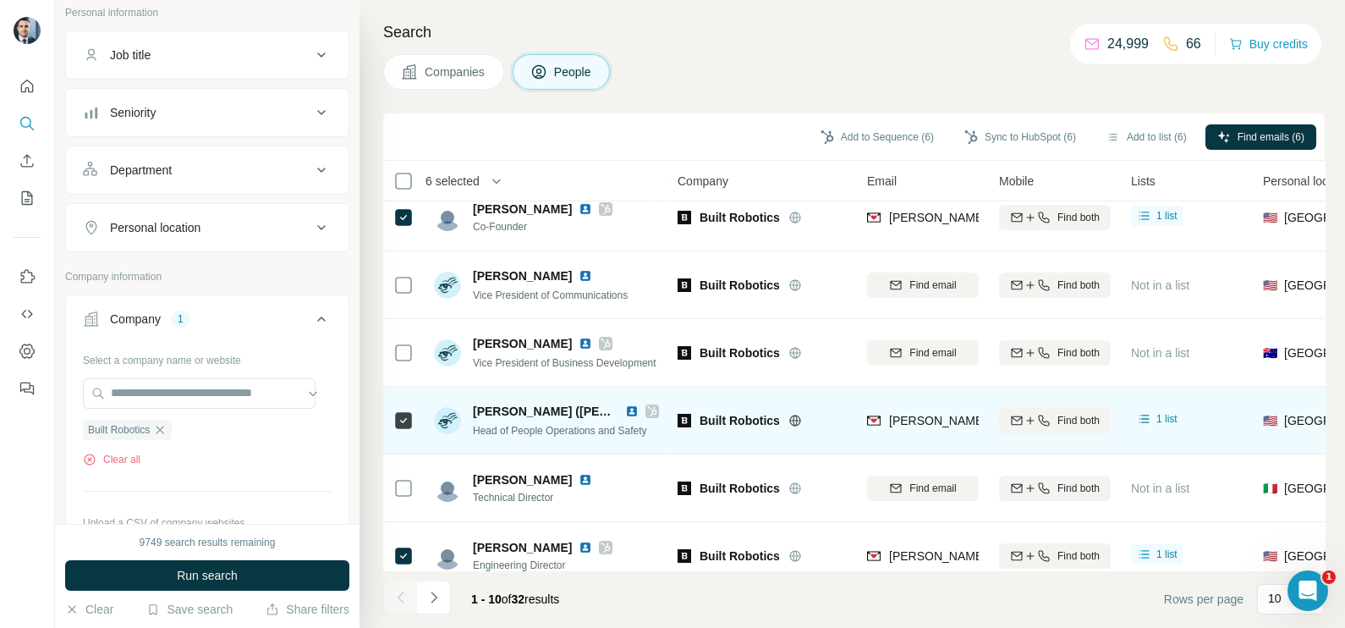
scroll to position [105, 0]
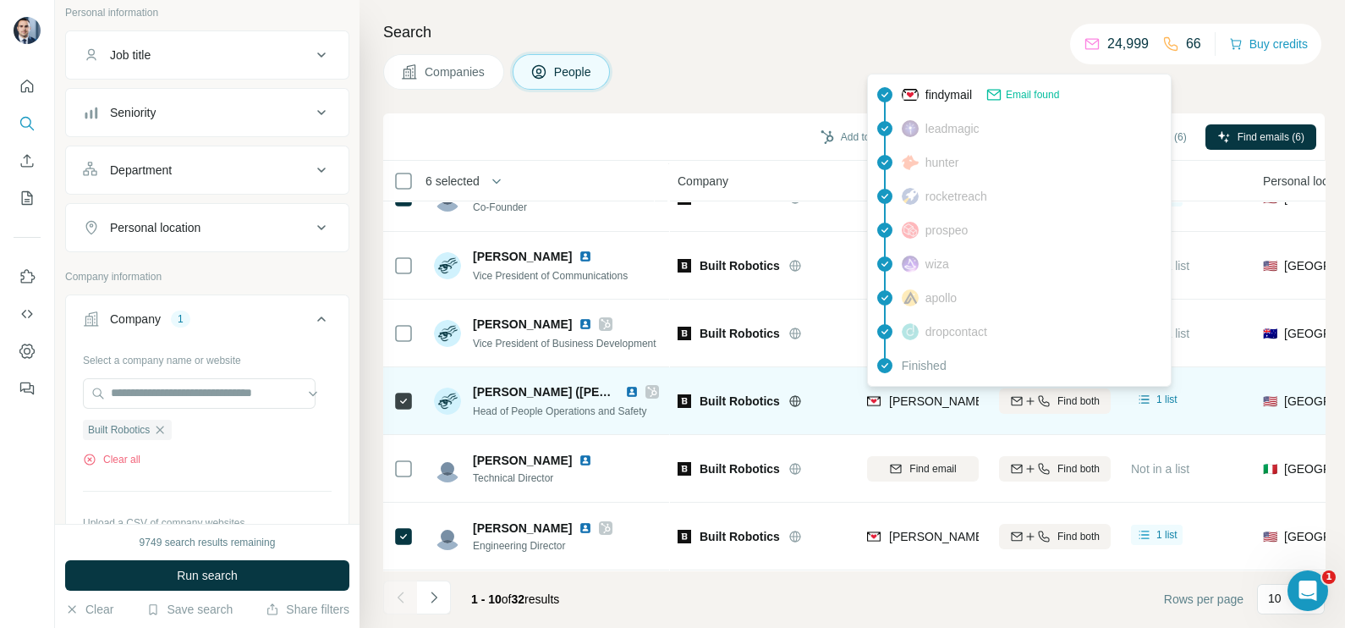
click at [946, 409] on div "kelly@builtrobotics.com" at bounding box center [1020, 402] width 306 height 20
copy tr "kelly@builtrobotics.com"
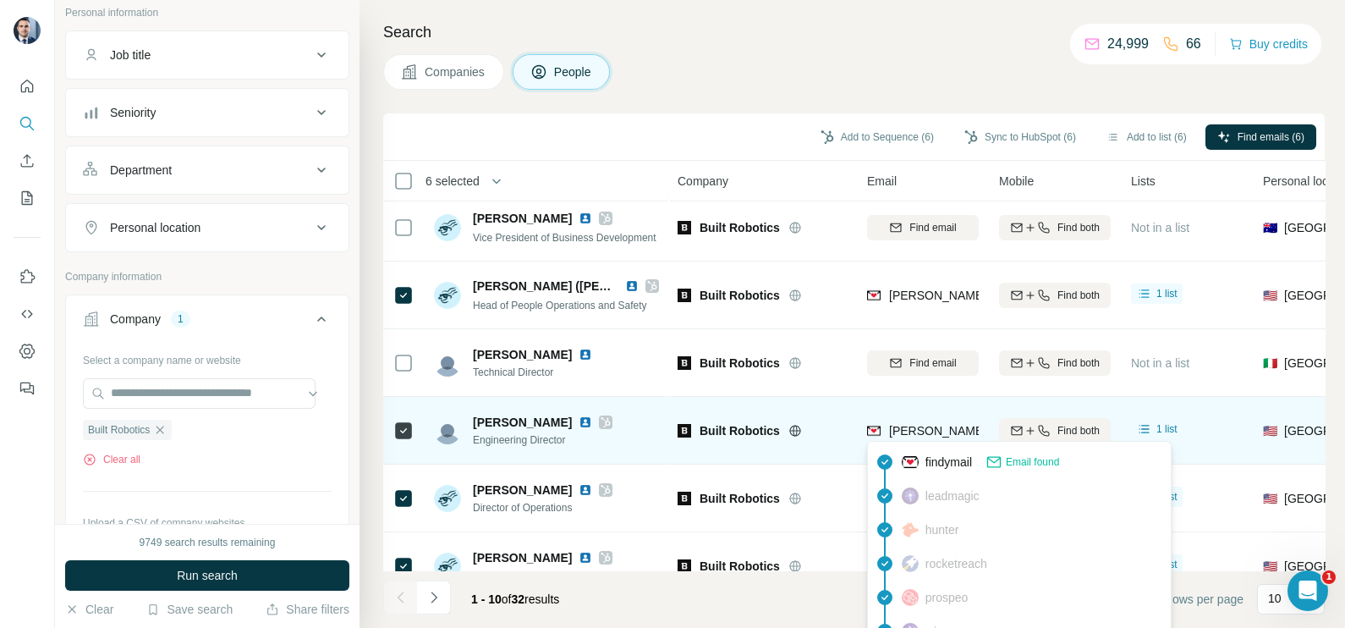
click at [927, 438] on div "jim@builtrobotics.com" at bounding box center [1020, 432] width 306 height 20
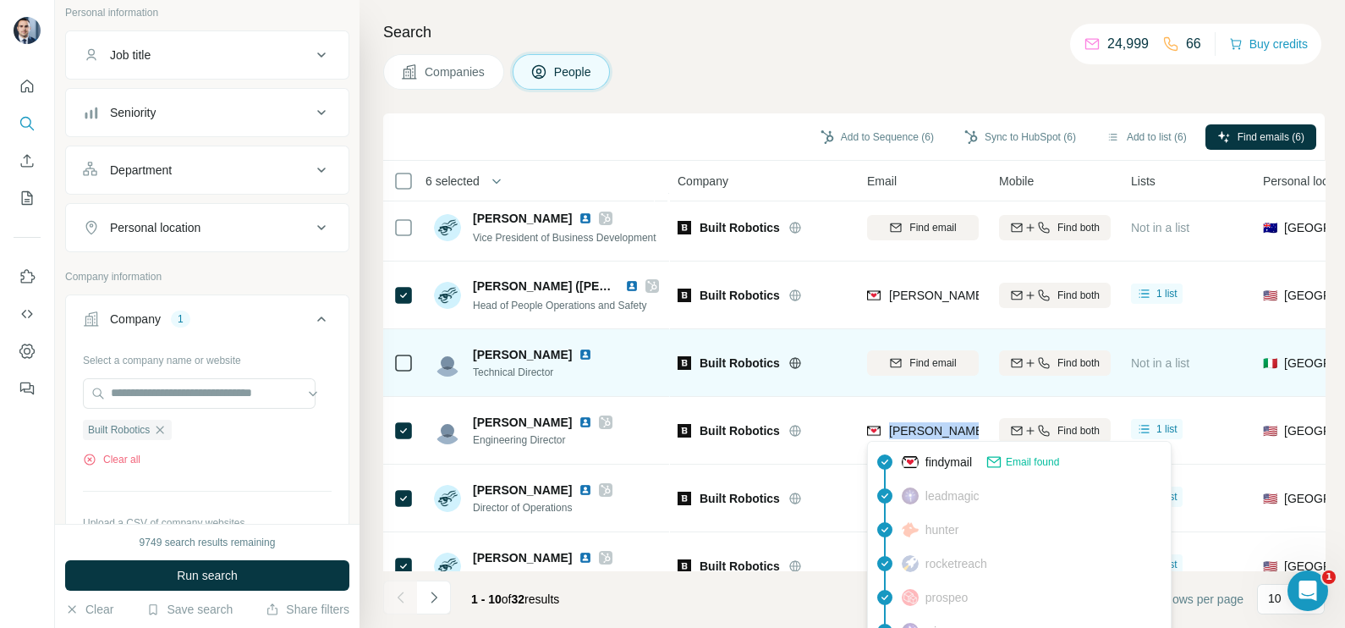
scroll to position [317, 0]
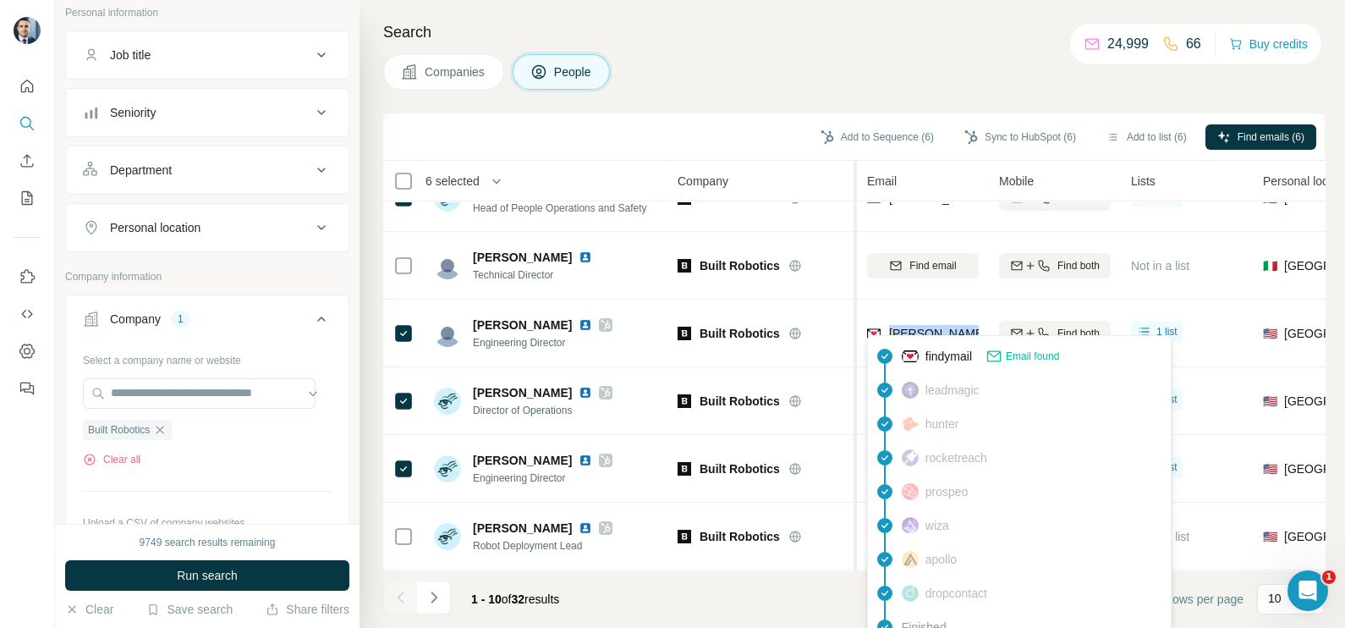
click at [854, 381] on div at bounding box center [853, 519] width 7 height 717
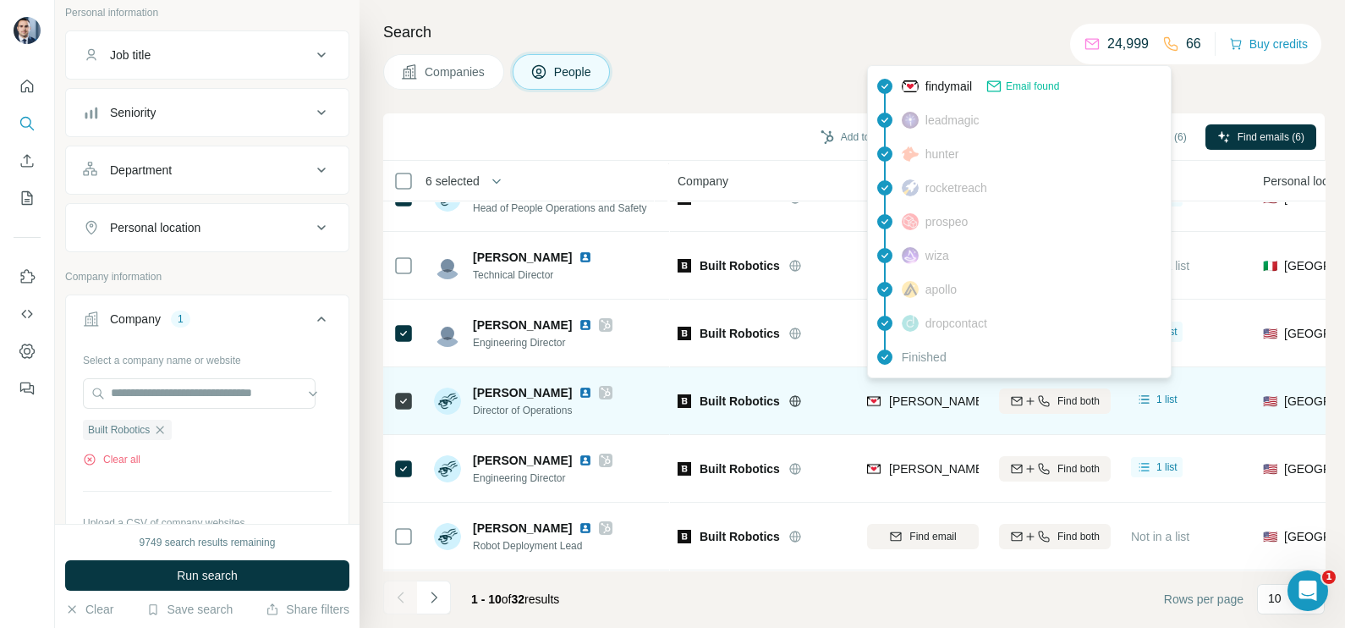
click at [918, 394] on span "kevin@builtrobotics.com" at bounding box center [1038, 401] width 298 height 14
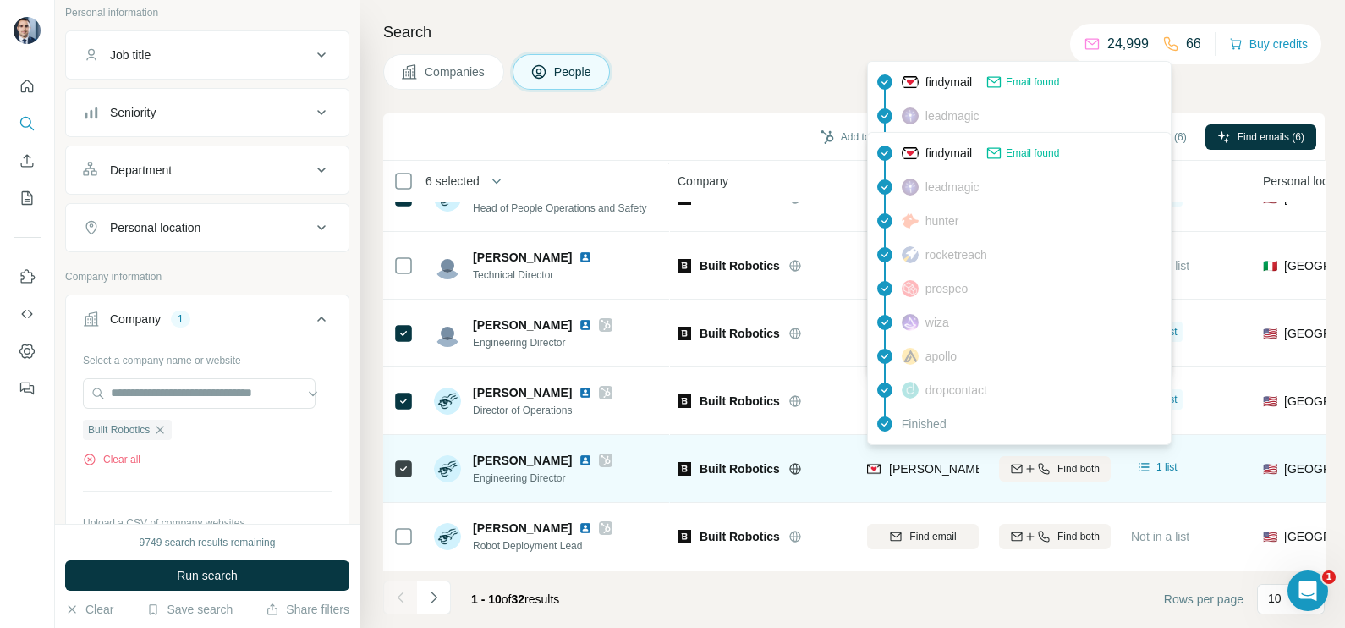
click at [911, 460] on span "liam@builtrobotics.com" at bounding box center [1031, 468] width 284 height 17
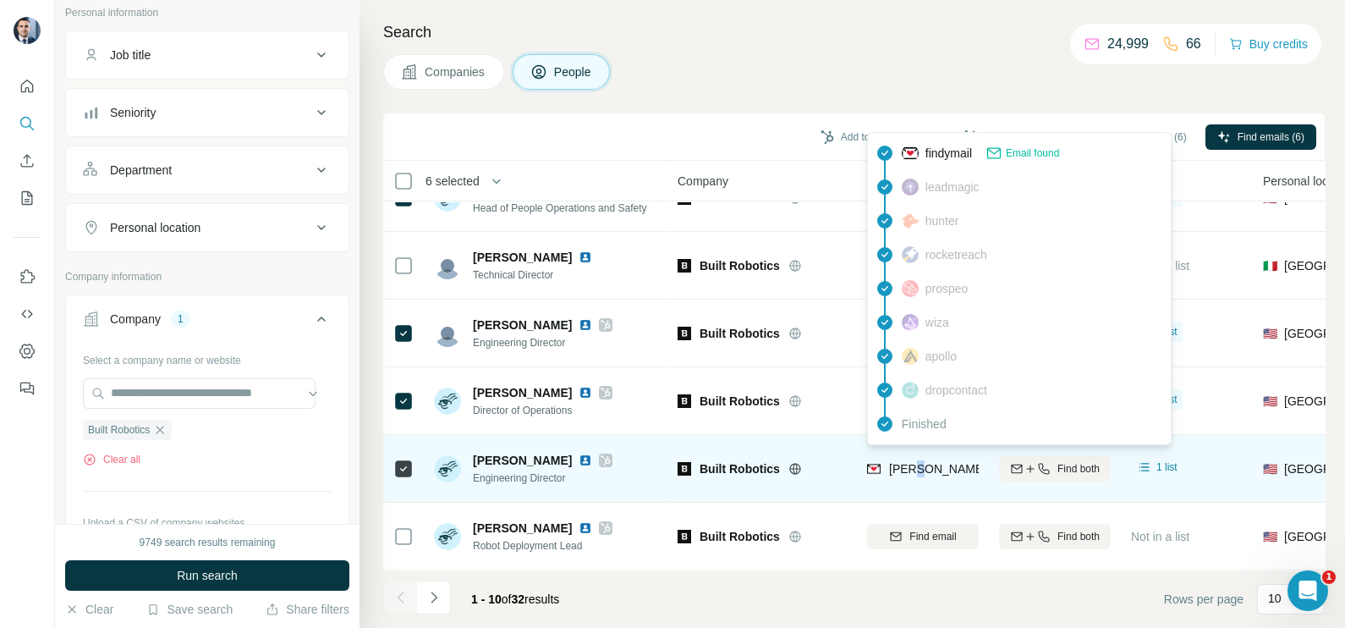
click at [911, 460] on span "liam@builtrobotics.com" at bounding box center [1031, 468] width 284 height 17
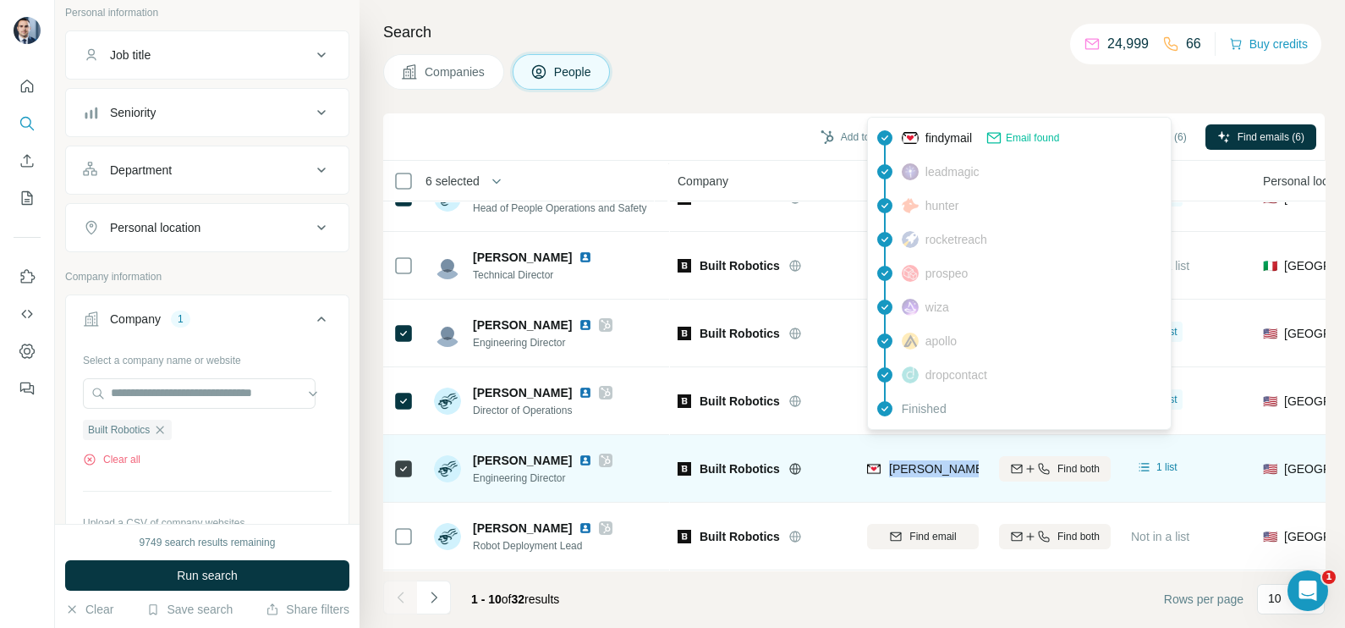
click at [911, 449] on div "liam@builtrobotics.com" at bounding box center [923, 468] width 112 height 47
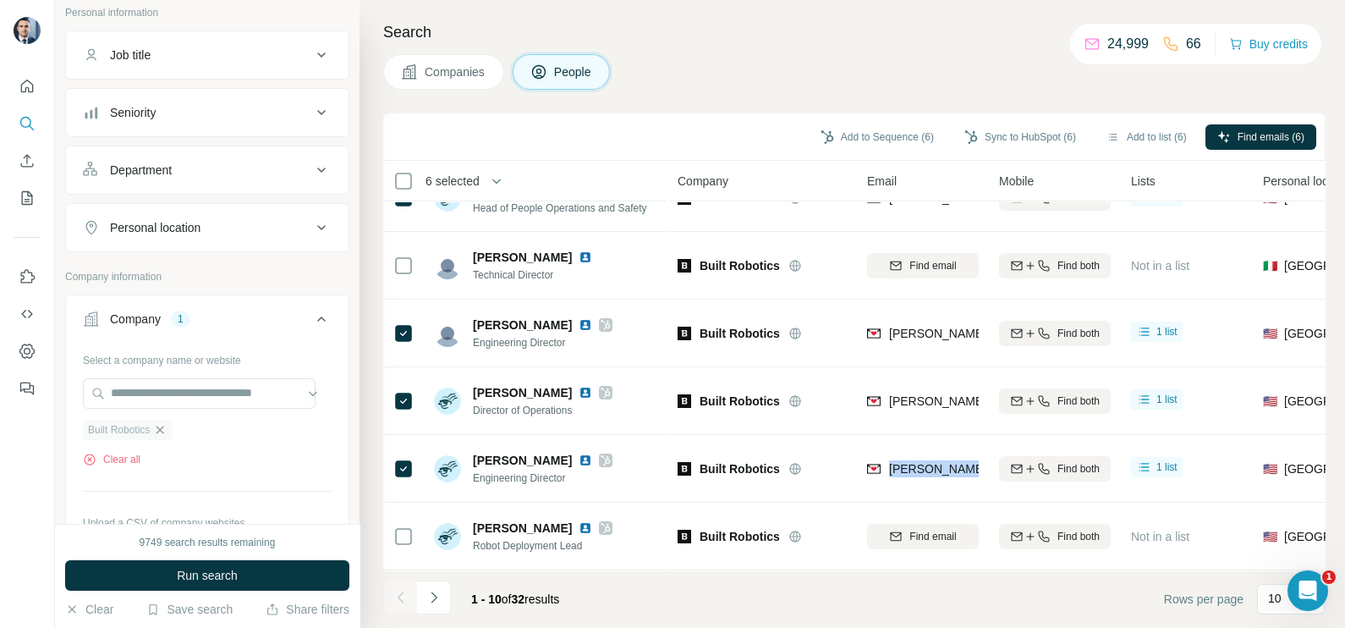
click at [162, 428] on icon "button" at bounding box center [160, 429] width 8 height 8
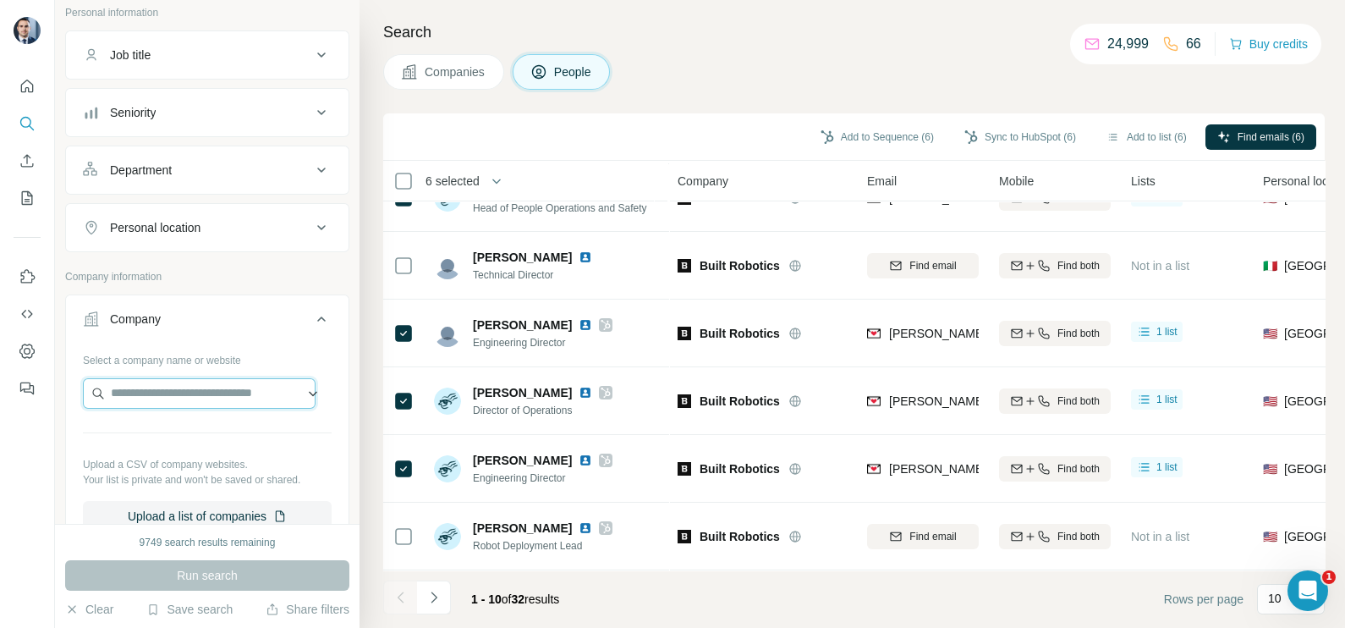
click at [178, 385] on input "text" at bounding box center [199, 393] width 233 height 30
paste input "**********"
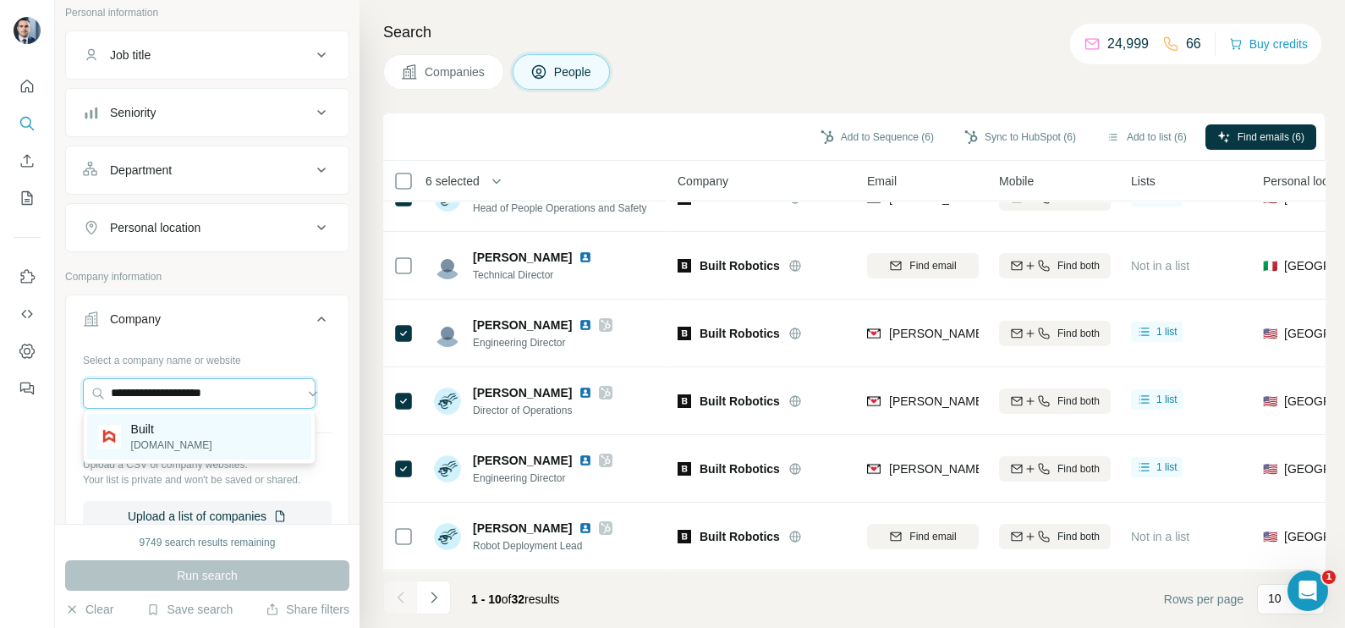
type input "**********"
click at [159, 442] on p "getbuilt.com" at bounding box center [171, 444] width 81 height 15
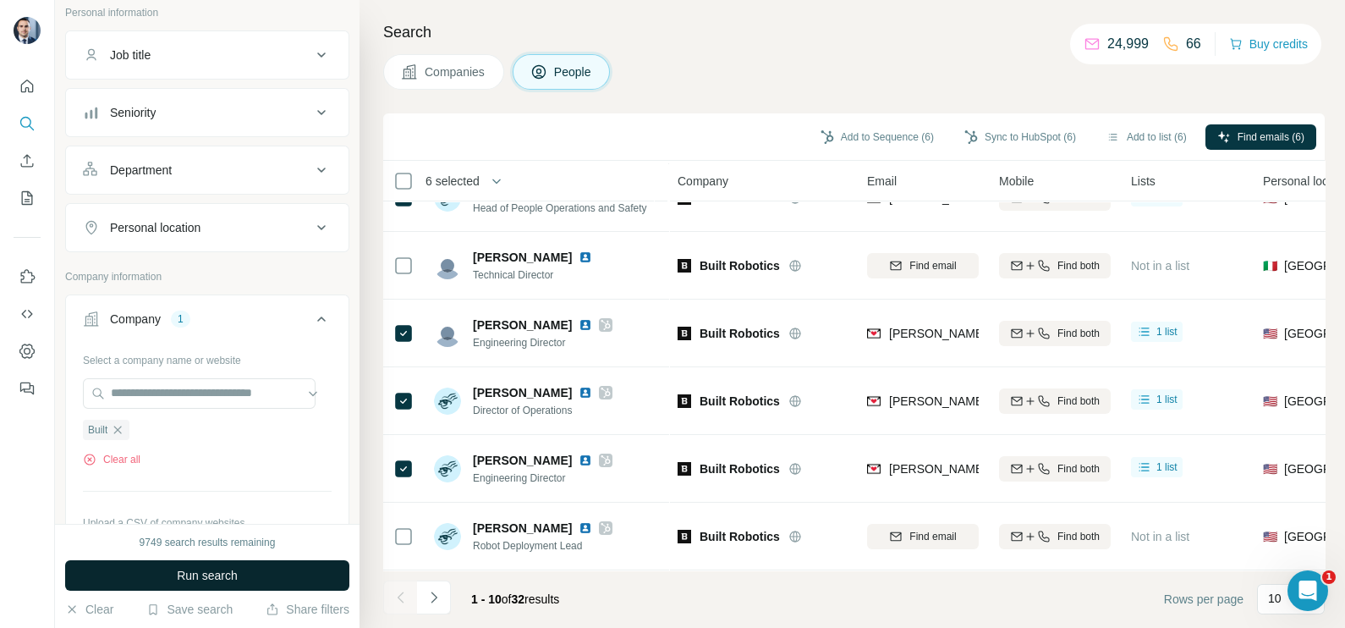
click at [182, 574] on span "Run search" at bounding box center [207, 575] width 61 height 17
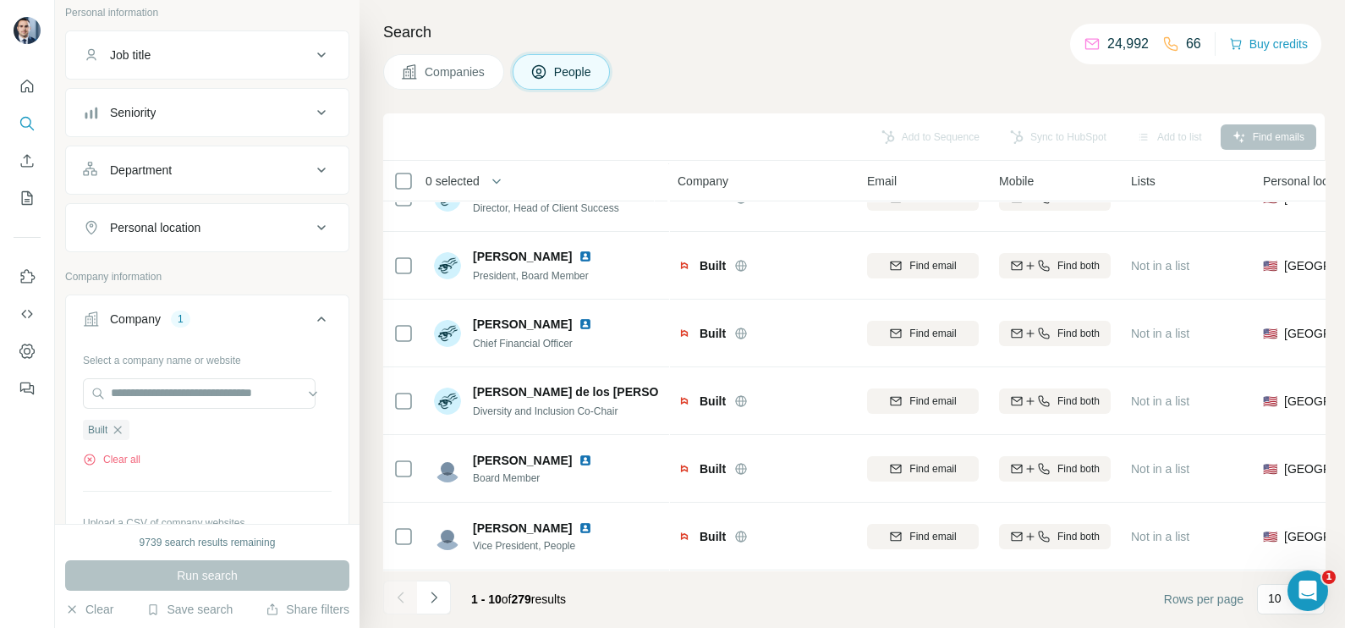
click at [440, 78] on span "Companies" at bounding box center [456, 71] width 62 height 17
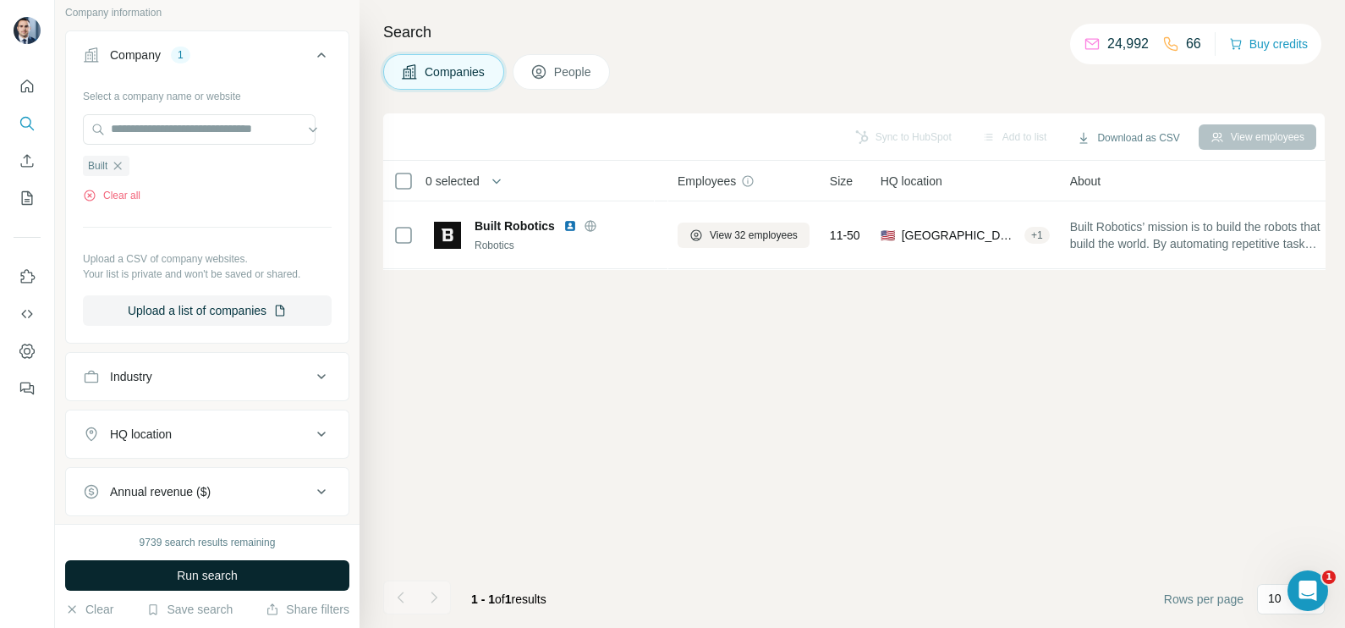
click at [233, 560] on button "Run search" at bounding box center [207, 575] width 284 height 30
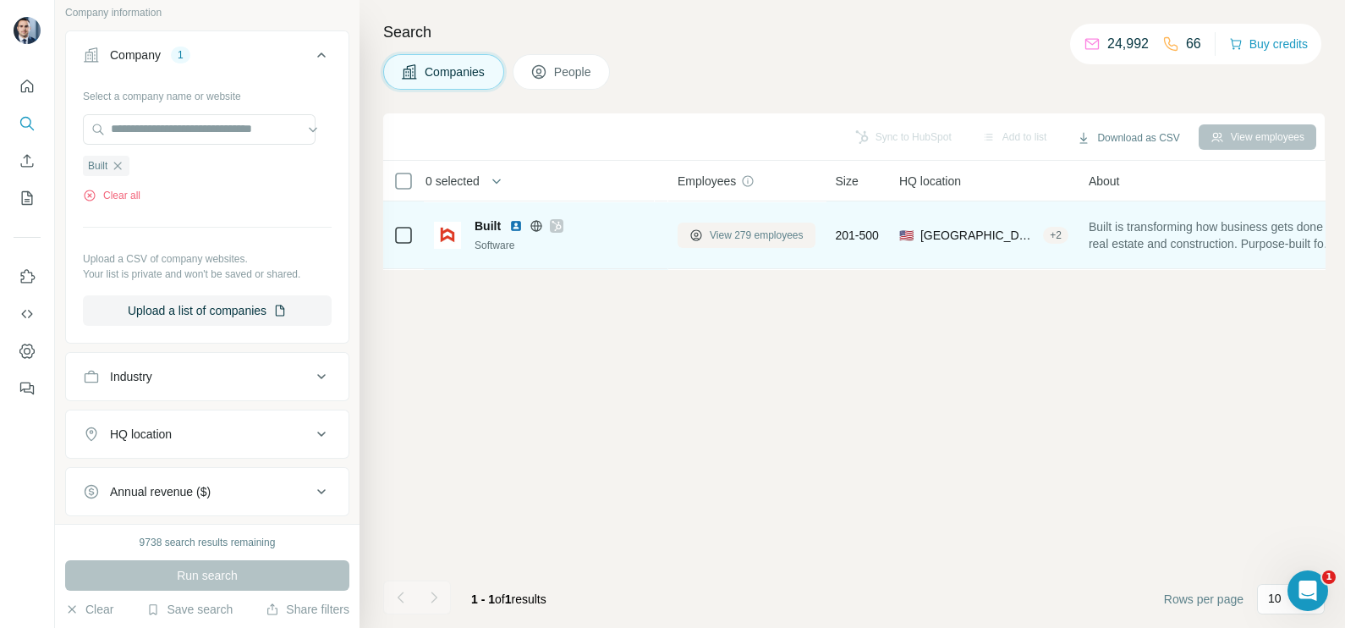
click at [754, 230] on span "View 279 employees" at bounding box center [757, 235] width 94 height 15
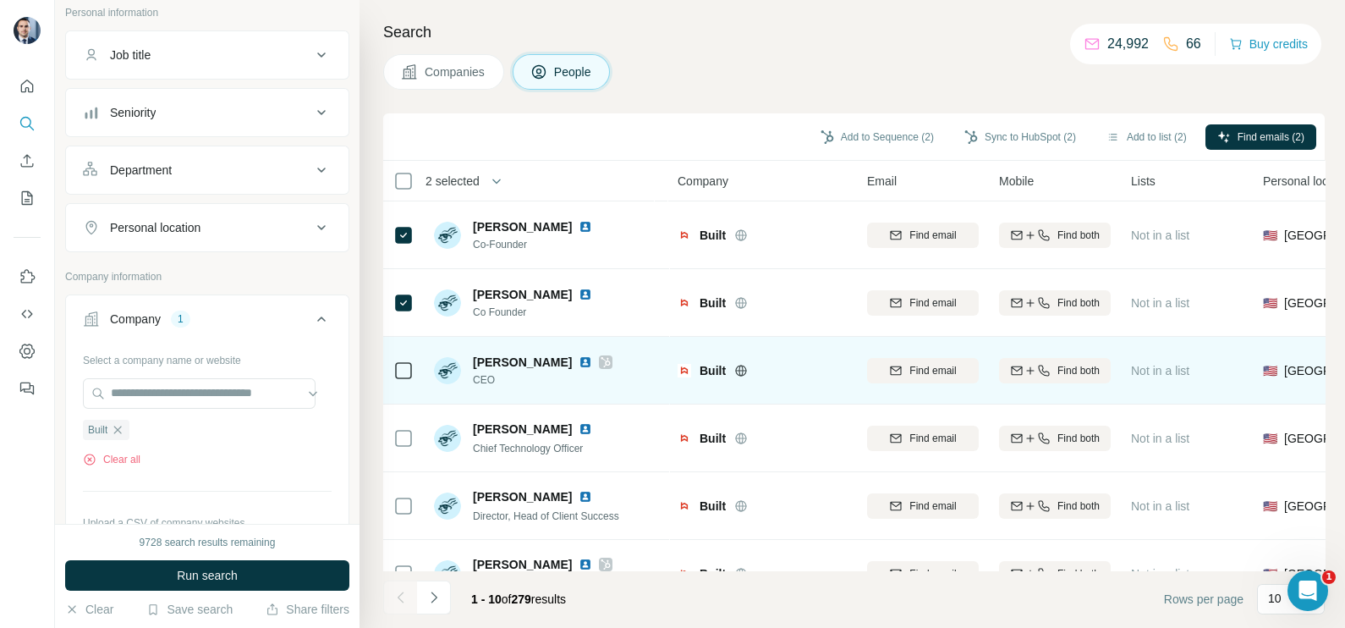
click at [601, 362] on icon at bounding box center [605, 362] width 9 height 10
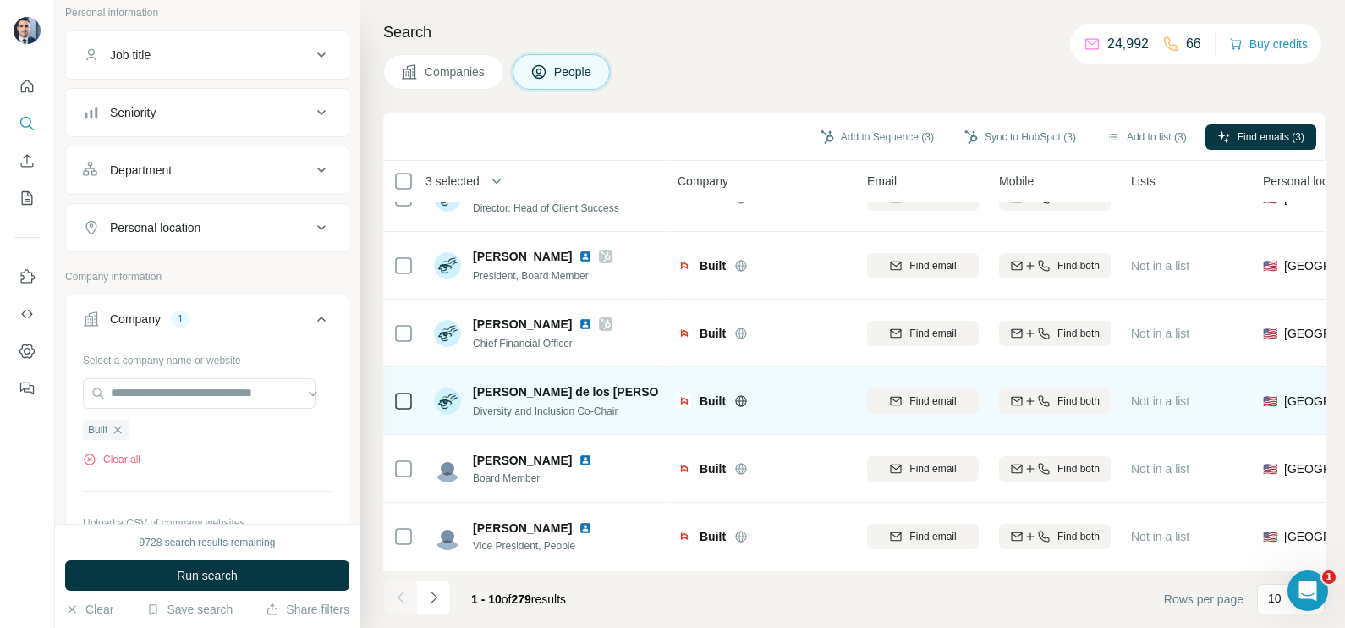
scroll to position [317, 0]
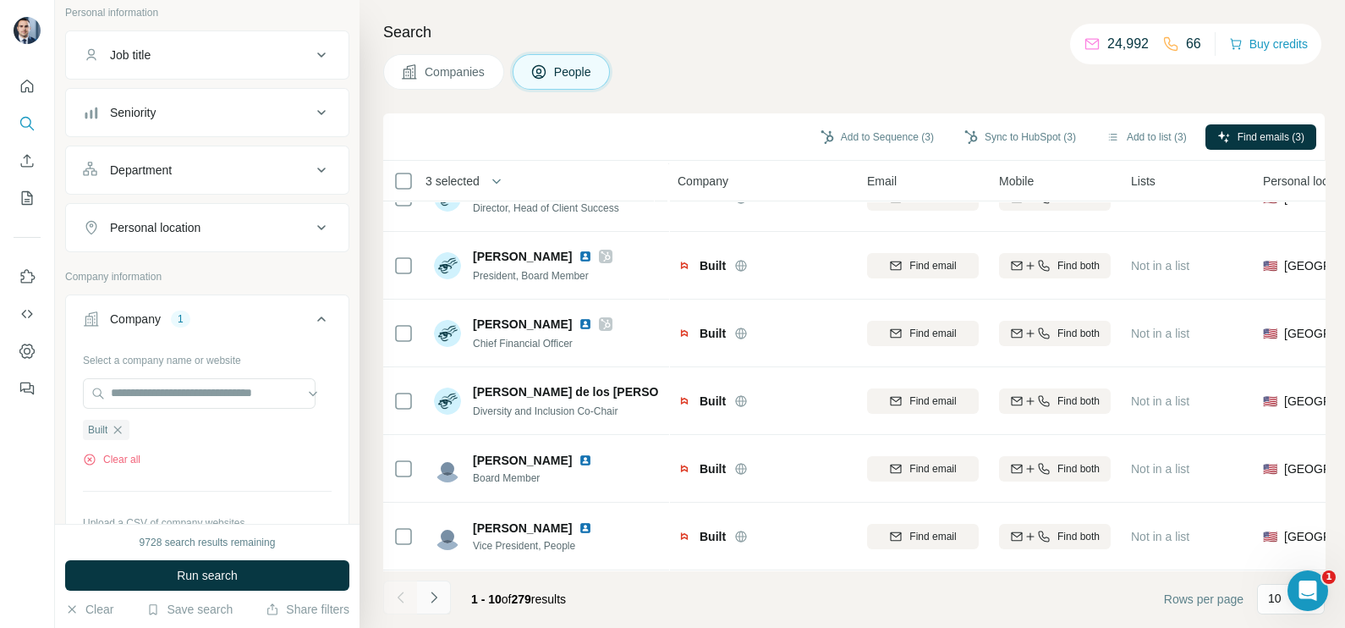
click at [431, 596] on icon "Navigate to next page" at bounding box center [433, 597] width 17 height 17
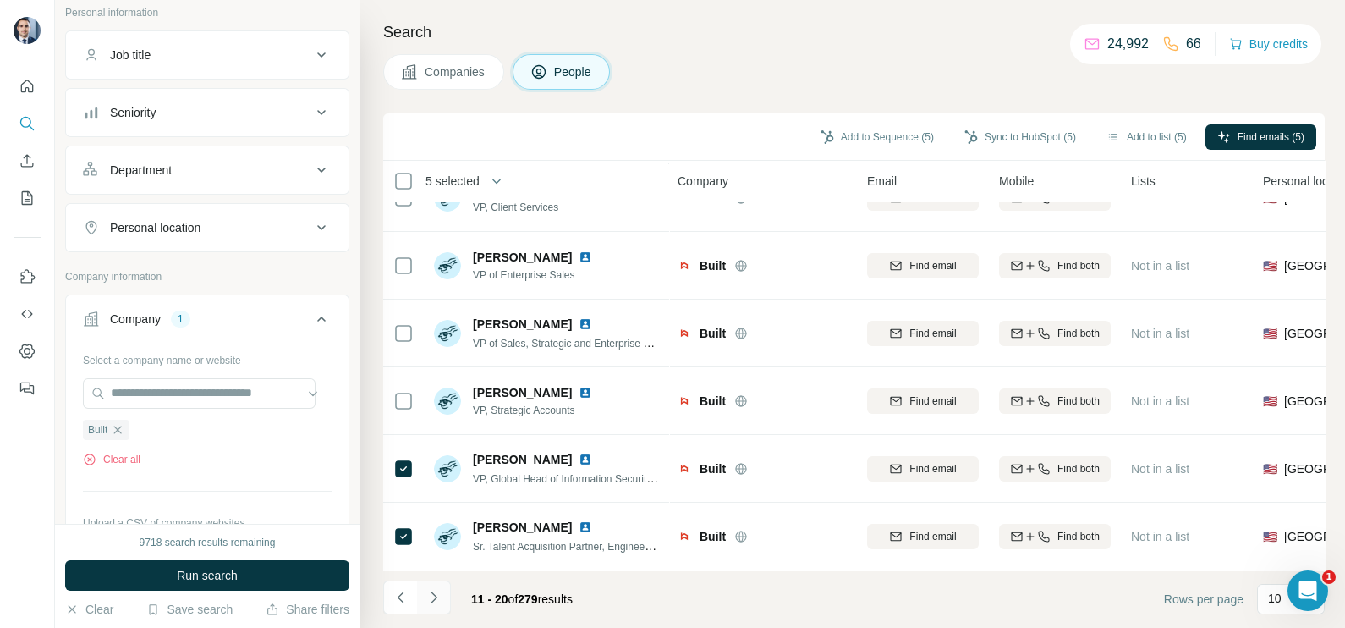
click at [439, 587] on button "Navigate to next page" at bounding box center [434, 597] width 34 height 34
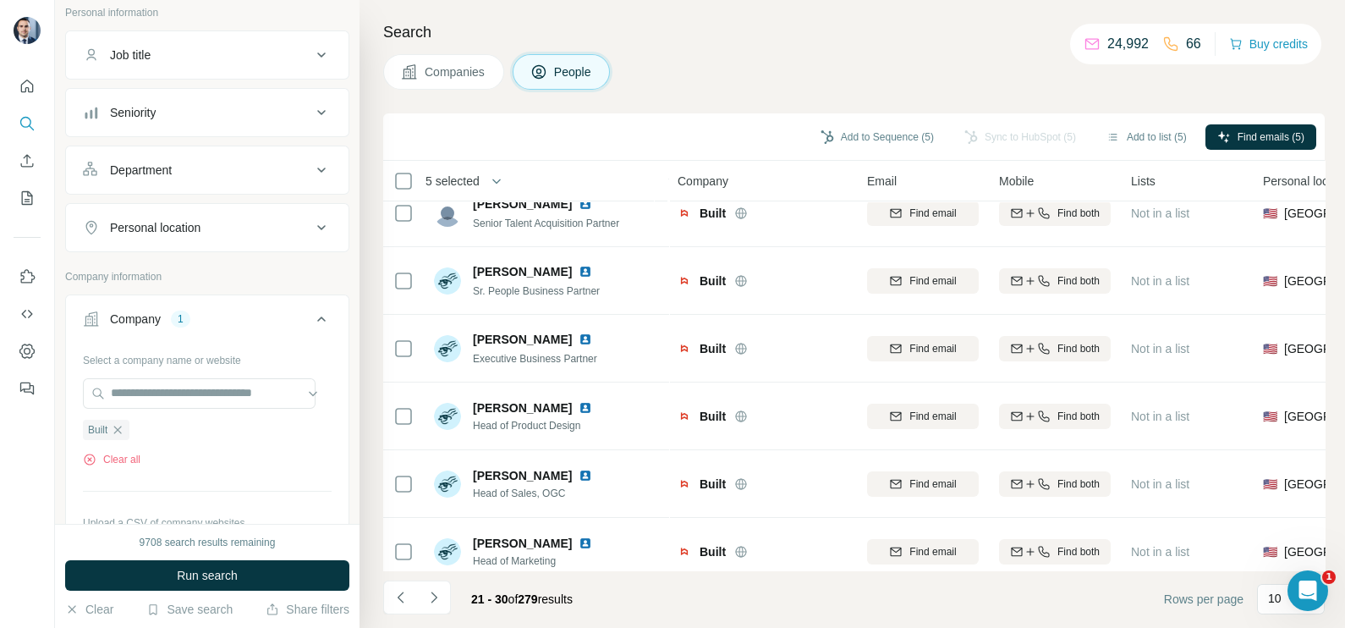
scroll to position [0, 0]
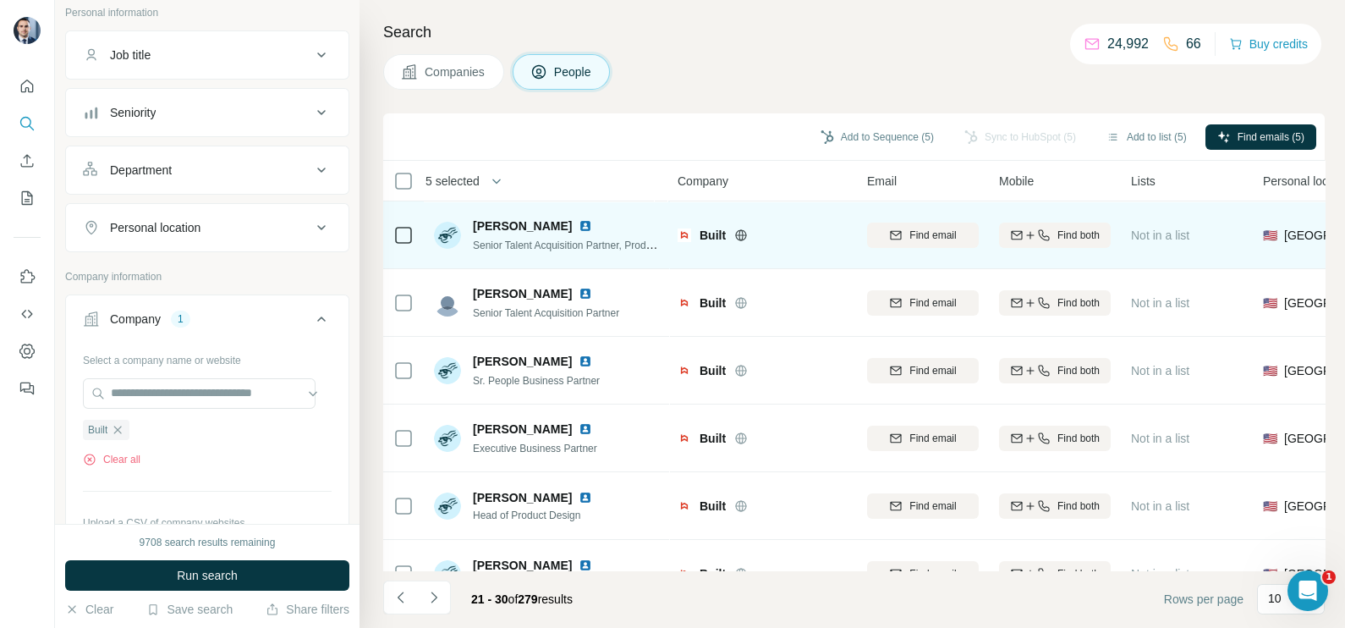
click at [410, 225] on icon at bounding box center [403, 235] width 20 height 20
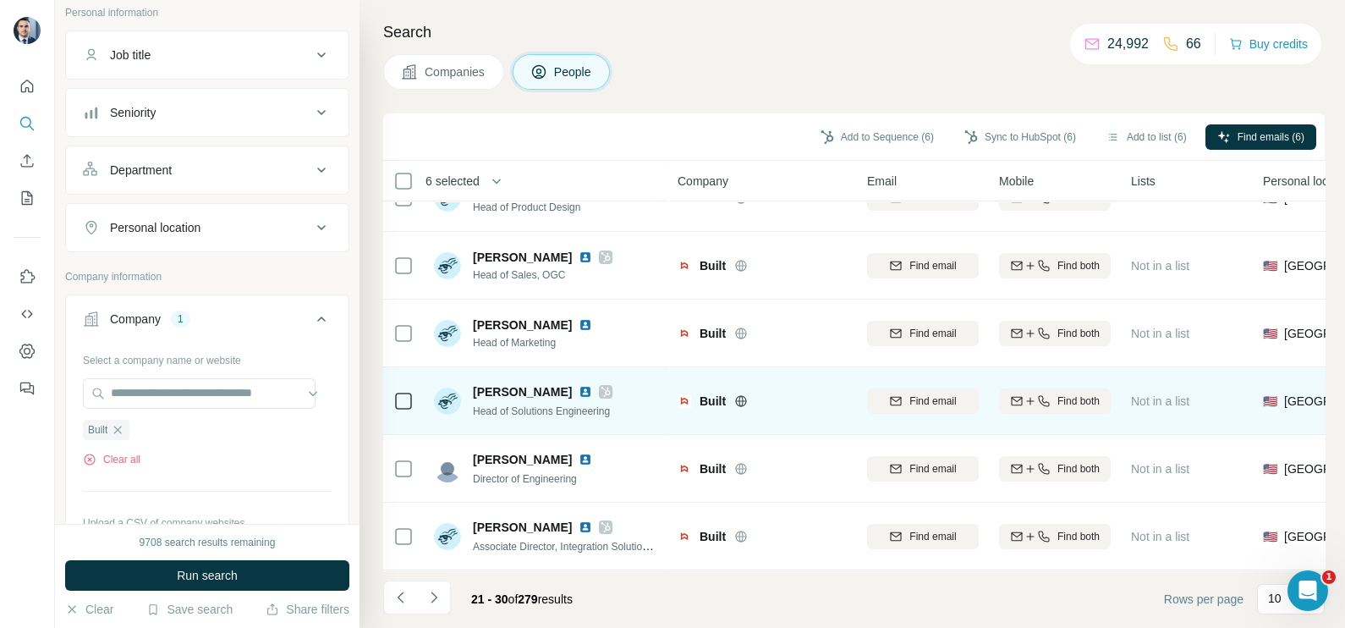
scroll to position [317, 0]
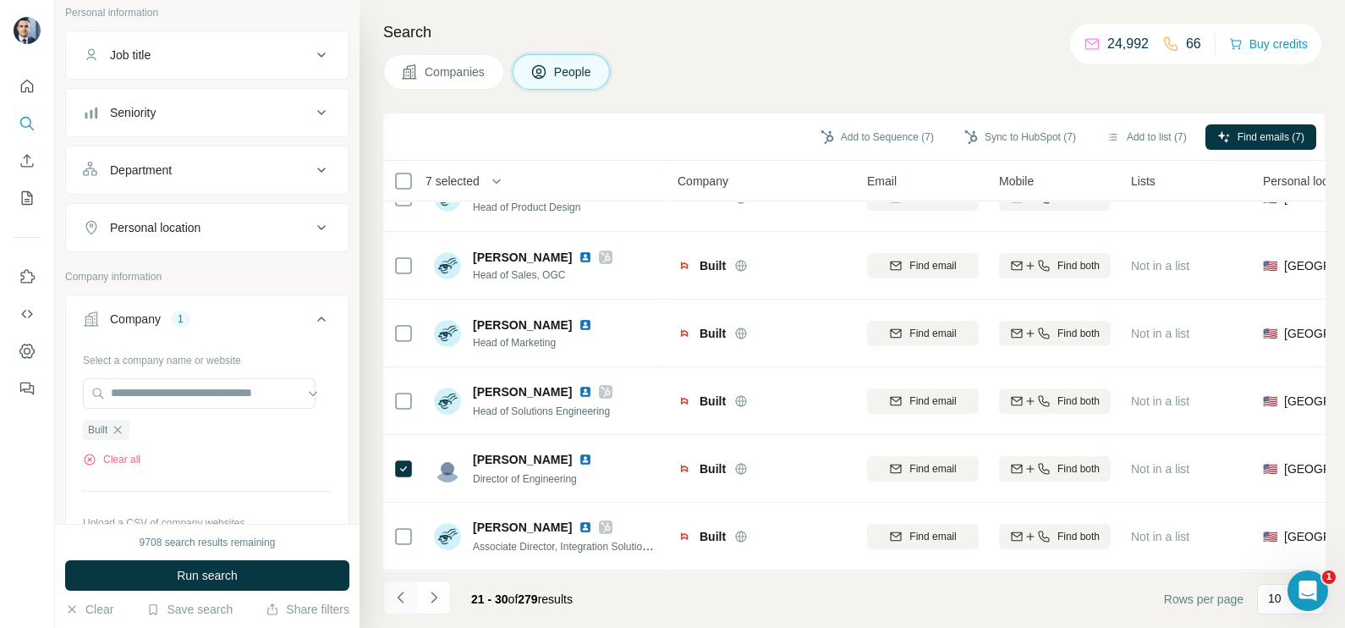
click at [409, 587] on button "Navigate to previous page" at bounding box center [400, 597] width 34 height 34
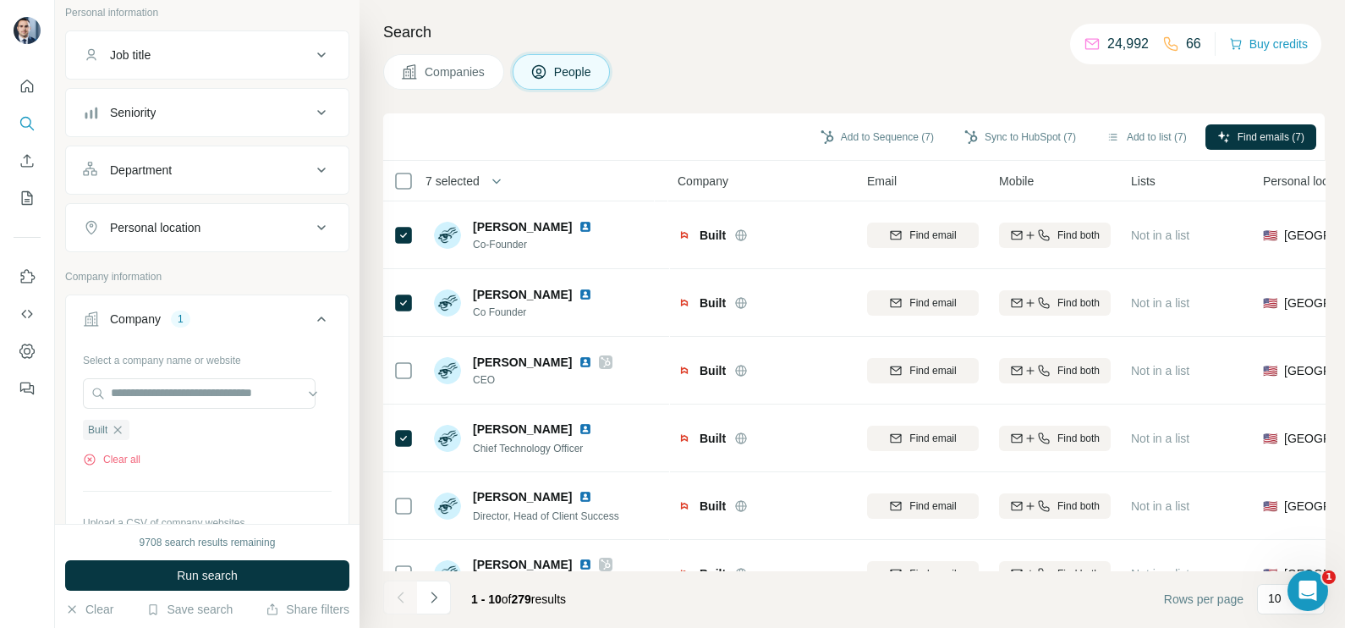
scroll to position [0, 0]
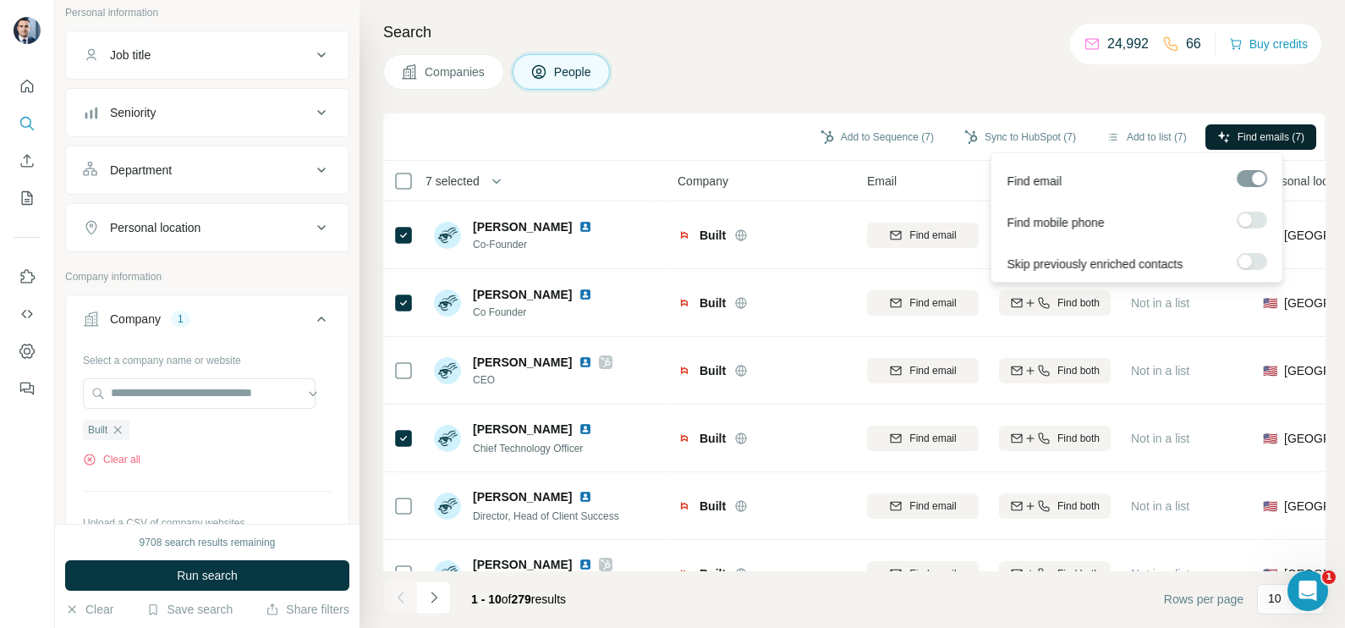
click at [1237, 135] on span "Find emails (7)" at bounding box center [1270, 136] width 67 height 15
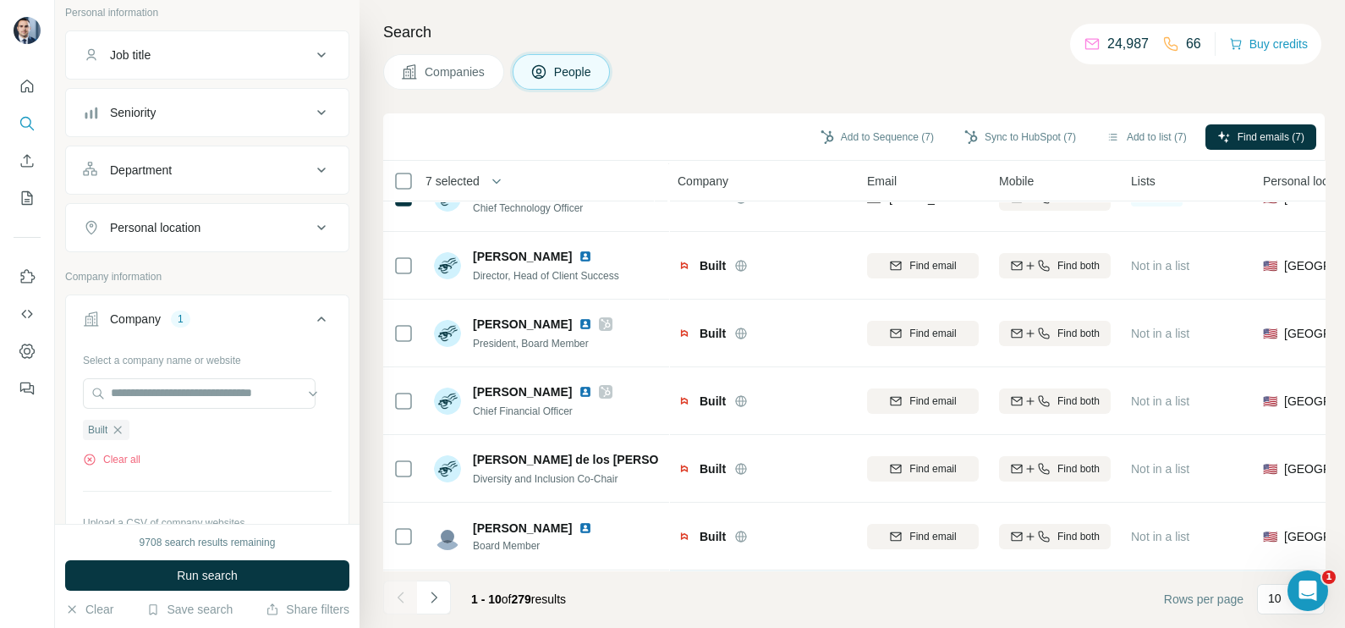
scroll to position [317, 0]
click at [431, 604] on icon "Navigate to next page" at bounding box center [433, 597] width 17 height 17
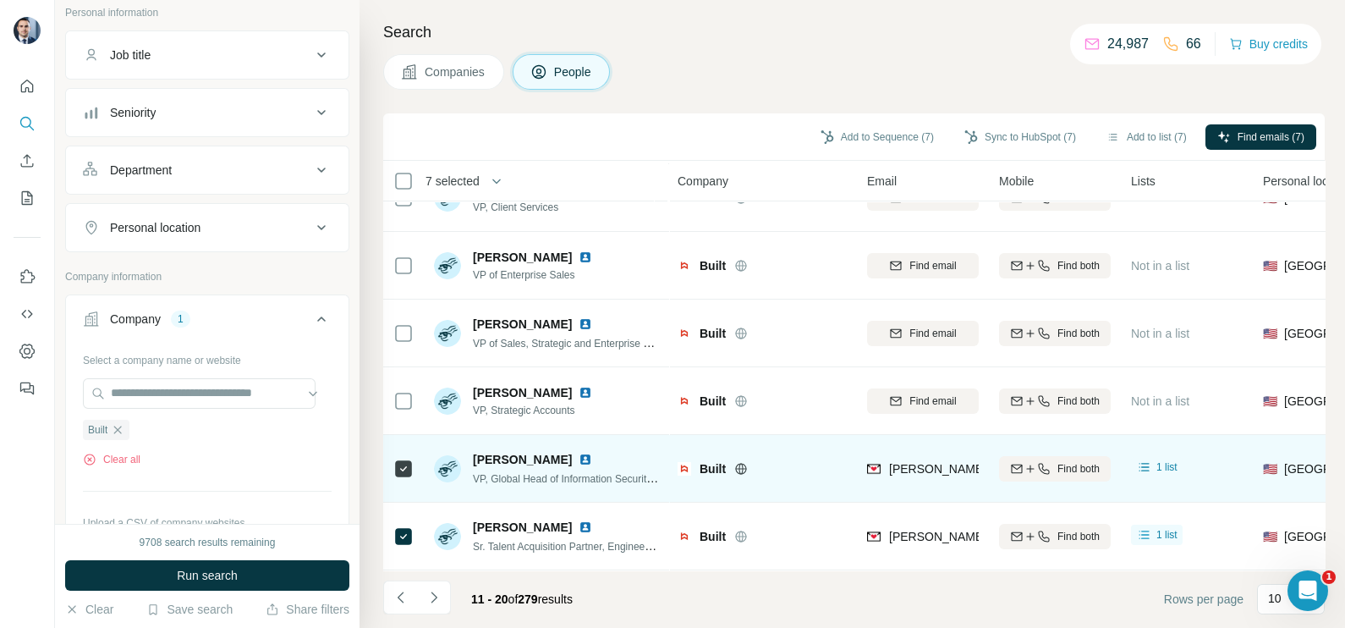
click at [579, 453] on img at bounding box center [586, 460] width 14 height 14
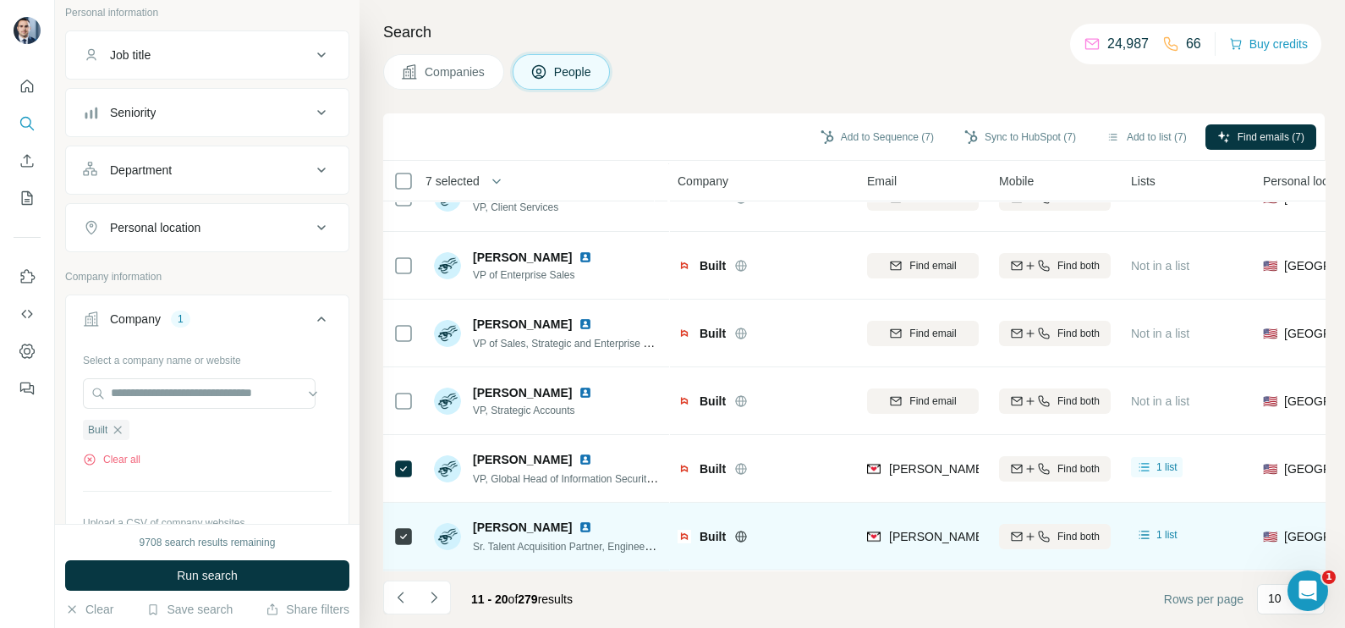
click at [579, 520] on img at bounding box center [586, 527] width 14 height 14
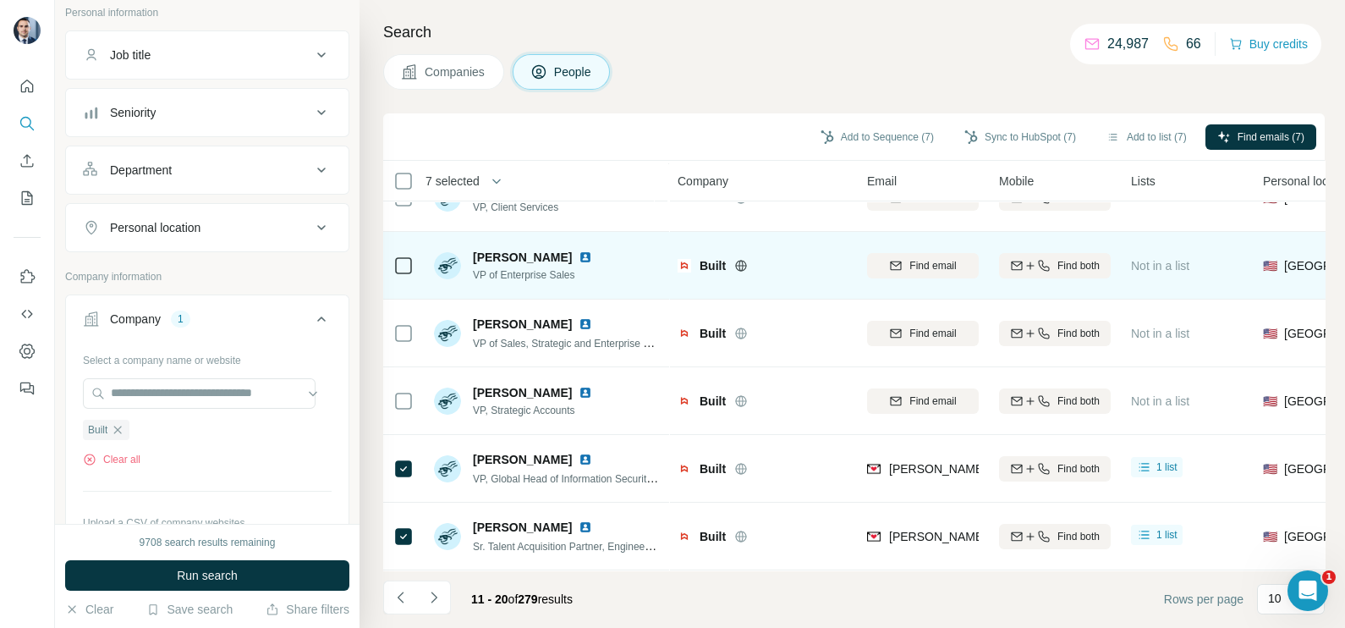
scroll to position [0, 0]
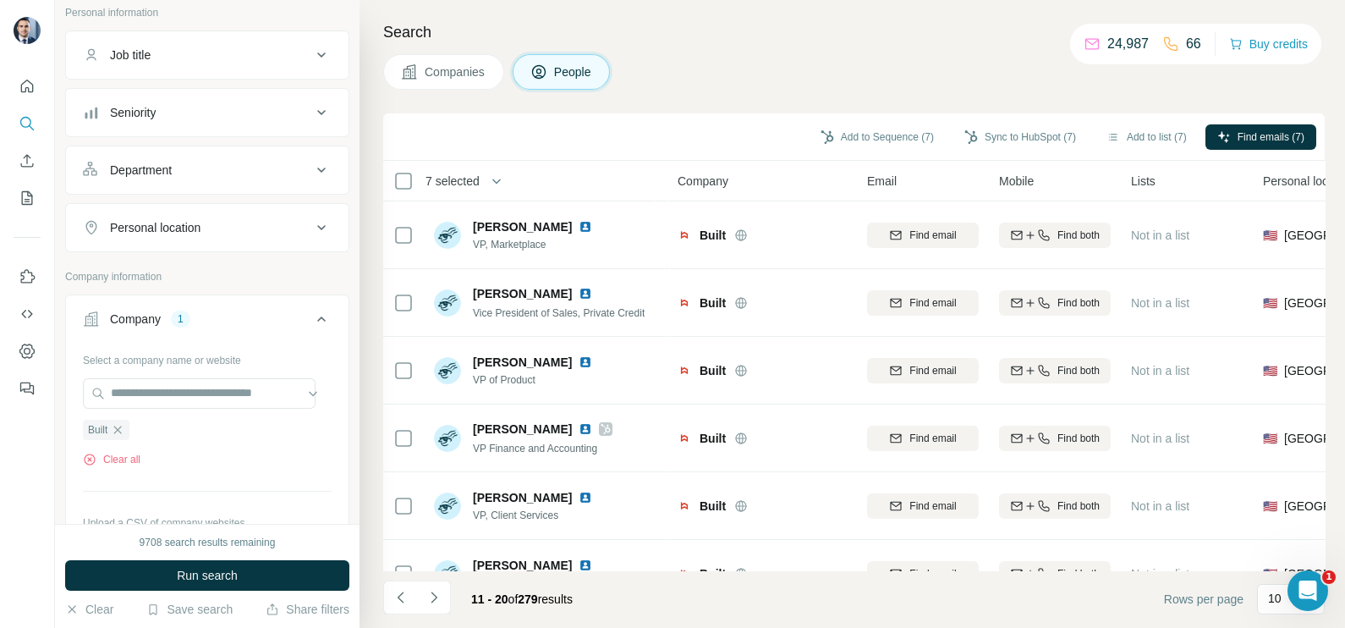
click at [440, 67] on span "Companies" at bounding box center [456, 71] width 62 height 17
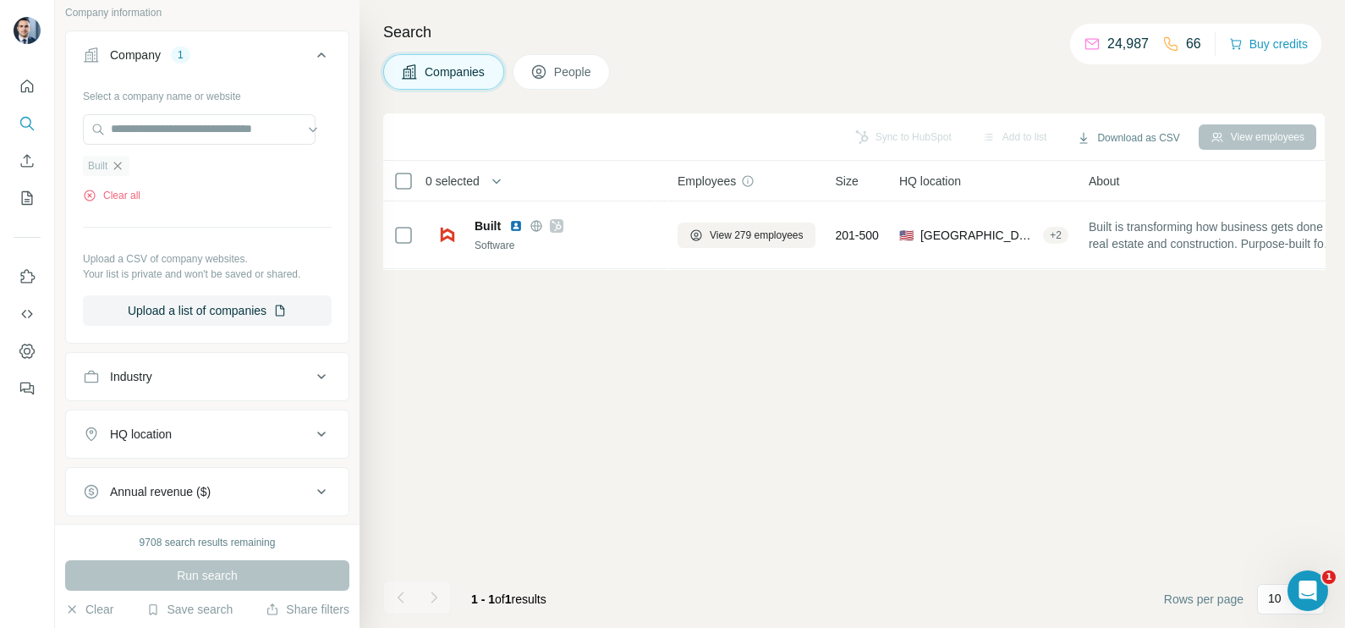
click at [112, 171] on icon "button" at bounding box center [118, 166] width 14 height 14
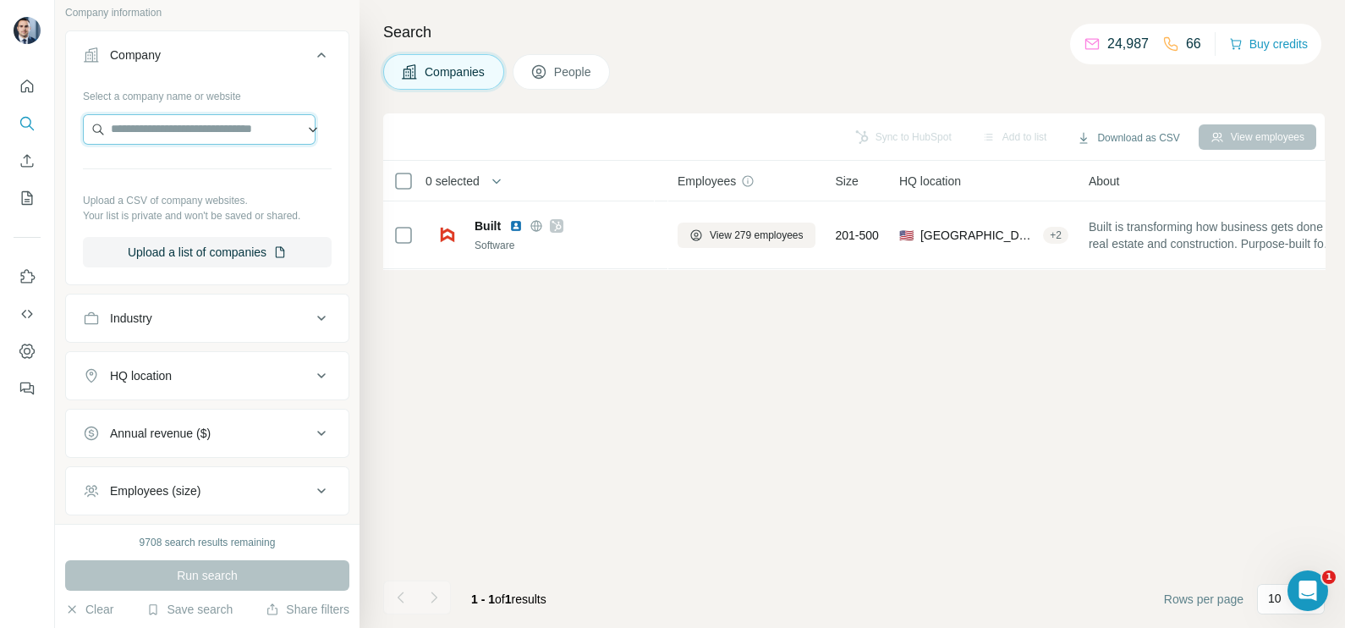
click at [148, 139] on input "text" at bounding box center [199, 129] width 233 height 30
paste input "**********"
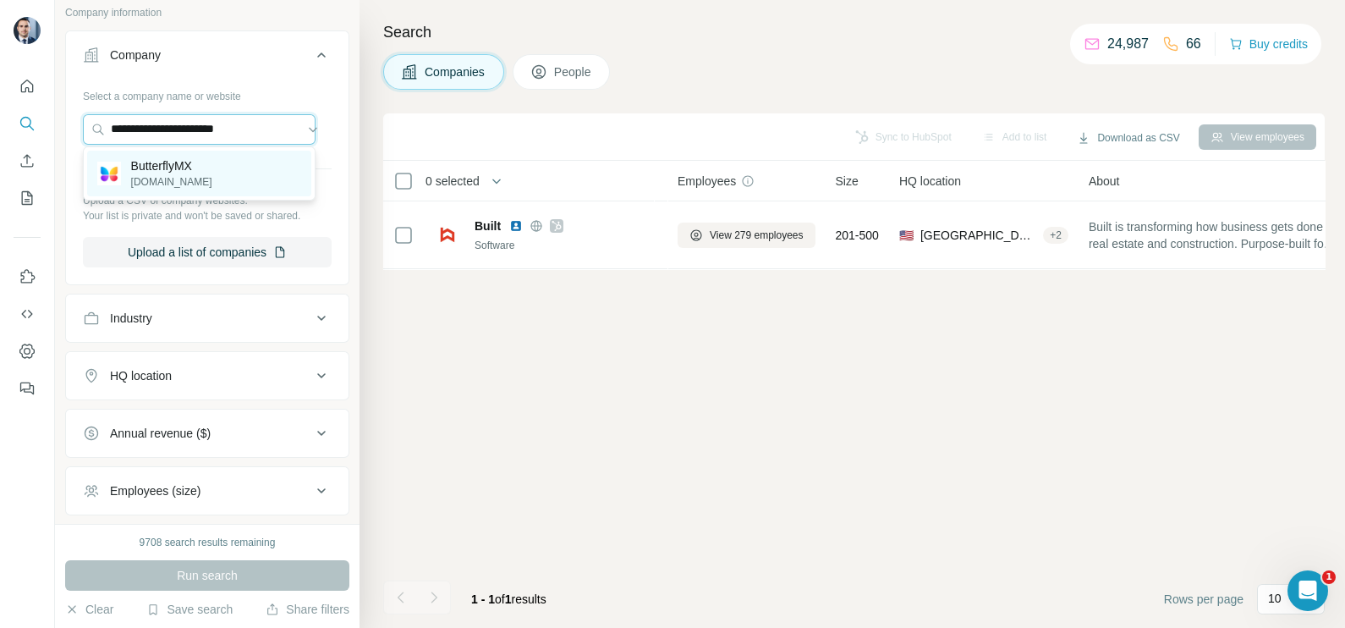
type input "**********"
click at [186, 184] on p "butterflymx.com" at bounding box center [171, 181] width 81 height 15
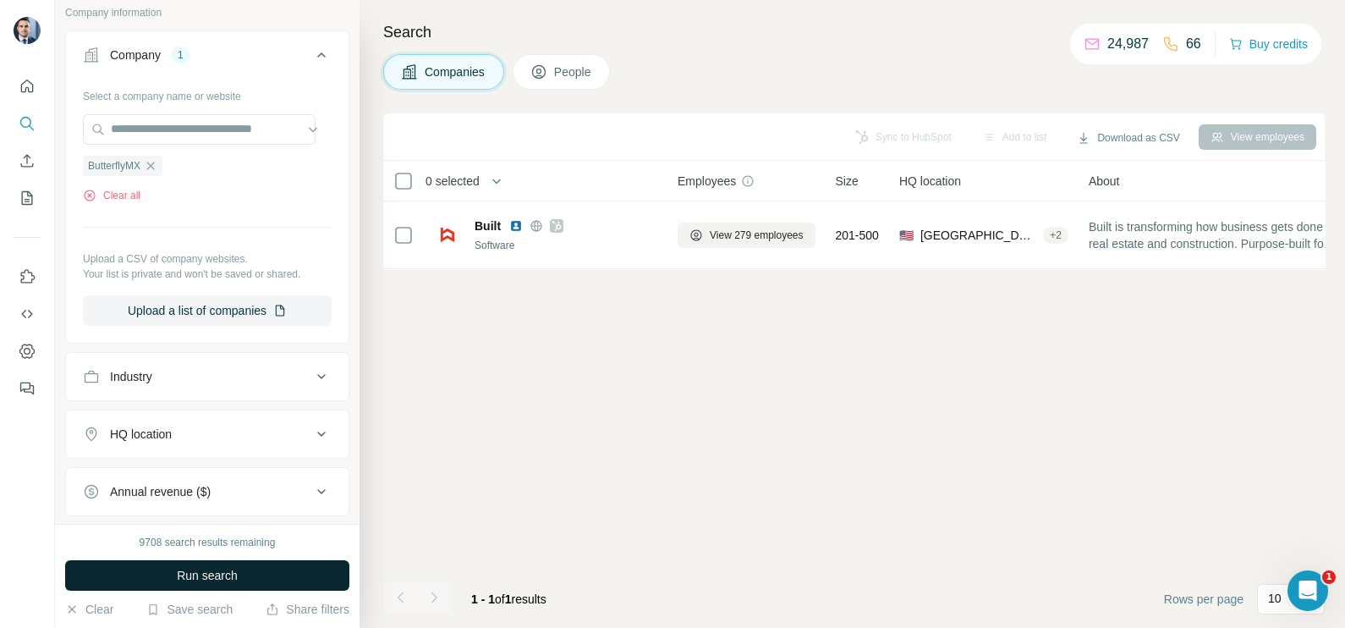
click at [220, 575] on span "Run search" at bounding box center [207, 575] width 61 height 17
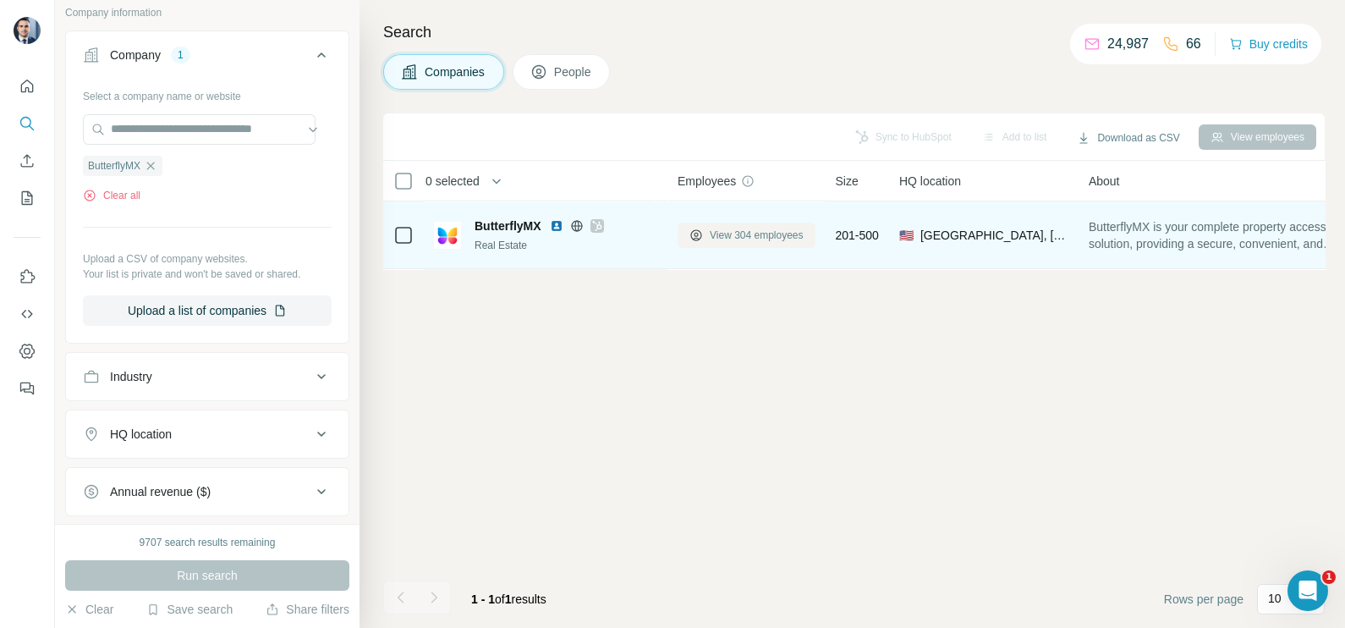
click at [758, 233] on span "View 304 employees" at bounding box center [757, 235] width 94 height 15
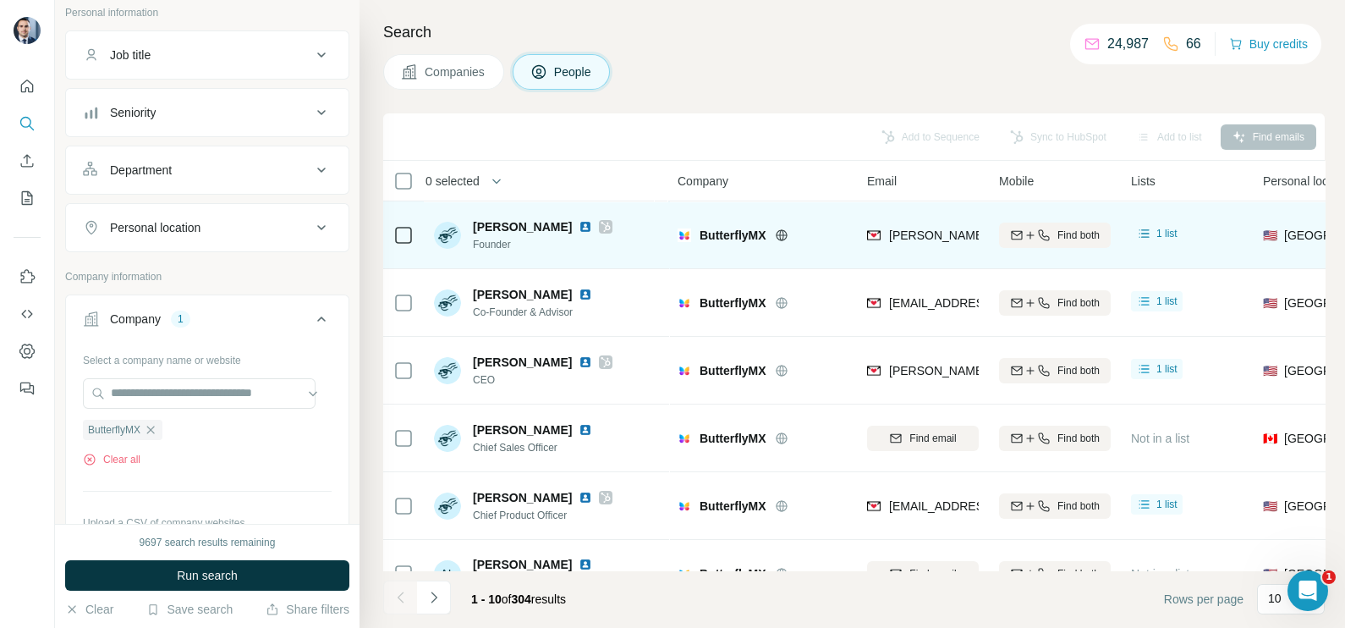
click at [601, 228] on icon at bounding box center [606, 227] width 10 height 14
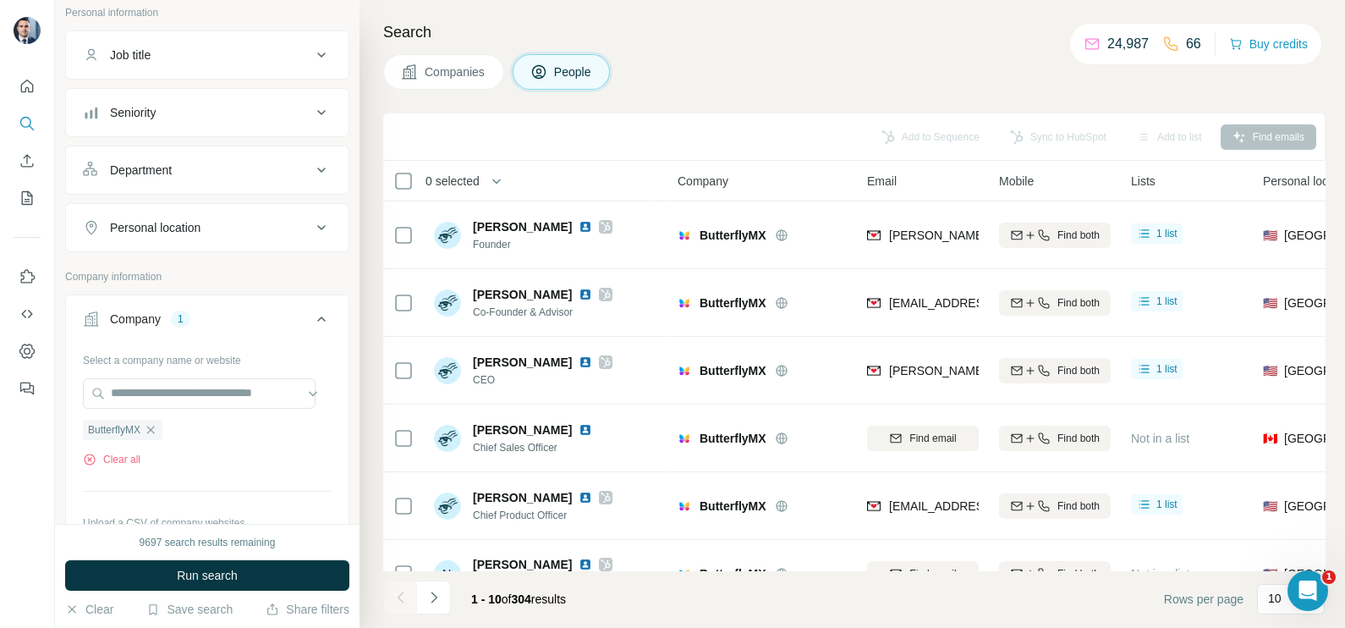
click at [447, 70] on span "Companies" at bounding box center [456, 71] width 62 height 17
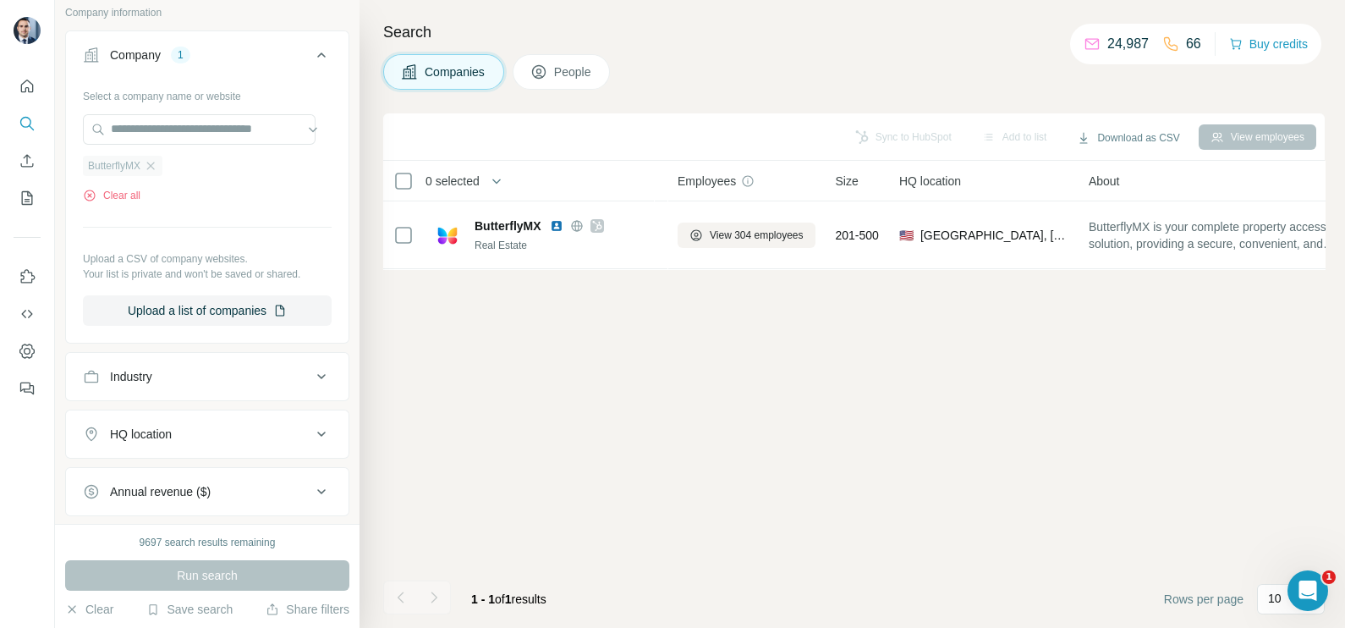
click at [156, 159] on icon "button" at bounding box center [151, 166] width 14 height 14
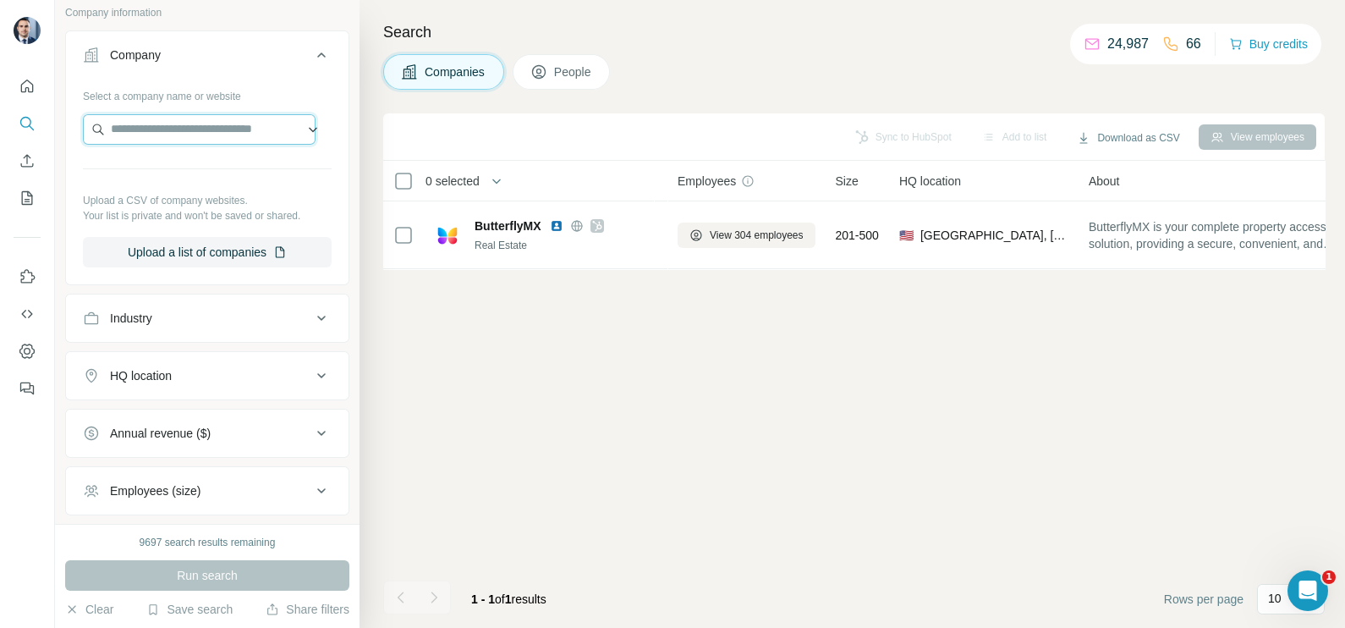
click at [167, 130] on input "text" at bounding box center [199, 129] width 233 height 30
paste input "**********"
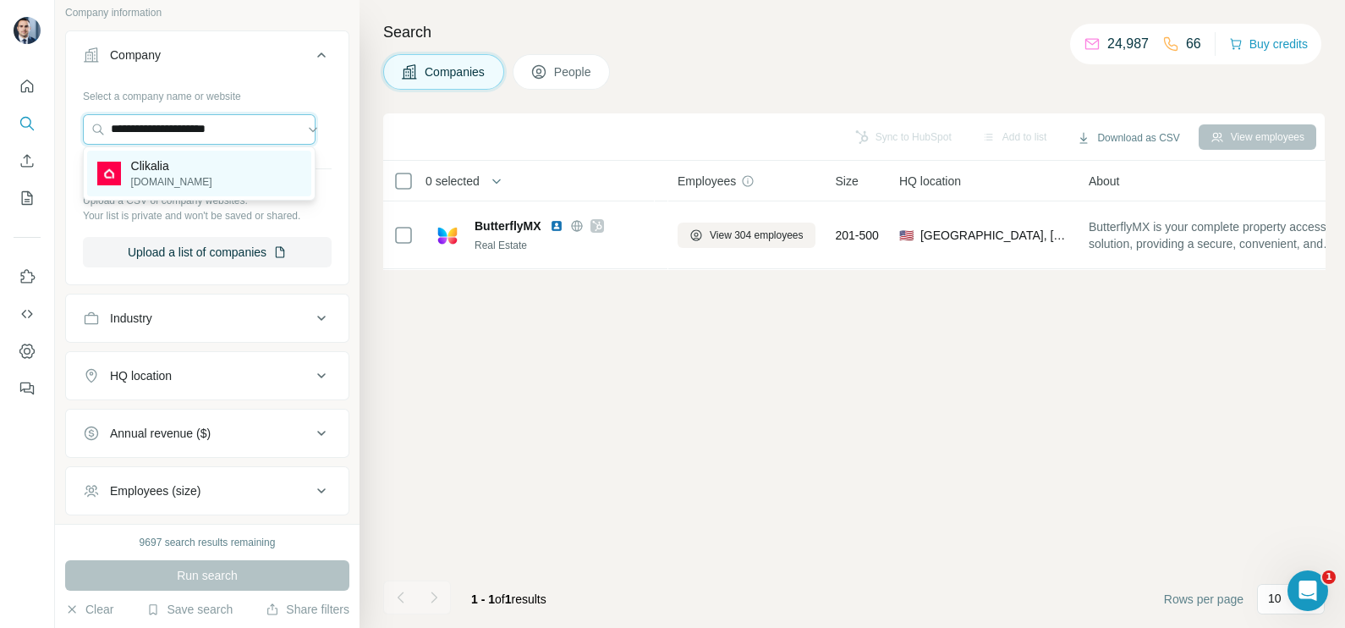
type input "**********"
click at [200, 174] on div "Clikalia clikalia.es" at bounding box center [199, 174] width 224 height 46
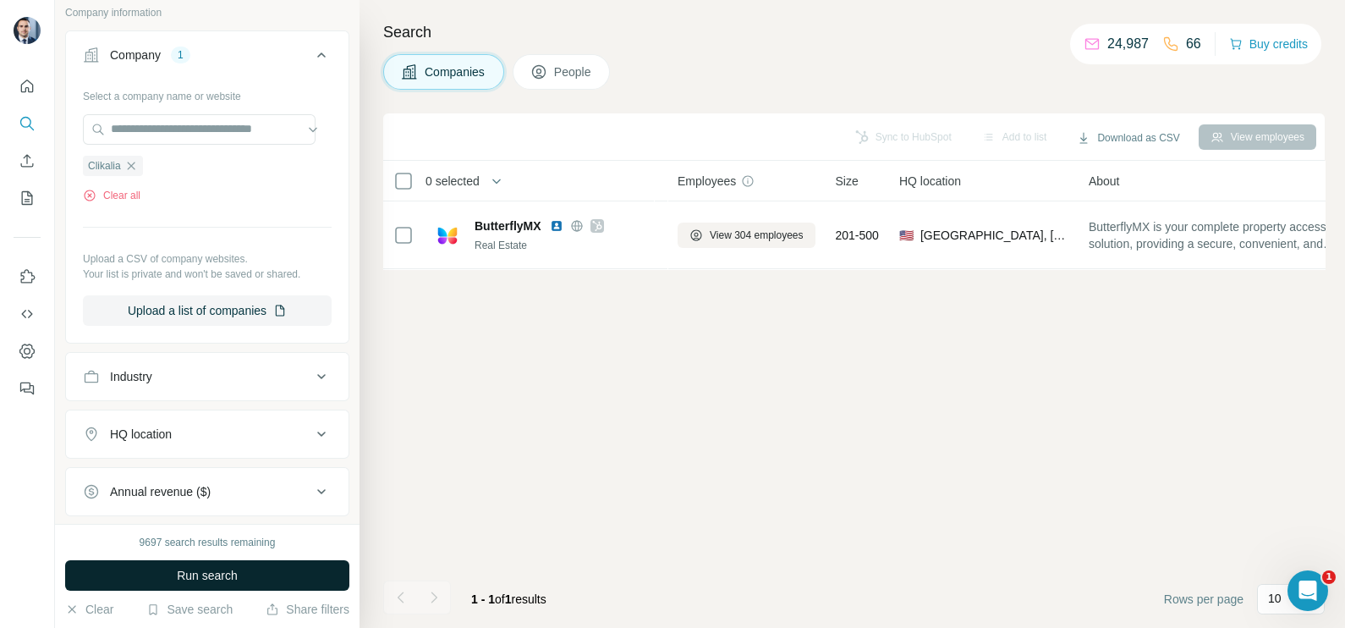
click at [241, 580] on button "Run search" at bounding box center [207, 575] width 284 height 30
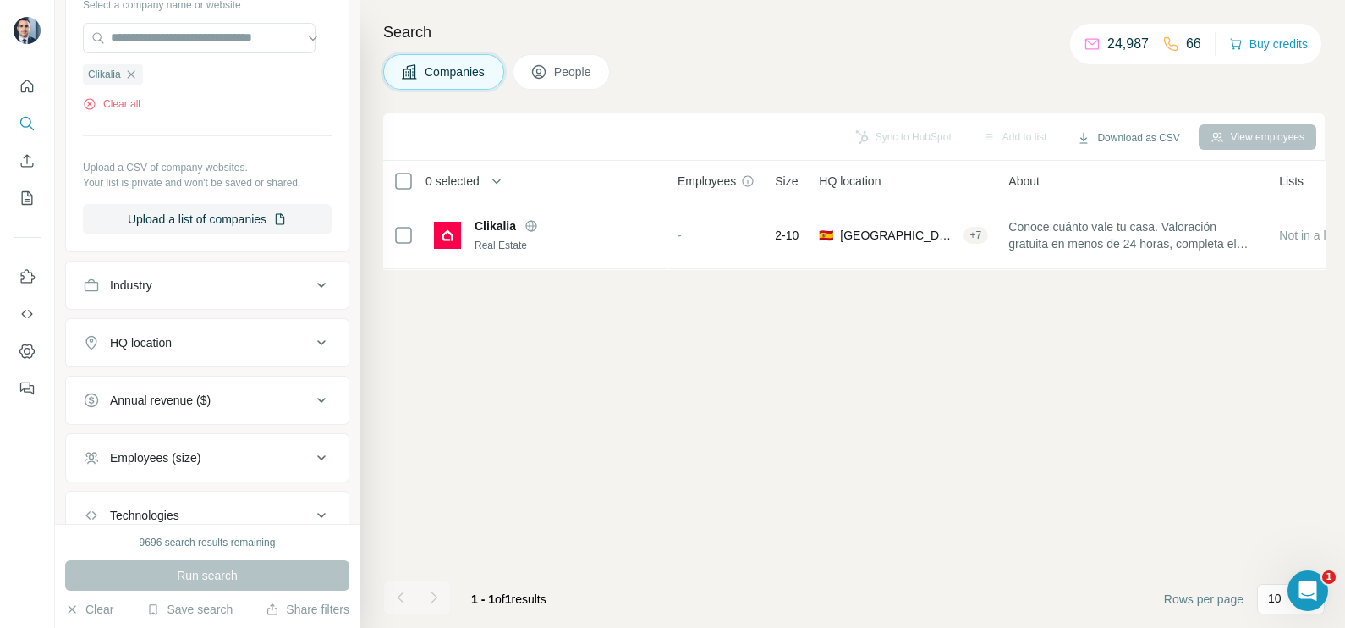
scroll to position [101, 0]
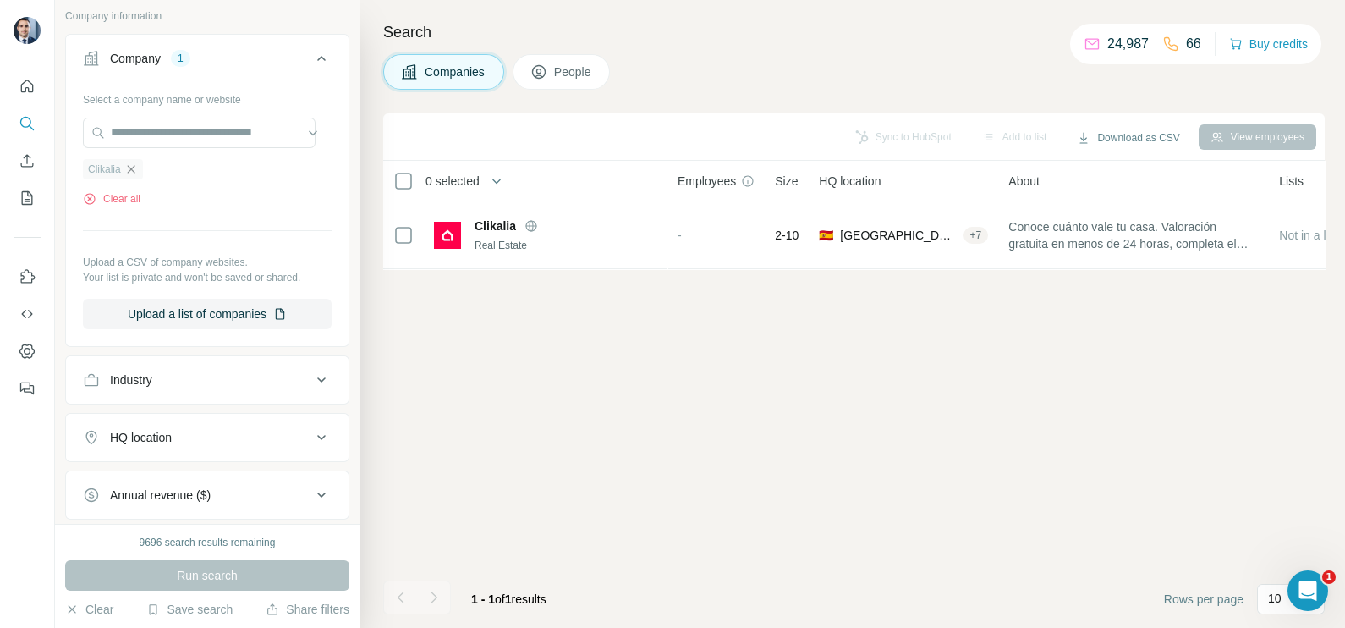
click at [130, 167] on icon "button" at bounding box center [131, 169] width 14 height 14
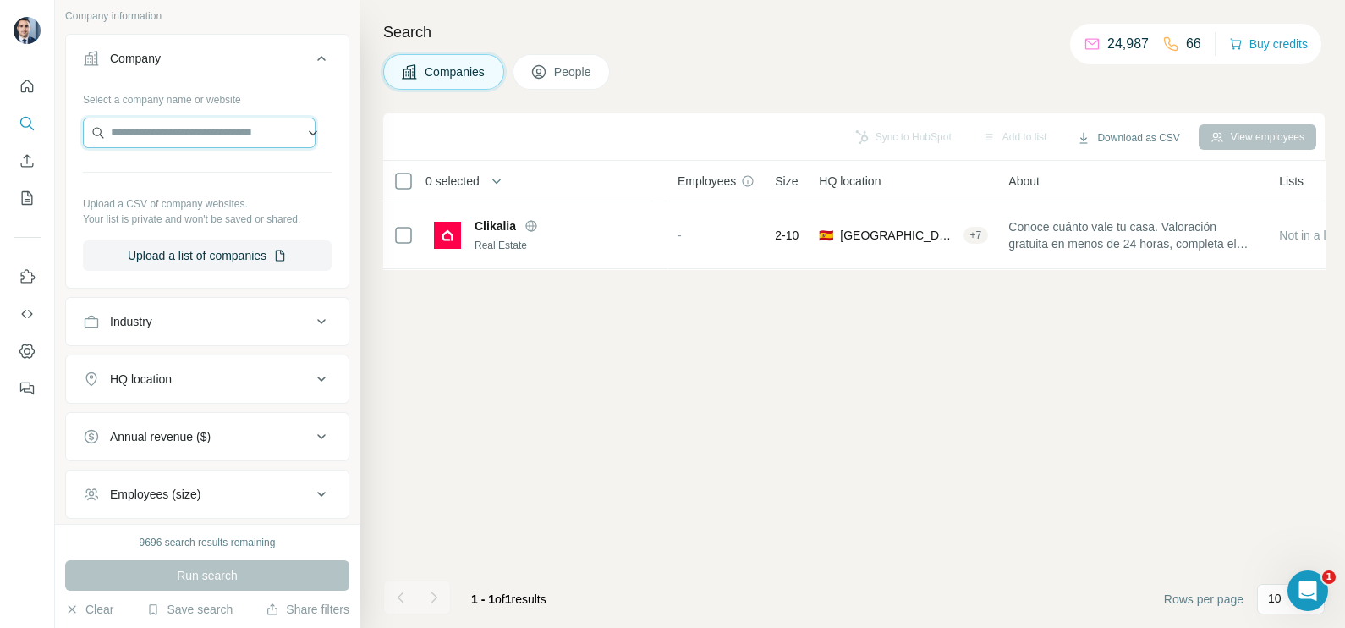
click at [158, 143] on input "text" at bounding box center [199, 133] width 233 height 30
paste input "**********"
type input "**********"
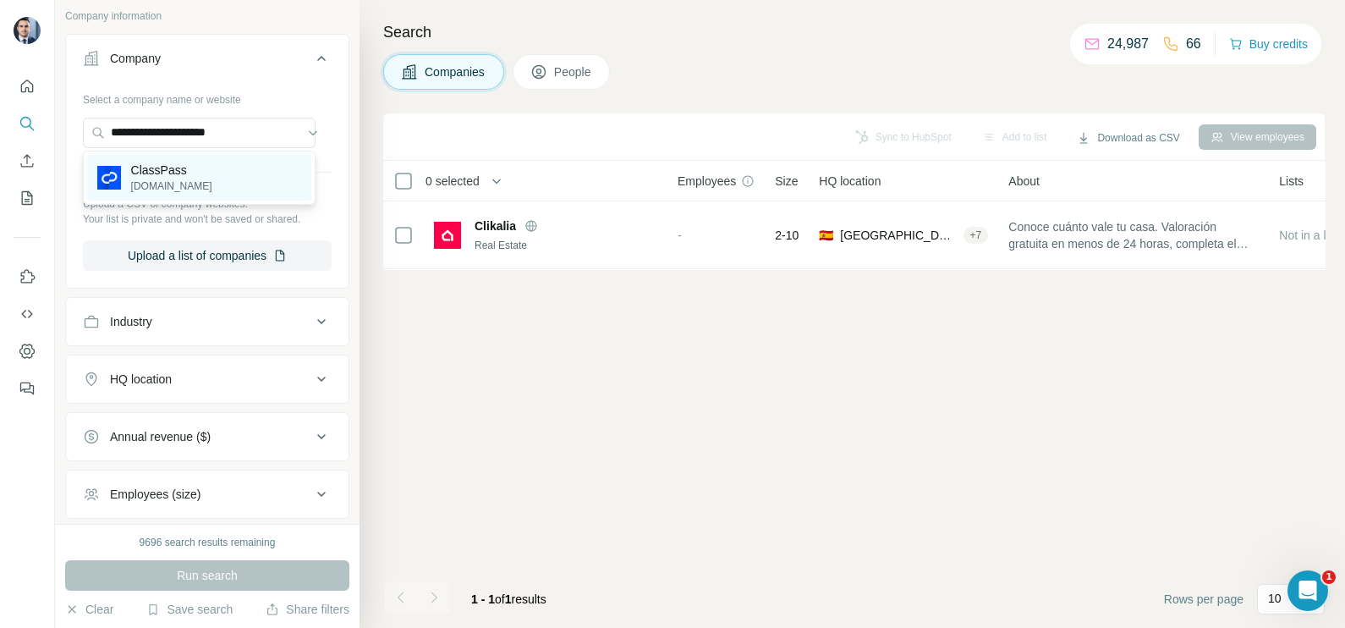
click at [228, 181] on div "ClassPass classpass.com" at bounding box center [199, 178] width 224 height 46
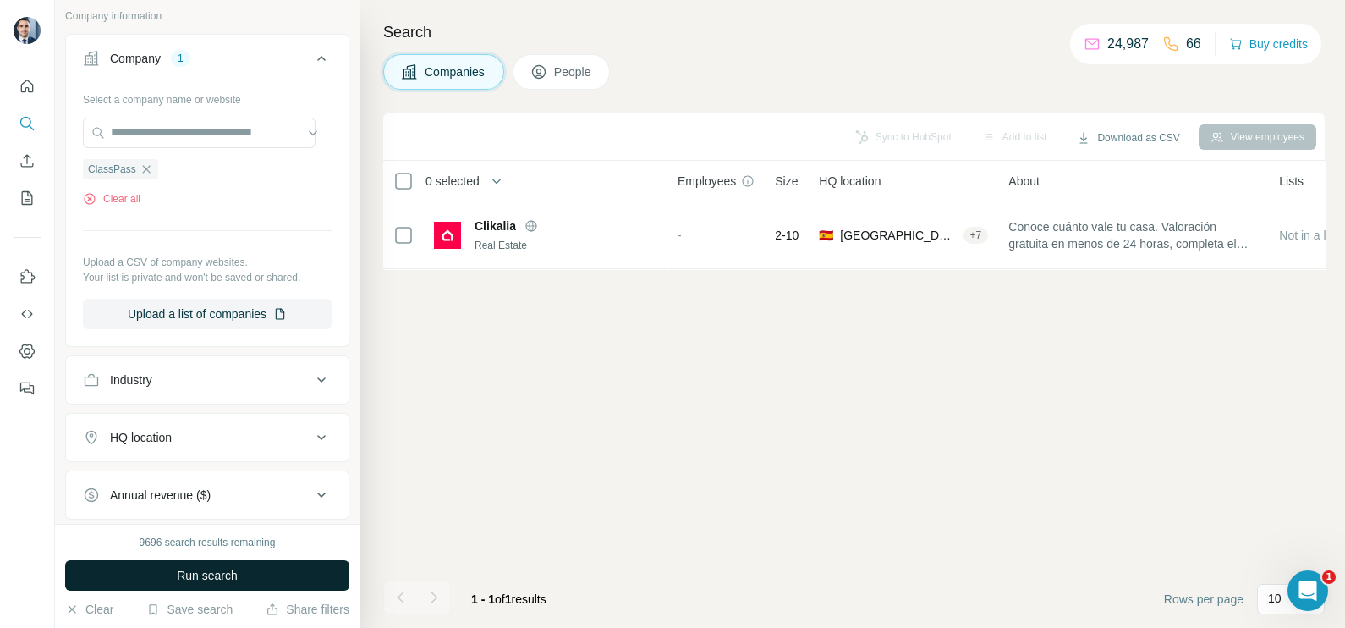
click at [239, 575] on button "Run search" at bounding box center [207, 575] width 284 height 30
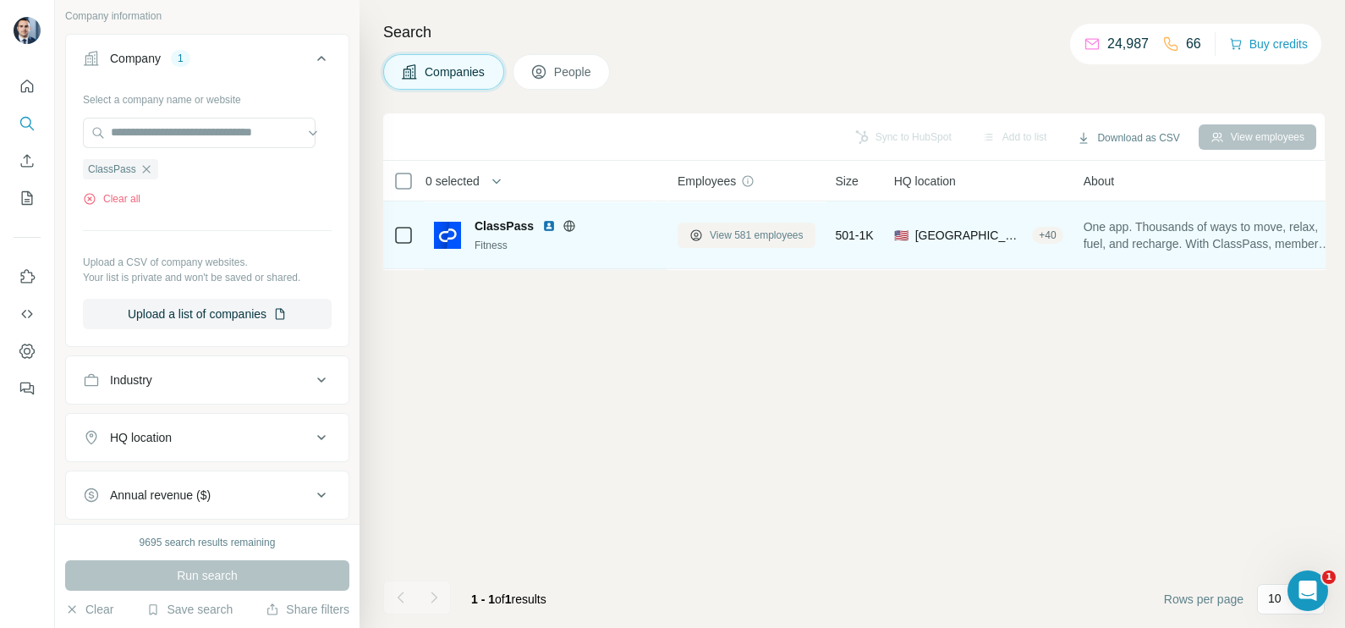
click at [727, 233] on span "View 581 employees" at bounding box center [757, 235] width 94 height 15
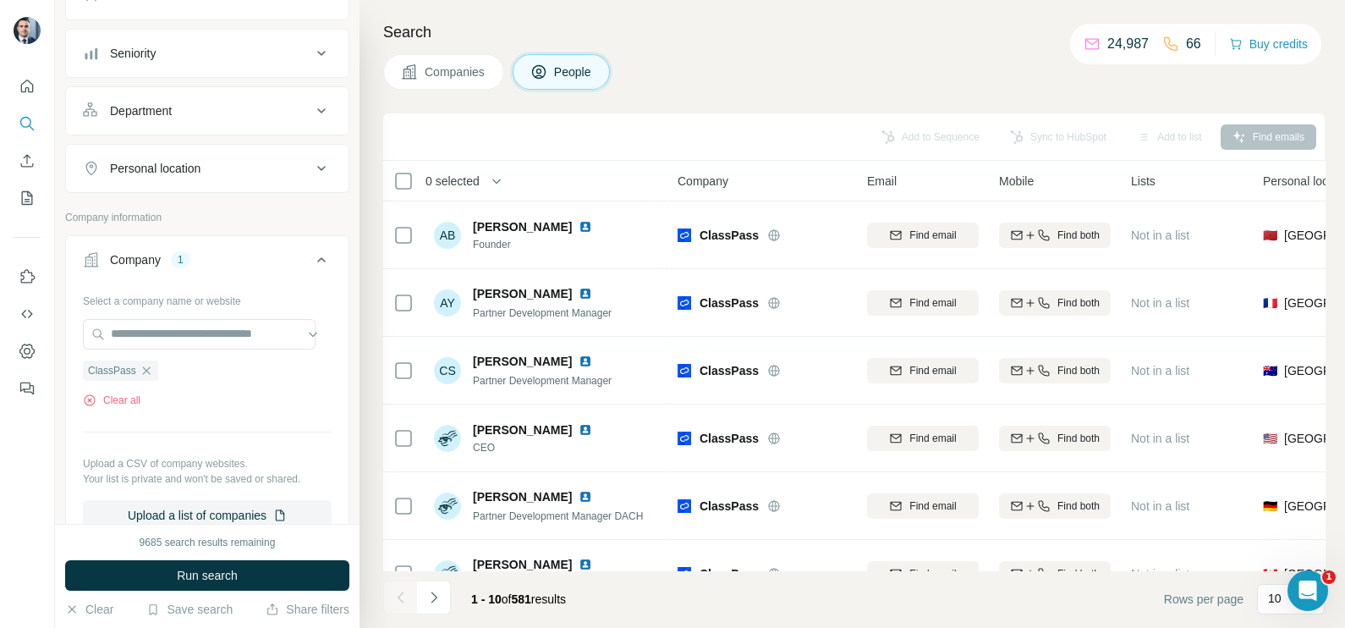
scroll to position [207, 0]
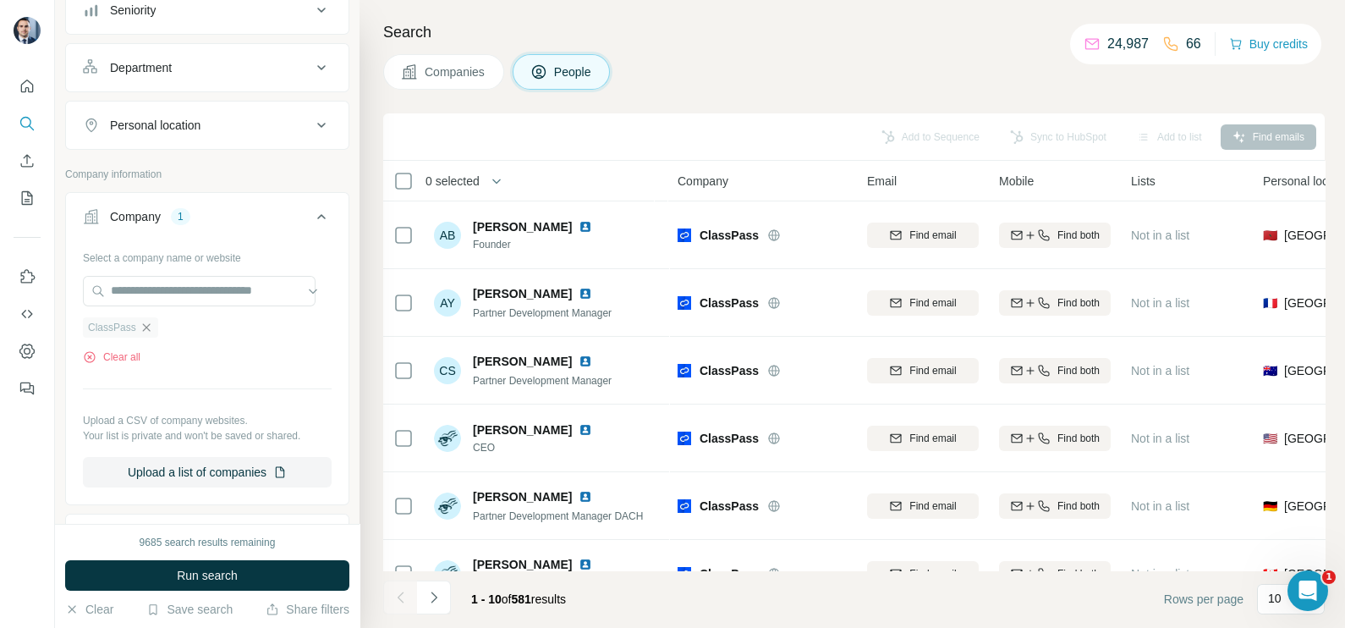
drag, startPoint x: 151, startPoint y: 322, endPoint x: 154, endPoint y: 290, distance: 32.3
click at [150, 321] on icon "button" at bounding box center [147, 328] width 14 height 14
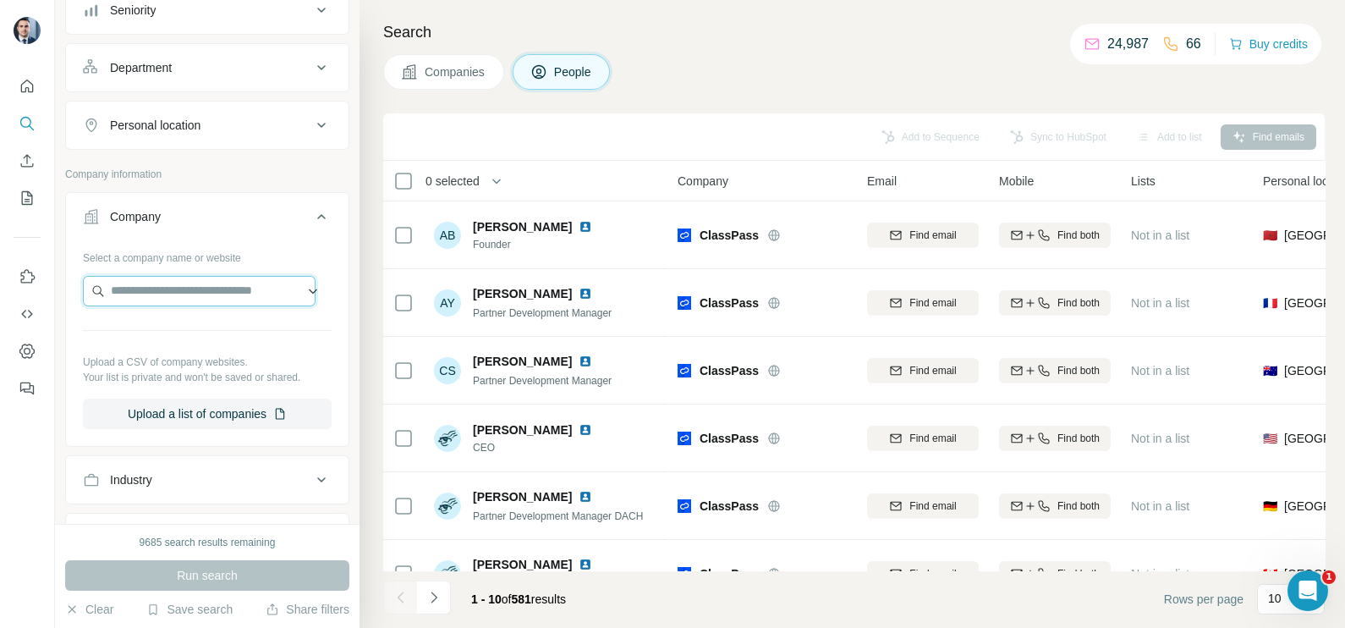
click at [156, 287] on input "text" at bounding box center [199, 291] width 233 height 30
paste input "**********"
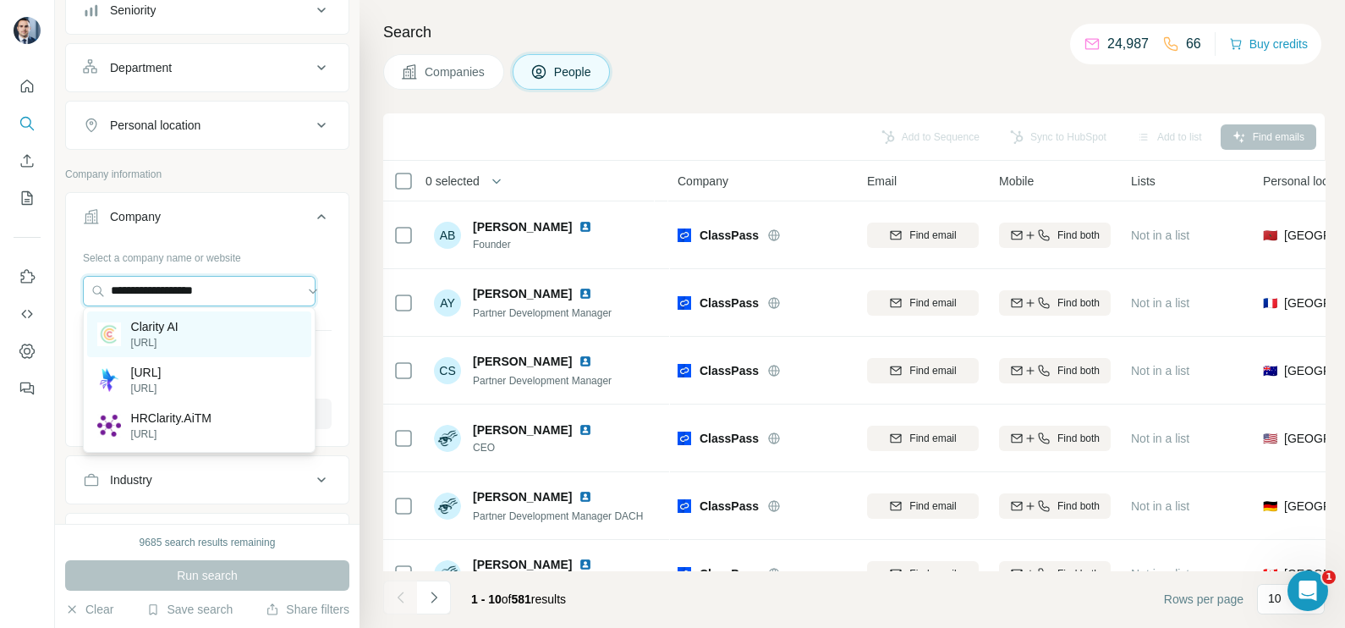
type input "**********"
click at [178, 338] on p "clarity.ai" at bounding box center [154, 342] width 47 height 15
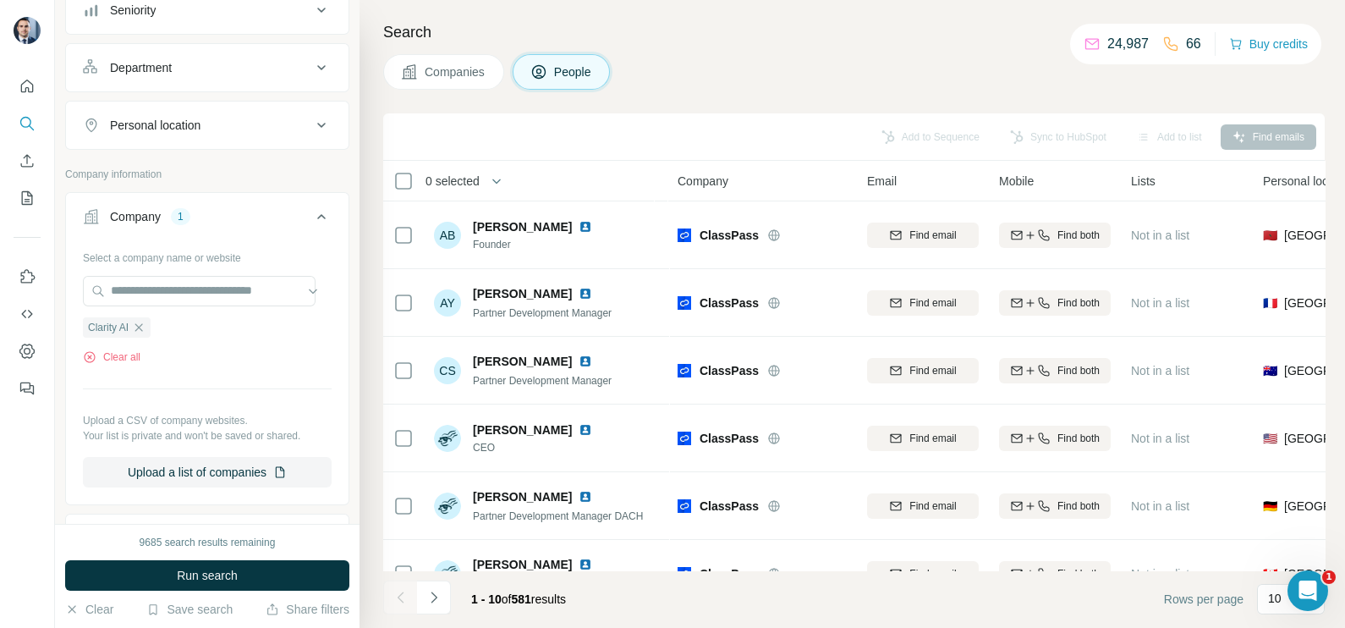
click at [460, 76] on span "Companies" at bounding box center [456, 71] width 62 height 17
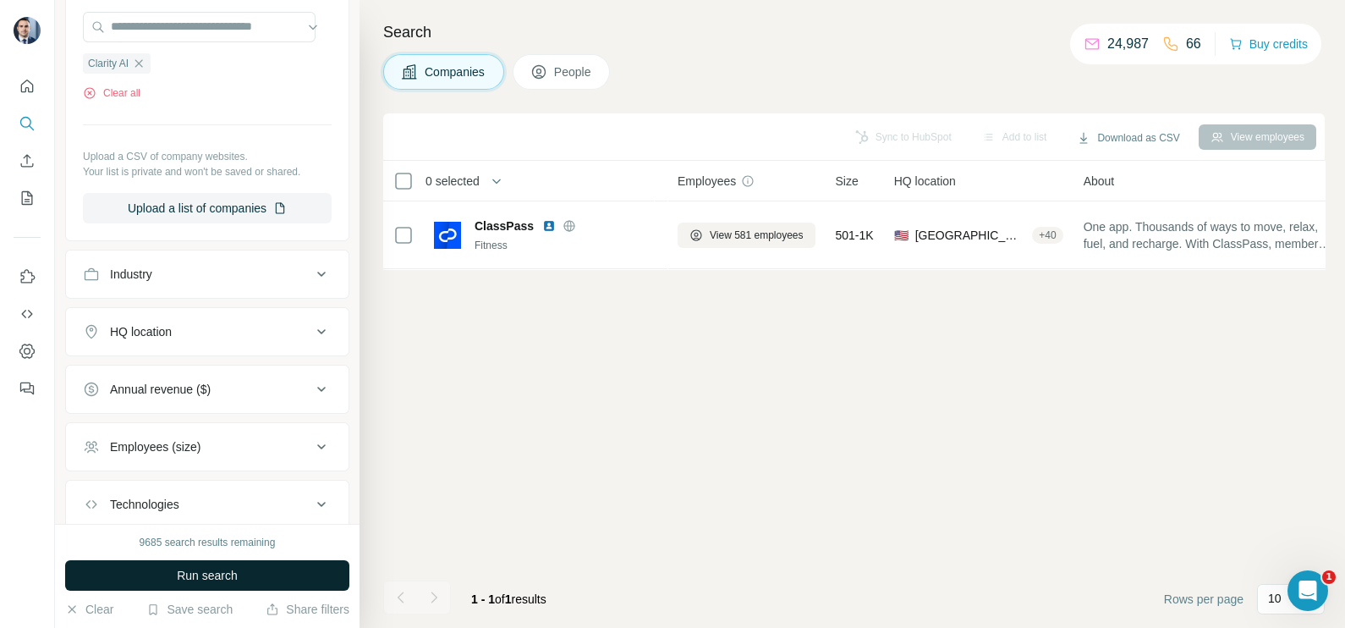
click at [211, 562] on button "Run search" at bounding box center [207, 575] width 284 height 30
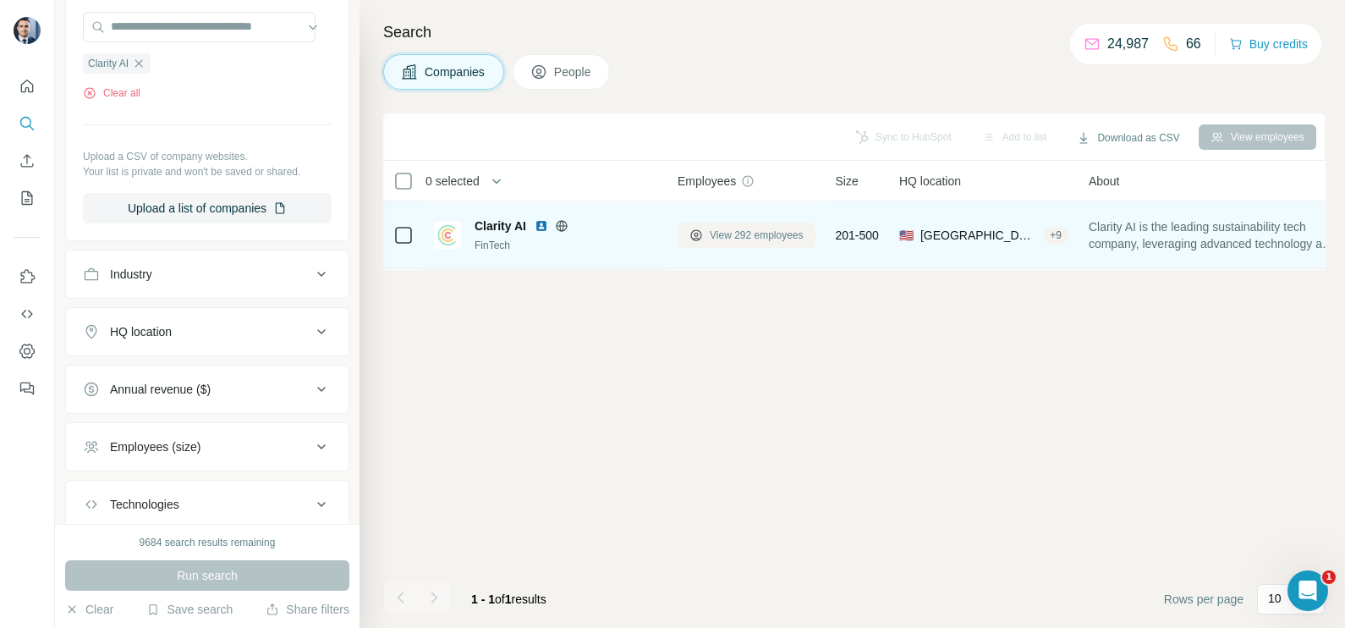
click at [753, 237] on span "View 292 employees" at bounding box center [757, 235] width 94 height 15
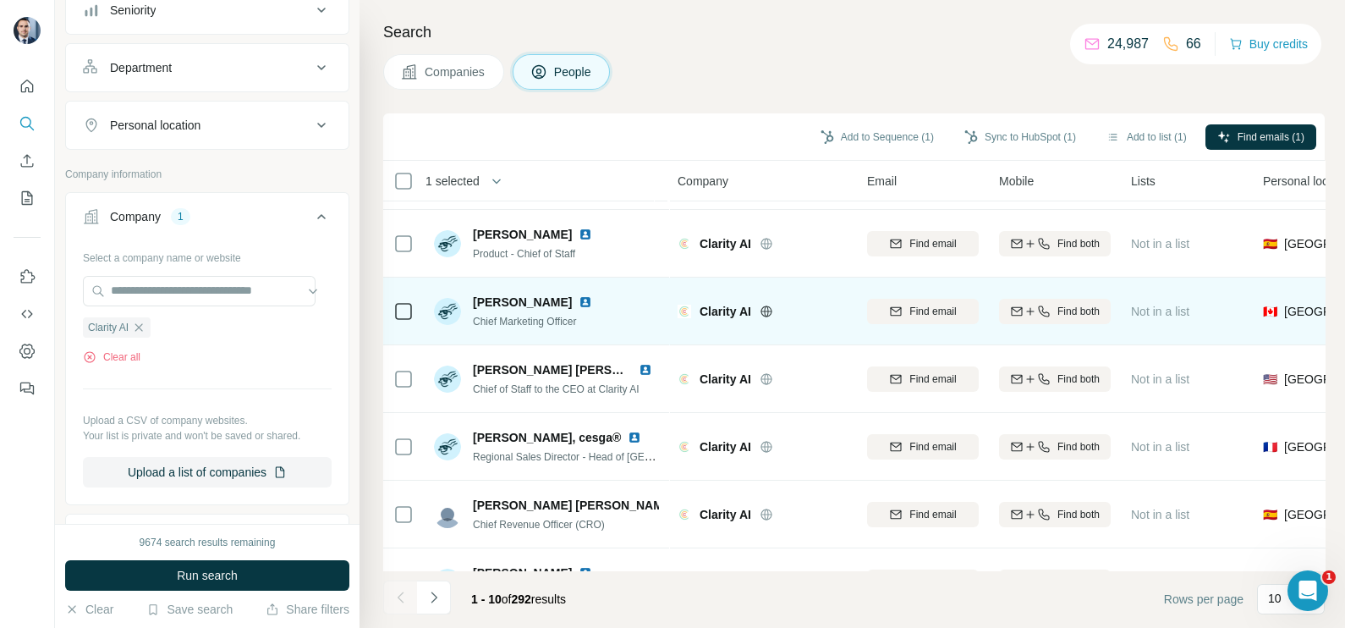
scroll to position [105, 0]
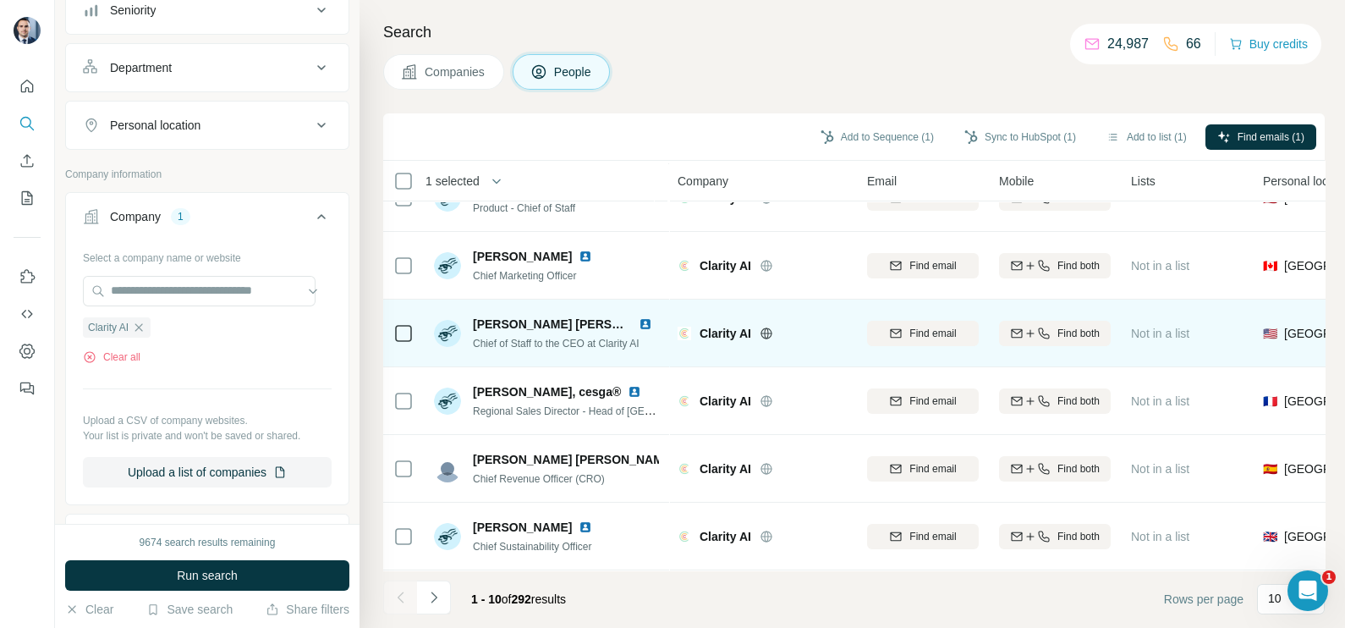
click at [412, 330] on icon at bounding box center [403, 333] width 20 height 20
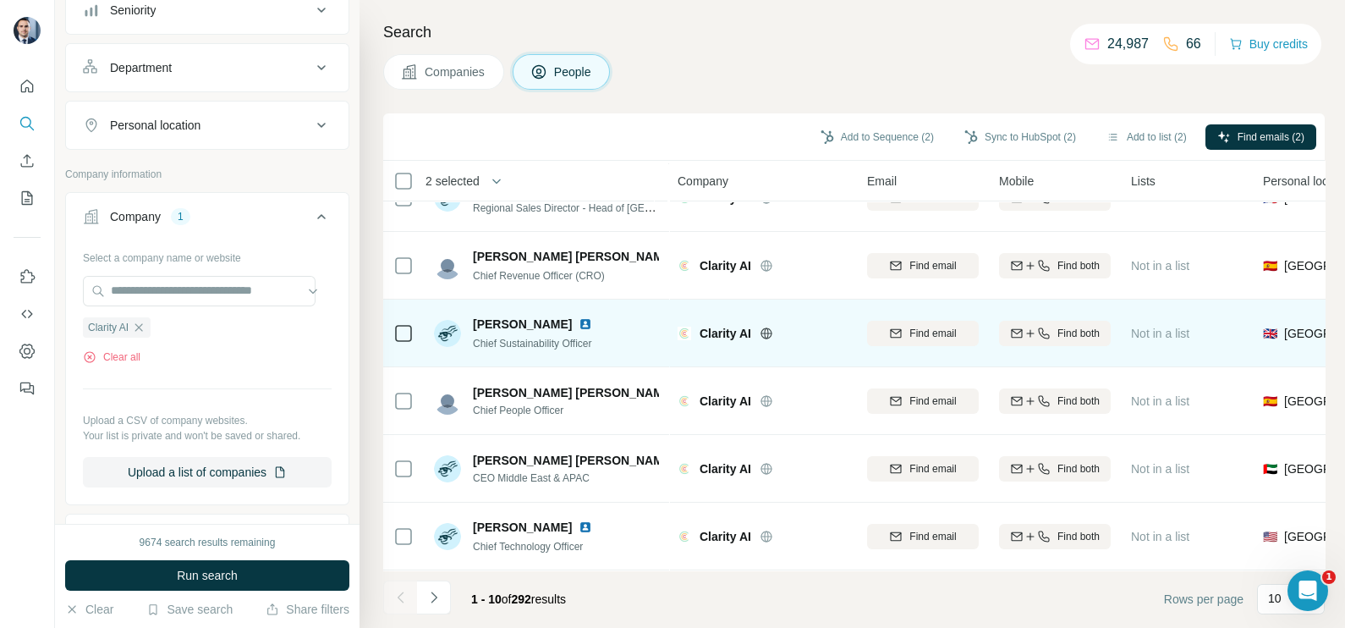
scroll to position [317, 0]
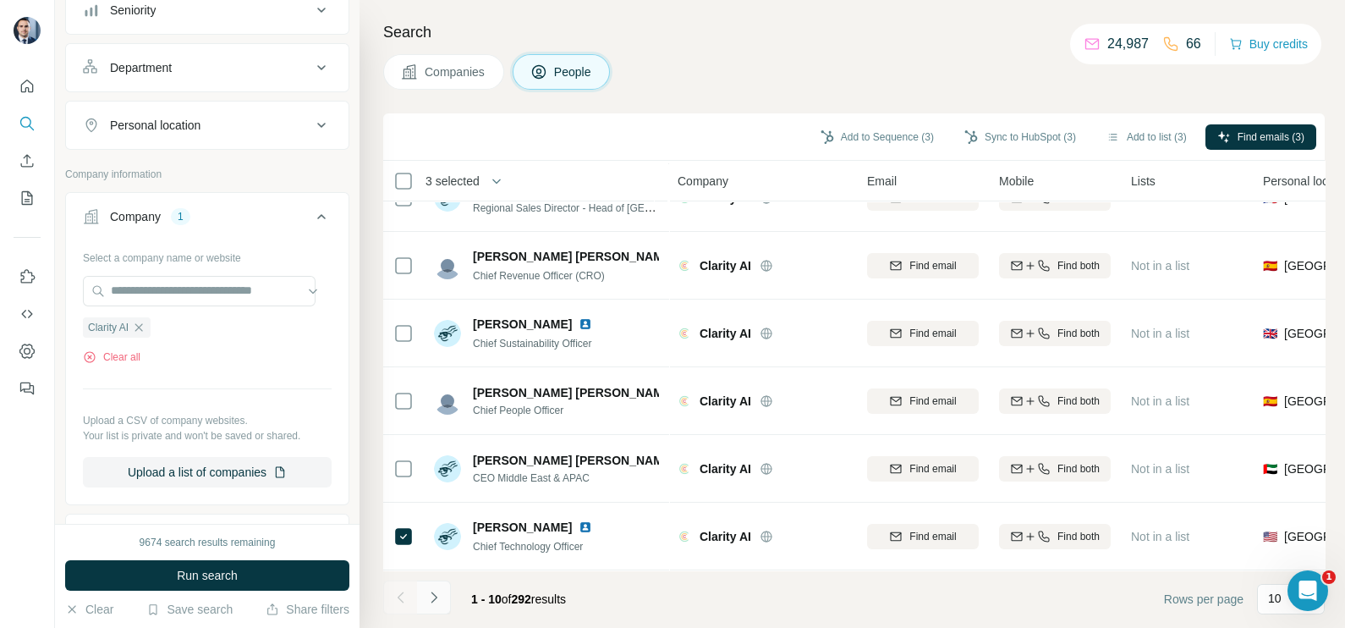
click at [444, 610] on button "Navigate to next page" at bounding box center [434, 597] width 34 height 34
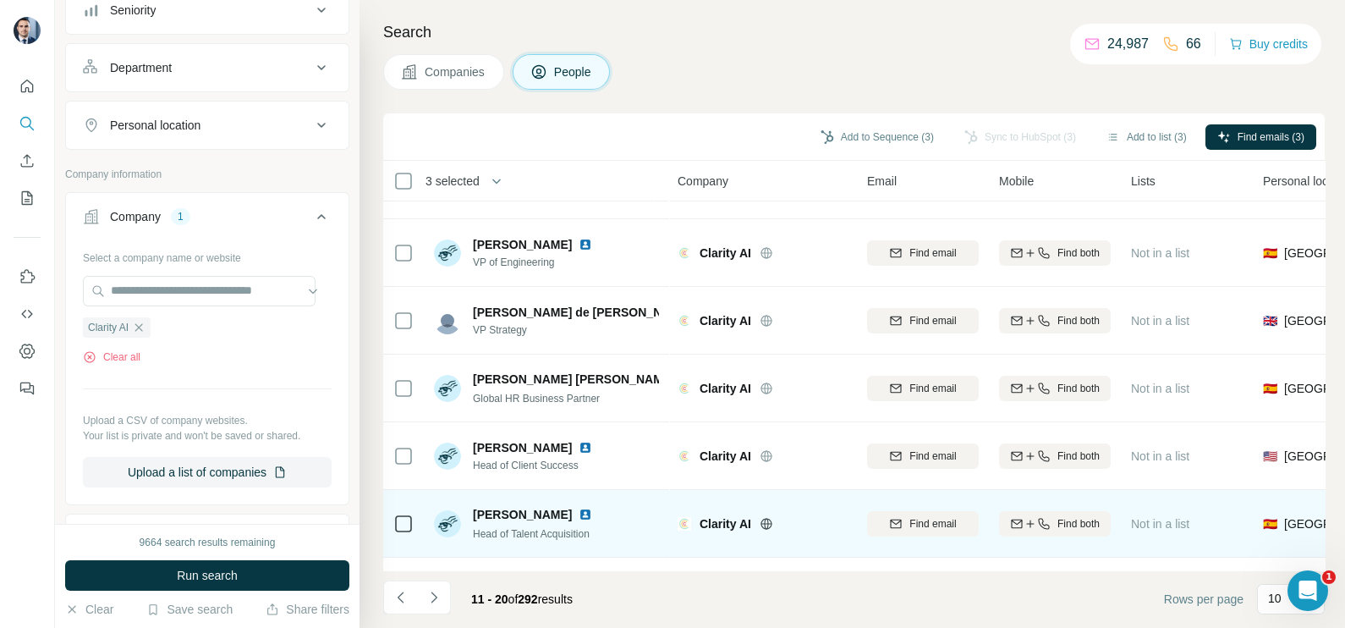
scroll to position [106, 0]
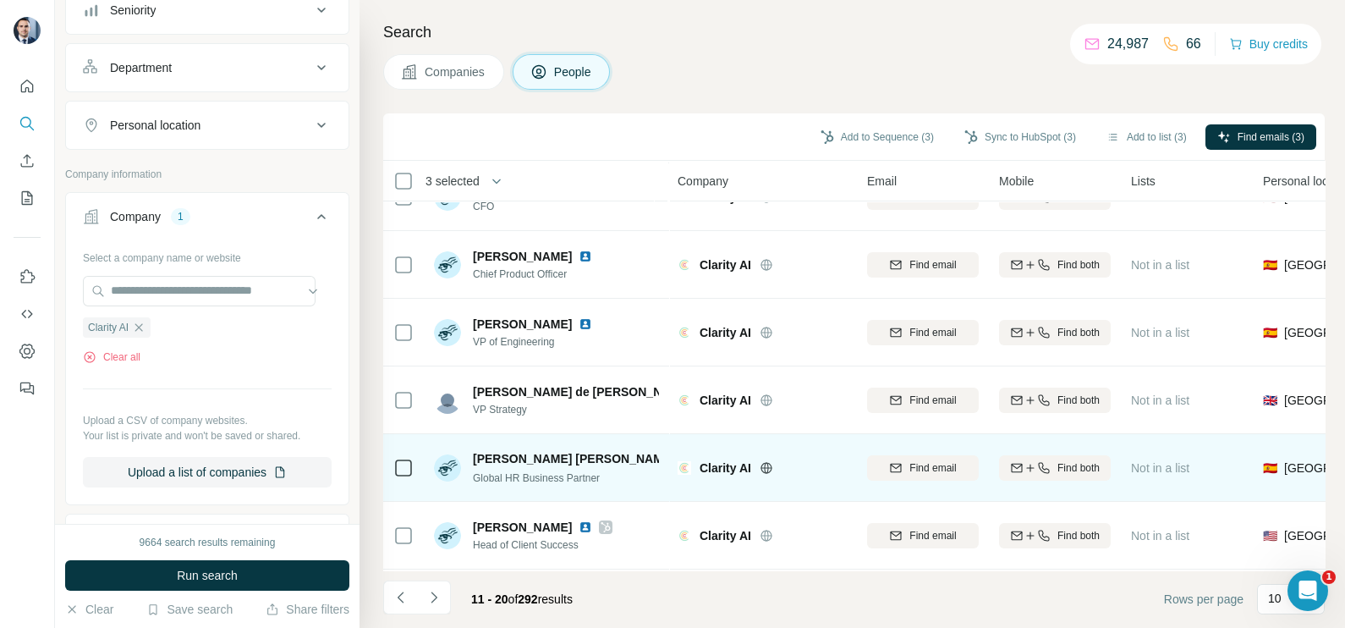
click at [400, 475] on icon at bounding box center [403, 468] width 20 height 20
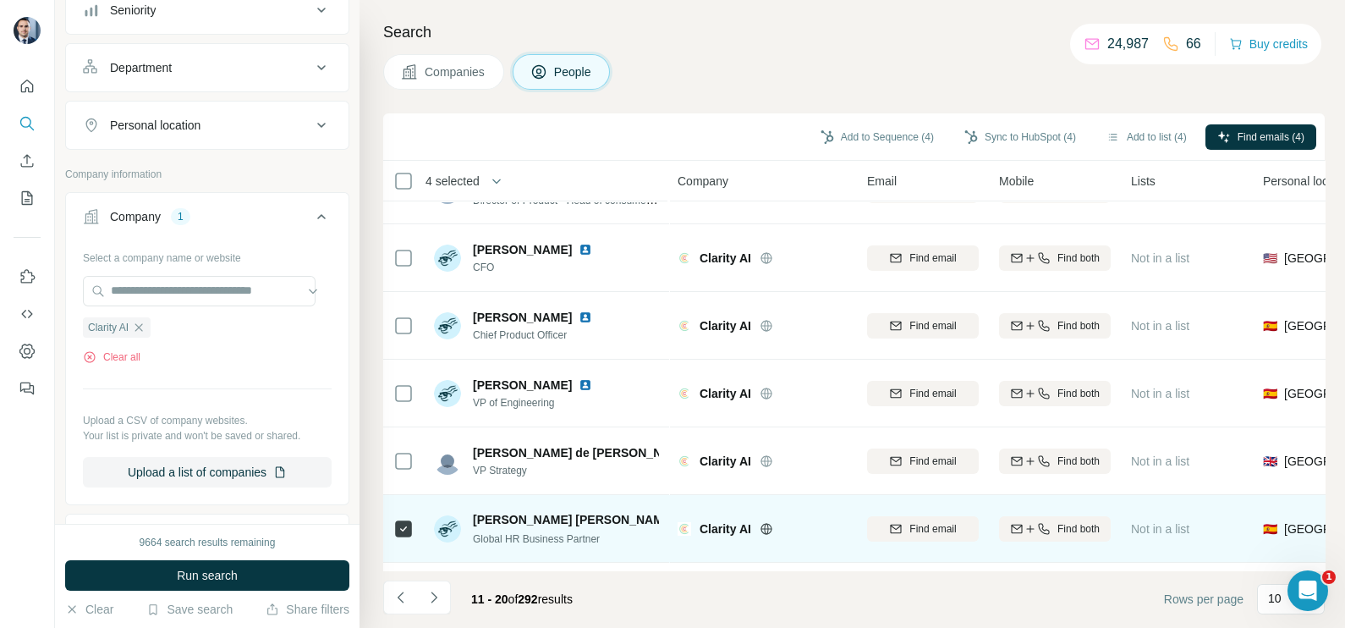
scroll to position [0, 0]
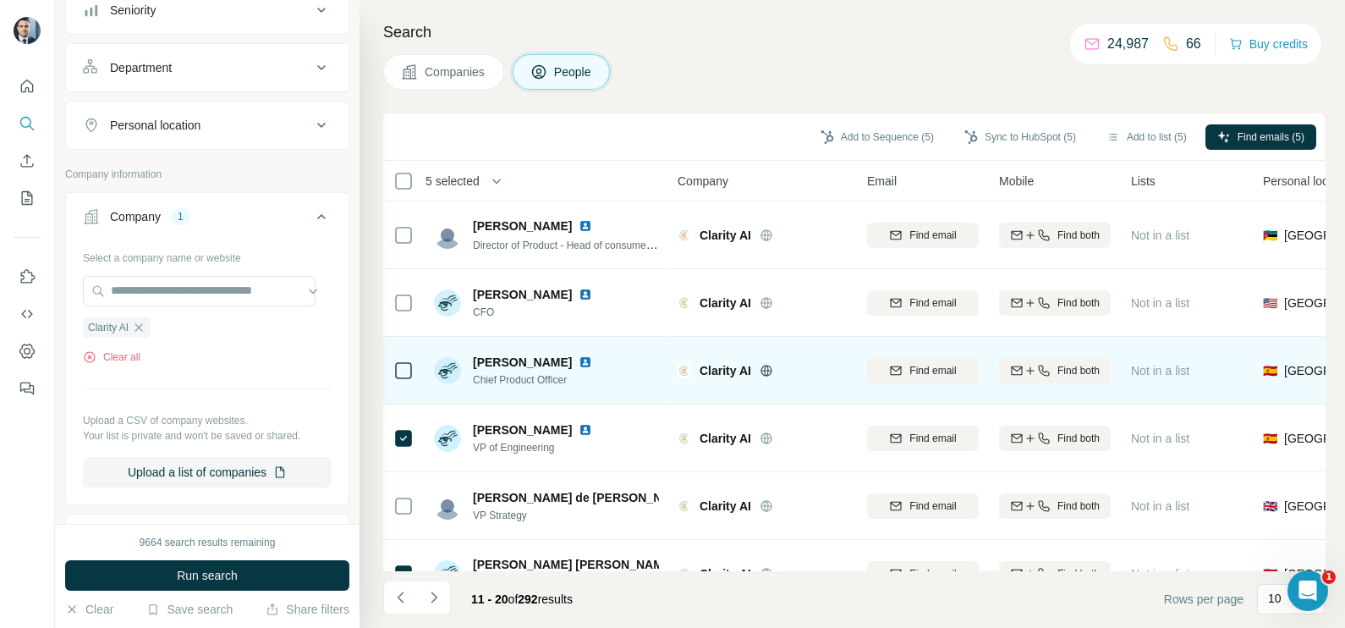
click at [412, 372] on icon at bounding box center [403, 370] width 20 height 20
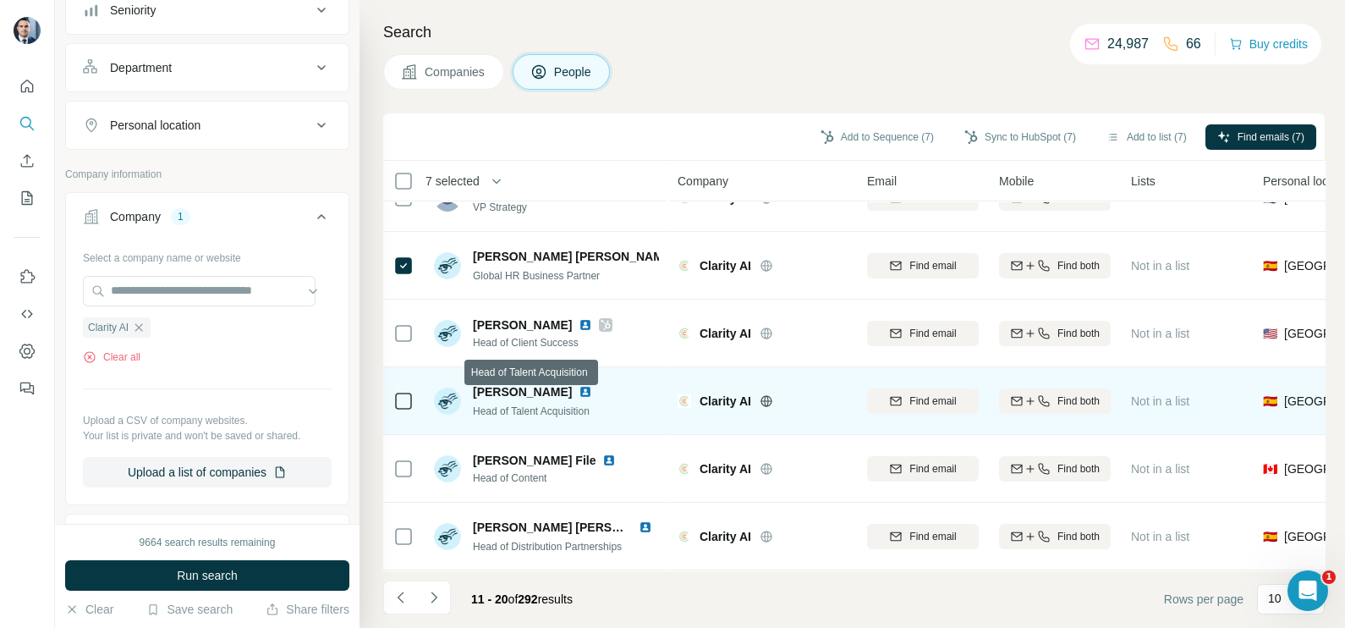
scroll to position [317, 0]
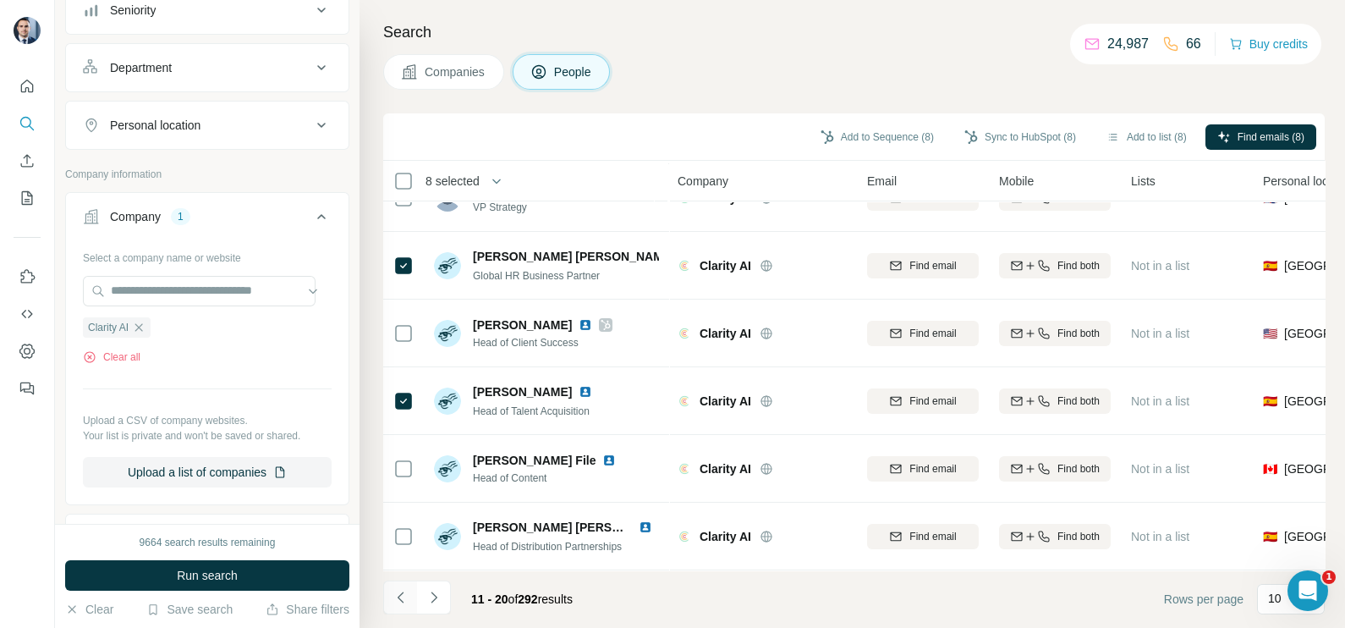
click at [404, 589] on icon "Navigate to previous page" at bounding box center [400, 597] width 17 height 17
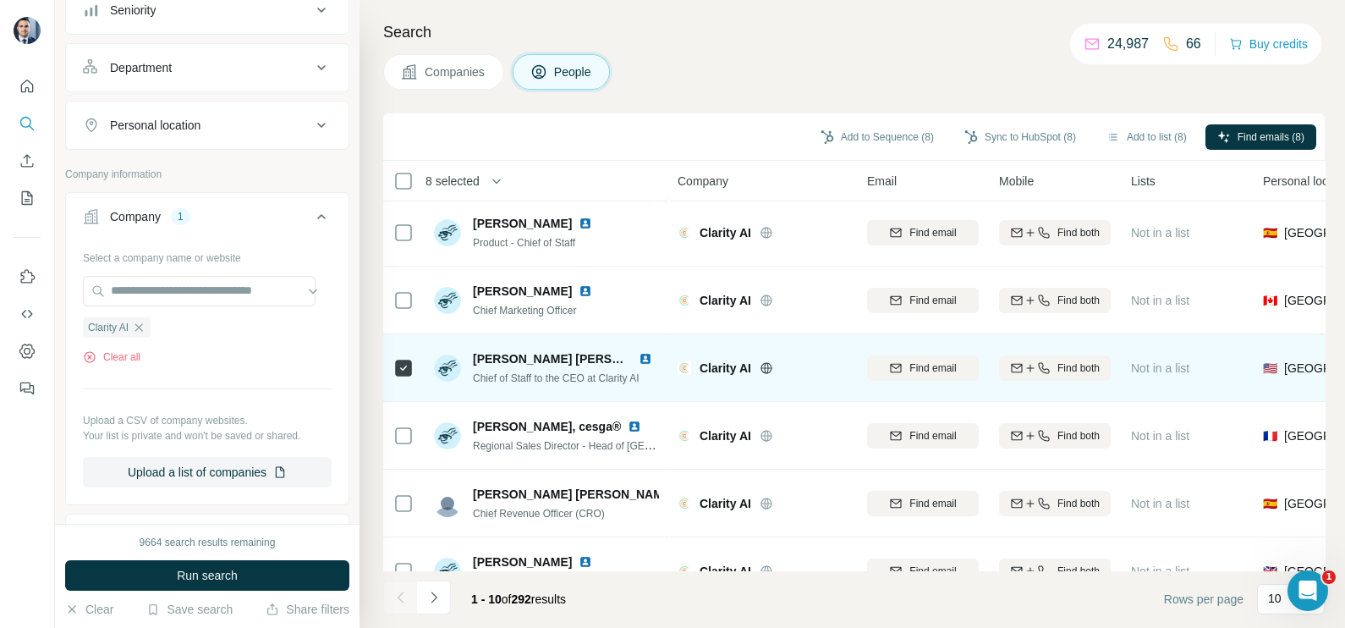
scroll to position [0, 0]
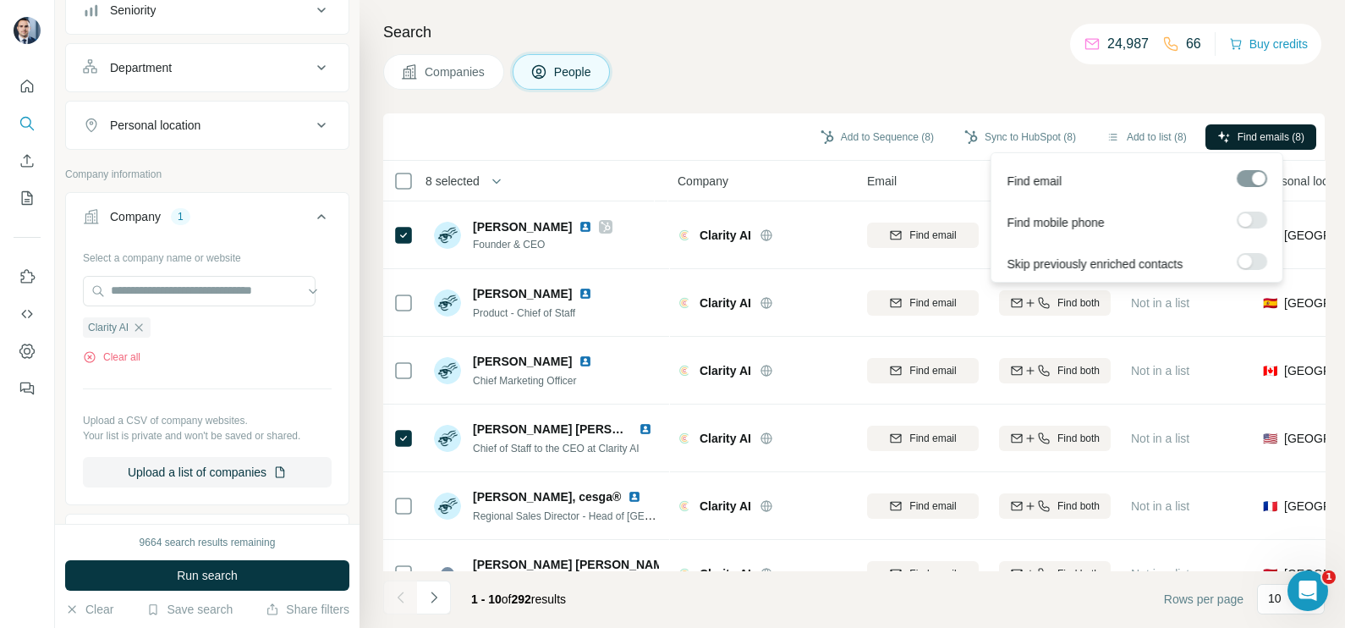
click at [1256, 131] on span "Find emails (8)" at bounding box center [1270, 136] width 67 height 15
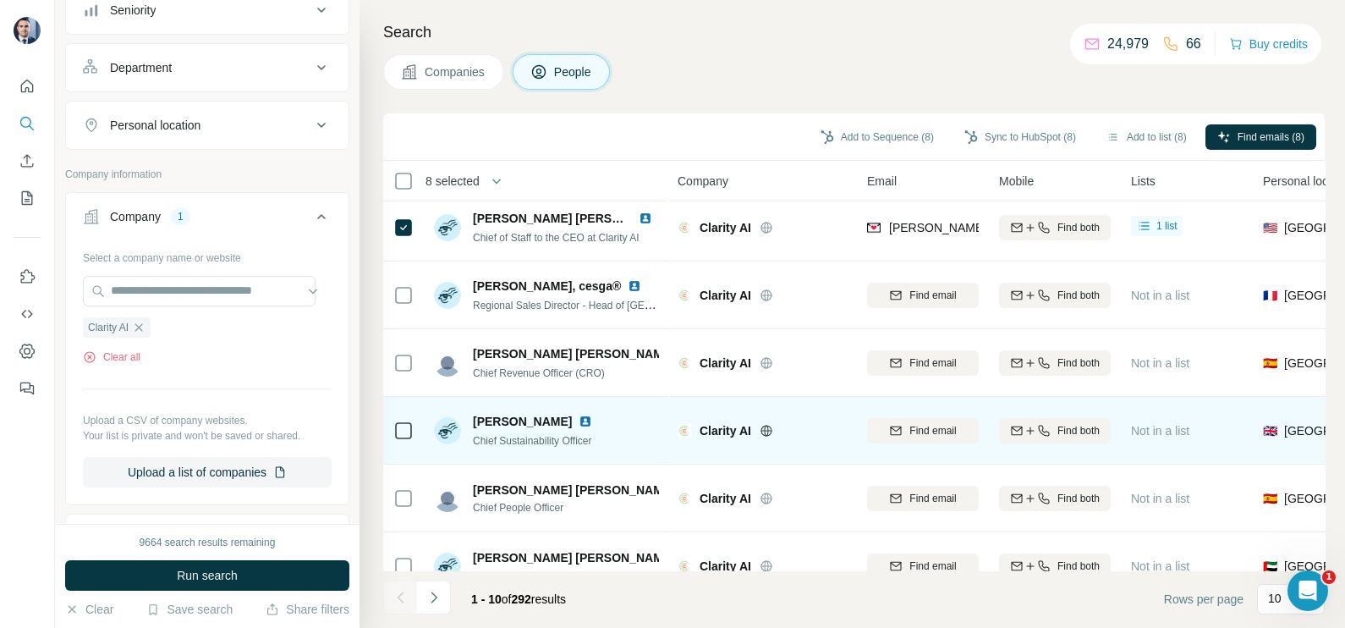
scroll to position [317, 0]
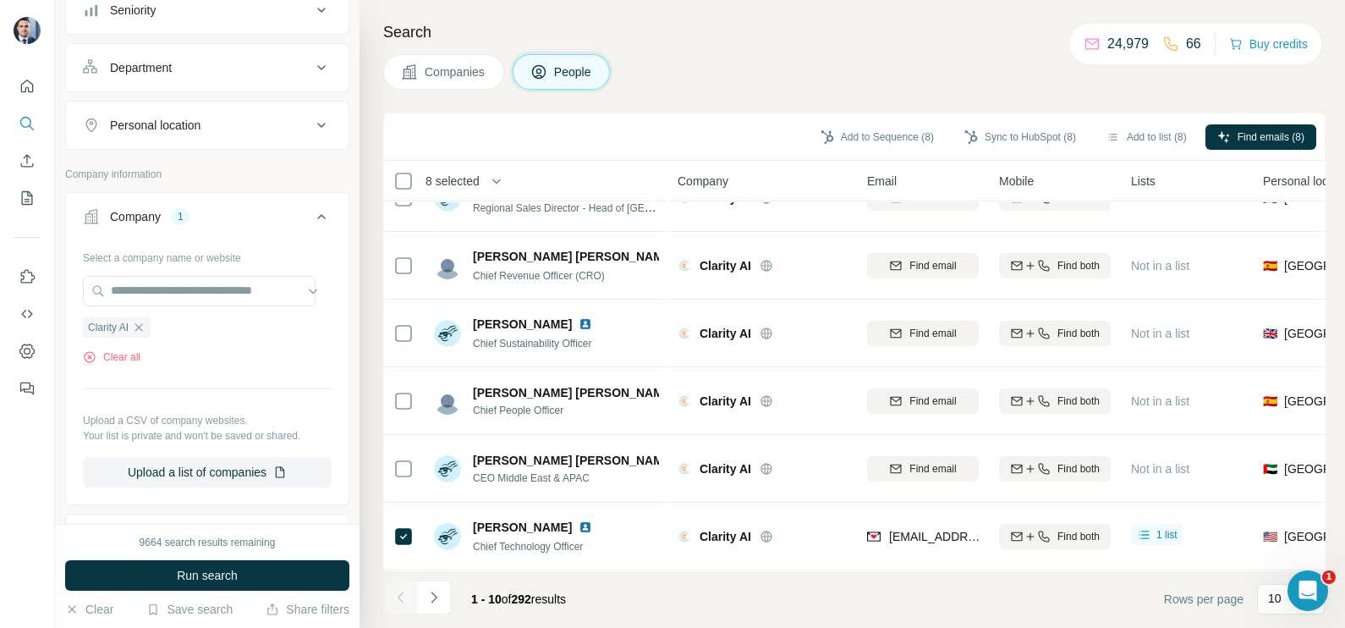
click at [426, 597] on icon "Navigate to next page" at bounding box center [433, 597] width 17 height 17
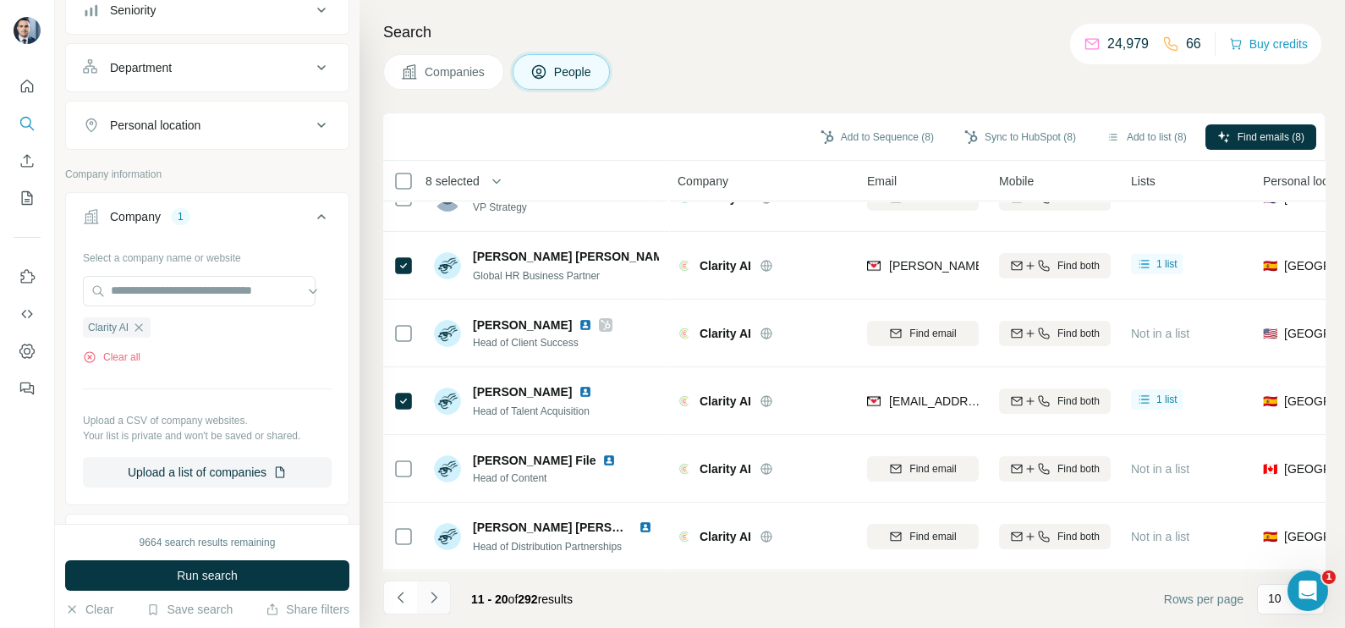
click at [426, 601] on icon "Navigate to next page" at bounding box center [433, 597] width 17 height 17
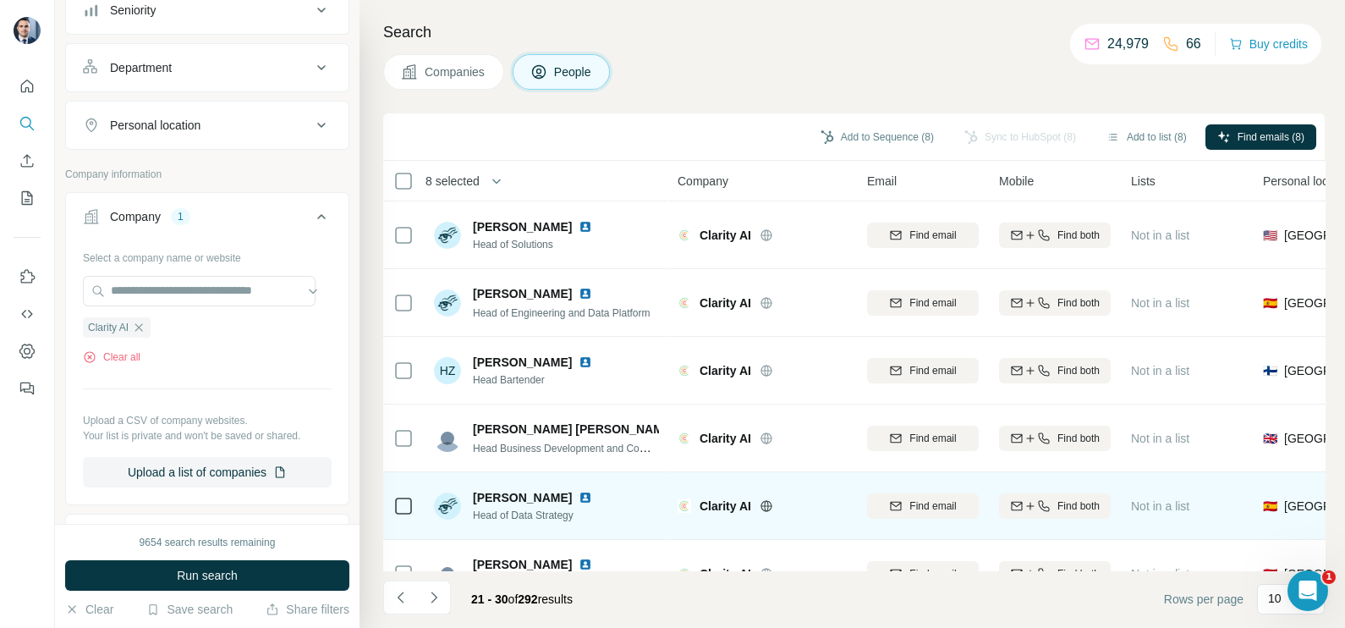
scroll to position [0, 0]
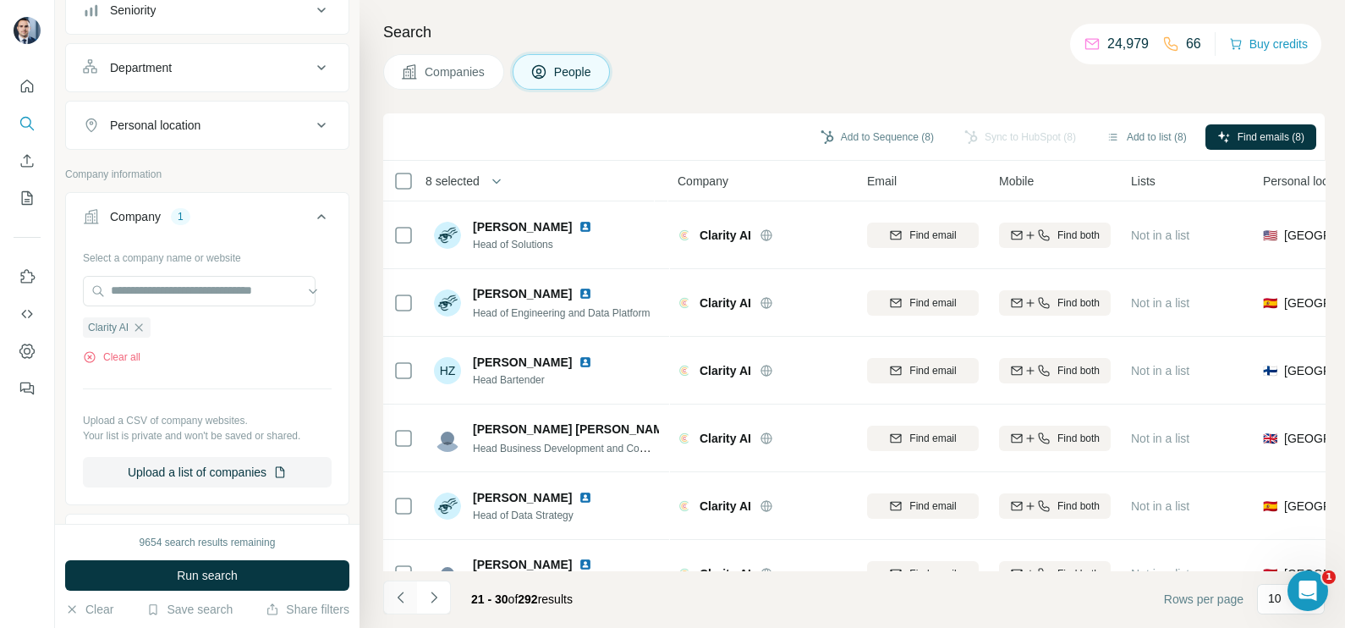
click at [395, 602] on icon "Navigate to previous page" at bounding box center [400, 597] width 17 height 17
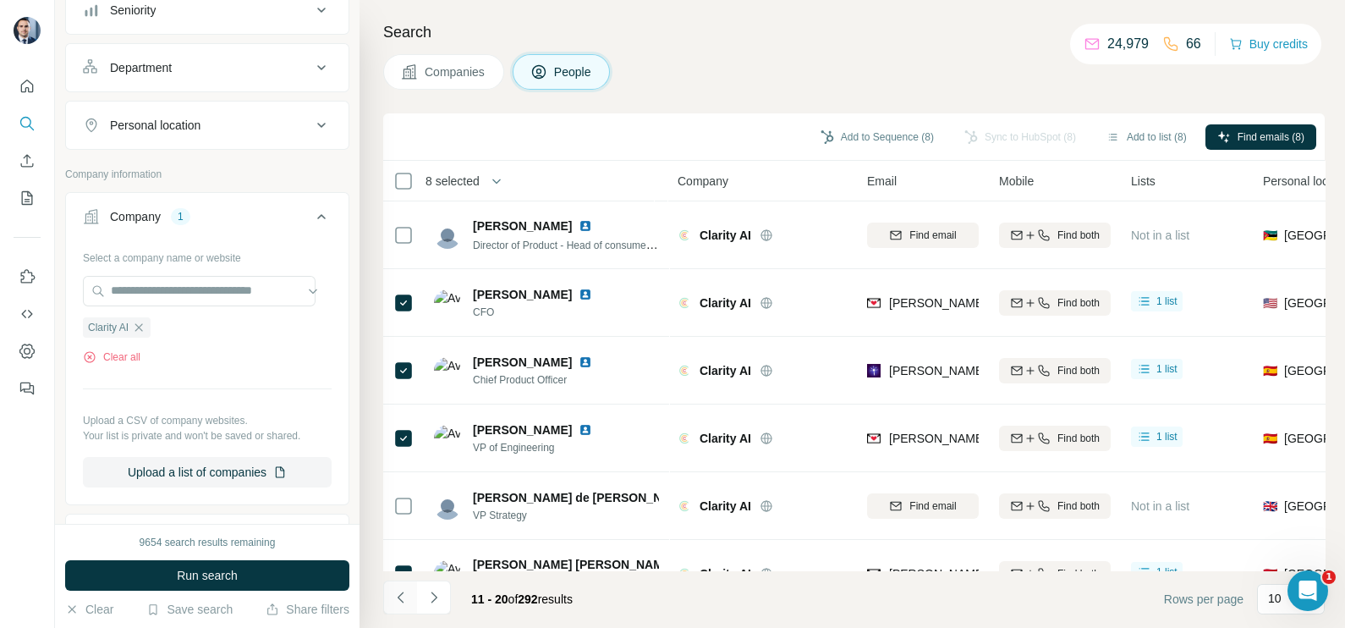
click at [395, 602] on icon "Navigate to previous page" at bounding box center [400, 597] width 17 height 17
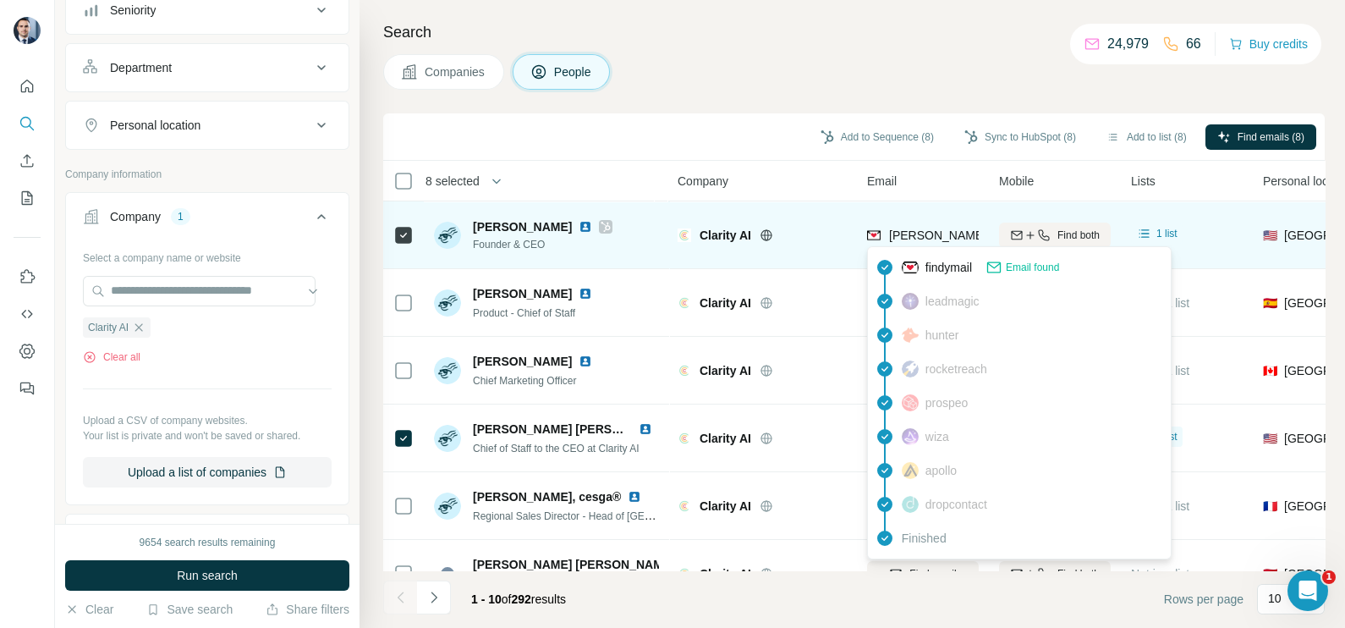
click at [910, 235] on span "rebeca.minguela@clarity.ai" at bounding box center [1039, 235] width 301 height 14
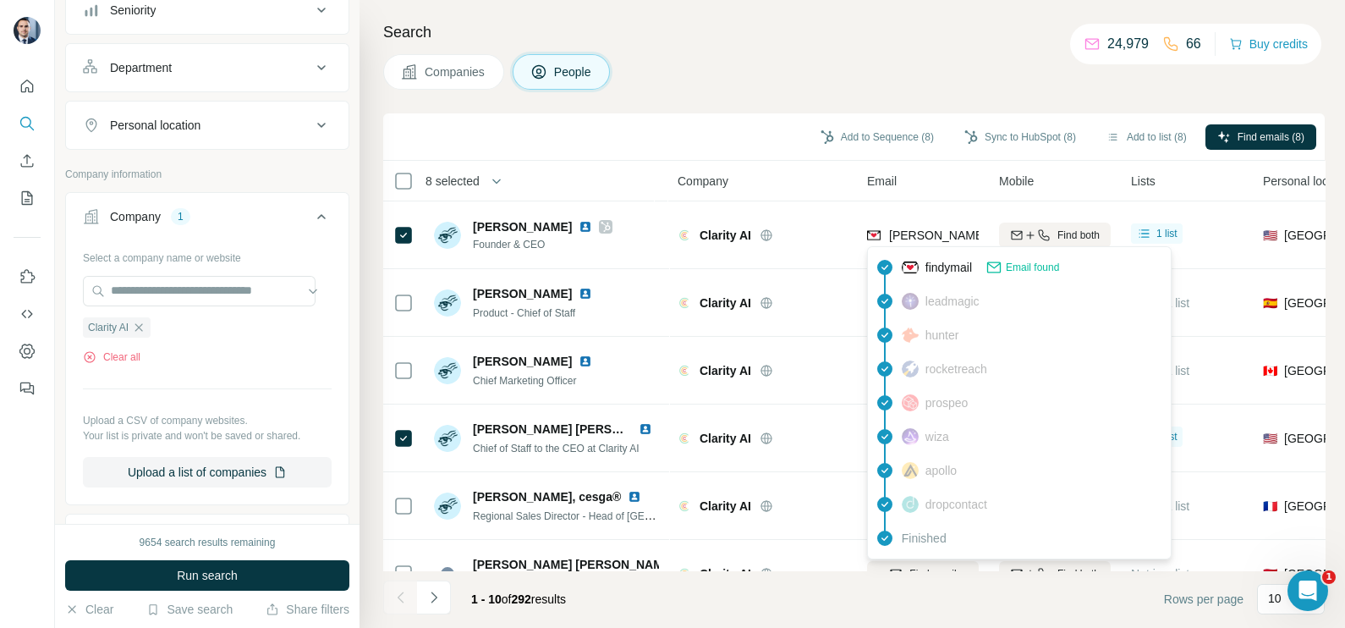
click at [787, 65] on div "Companies People" at bounding box center [853, 72] width 941 height 36
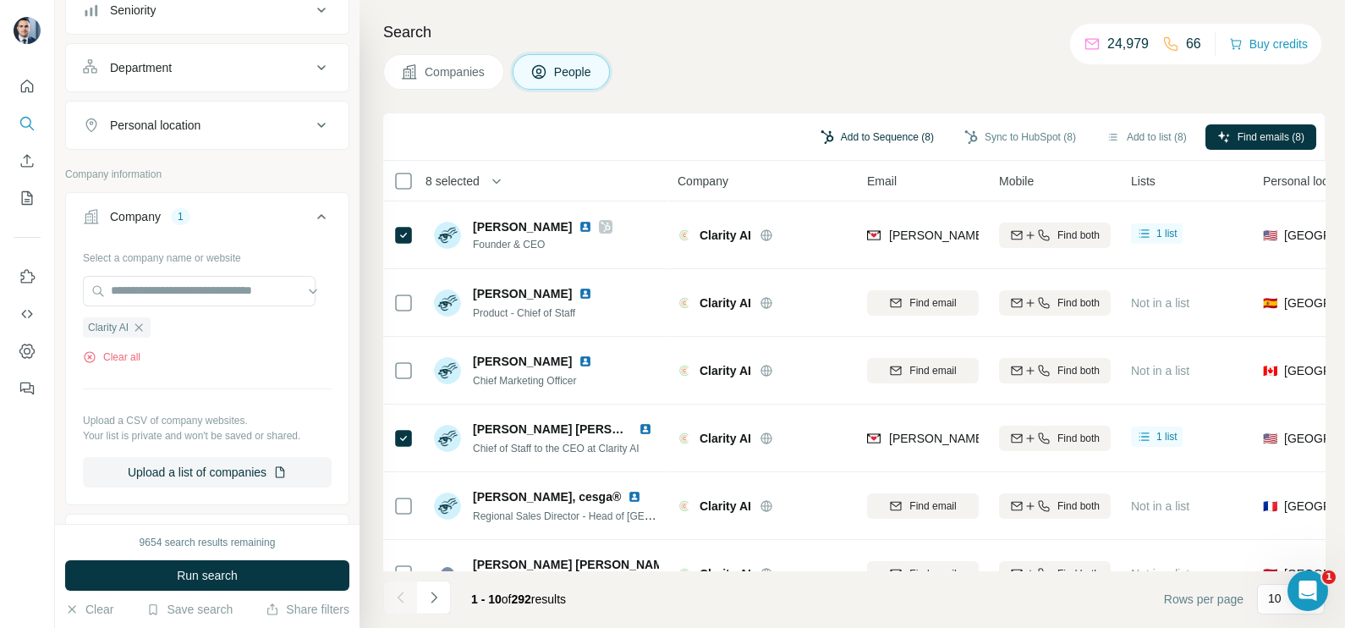
click at [888, 128] on button "Add to Sequence (8)" at bounding box center [877, 136] width 137 height 25
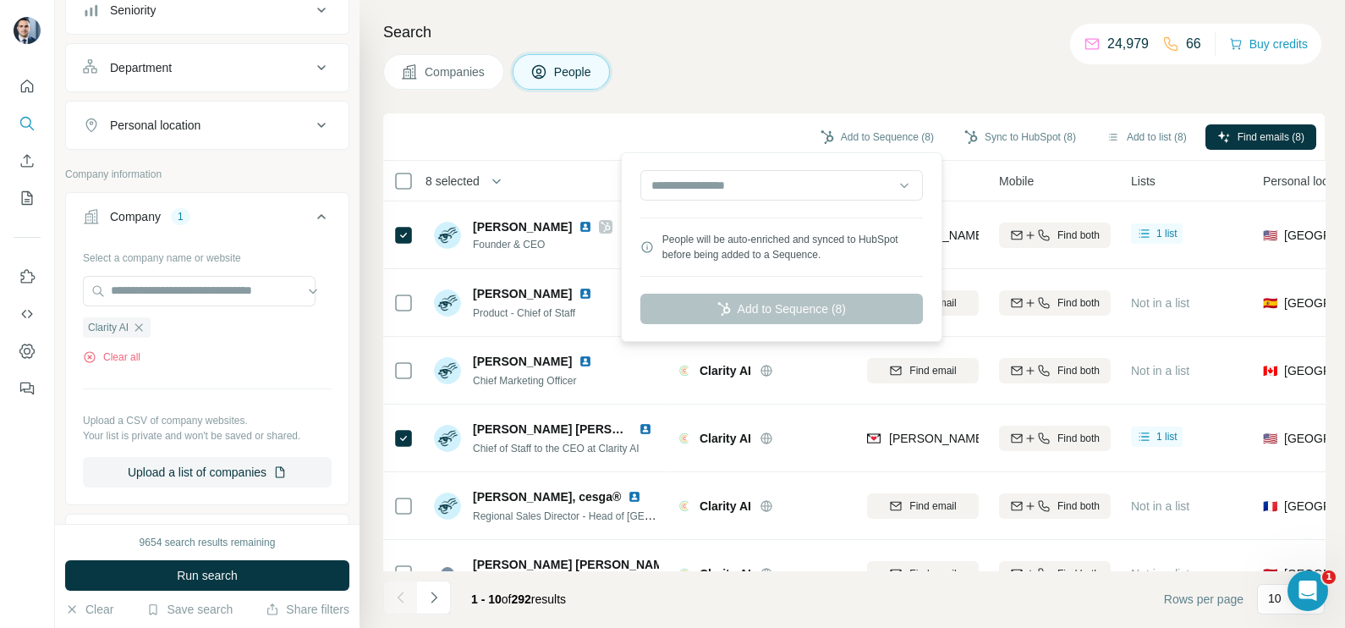
click at [1037, 120] on div "Add to Sequence (8) Sync to HubSpot (8) Add to list (8) Find emails (8)" at bounding box center [853, 136] width 941 height 47
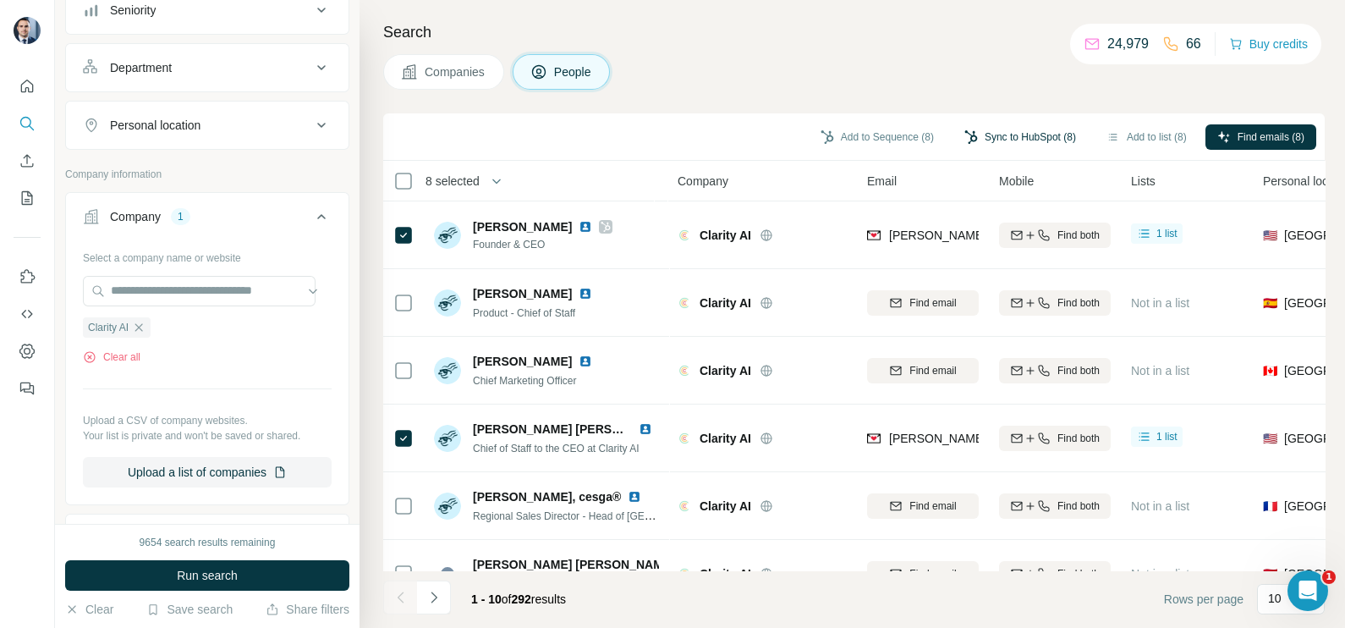
click at [1029, 135] on button "Sync to HubSpot (8)" at bounding box center [1019, 136] width 135 height 25
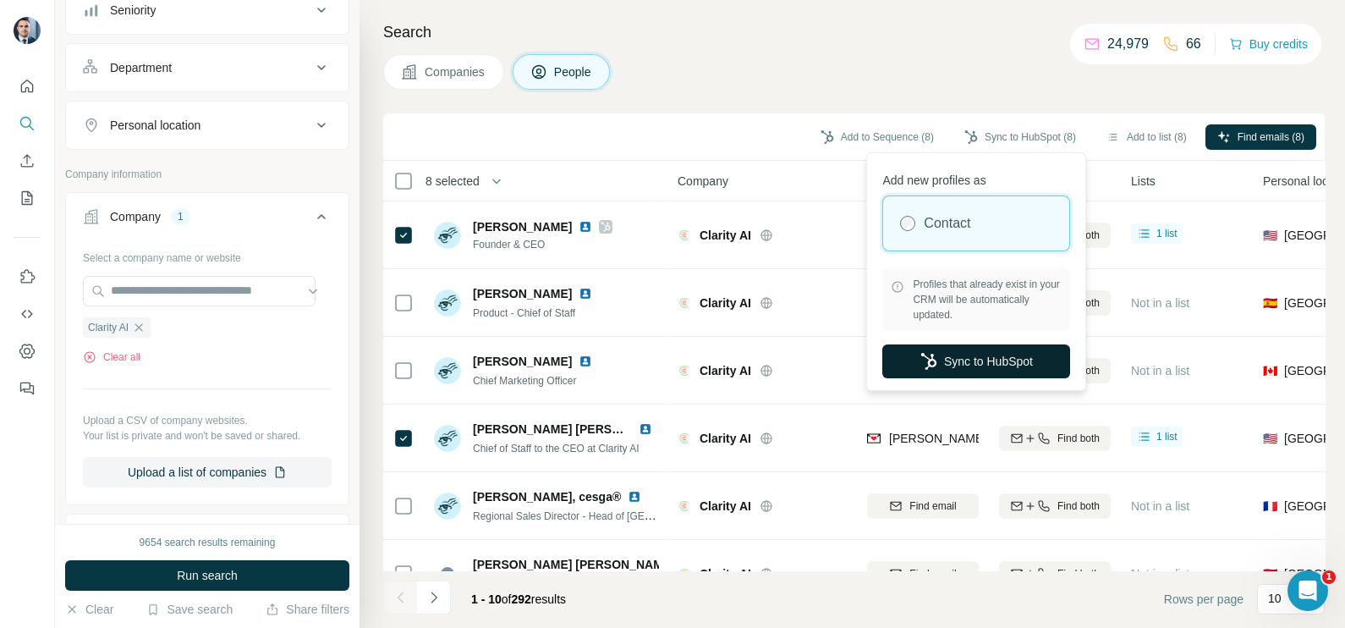
click at [966, 358] on button "Sync to HubSpot" at bounding box center [976, 361] width 188 height 34
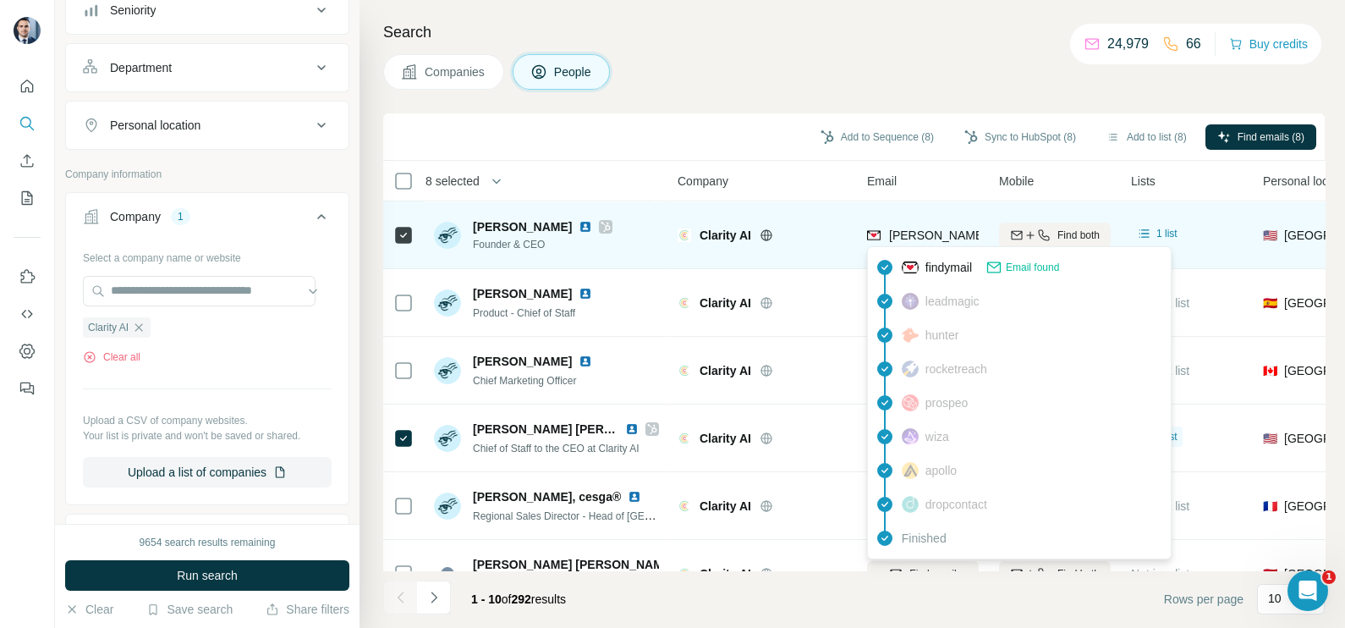
click at [902, 238] on span "rebeca.minguela@clarity.ai" at bounding box center [1039, 235] width 301 height 14
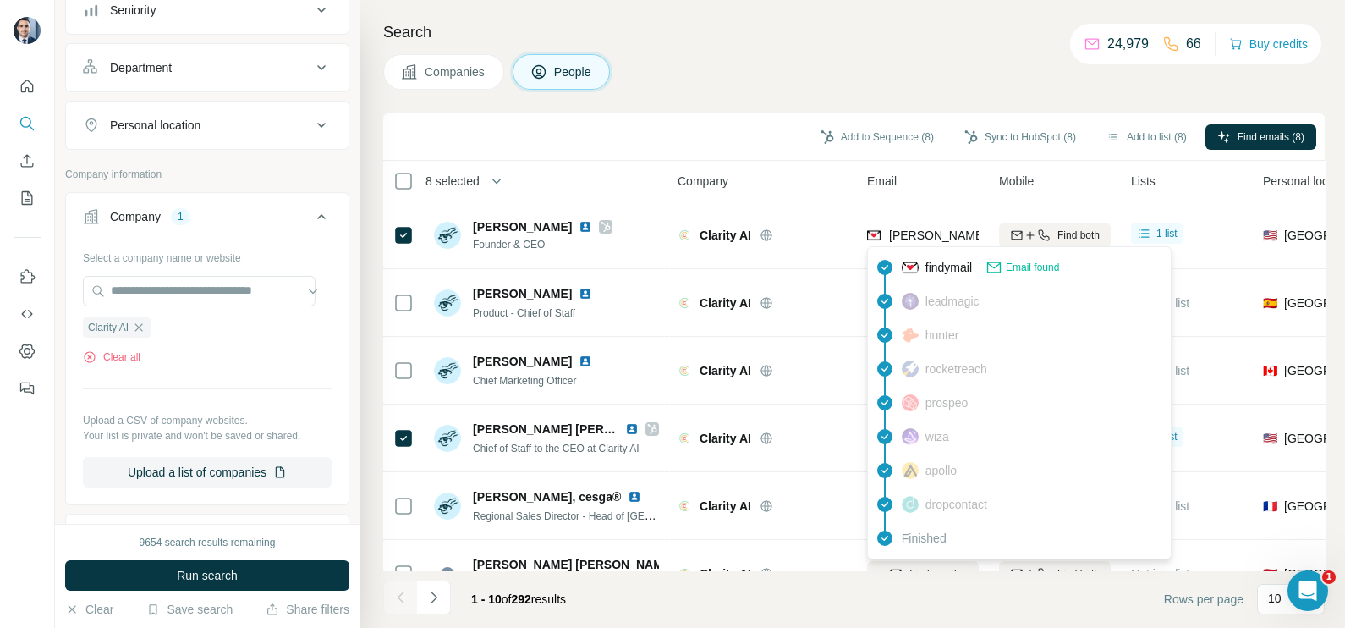
click at [776, 103] on div "Search Companies People Add to Sequence (8) Sync to HubSpot (8) Add to list (8)…" at bounding box center [851, 314] width 985 height 628
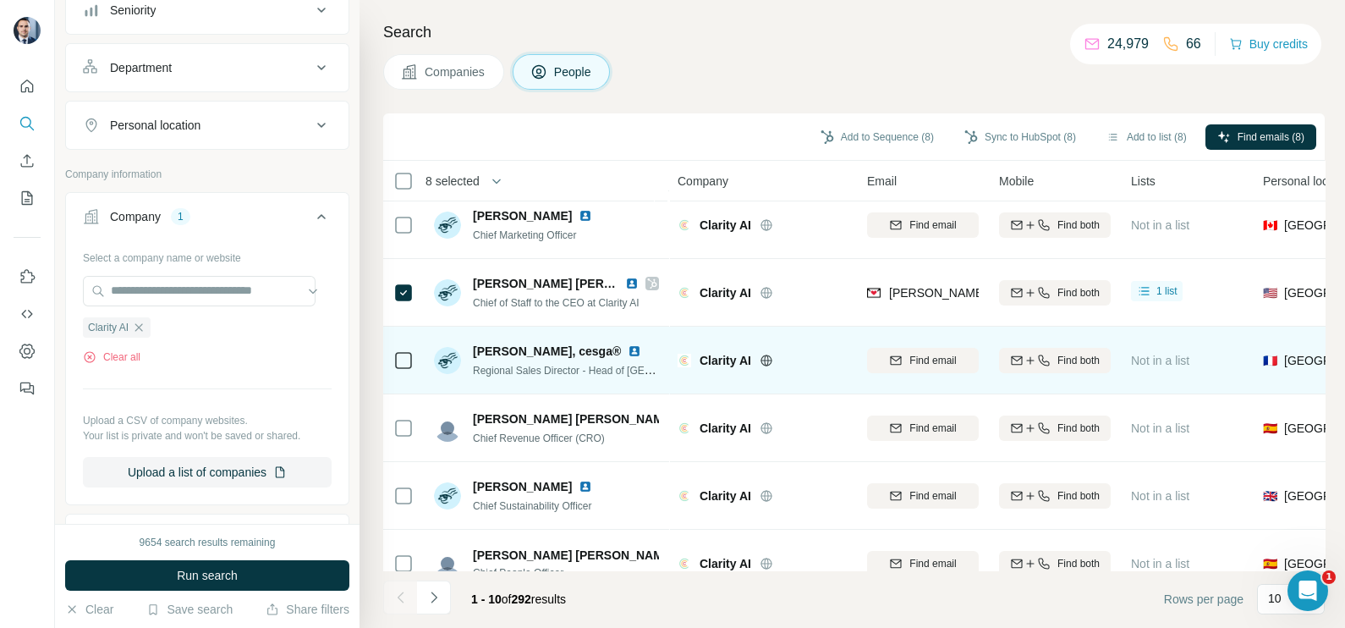
scroll to position [211, 0]
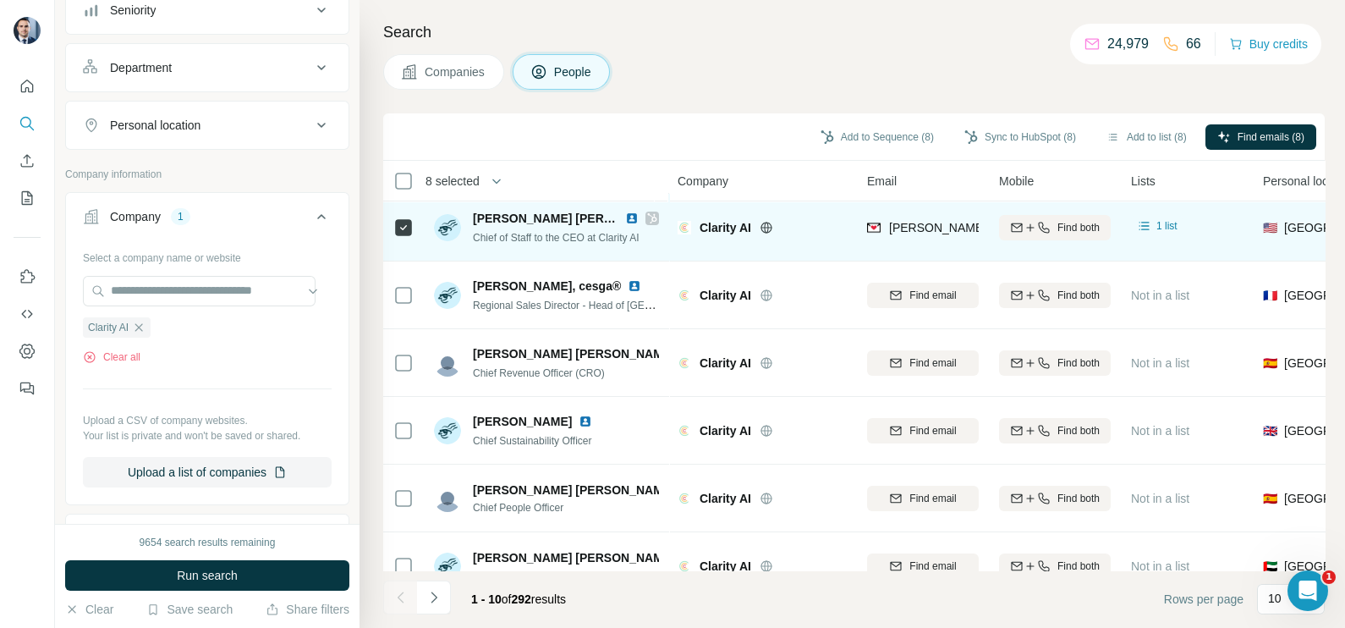
click at [918, 233] on span "blanca.santos@clarity.ai" at bounding box center [1039, 228] width 301 height 14
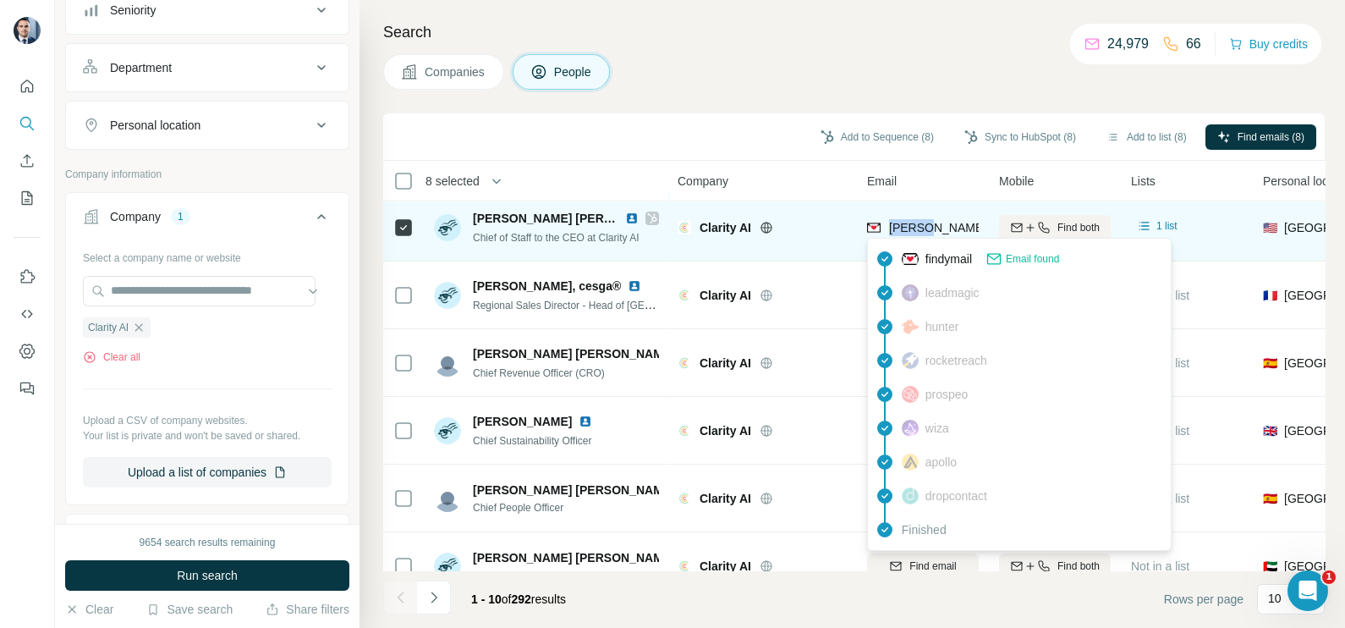
click at [918, 233] on span "blanca.santos@clarity.ai" at bounding box center [1039, 228] width 301 height 14
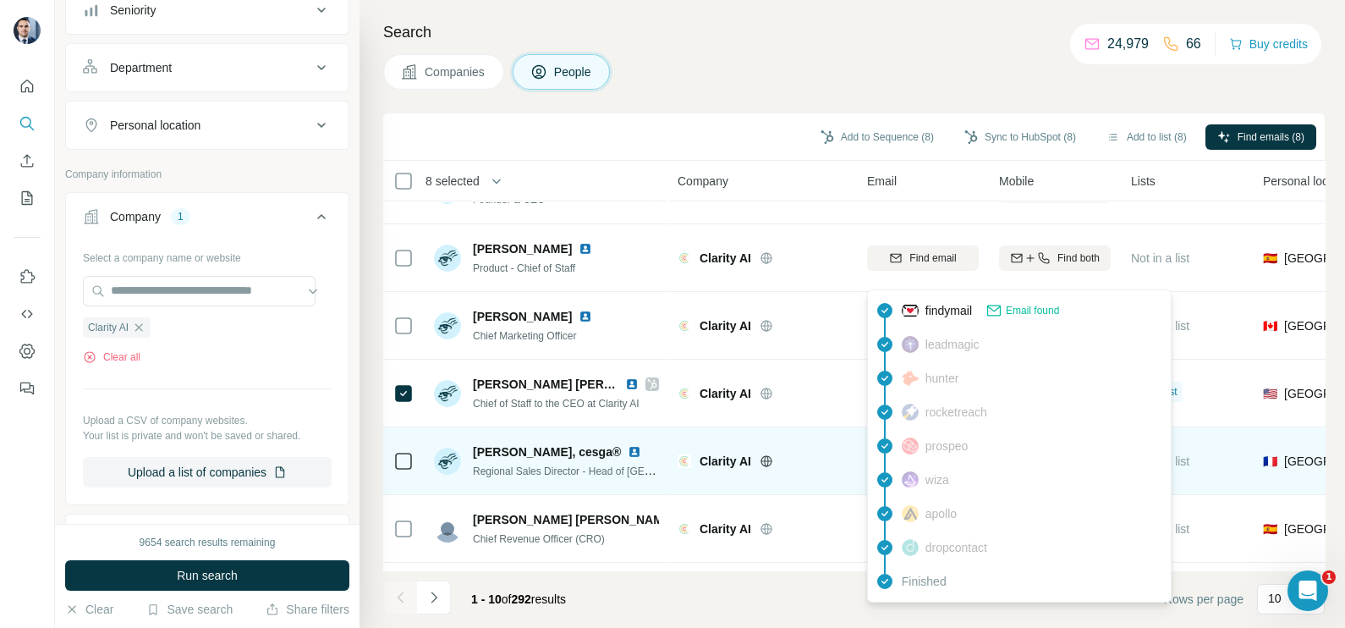
scroll to position [0, 0]
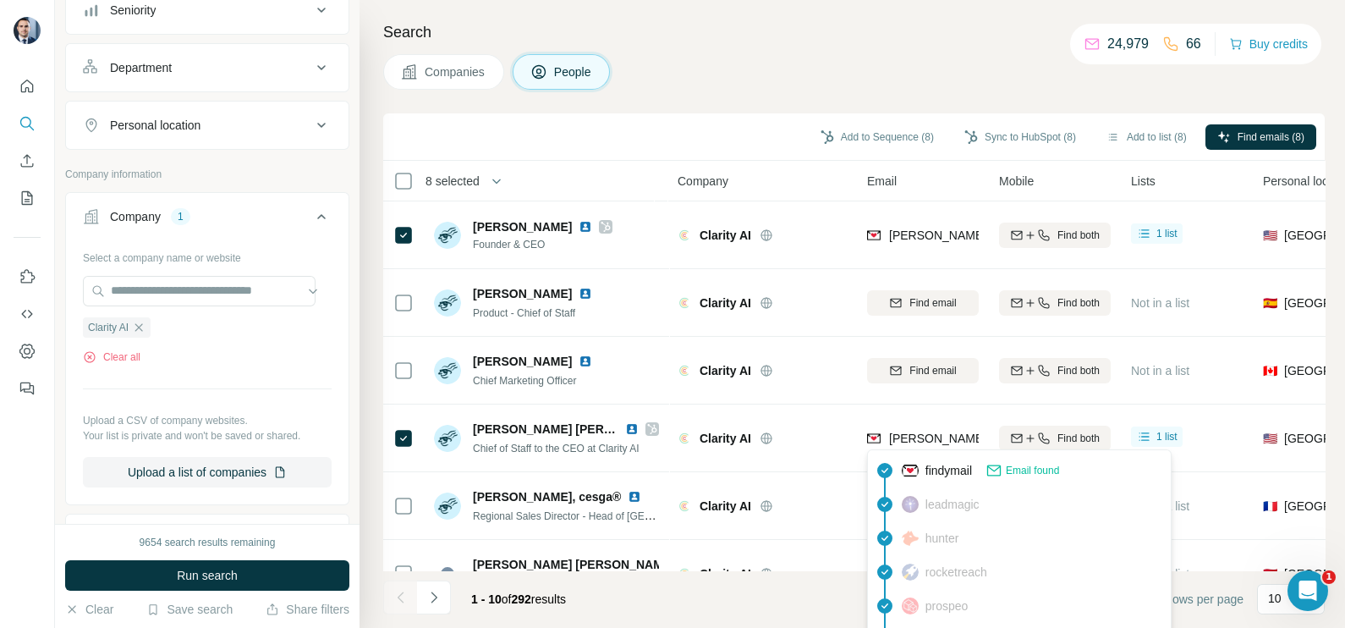
click at [783, 50] on div "Search Companies People Add to Sequence (8) Sync to HubSpot (8) Add to list (8)…" at bounding box center [851, 314] width 985 height 628
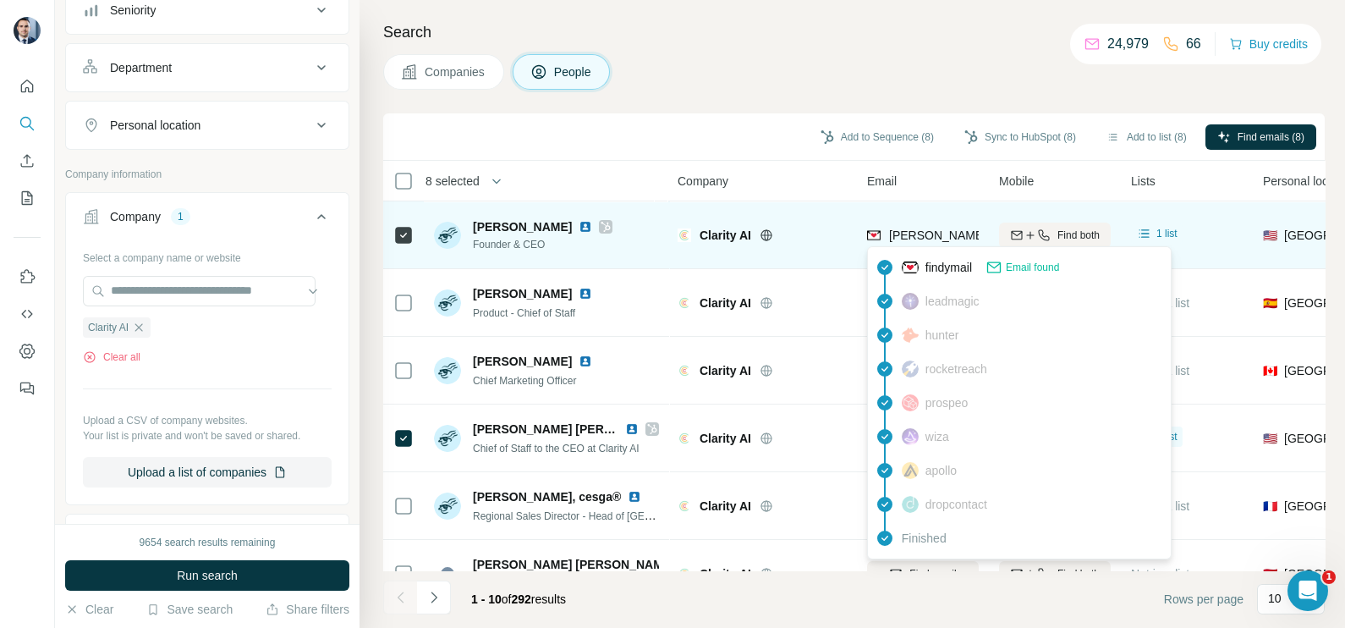
click at [954, 239] on span "rebeca.minguela@clarity.ai" at bounding box center [1039, 235] width 301 height 14
click at [933, 235] on span "rebeca.minguela@clarity.ai" at bounding box center [1039, 235] width 301 height 14
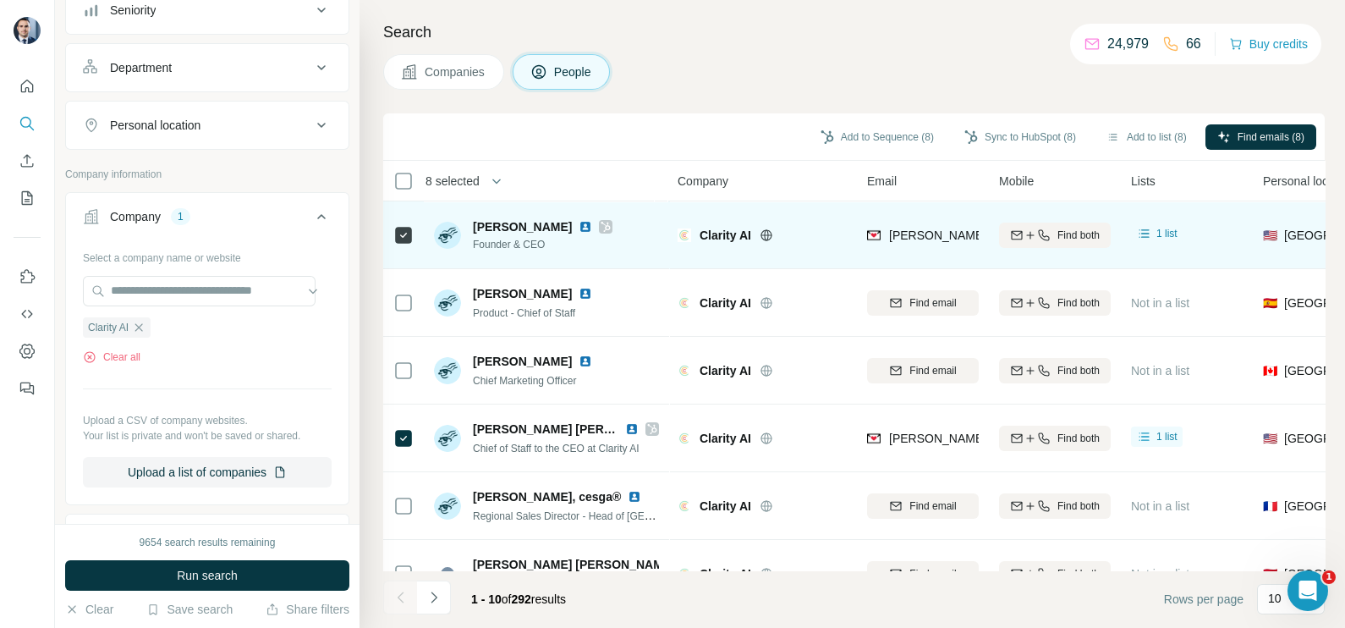
click at [606, 224] on icon at bounding box center [605, 227] width 9 height 10
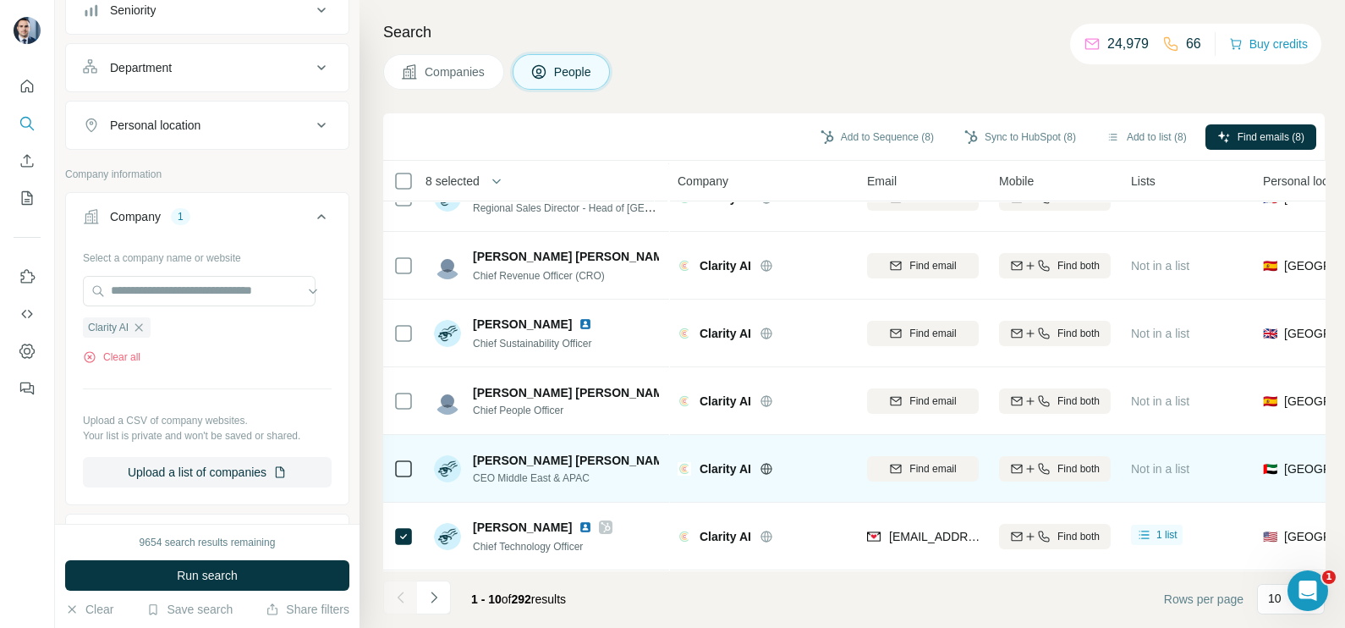
scroll to position [317, 0]
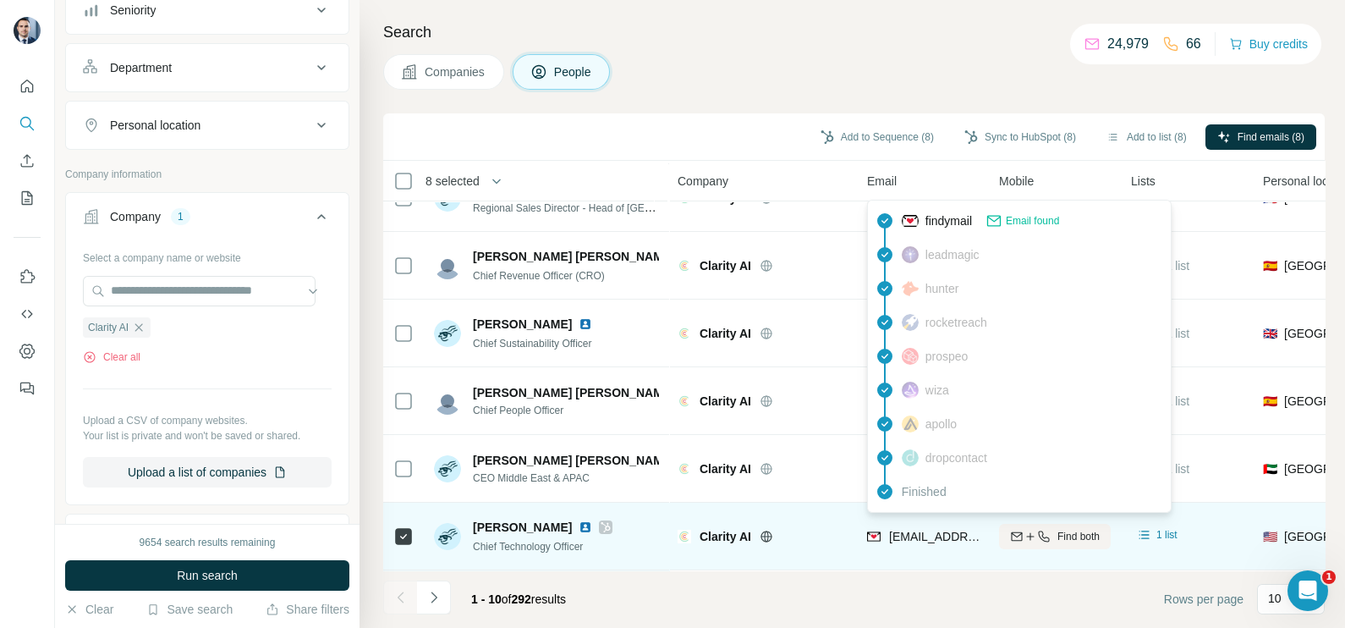
click at [948, 536] on div "marsal.gavalda@clarity.ai" at bounding box center [924, 538] width 114 height 20
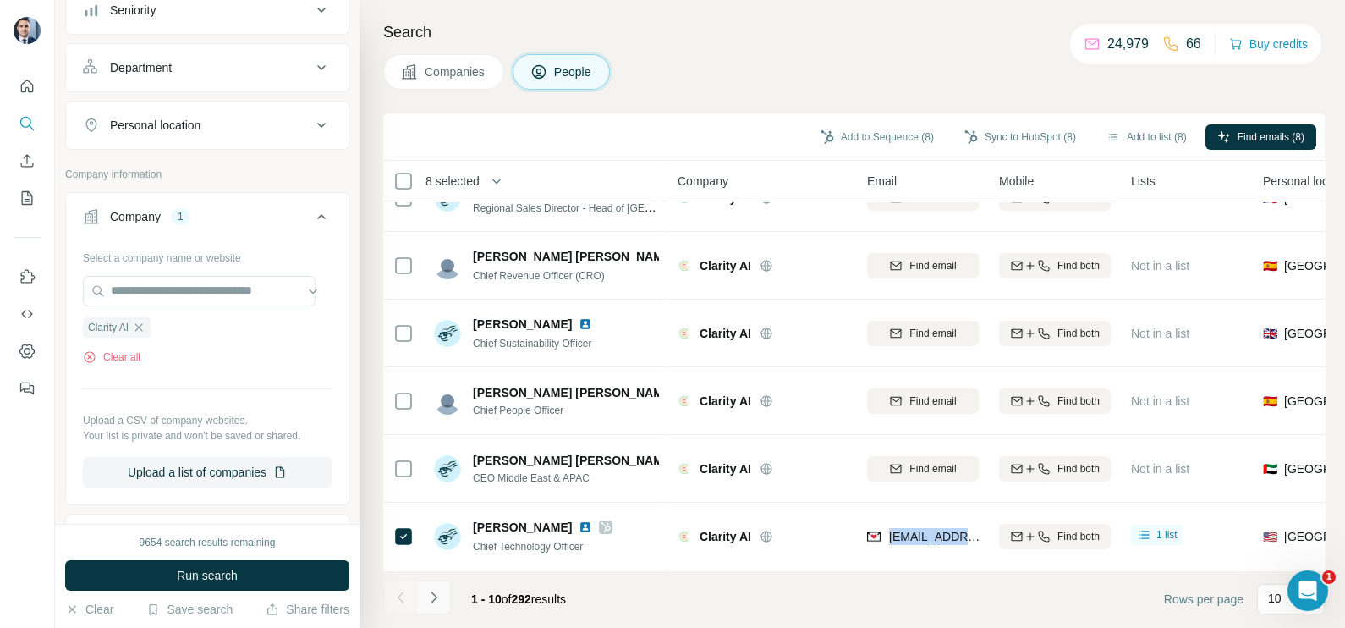
click at [417, 605] on button "Navigate to next page" at bounding box center [434, 597] width 34 height 34
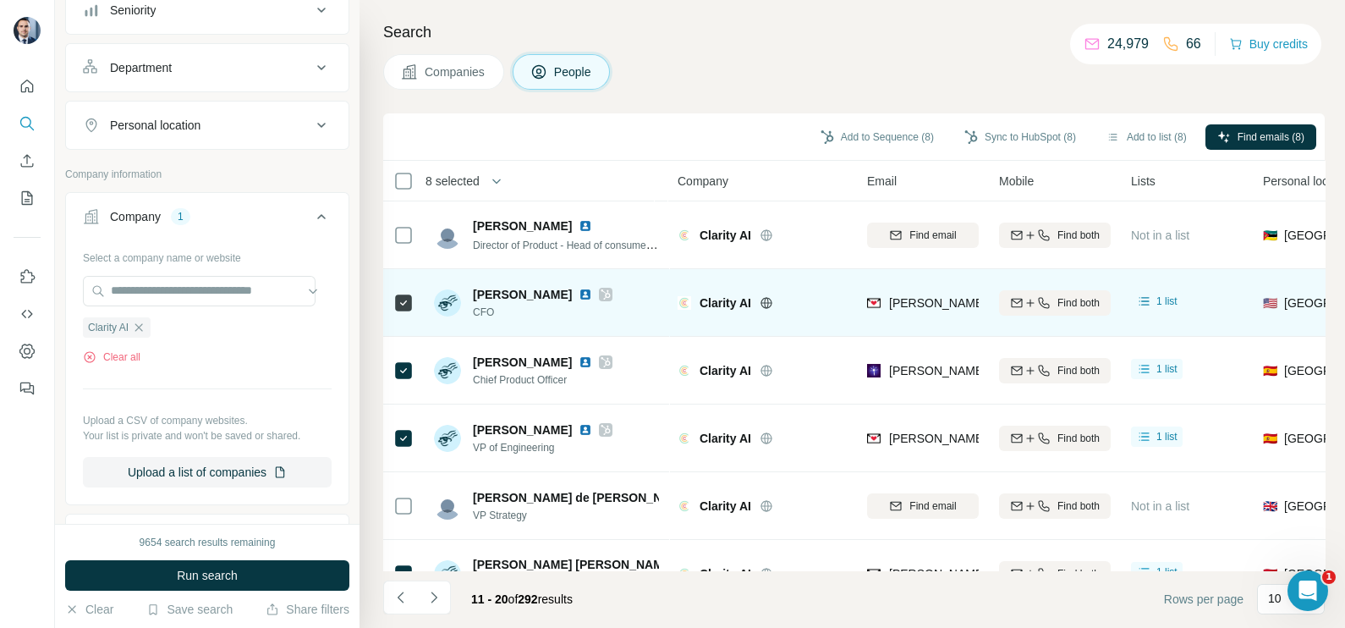
scroll to position [0, 0]
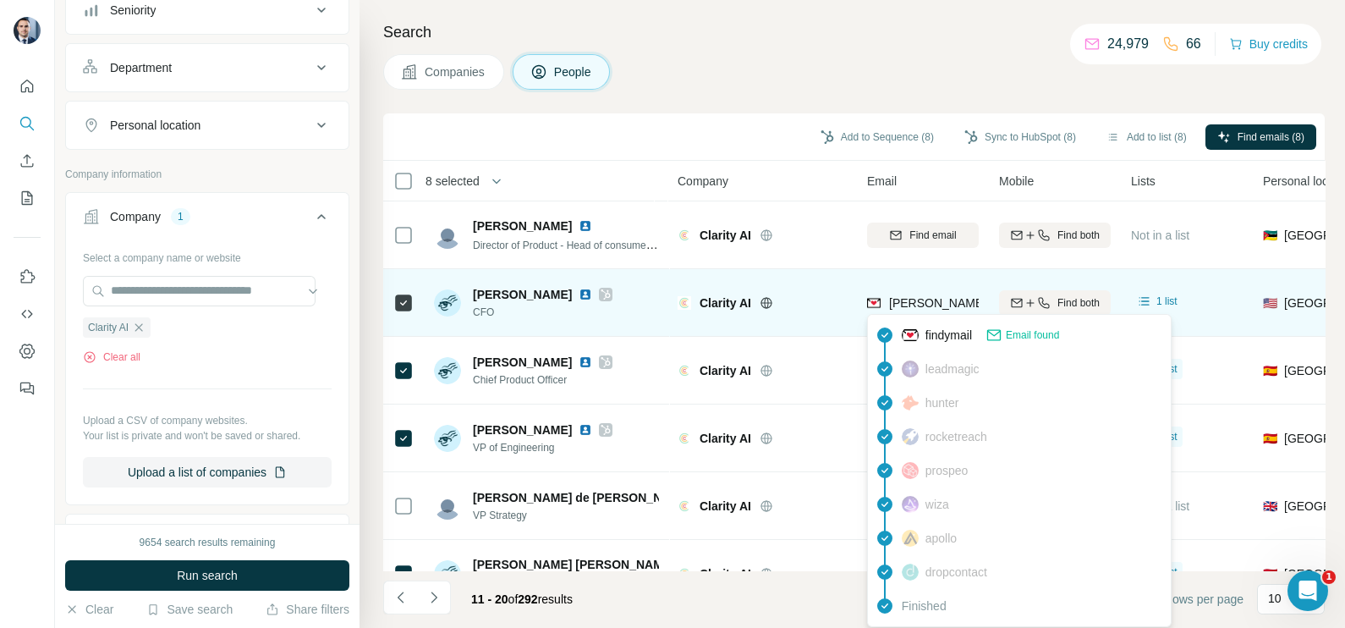
click at [919, 296] on span "steven.klooster@clarity.ai" at bounding box center [1039, 303] width 301 height 14
click at [919, 298] on span "steven.klooster@clarity.ai" at bounding box center [1039, 303] width 301 height 14
click at [930, 303] on span "steven.klooster@clarity.ai" at bounding box center [1039, 303] width 301 height 14
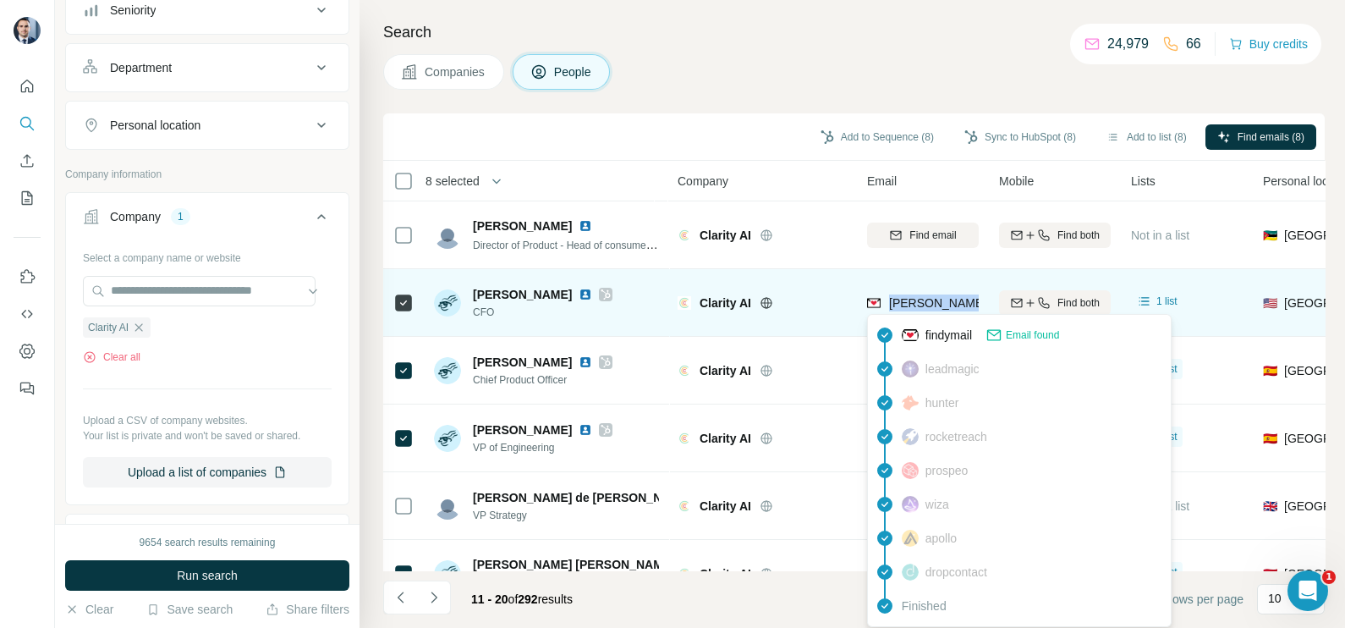
click at [930, 303] on span "steven.klooster@clarity.ai" at bounding box center [1039, 303] width 301 height 14
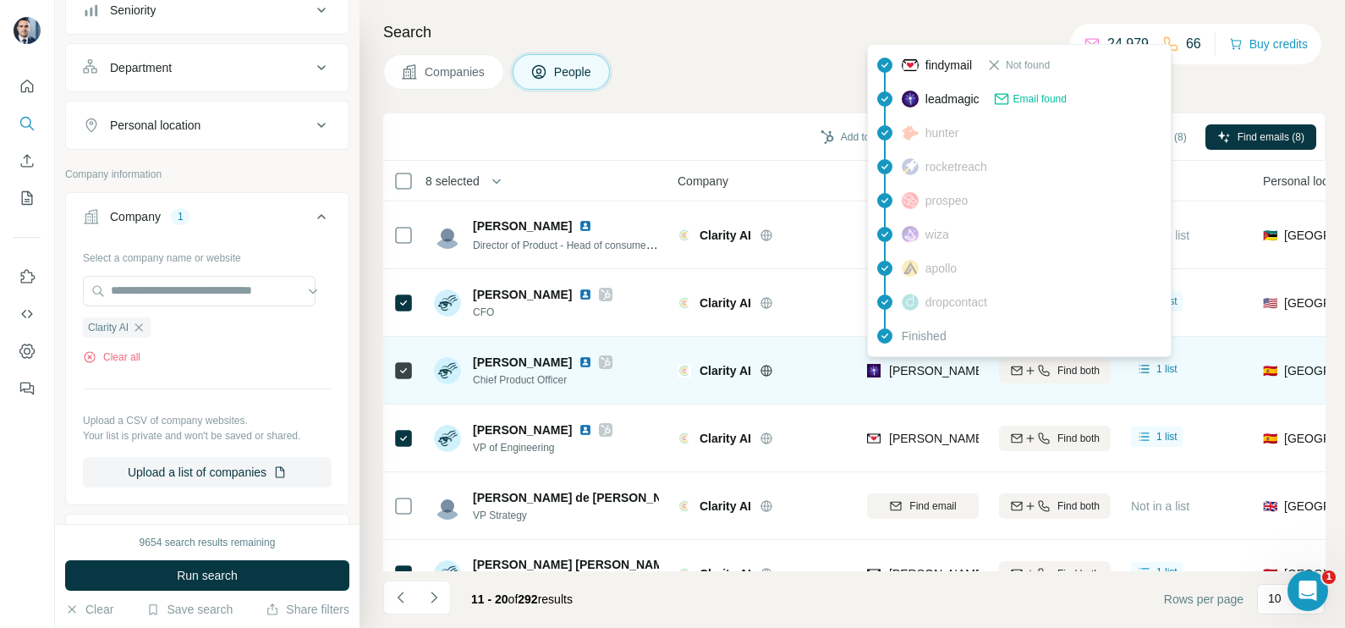
click at [924, 371] on span "agudo@clarity.ai" at bounding box center [990, 371] width 203 height 14
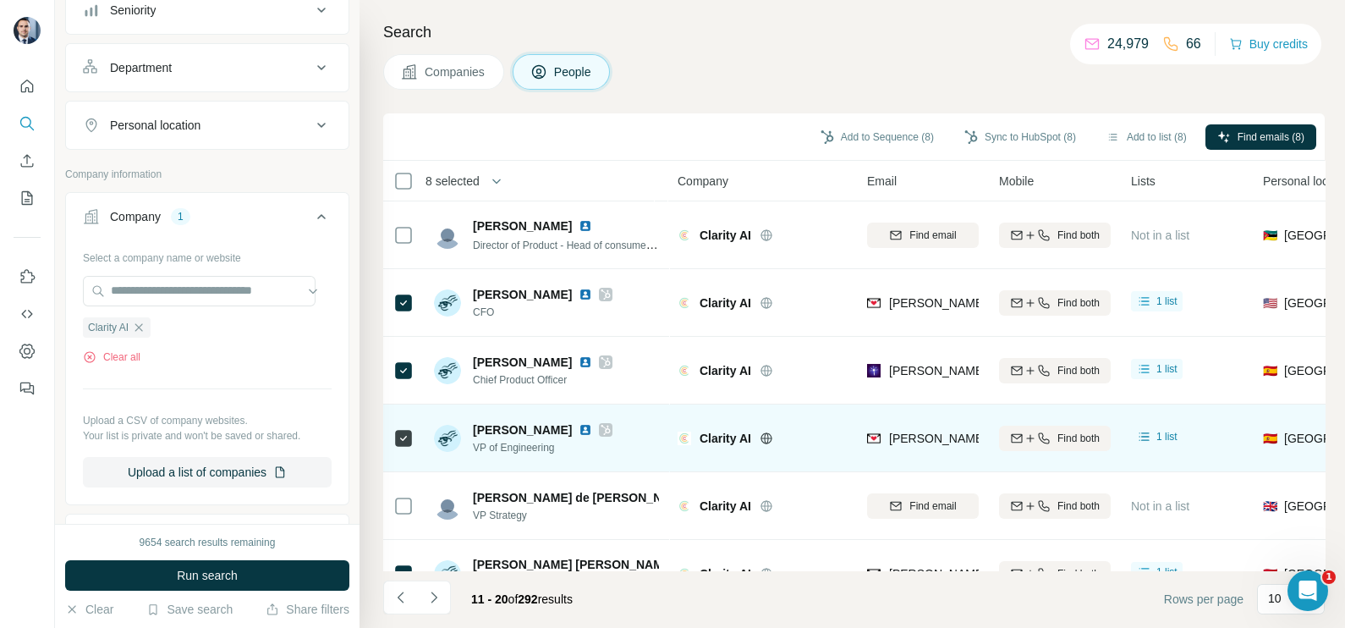
click at [935, 426] on div "alvaro.tanarro@clarity.ai" at bounding box center [923, 437] width 112 height 47
click at [935, 427] on div "alvaro.tanarro@clarity.ai" at bounding box center [923, 437] width 112 height 47
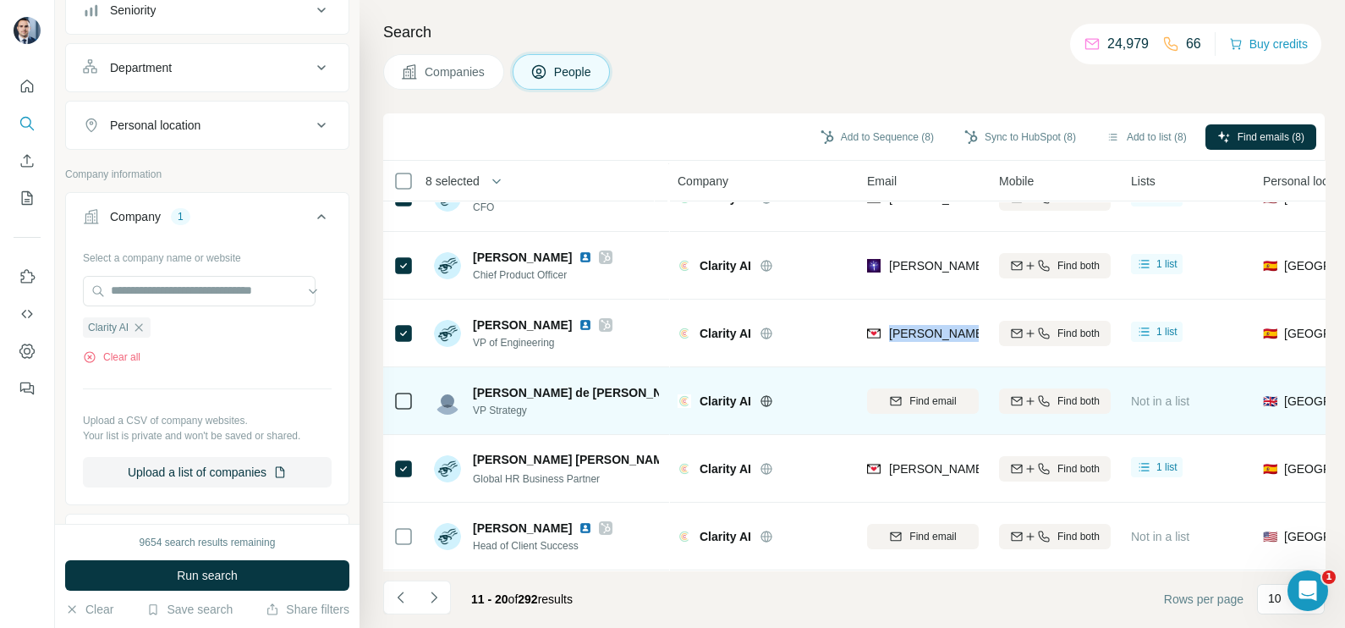
scroll to position [211, 0]
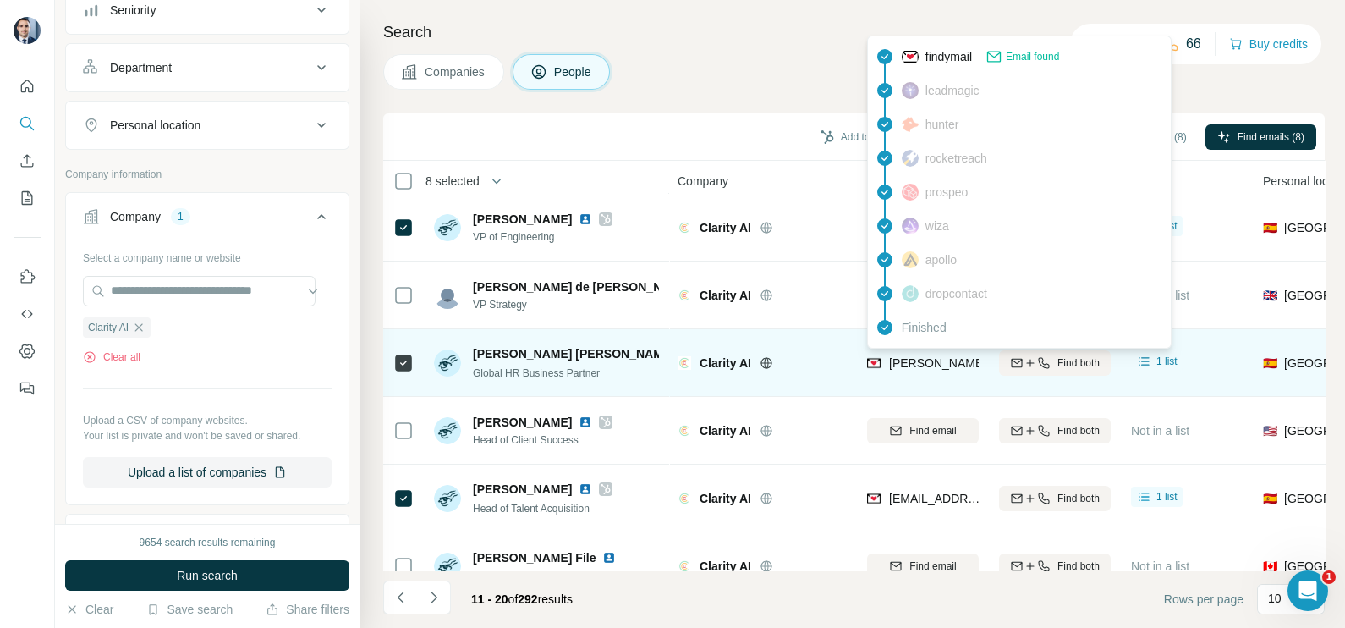
click at [919, 358] on span "alicia.alonso@clarity.ai" at bounding box center [1039, 363] width 301 height 14
click at [919, 356] on span "alicia.alonso@clarity.ai" at bounding box center [1039, 363] width 301 height 14
click at [930, 364] on span "alicia.alonso@clarity.ai" at bounding box center [1039, 363] width 301 height 14
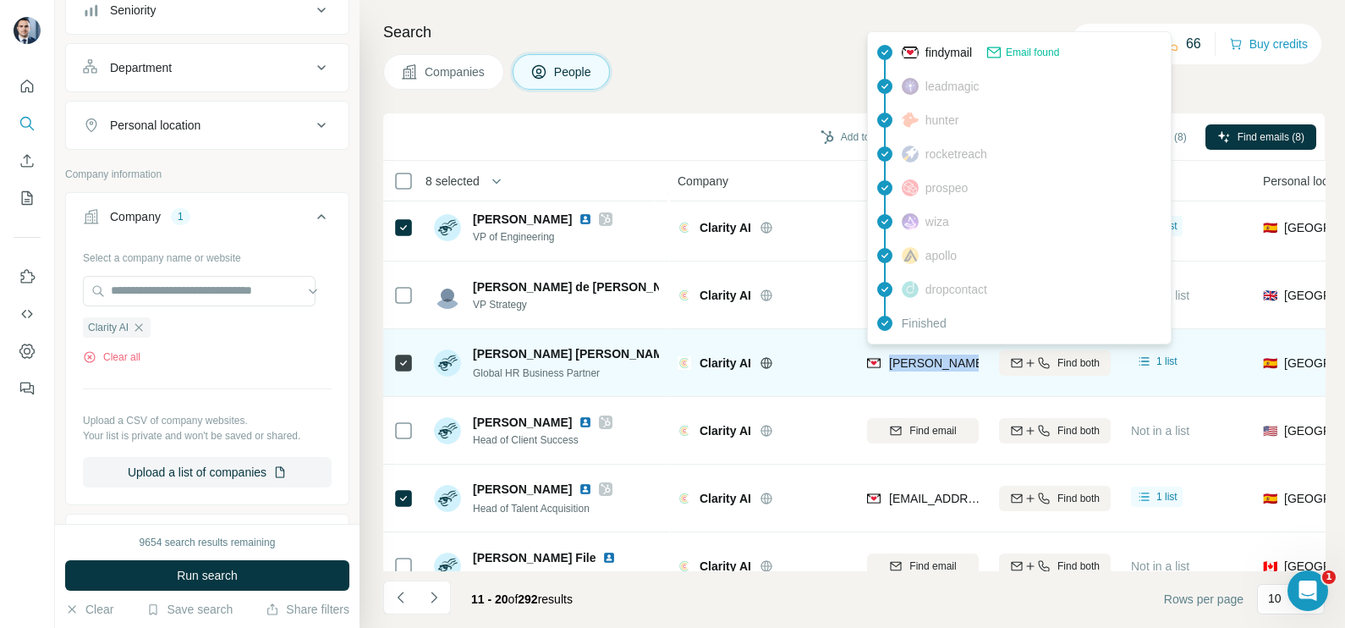
click at [930, 364] on span "alicia.alonso@clarity.ai" at bounding box center [1039, 363] width 301 height 14
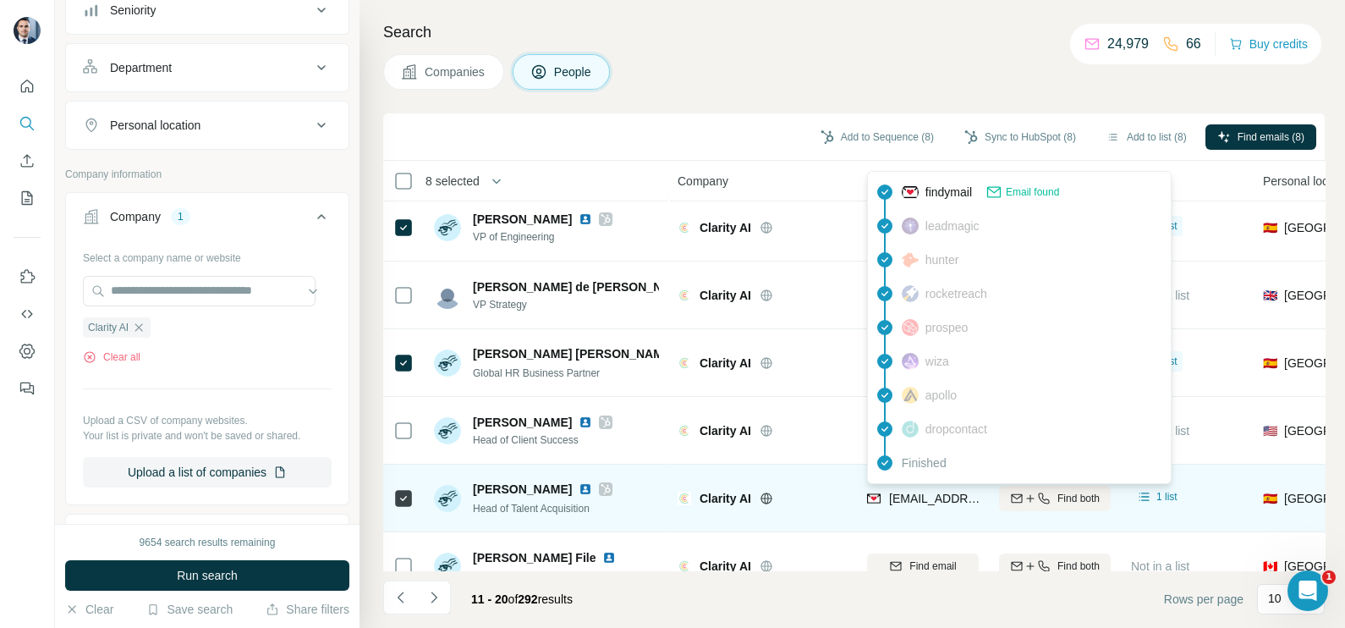
click at [912, 502] on span "cosmin.rusu@clarity.ai" at bounding box center [942, 498] width 106 height 14
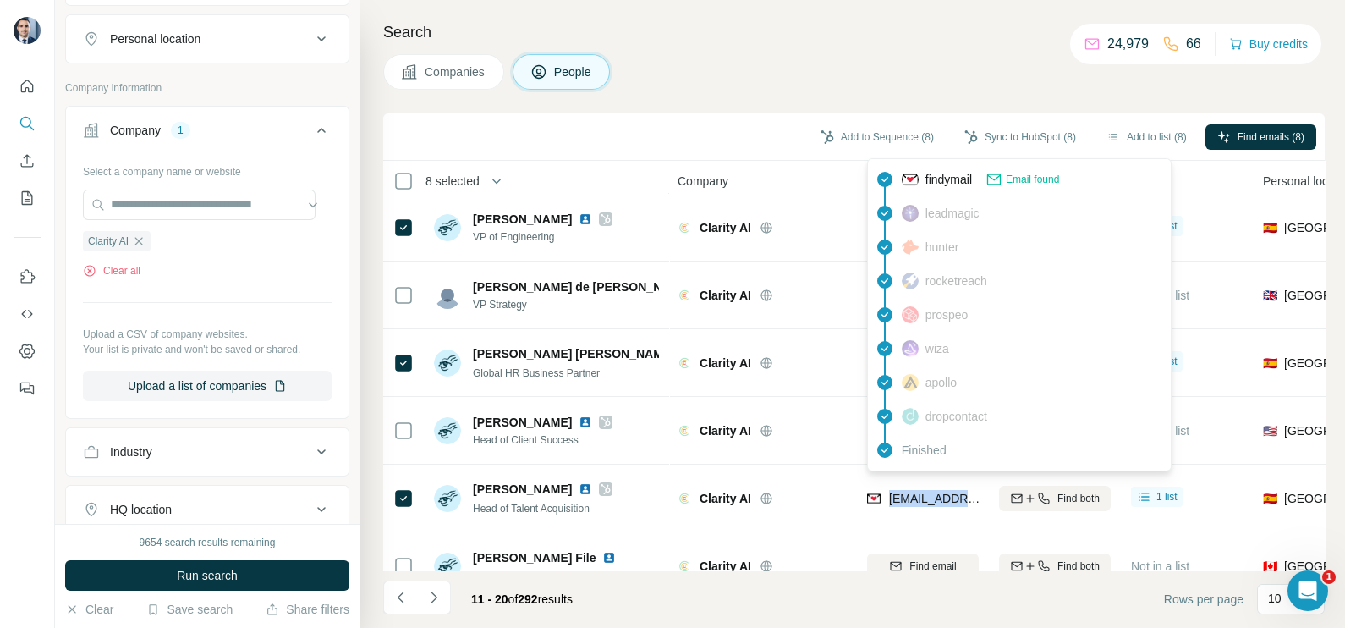
scroll to position [313, 0]
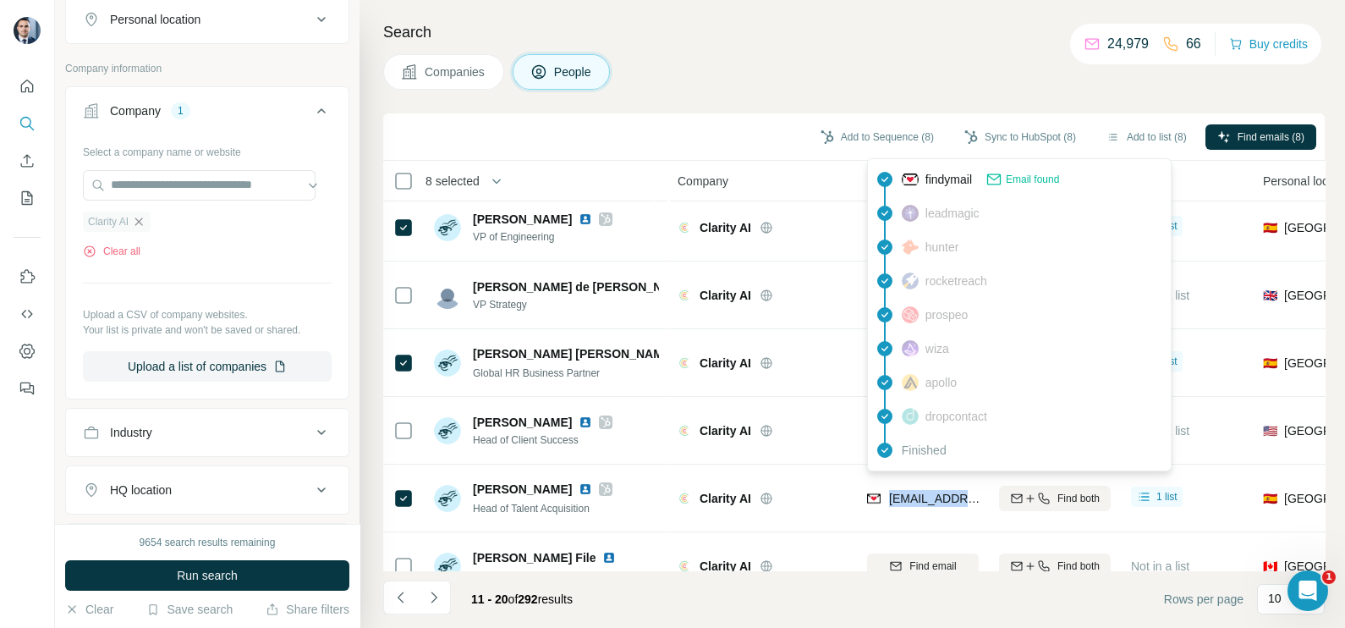
click at [145, 220] on icon "button" at bounding box center [139, 222] width 14 height 14
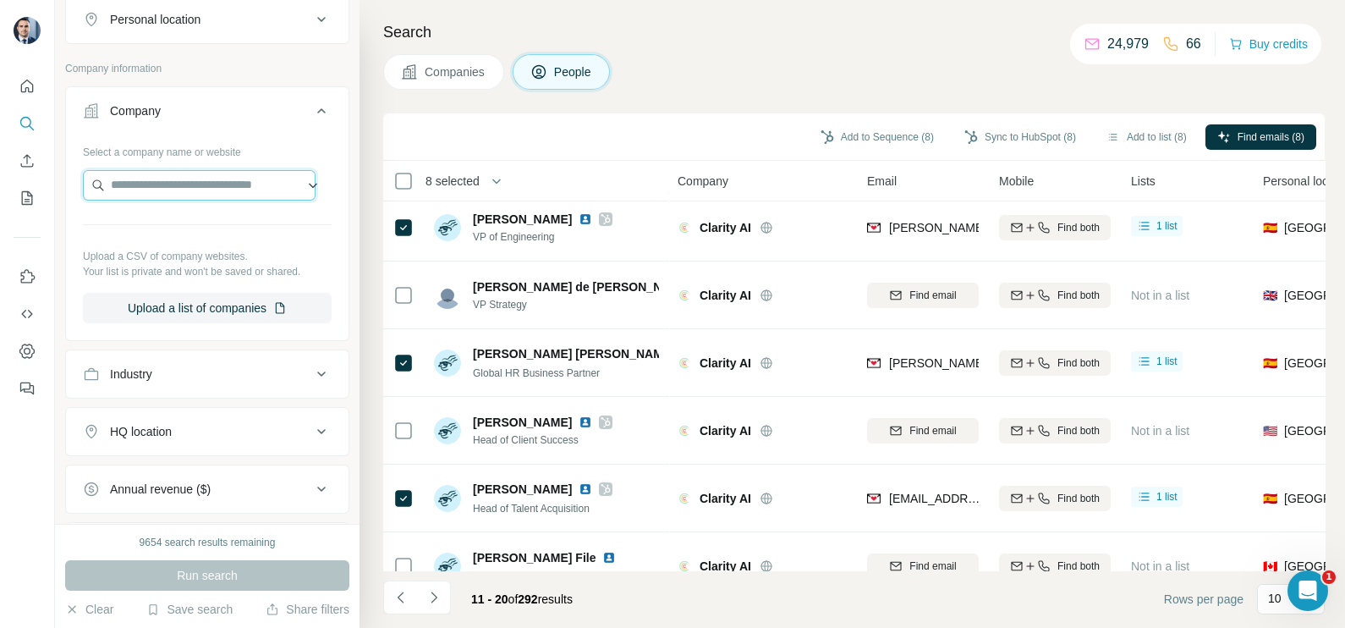
click at [154, 184] on input "text" at bounding box center [199, 185] width 233 height 30
paste input "**********"
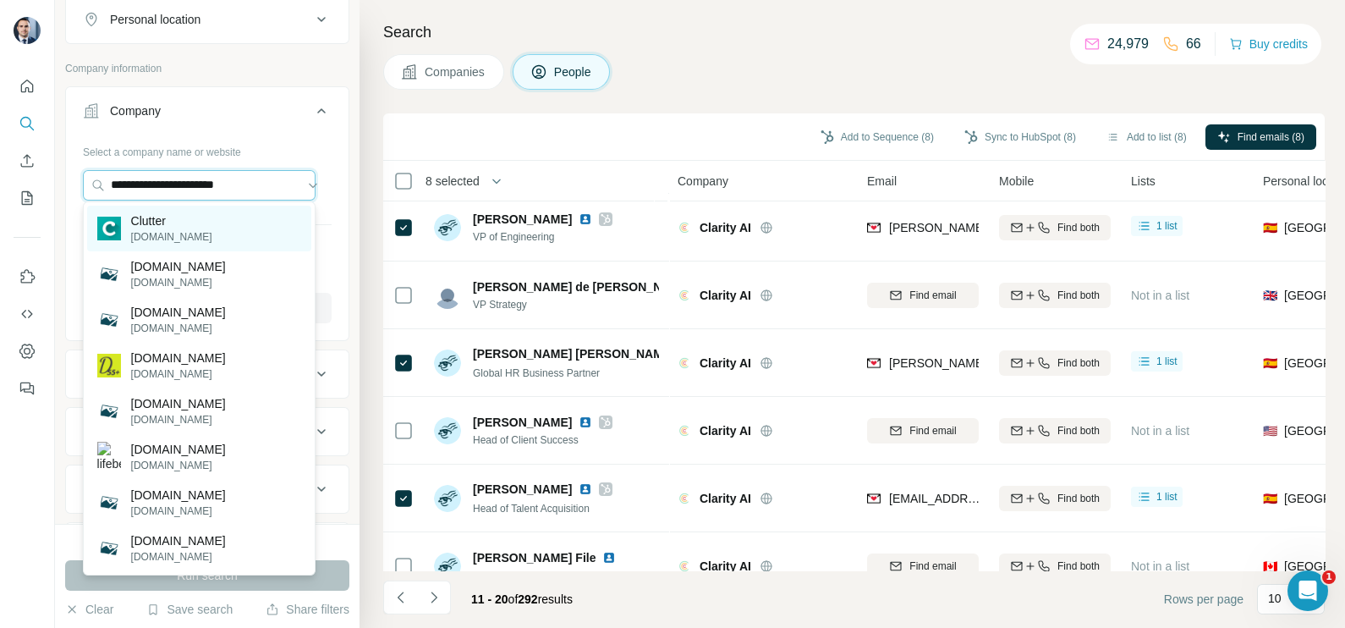
type input "**********"
click at [161, 229] on p "clutter.com" at bounding box center [171, 236] width 81 height 15
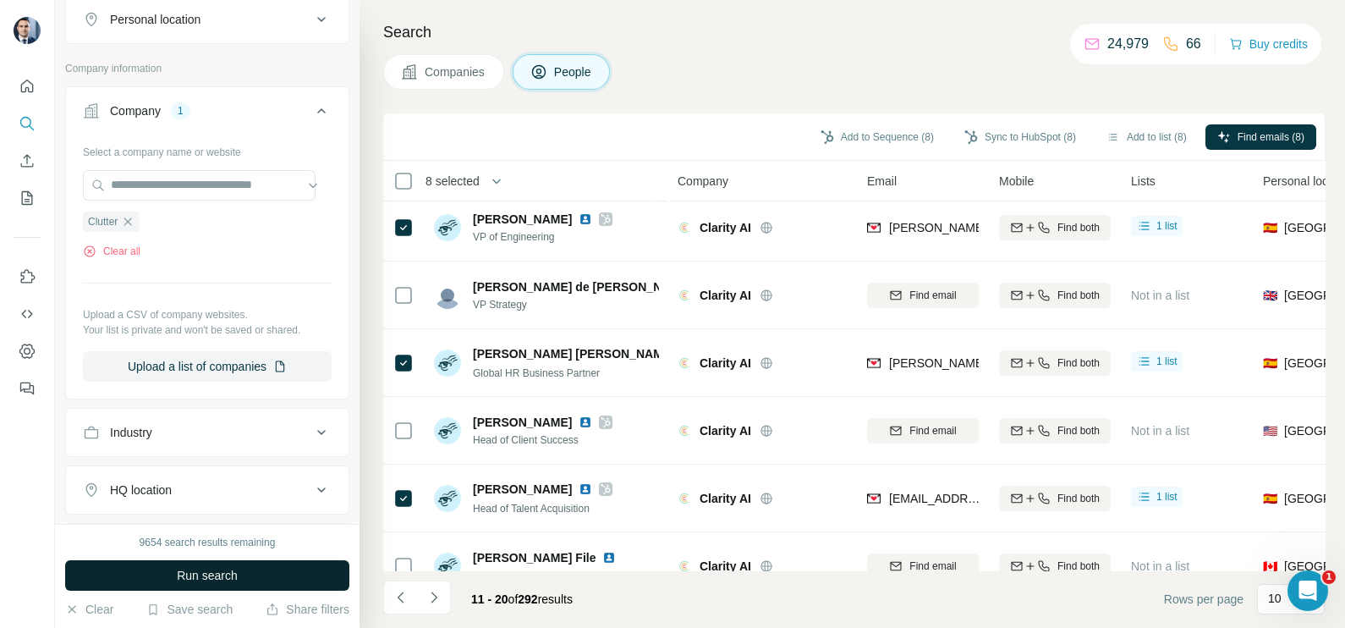
click at [431, 63] on span "Companies" at bounding box center [456, 71] width 62 height 17
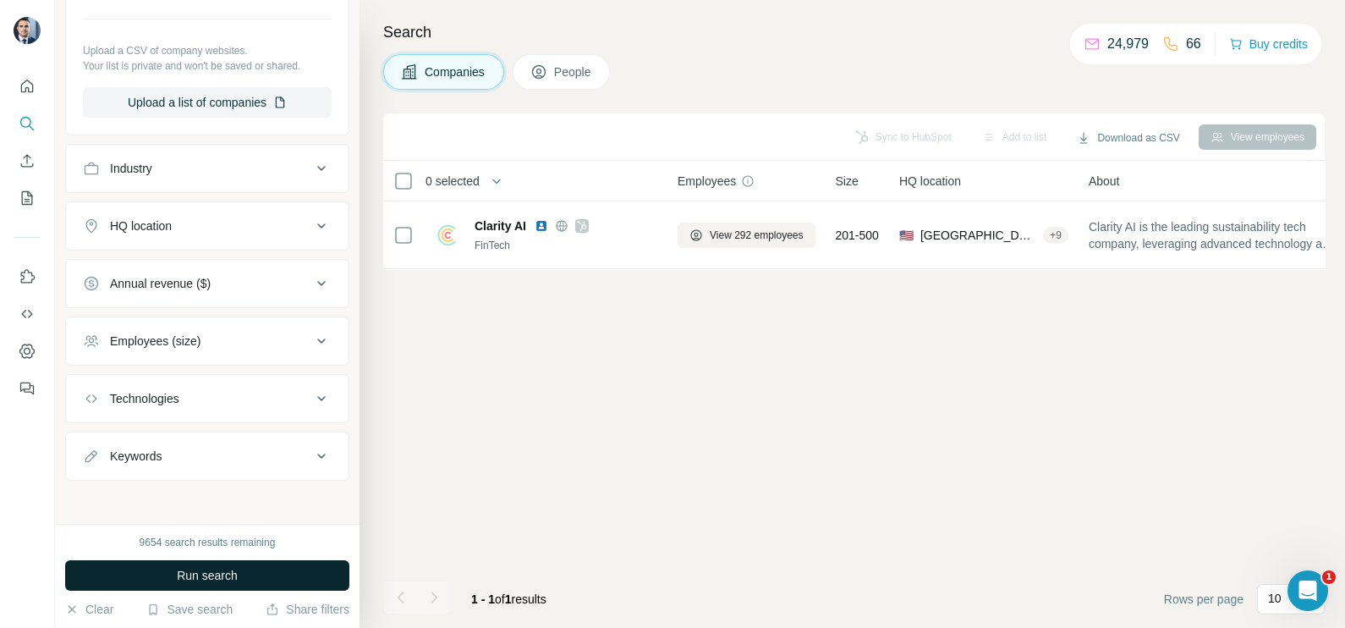
click at [207, 566] on button "Run search" at bounding box center [207, 575] width 284 height 30
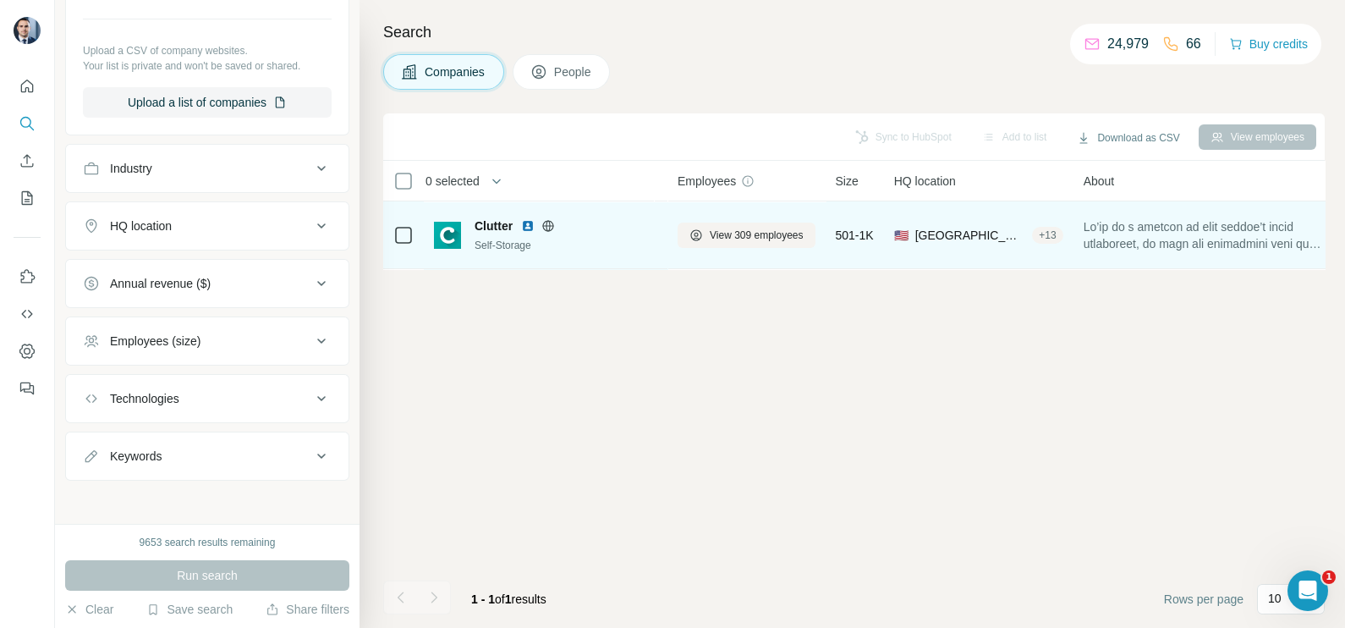
click at [787, 218] on div "View 309 employees" at bounding box center [747, 234] width 138 height 47
click at [753, 243] on button "View 309 employees" at bounding box center [747, 234] width 138 height 25
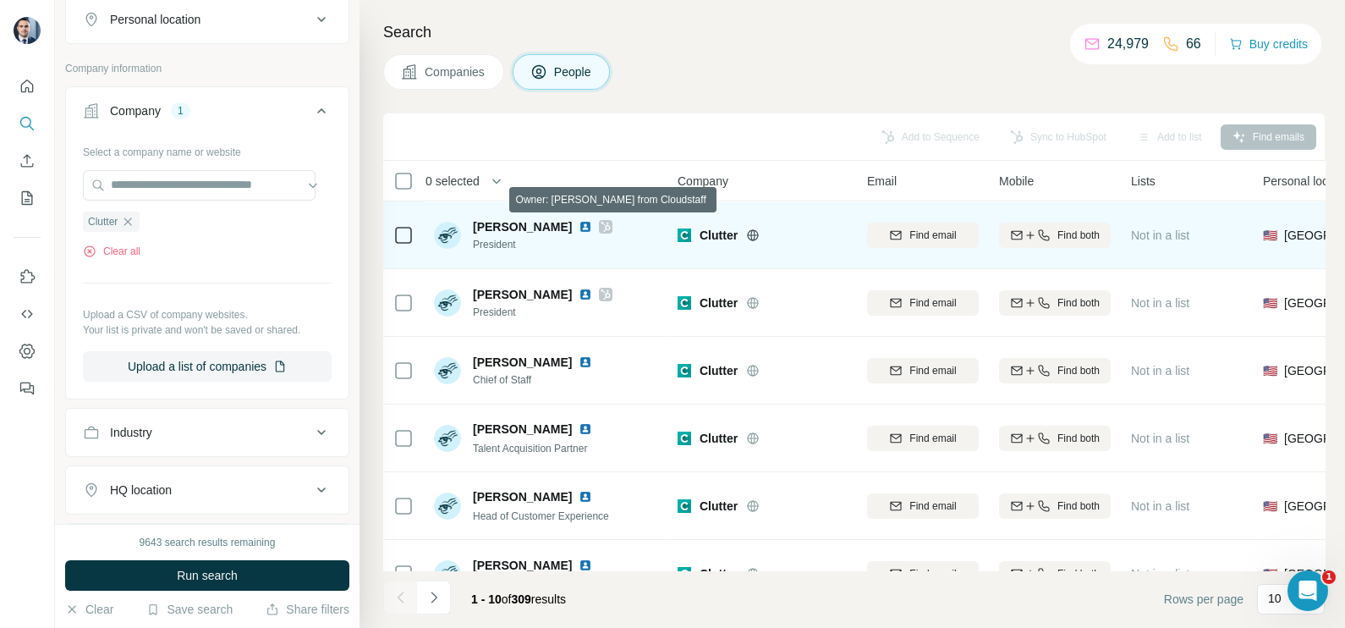
click at [601, 220] on icon at bounding box center [606, 227] width 10 height 14
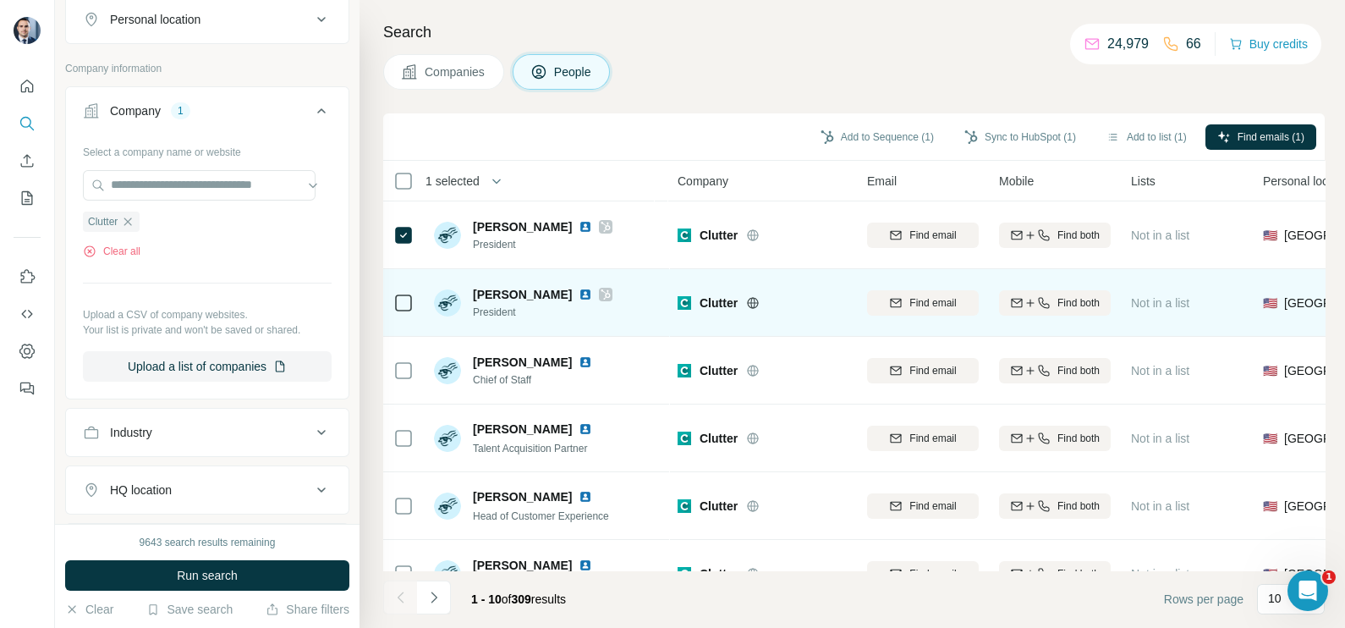
scroll to position [105, 0]
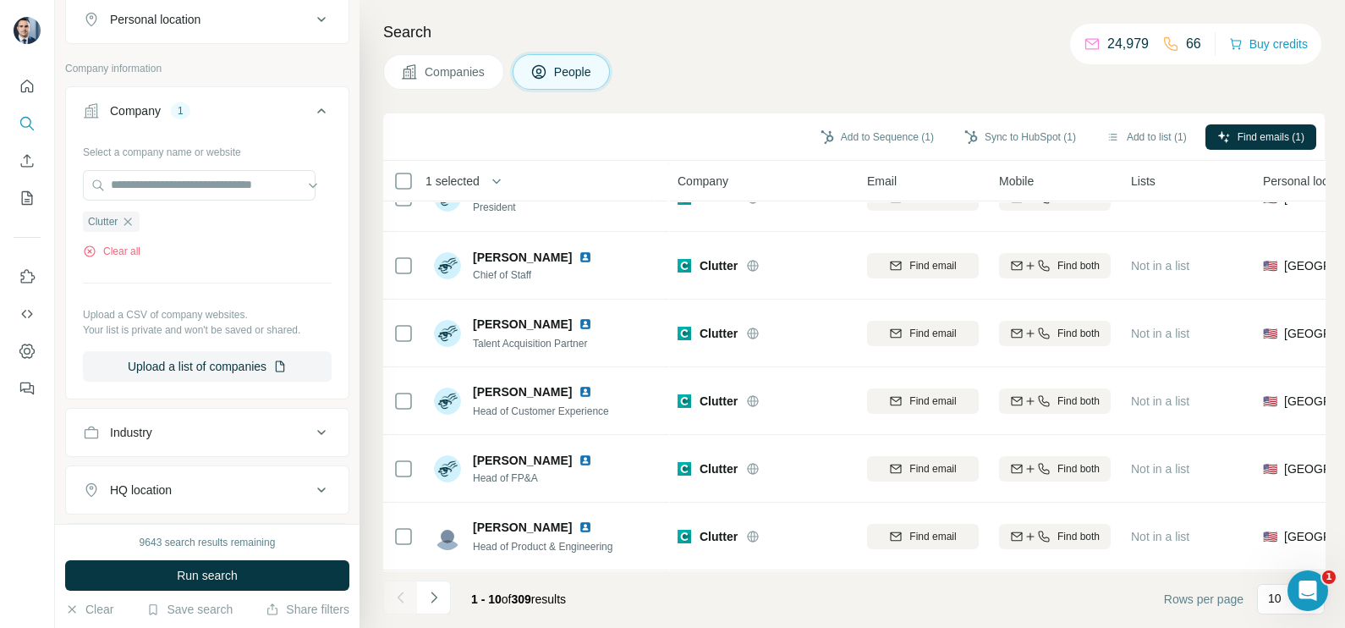
click at [383, 337] on table "1 selected People Company Email Mobile Lists Personal location Seniority Depart…" at bounding box center [1110, 414] width 1455 height 717
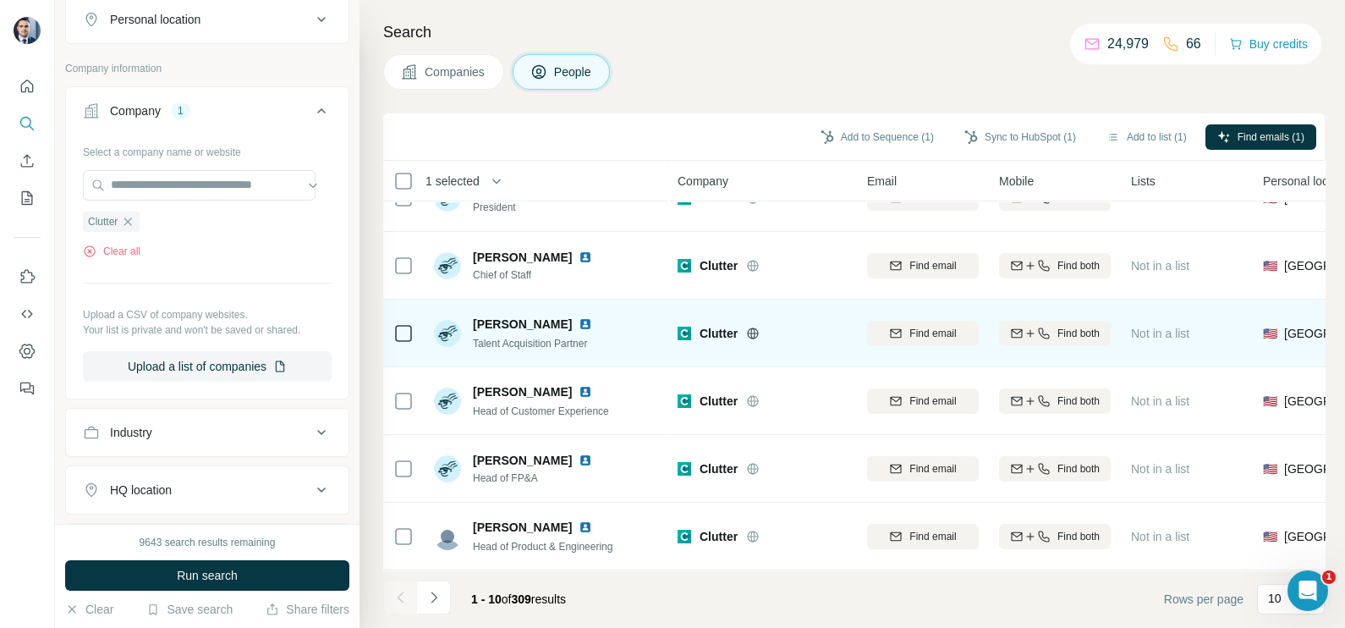
click at [393, 336] on icon at bounding box center [403, 333] width 20 height 20
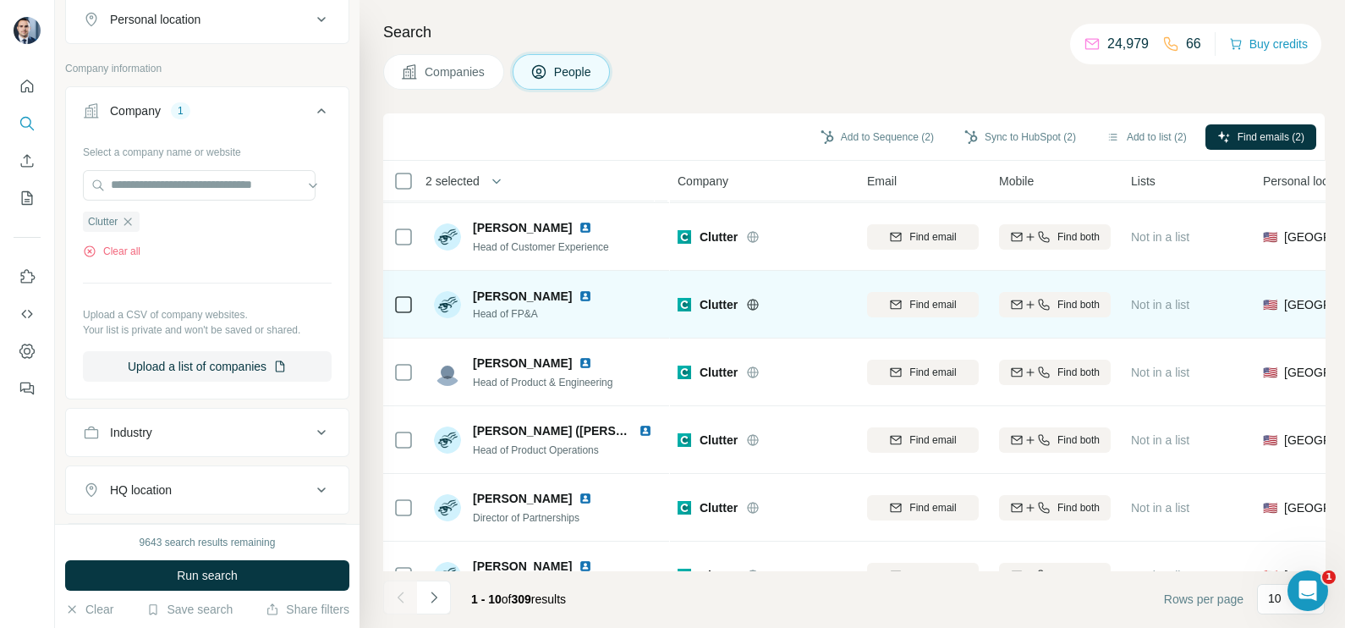
scroll to position [317, 0]
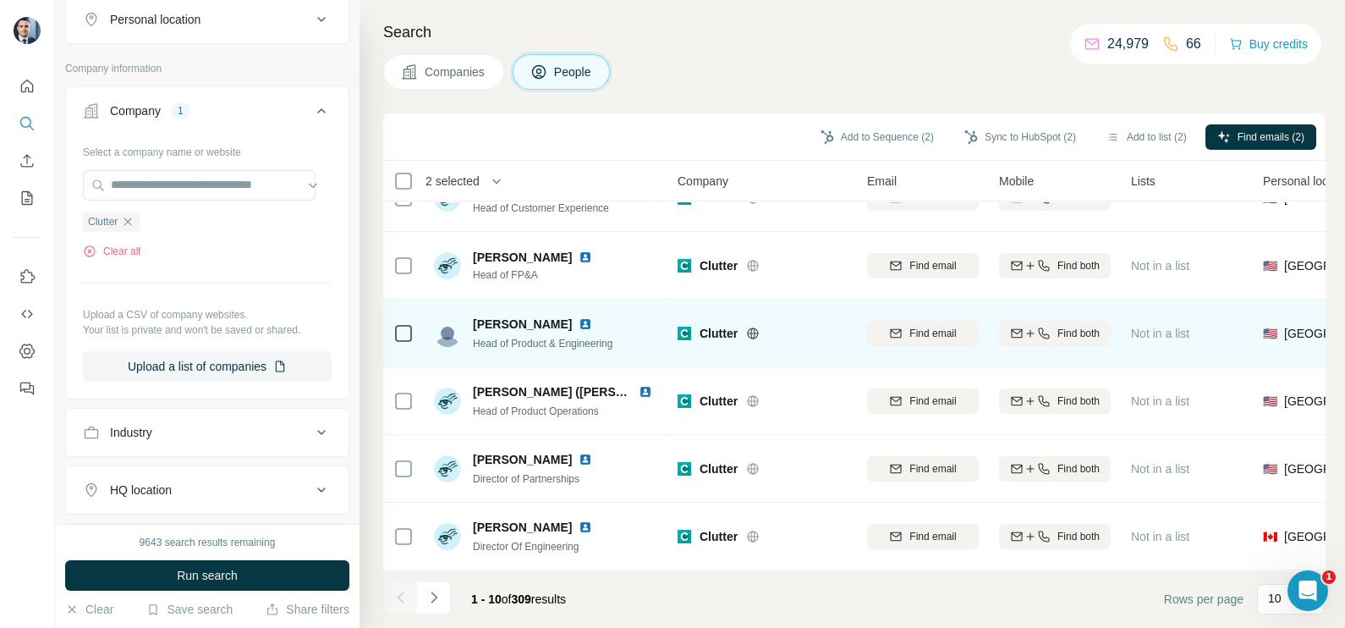
click at [391, 318] on td at bounding box center [403, 333] width 41 height 68
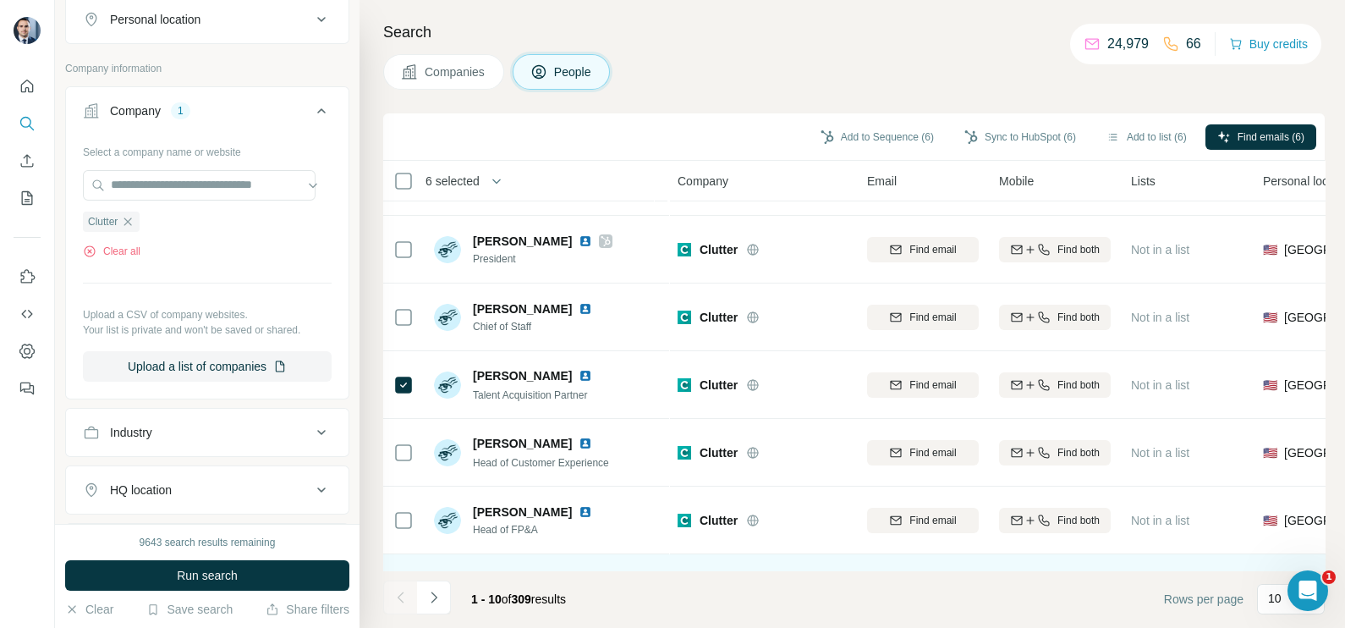
scroll to position [0, 0]
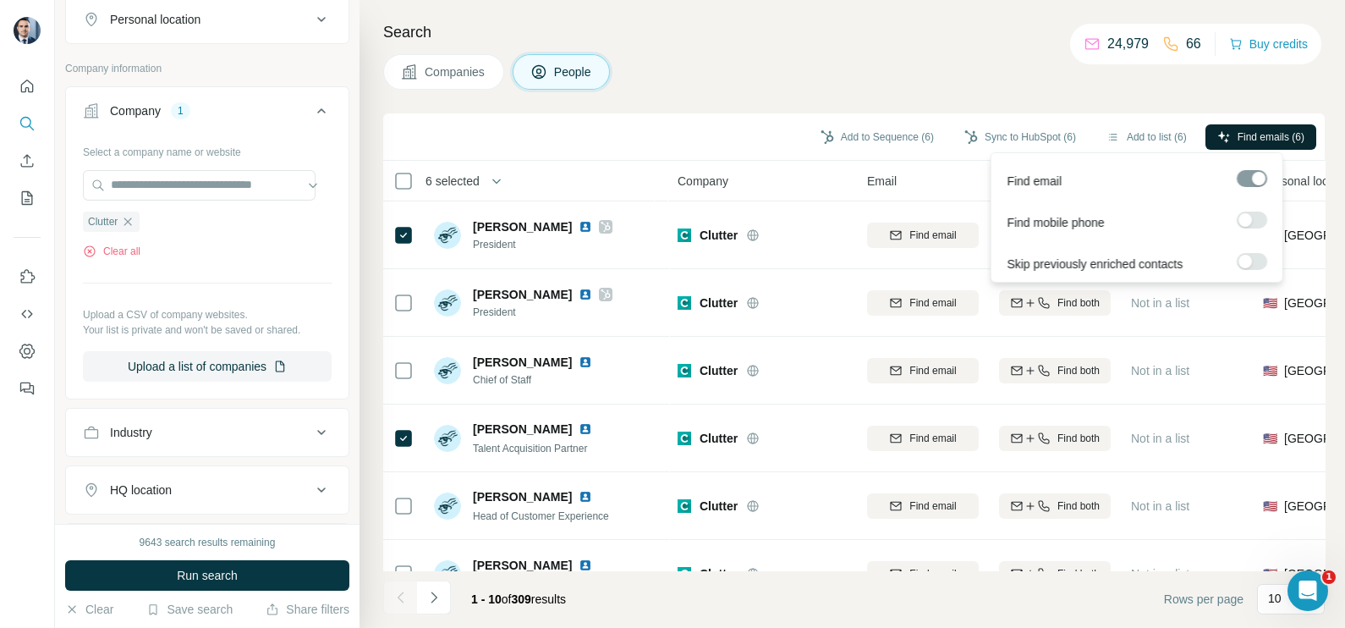
click at [1285, 129] on span "Find emails (6)" at bounding box center [1270, 136] width 67 height 15
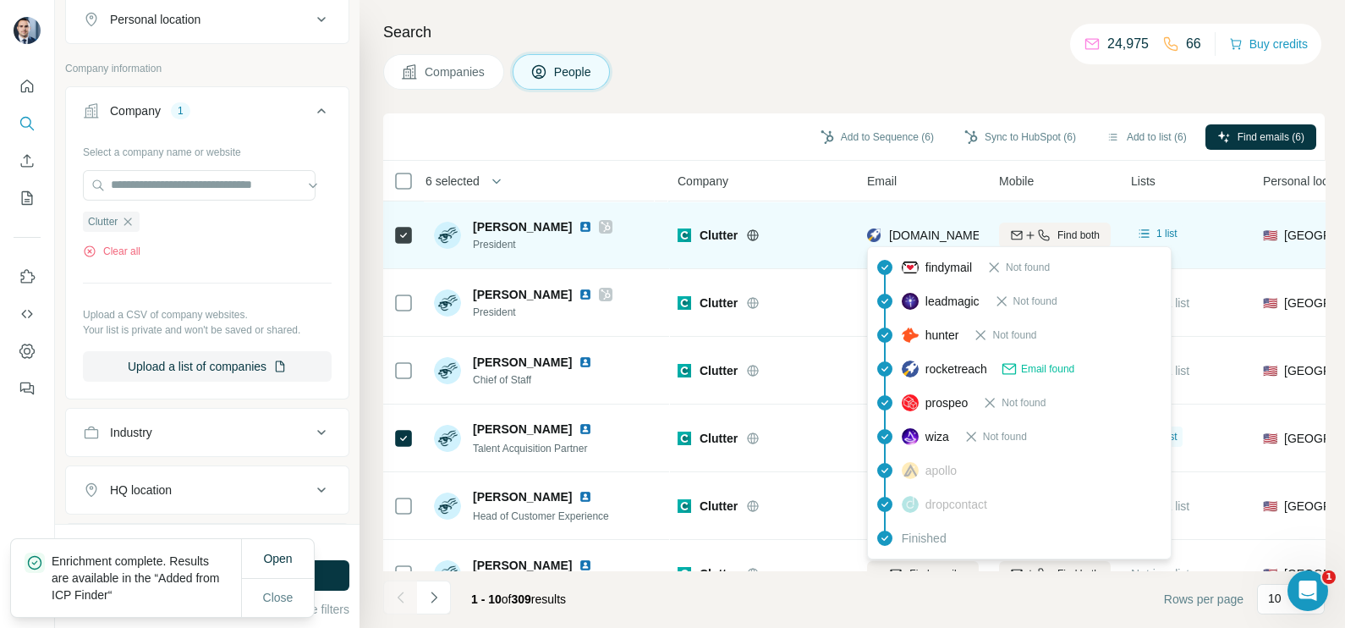
click at [932, 241] on span "michael.black@ironmountain.com" at bounding box center [1036, 235] width 295 height 14
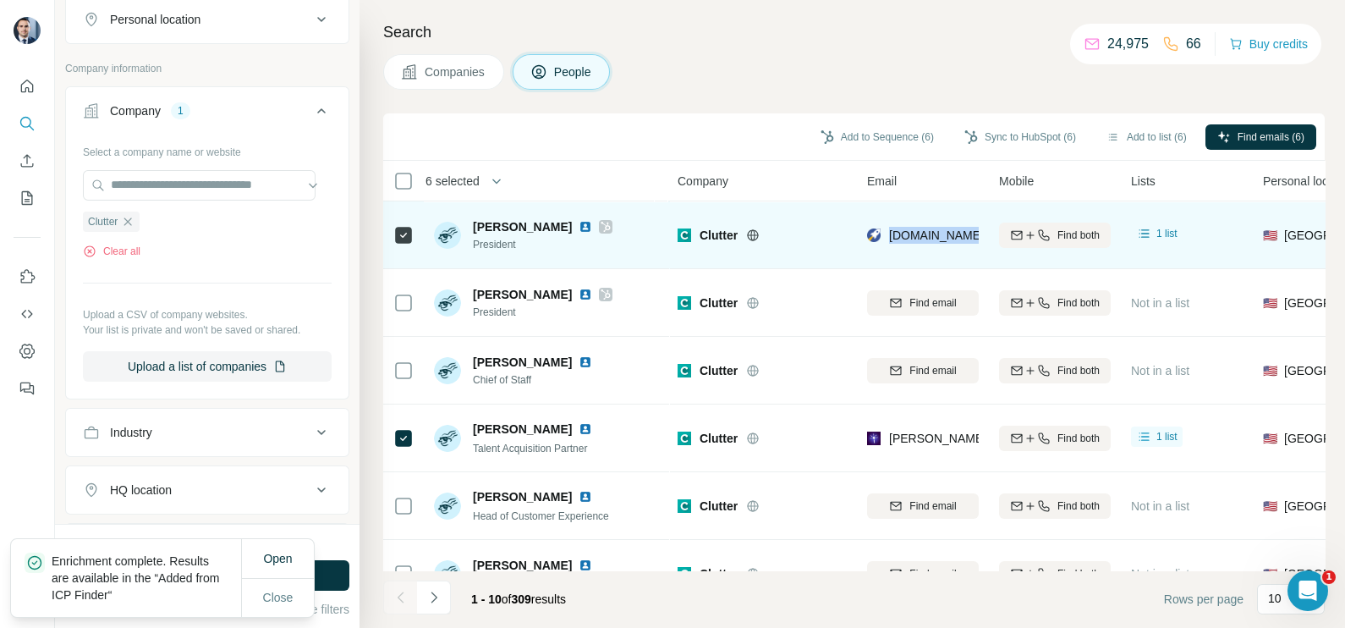
click at [932, 241] on span "michael.black@ironmountain.com" at bounding box center [1036, 235] width 295 height 14
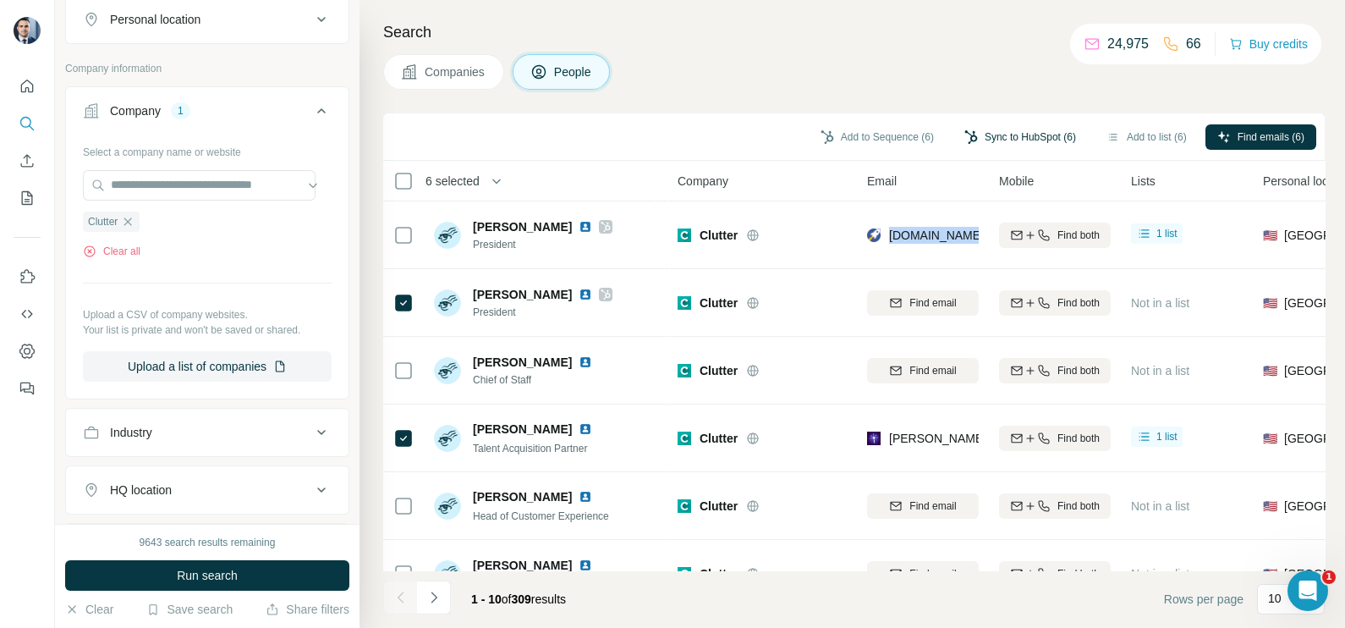
click at [990, 136] on button "Sync to HubSpot (6)" at bounding box center [1019, 136] width 135 height 25
click at [977, 63] on div "Companies People" at bounding box center [853, 72] width 941 height 36
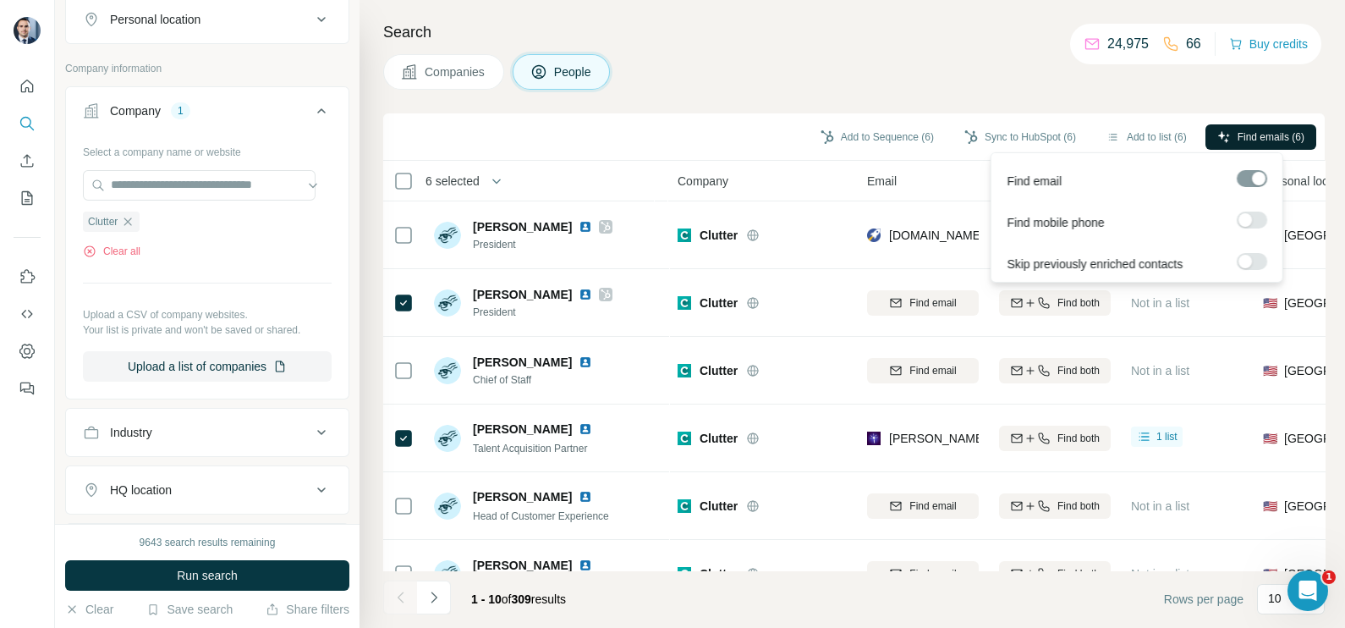
click at [1270, 130] on span "Find emails (6)" at bounding box center [1270, 136] width 67 height 15
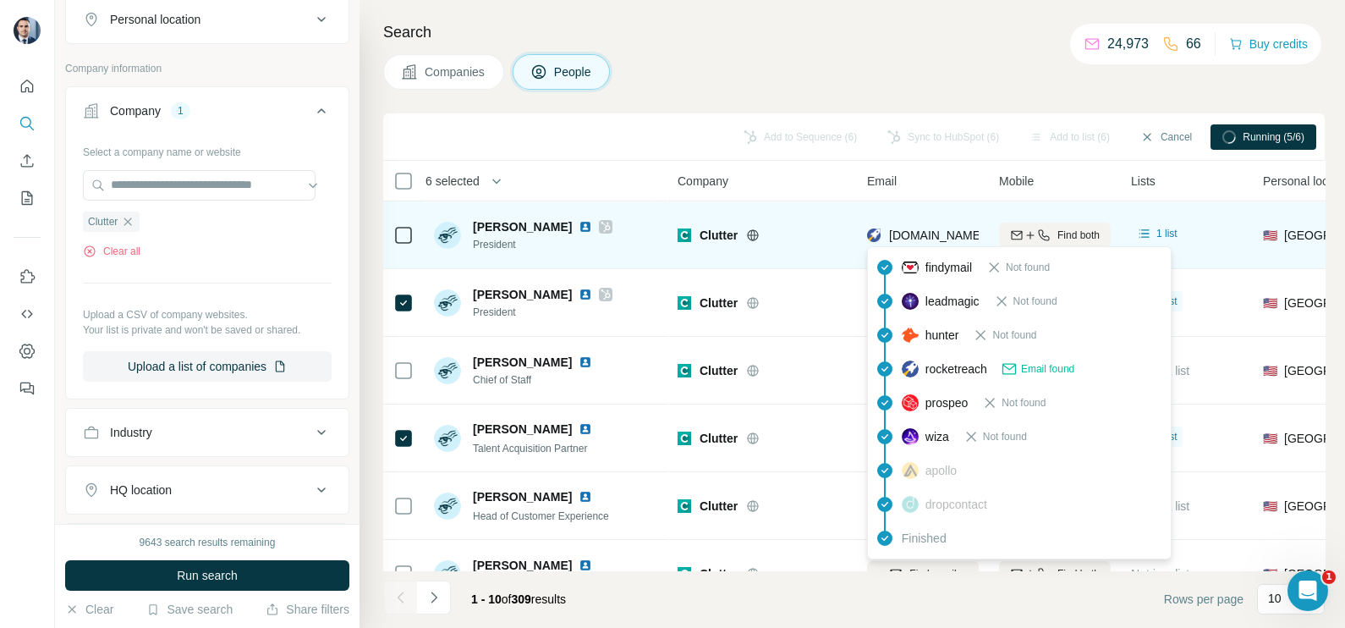
click at [956, 239] on span "michael.black@ironmountain.com" at bounding box center [1036, 235] width 295 height 14
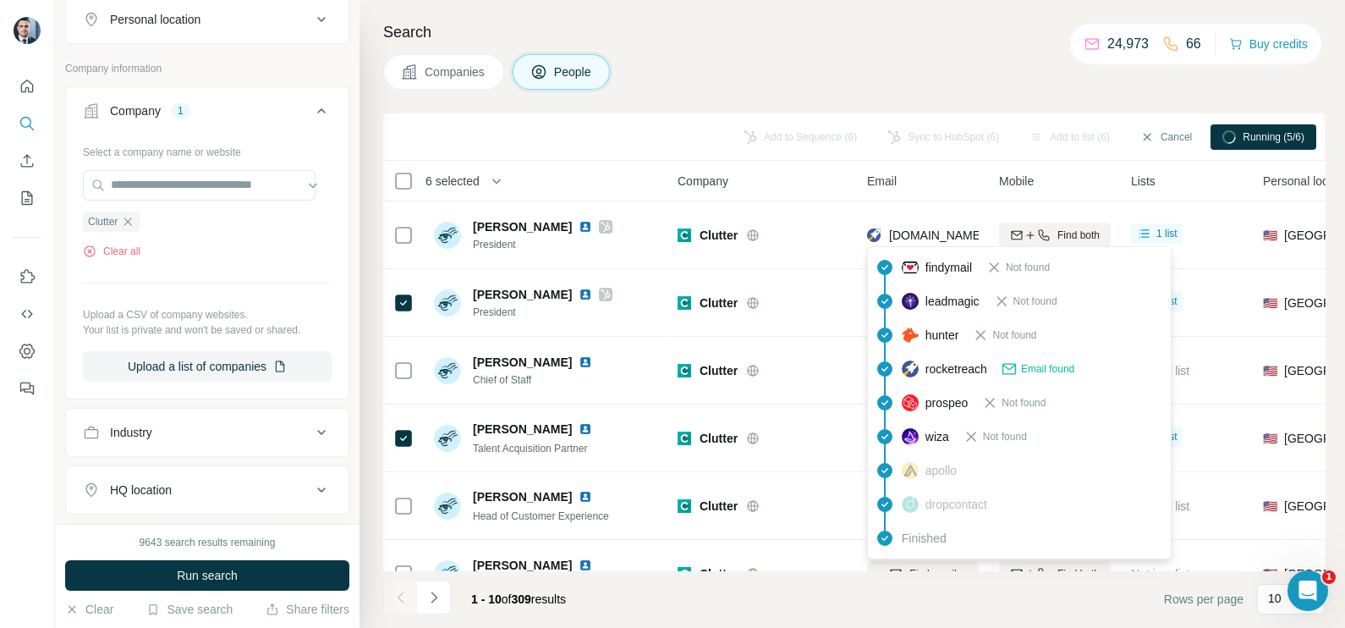
click at [792, 48] on div "Search Companies People Add to Sequence (6) Sync to HubSpot (6) Add to list (6)…" at bounding box center [851, 314] width 985 height 628
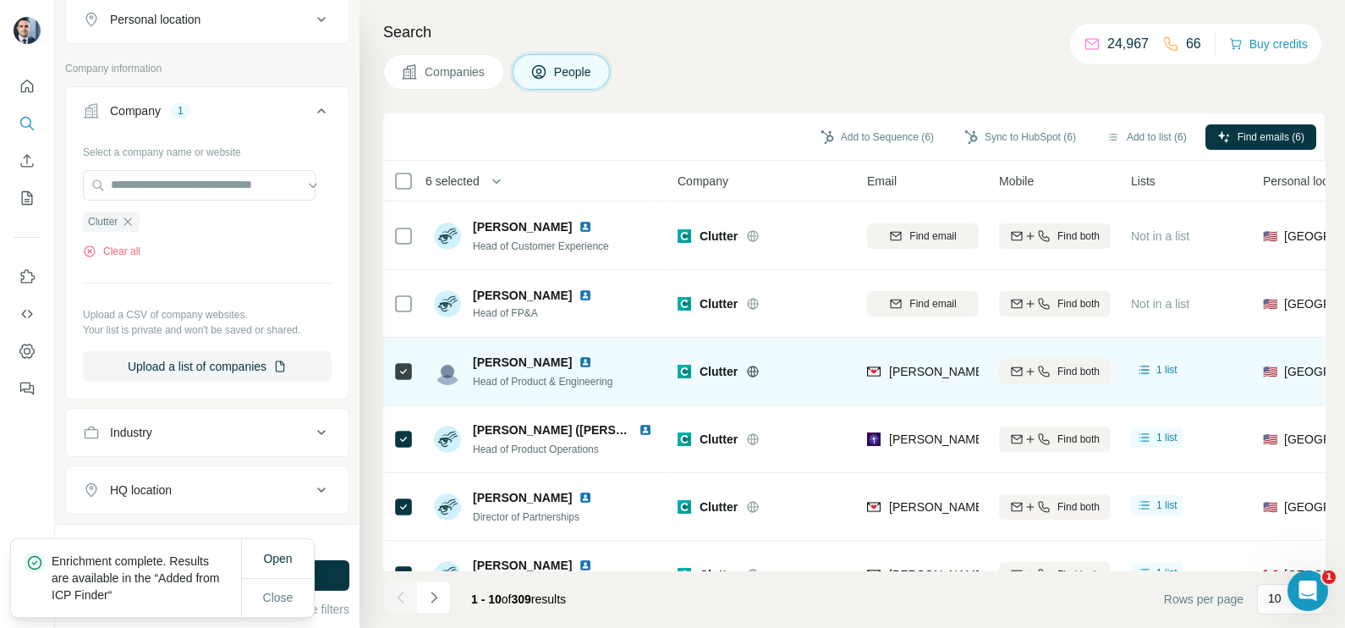
scroll to position [317, 0]
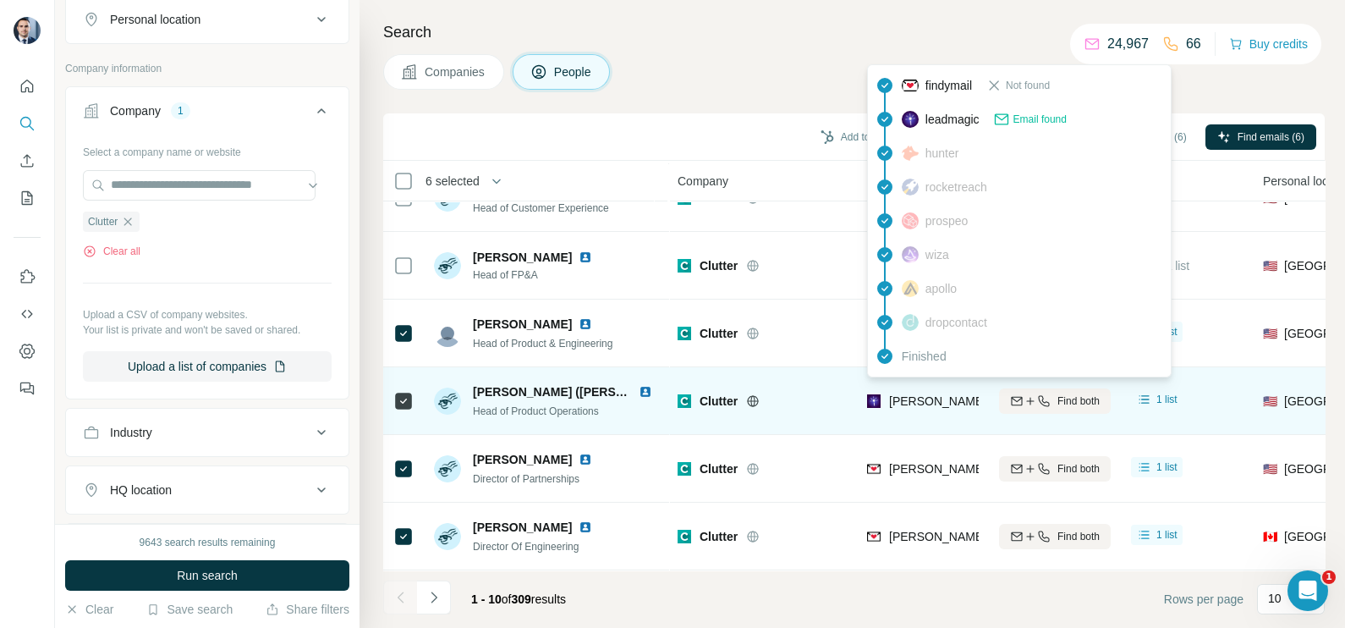
click at [921, 396] on span "robert.eckardt@clutter.com" at bounding box center [1087, 401] width 396 height 14
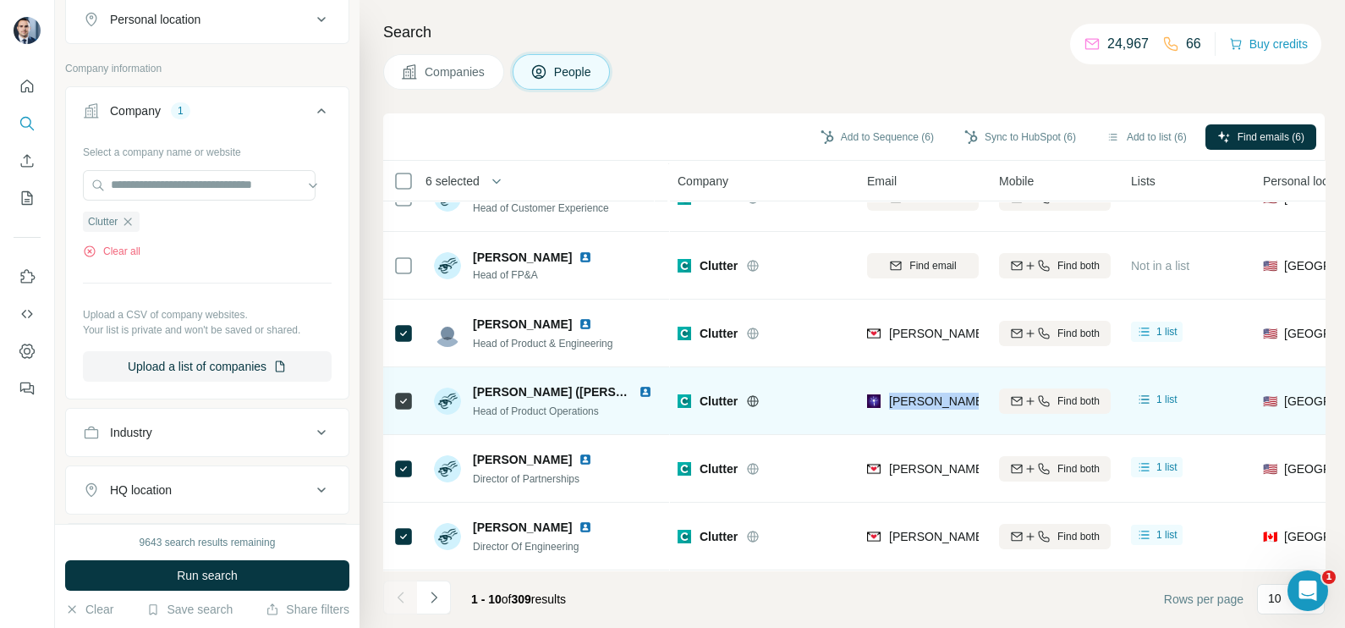
click at [921, 396] on span "robert.eckardt@clutter.com" at bounding box center [1087, 401] width 396 height 14
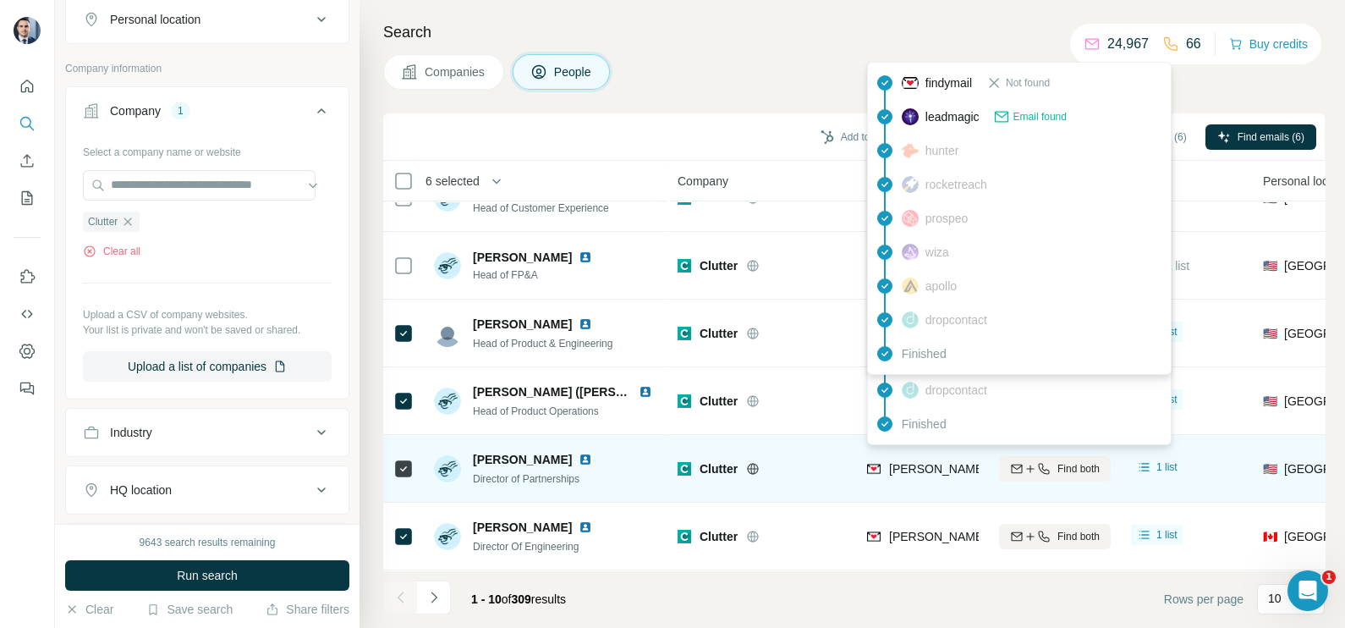
click at [926, 462] on span "geoffrey.mclaughlin@clutter.com" at bounding box center [1087, 469] width 396 height 14
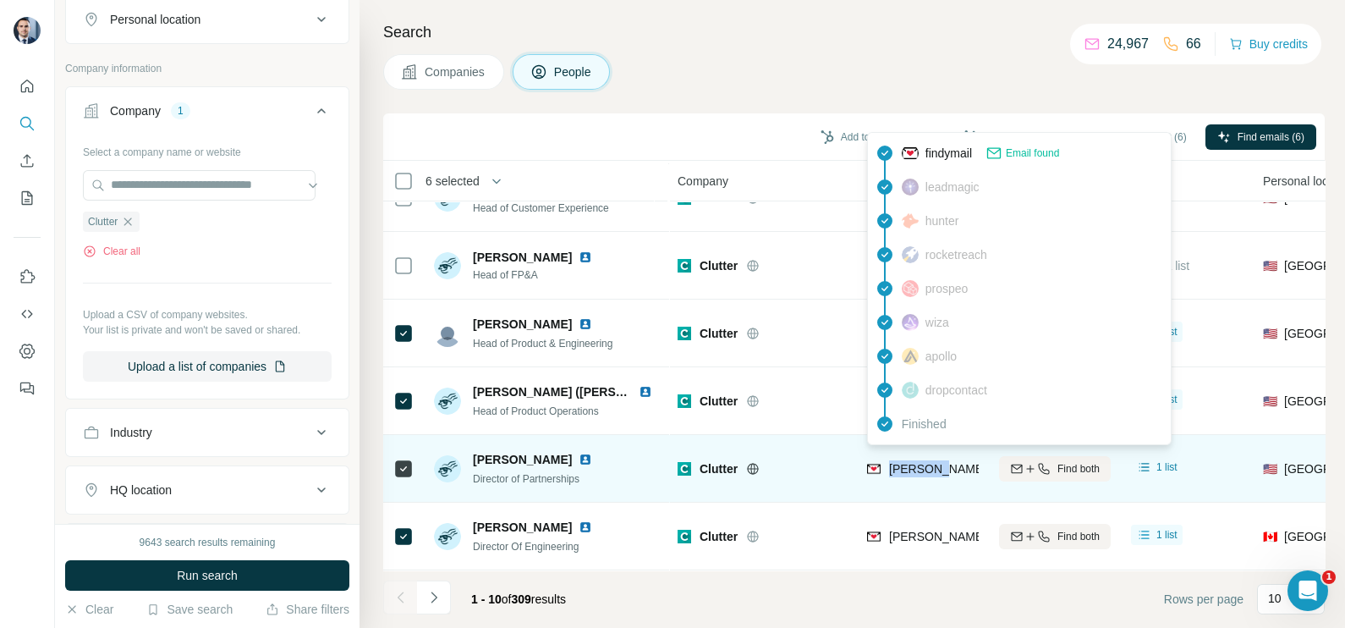
click at [926, 462] on span "geoffrey.mclaughlin@clutter.com" at bounding box center [1087, 469] width 396 height 14
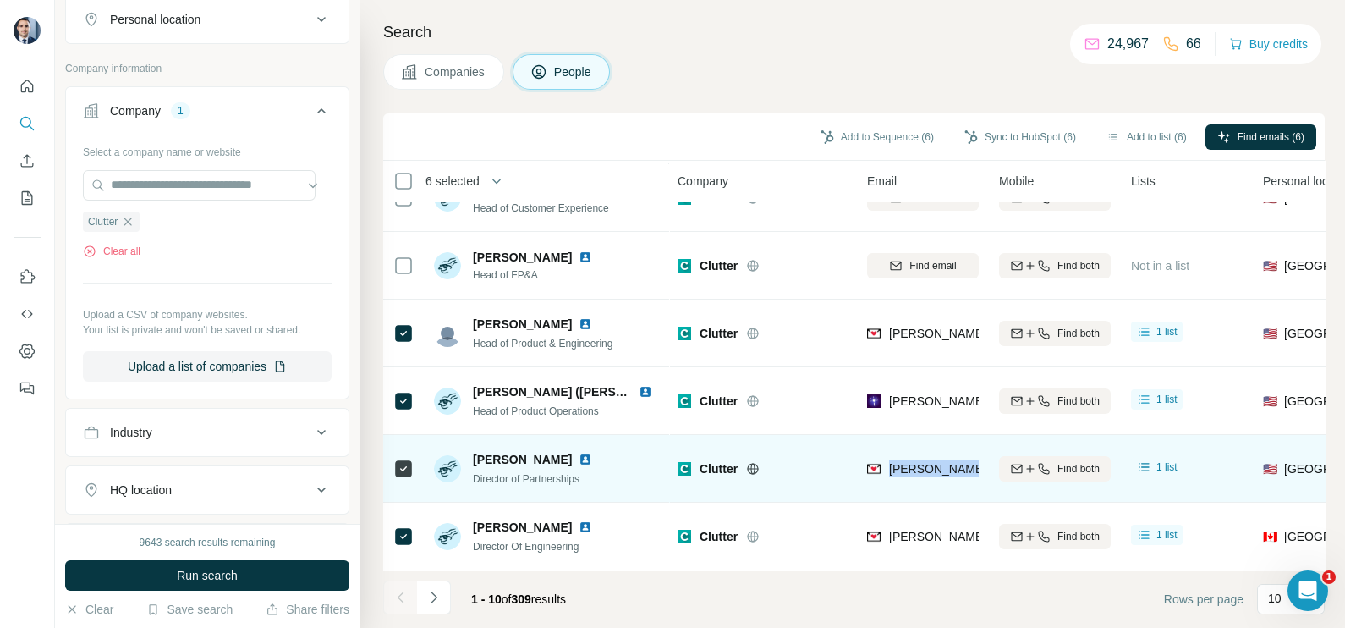
click at [926, 462] on span "geoffrey.mclaughlin@clutter.com" at bounding box center [1087, 469] width 396 height 14
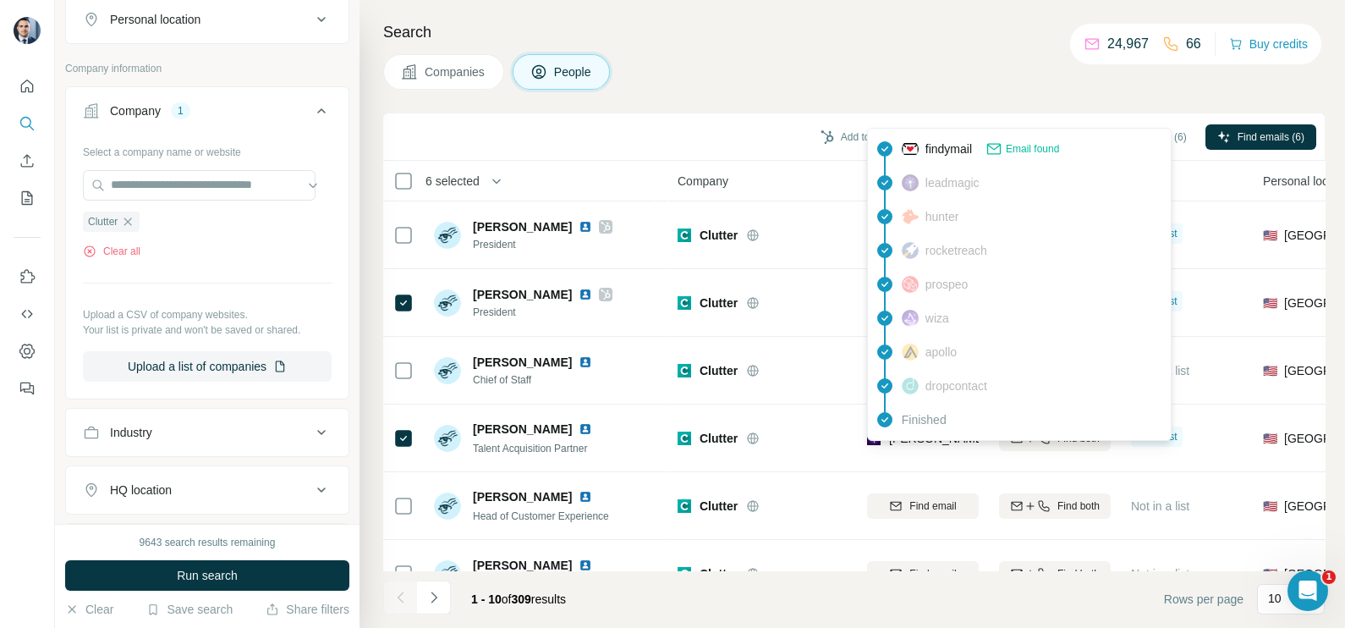
scroll to position [0, 0]
click at [753, 118] on div "Add to Sequence (6) Sync to HubSpot (6) Add to list (6) Find emails (6)" at bounding box center [853, 136] width 941 height 47
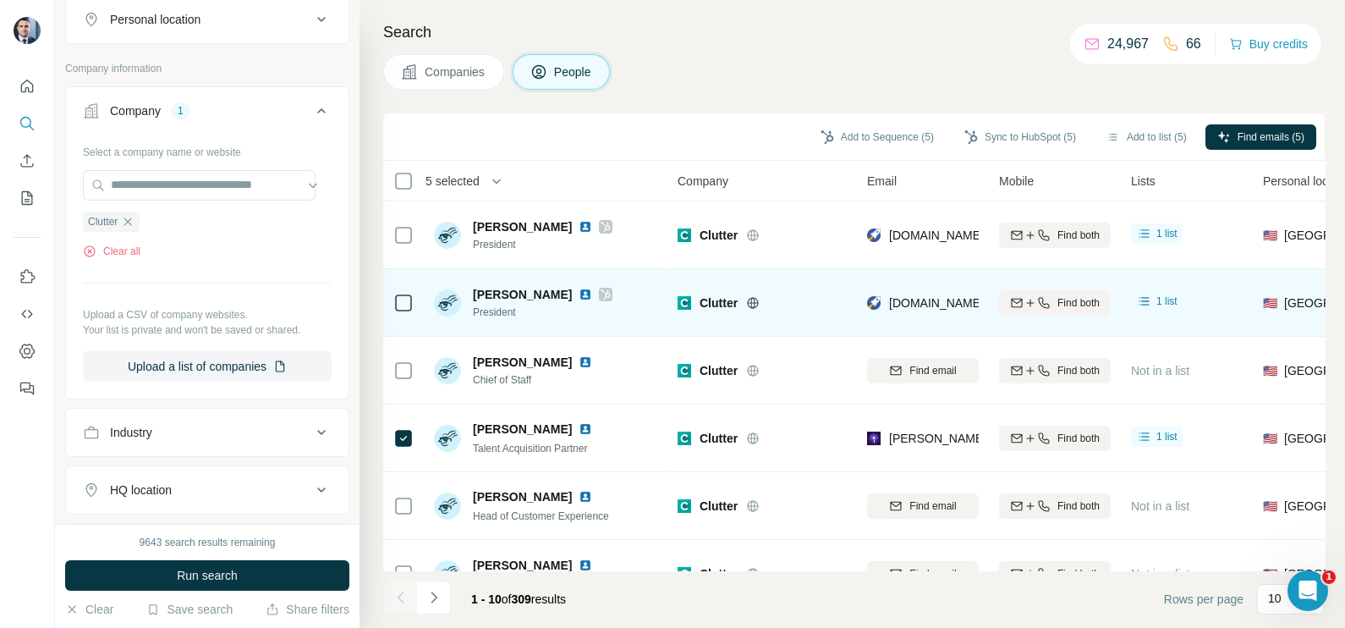
scroll to position [105, 0]
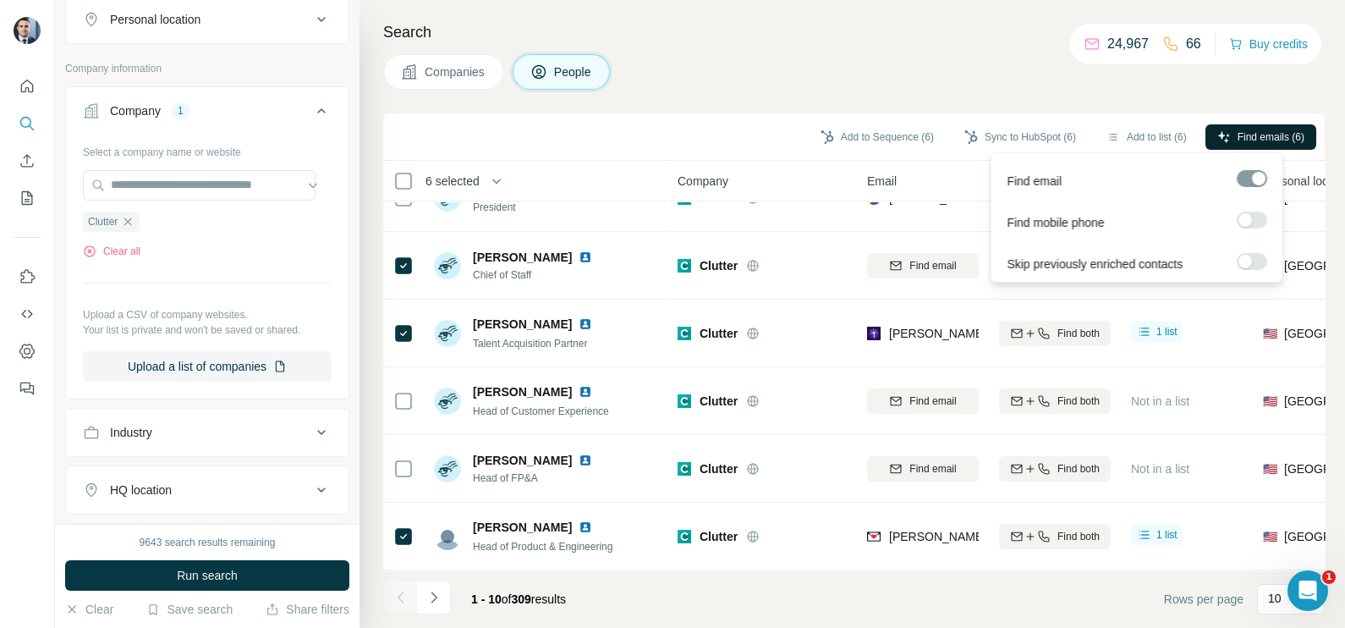
click at [1226, 131] on button "Find emails (6)" at bounding box center [1260, 136] width 111 height 25
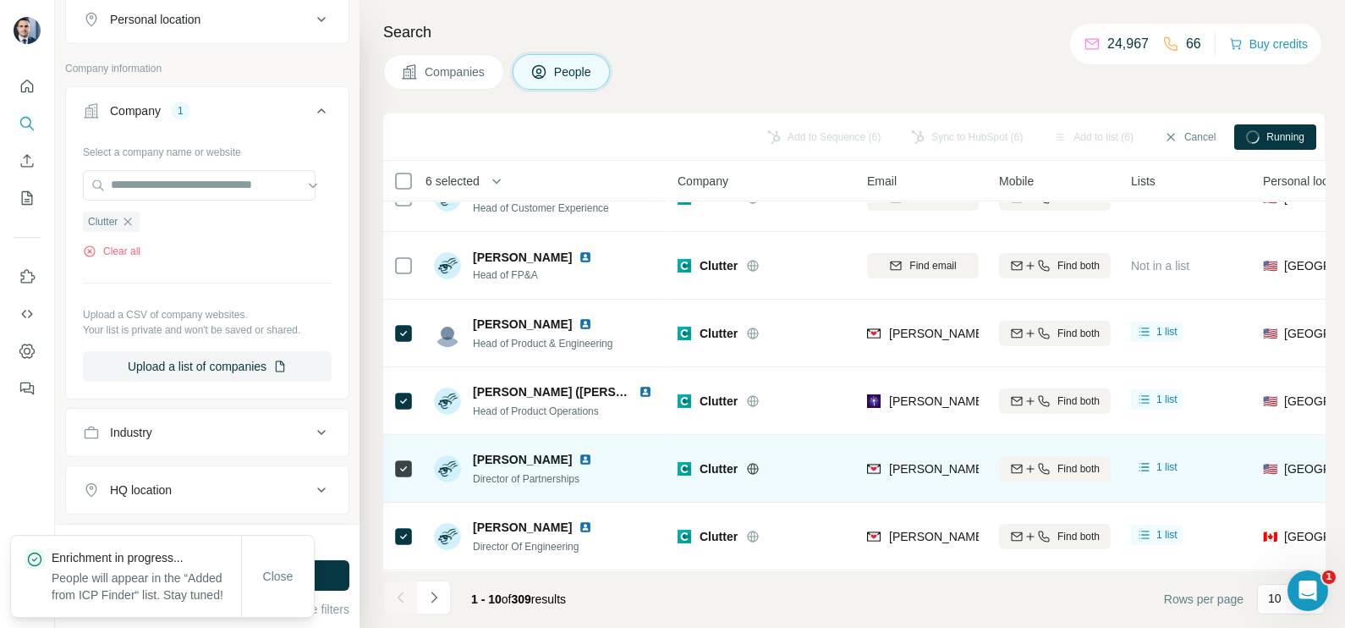
scroll to position [317, 0]
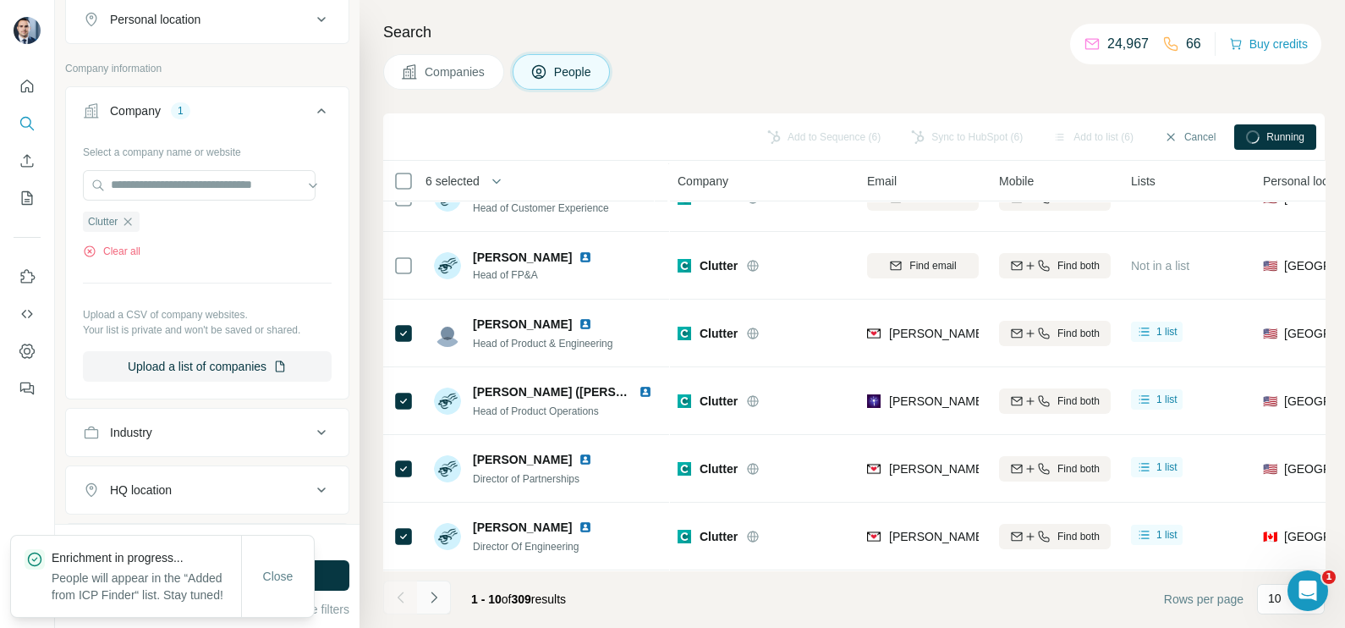
click at [426, 596] on icon "Navigate to next page" at bounding box center [433, 597] width 17 height 17
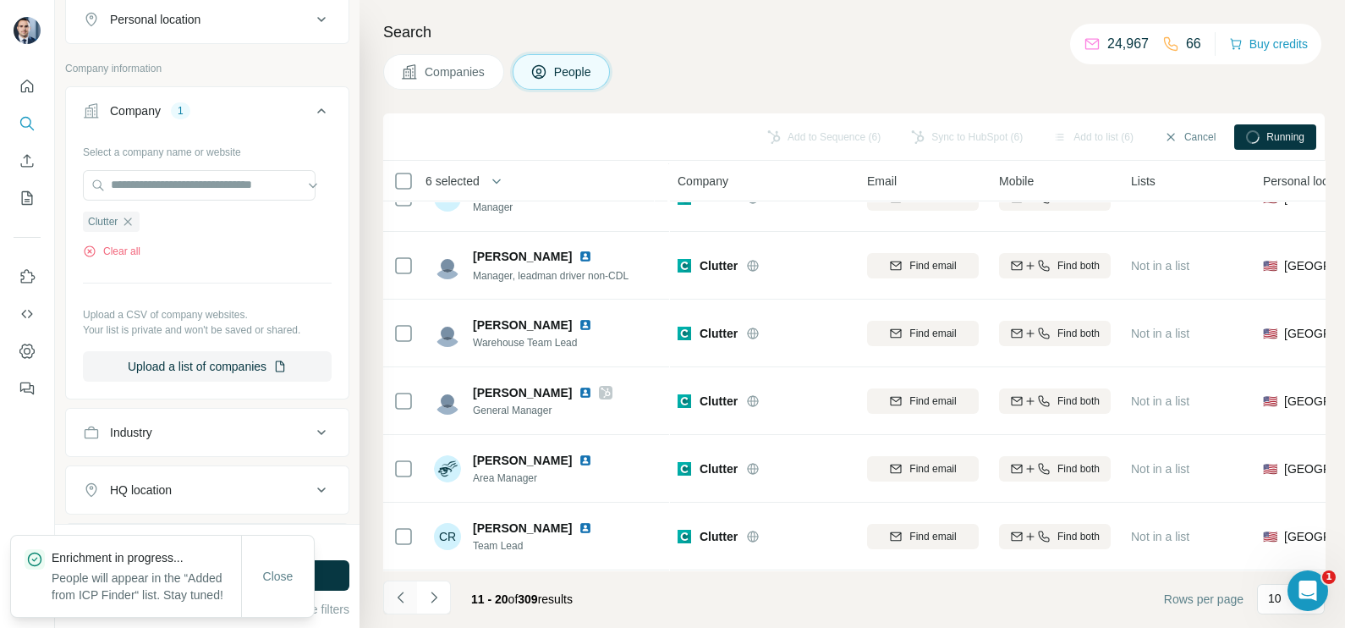
click at [404, 605] on icon "Navigate to previous page" at bounding box center [400, 597] width 17 height 17
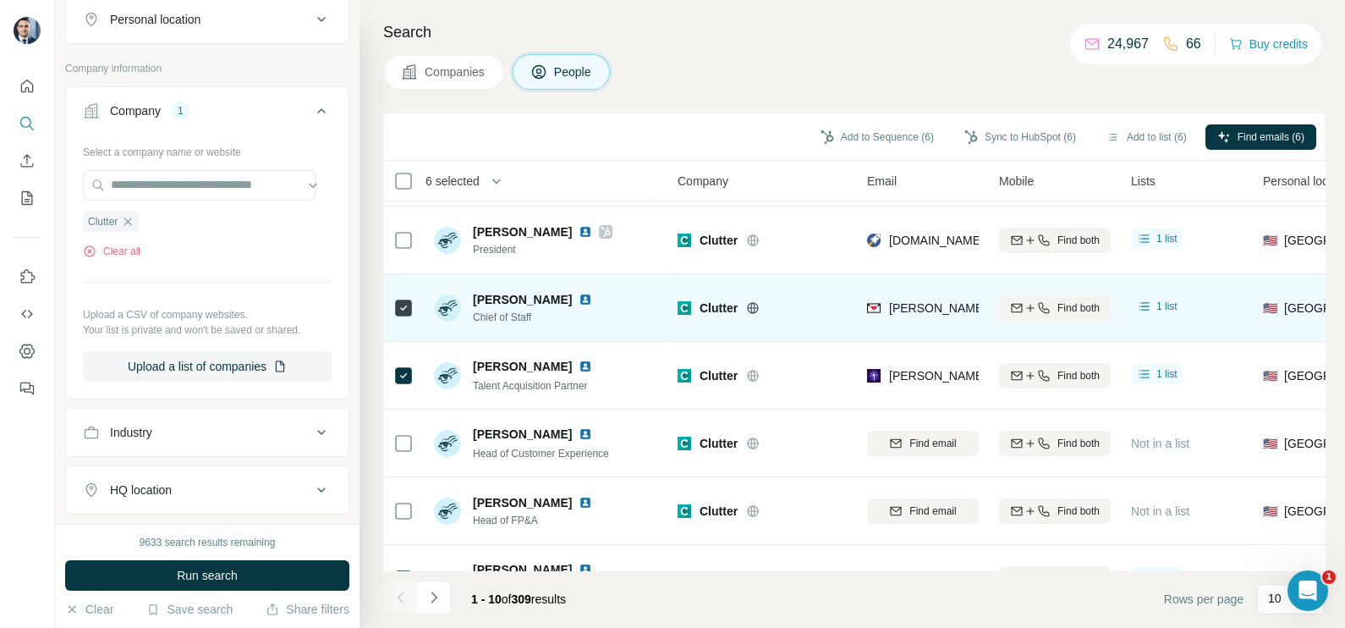
scroll to position [105, 0]
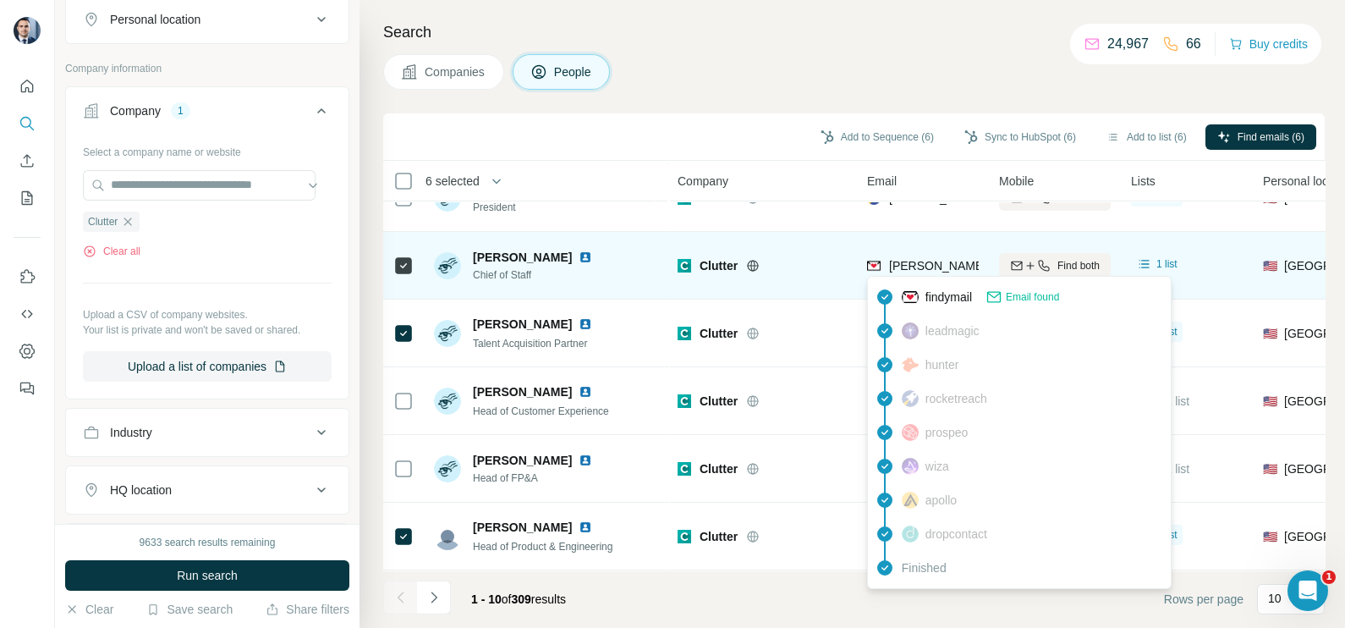
click at [913, 266] on span "michelle.swiecichowski@clutter.com" at bounding box center [1087, 266] width 396 height 14
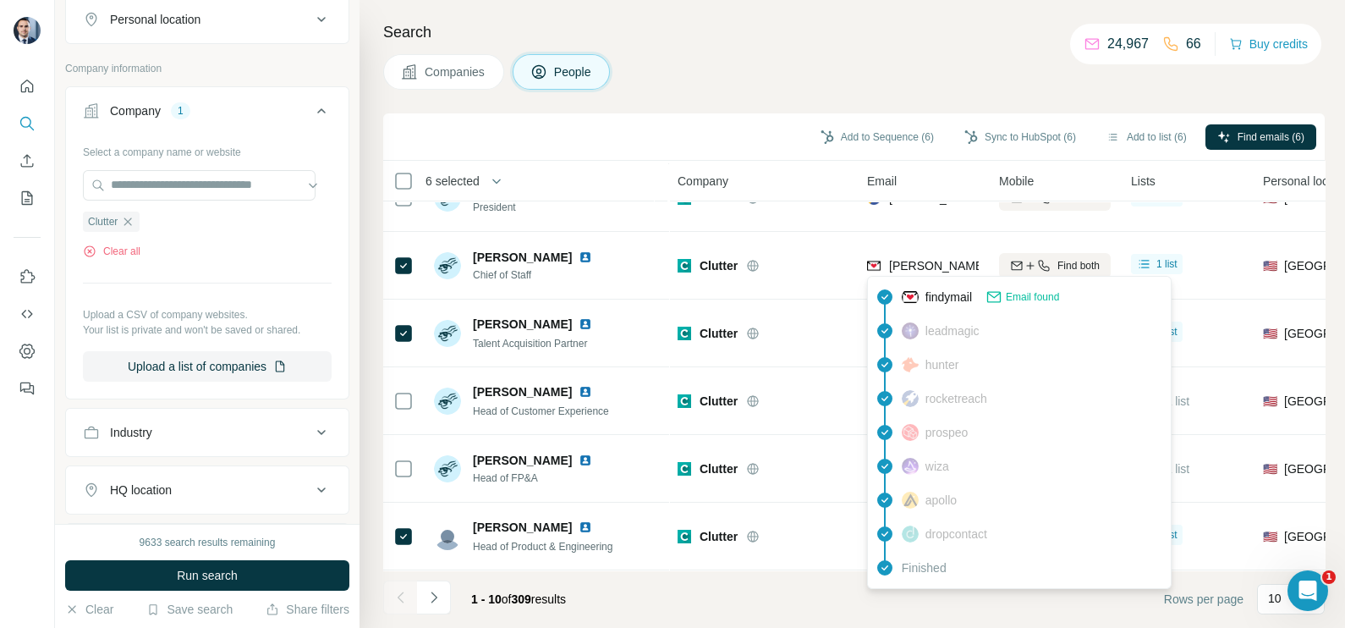
click at [712, 96] on div "Search Companies People Add to Sequence (6) Sync to HubSpot (6) Add to list (6)…" at bounding box center [851, 314] width 985 height 628
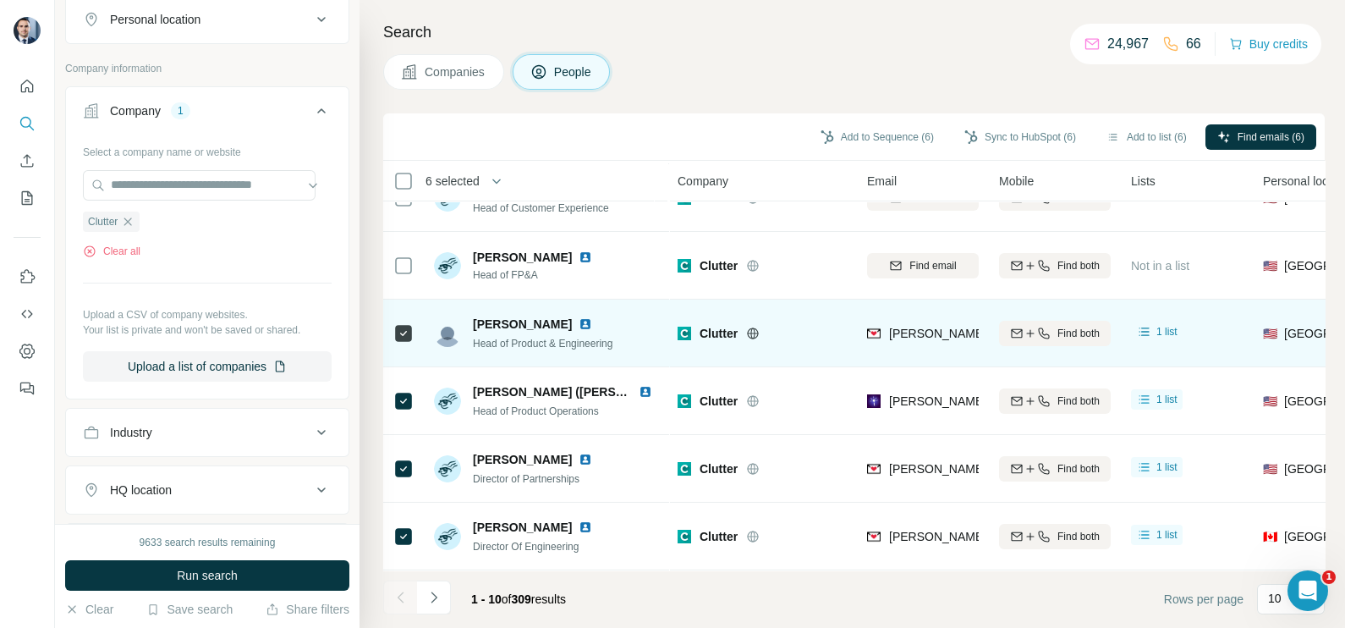
scroll to position [317, 0]
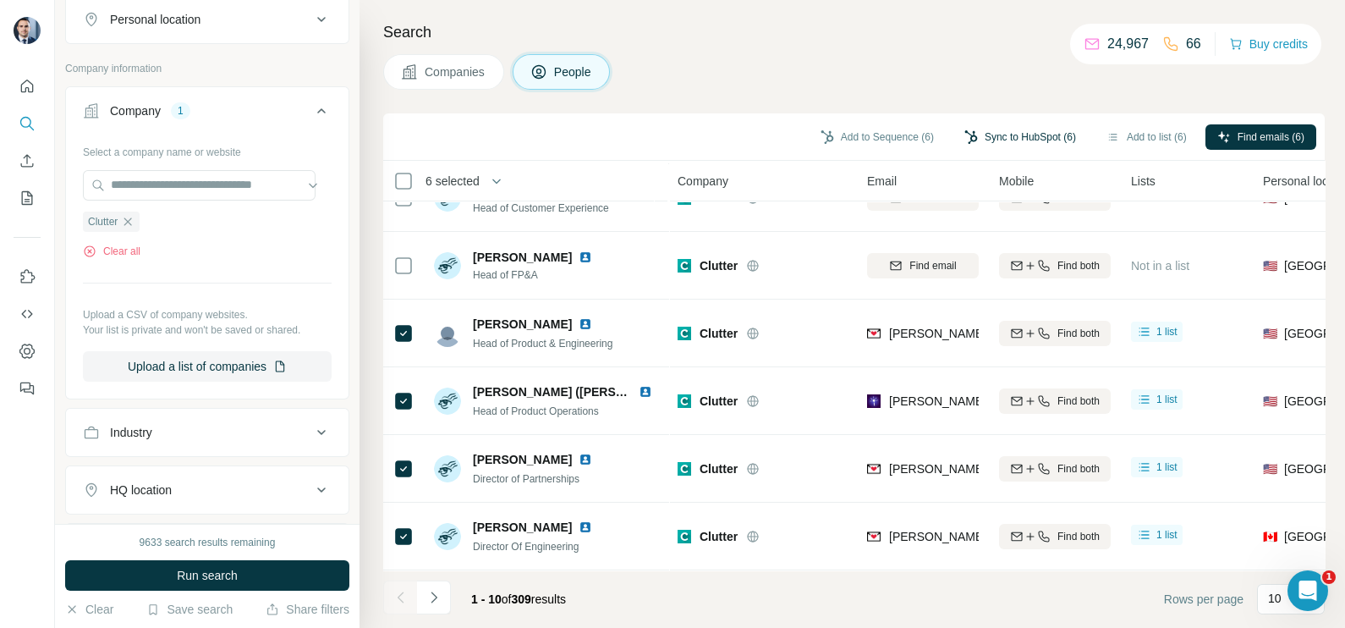
click at [1011, 137] on button "Sync to HubSpot (6)" at bounding box center [1019, 136] width 135 height 25
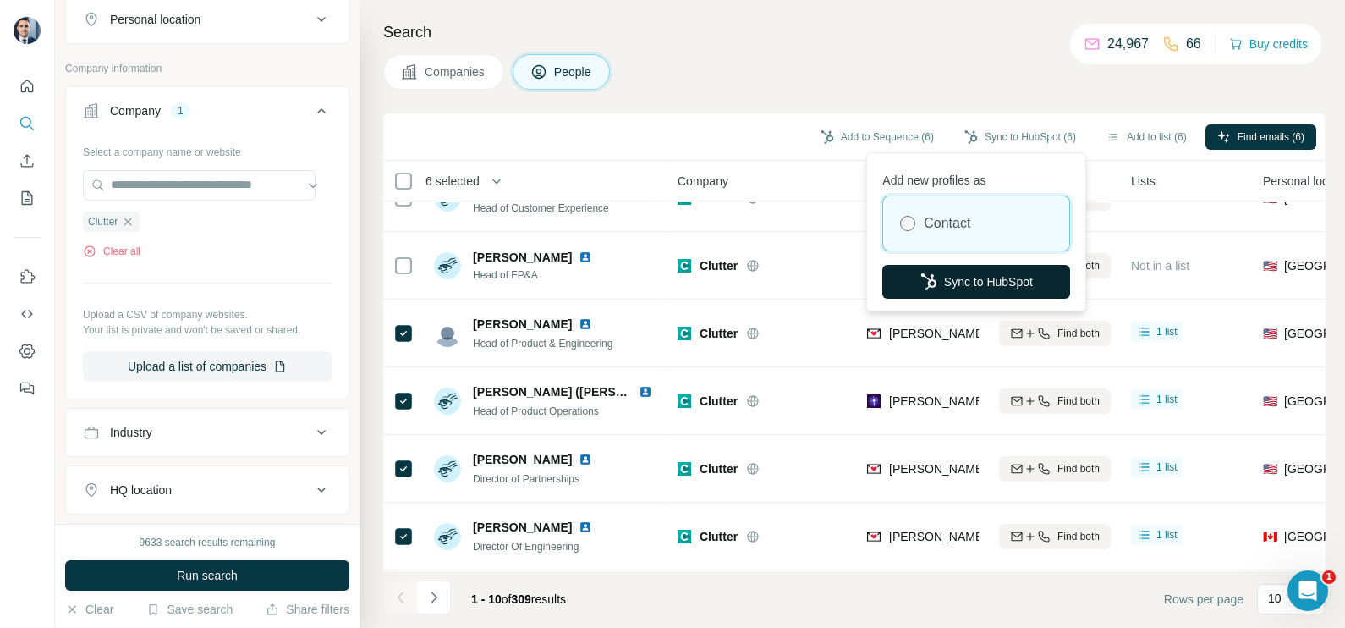
click at [952, 280] on button "Sync to HubSpot" at bounding box center [976, 282] width 188 height 34
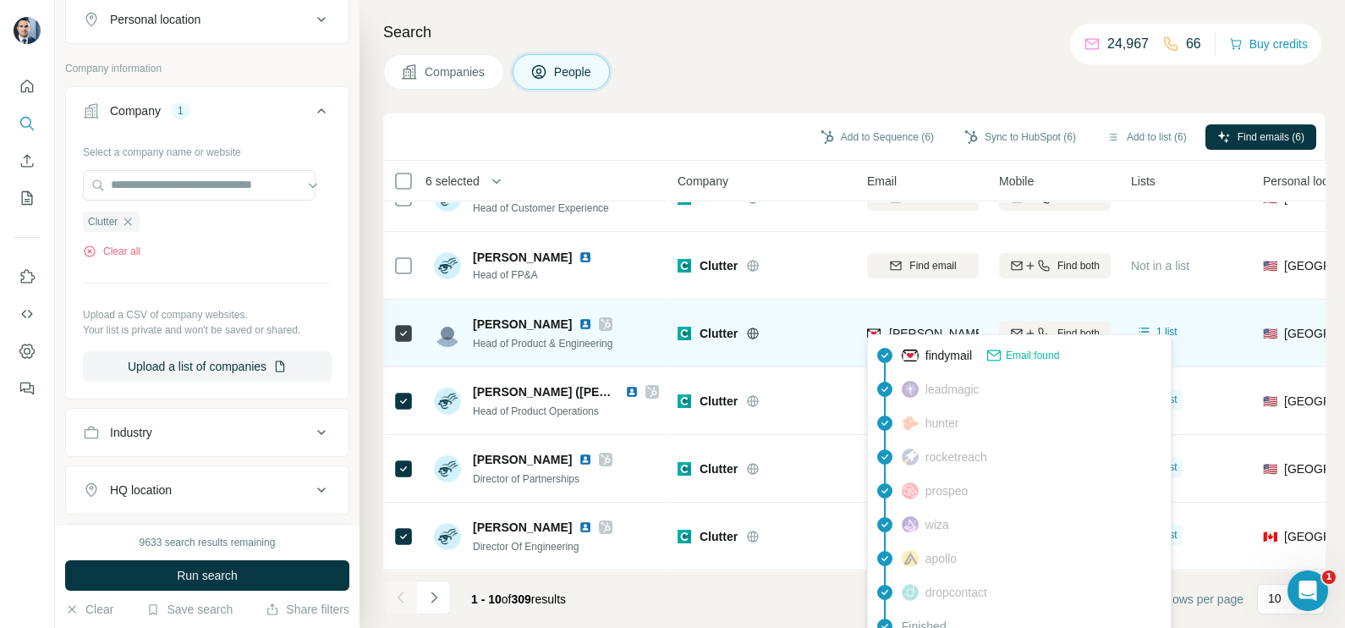
click at [924, 326] on span "deven@clutter.com" at bounding box center [1038, 333] width 298 height 14
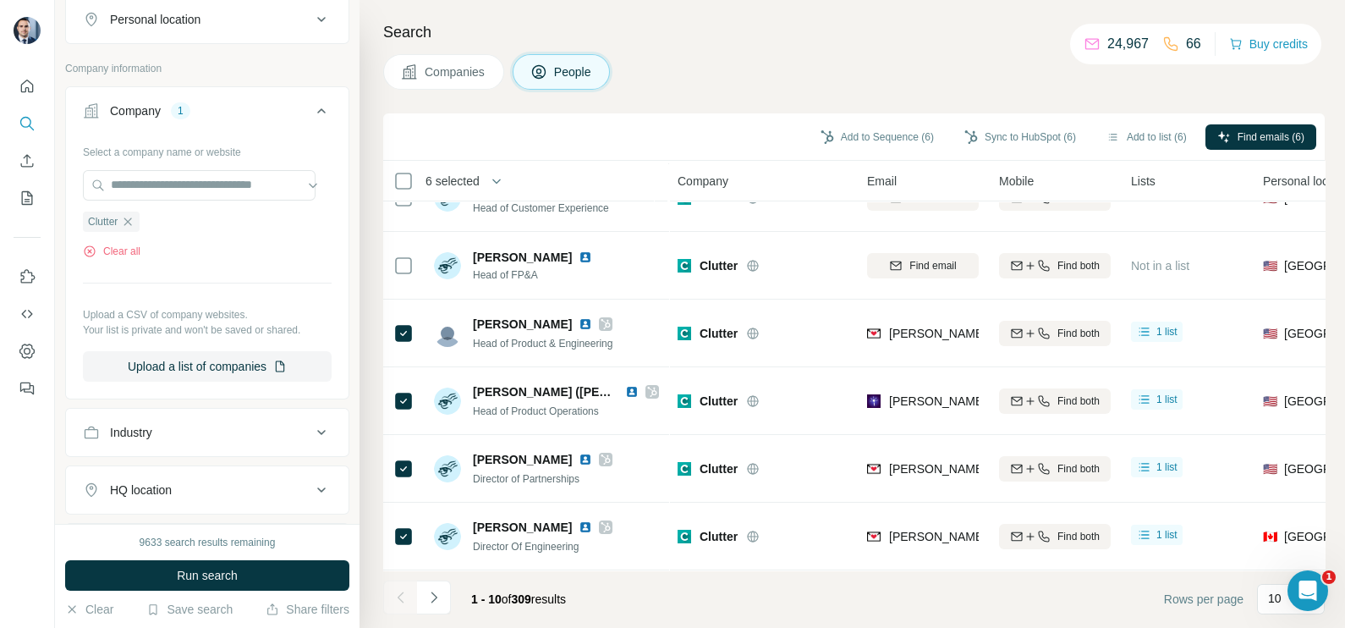
click at [704, 110] on div "Search Companies People Add to Sequence (6) Sync to HubSpot (6) Add to list (6)…" at bounding box center [851, 314] width 985 height 628
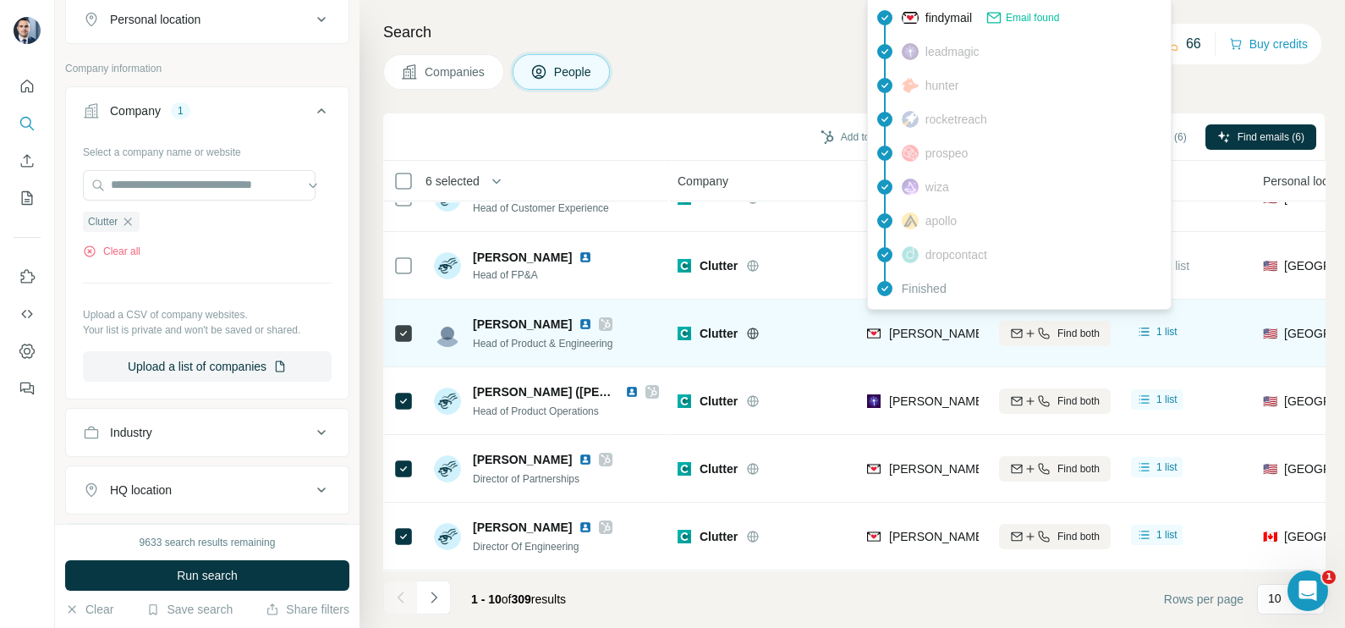
click at [915, 329] on span "deven@clutter.com" at bounding box center [1038, 333] width 298 height 14
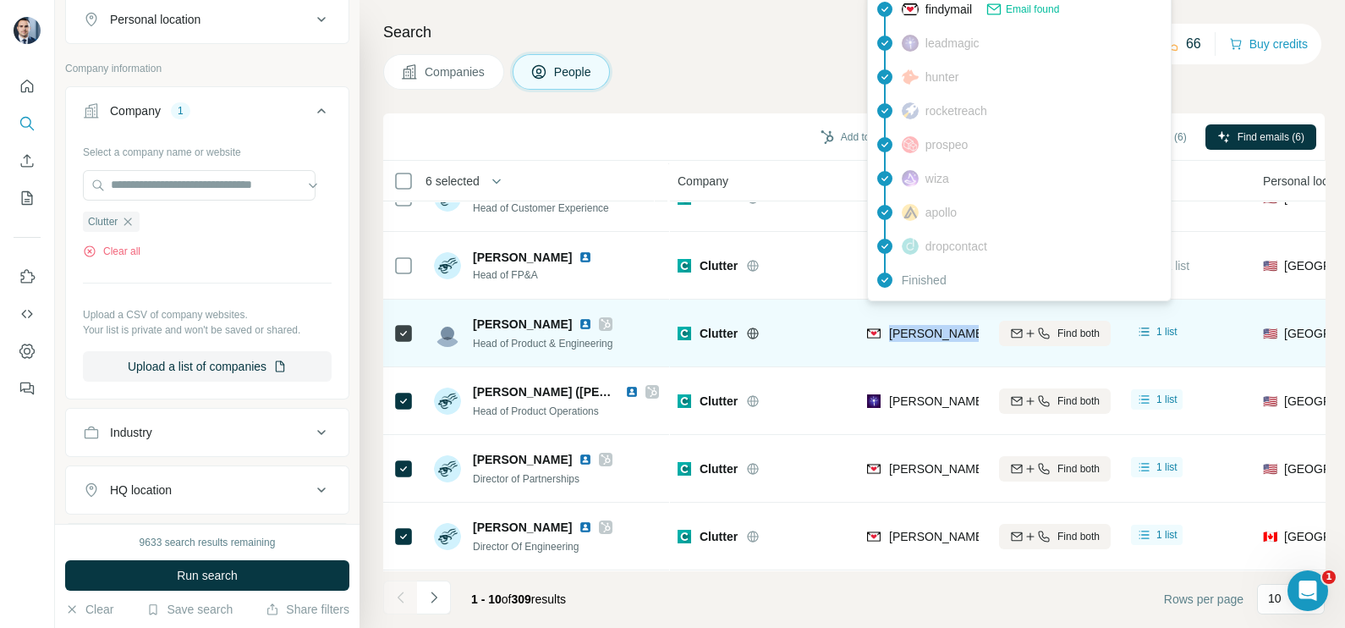
click at [915, 329] on span "deven@clutter.com" at bounding box center [1038, 333] width 298 height 14
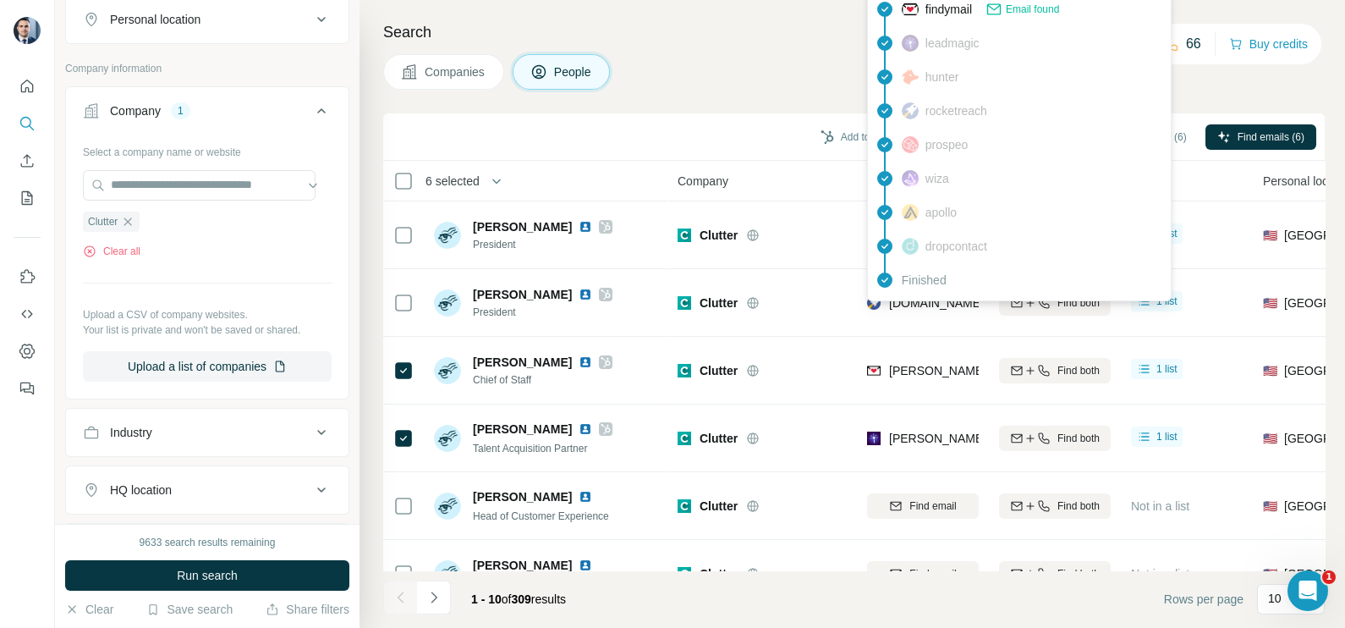
click at [754, 145] on div "Add to Sequence (6) Sync to HubSpot (6) Add to list (6) Find emails (6)" at bounding box center [854, 137] width 924 height 30
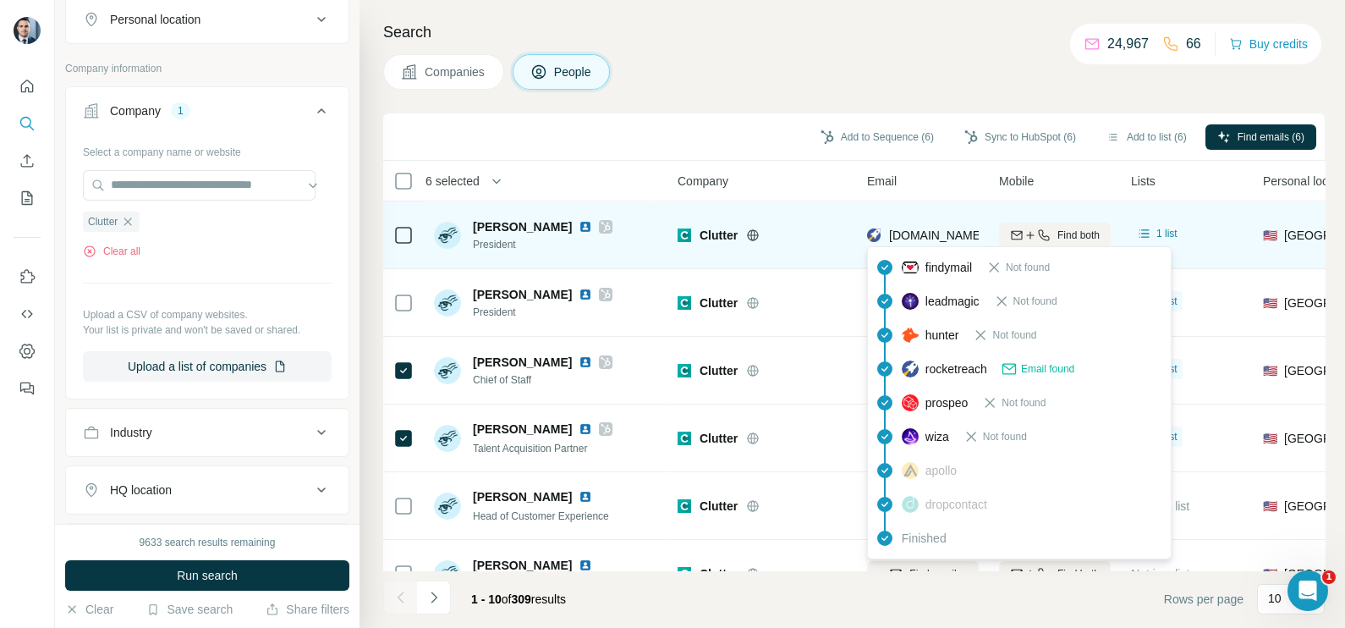
click at [914, 235] on span "michael.black@ironmountain.com" at bounding box center [1036, 235] width 295 height 14
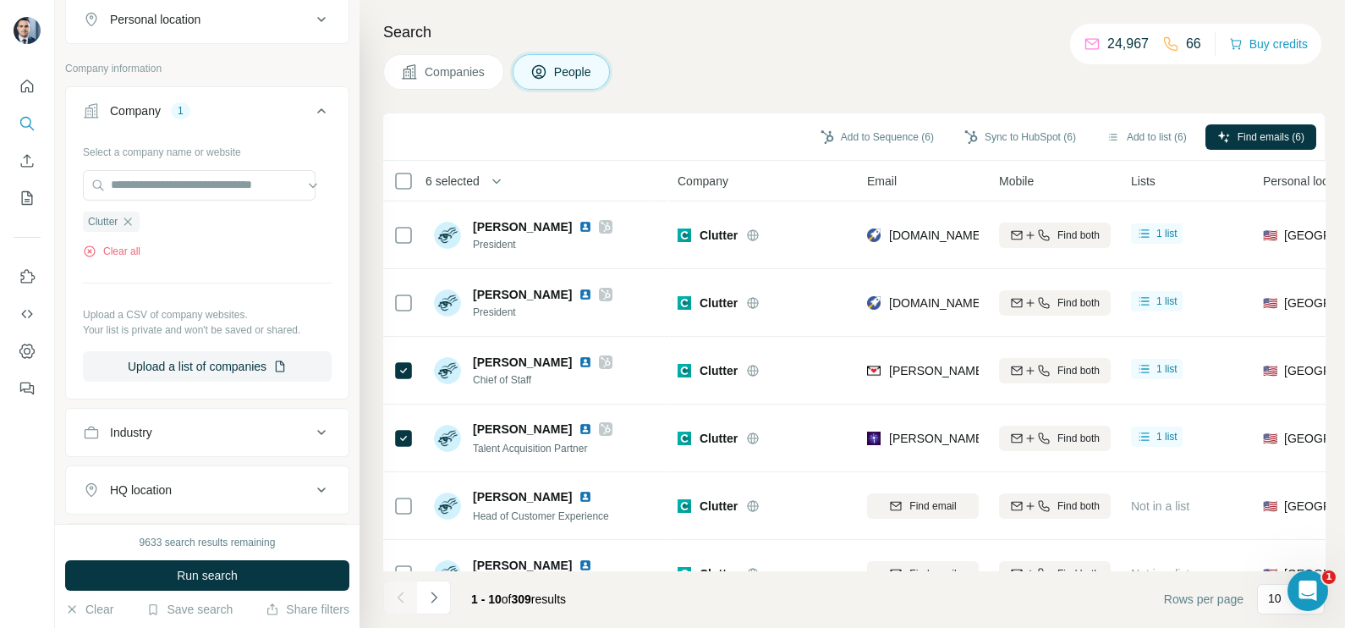
drag, startPoint x: 914, startPoint y: 235, endPoint x: 758, endPoint y: 197, distance: 161.0
click at [733, 152] on div "Add to Sequence (6) Sync to HubSpot (6) Add to list (6) Find emails (6)" at bounding box center [853, 136] width 941 height 47
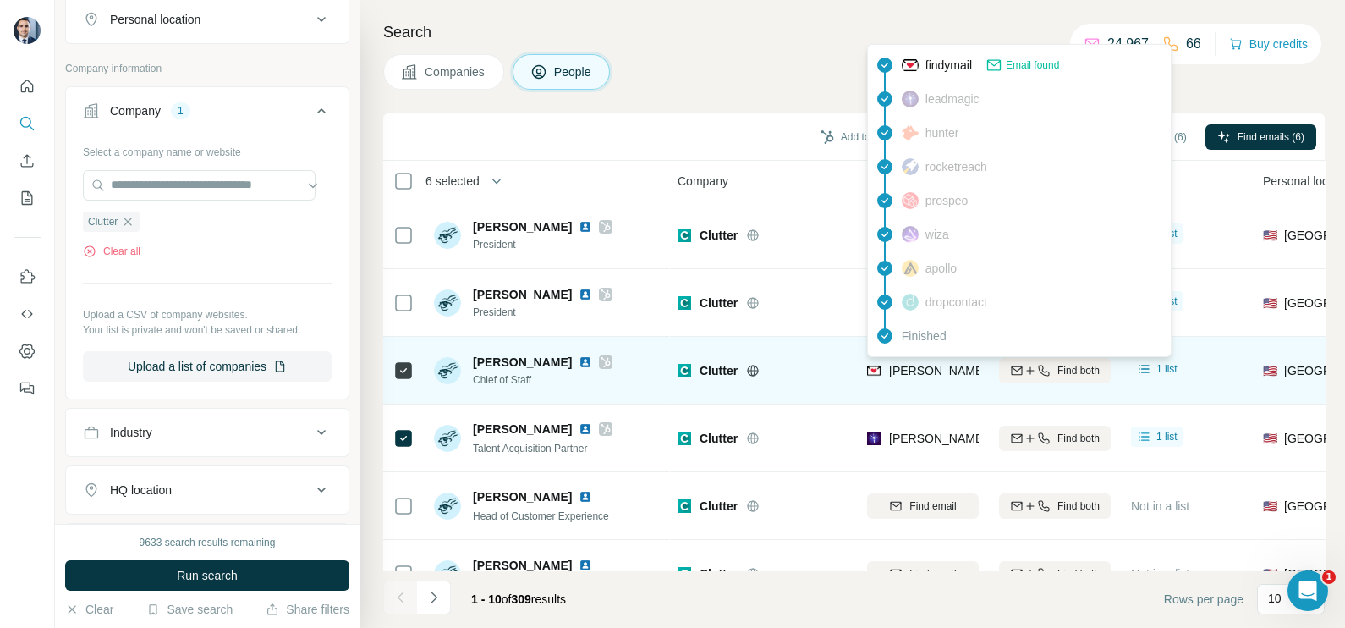
click at [930, 368] on span "michelle.swiecichowski@clutter.com" at bounding box center [1087, 371] width 396 height 14
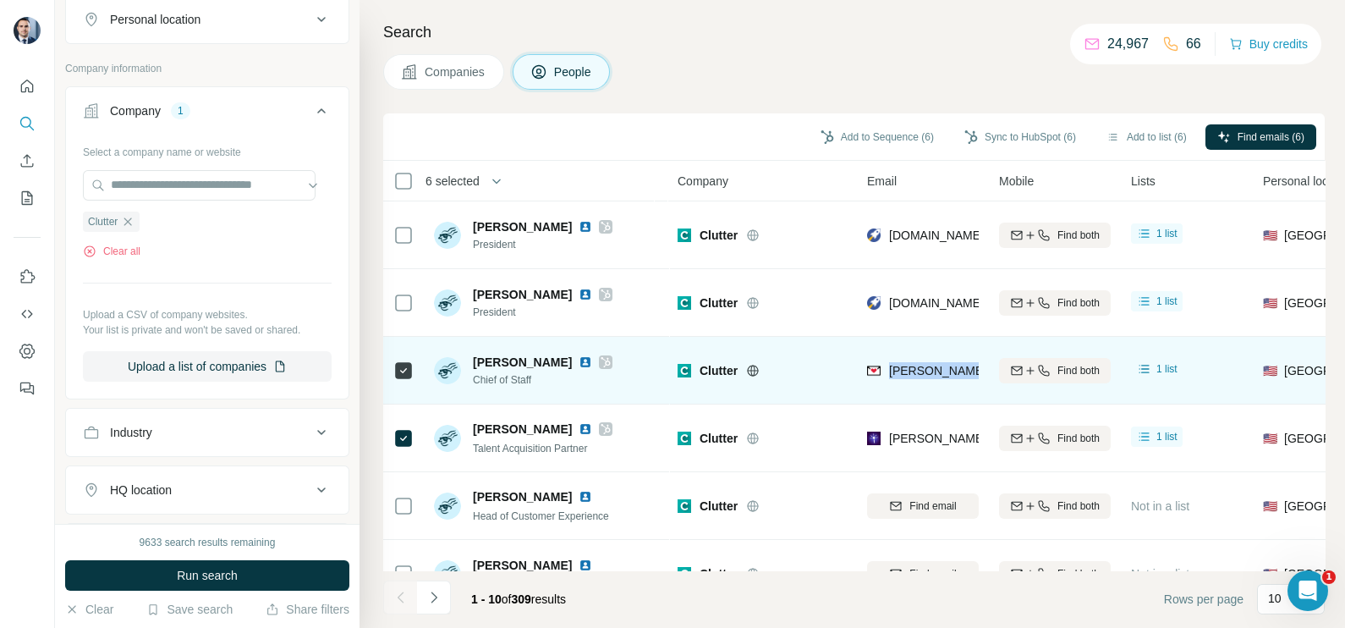
click at [930, 368] on span "michelle.swiecichowski@clutter.com" at bounding box center [1087, 371] width 396 height 14
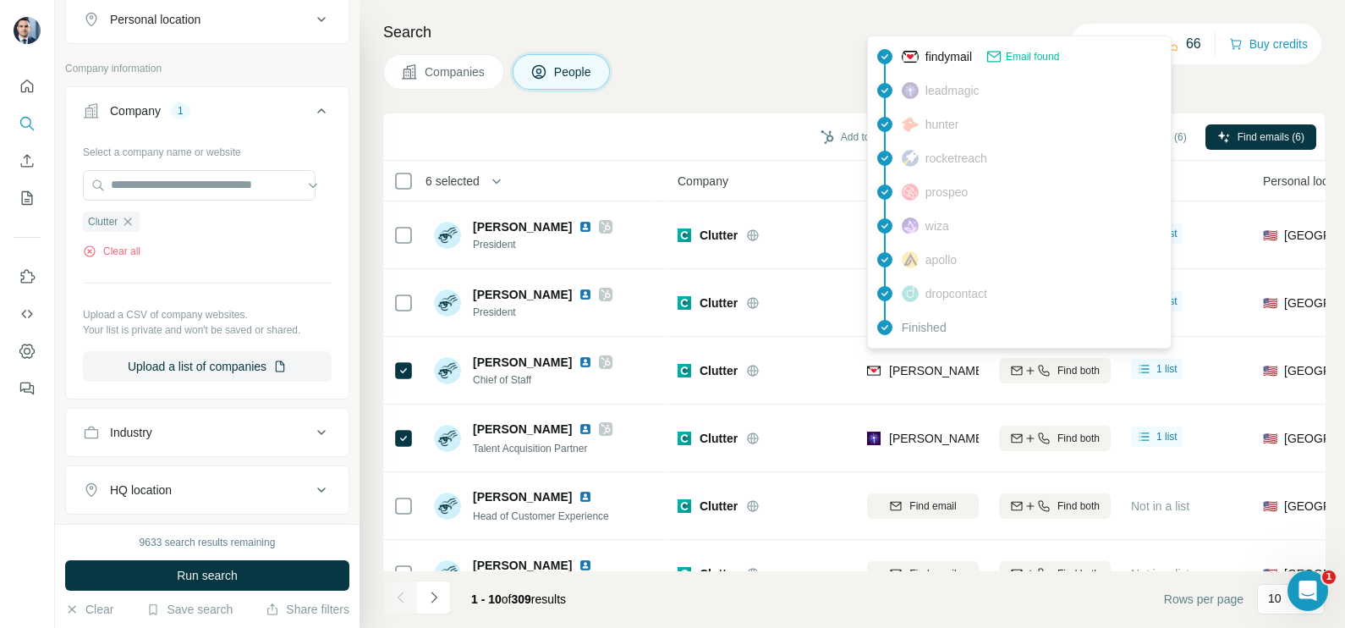
click at [715, 74] on div "Companies People" at bounding box center [853, 72] width 941 height 36
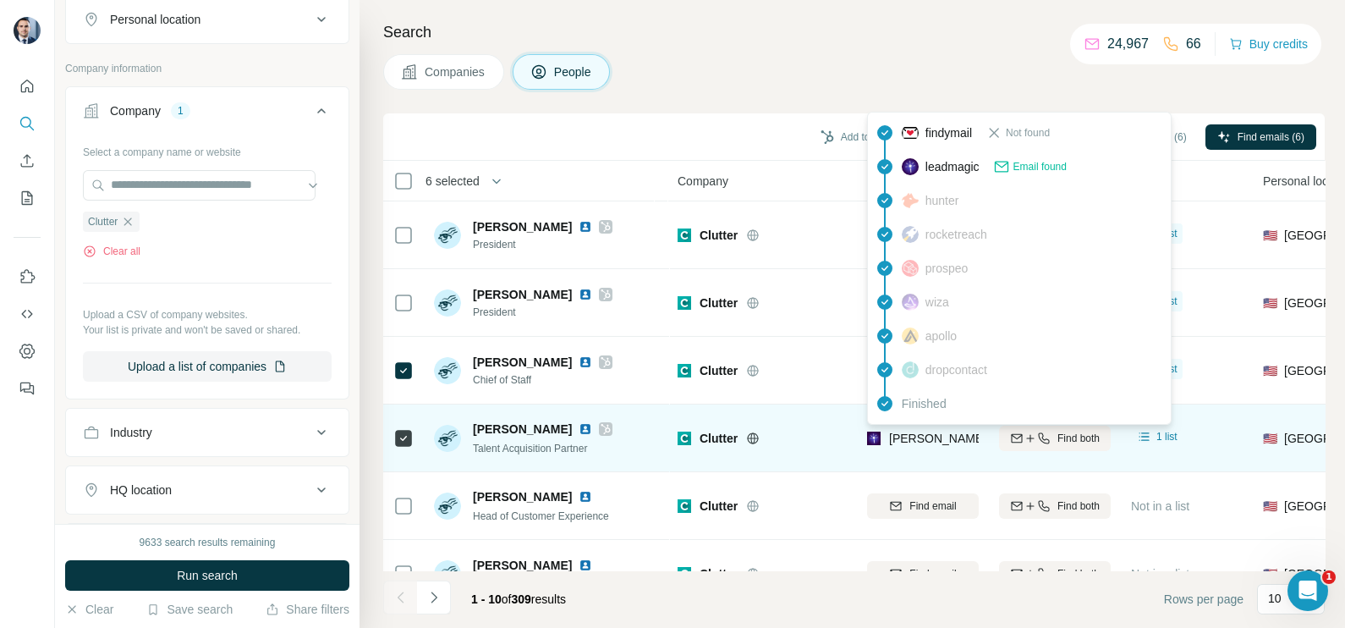
click at [917, 436] on span "katie.linton@clutter.com" at bounding box center [1087, 438] width 396 height 14
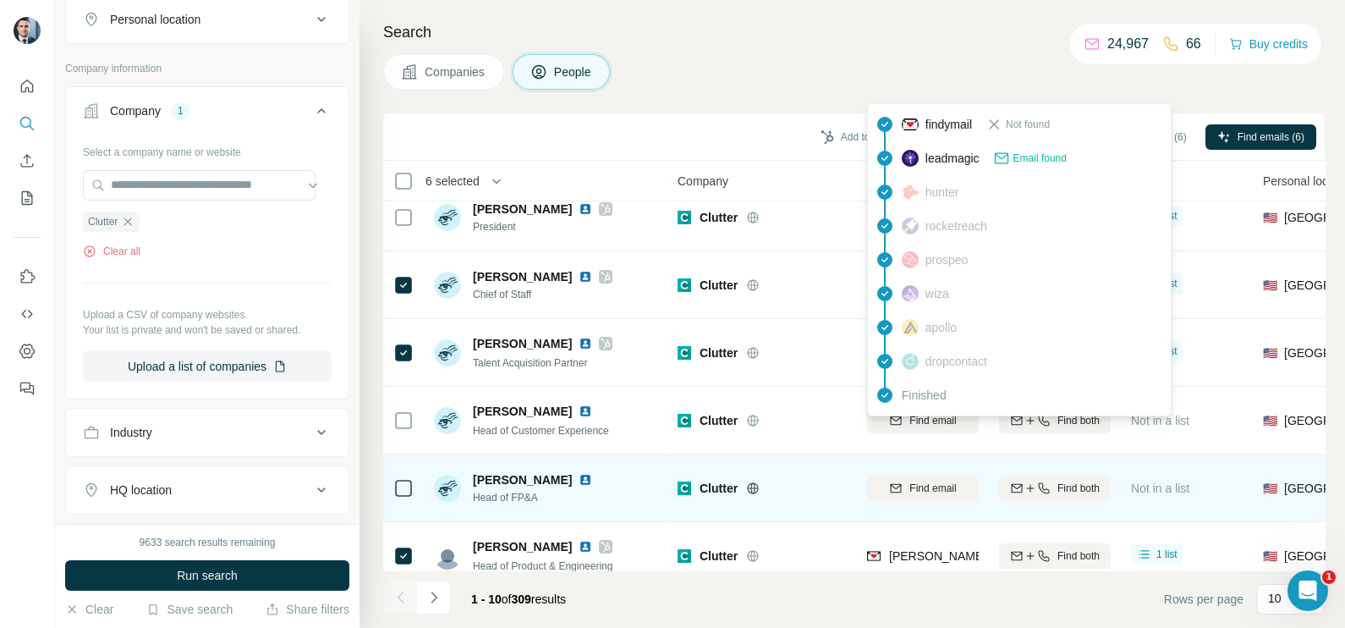
scroll to position [105, 0]
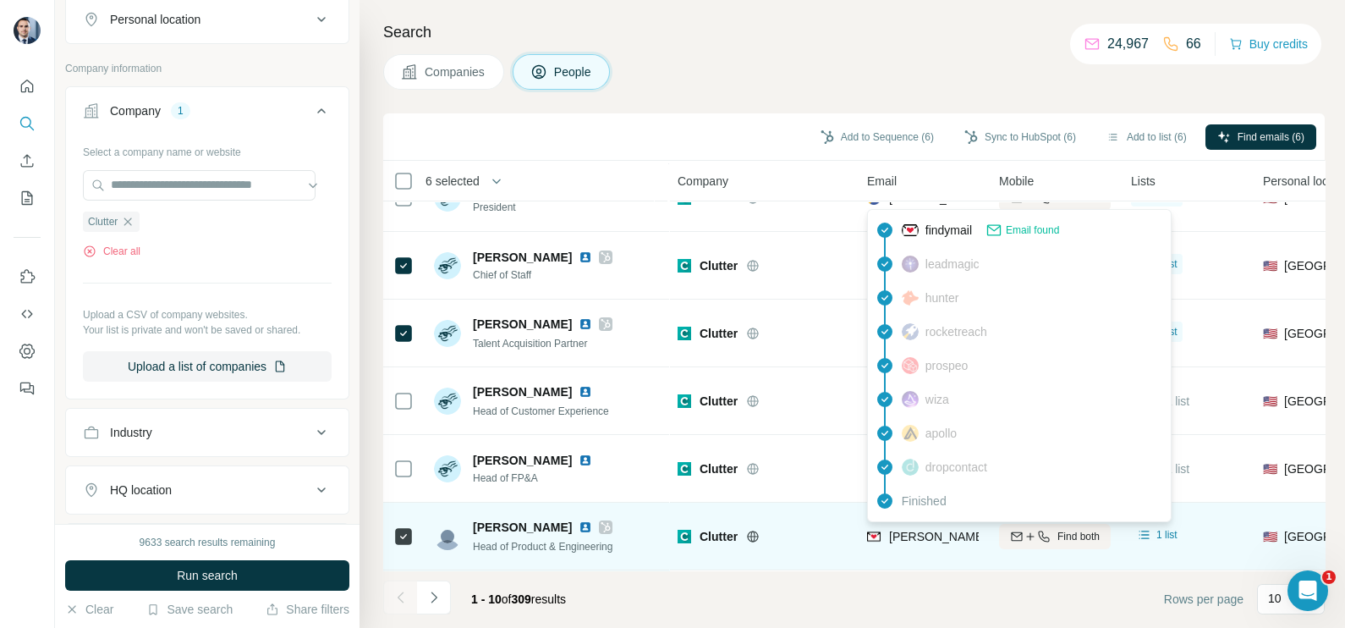
click at [938, 544] on div "deven@clutter.com" at bounding box center [1020, 538] width 306 height 20
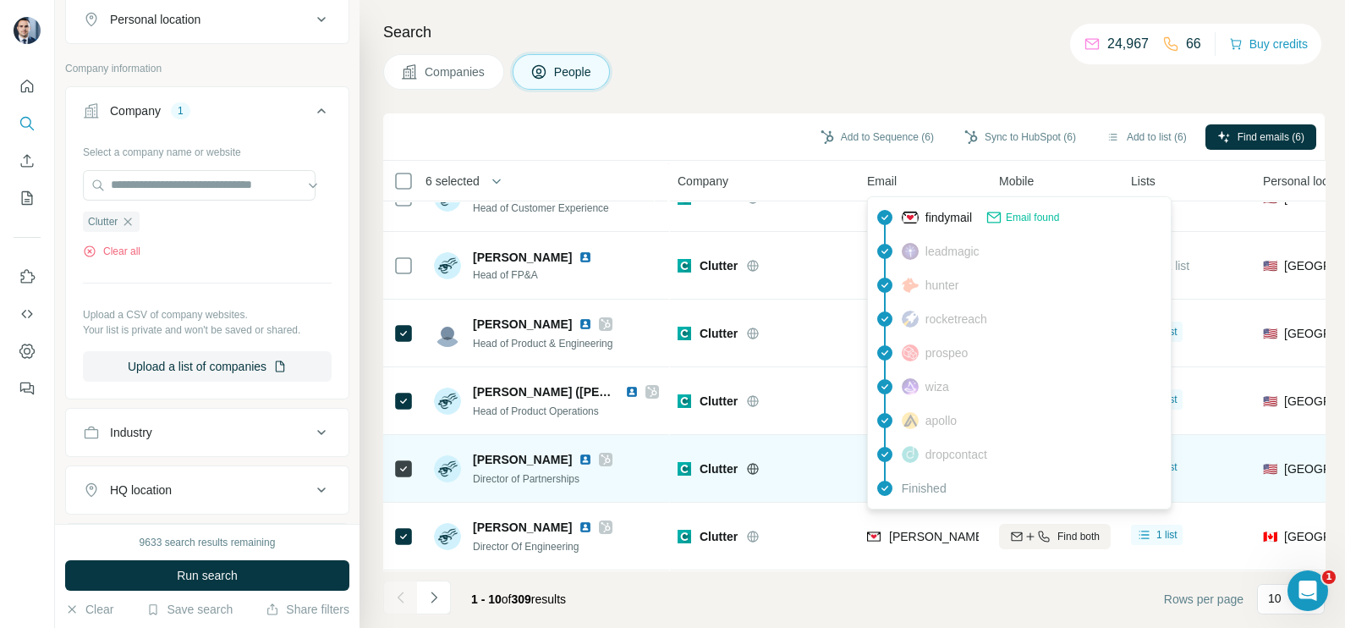
scroll to position [317, 0]
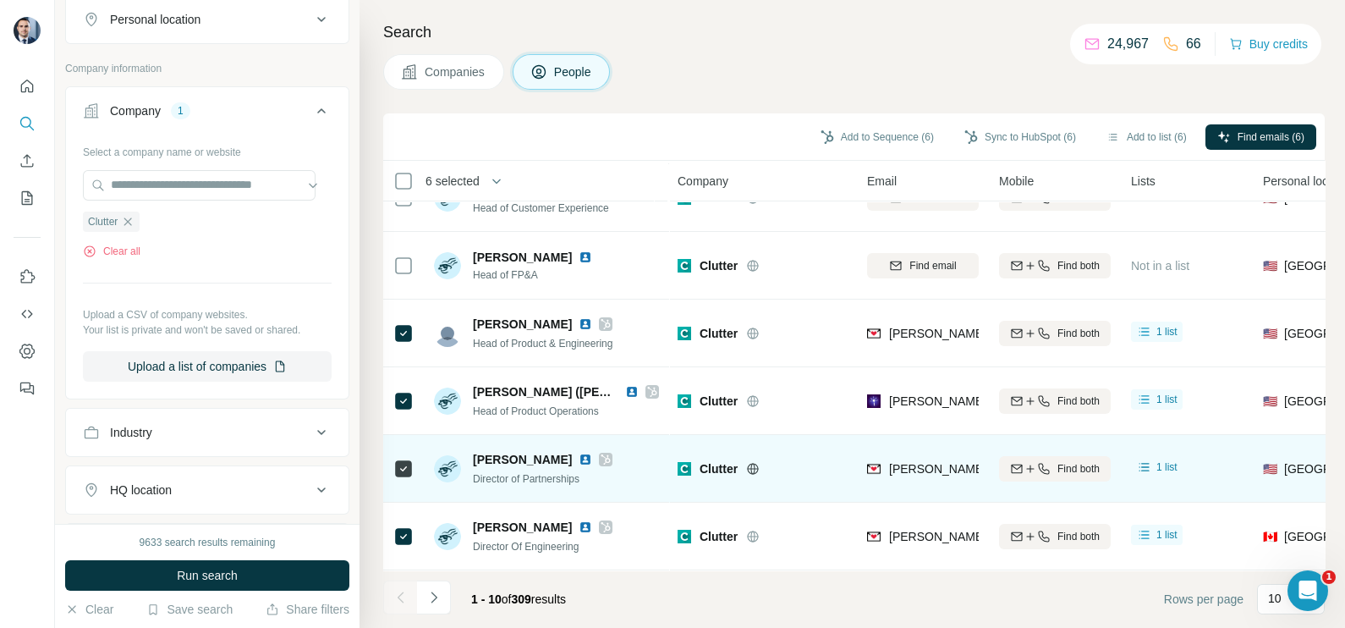
click at [812, 464] on div "Clutter" at bounding box center [772, 468] width 147 height 17
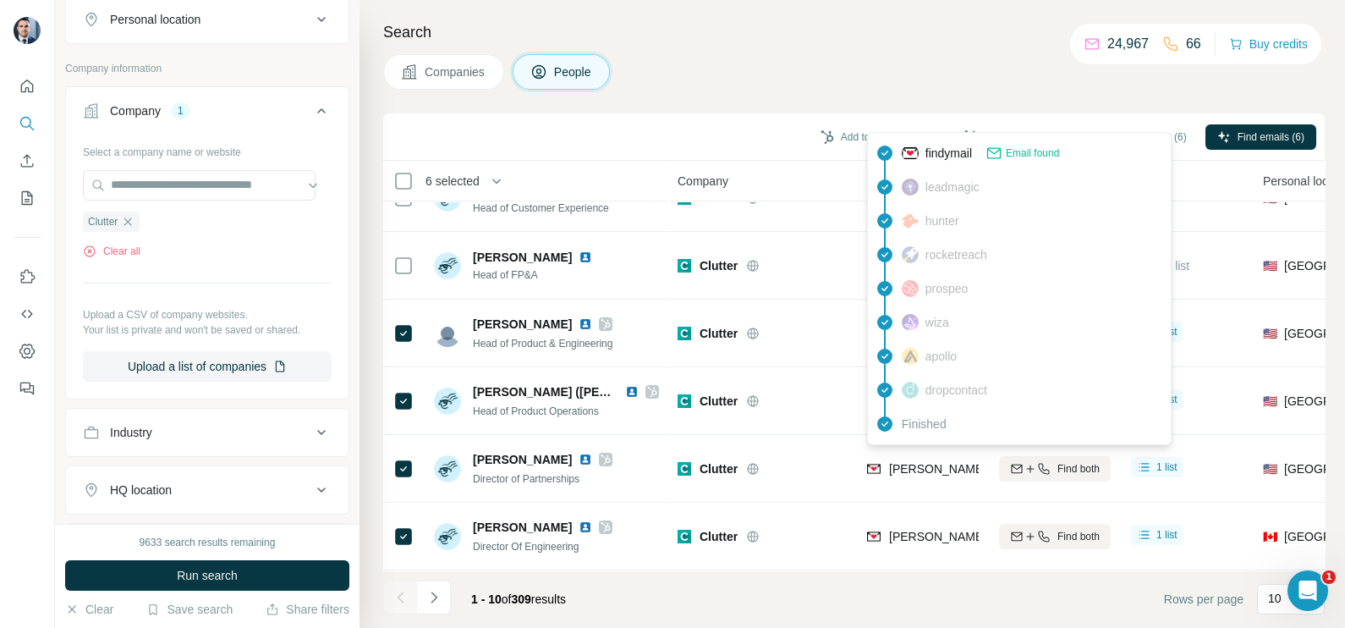
click at [911, 400] on div "dropcontact" at bounding box center [1019, 390] width 296 height 34
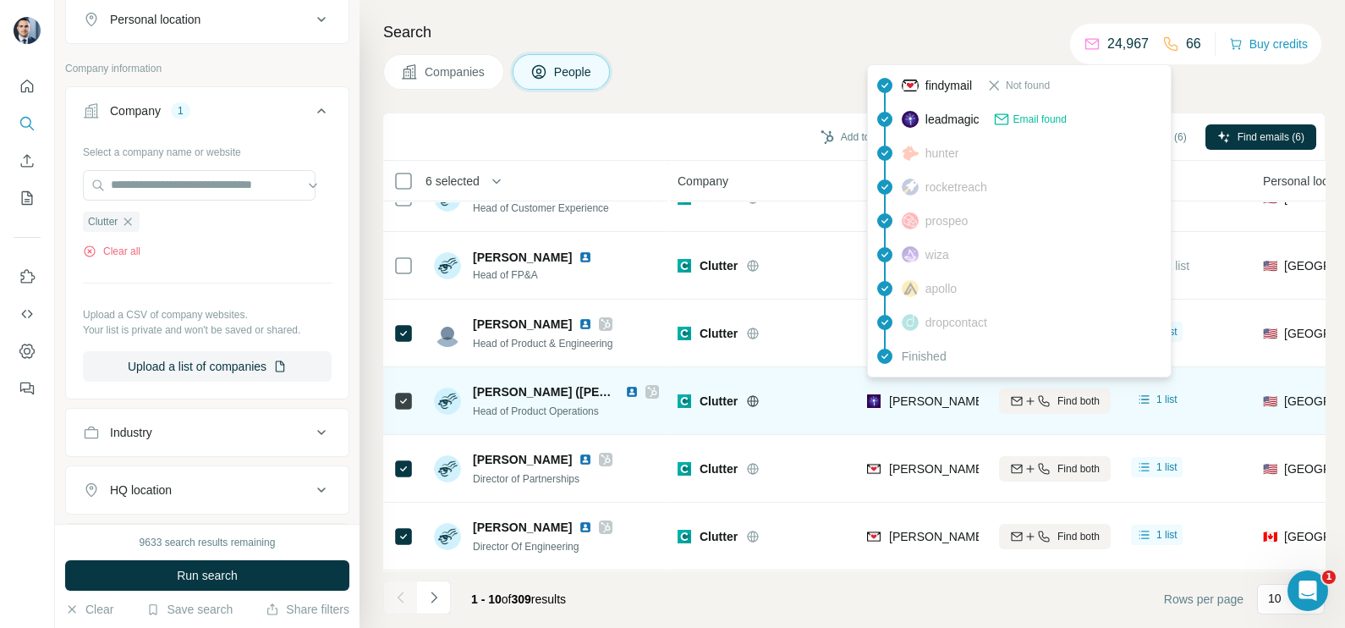
click at [919, 394] on span "robert.eckardt@clutter.com" at bounding box center [1087, 401] width 396 height 14
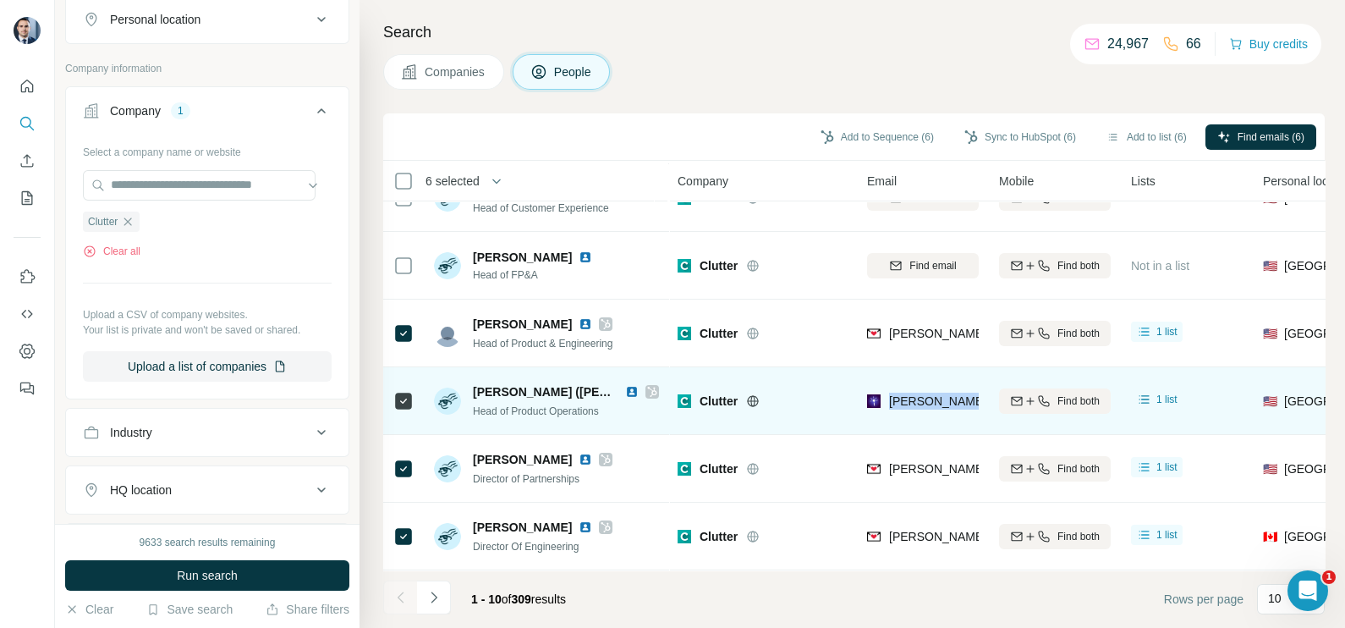
click at [919, 394] on span "robert.eckardt@clutter.com" at bounding box center [1087, 401] width 396 height 14
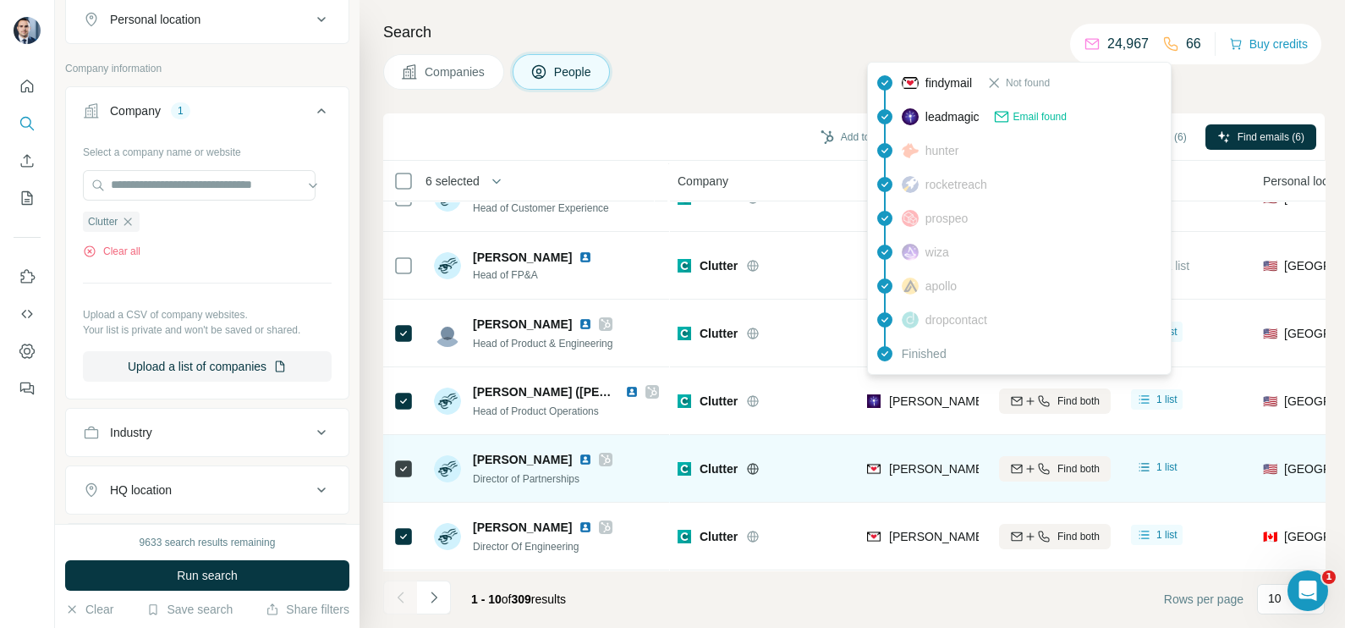
click at [945, 445] on div "geoffrey.mclaughlin@clutter.com" at bounding box center [923, 468] width 112 height 47
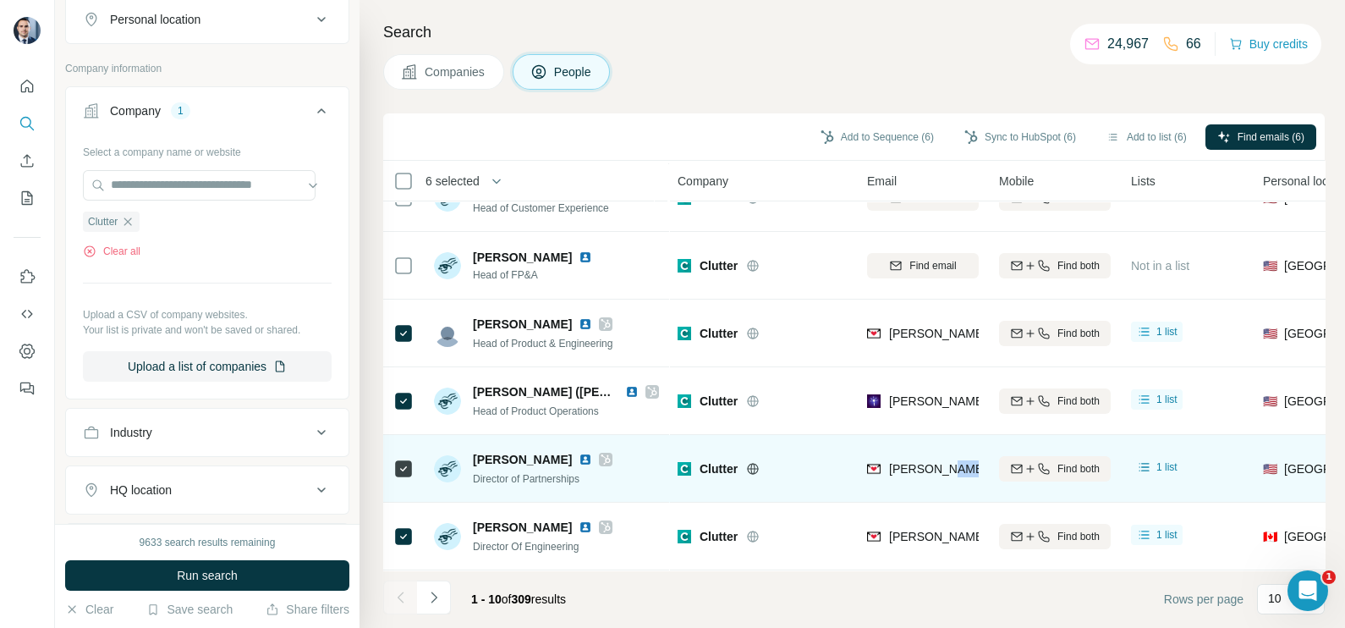
click at [945, 445] on div "geoffrey.mclaughlin@clutter.com" at bounding box center [923, 468] width 112 height 47
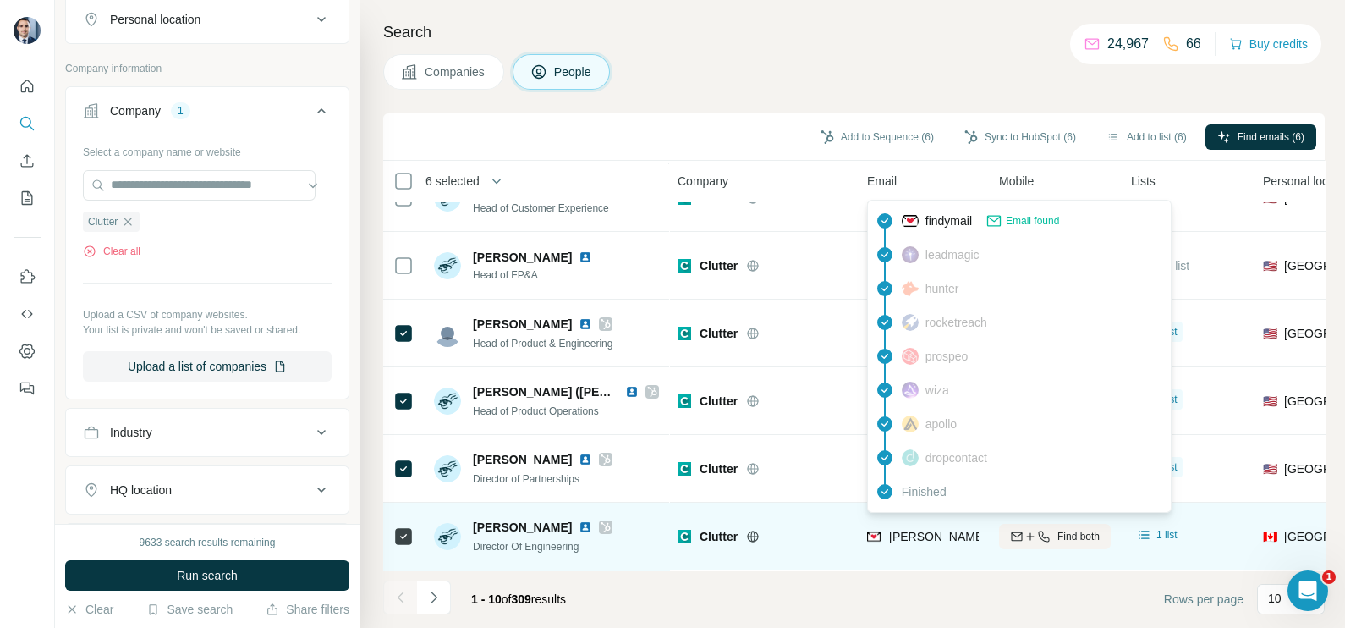
click at [921, 529] on span "kevin@clutter.com" at bounding box center [1038, 536] width 298 height 14
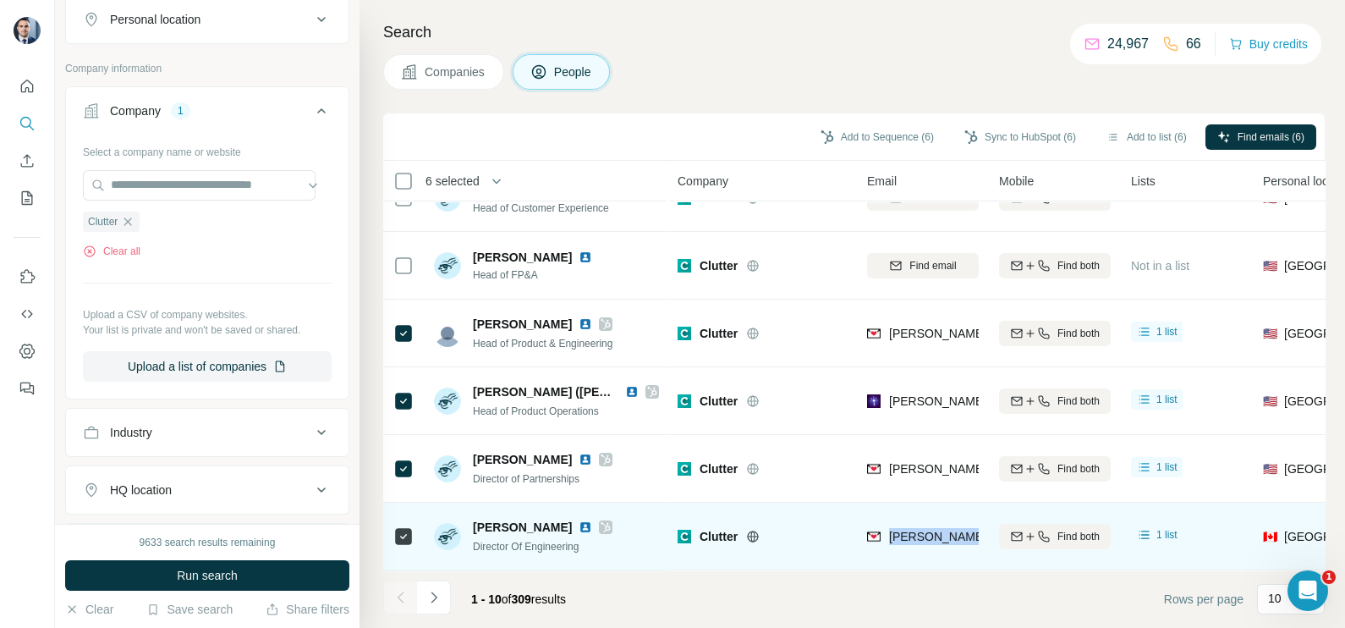
click at [921, 529] on span "kevin@clutter.com" at bounding box center [1038, 536] width 298 height 14
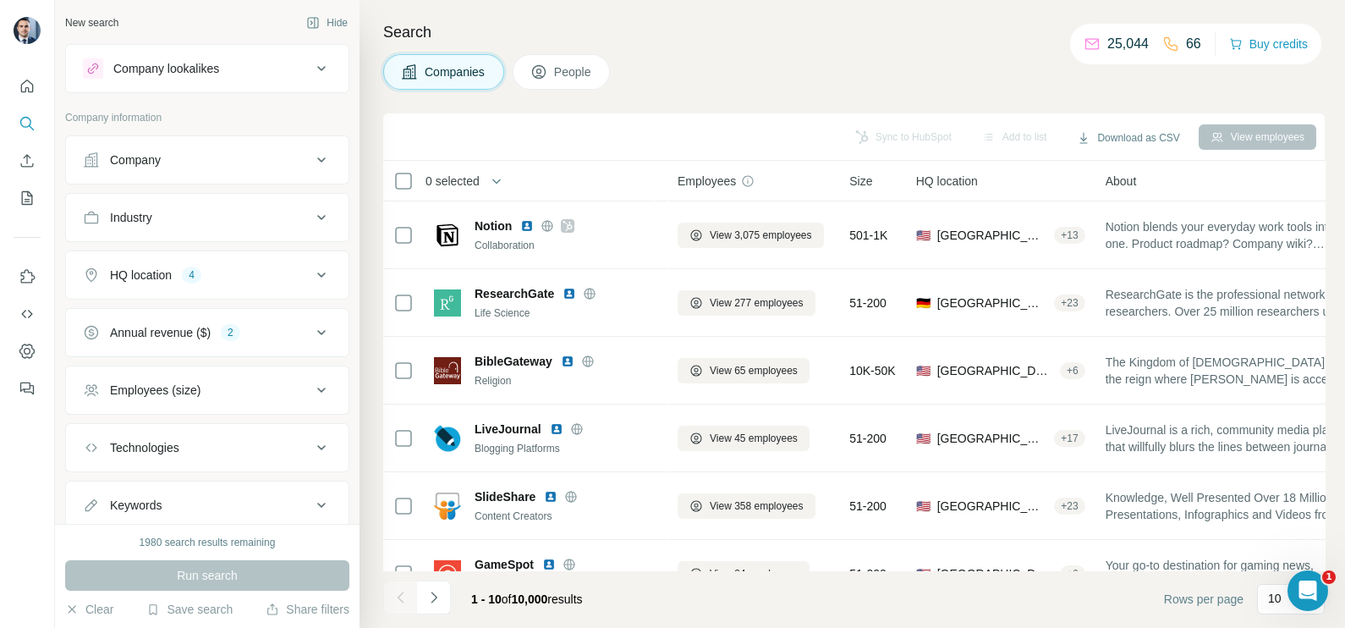
scroll to position [317, 0]
